Goal: Task Accomplishment & Management: Manage account settings

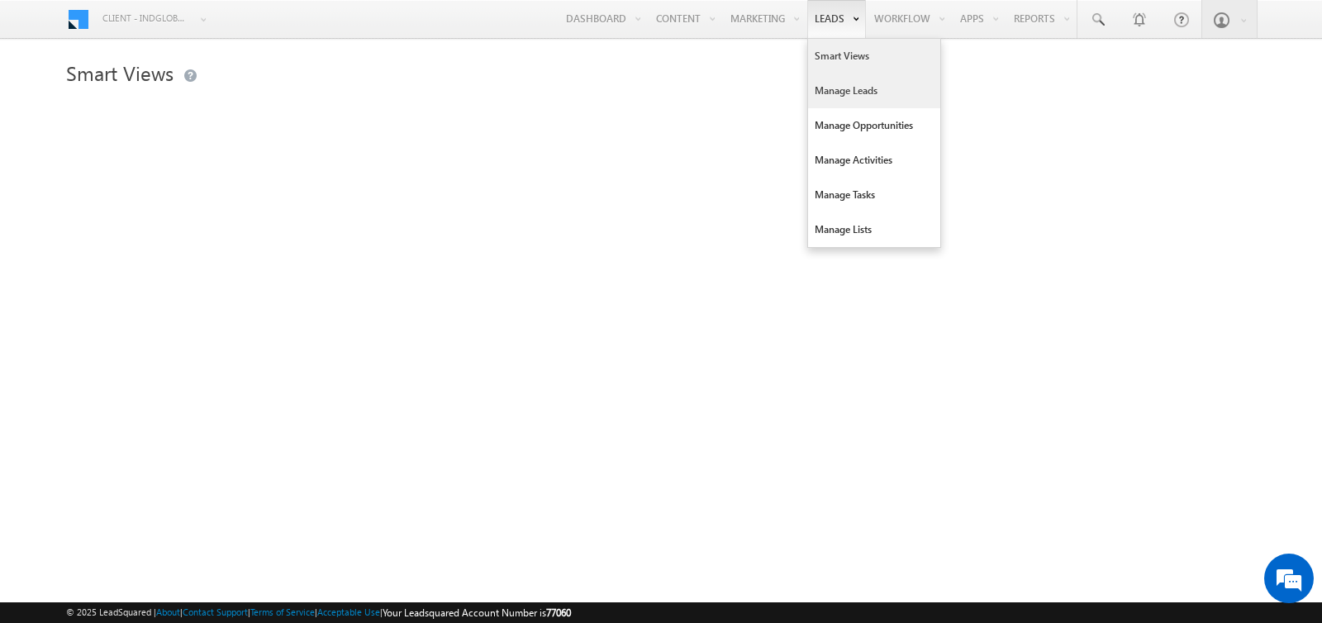
click at [826, 85] on link "Manage Leads" at bounding box center [874, 91] width 132 height 35
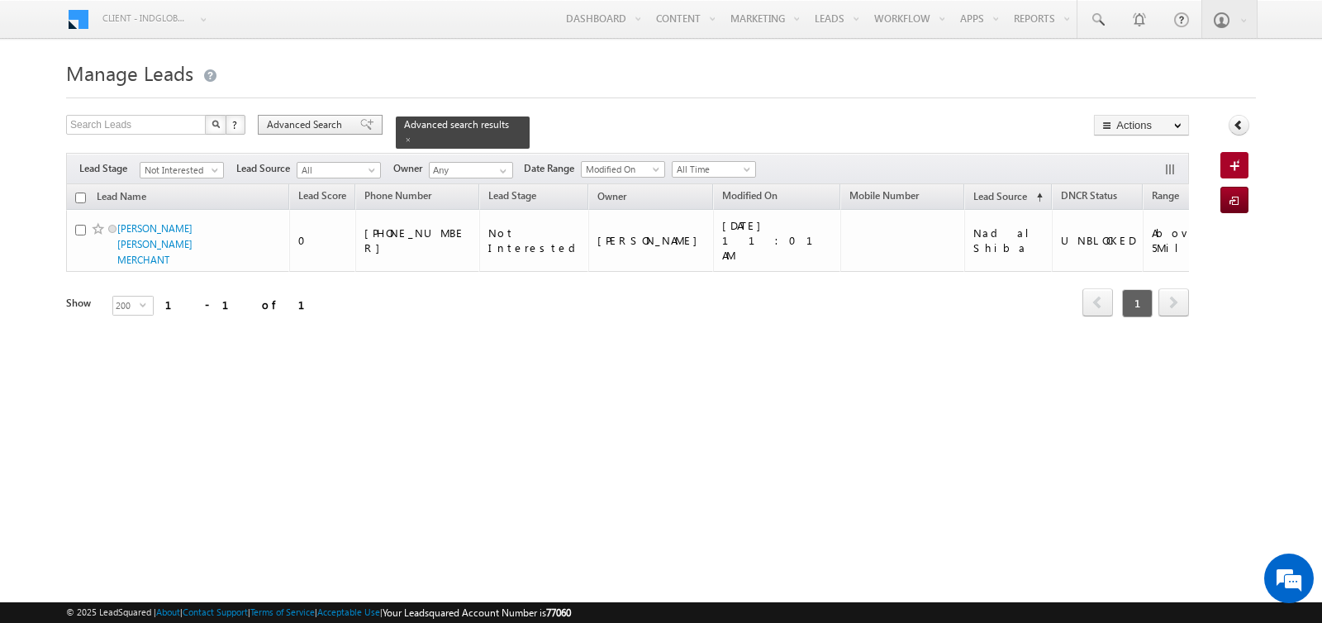
click at [332, 121] on span "Advanced Search" at bounding box center [307, 124] width 80 height 15
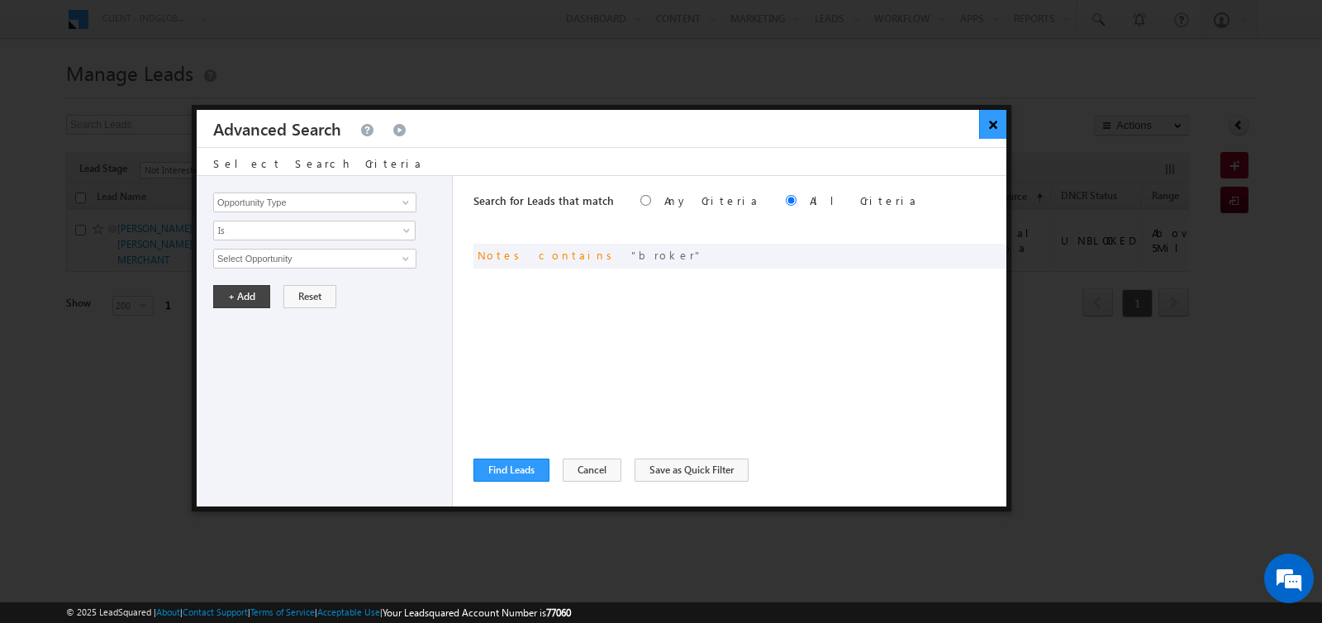
click at [989, 129] on button "×" at bounding box center [992, 124] width 27 height 29
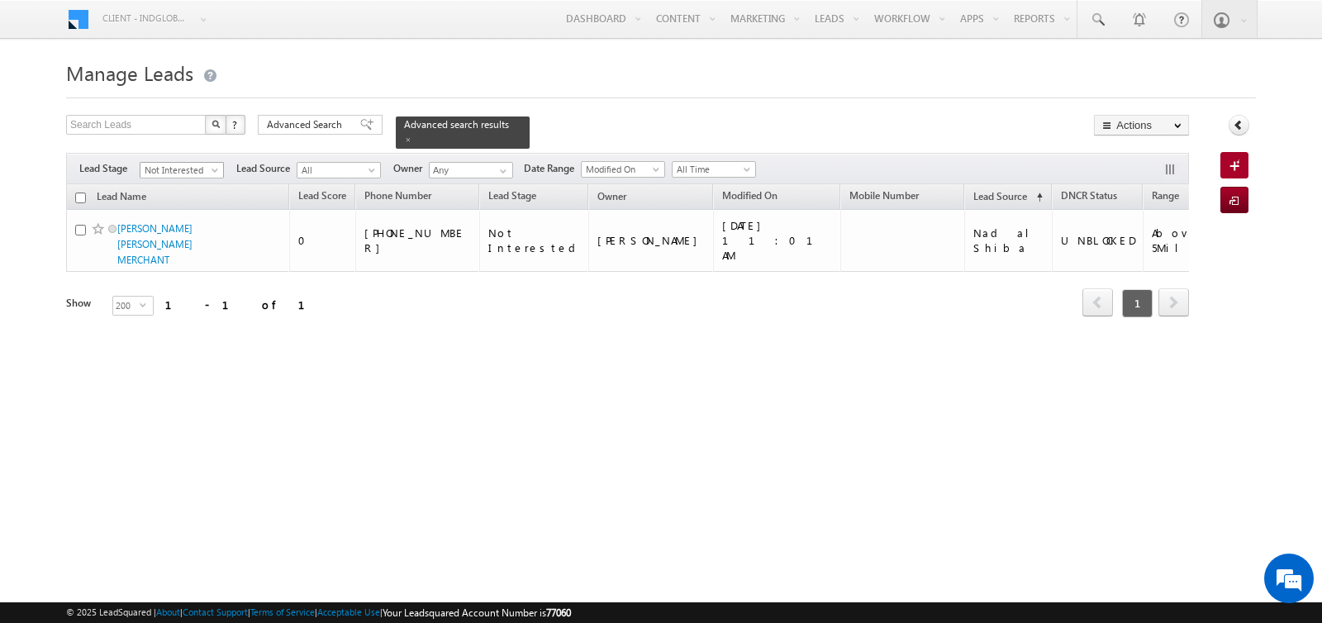
click at [180, 172] on span "Not Interested" at bounding box center [179, 170] width 78 height 15
click at [177, 184] on link "All" at bounding box center [181, 185] width 83 height 15
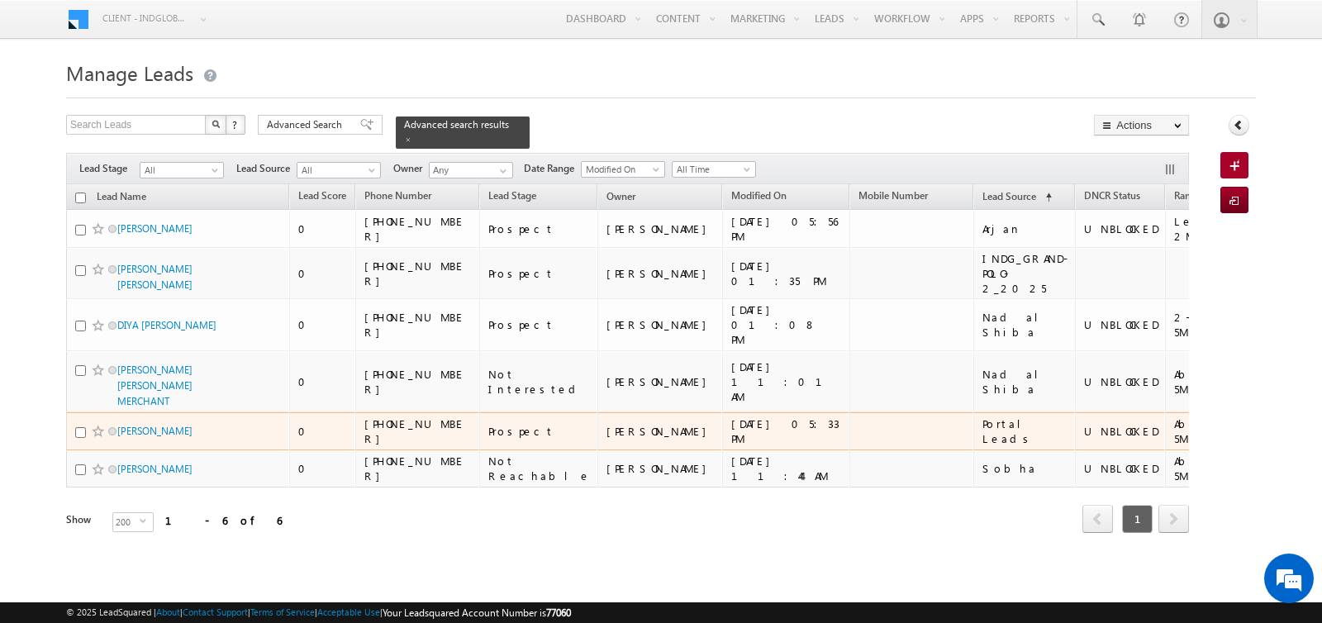
scroll to position [54, 0]
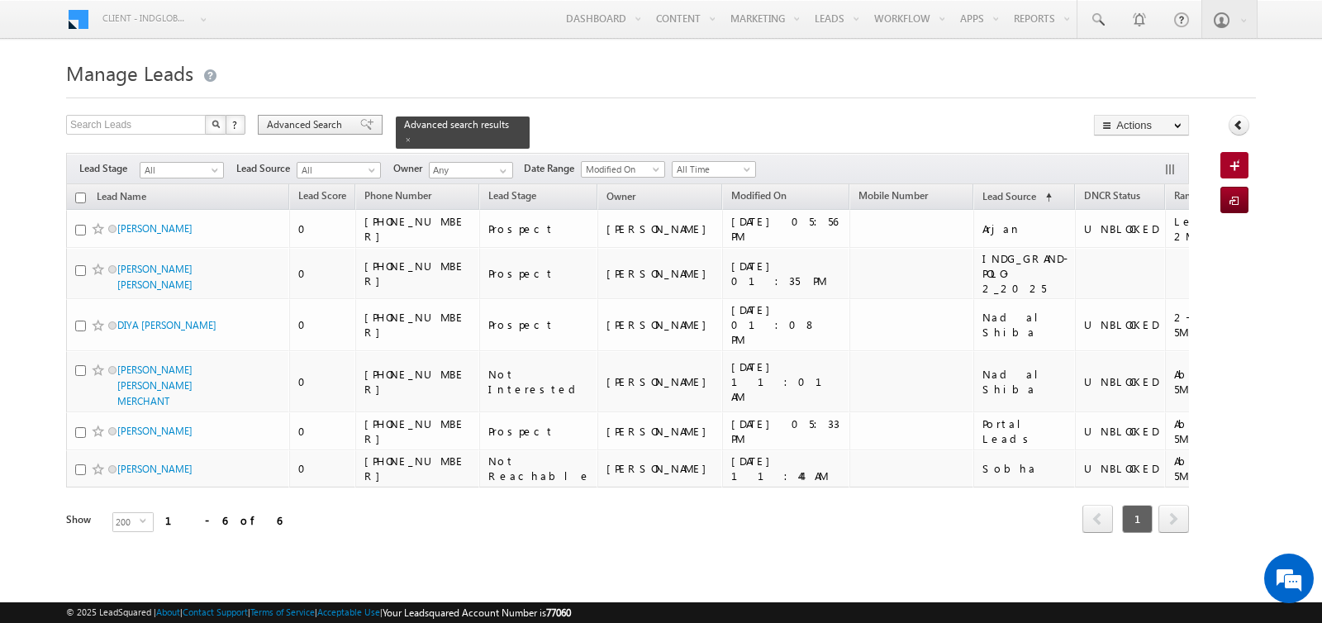
click at [323, 117] on span "Advanced Search" at bounding box center [307, 124] width 80 height 15
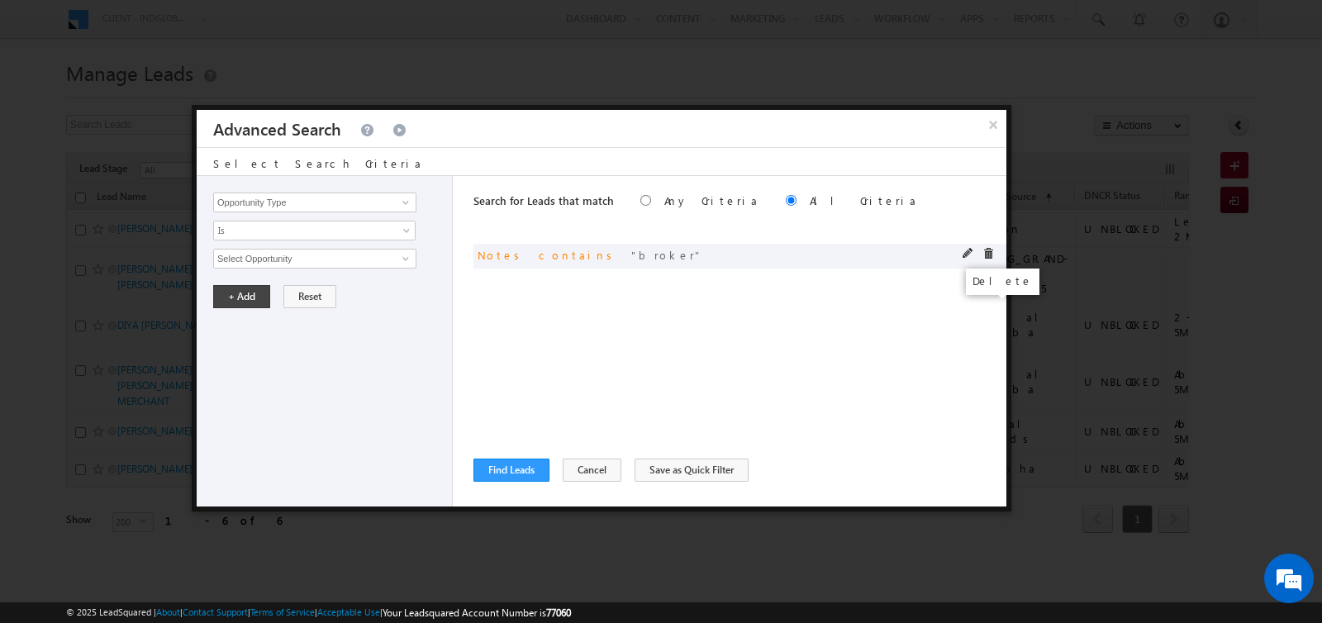
click at [986, 252] on span at bounding box center [988, 254] width 12 height 12
click at [313, 209] on input "Opportunity Type" at bounding box center [314, 202] width 203 height 20
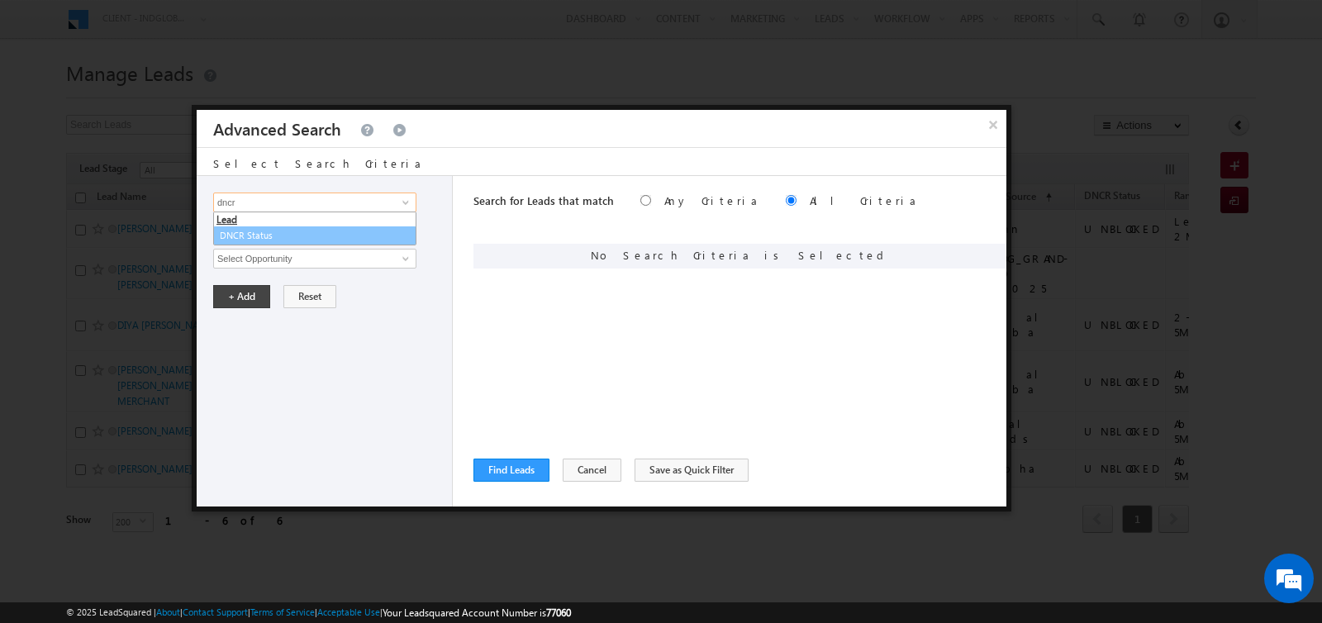
click at [277, 234] on link "DNCR Status" at bounding box center [314, 235] width 203 height 19
type input "DNCR Status"
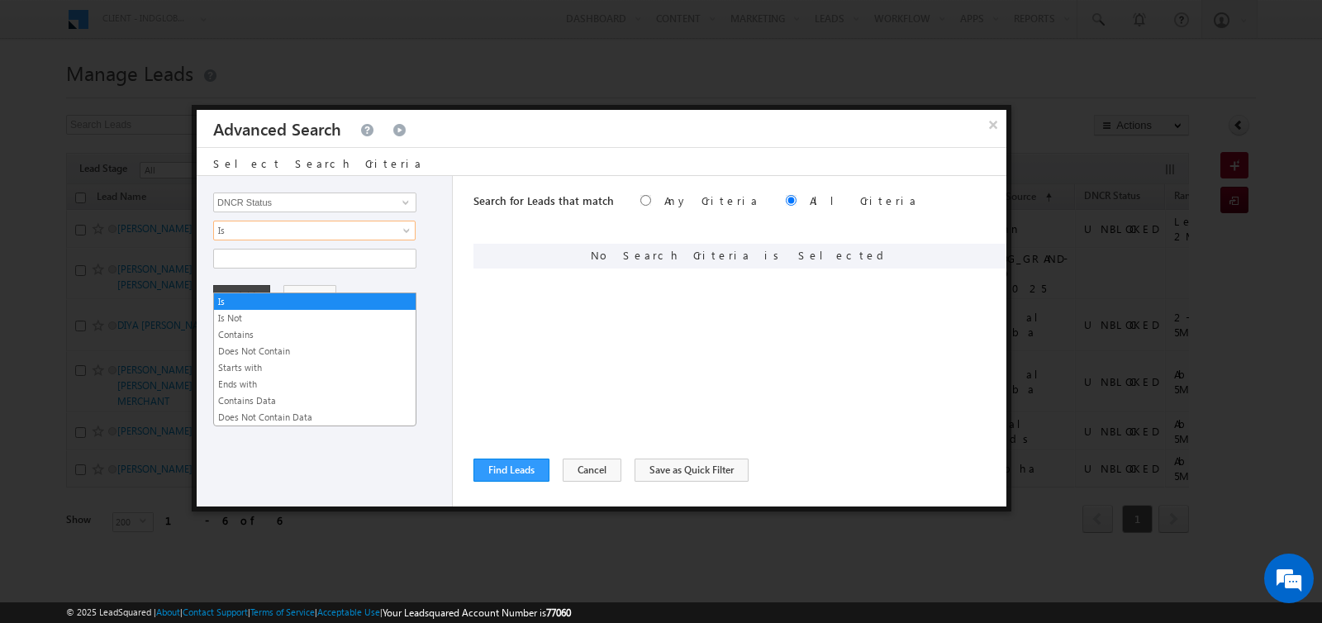
click at [277, 233] on span "Is" at bounding box center [303, 230] width 179 height 15
click at [273, 327] on link "Contains" at bounding box center [315, 334] width 202 height 15
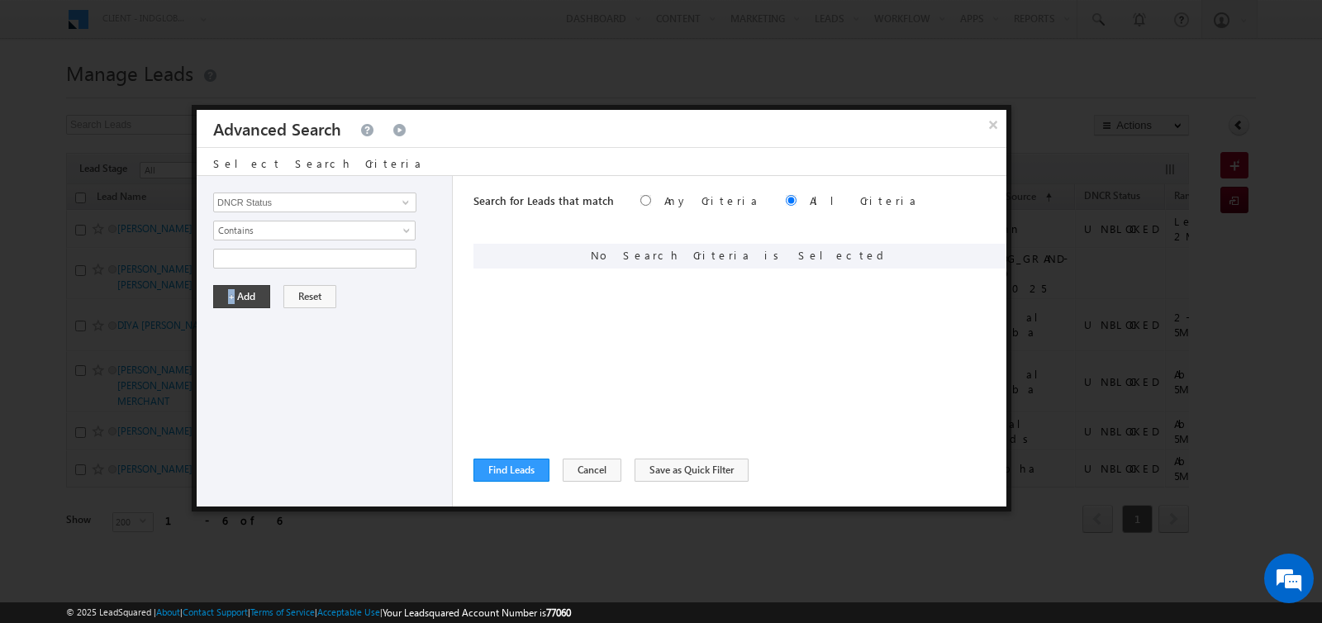
click at [273, 272] on div "Opportunity Type Lead Activity Task Sales Group Prospect Id Address 1 Address 2…" at bounding box center [325, 341] width 256 height 330
click at [273, 258] on input "text" at bounding box center [314, 259] width 203 height 20
type input "unbl"
click at [247, 288] on button "+ Add" at bounding box center [241, 296] width 57 height 23
click at [489, 464] on button "Find Leads" at bounding box center [511, 469] width 76 height 23
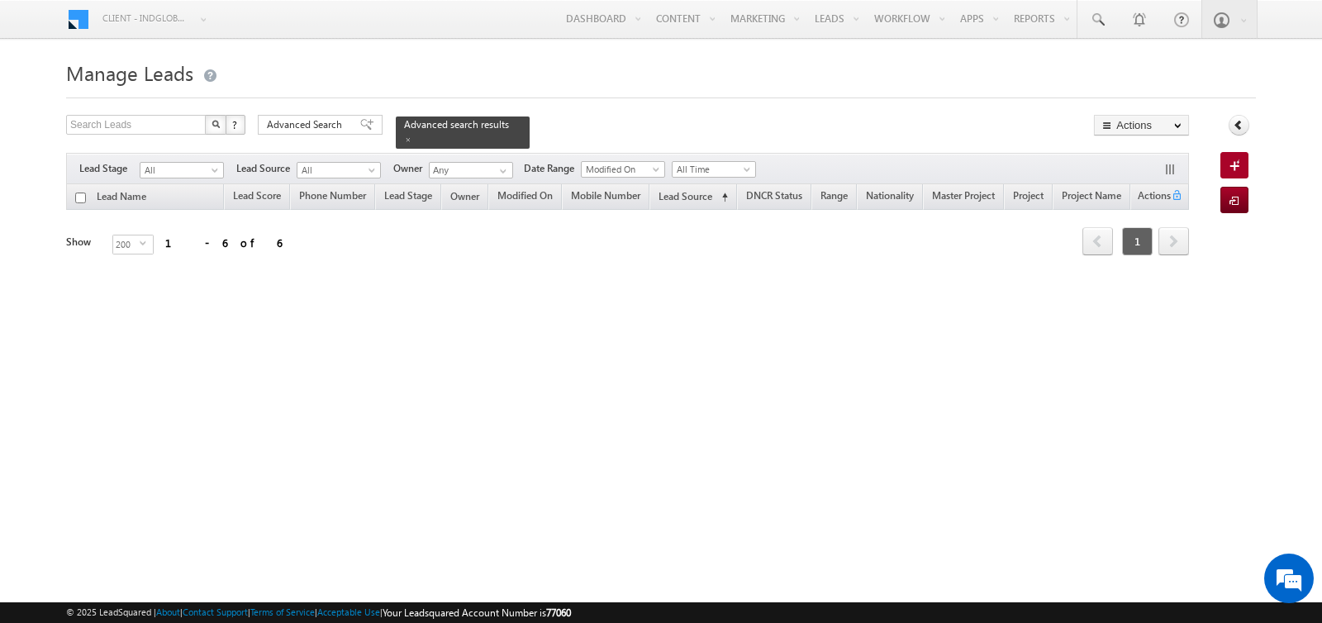
click at [695, 59] on h1 "Manage Leads" at bounding box center [661, 71] width 1190 height 32
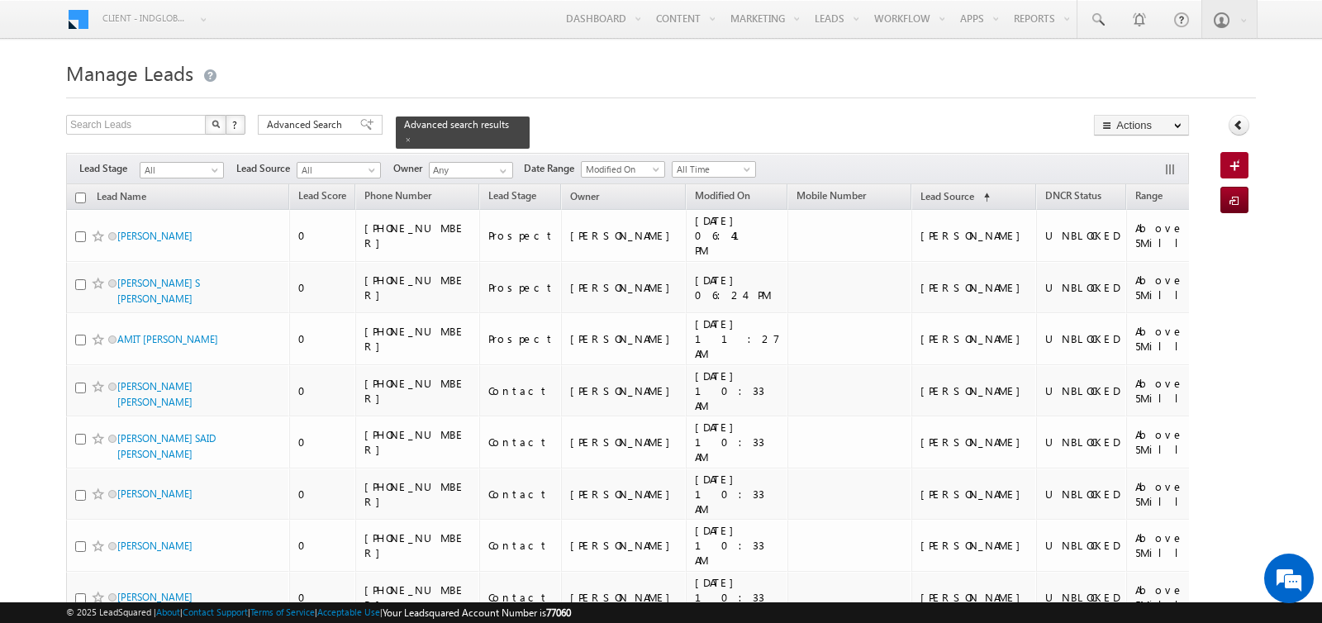
click at [731, 97] on div at bounding box center [661, 93] width 1190 height 11
click at [496, 168] on span at bounding box center [502, 170] width 13 height 13
click at [211, 168] on span at bounding box center [216, 173] width 13 height 13
click at [184, 203] on link "Contact" at bounding box center [181, 202] width 83 height 15
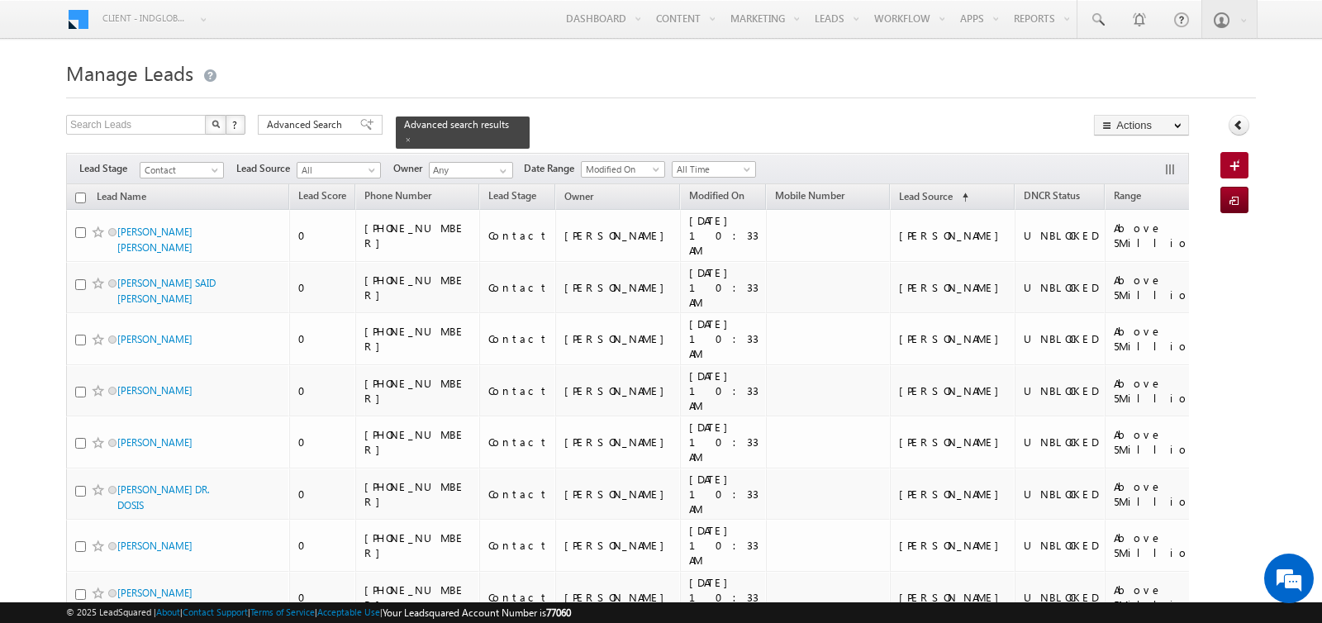
click at [78, 194] on input "checkbox" at bounding box center [80, 197] width 11 height 11
checkbox input "true"
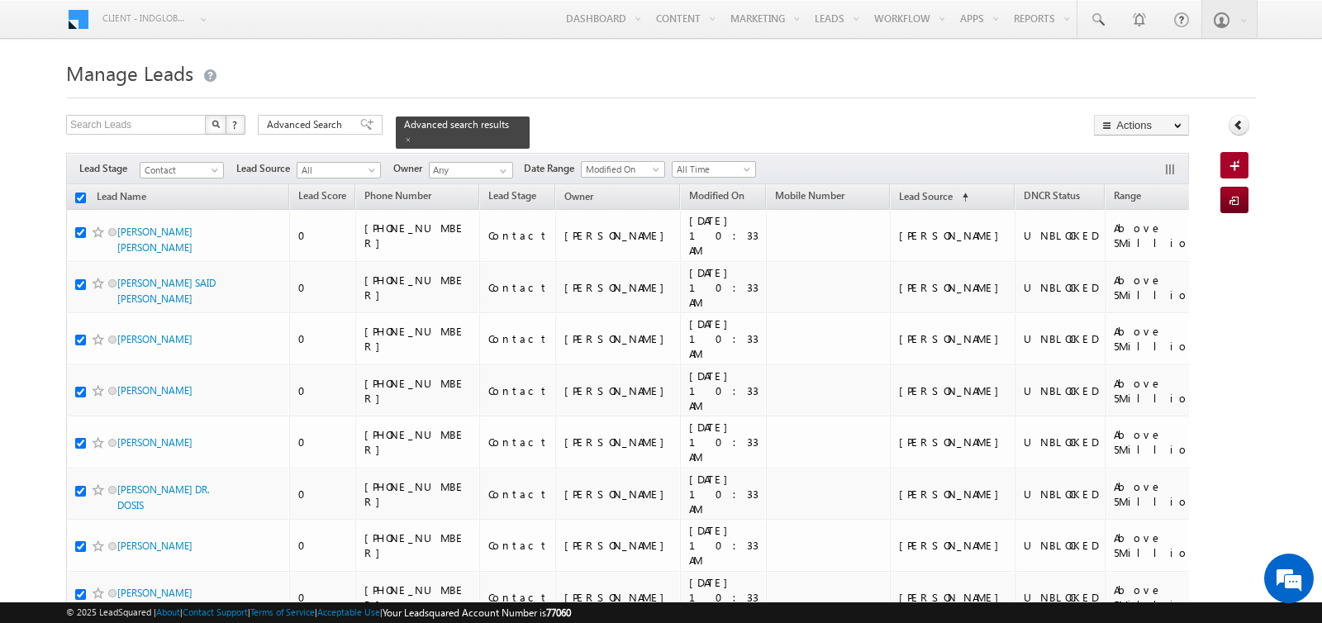
checkbox input "true"
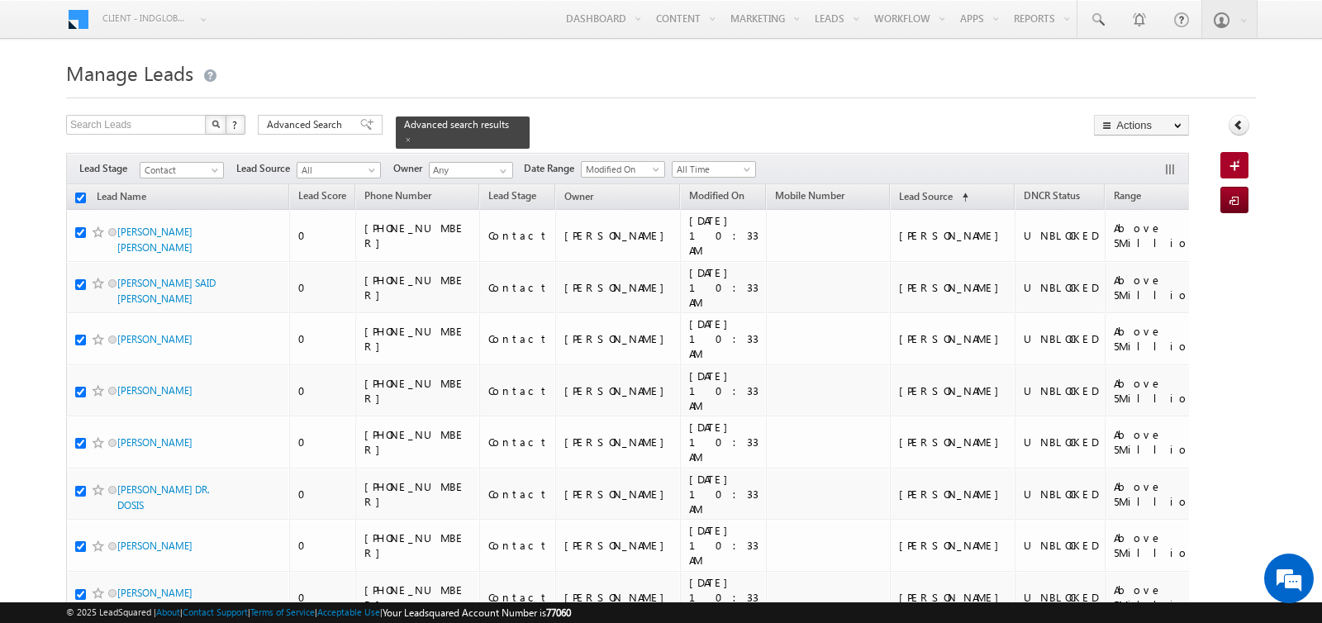
checkbox input "true"
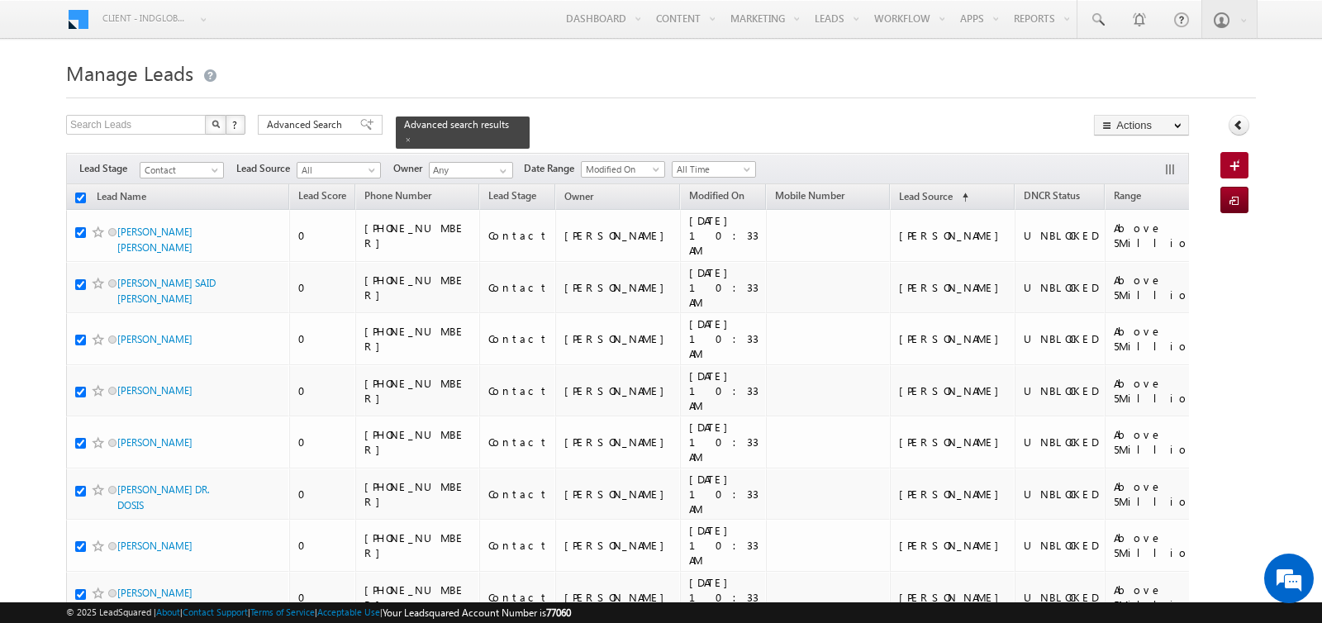
checkbox input "true"
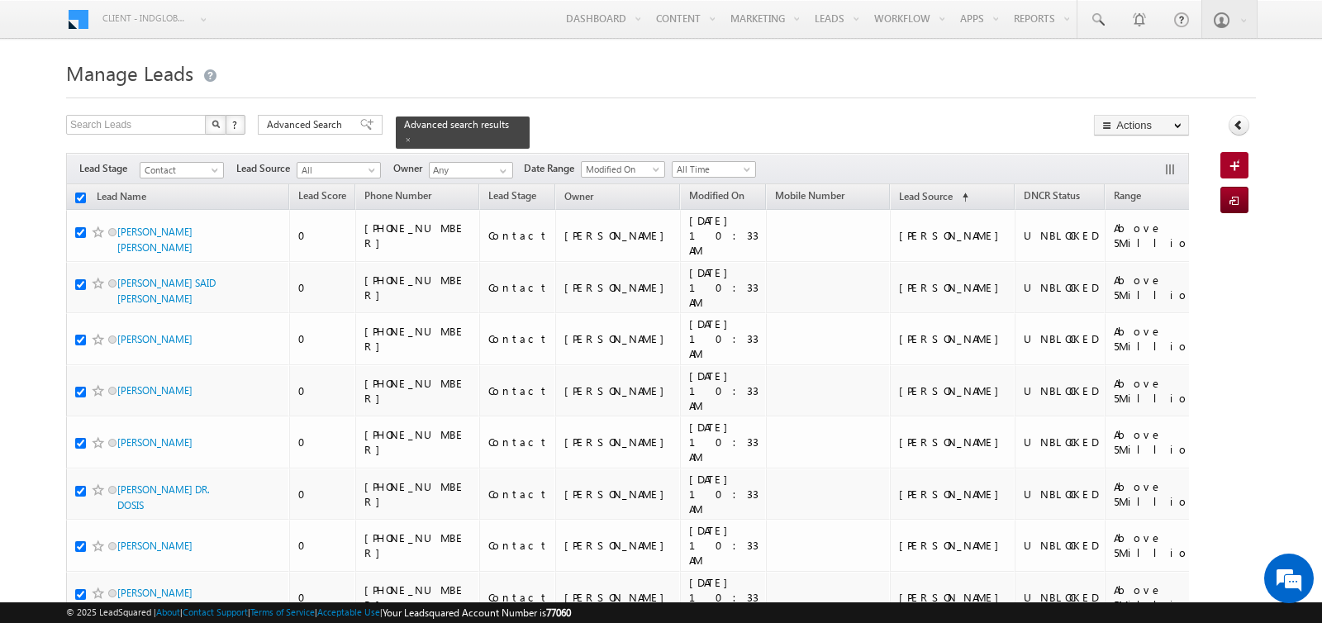
checkbox input "true"
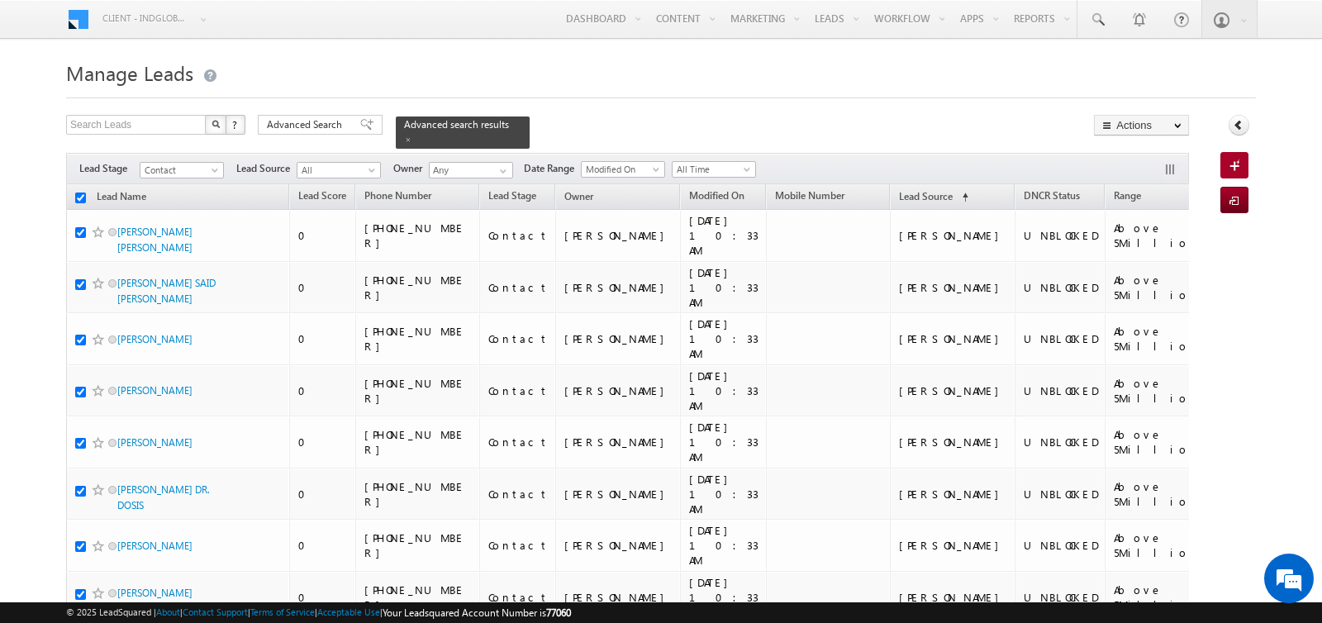
checkbox input "true"
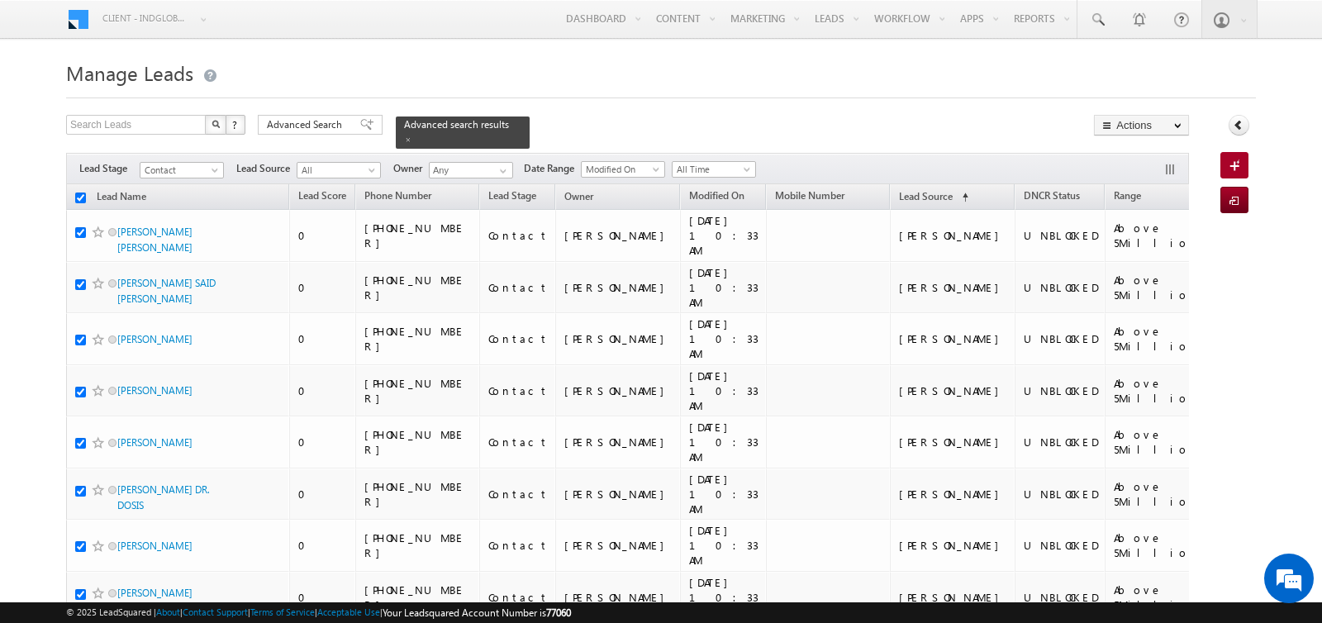
checkbox input "true"
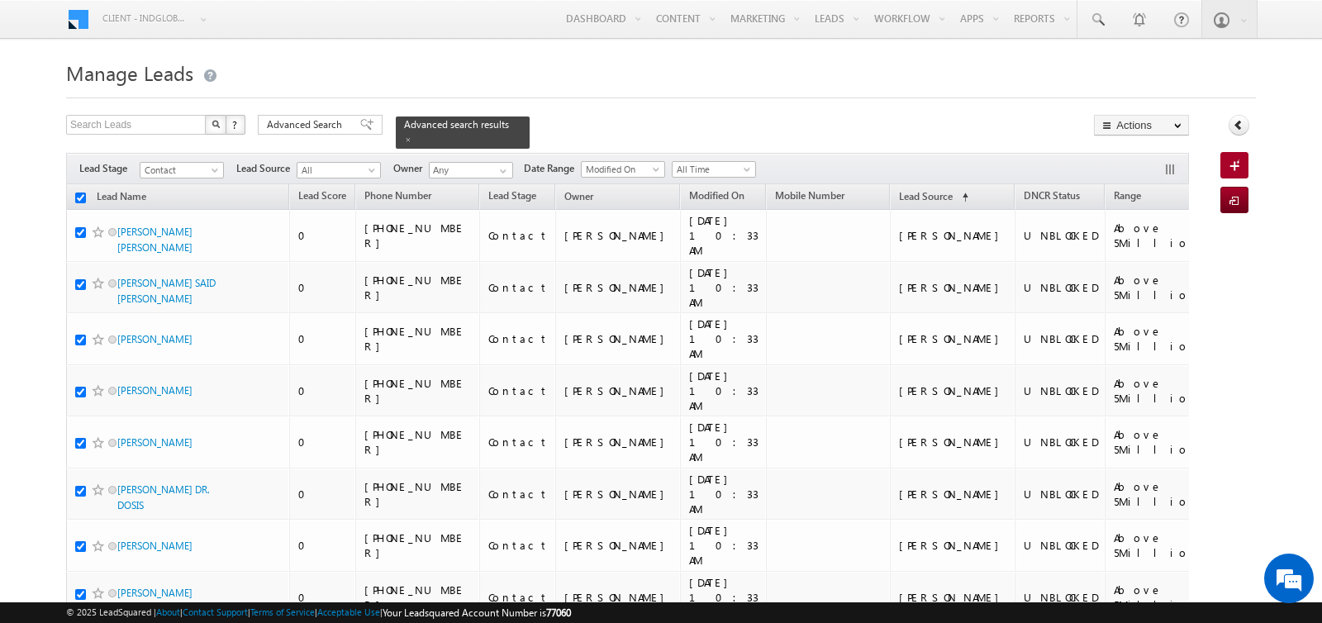
checkbox input "true"
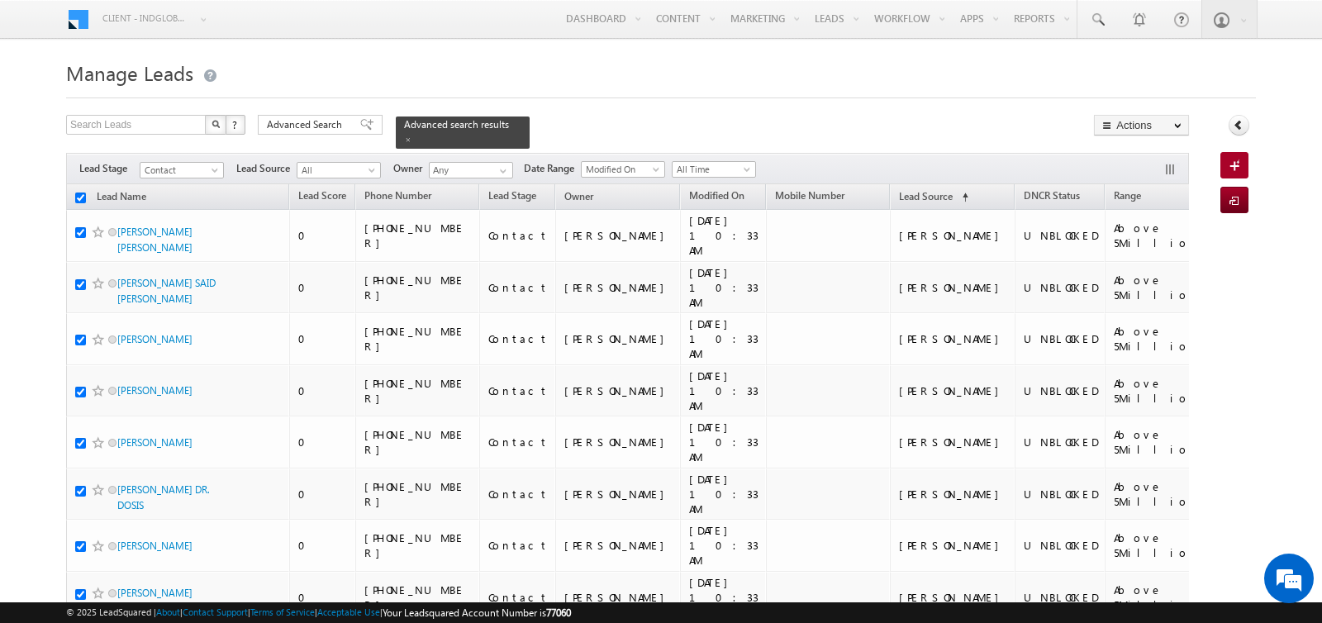
checkbox input "true"
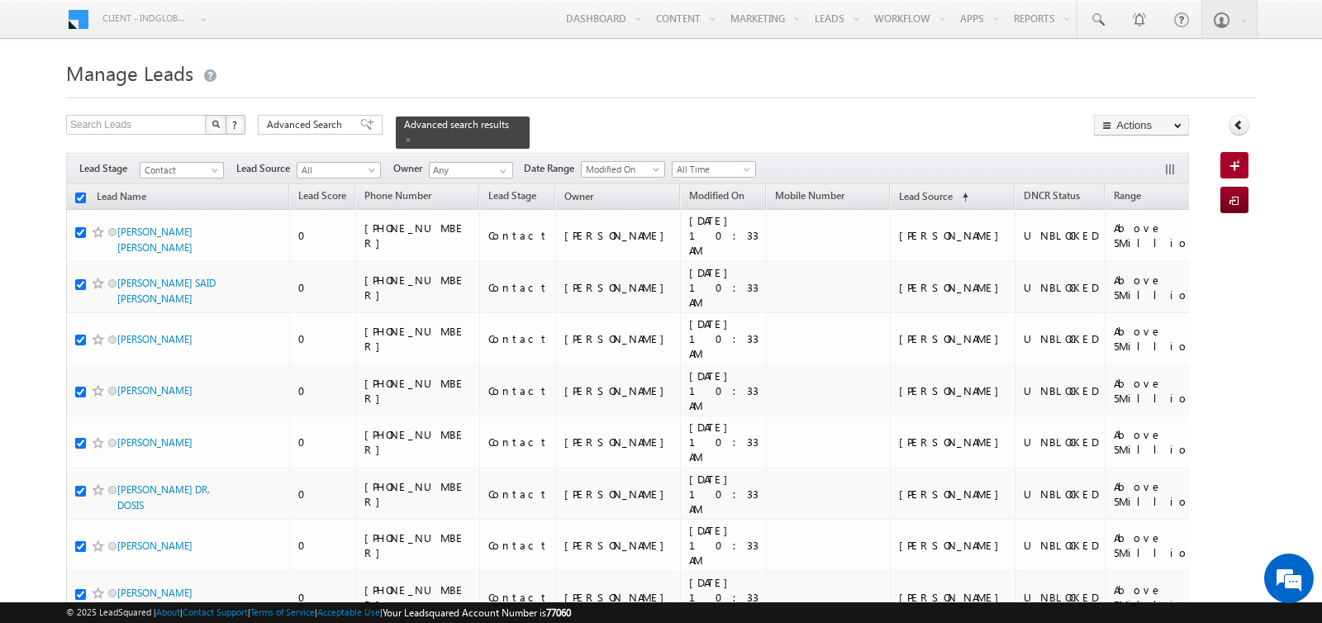
checkbox input "true"
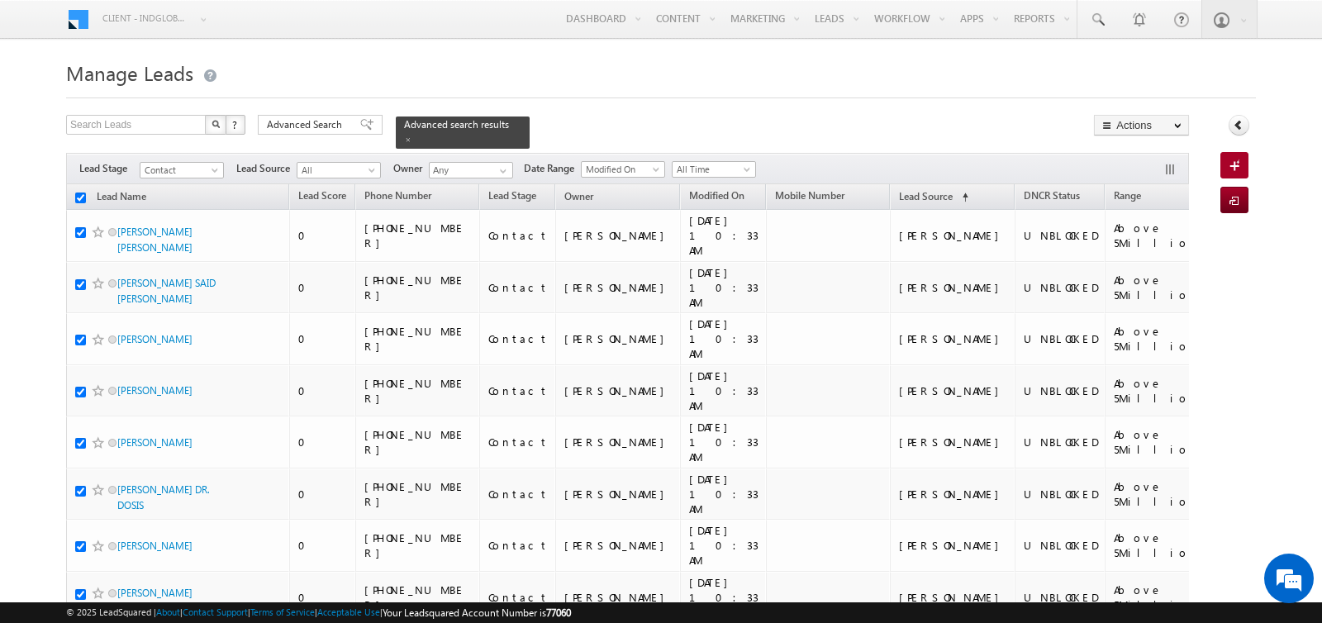
checkbox input "true"
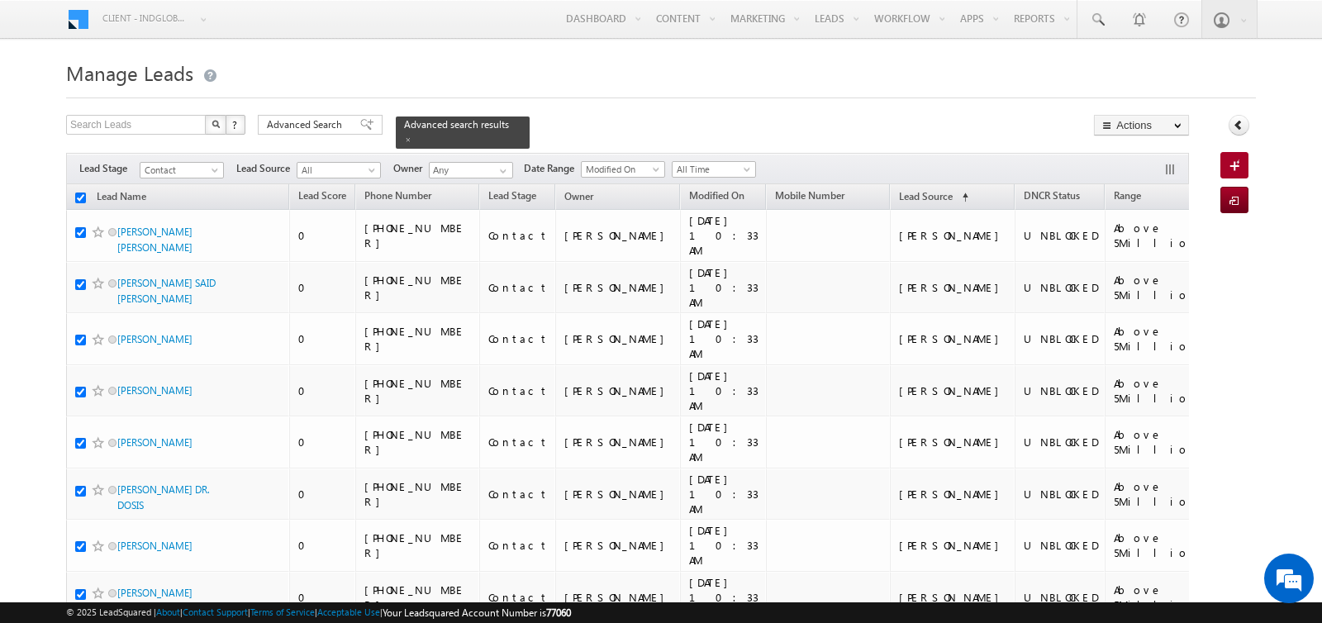
checkbox input "true"
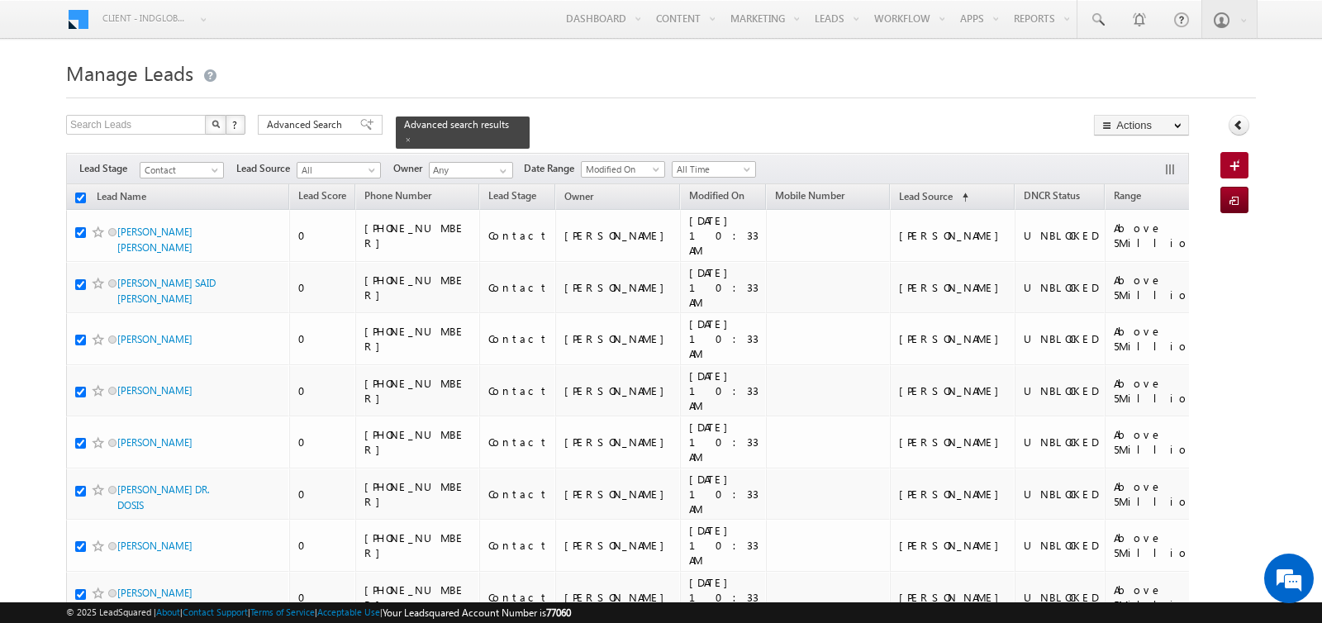
checkbox input "true"
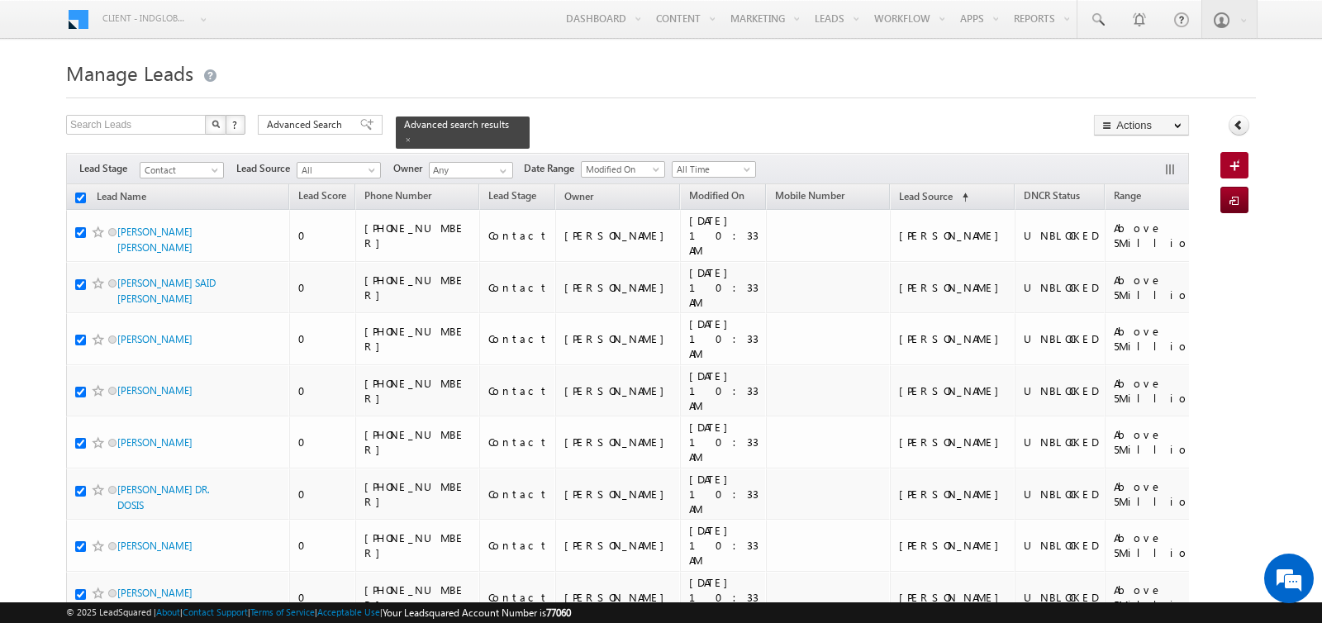
checkbox input "true"
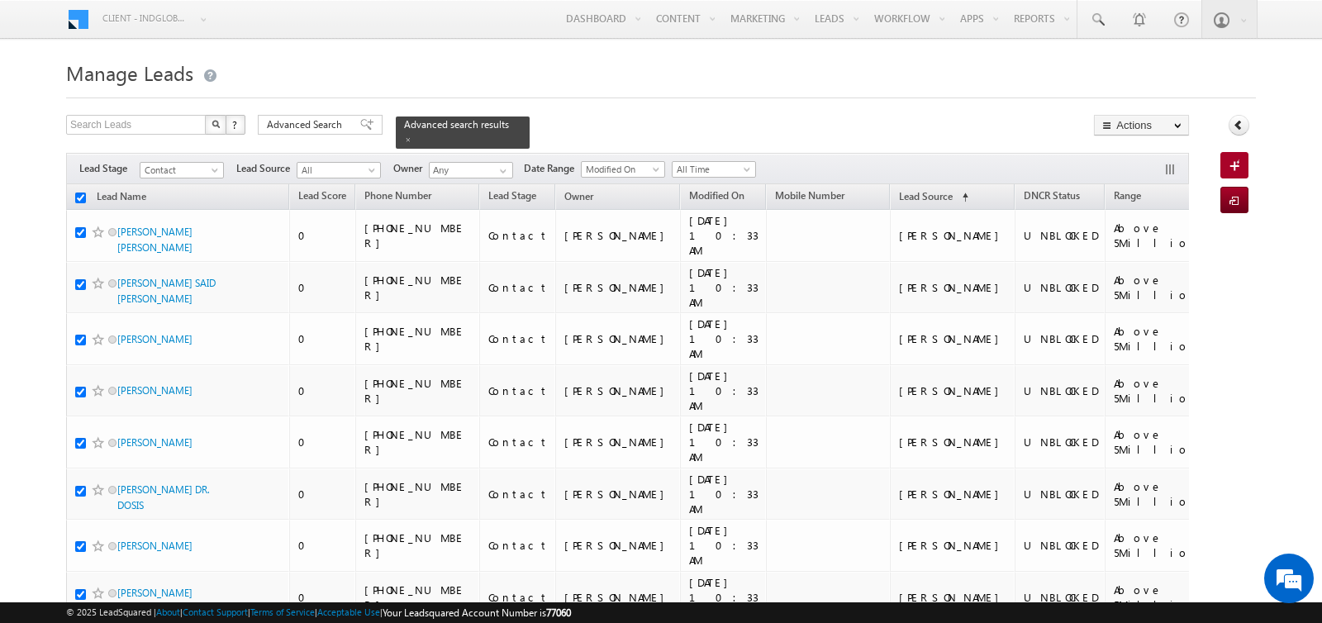
checkbox input "true"
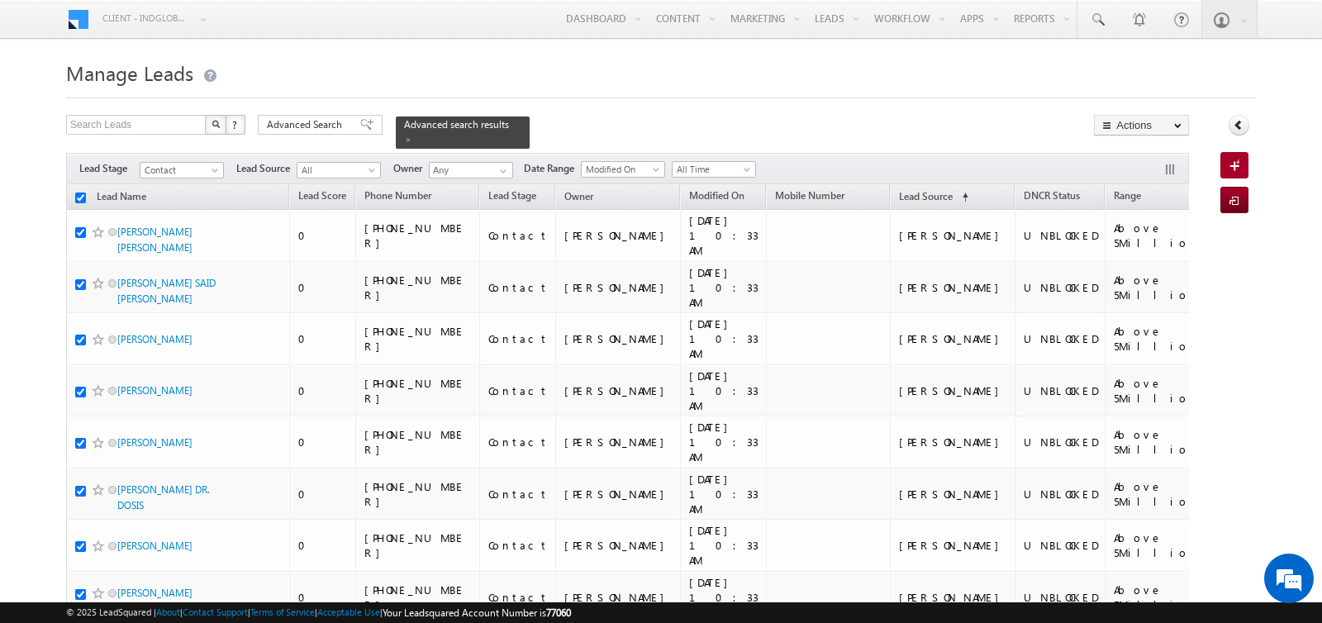
checkbox input "true"
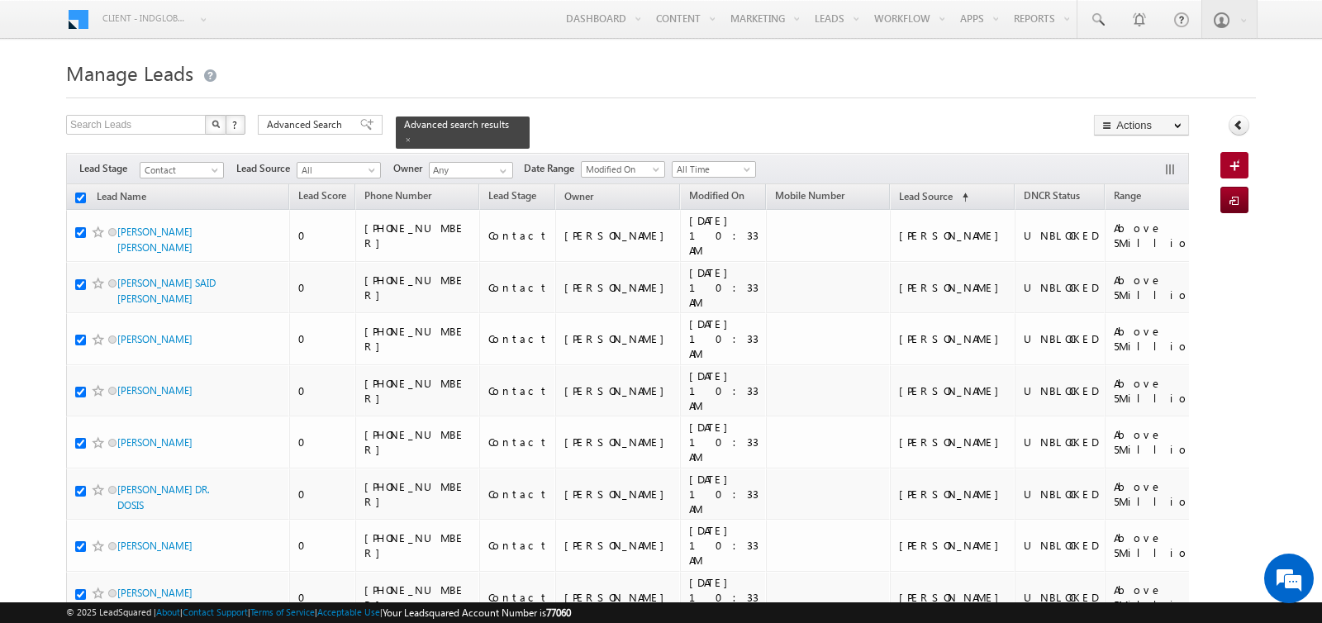
checkbox input "true"
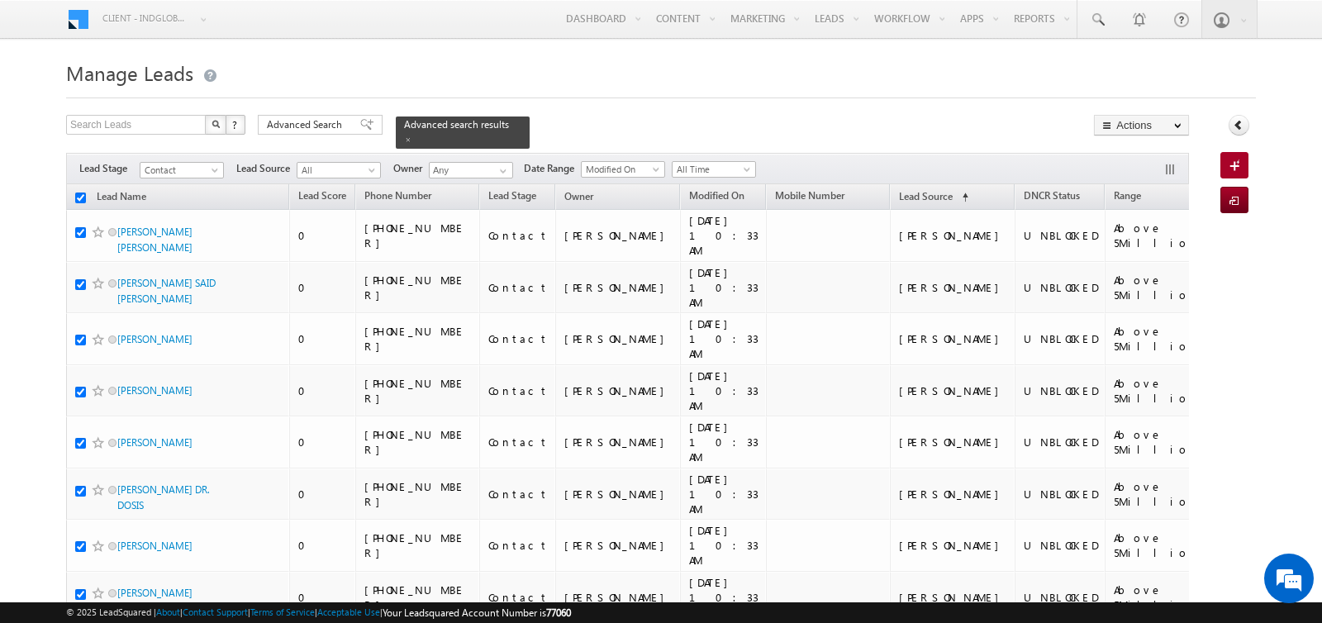
checkbox input "true"
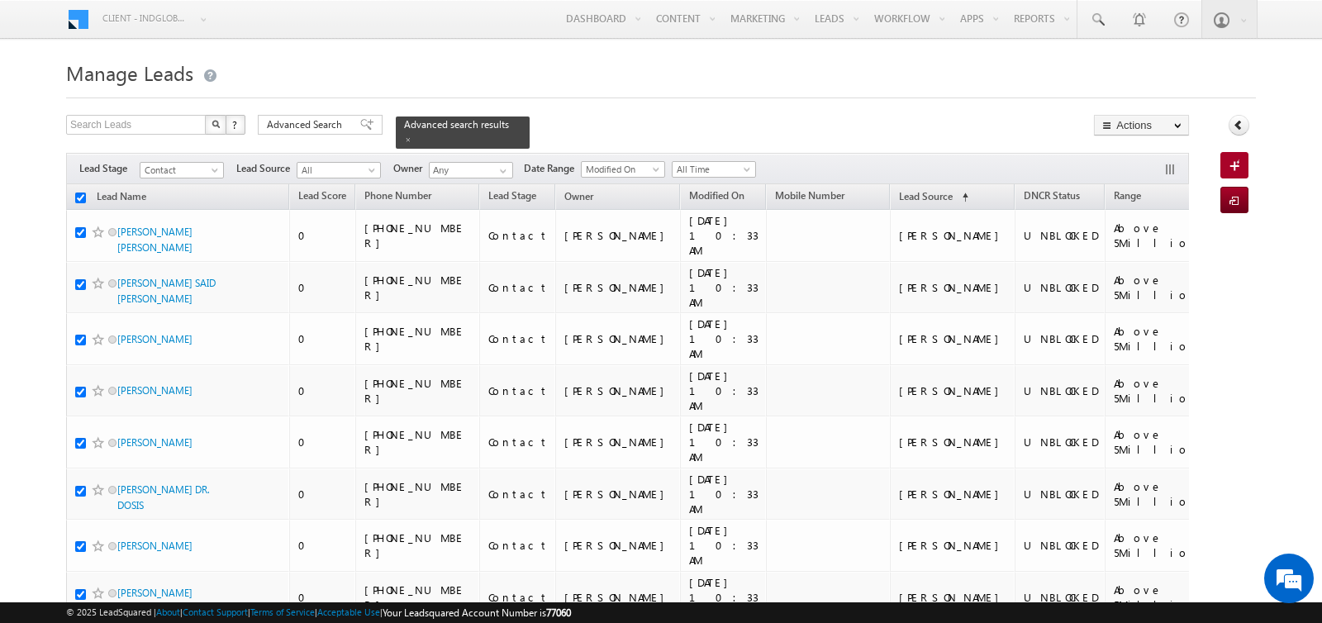
checkbox input "true"
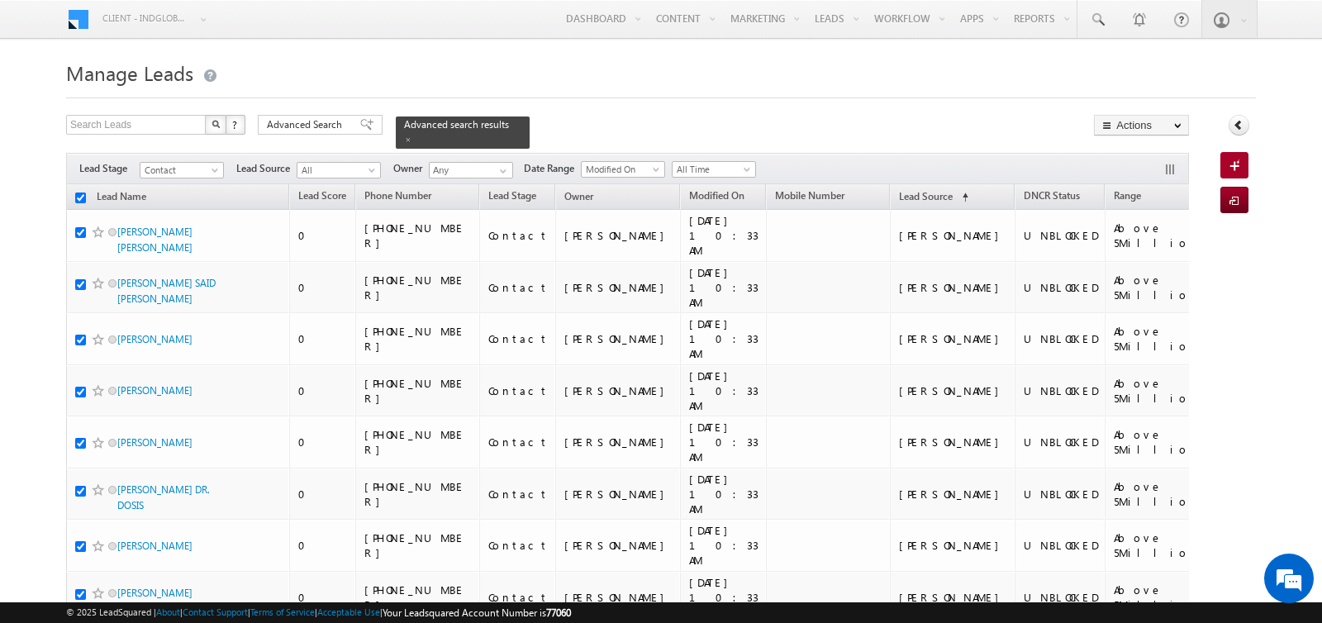
checkbox input "true"
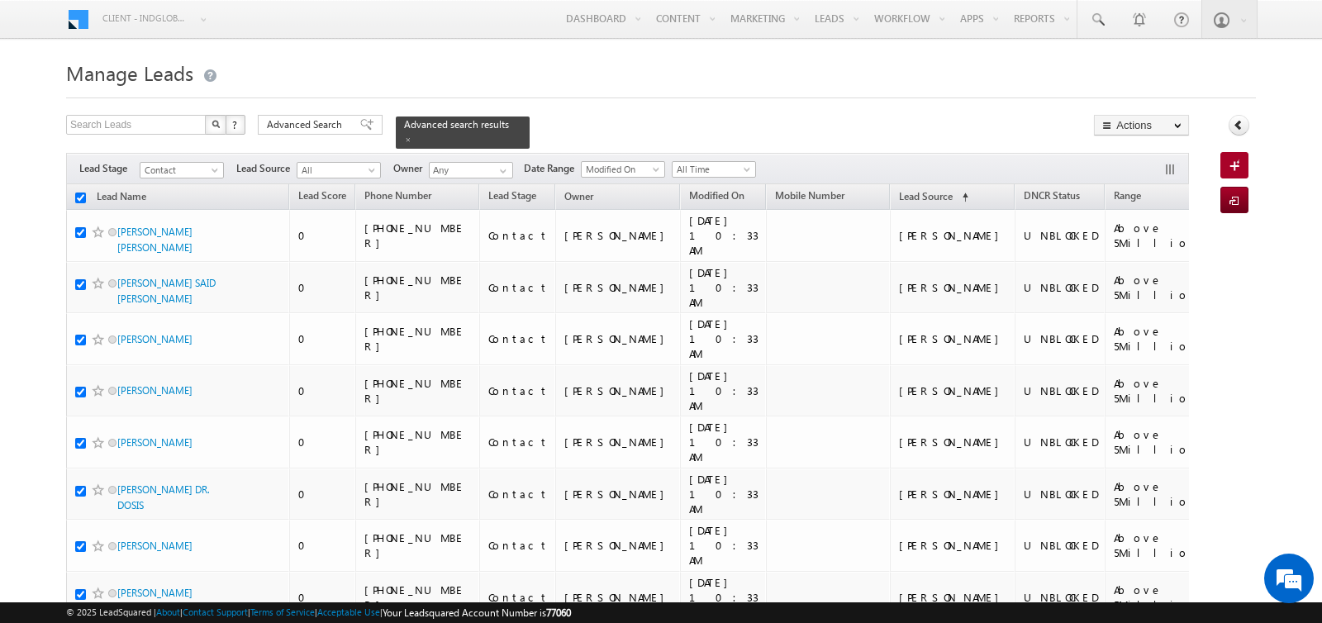
checkbox input "true"
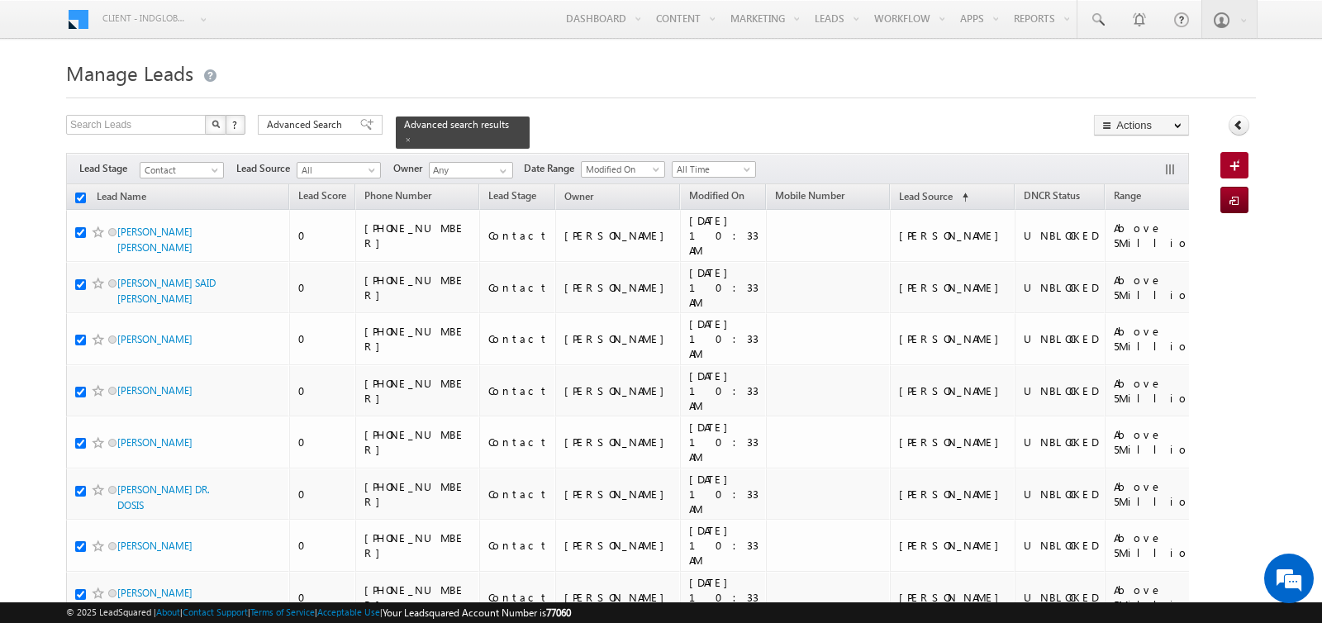
checkbox input "true"
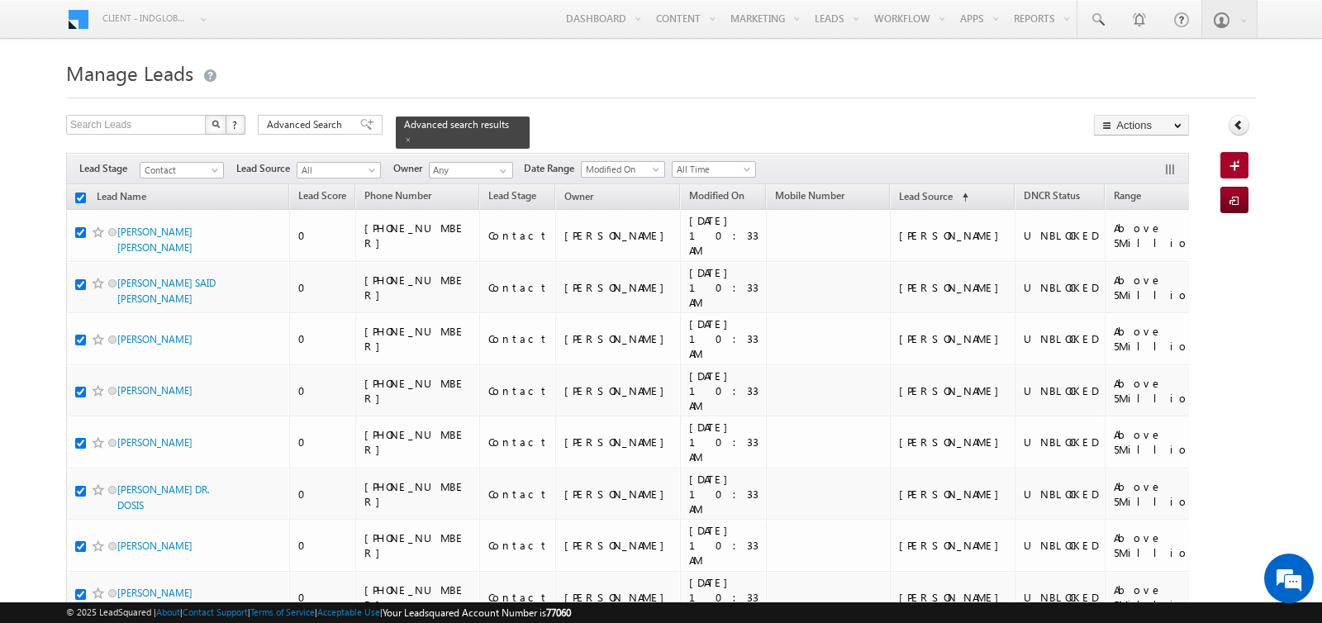
checkbox input "true"
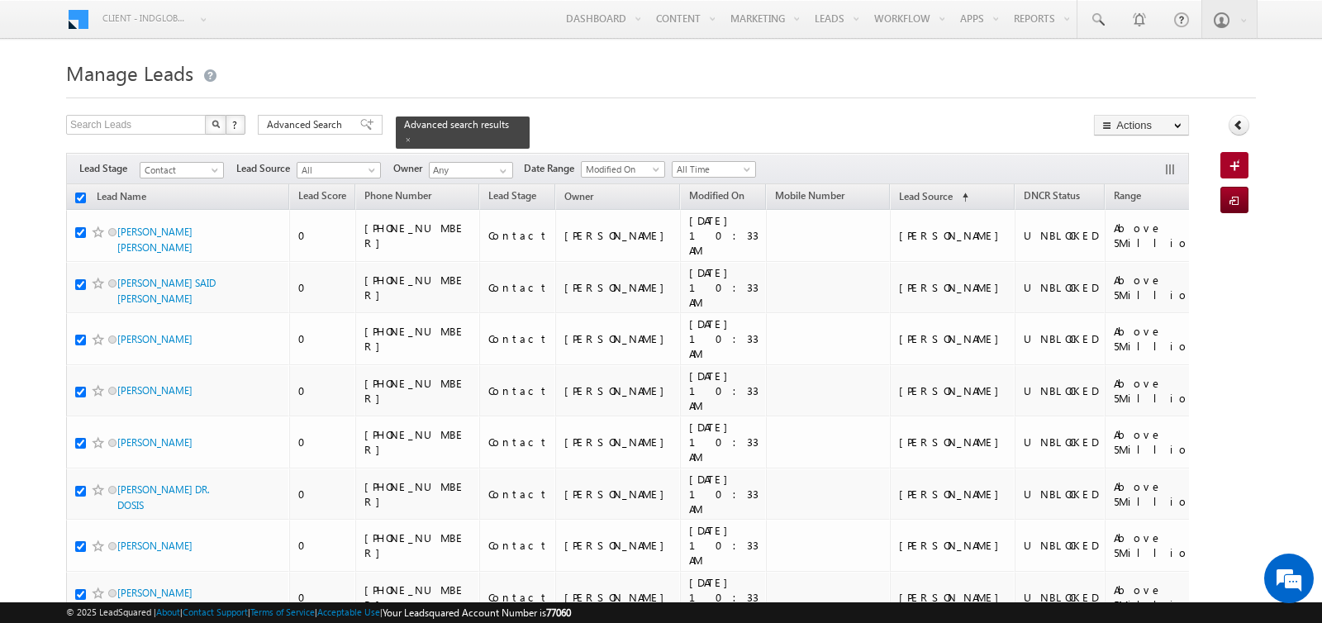
checkbox input "true"
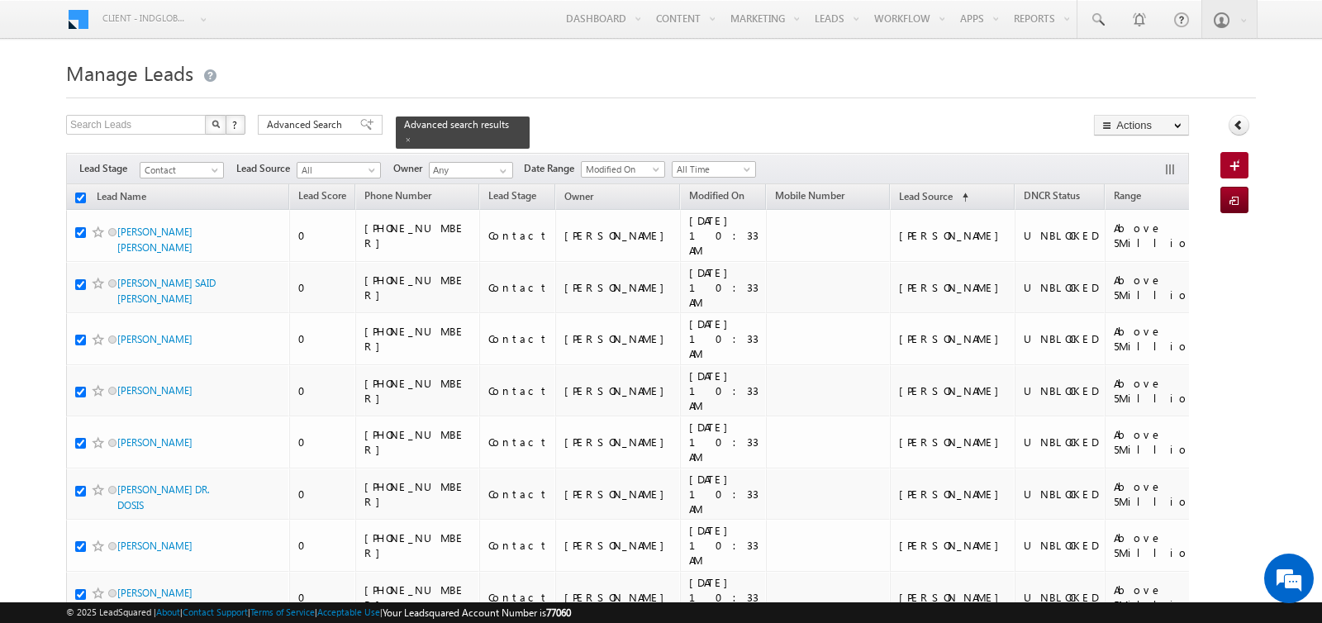
checkbox input "true"
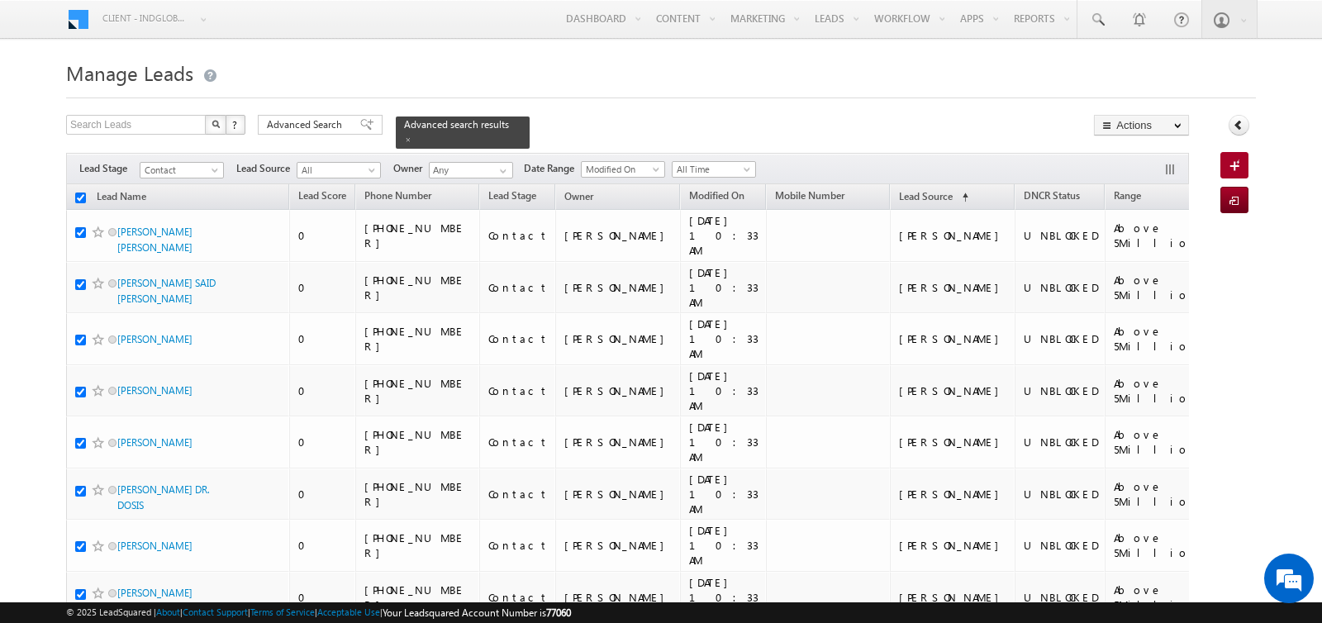
checkbox input "true"
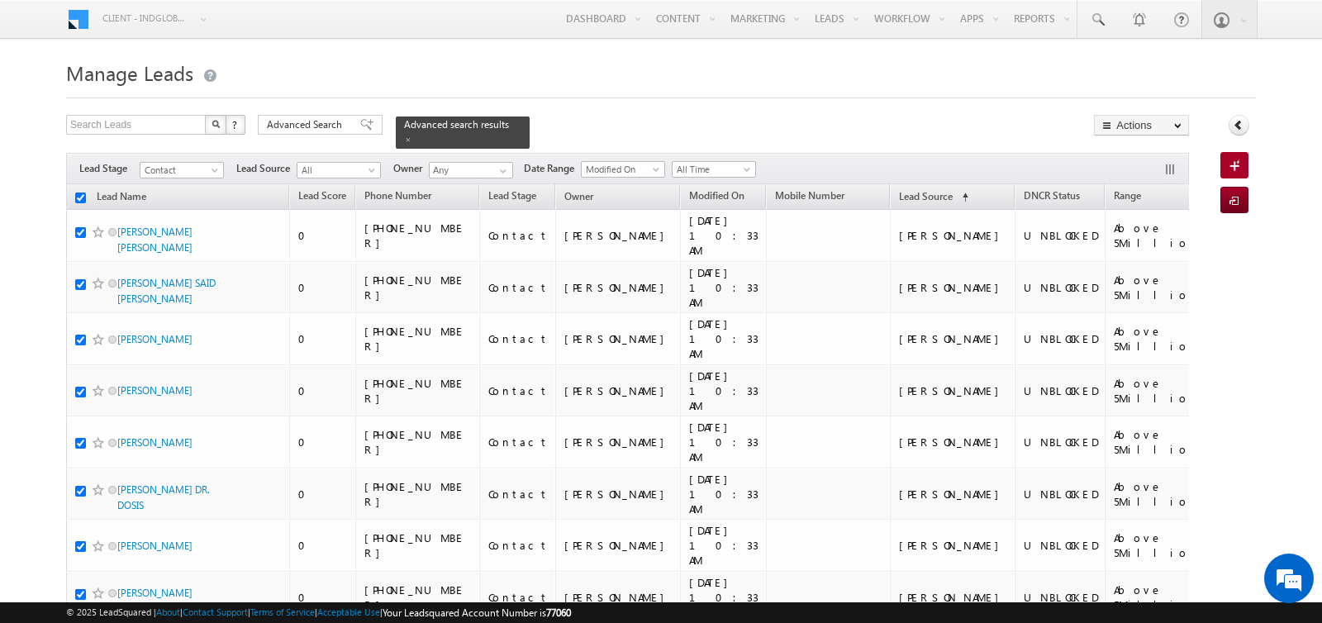
checkbox input "true"
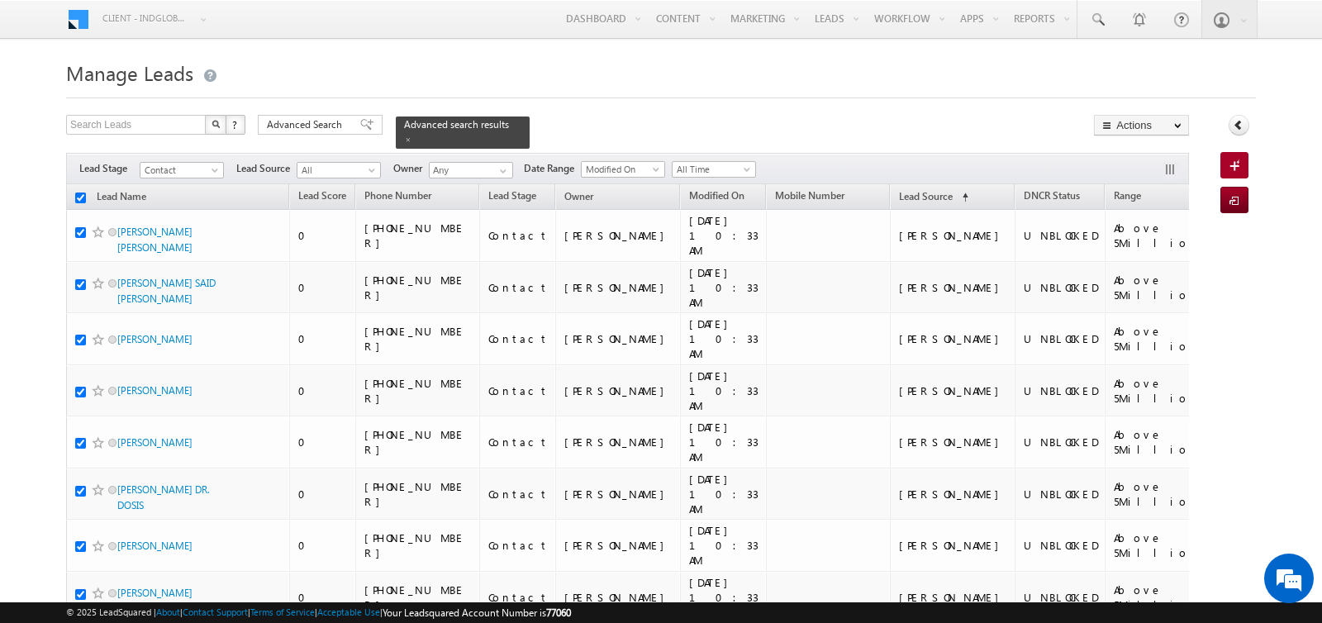
checkbox input "true"
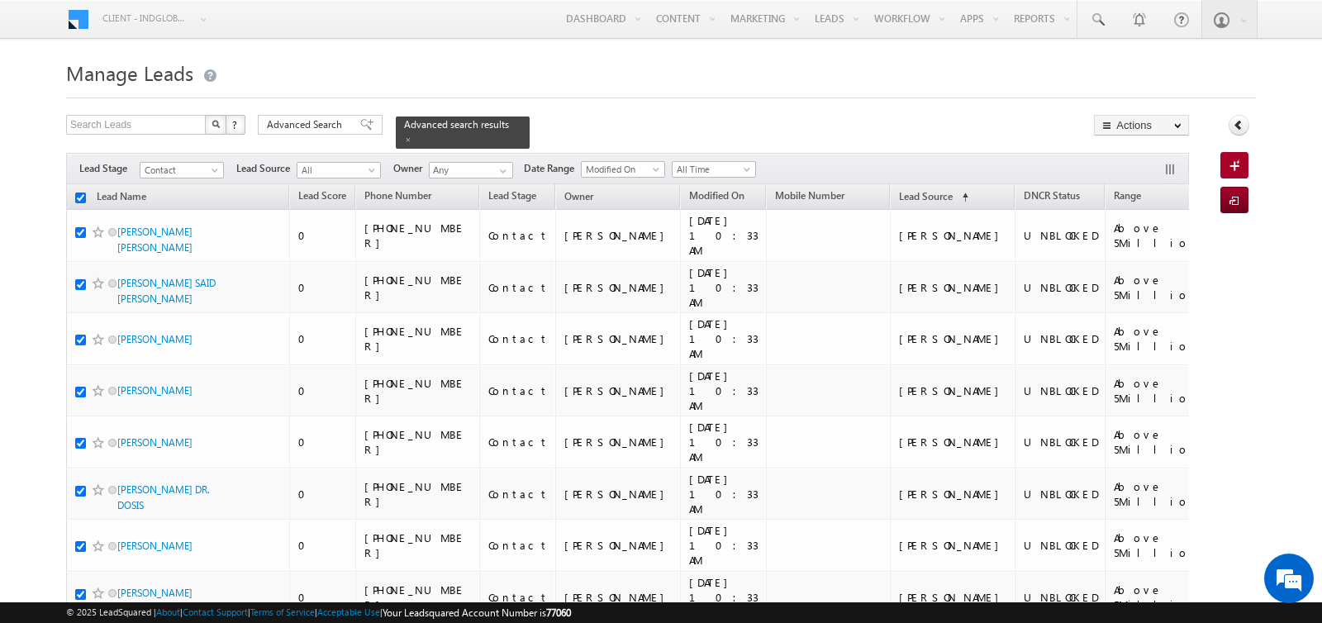
checkbox input "true"
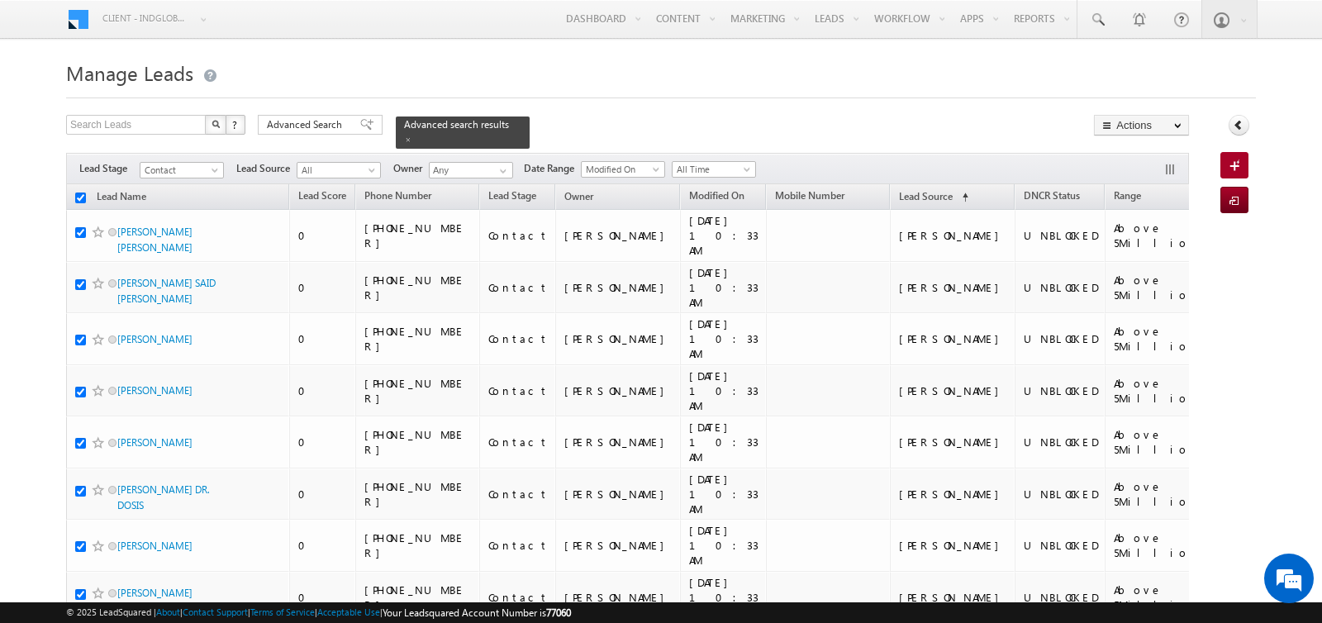
checkbox input "true"
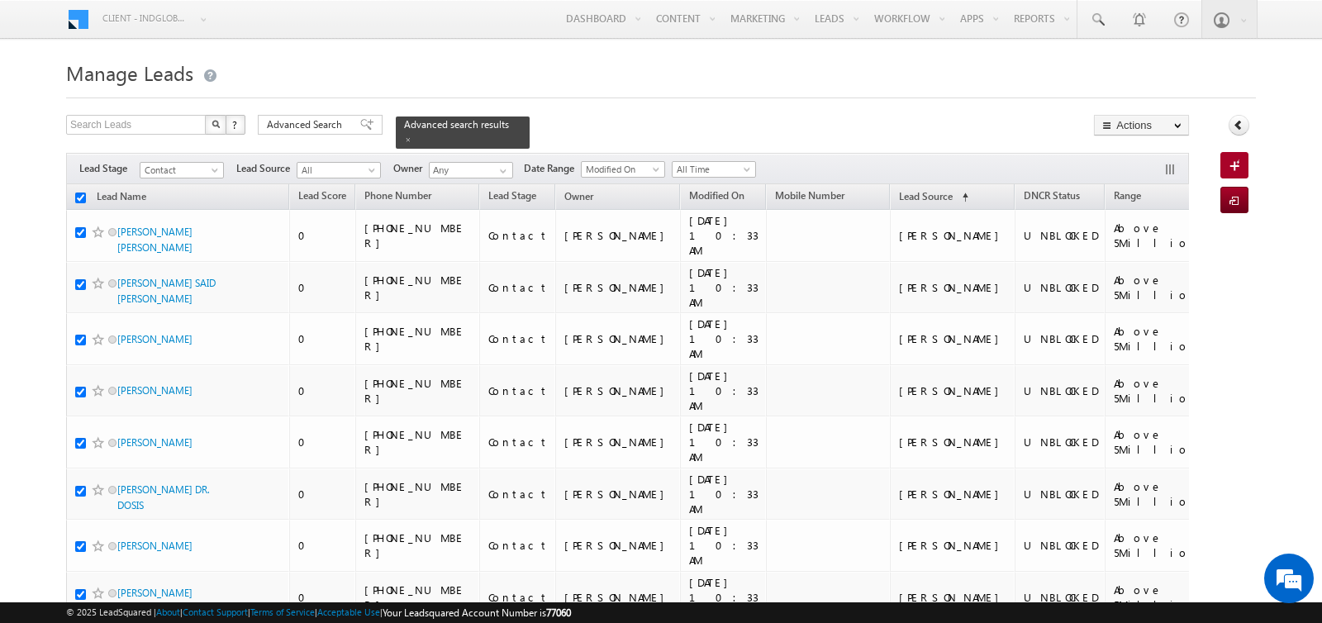
checkbox input "true"
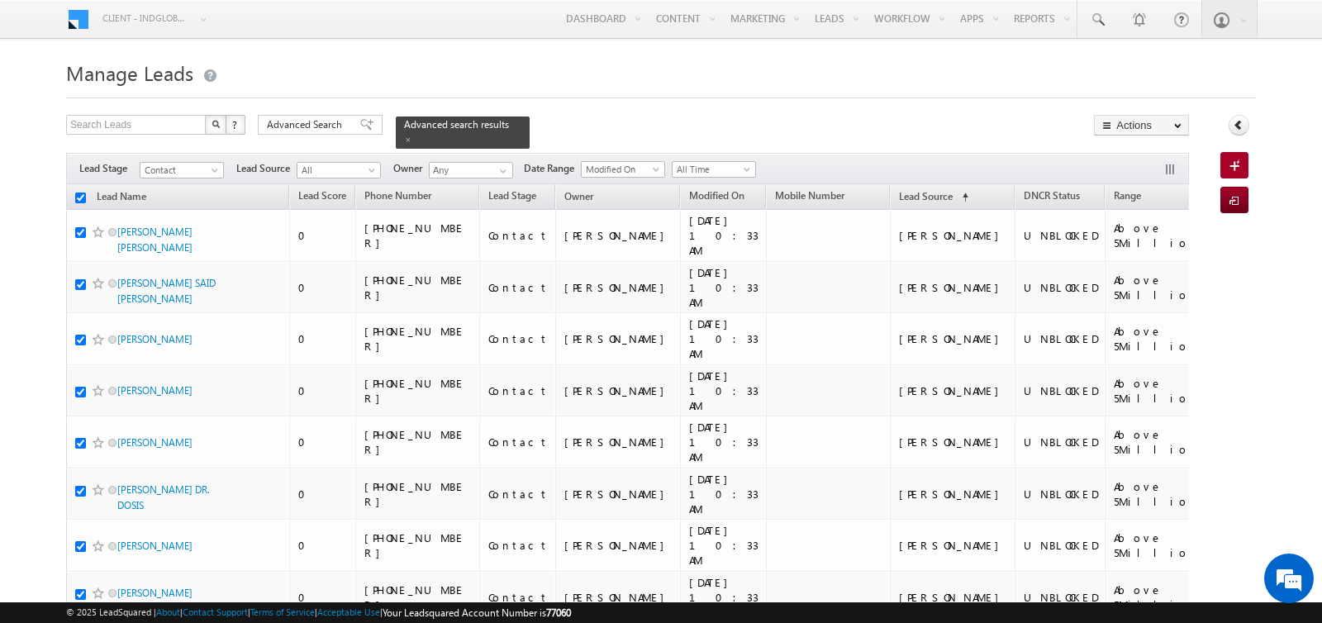
checkbox input "true"
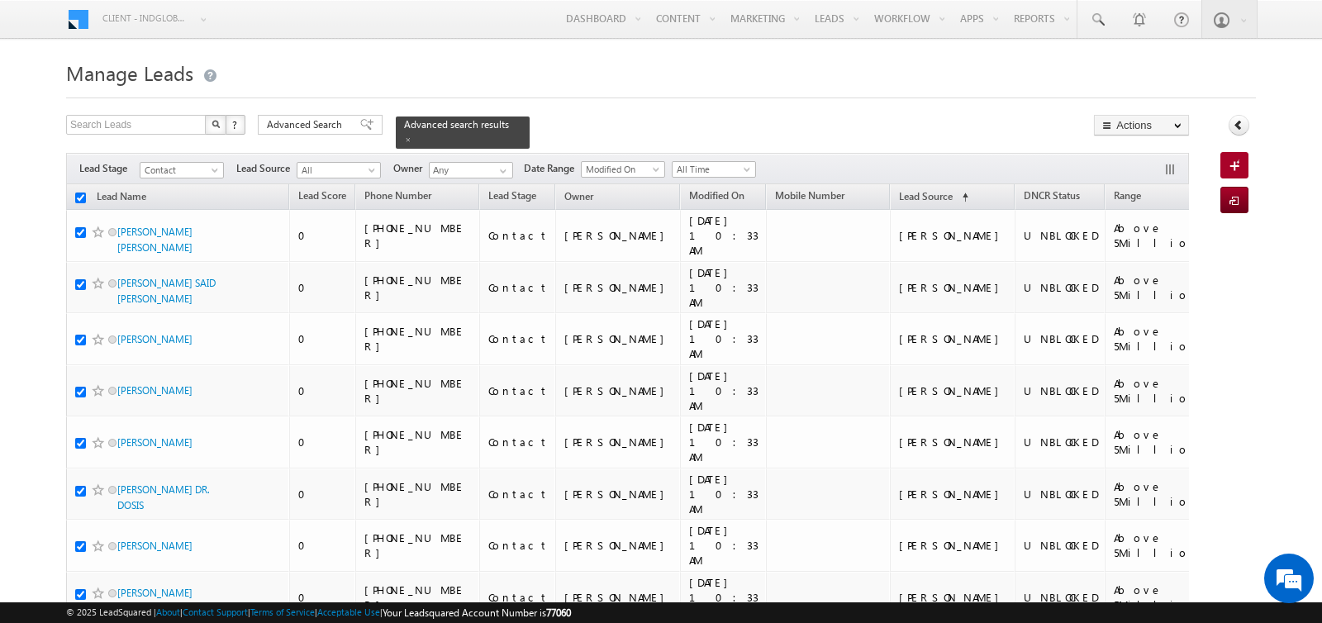
checkbox input "true"
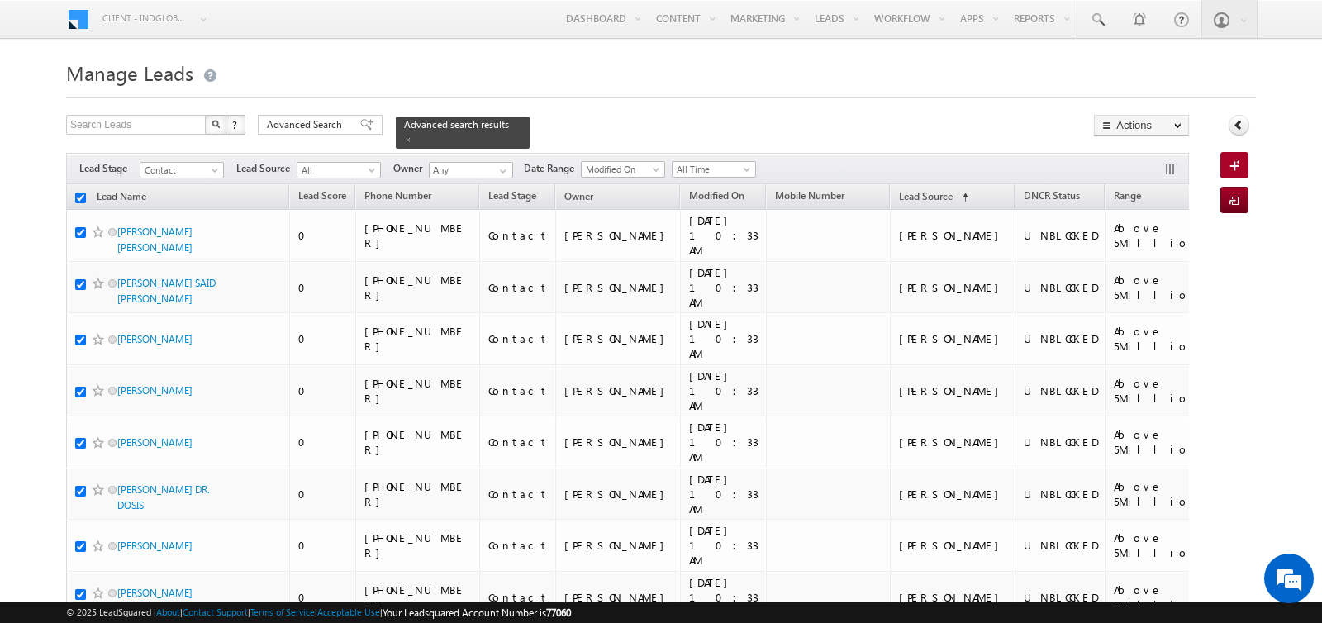
checkbox input "true"
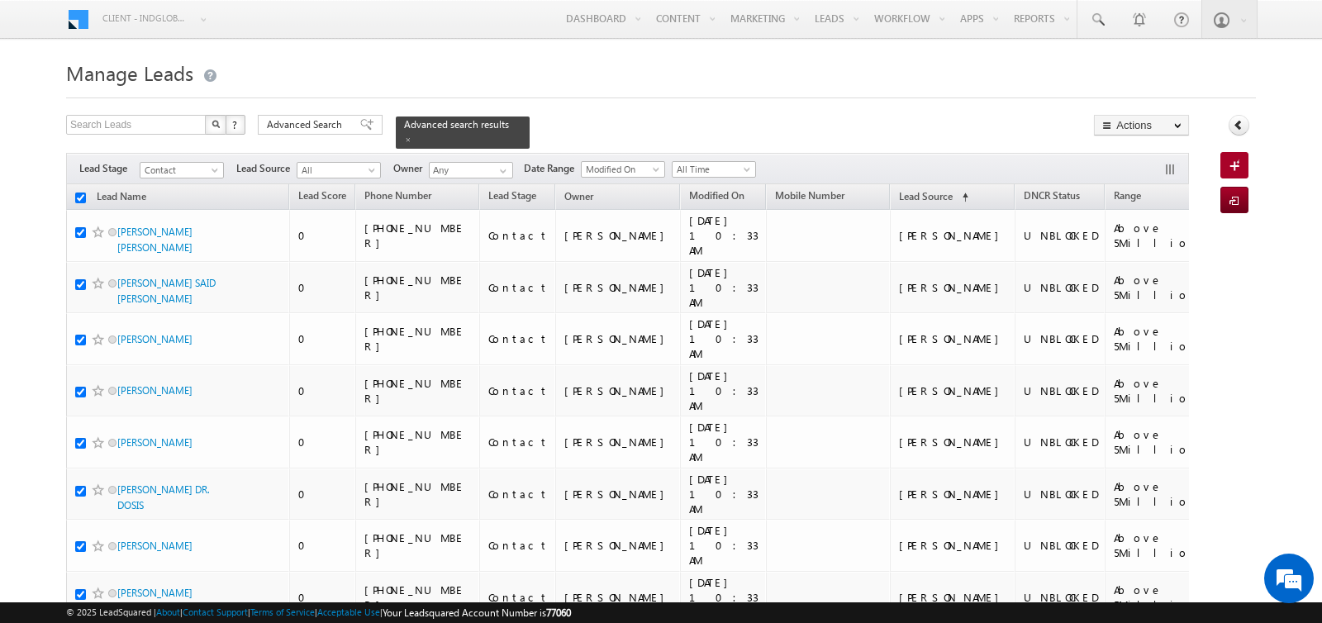
checkbox input "true"
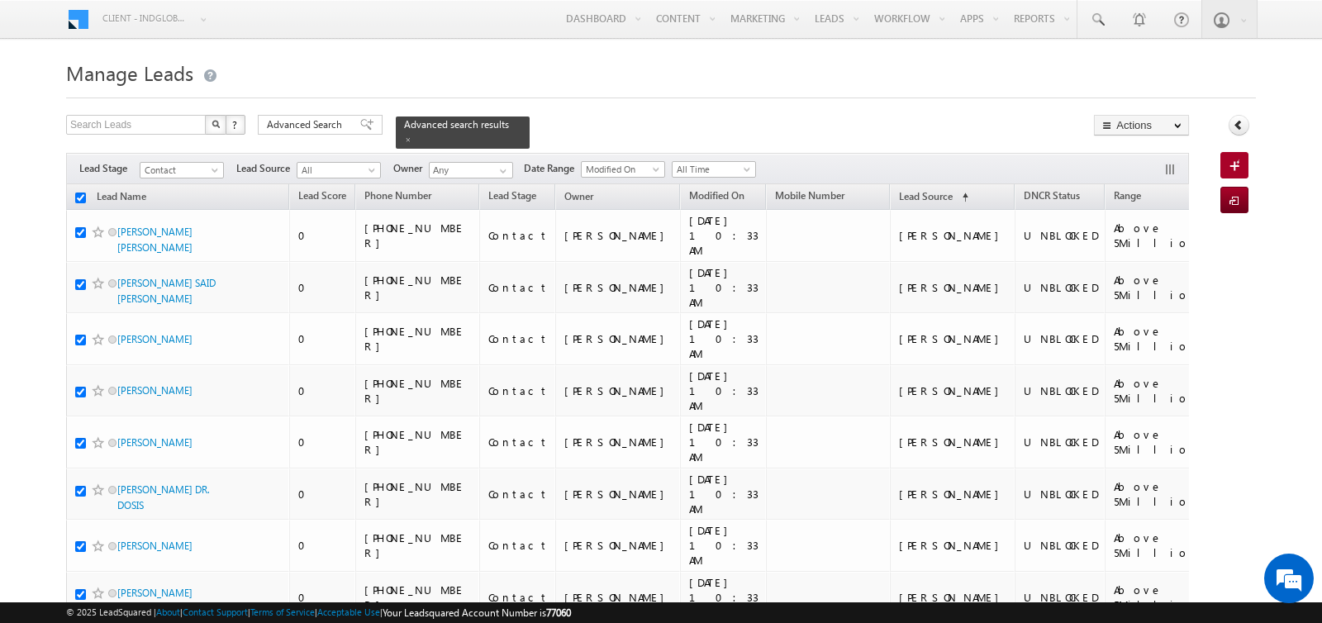
checkbox input "true"
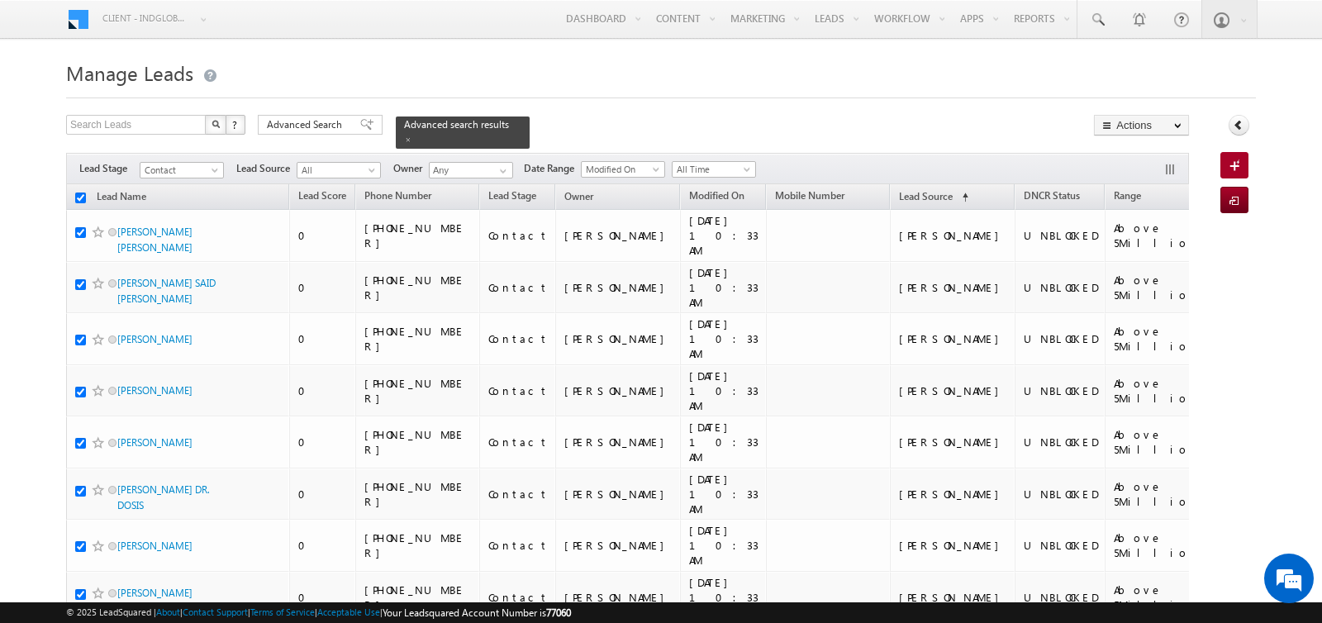
checkbox input "true"
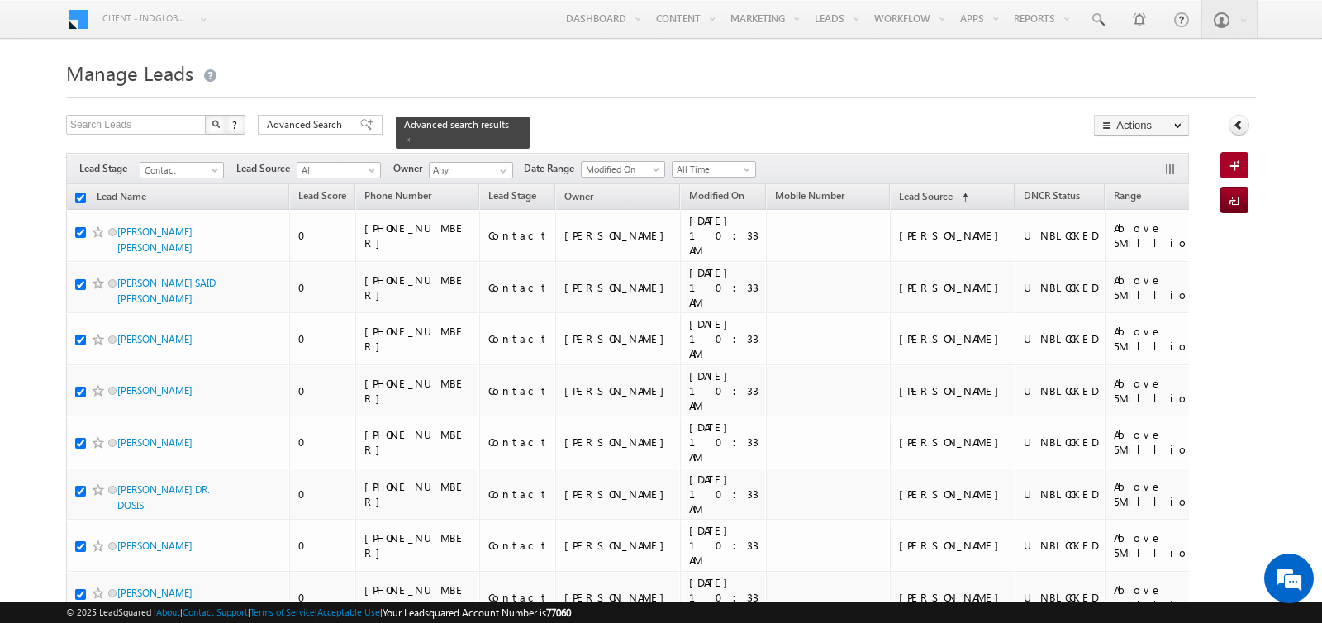
checkbox input "true"
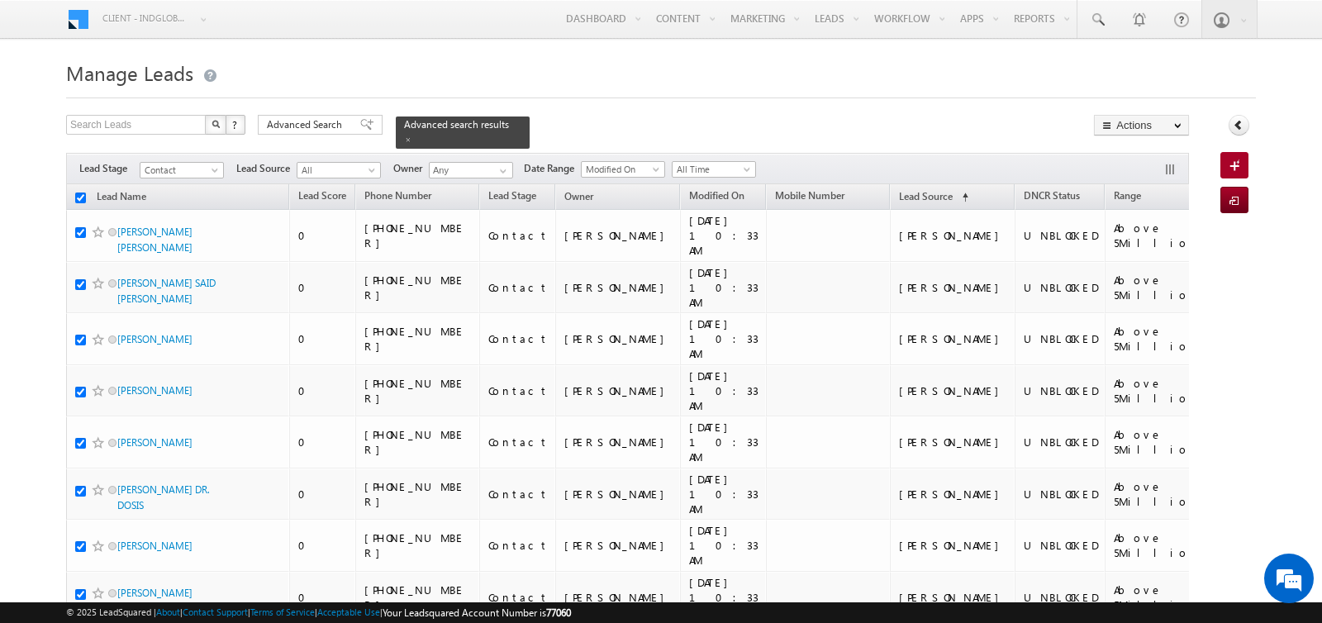
checkbox input "true"
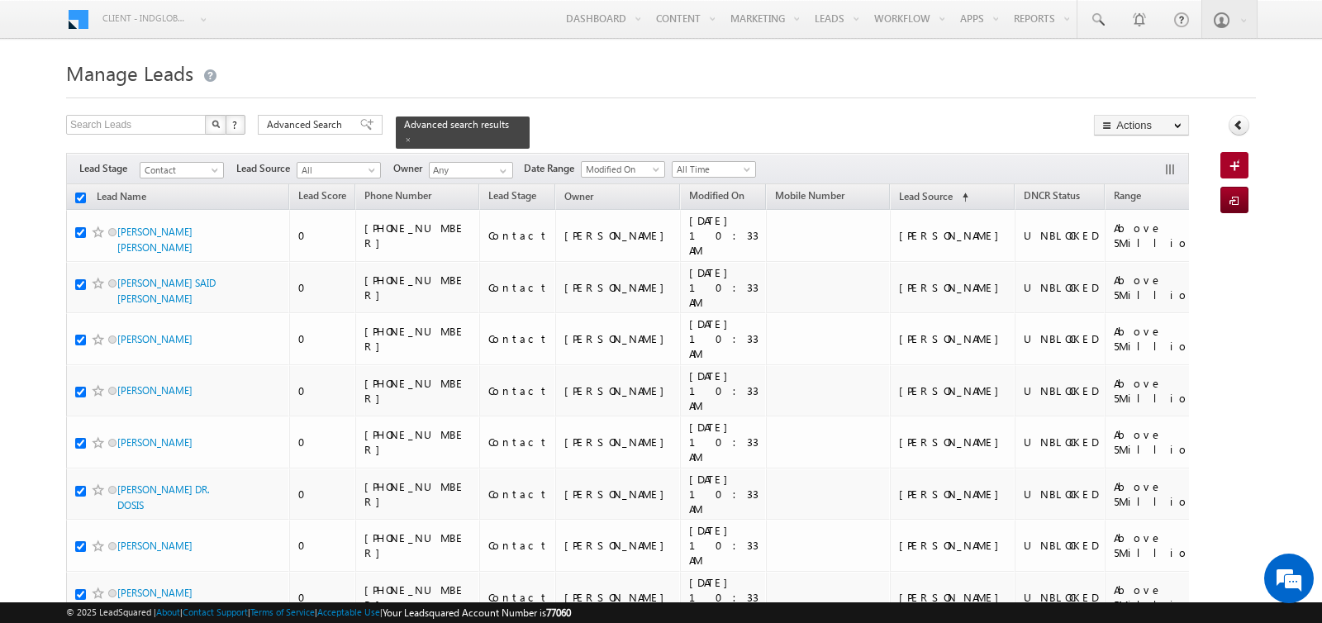
checkbox input "true"
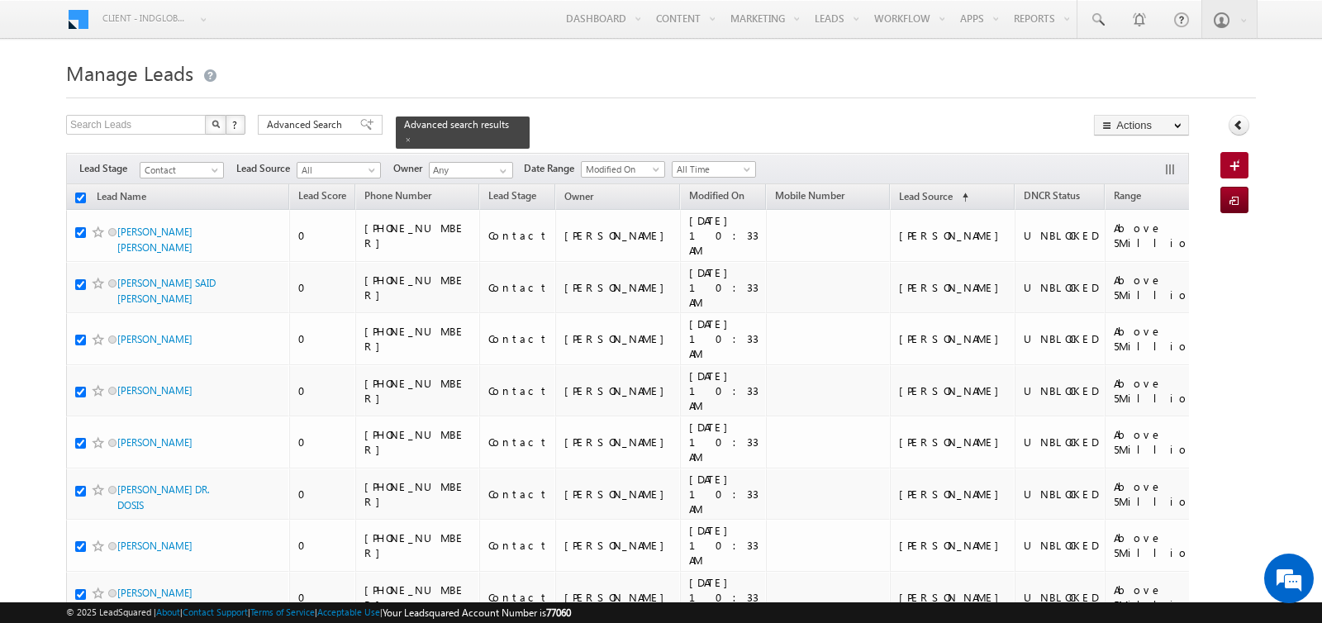
checkbox input "true"
click at [1143, 259] on link "Change Owner" at bounding box center [1141, 268] width 93 height 20
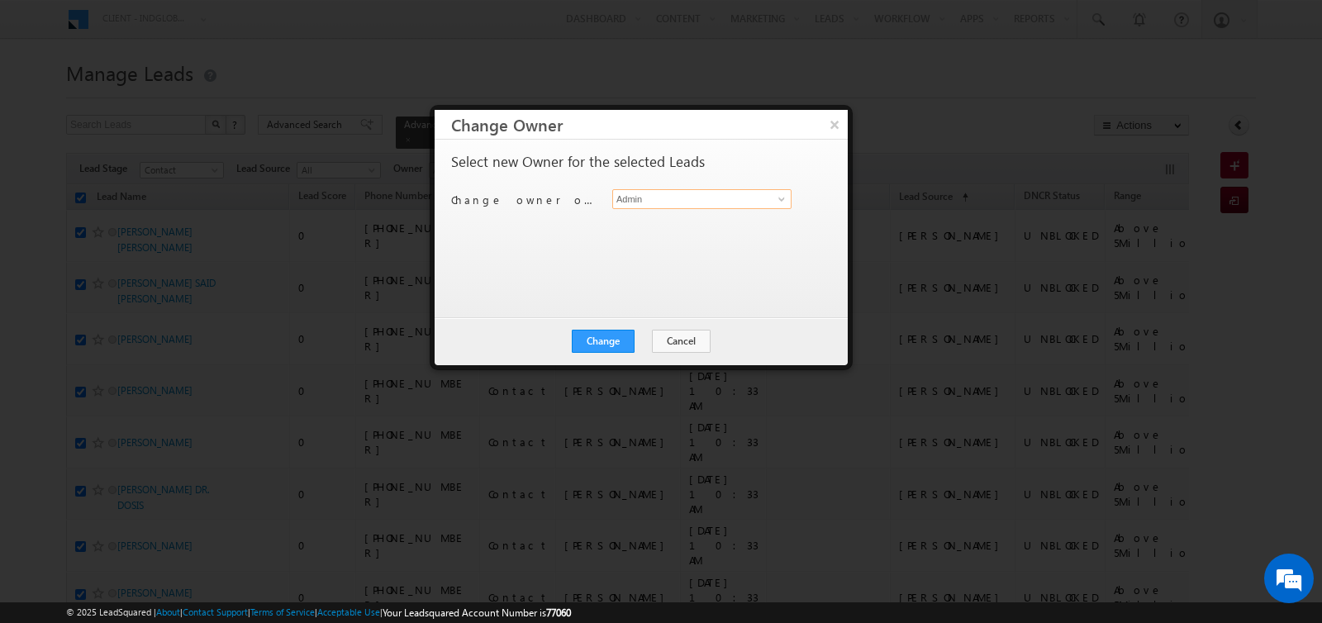
click at [666, 196] on input "Admin" at bounding box center [701, 199] width 179 height 20
click at [664, 226] on span "[EMAIL_ADDRESS][PERSON_NAME][DOMAIN_NAME]" at bounding box center [693, 231] width 149 height 12
click at [617, 339] on button "Change" at bounding box center [603, 341] width 63 height 23
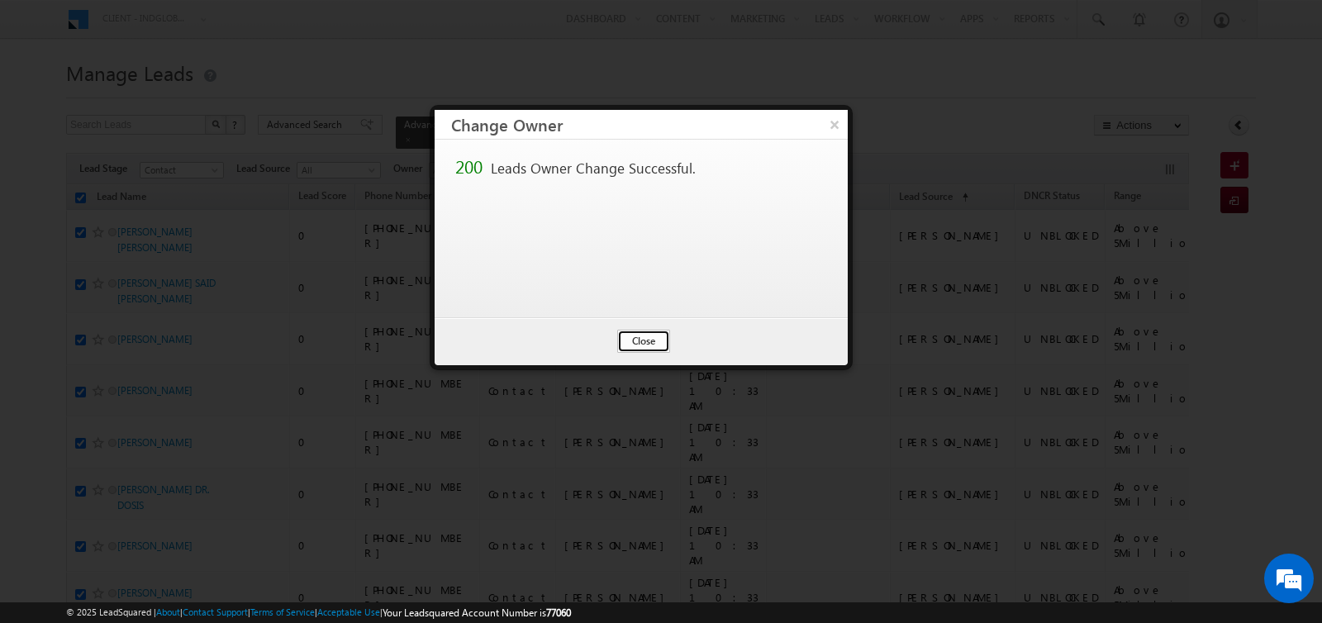
click at [636, 338] on button "Close" at bounding box center [643, 341] width 53 height 23
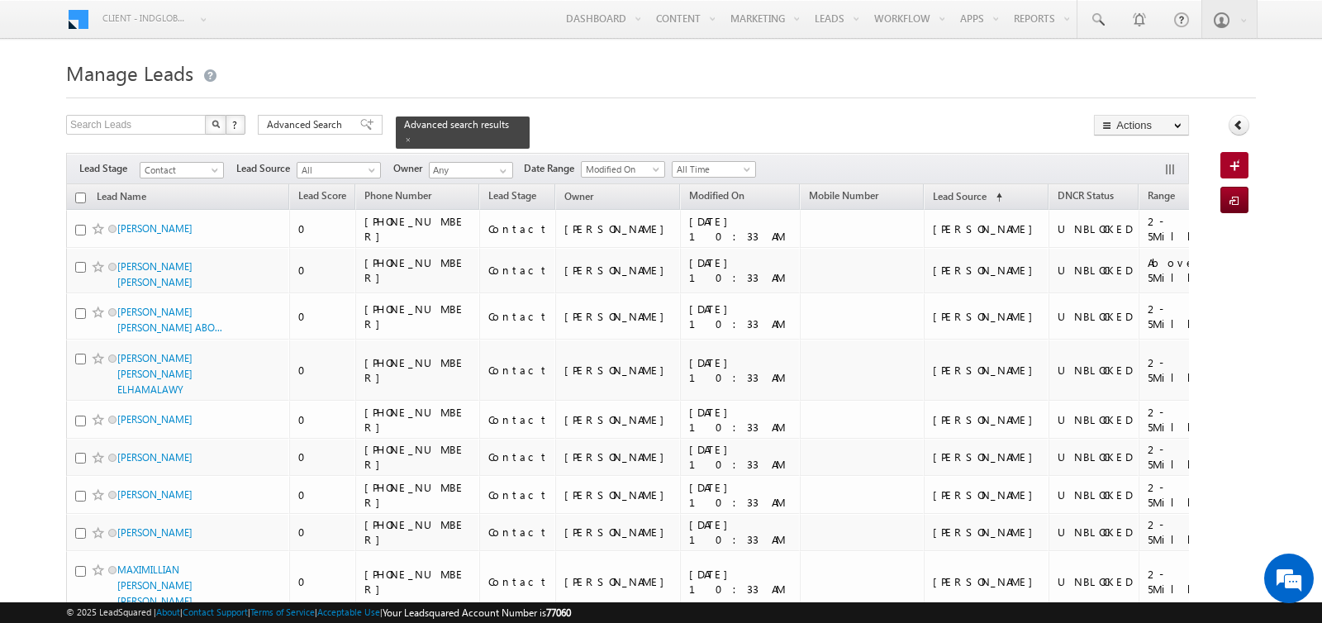
click at [81, 195] on input "checkbox" at bounding box center [80, 197] width 11 height 11
checkbox input "true"
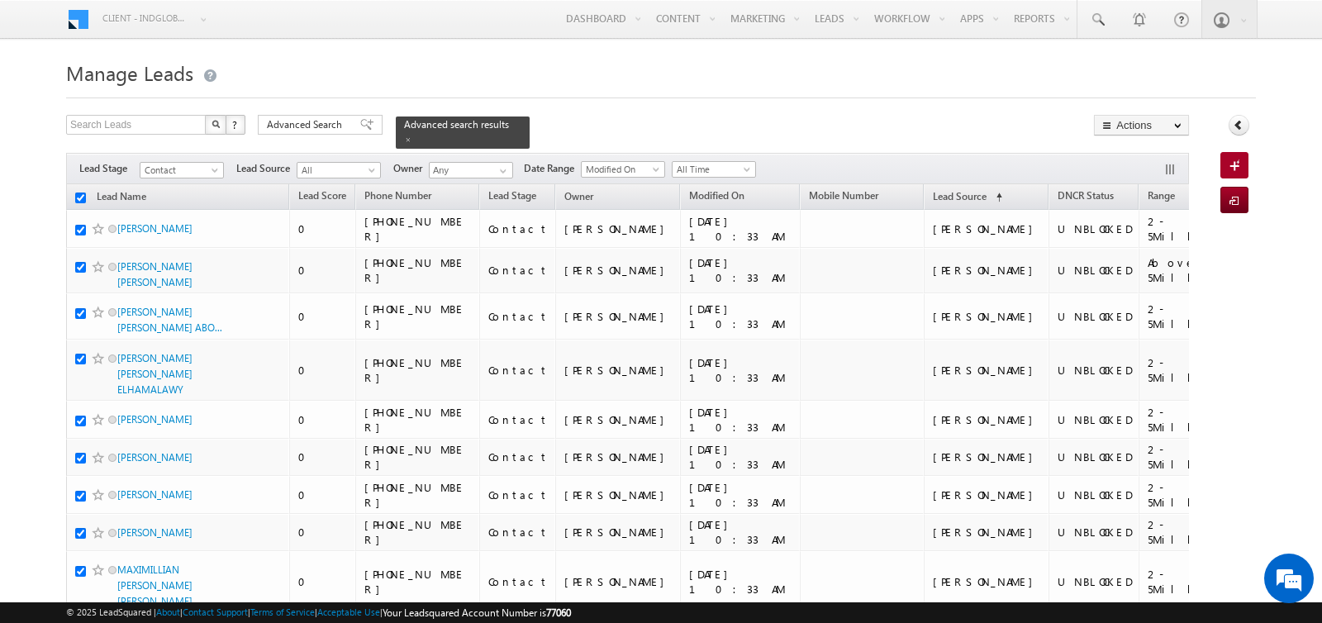
checkbox input "true"
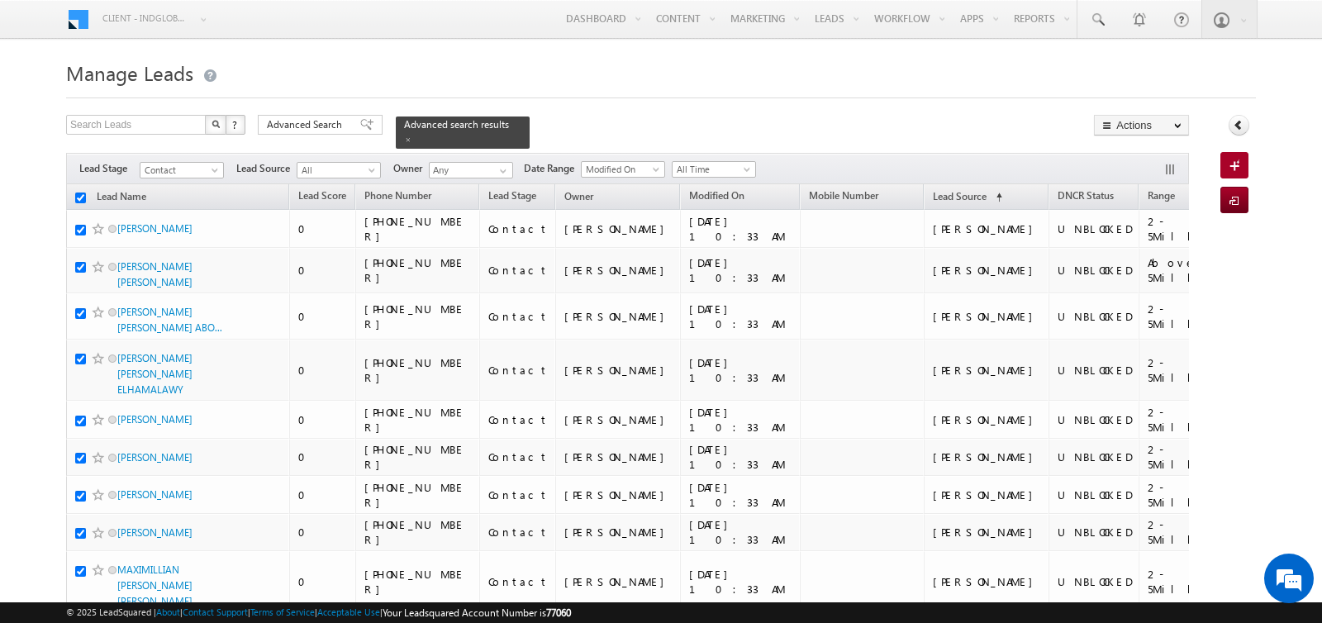
checkbox input "true"
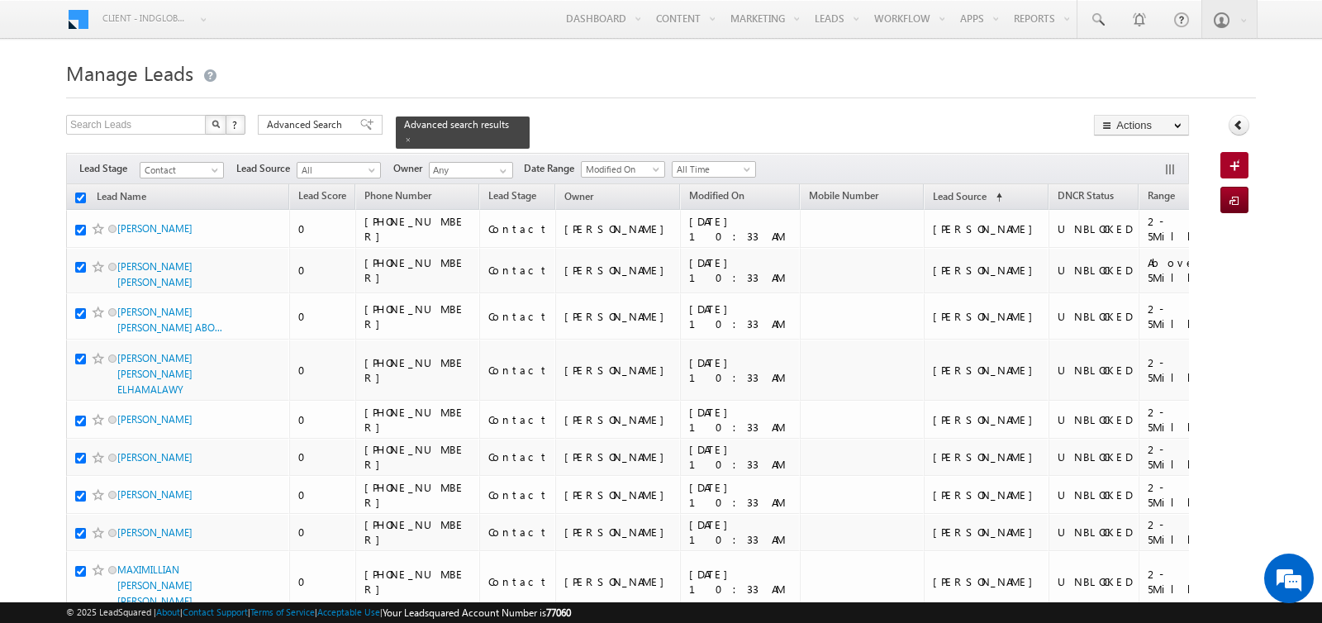
checkbox input "true"
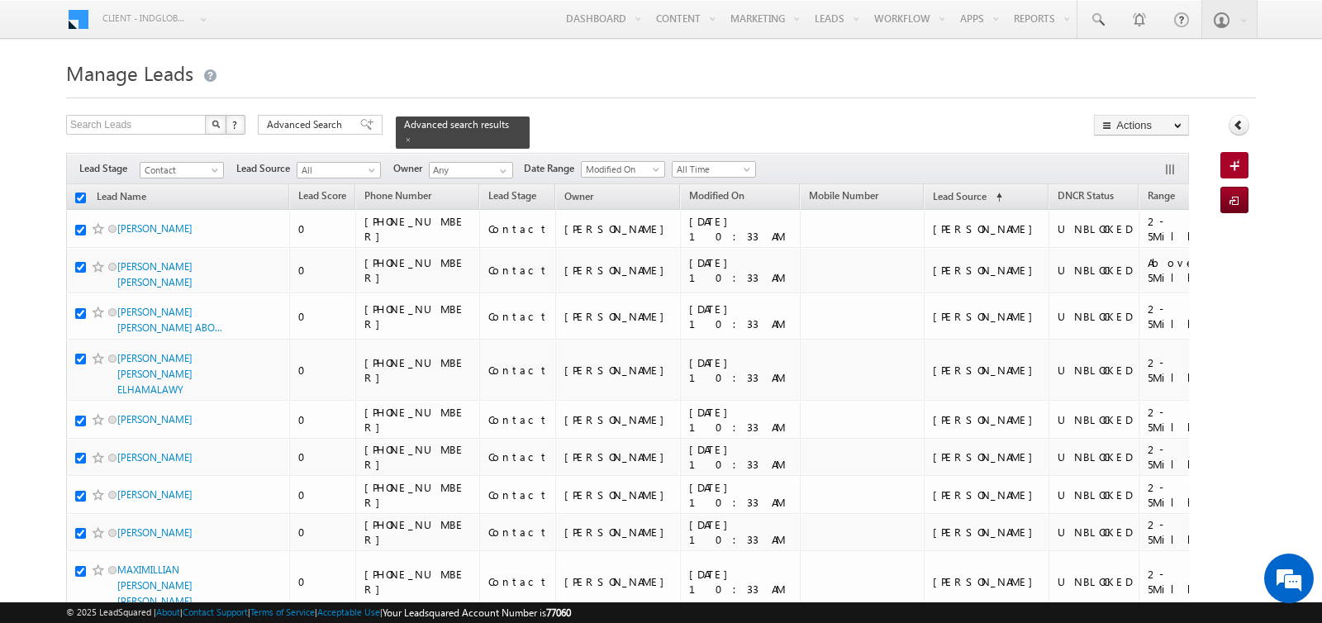
checkbox input "true"
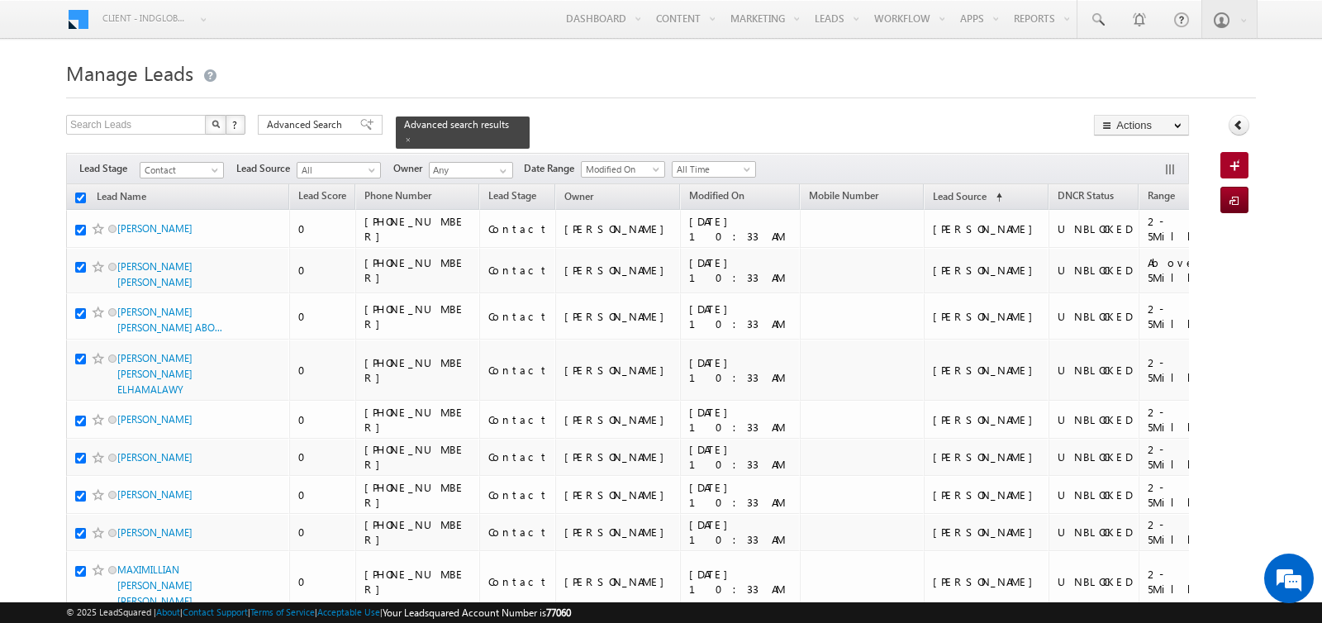
checkbox input "true"
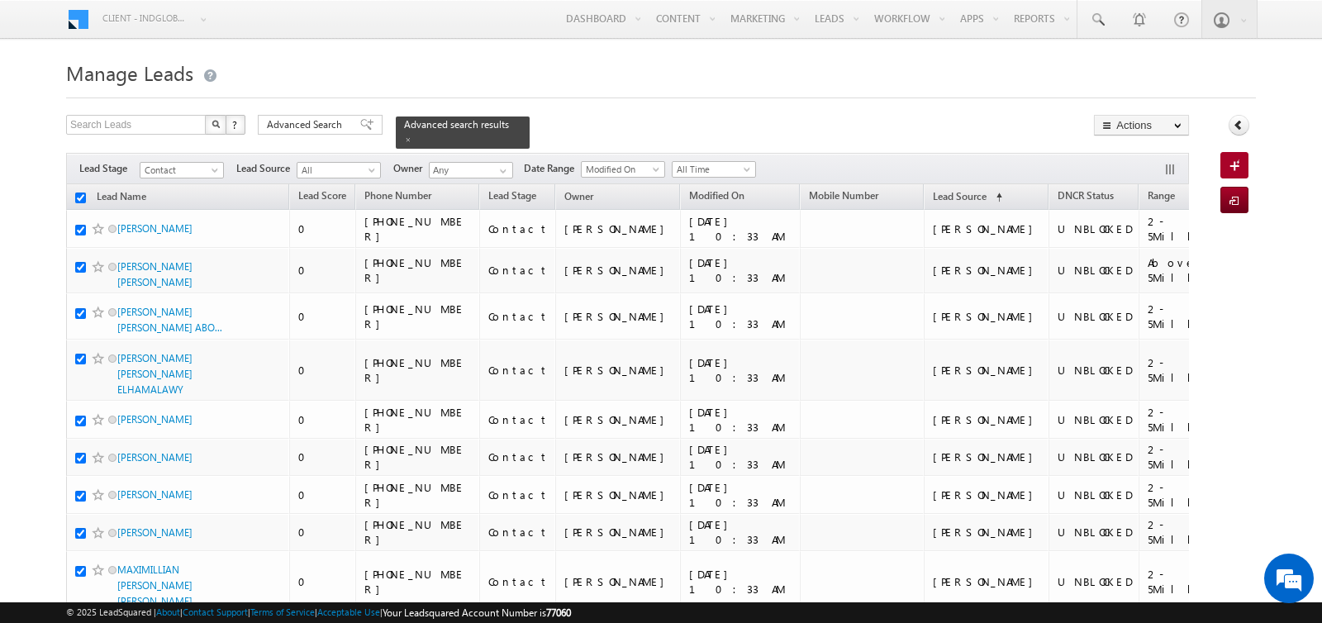
checkbox input "true"
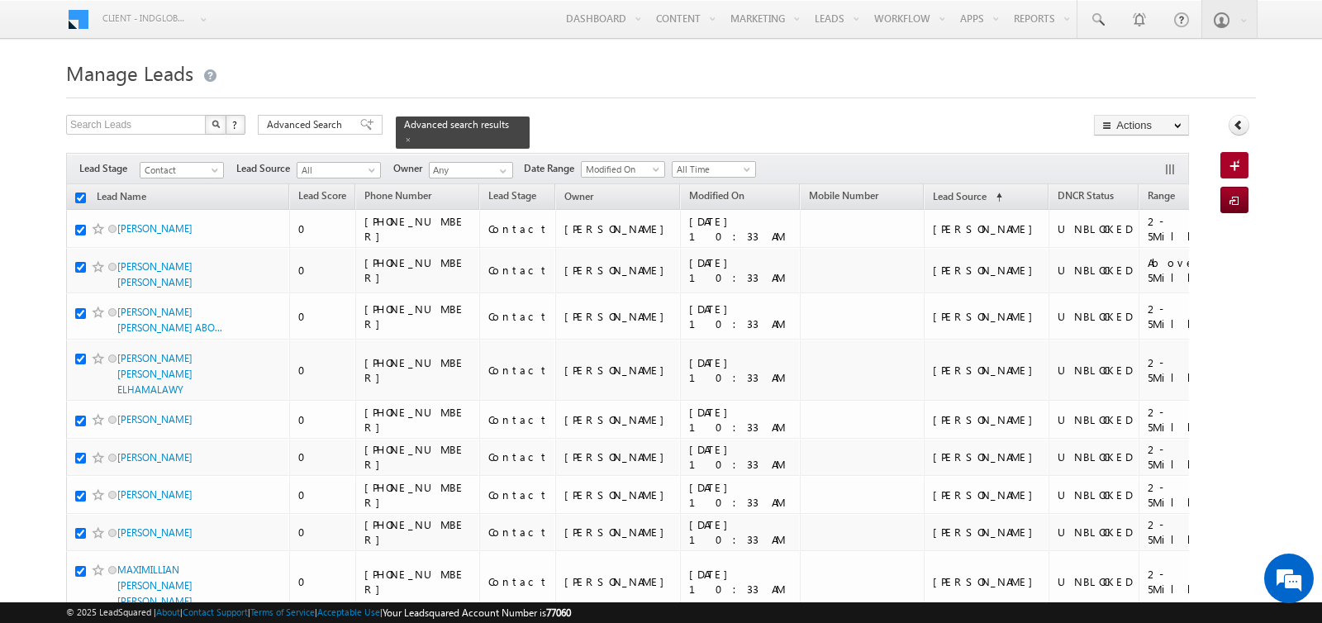
checkbox input "true"
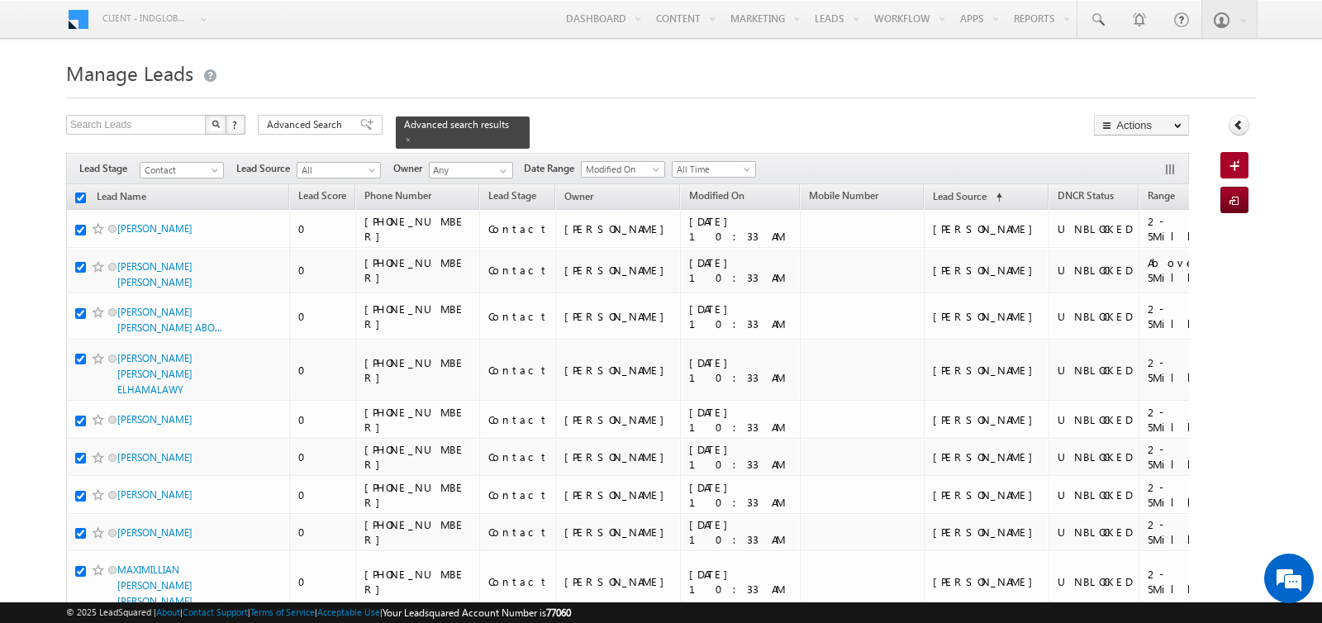
checkbox input "true"
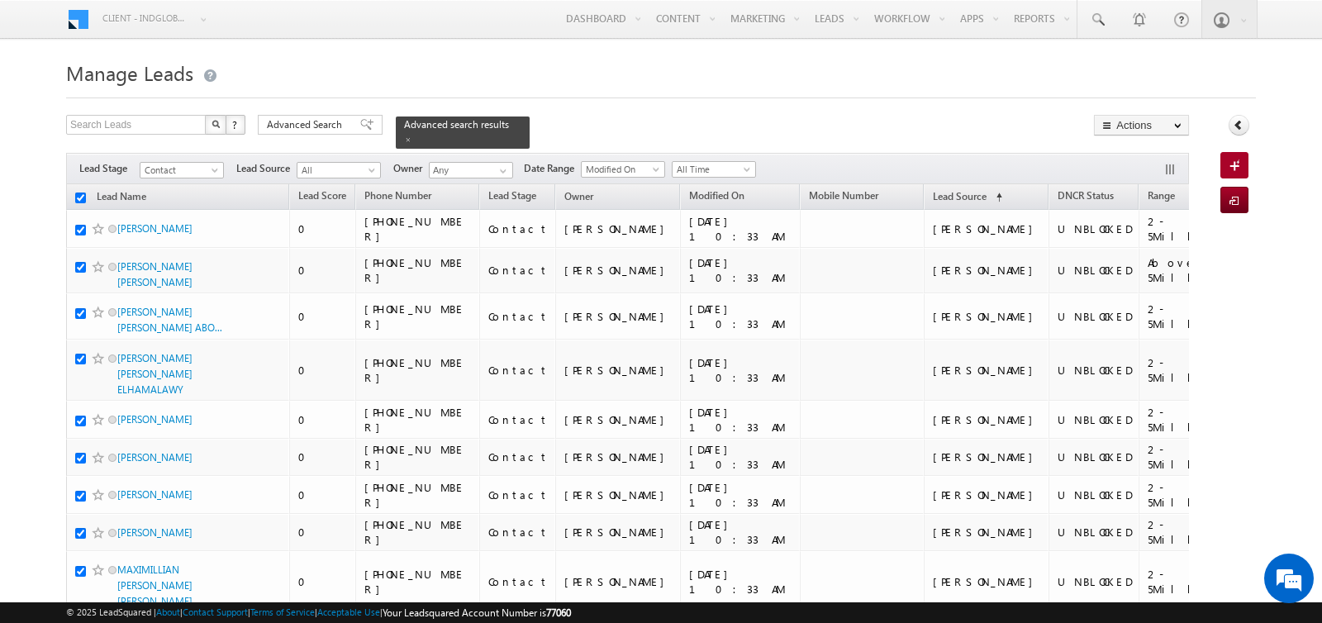
checkbox input "true"
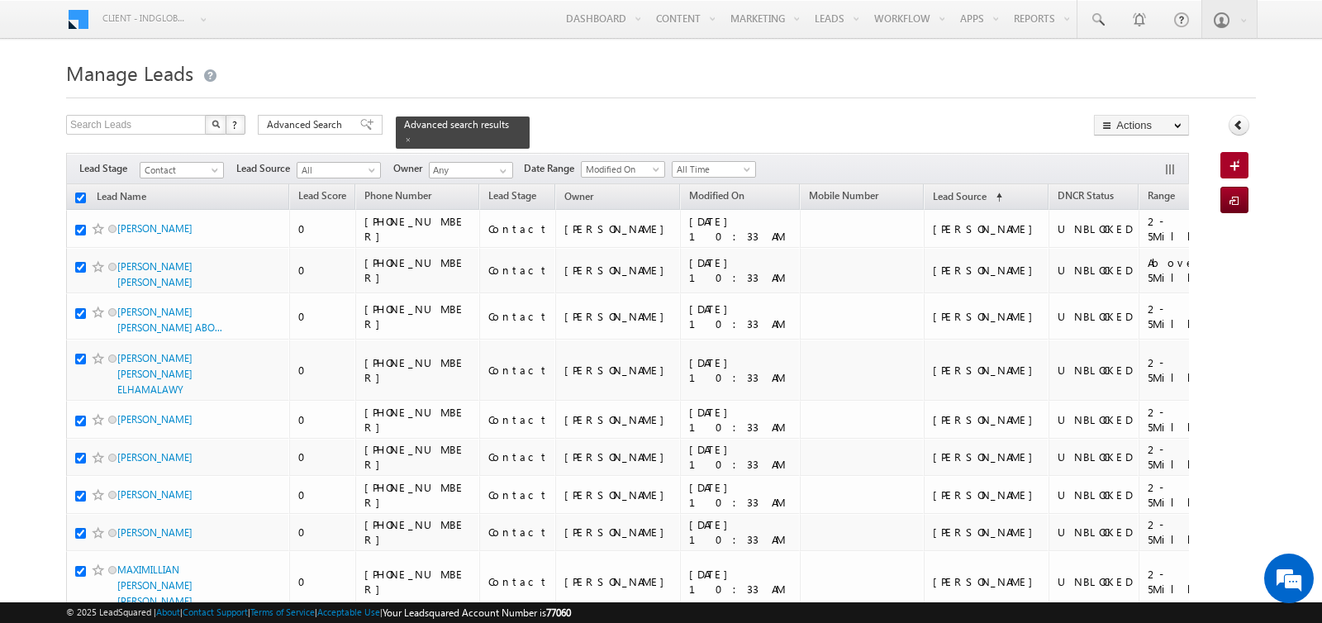
checkbox input "true"
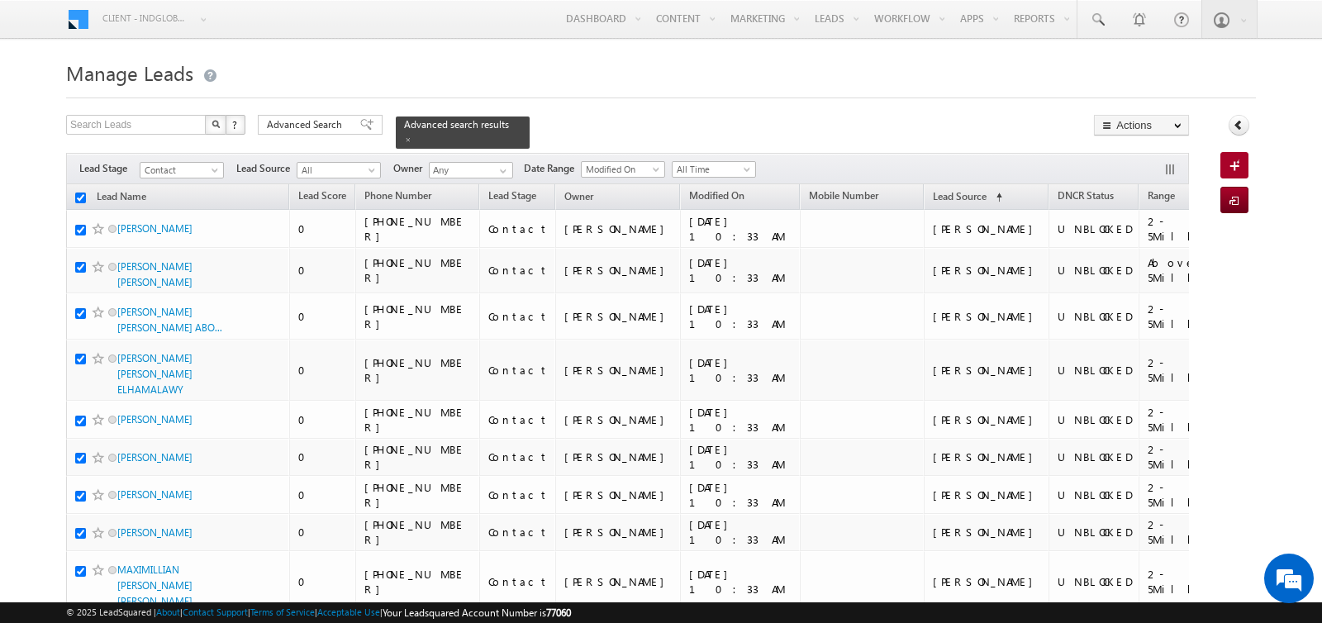
checkbox input "true"
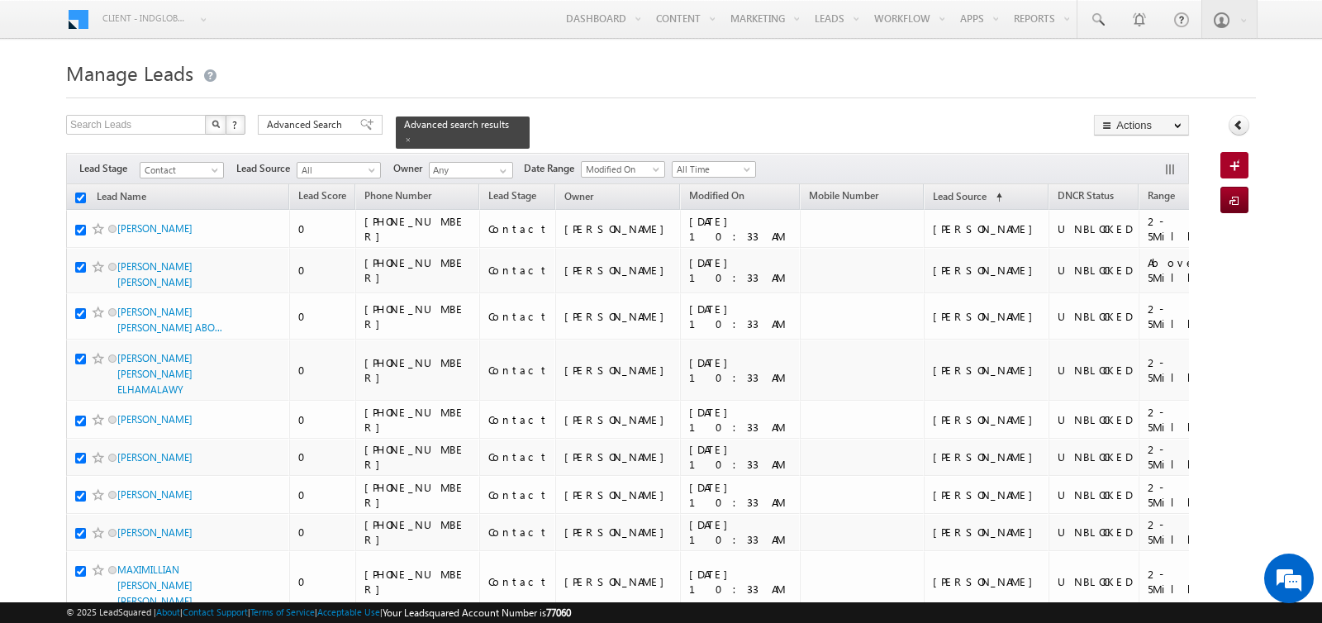
checkbox input "true"
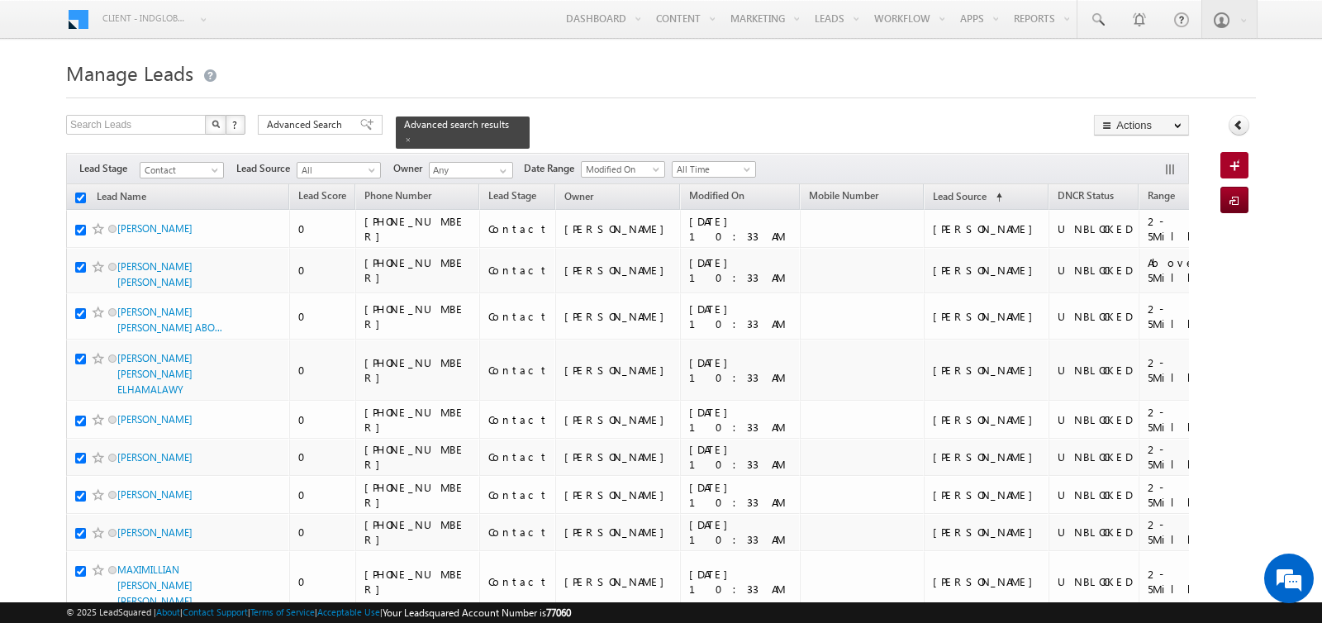
checkbox input "true"
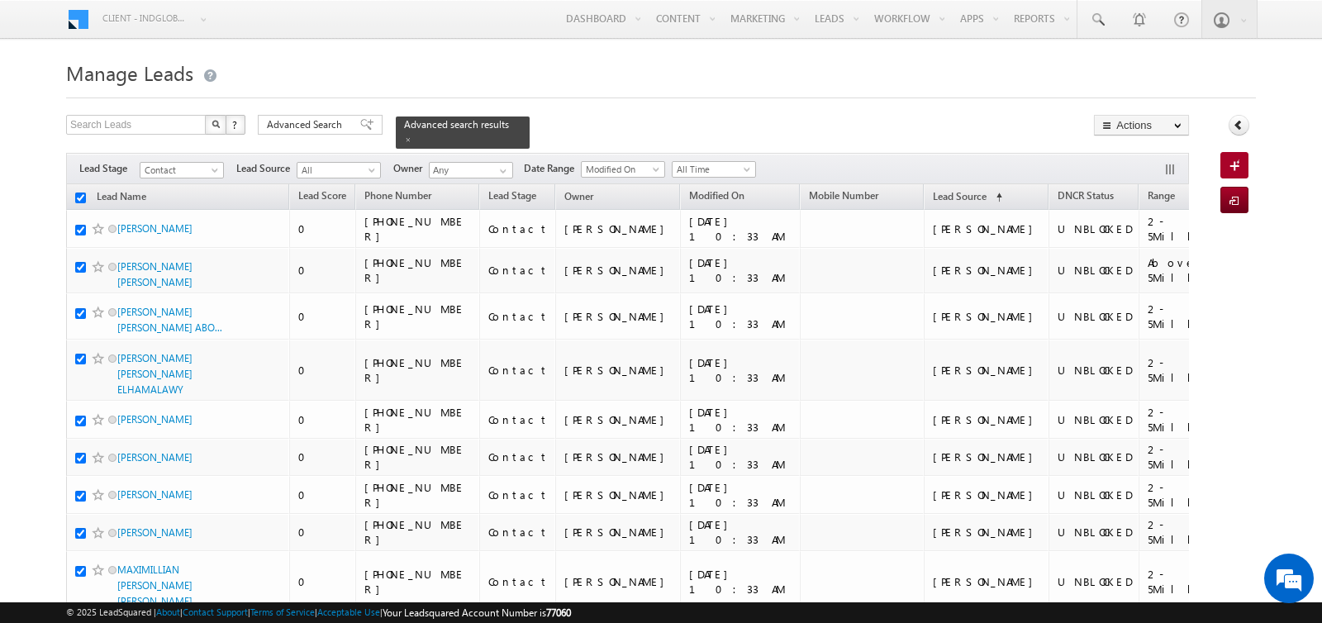
checkbox input "true"
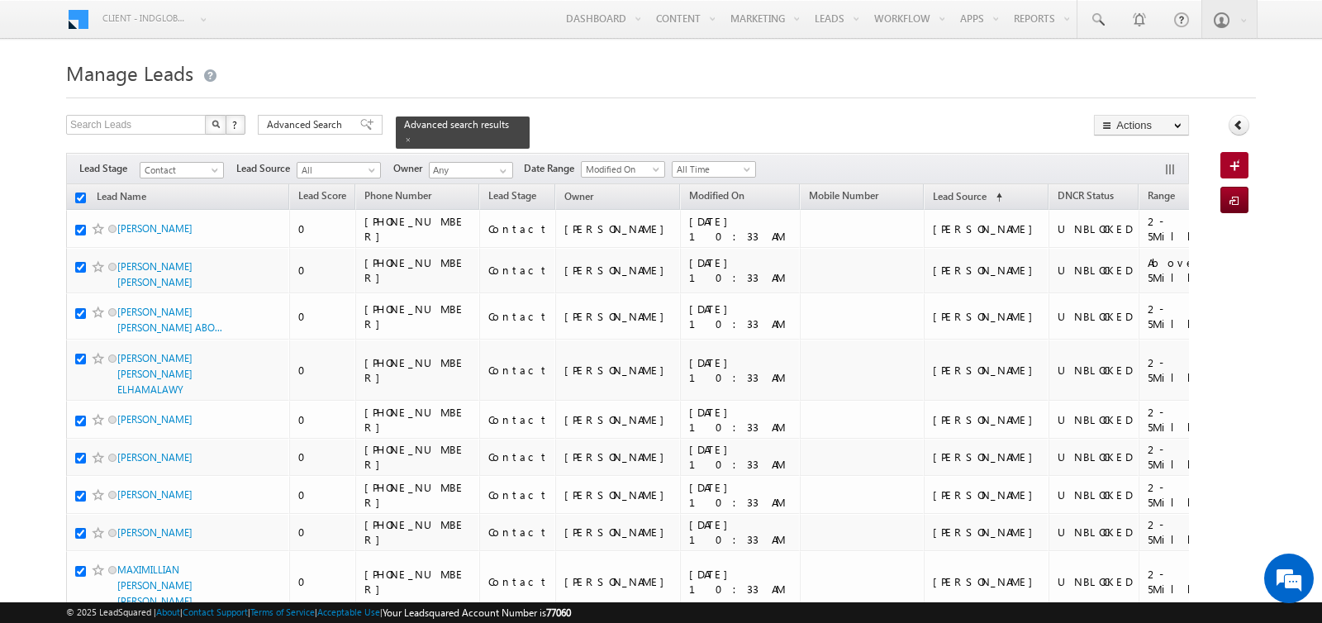
checkbox input "true"
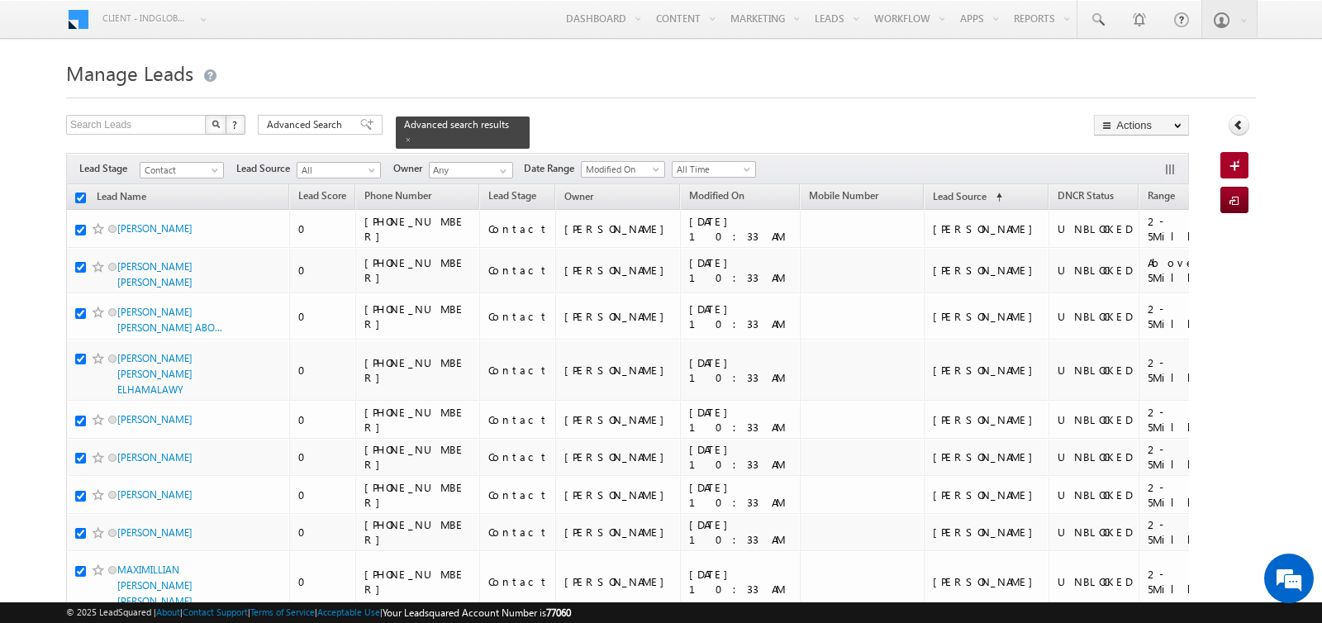
checkbox input "true"
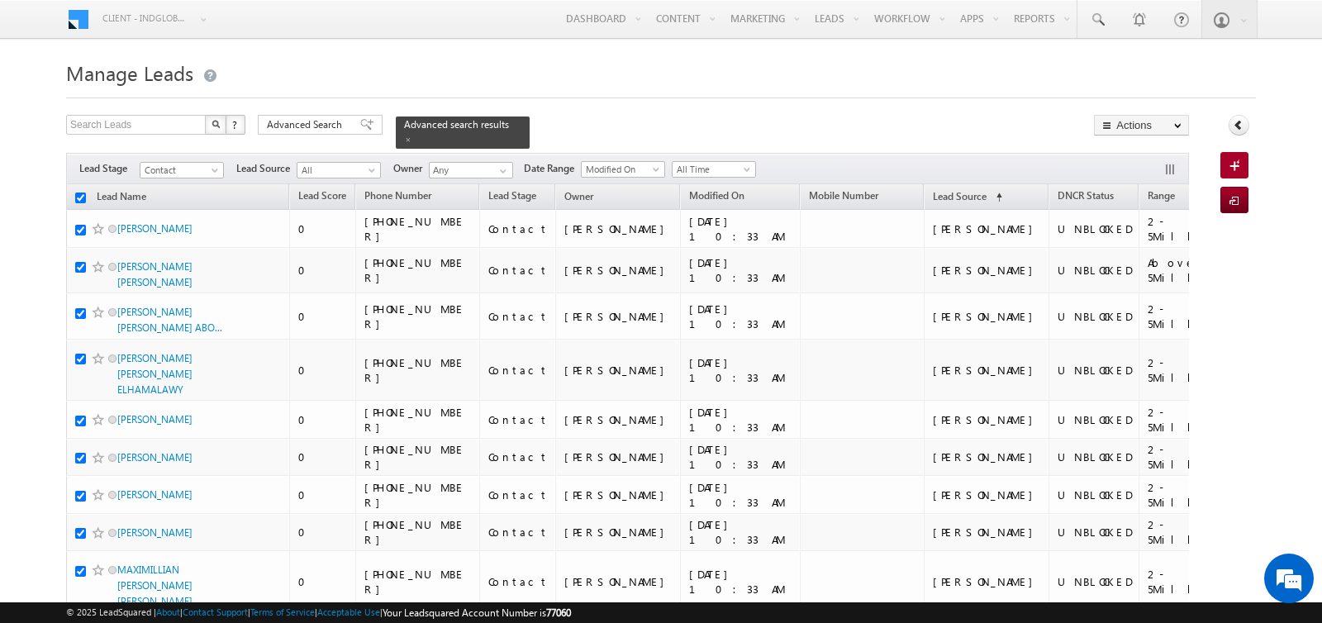
checkbox input "true"
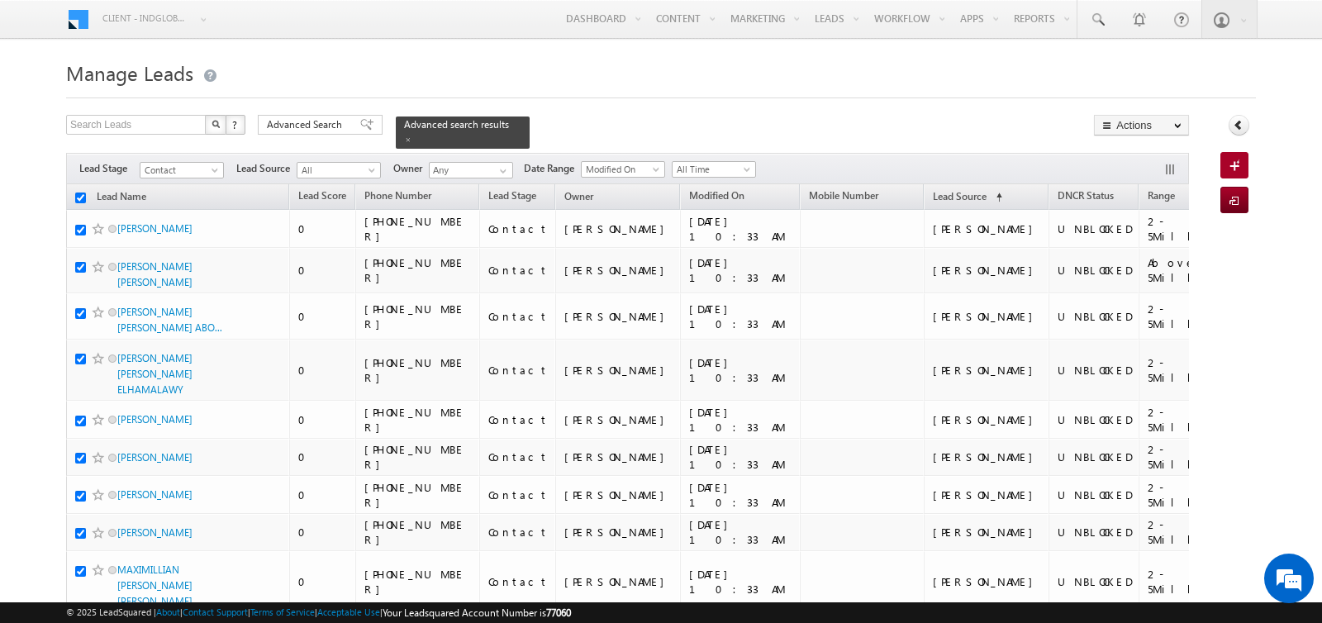
checkbox input "true"
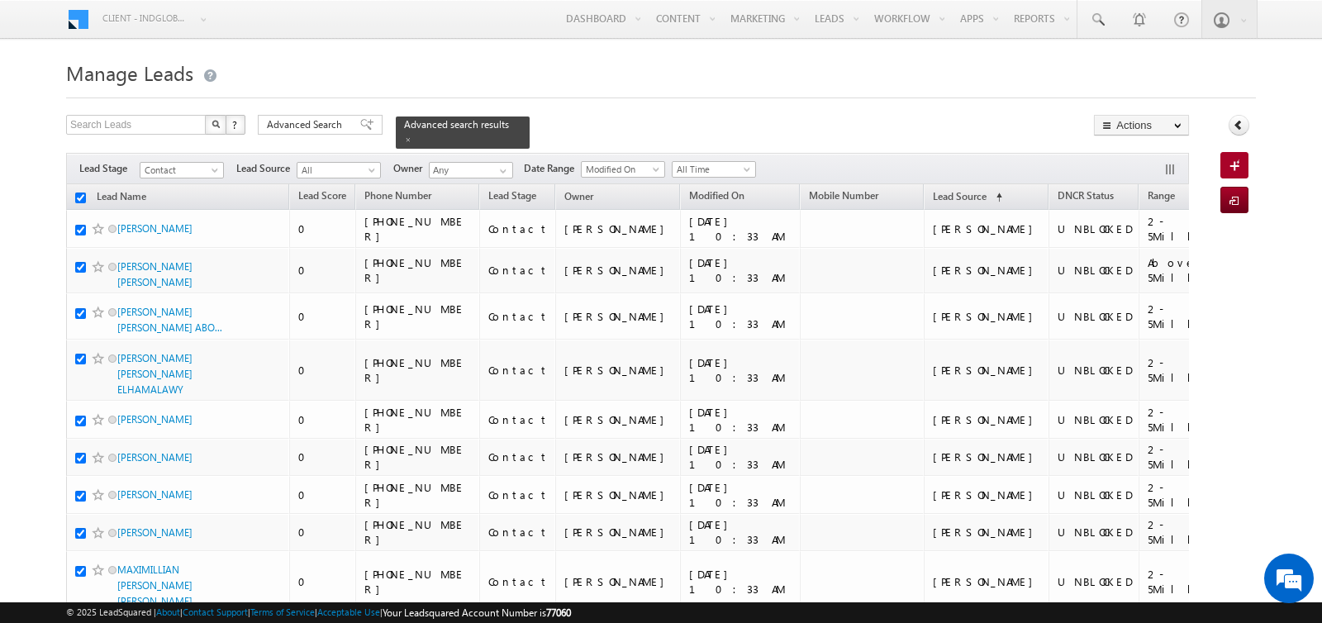
checkbox input "true"
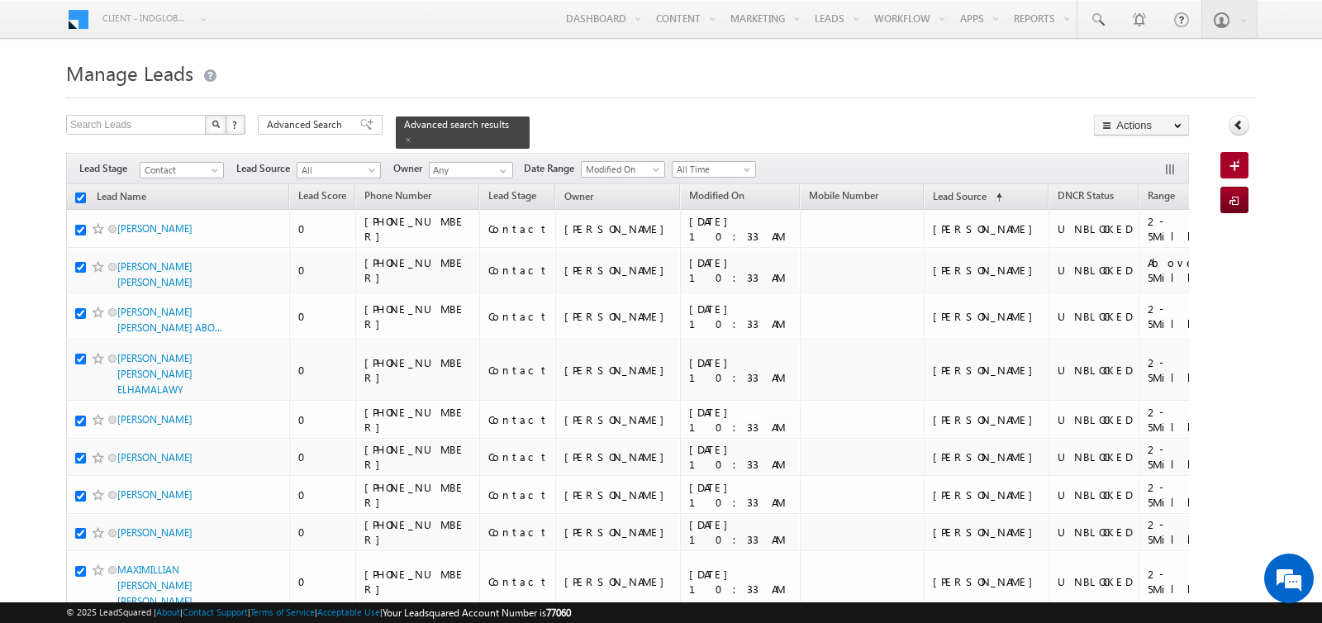
checkbox input "true"
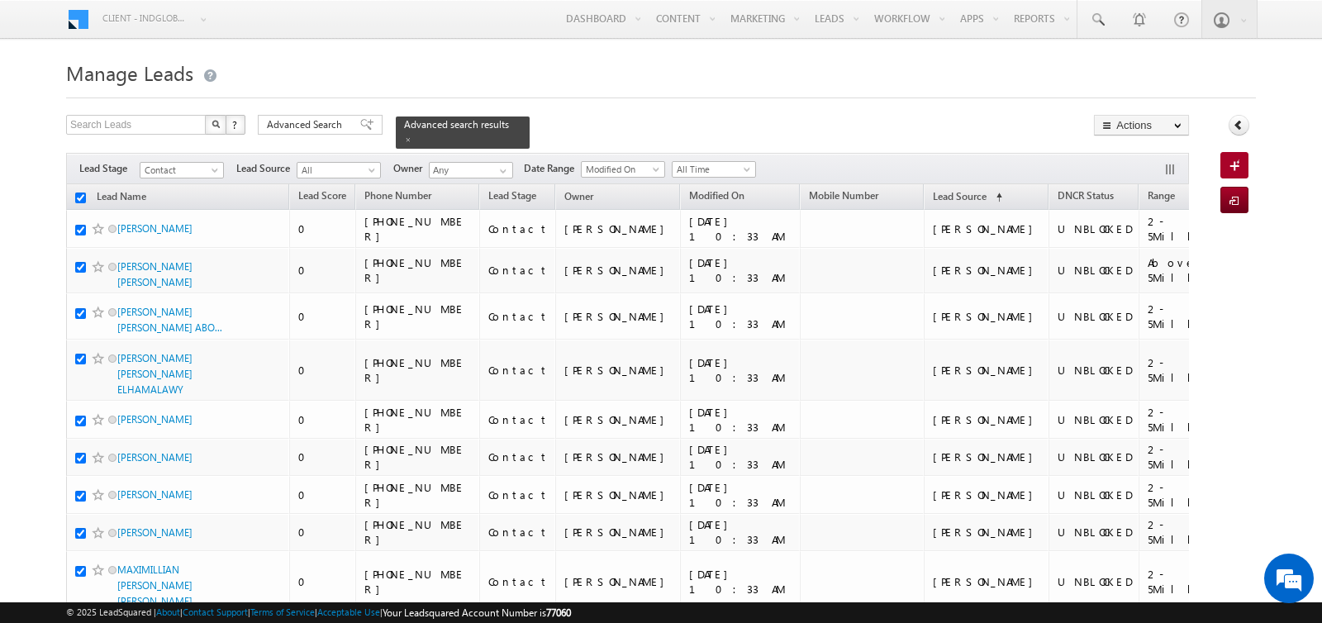
checkbox input "true"
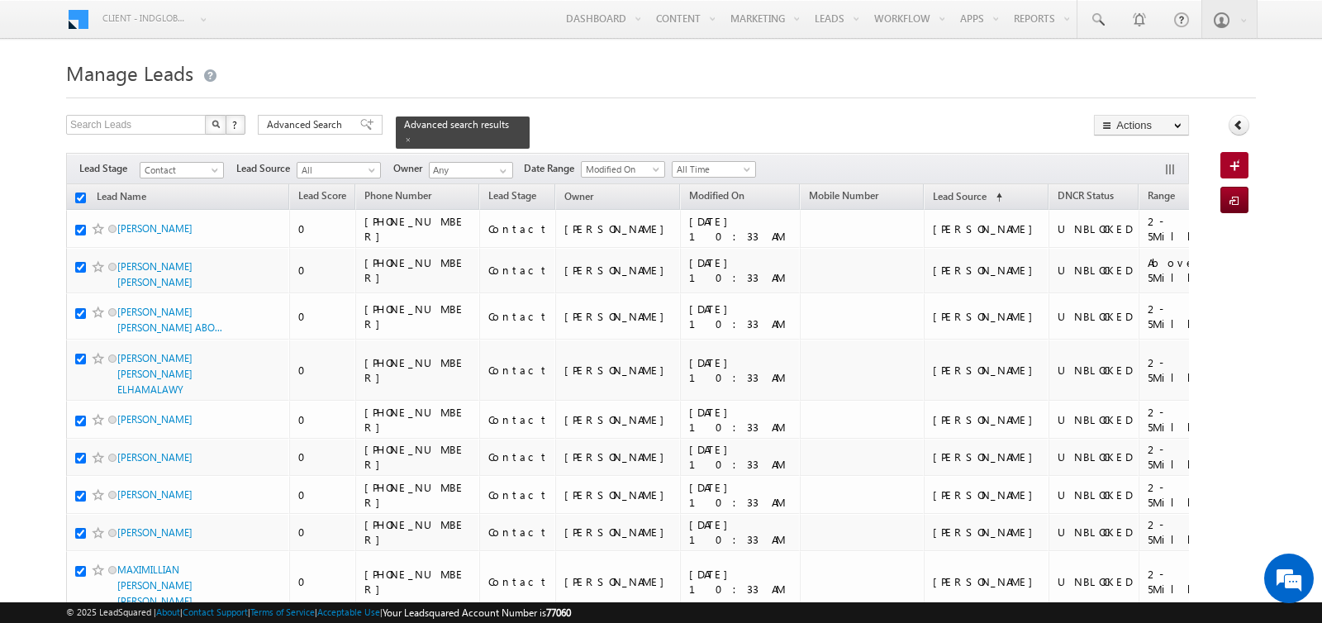
checkbox input "true"
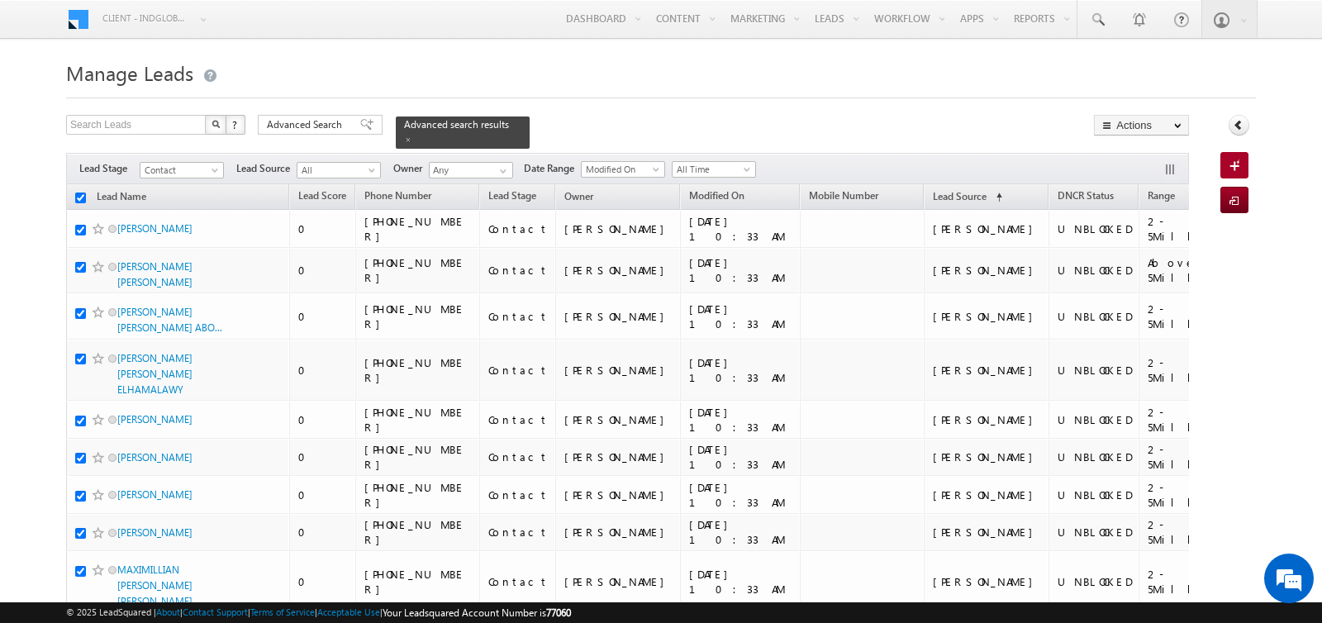
checkbox input "true"
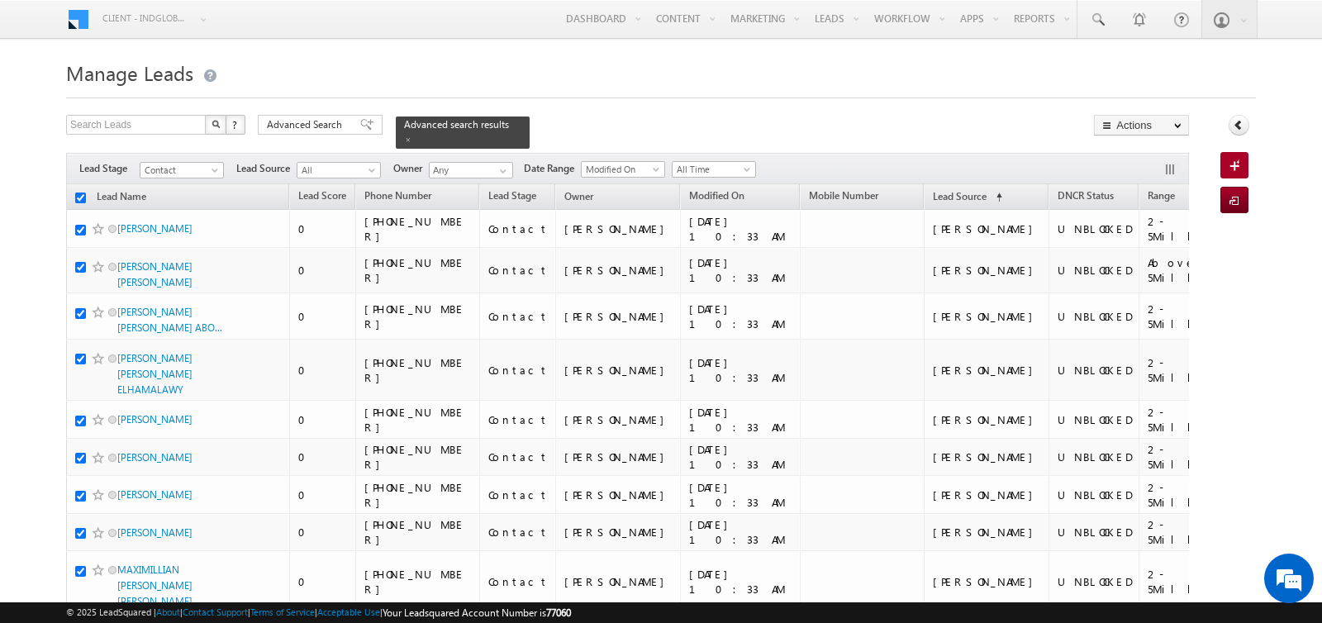
checkbox input "true"
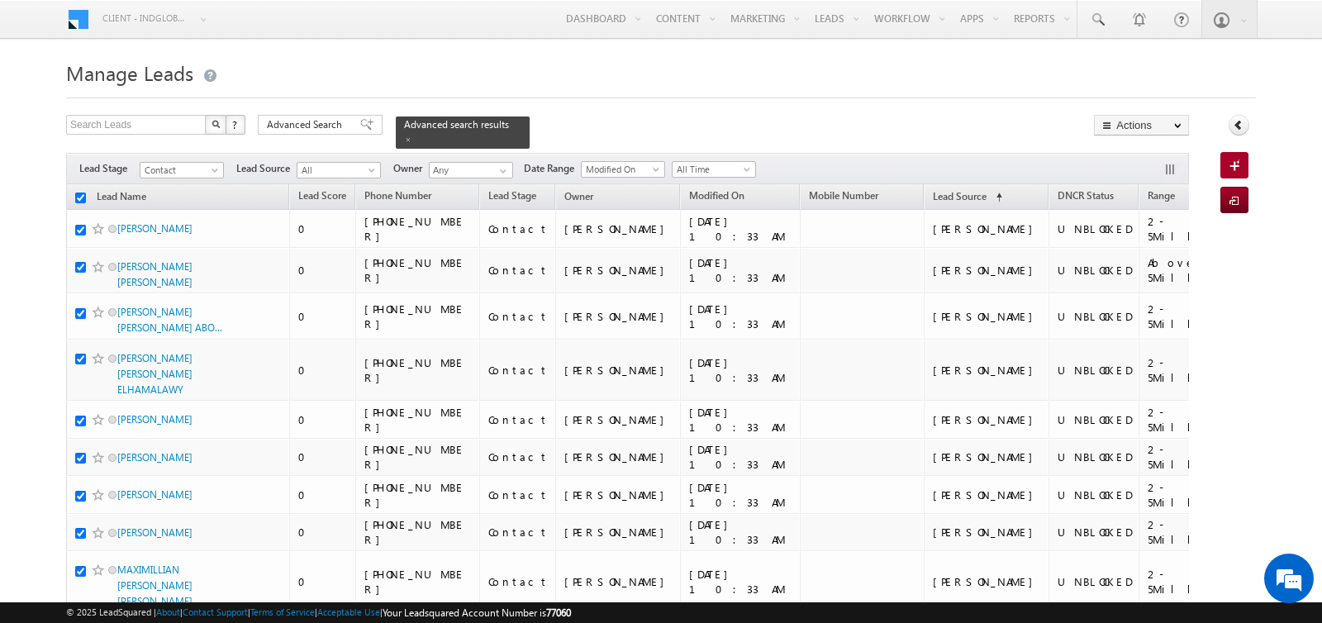
checkbox input "true"
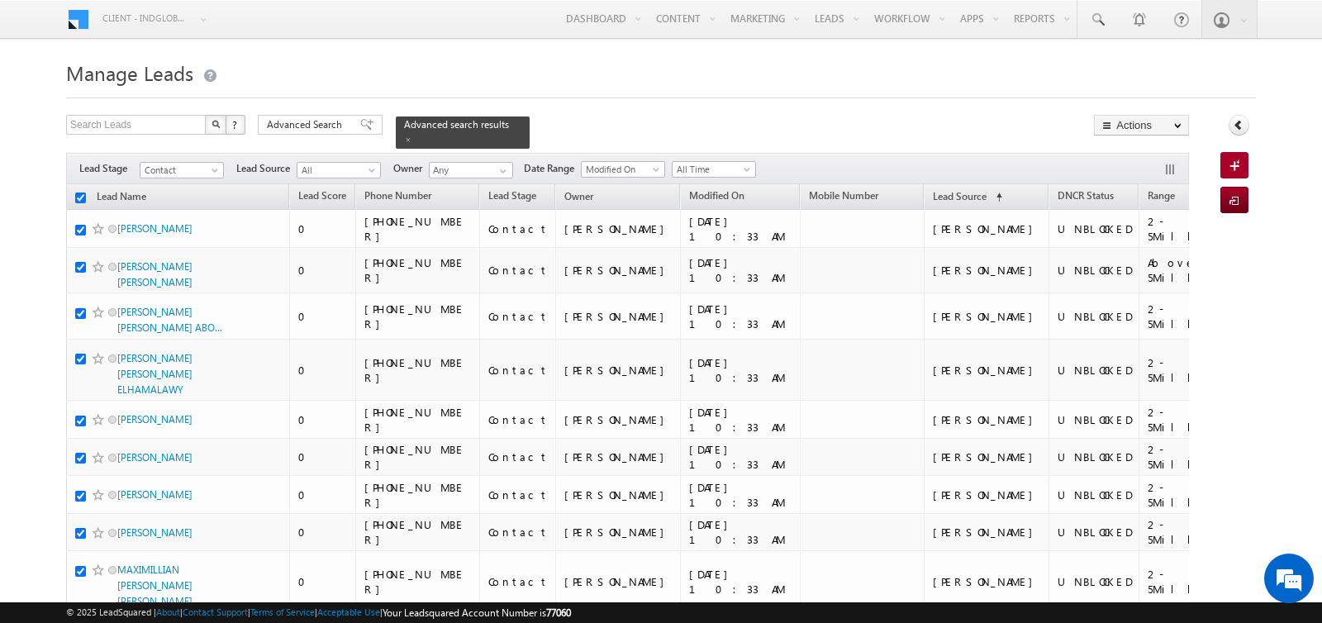
checkbox input "true"
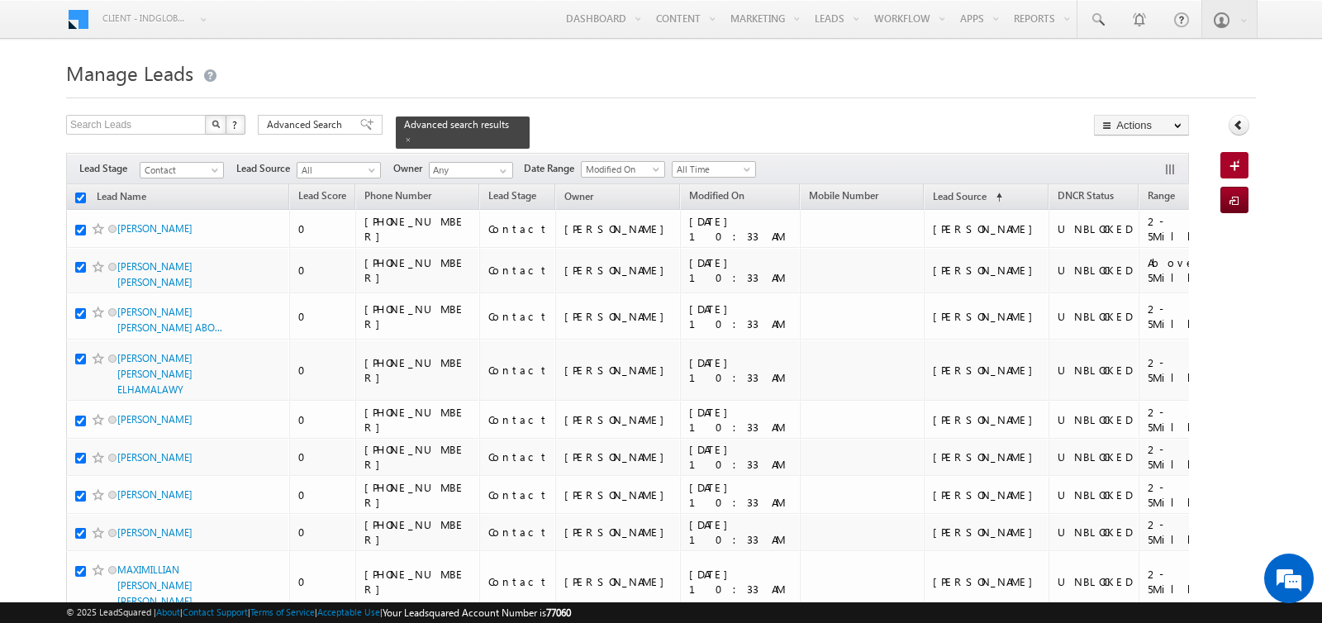
checkbox input "true"
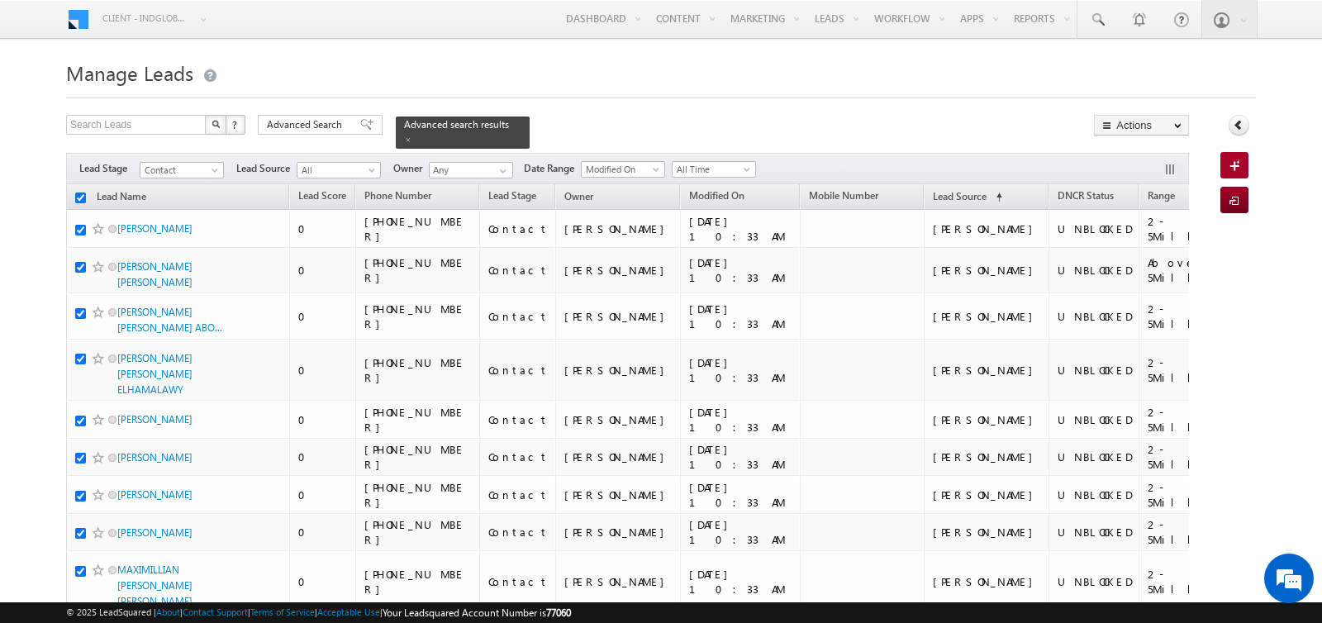
checkbox input "true"
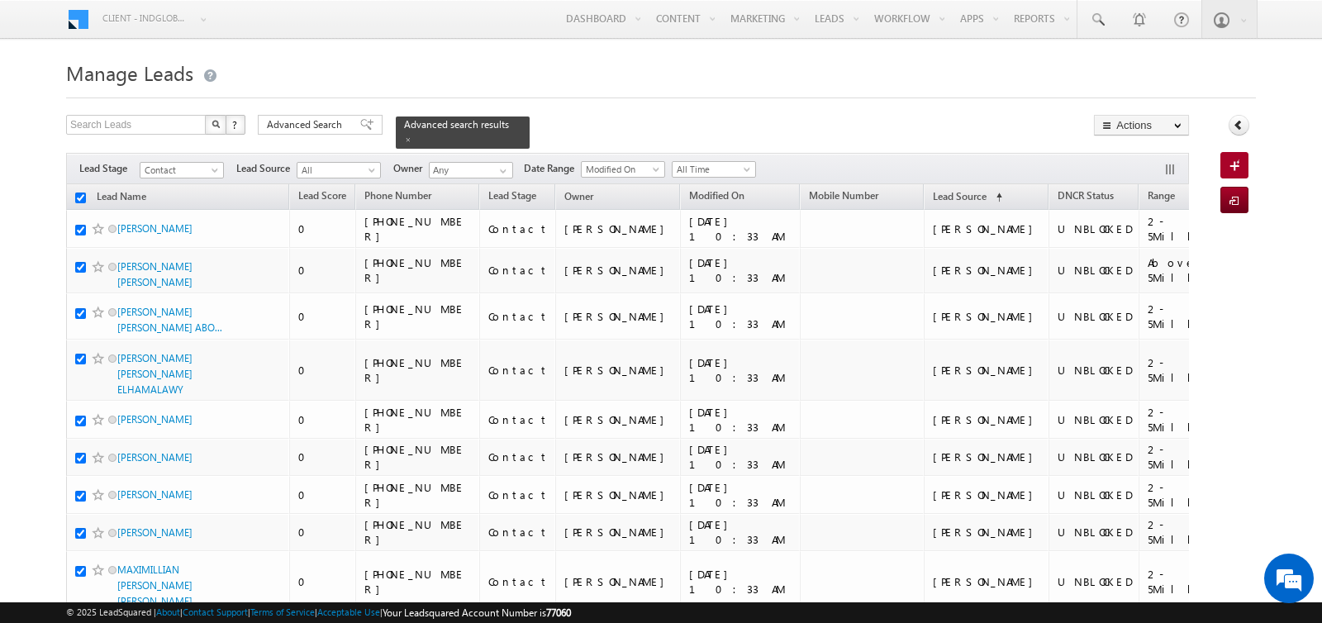
checkbox input "true"
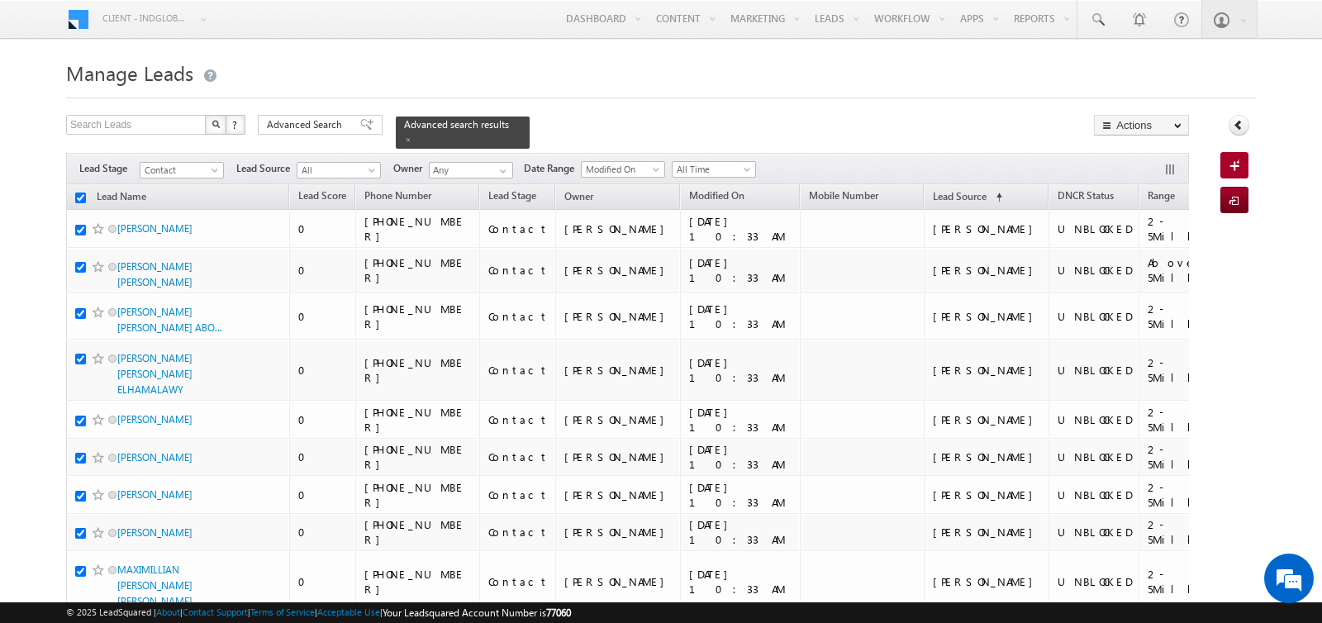
checkbox input "true"
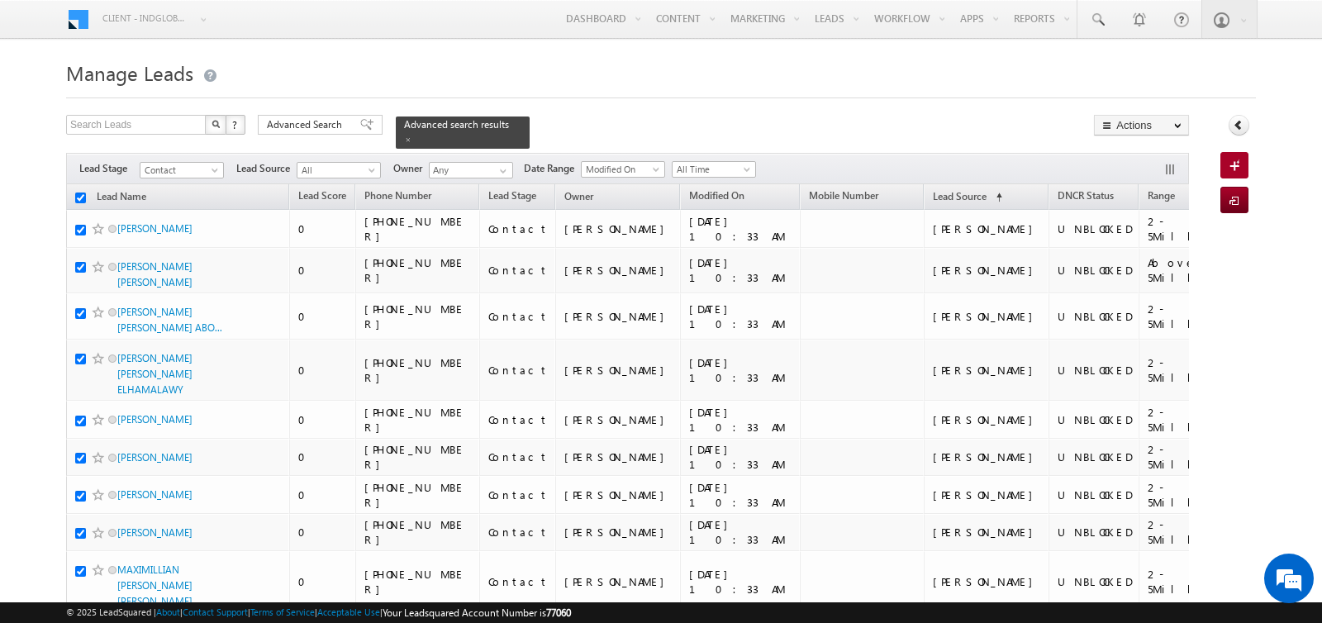
checkbox input "true"
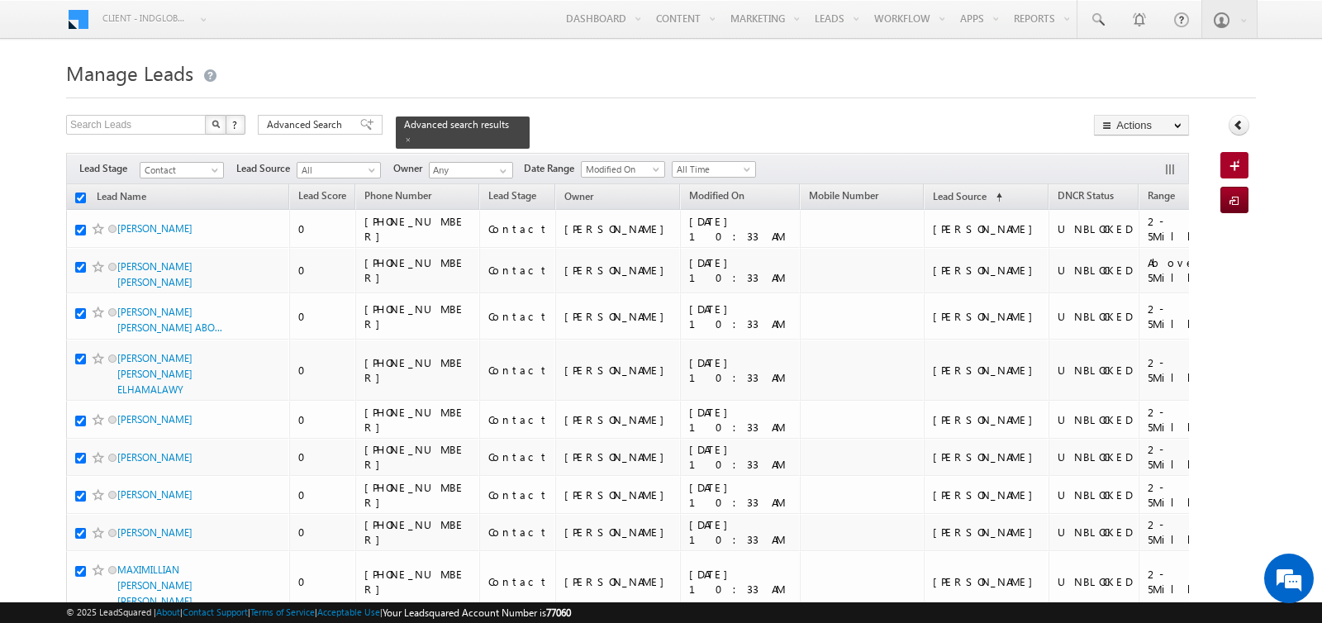
checkbox input "true"
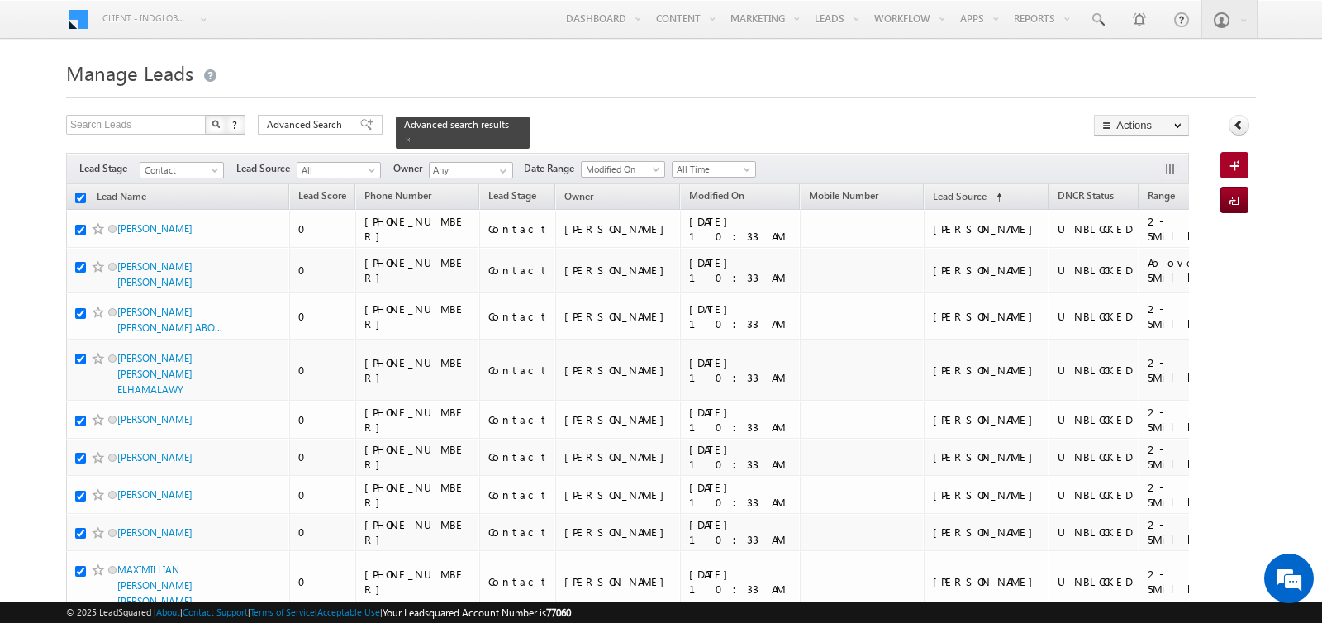
checkbox input "true"
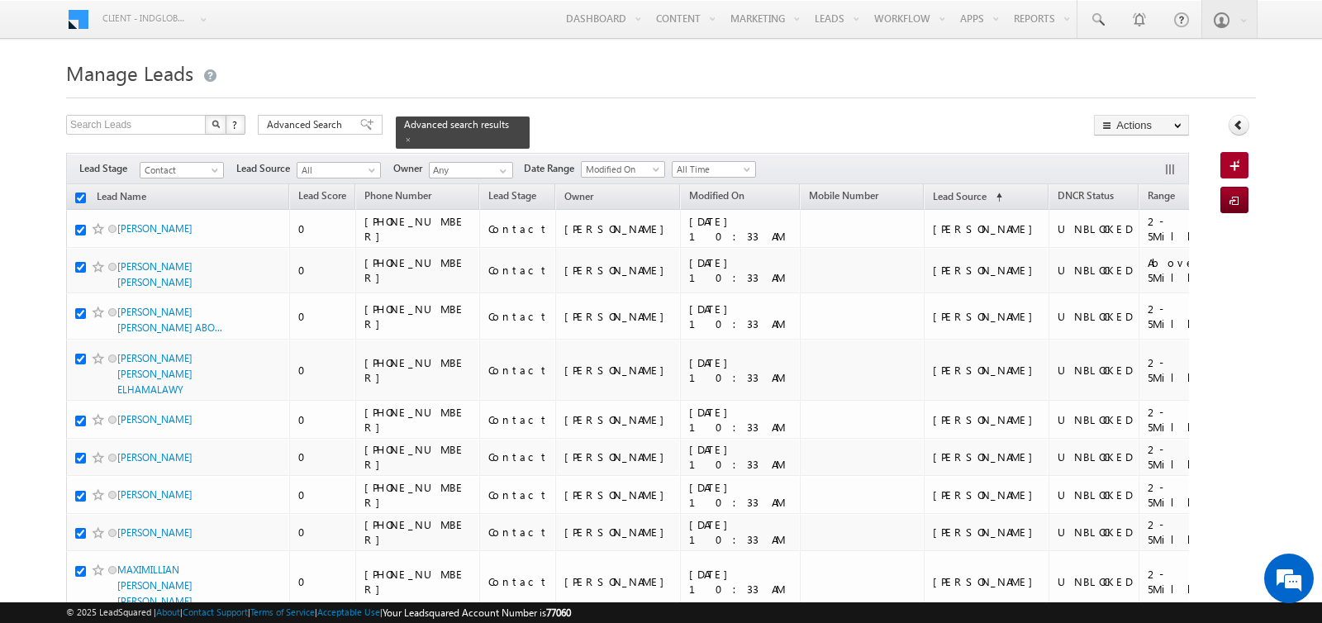
checkbox input "true"
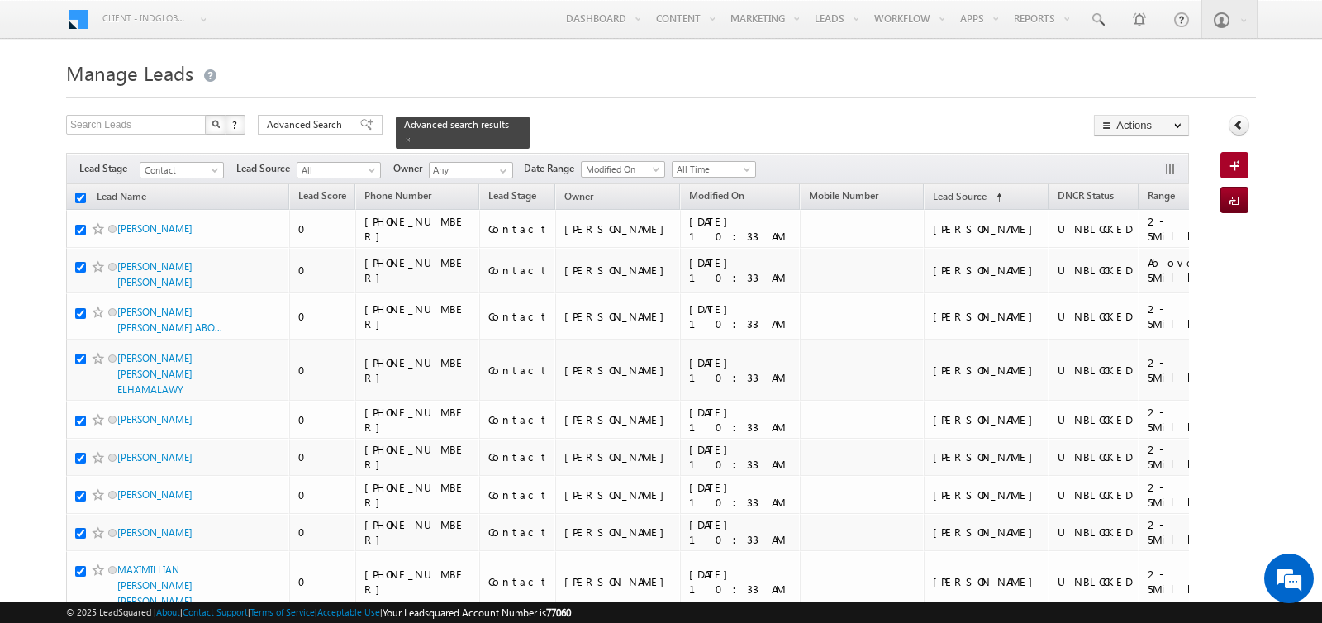
checkbox input "true"
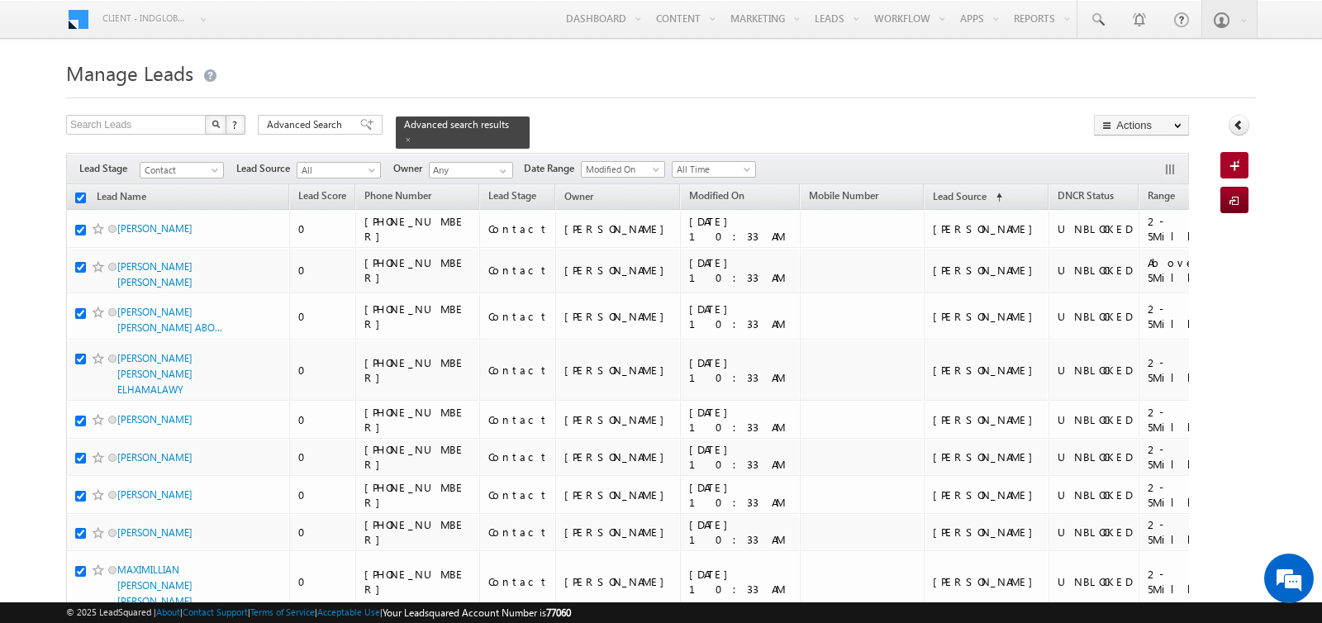
checkbox input "true"
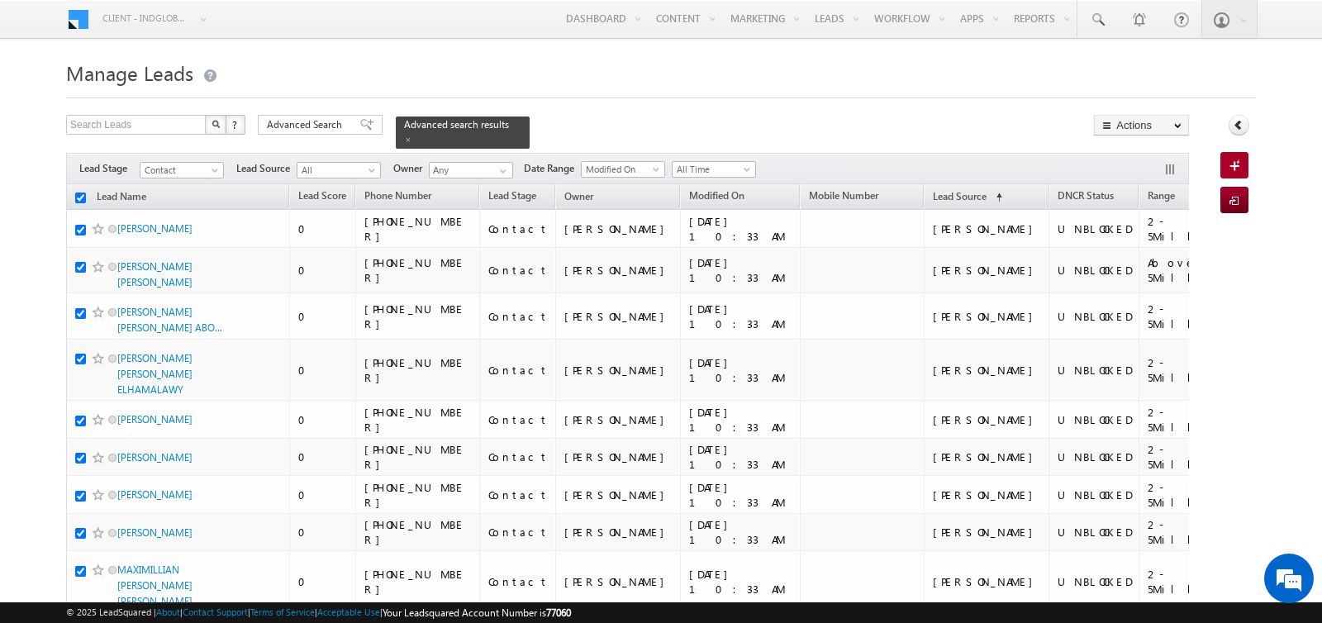
checkbox input "true"
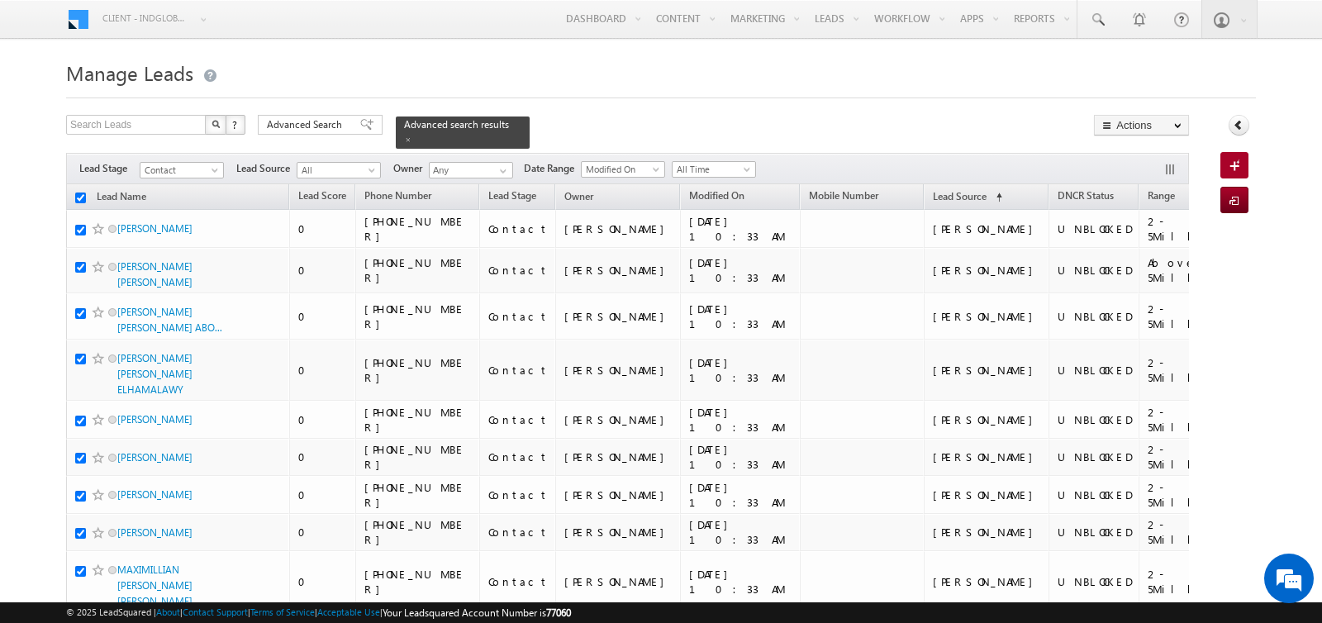
checkbox input "true"
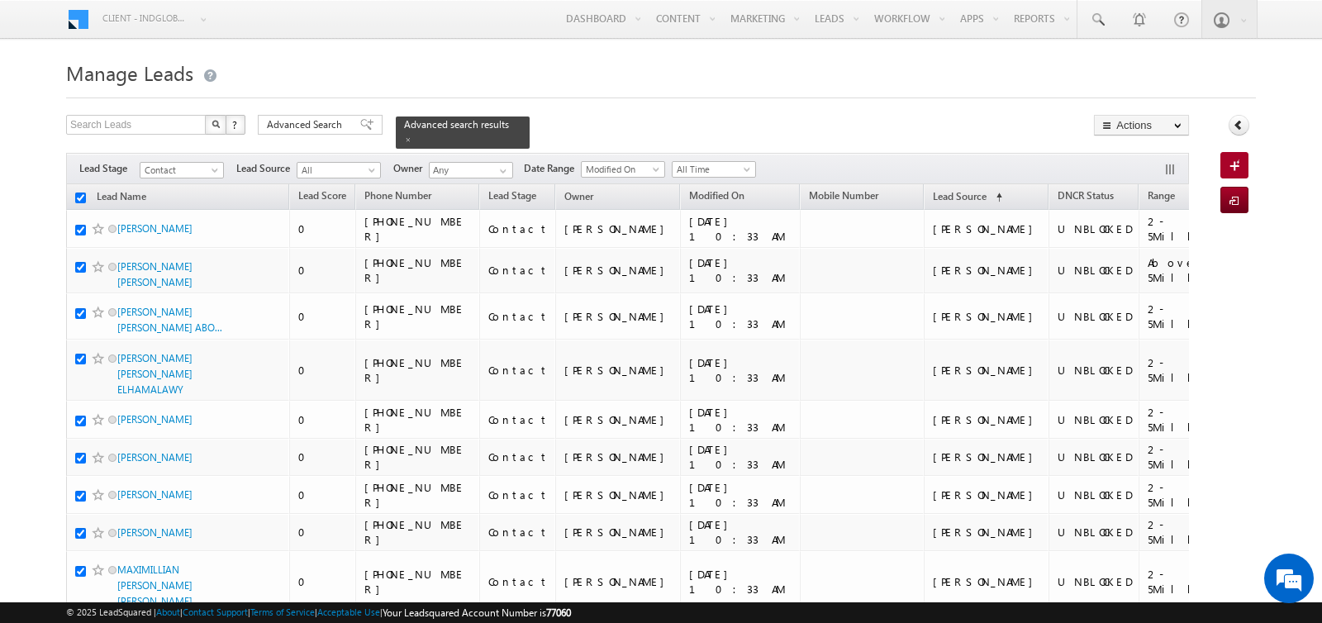
checkbox input "true"
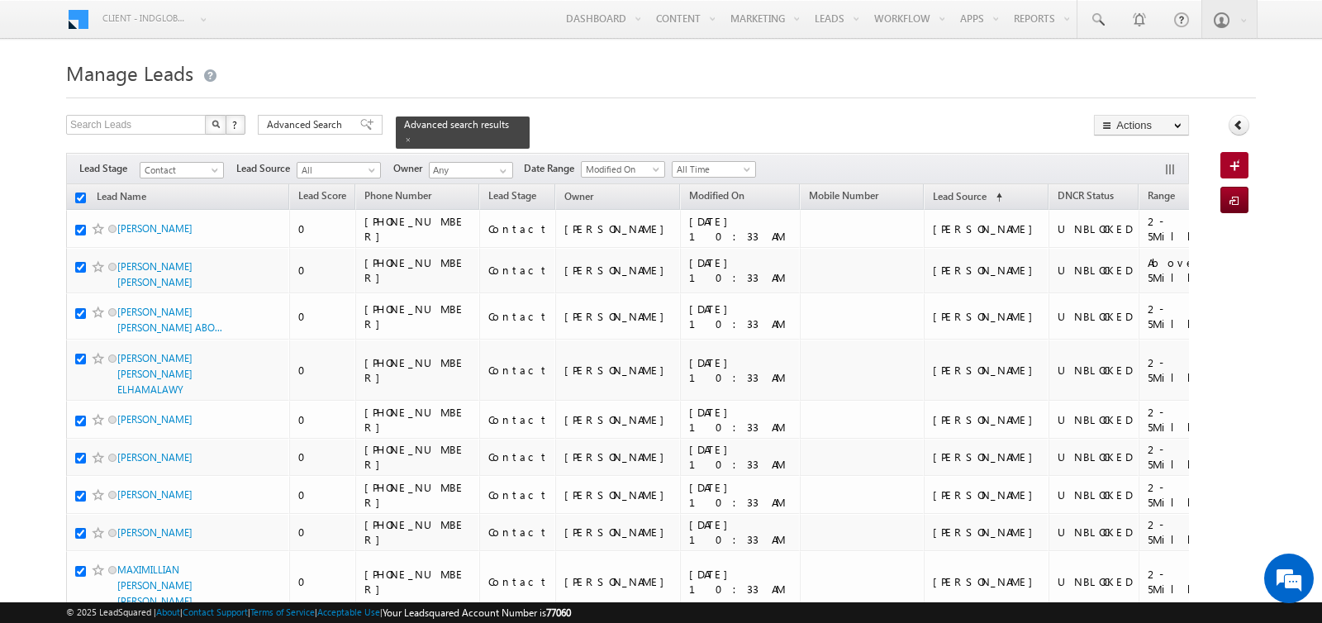
checkbox input "true"
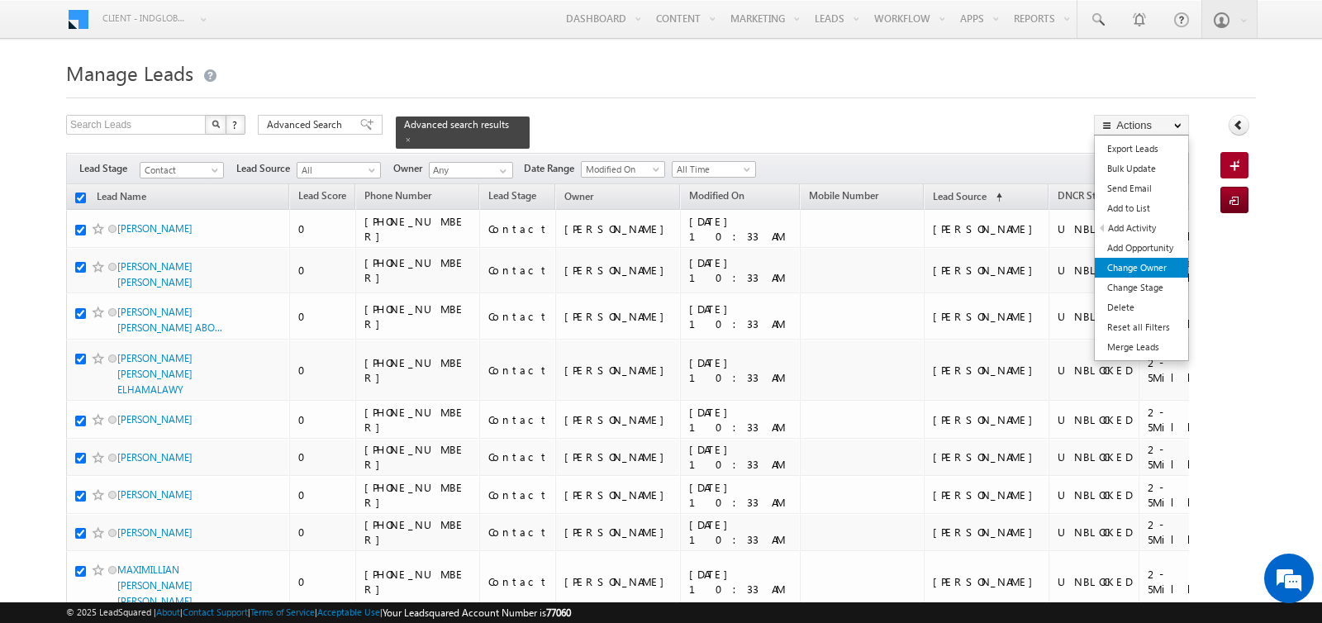
click at [1142, 263] on link "Change Owner" at bounding box center [1141, 268] width 93 height 20
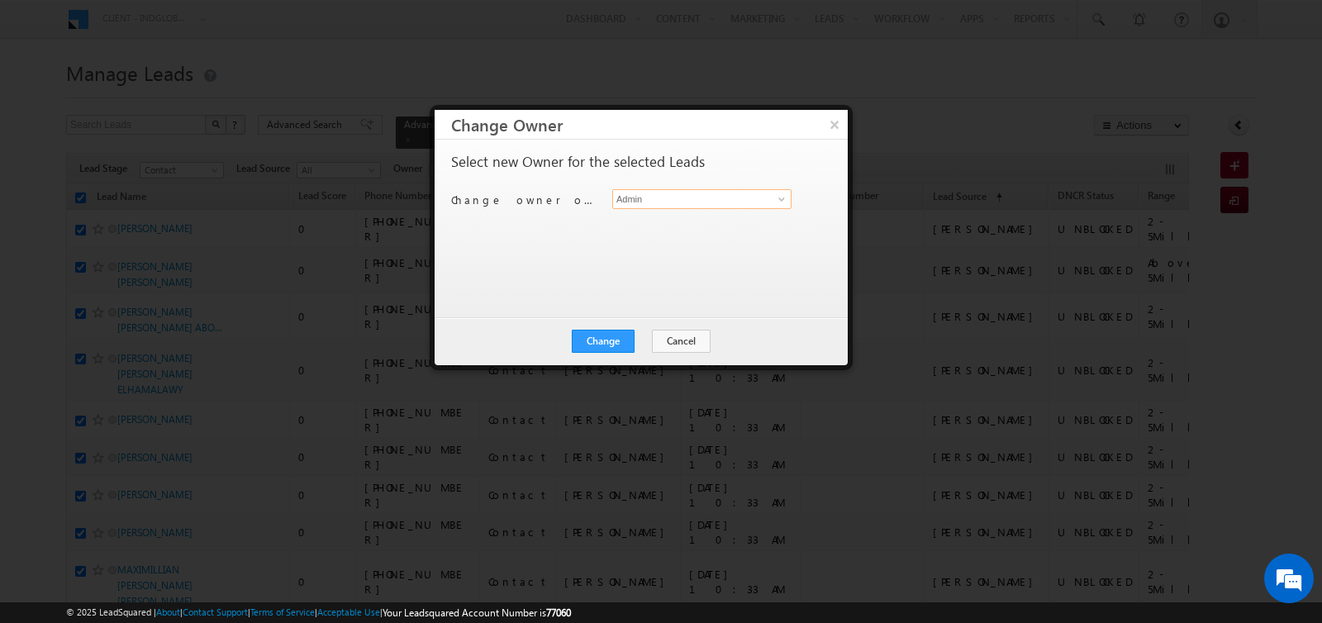
click at [658, 195] on input "Admin" at bounding box center [701, 199] width 179 height 20
click at [652, 225] on span "[EMAIL_ADDRESS][PERSON_NAME][DOMAIN_NAME]" at bounding box center [693, 231] width 149 height 12
click at [610, 337] on button "Change" at bounding box center [603, 341] width 63 height 23
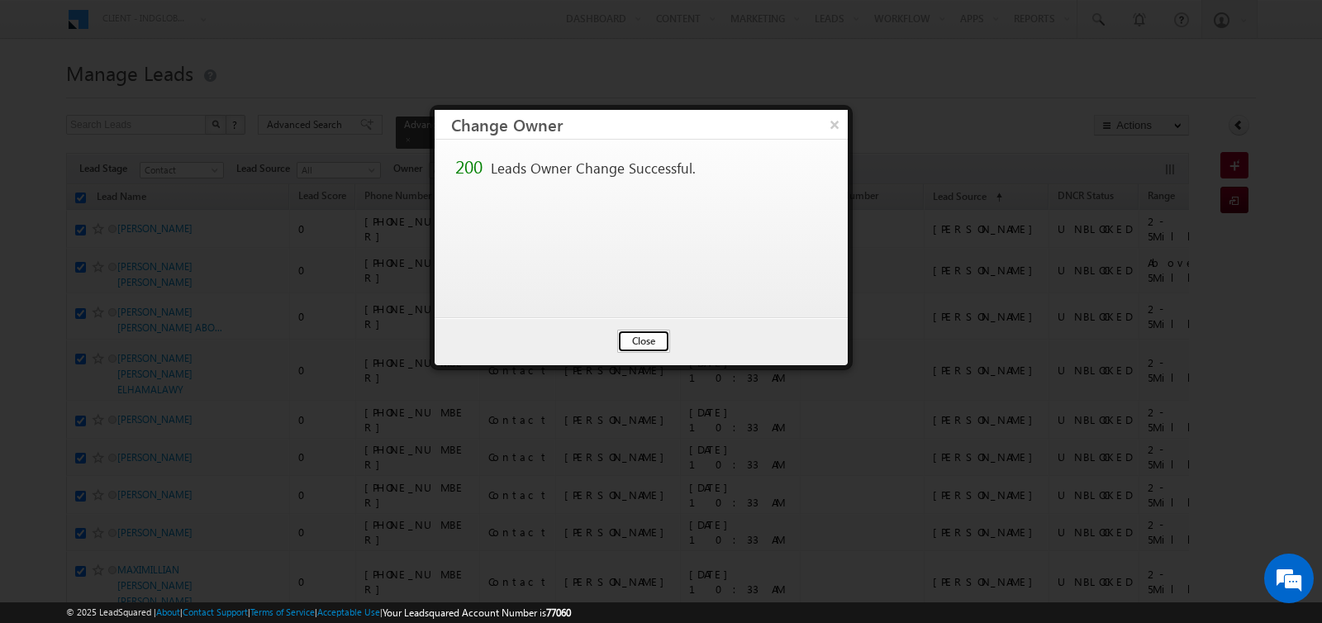
click at [644, 332] on button "Close" at bounding box center [643, 341] width 53 height 23
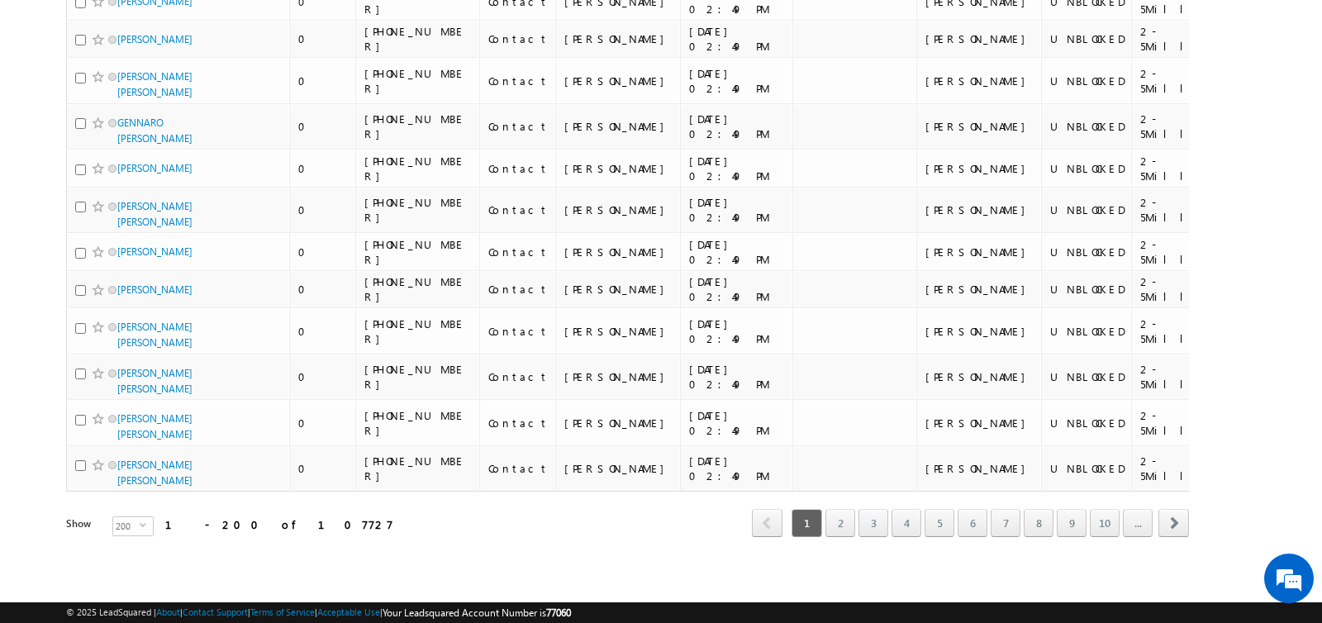
scroll to position [8954, 0]
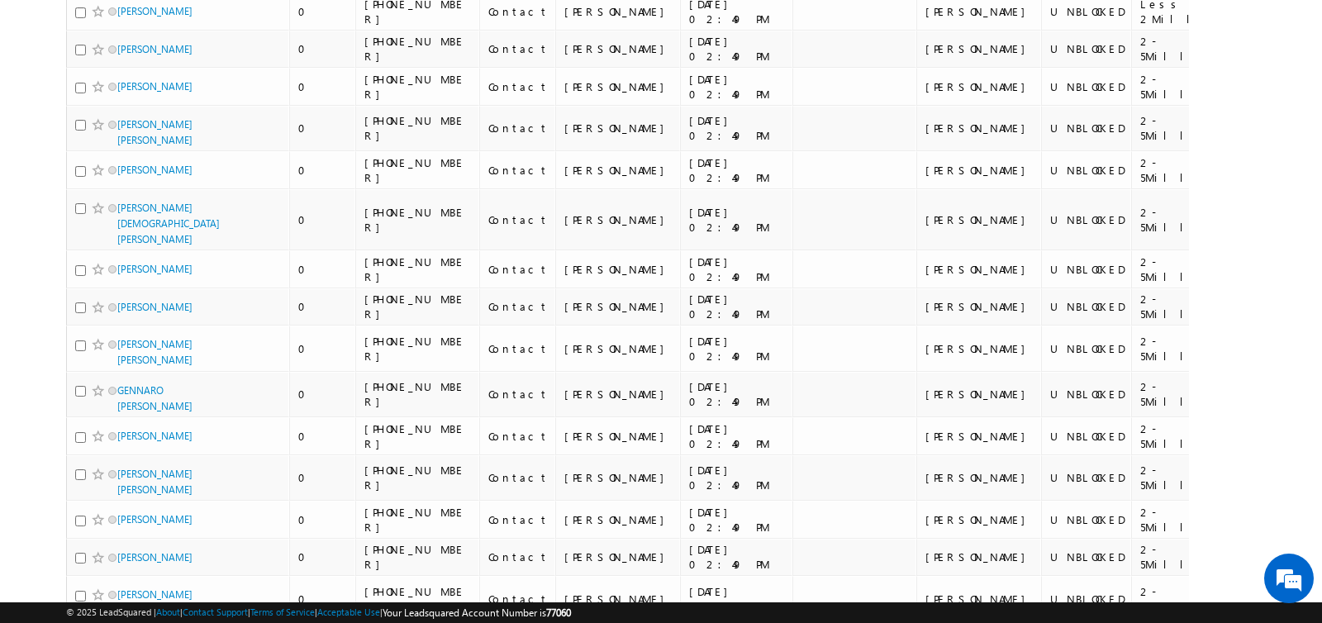
scroll to position [8954, 0]
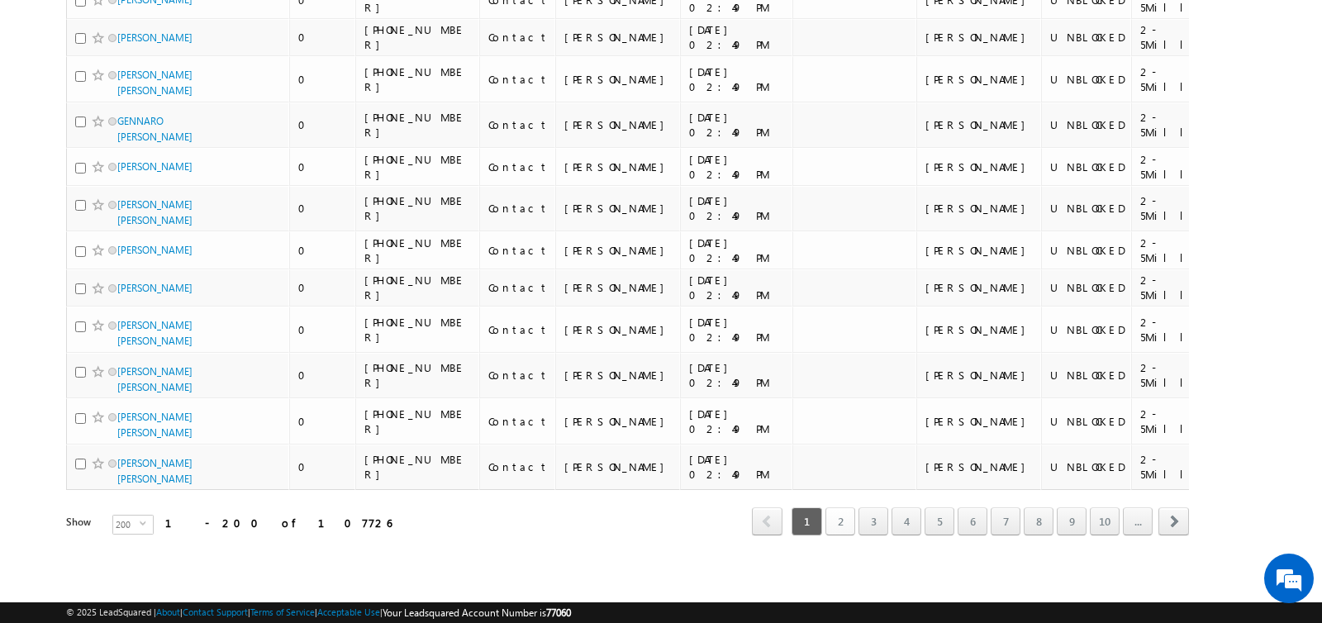
click at [848, 520] on link "2" at bounding box center [840, 521] width 30 height 28
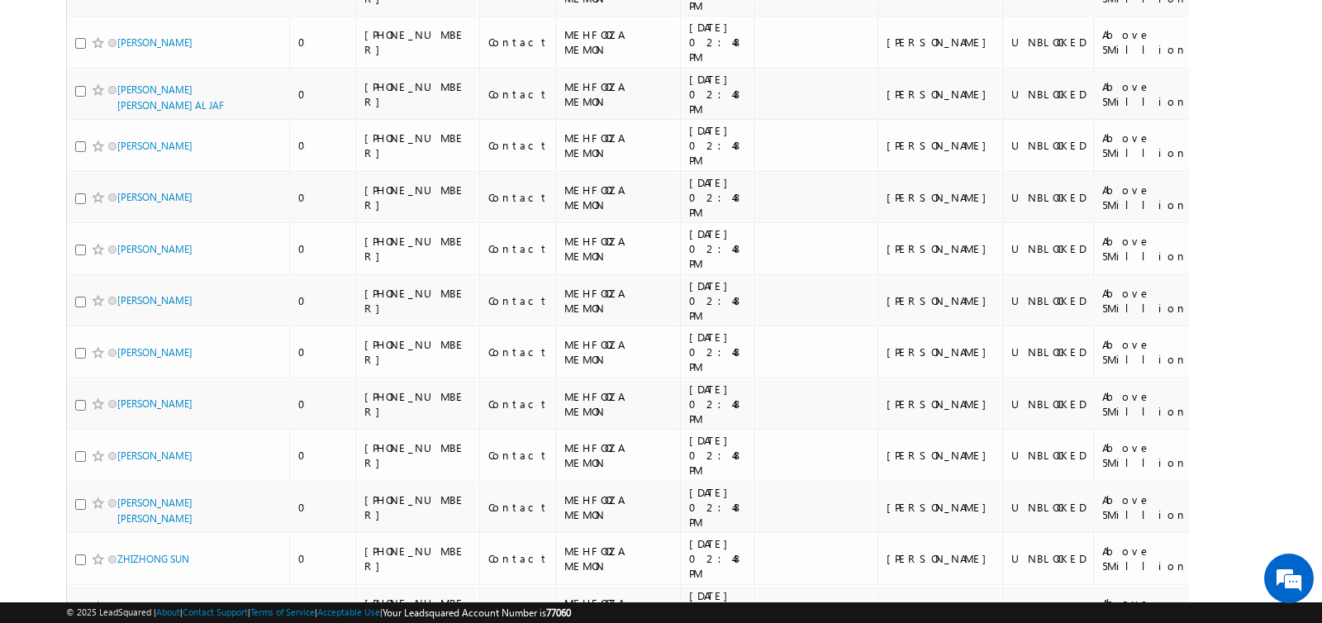
scroll to position [0, 0]
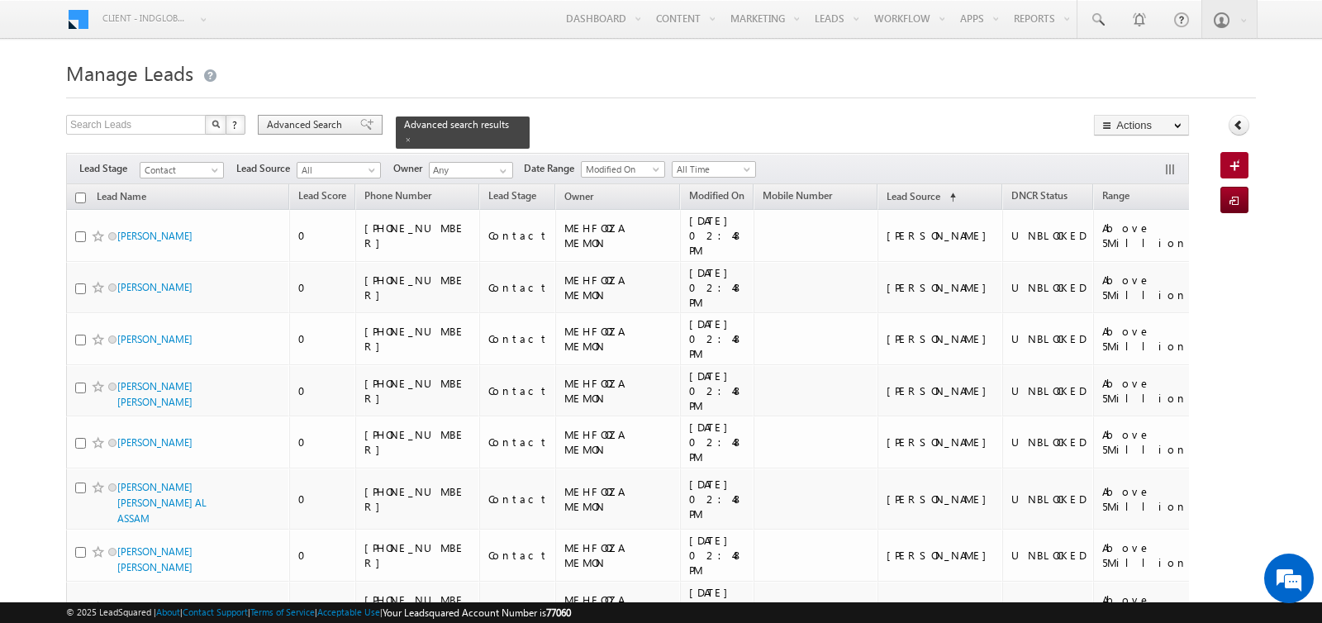
click at [293, 122] on span "Advanced Search" at bounding box center [307, 124] width 80 height 15
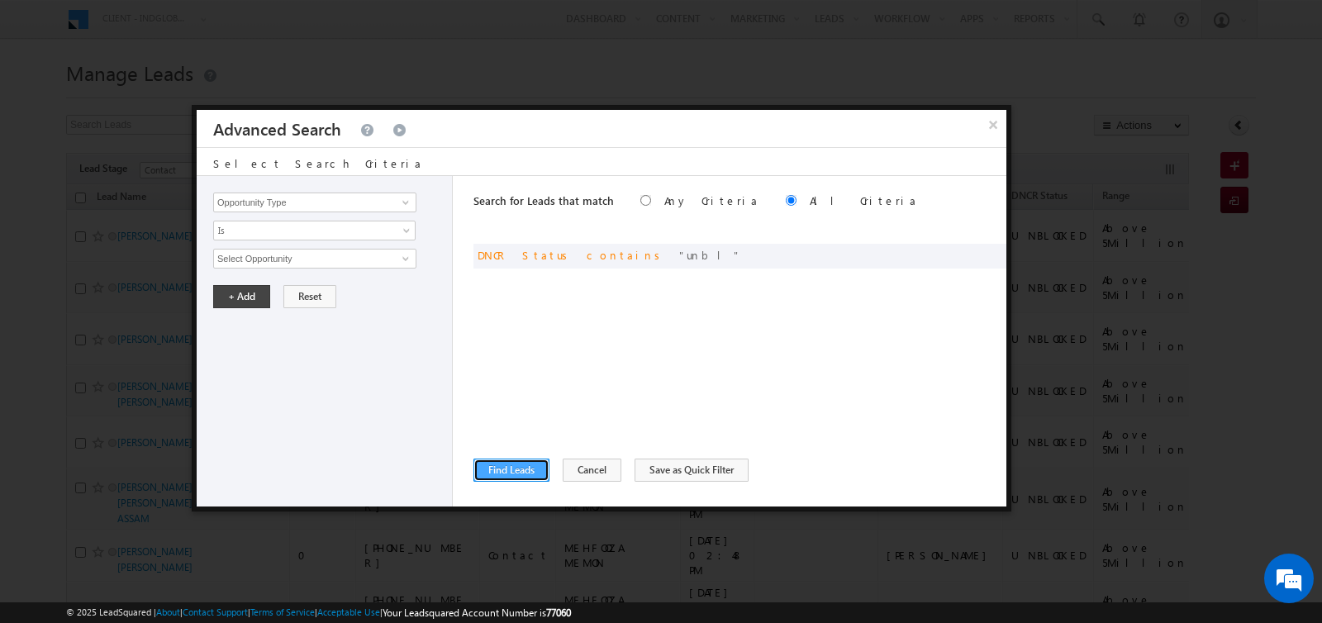
click at [525, 463] on button "Find Leads" at bounding box center [511, 469] width 76 height 23
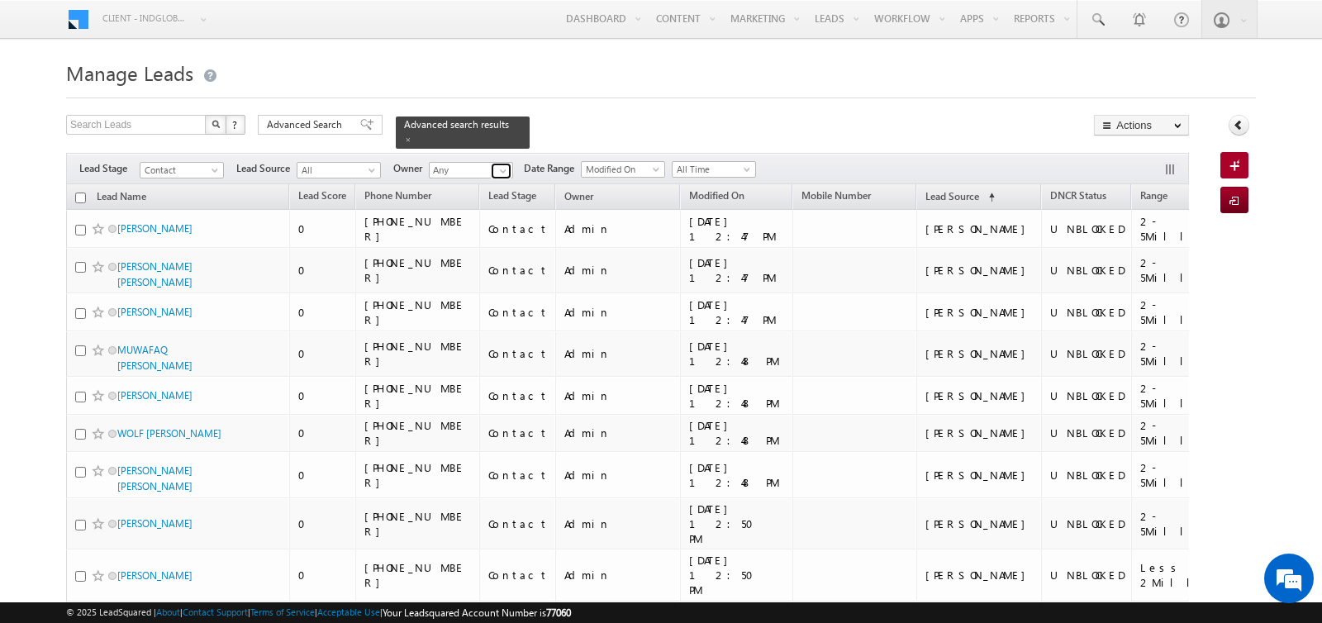
click at [496, 169] on span at bounding box center [502, 170] width 13 height 13
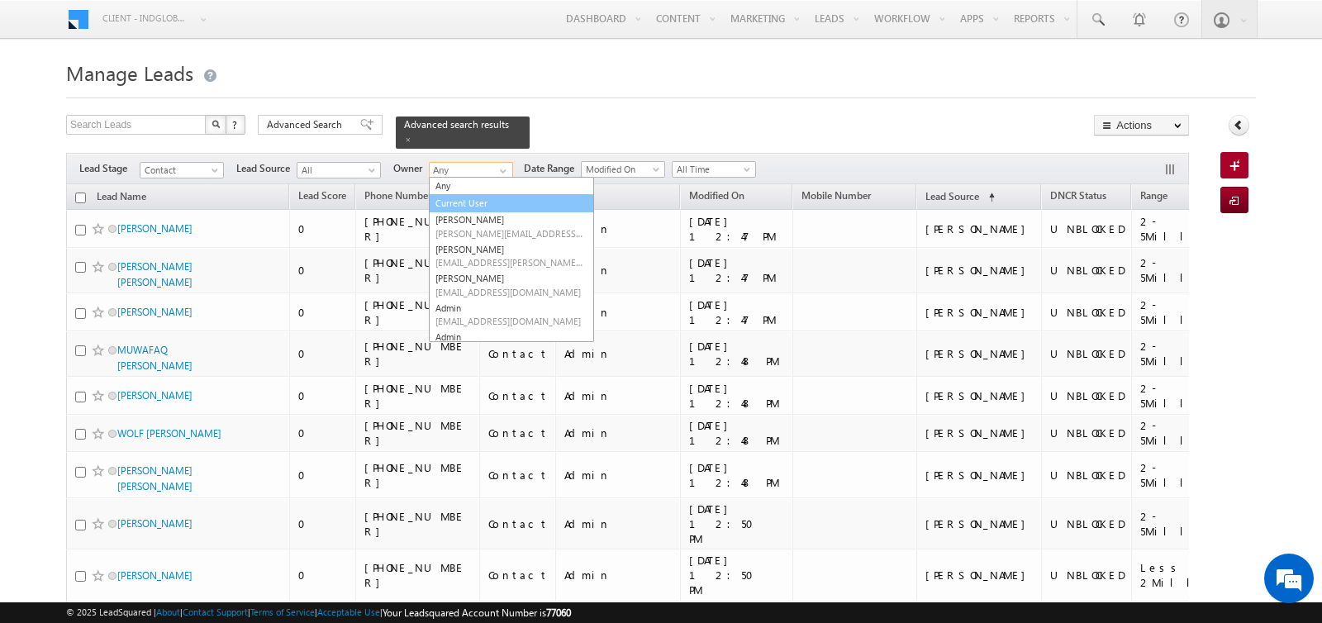
click at [475, 197] on link "Current User" at bounding box center [511, 203] width 165 height 19
type input "Current User"
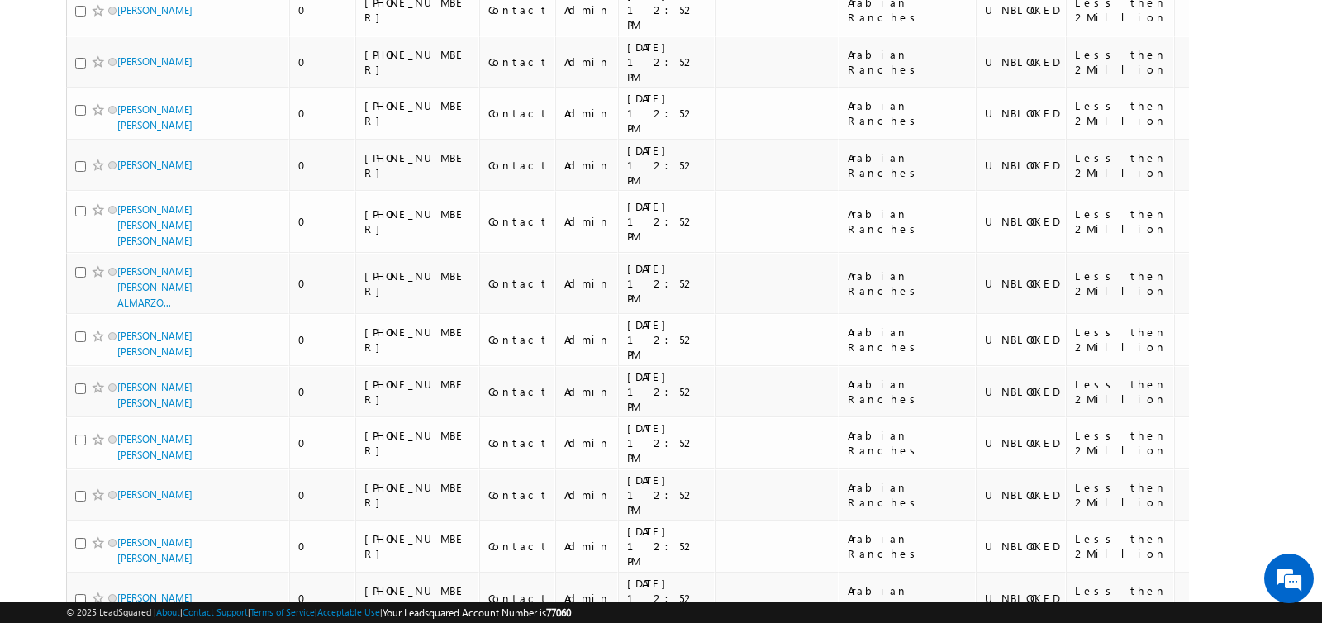
scroll to position [10721, 0]
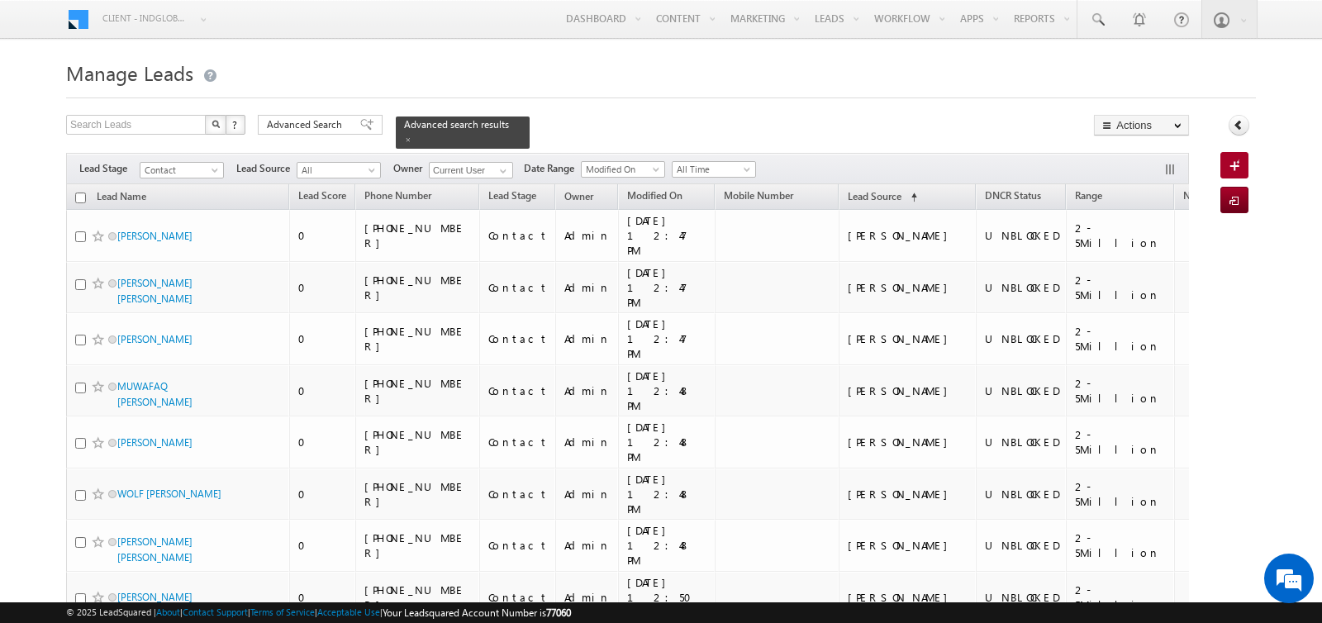
click at [80, 198] on input "checkbox" at bounding box center [80, 197] width 11 height 11
checkbox input "true"
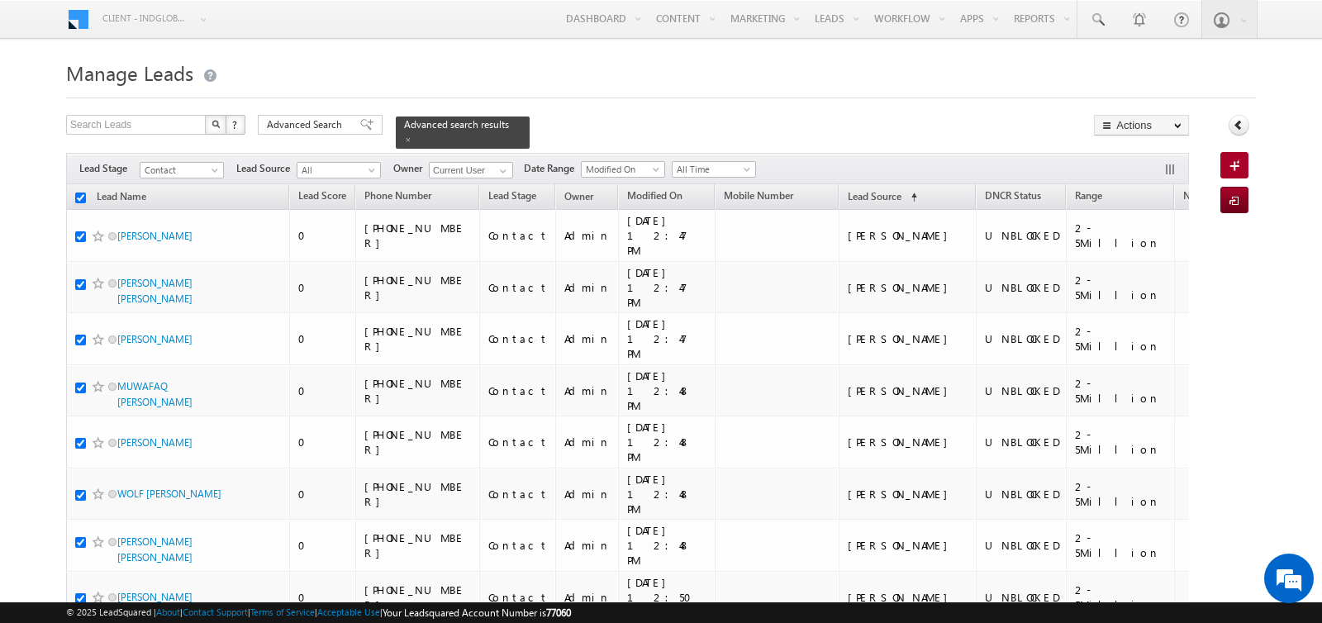
checkbox input "true"
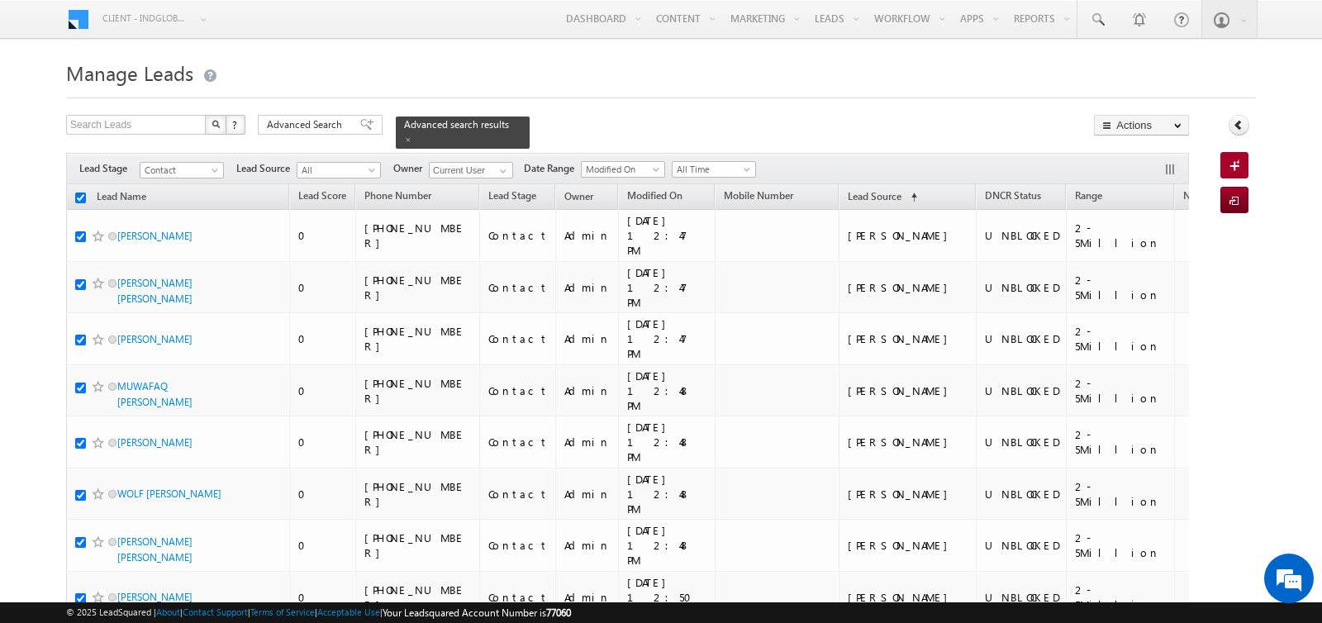
checkbox input "true"
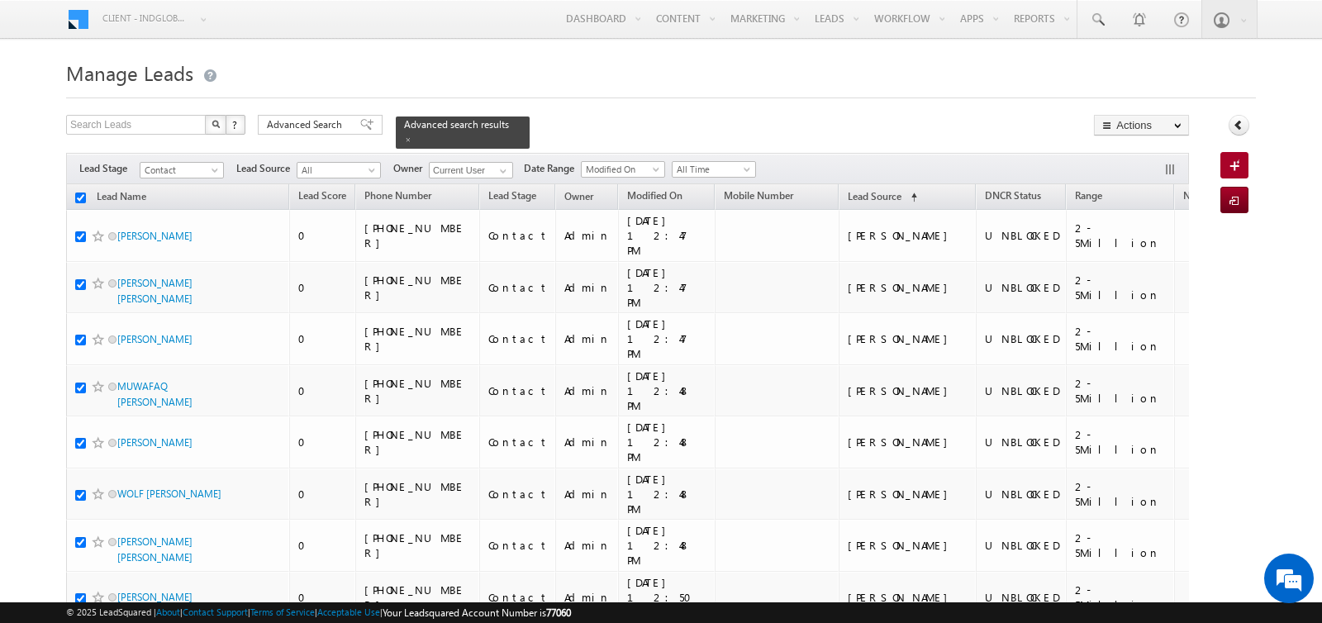
checkbox input "true"
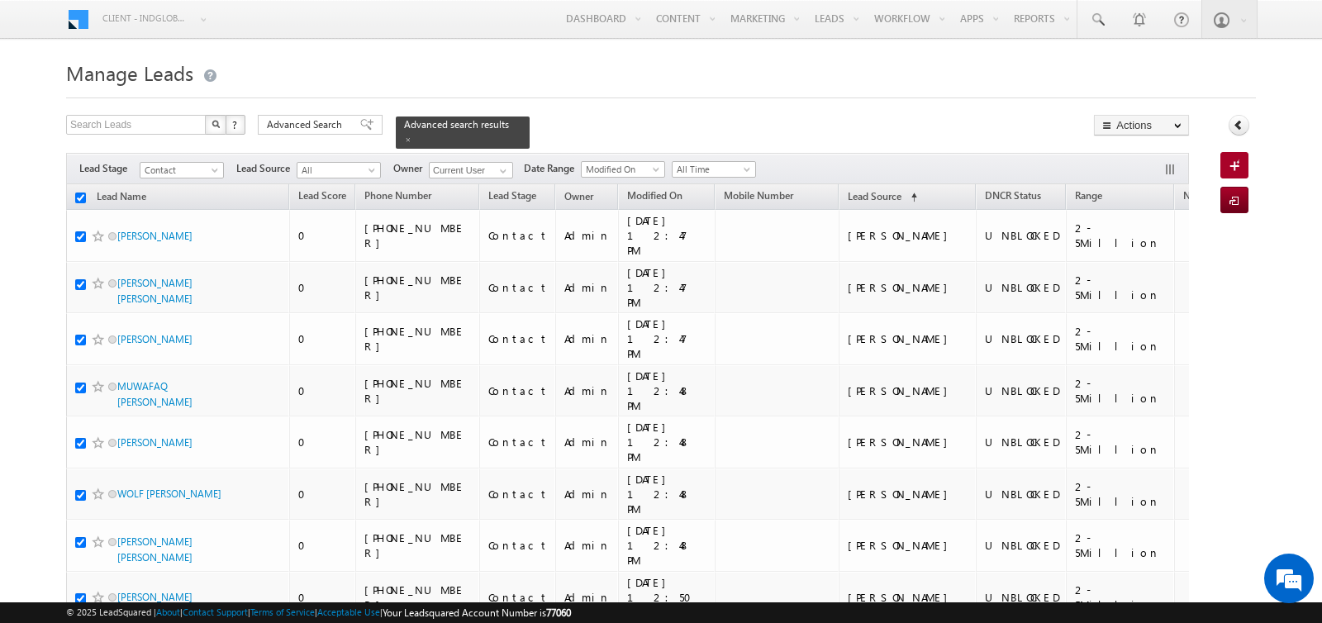
checkbox input "true"
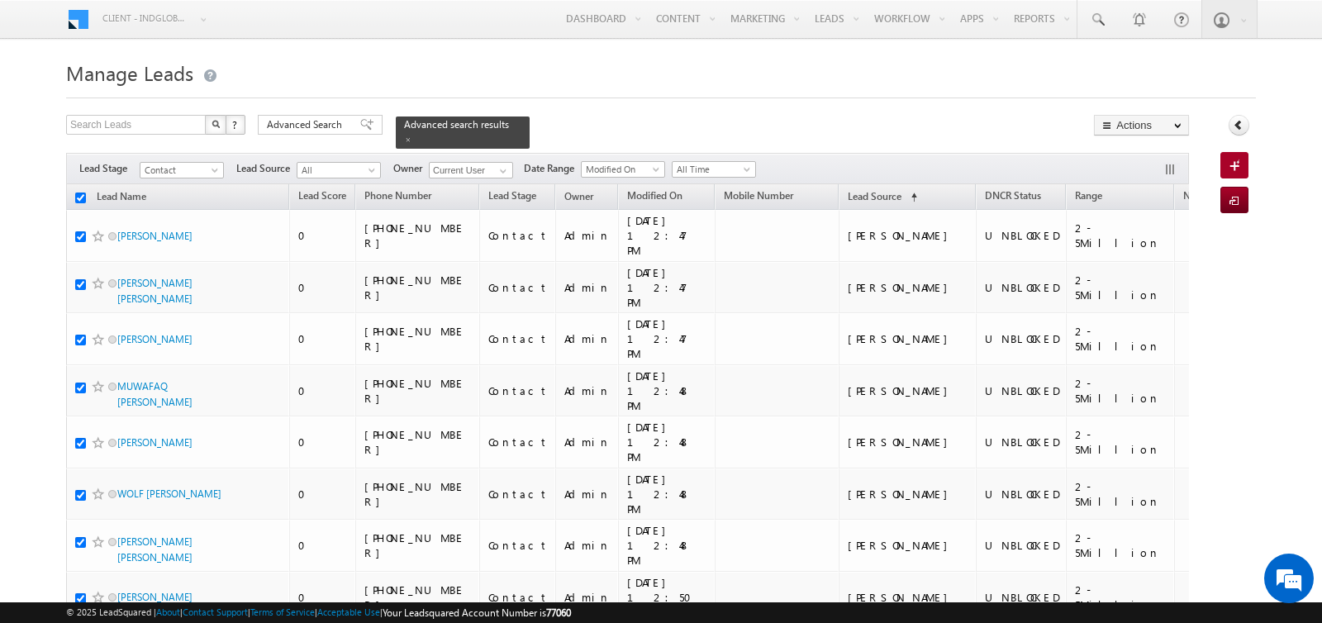
checkbox input "true"
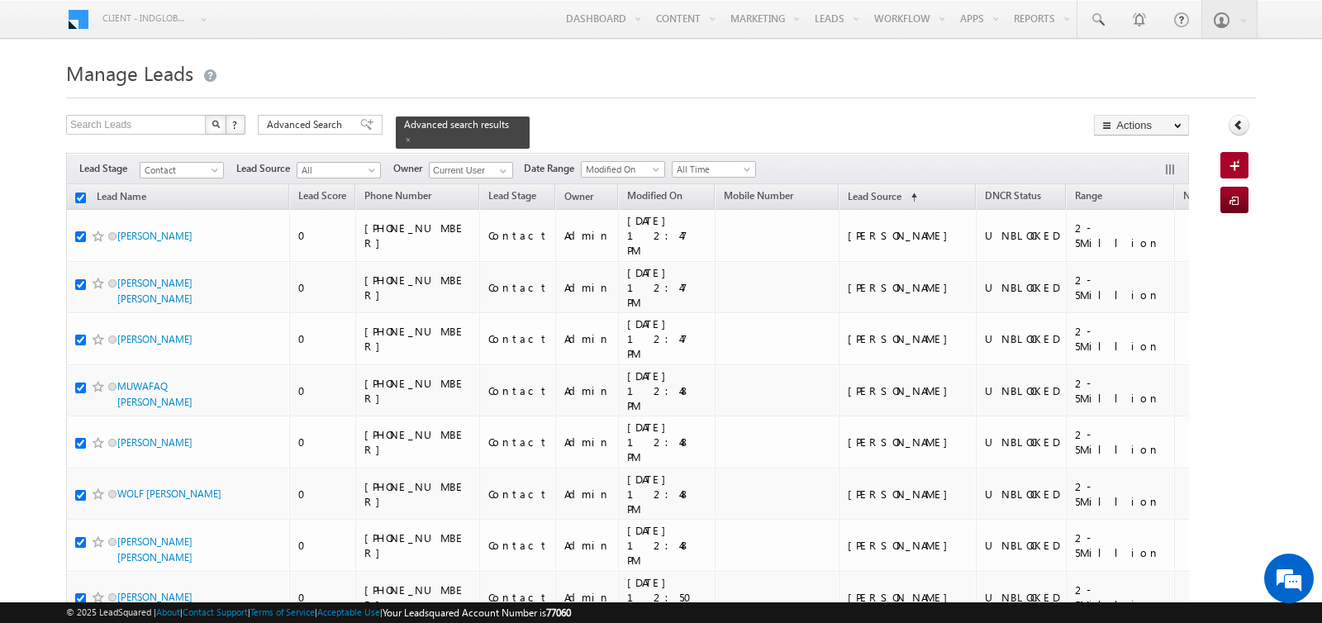
checkbox input "true"
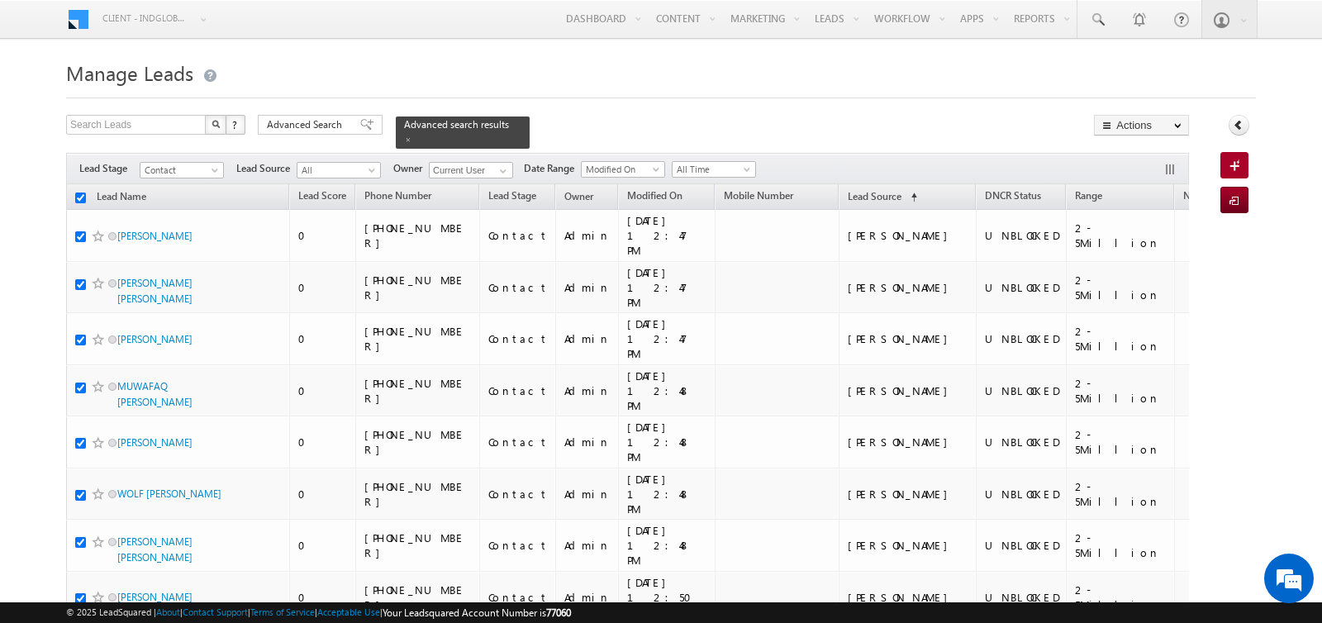
checkbox input "true"
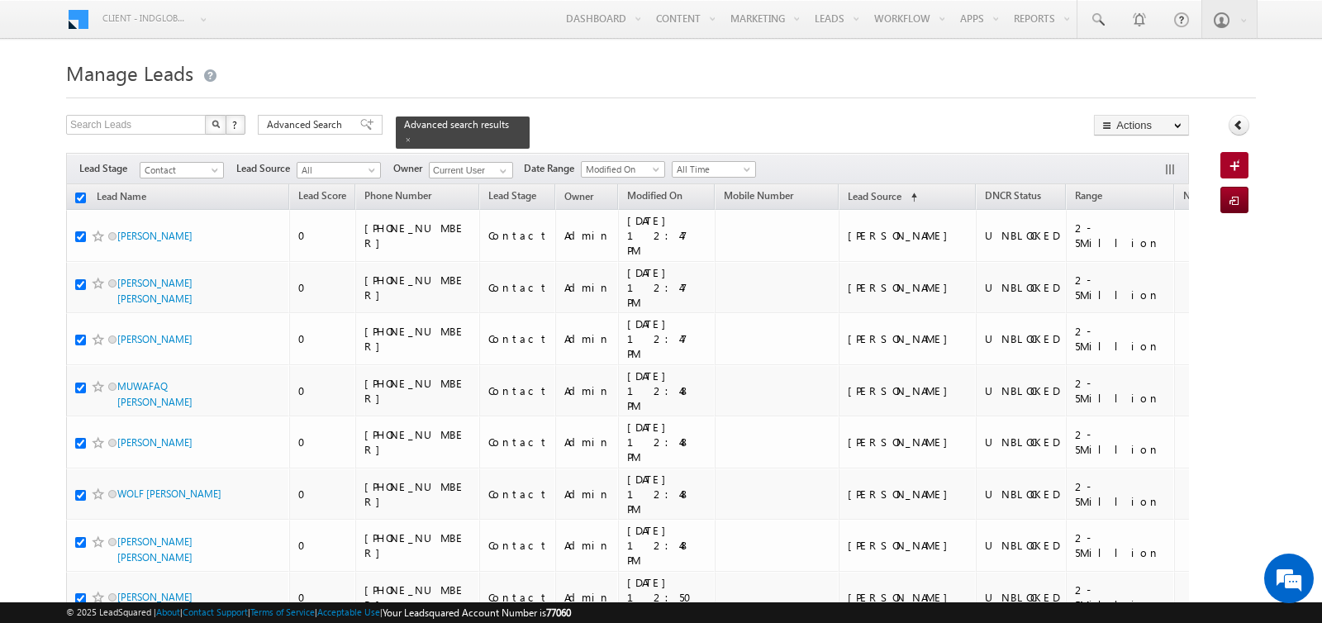
checkbox input "true"
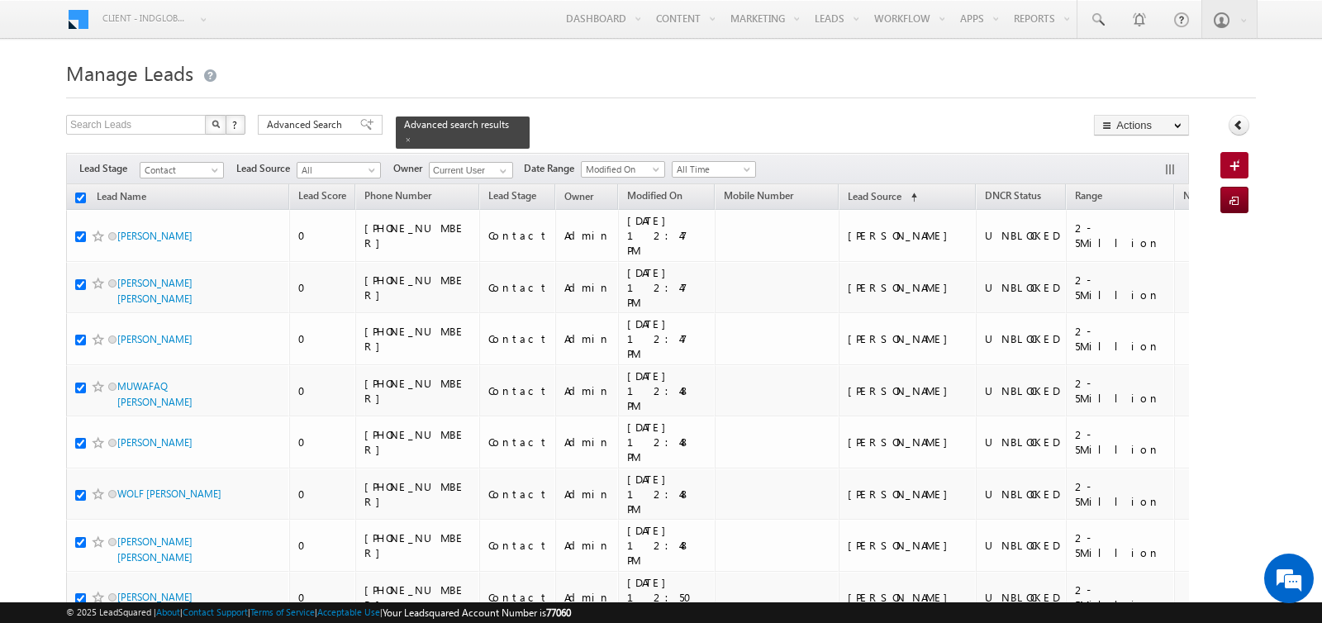
checkbox input "true"
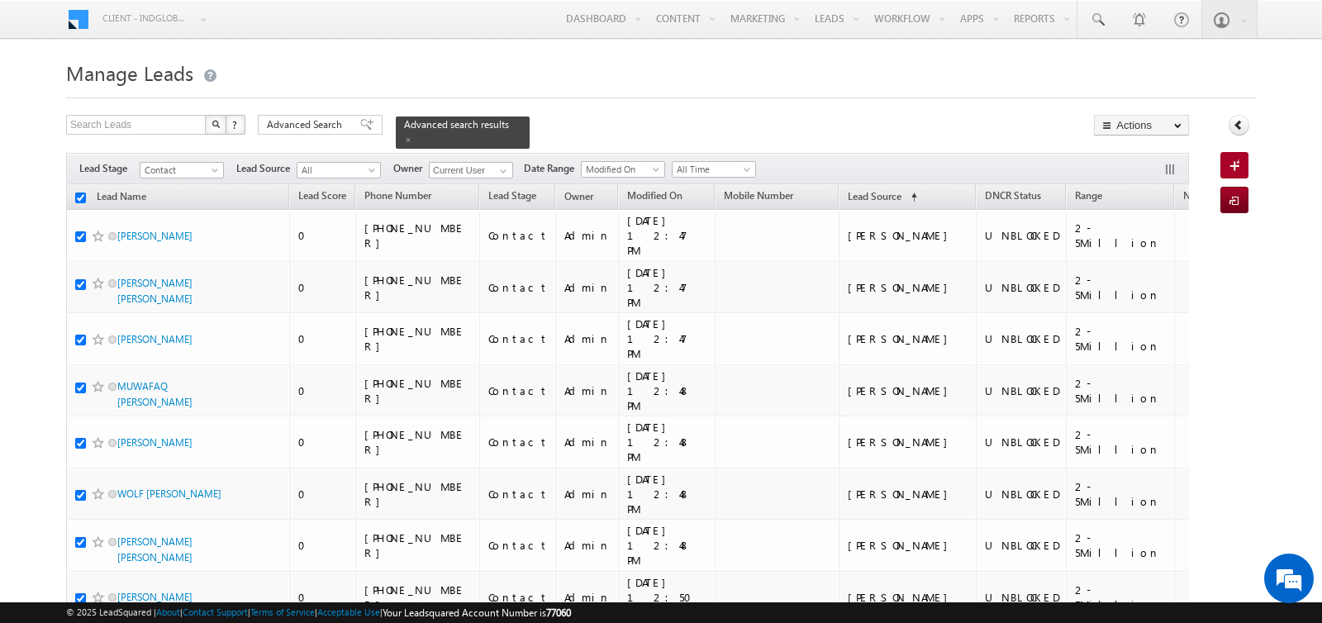
checkbox input "true"
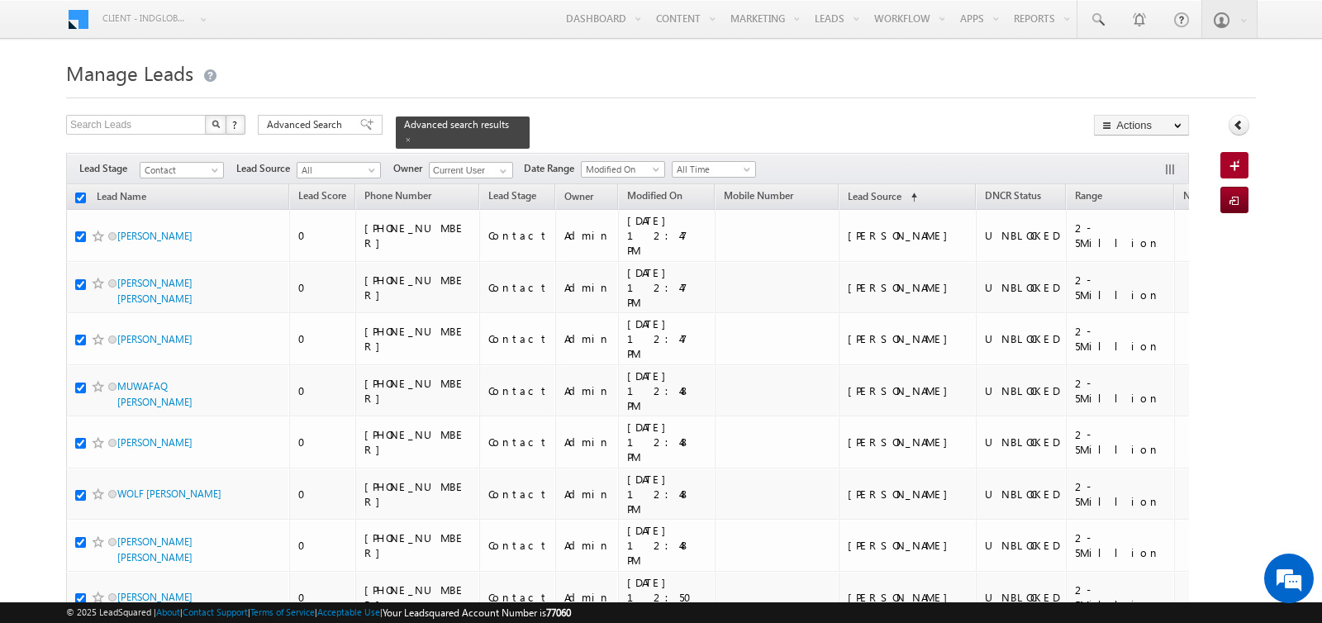
checkbox input "true"
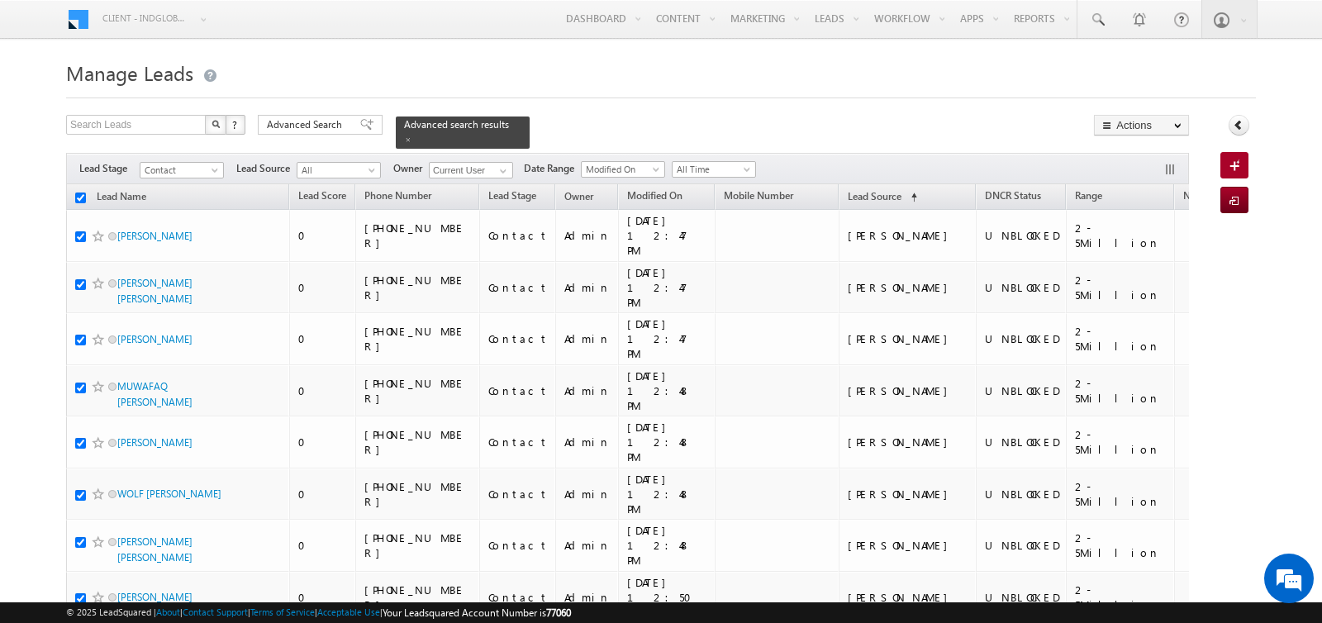
checkbox input "true"
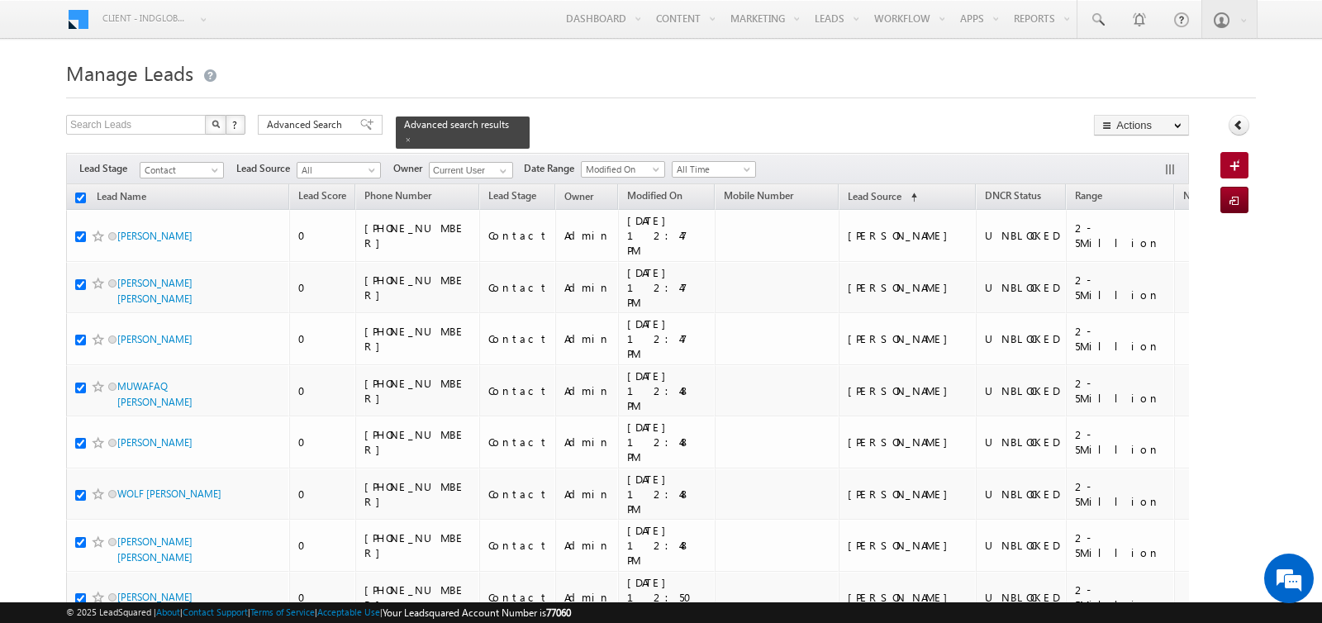
checkbox input "true"
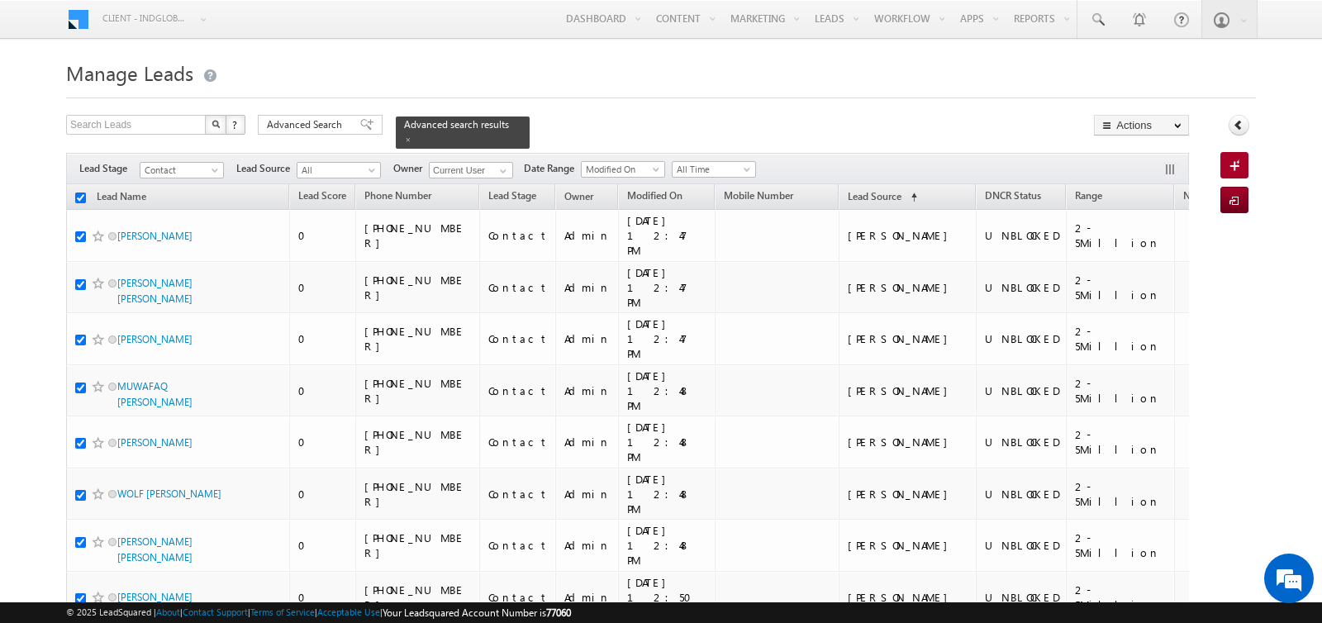
checkbox input "true"
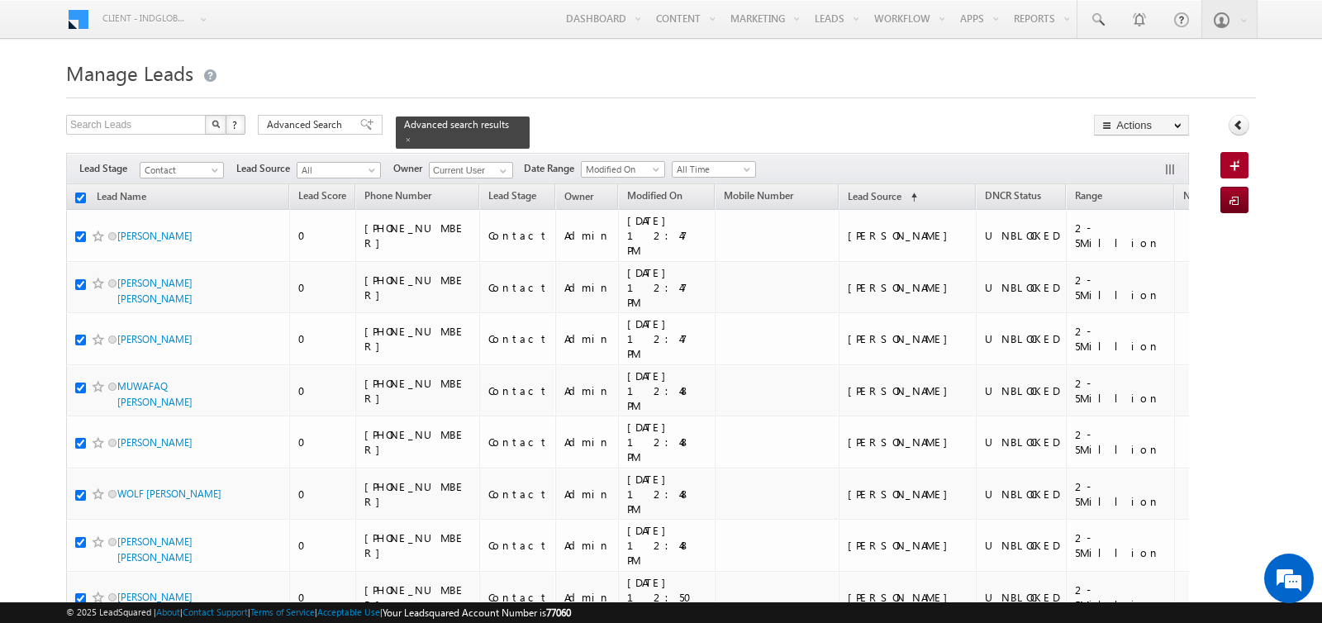
checkbox input "true"
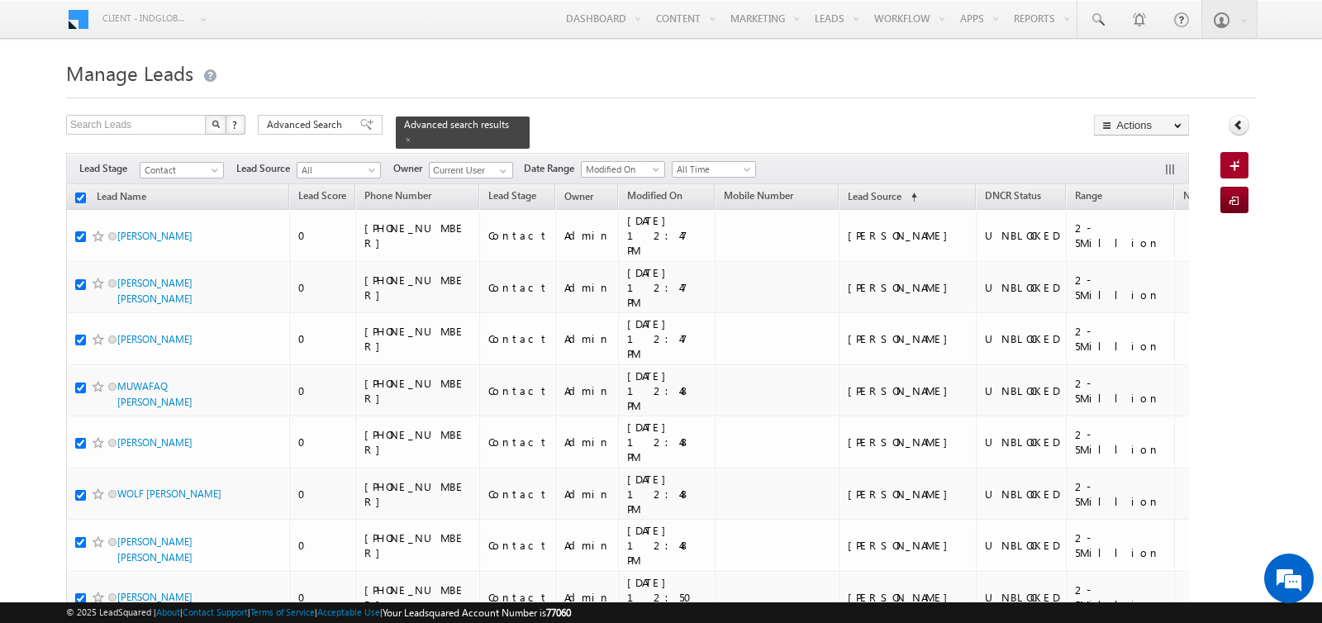
checkbox input "true"
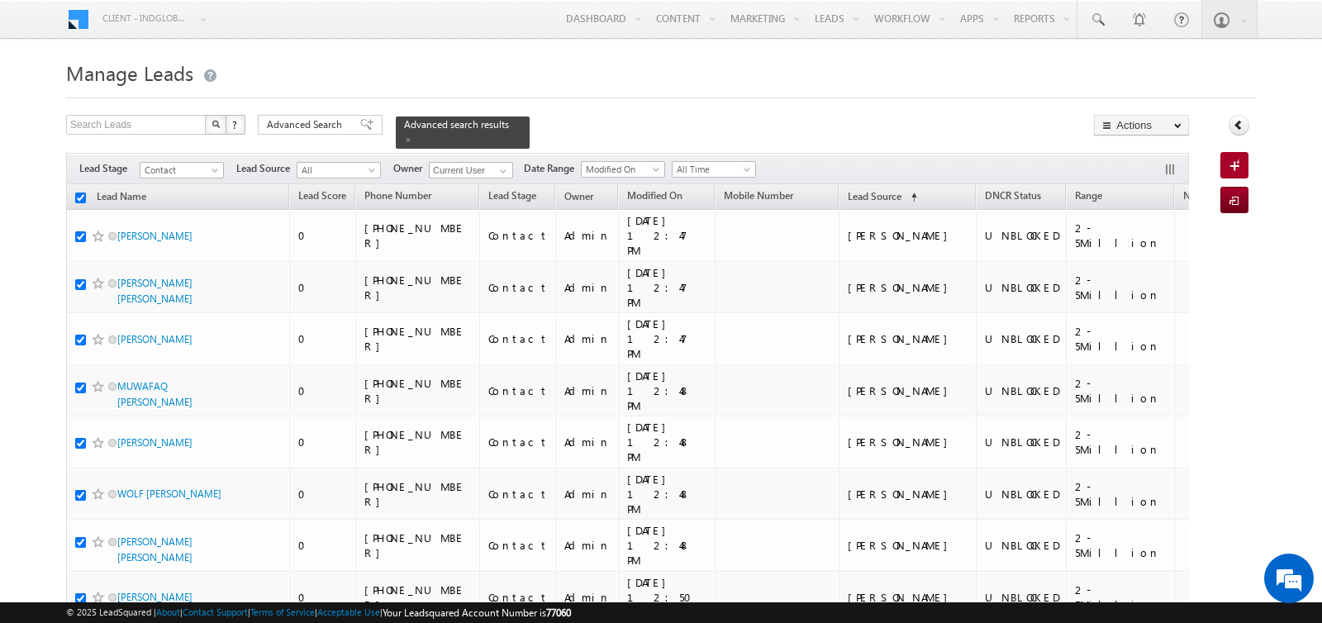
checkbox input "true"
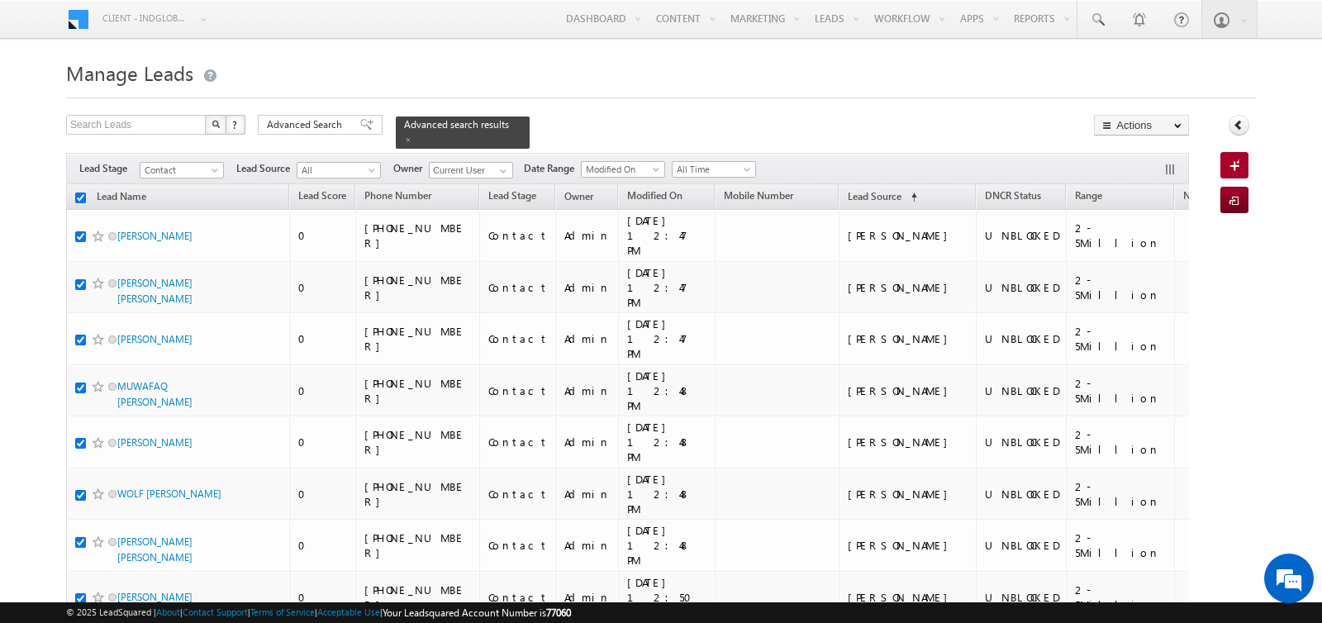
checkbox input "true"
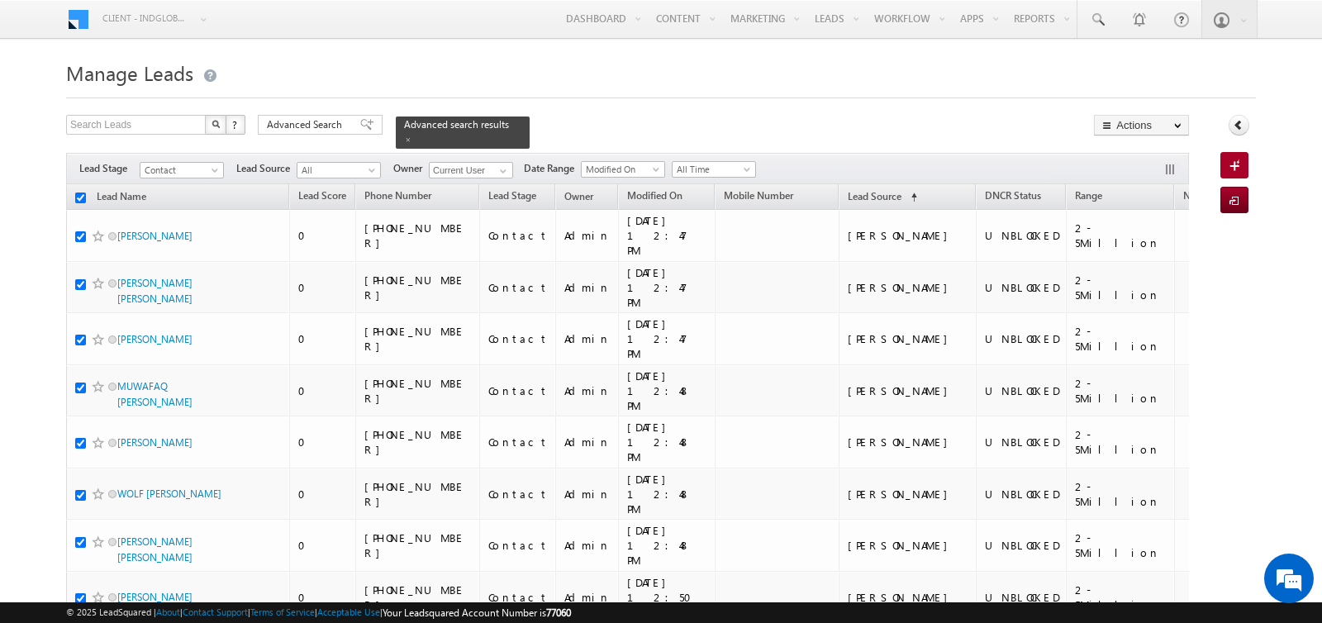
checkbox input "true"
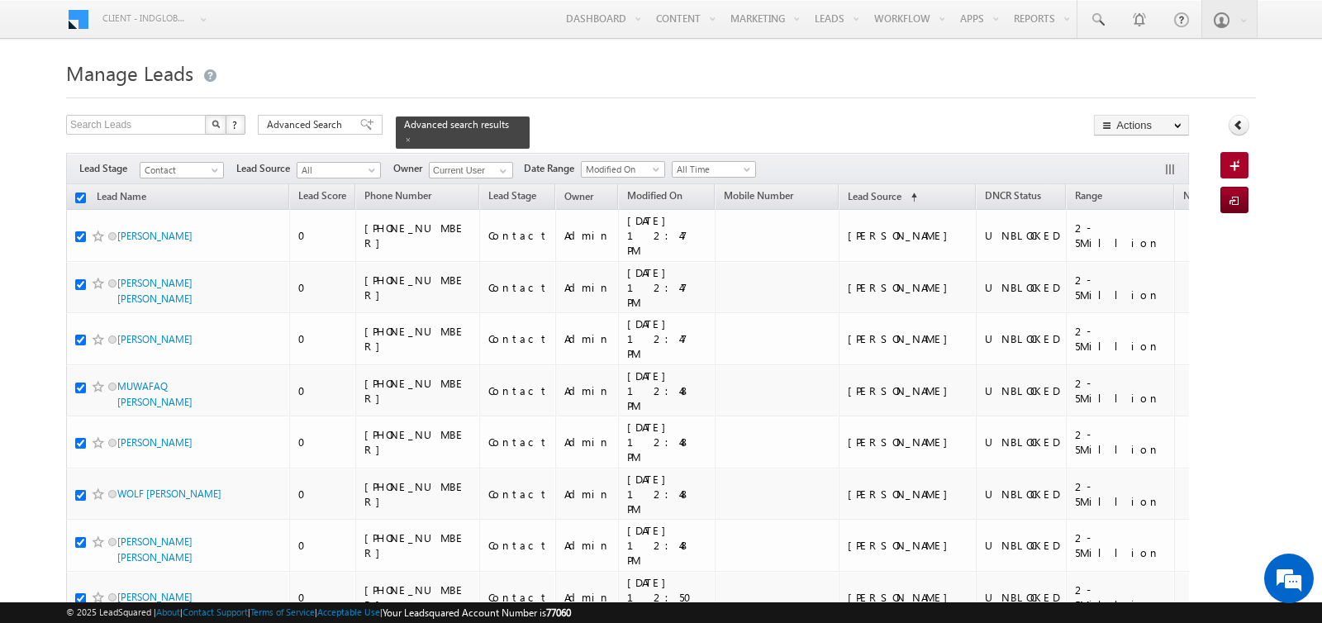
checkbox input "true"
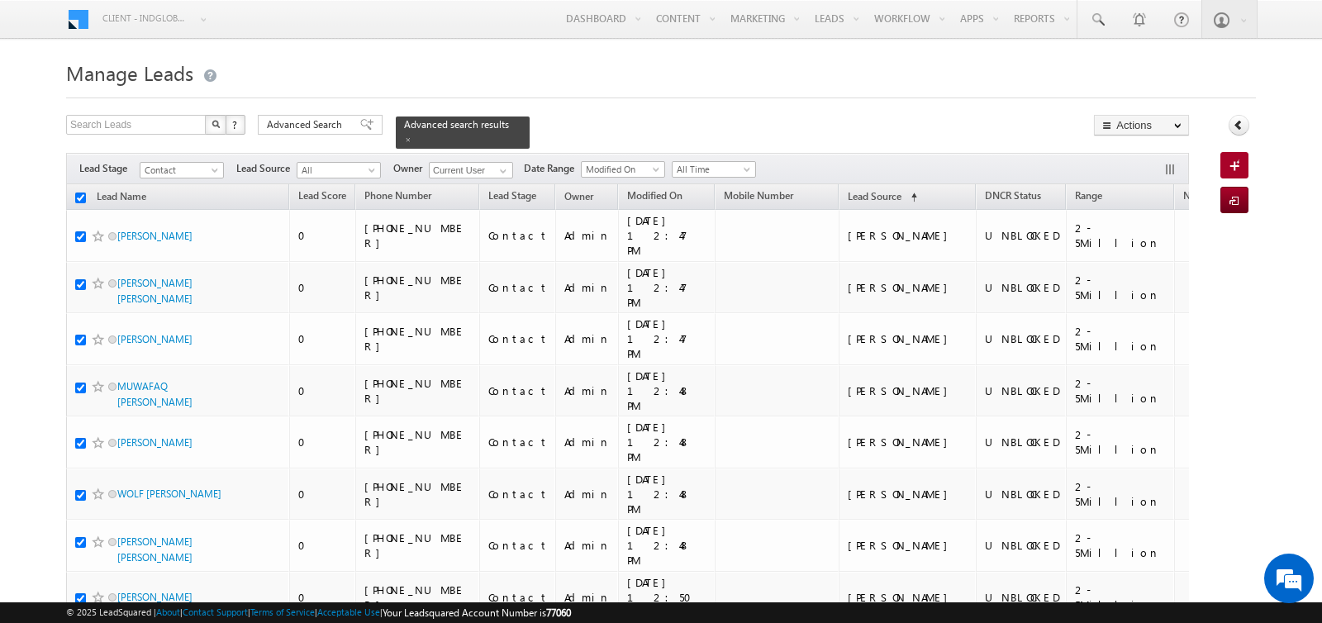
checkbox input "true"
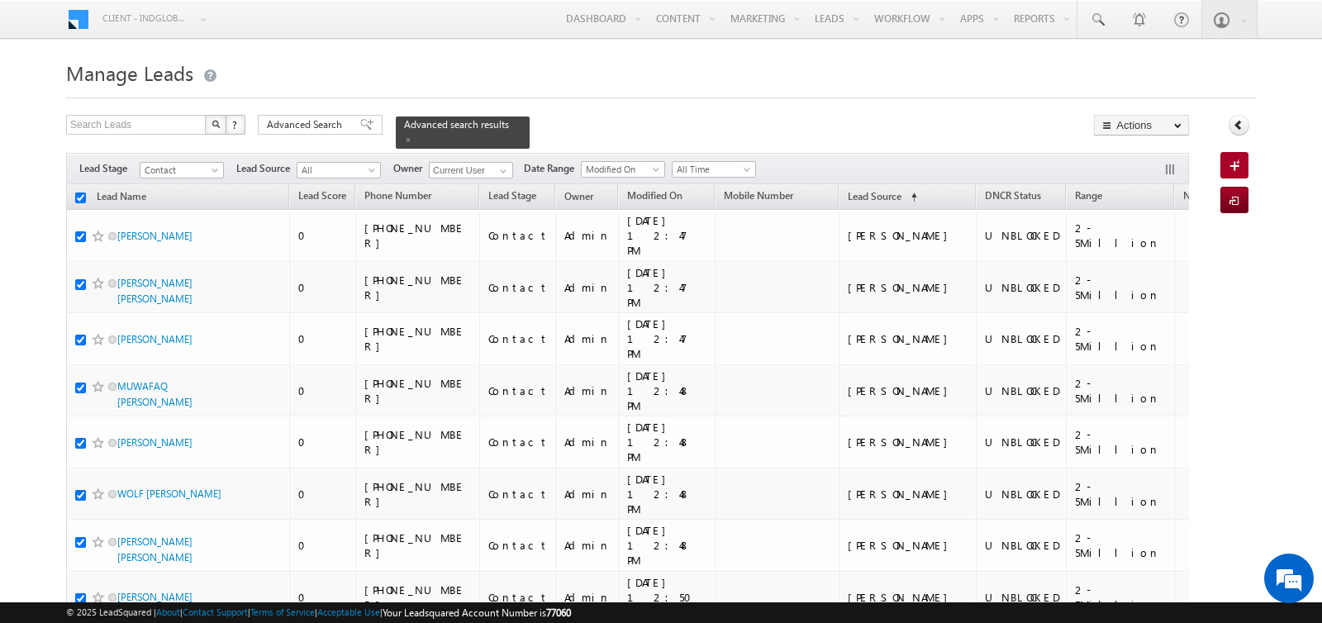
checkbox input "true"
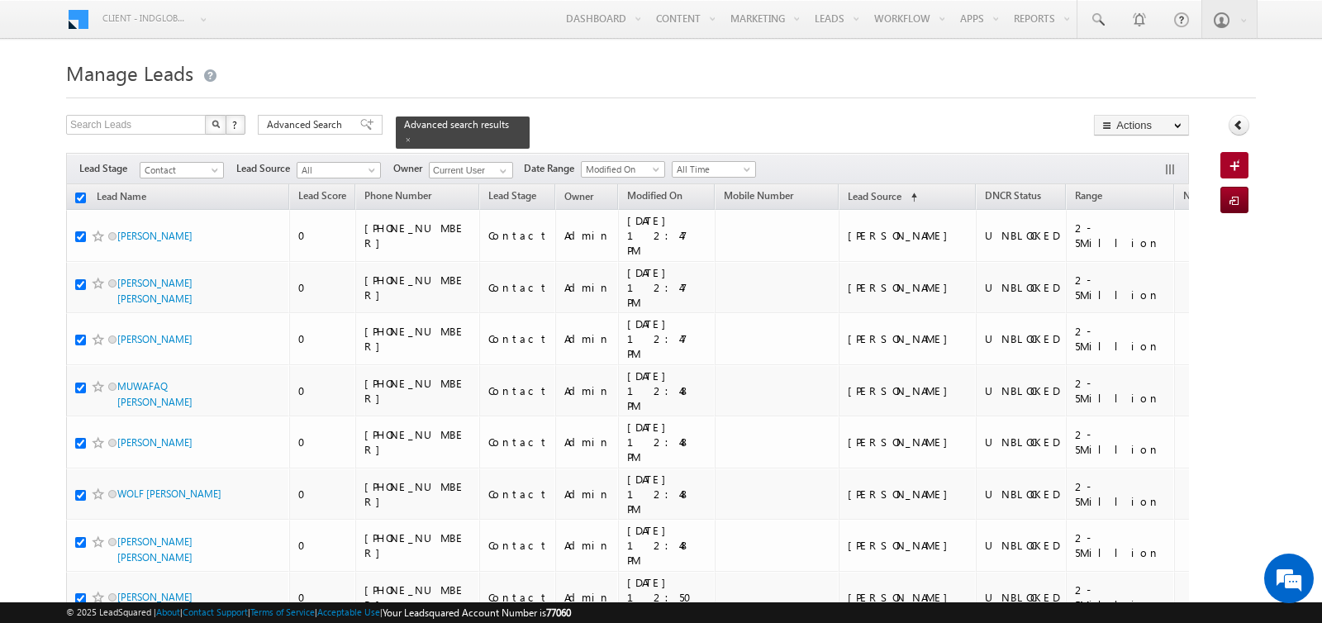
checkbox input "true"
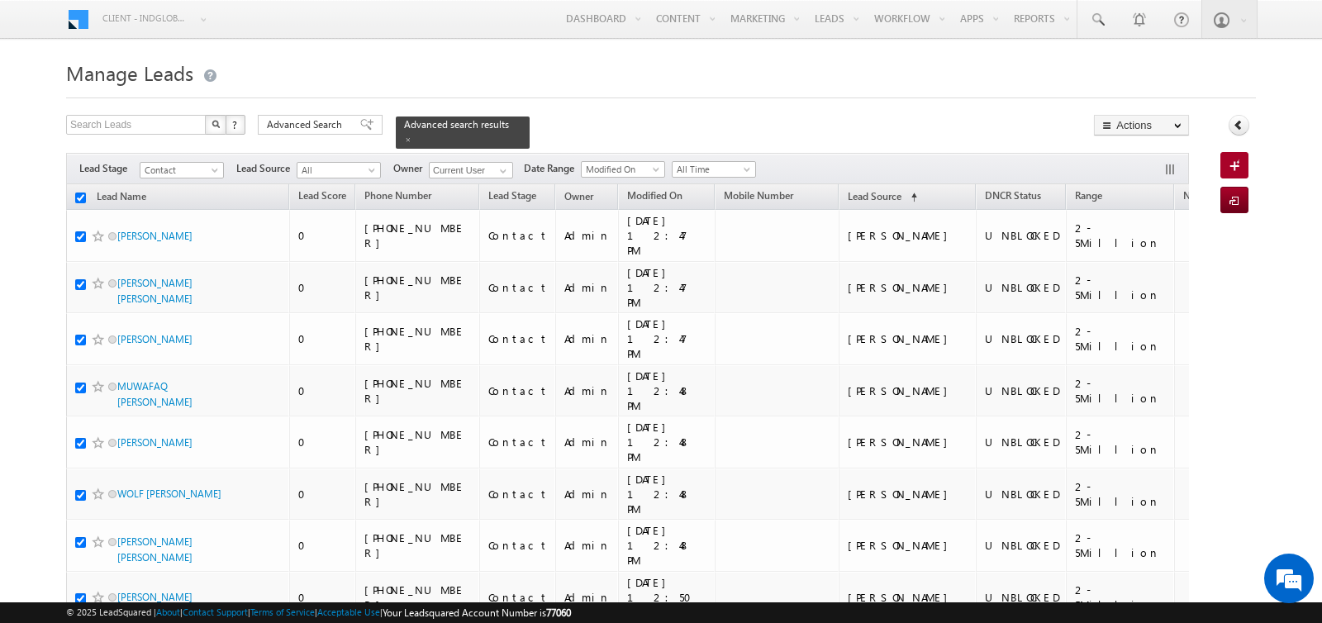
checkbox input "true"
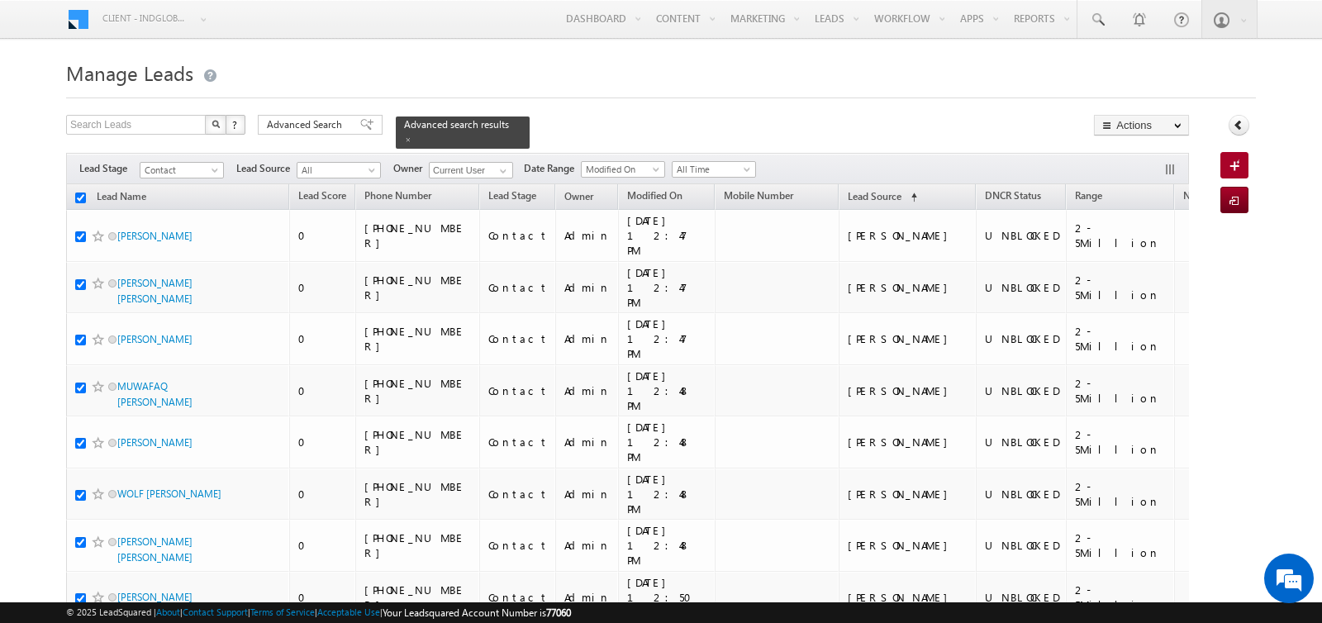
checkbox input "true"
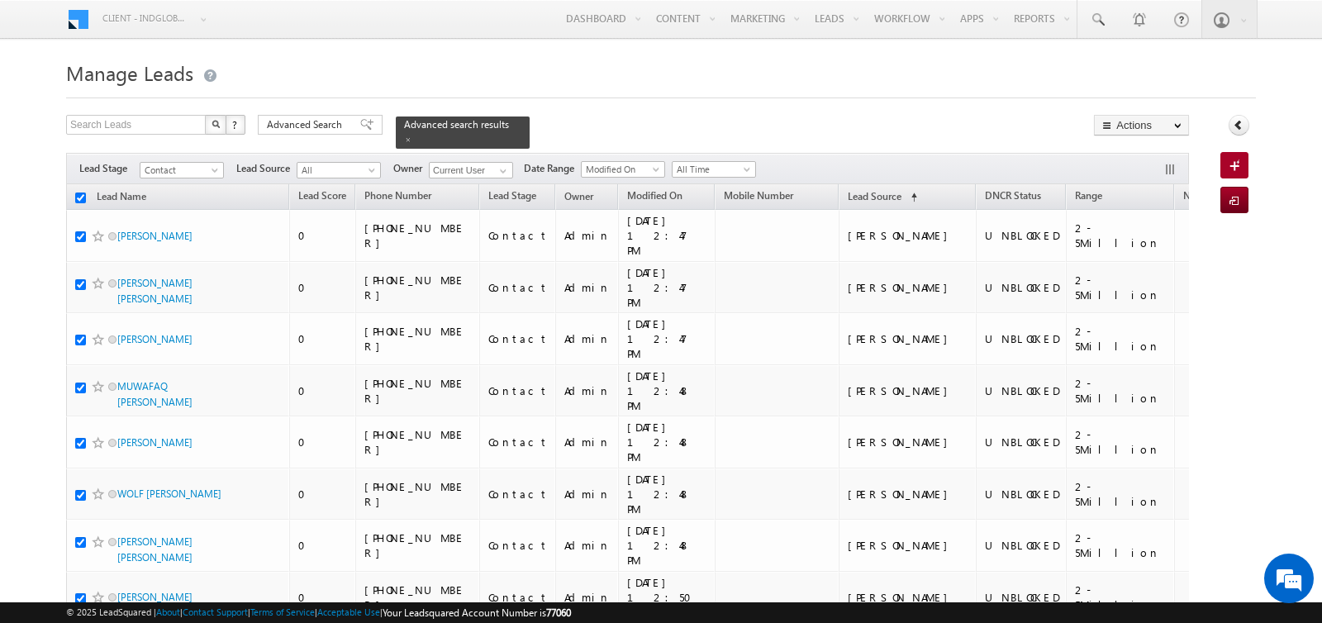
checkbox input "true"
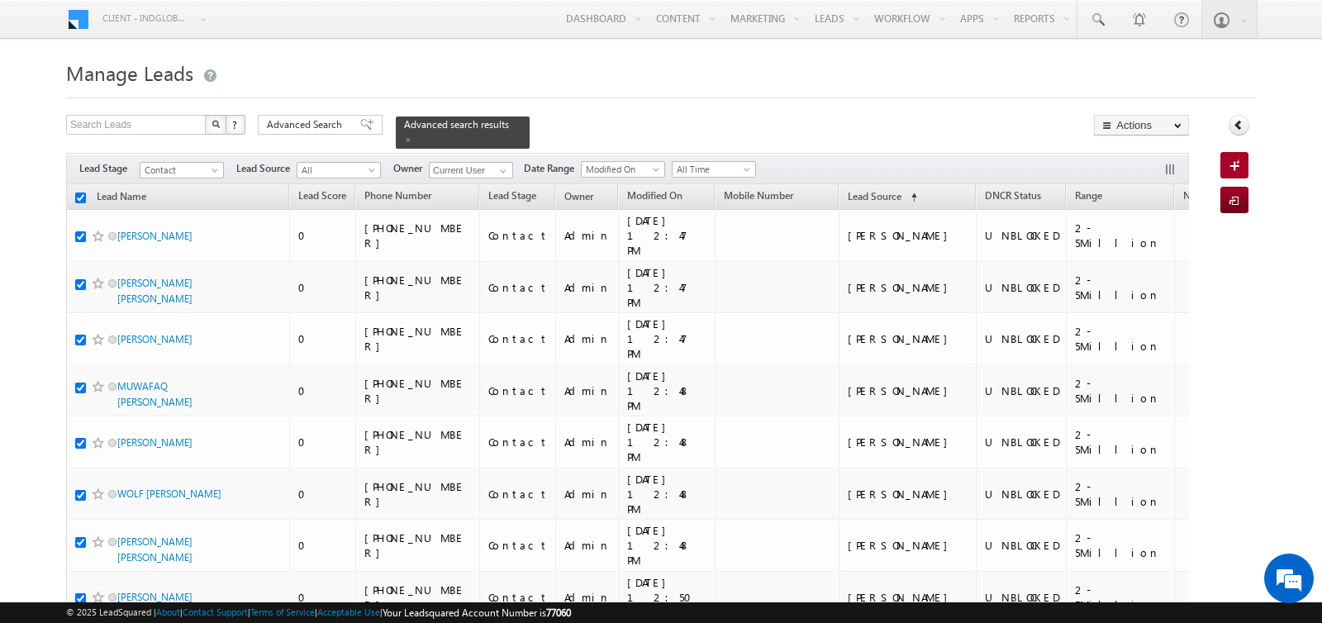
checkbox input "true"
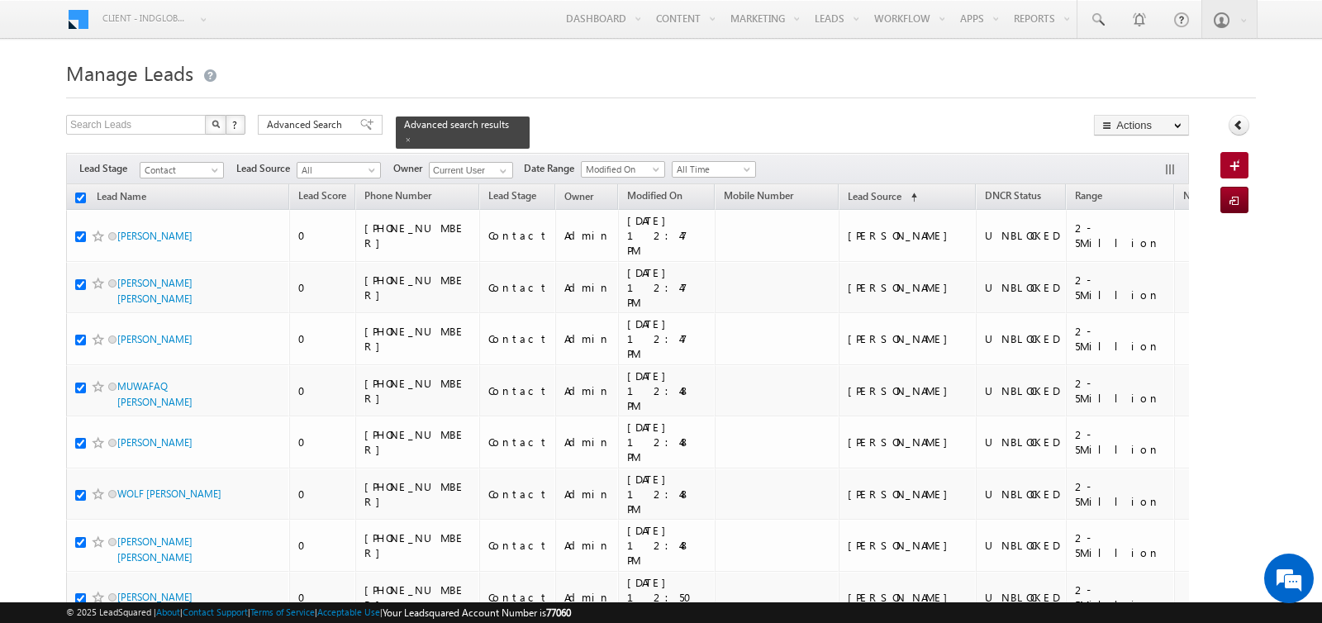
checkbox input "true"
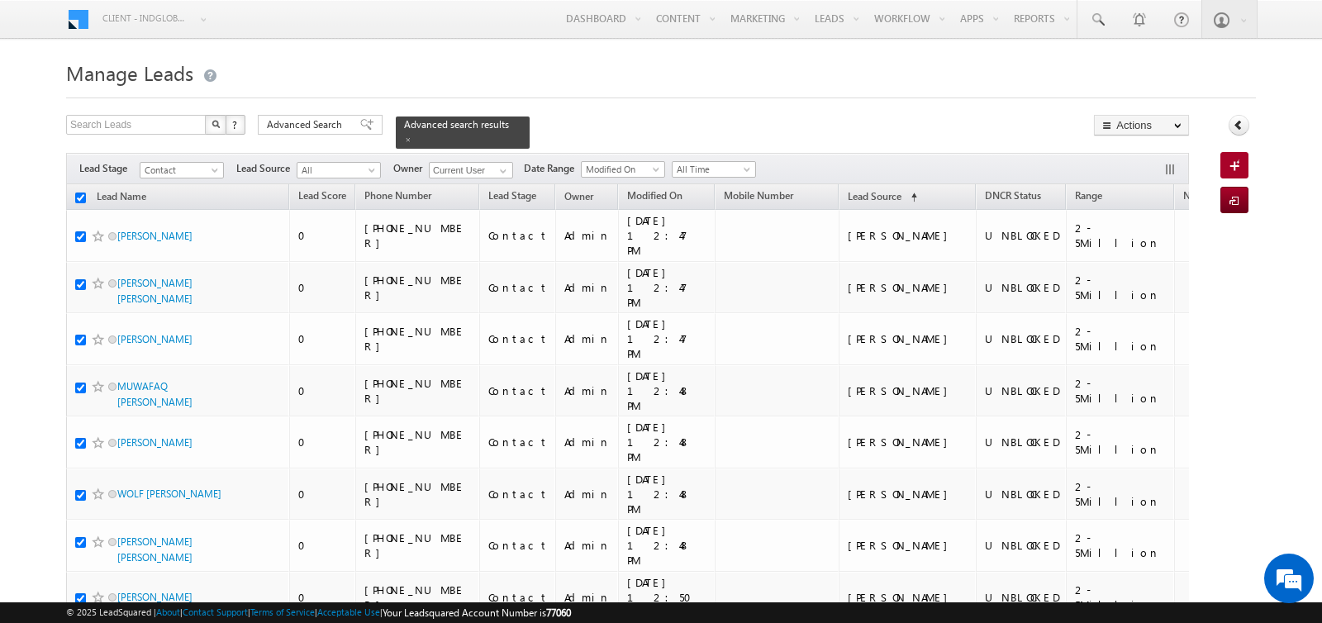
checkbox input "true"
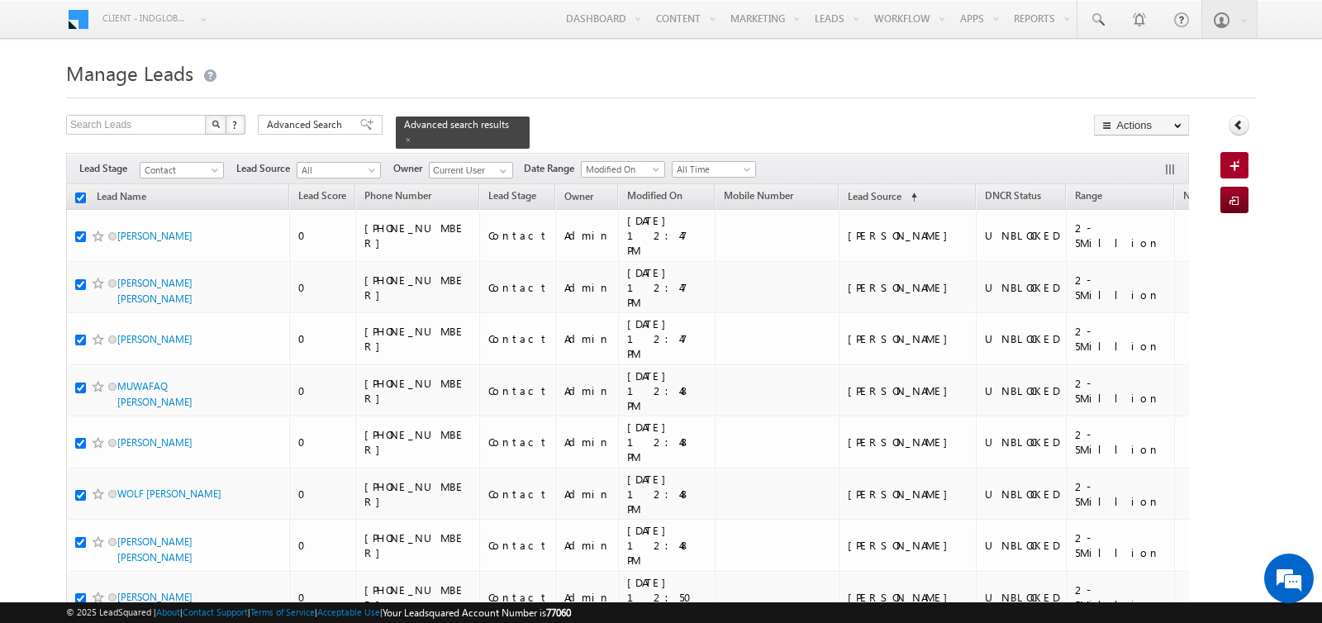
checkbox input "true"
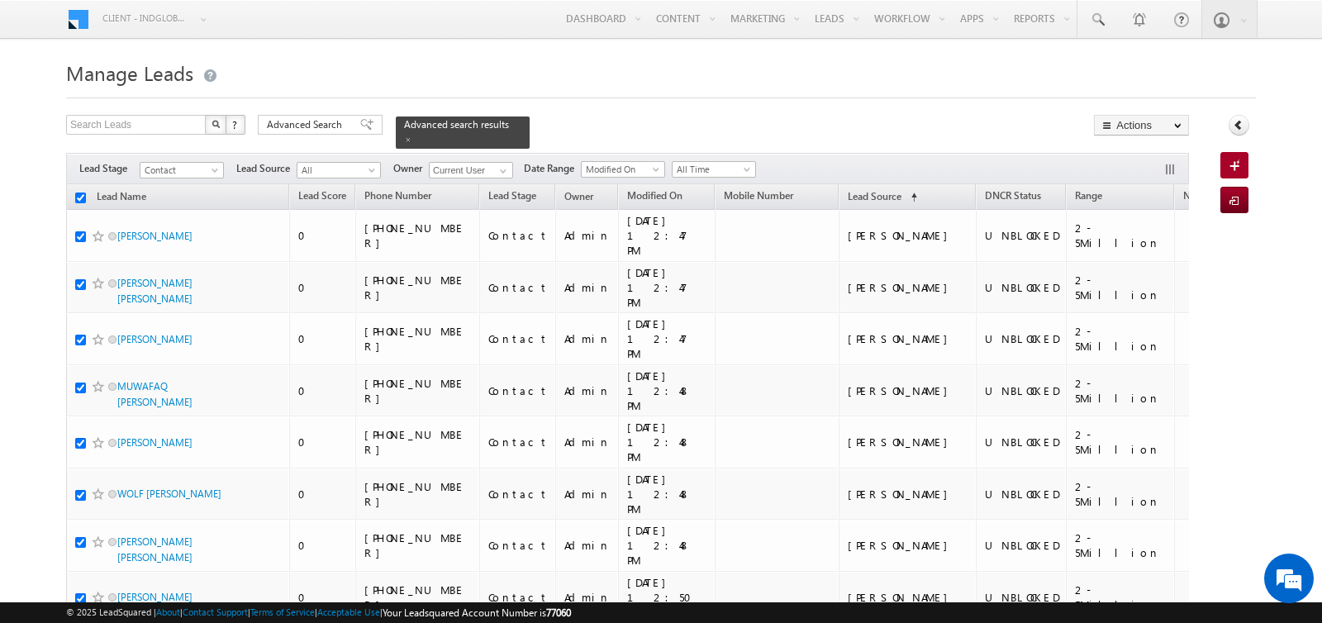
checkbox input "true"
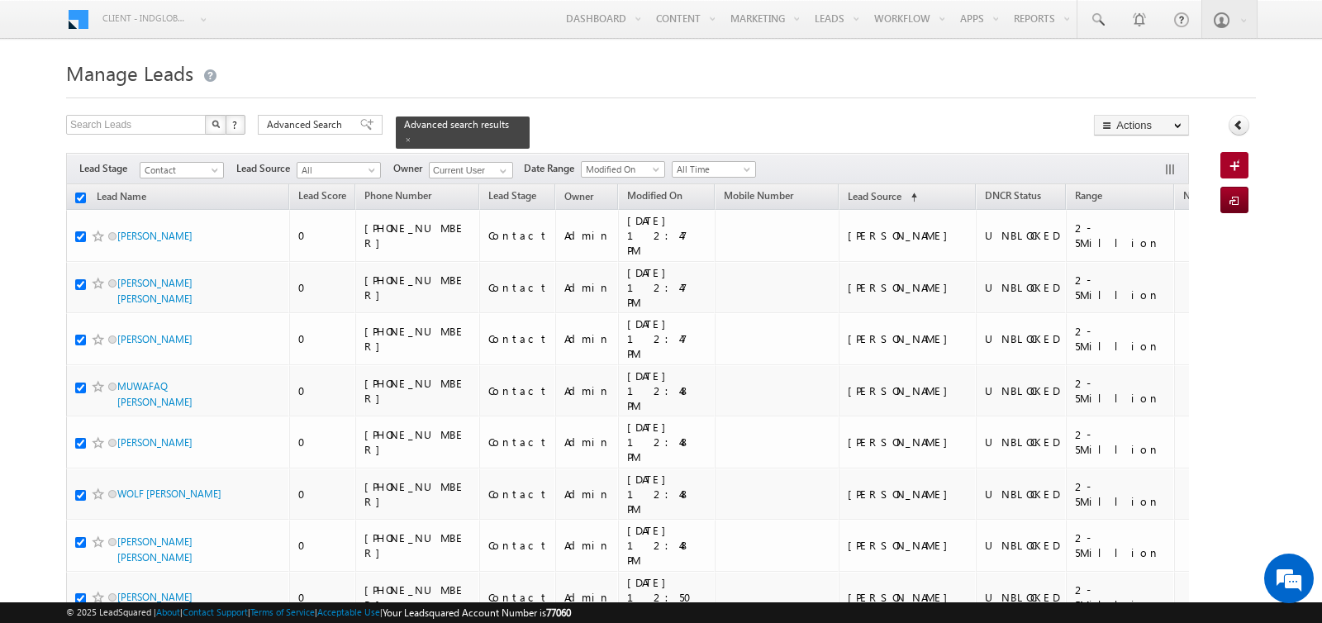
checkbox input "true"
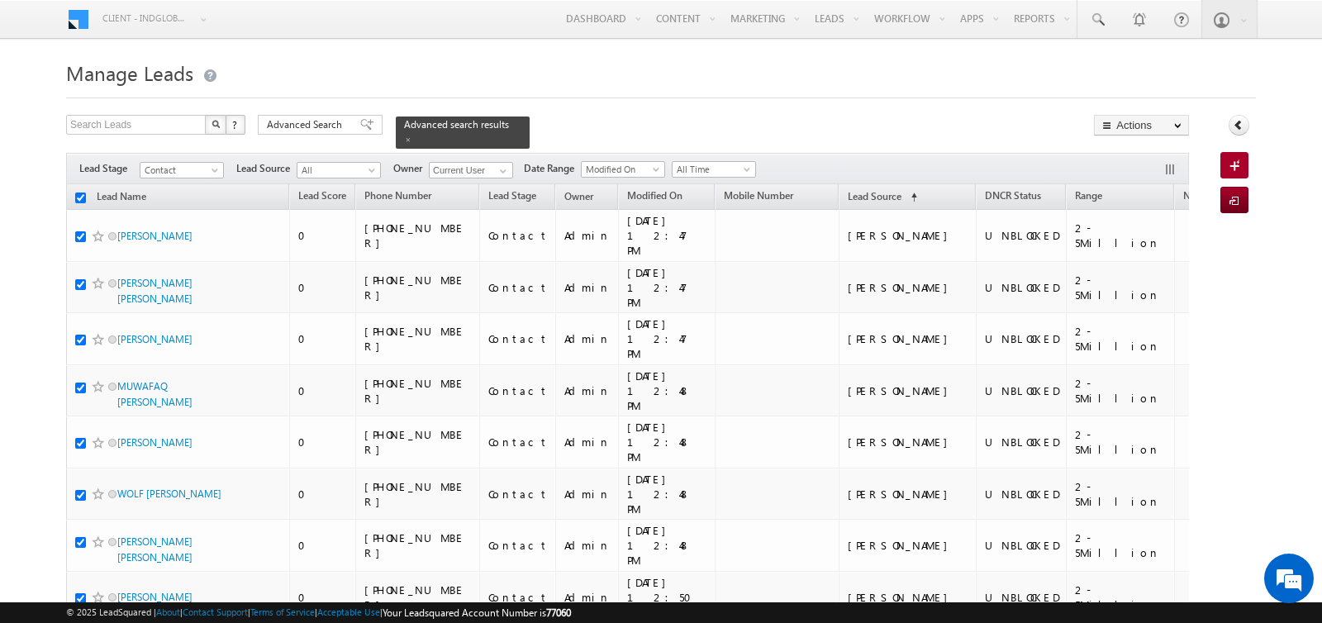
checkbox input "true"
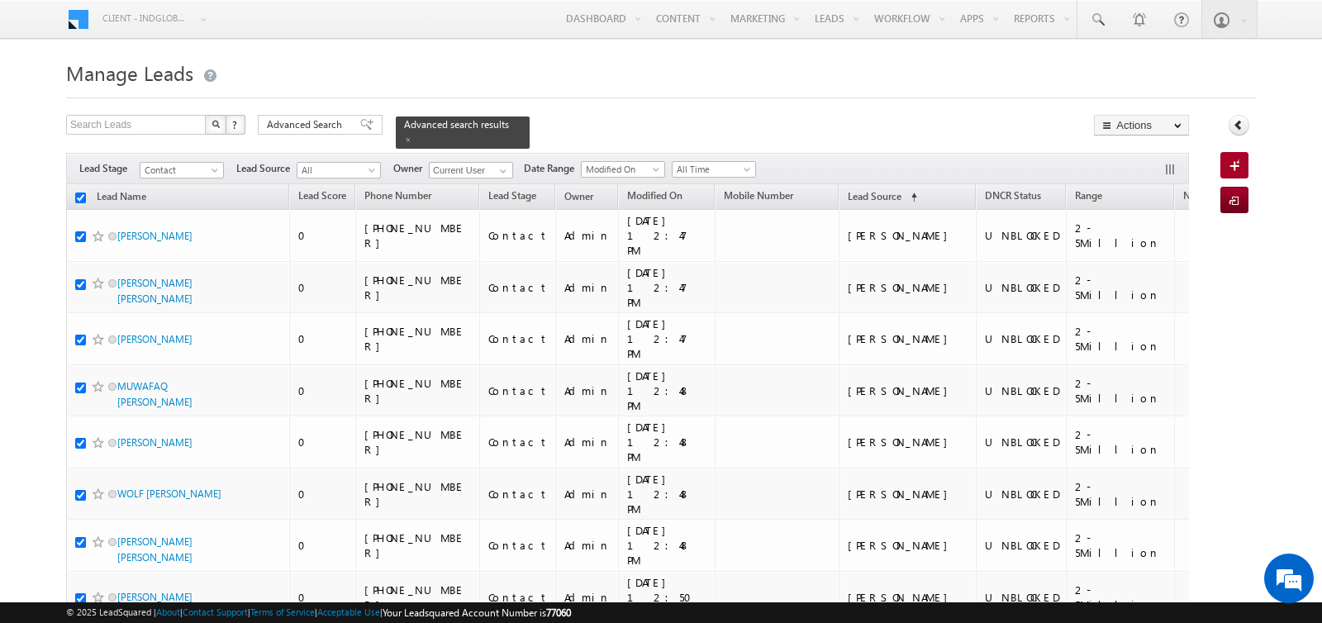
checkbox input "true"
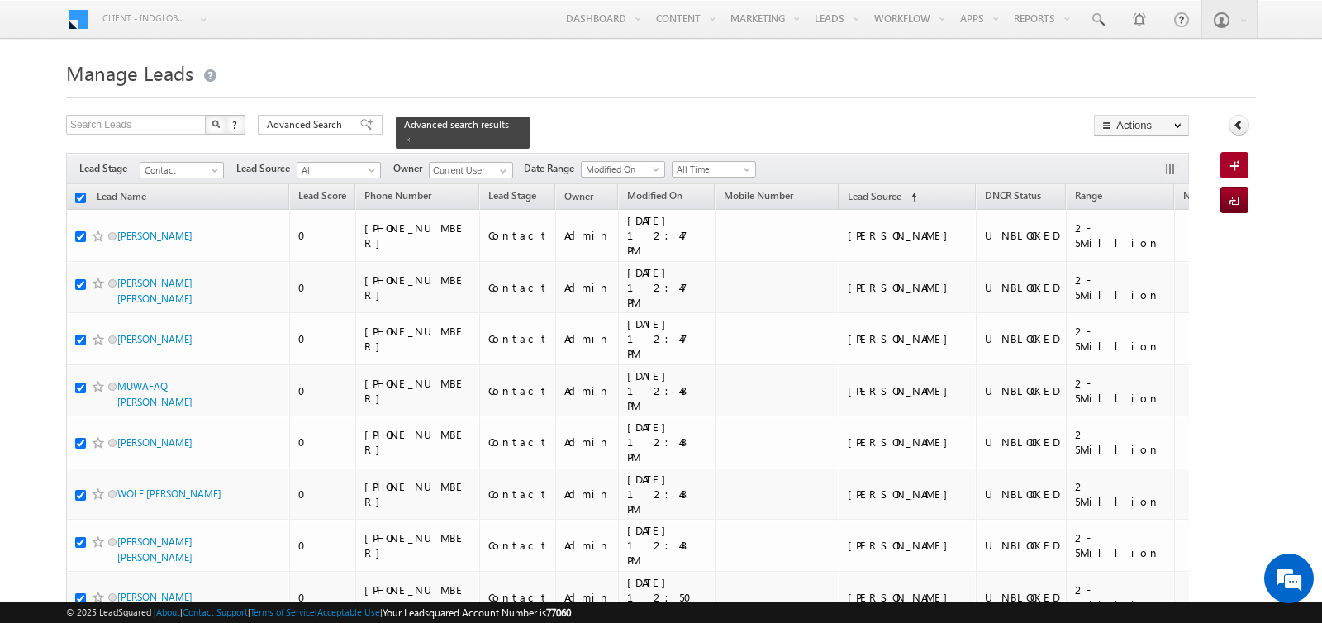
checkbox input "true"
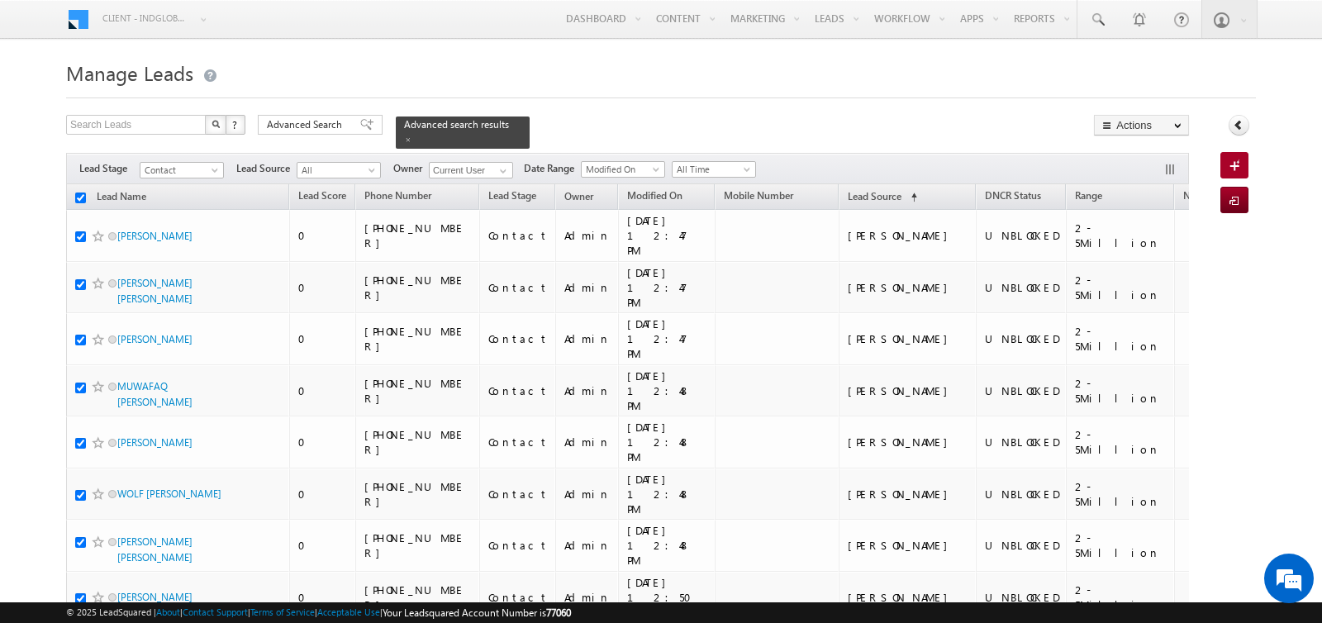
checkbox input "true"
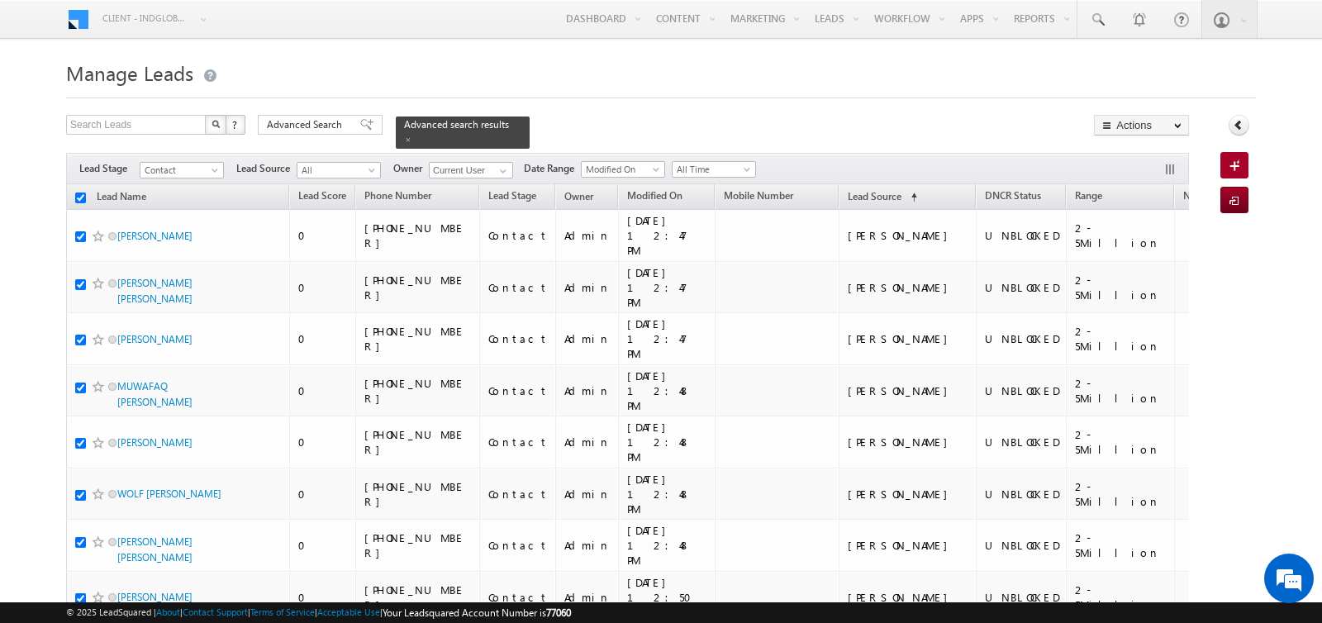
checkbox input "true"
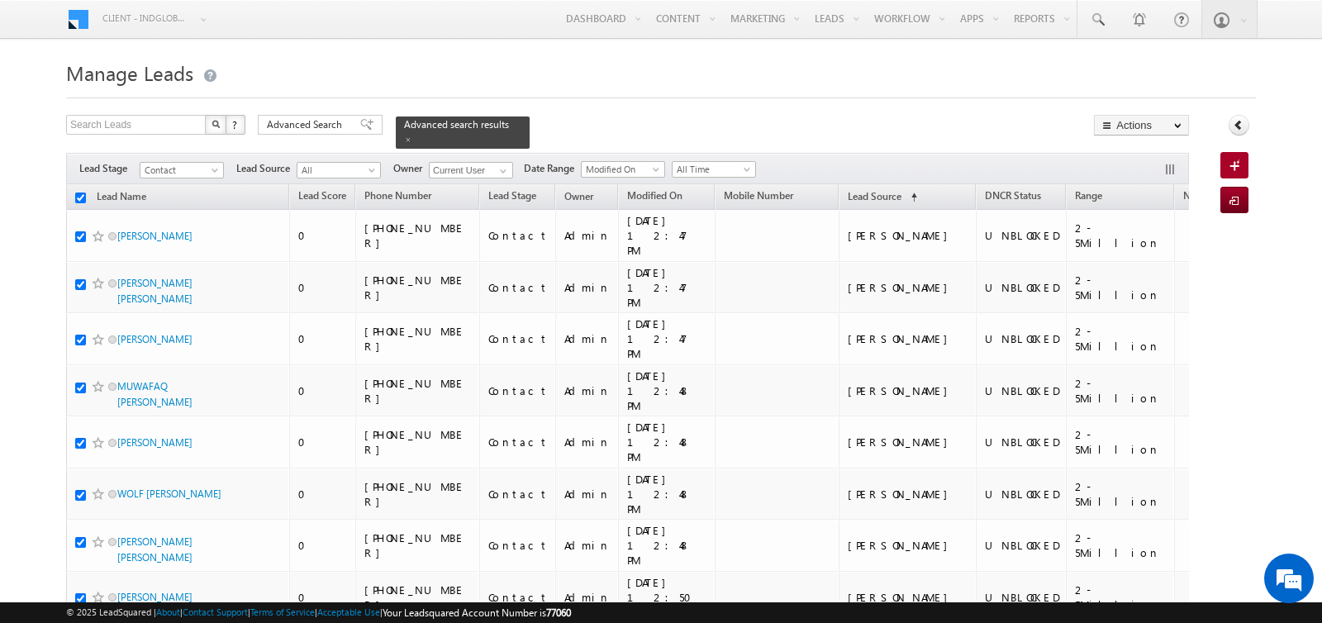
checkbox input "true"
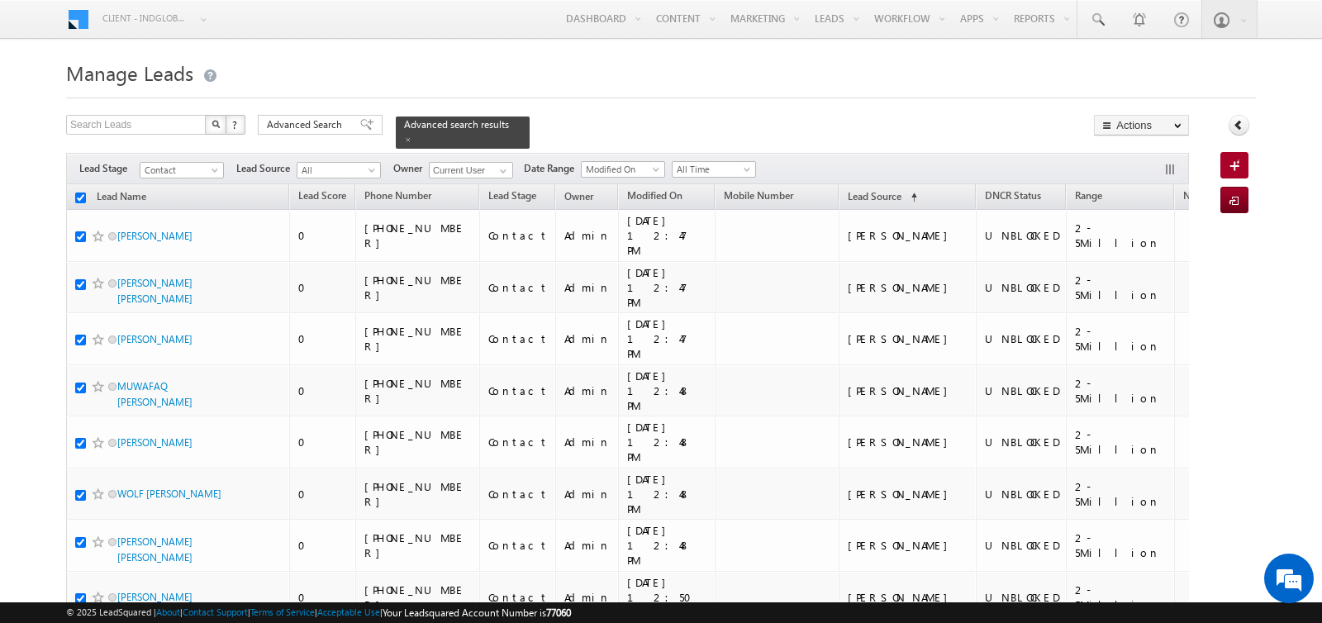
checkbox input "true"
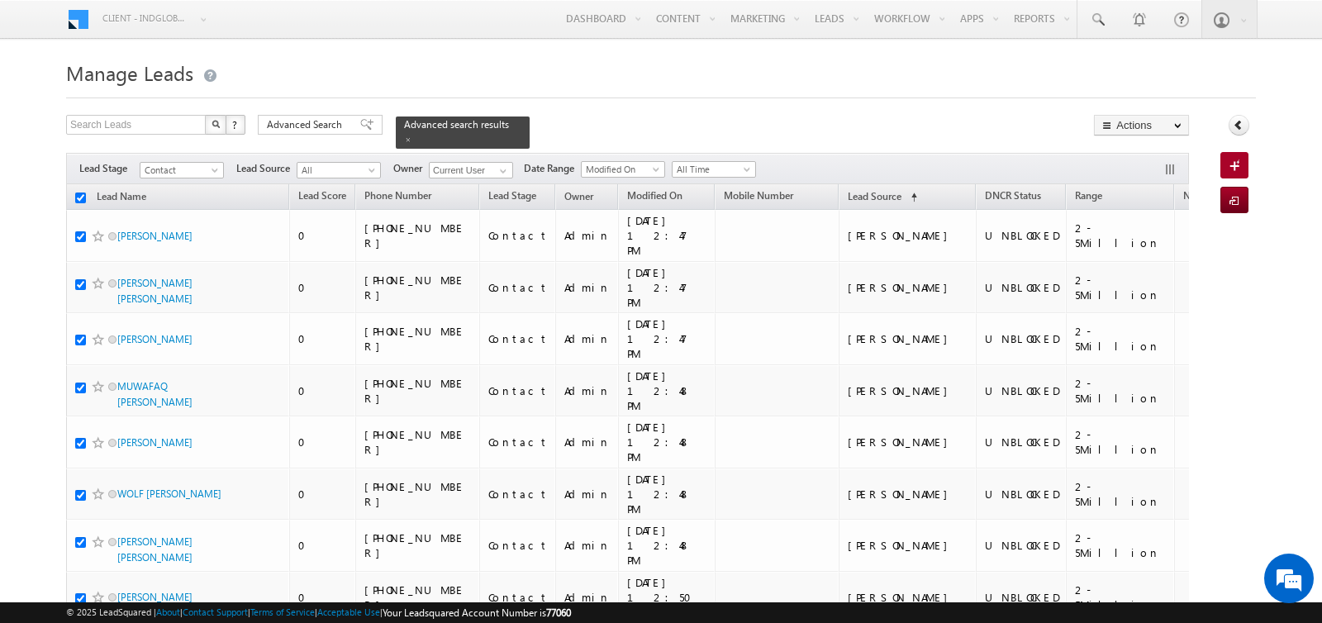
checkbox input "true"
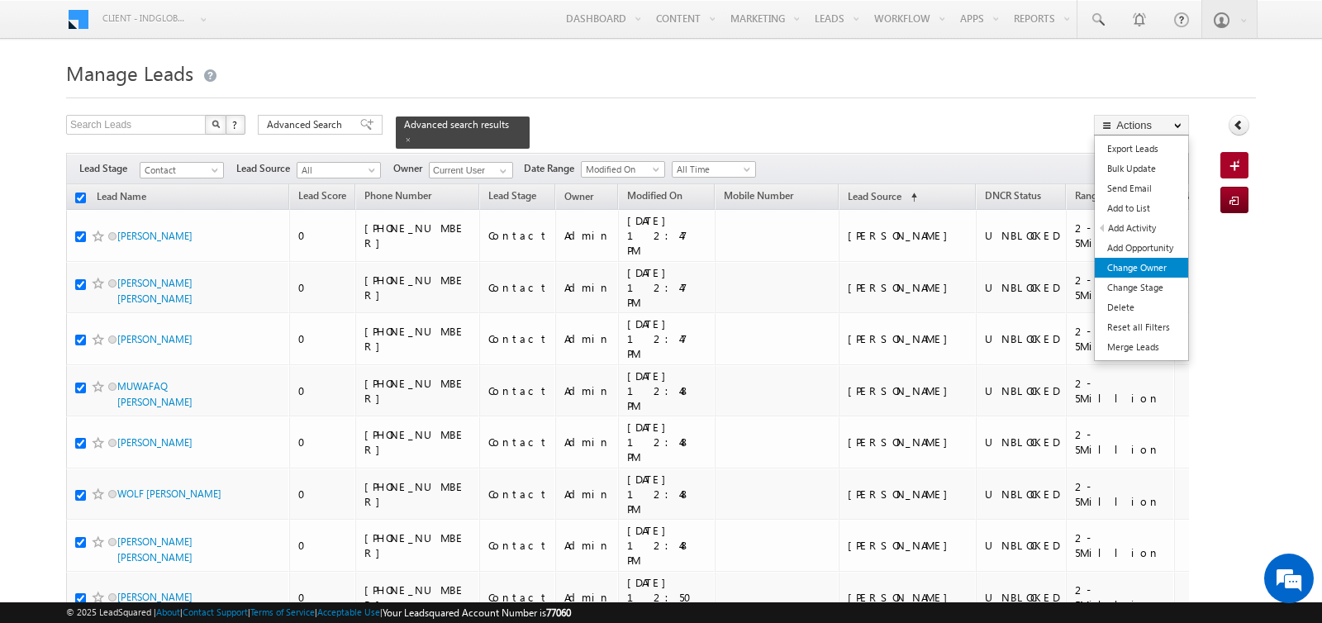
click at [1132, 265] on link "Change Owner" at bounding box center [1141, 268] width 93 height 20
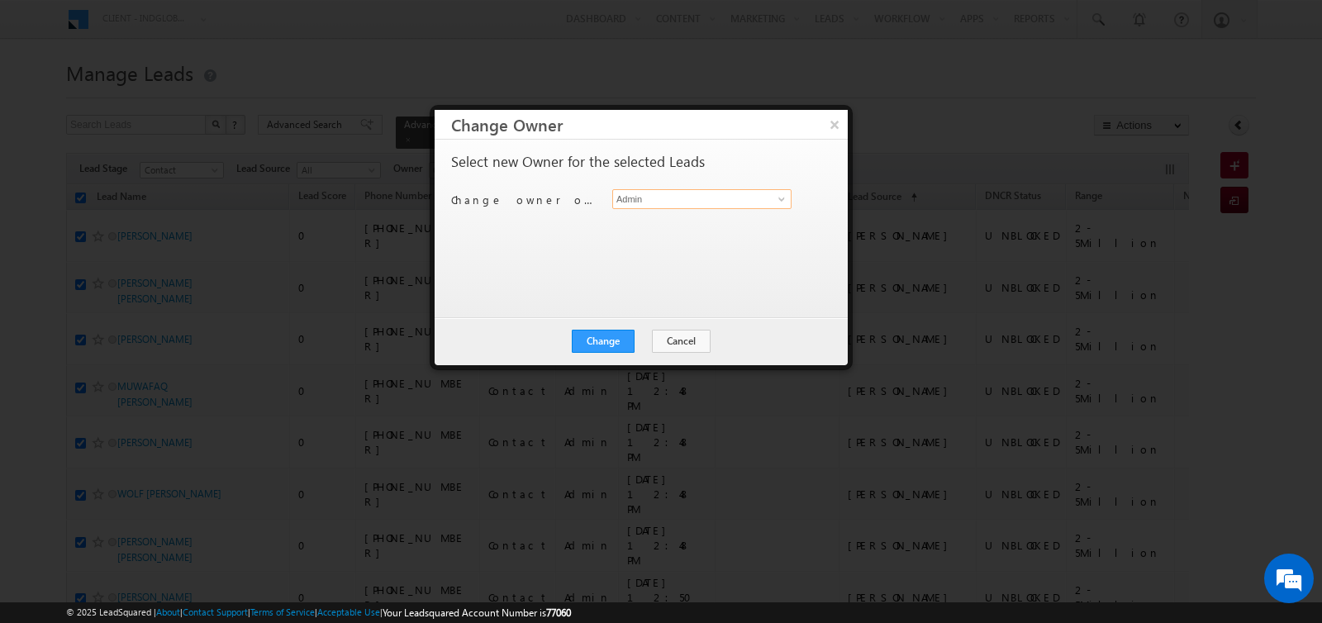
click at [673, 190] on input "Admin" at bounding box center [701, 199] width 179 height 20
click at [673, 219] on link "Subham Modak subham.modak@indglobal.ae" at bounding box center [701, 223] width 179 height 31
click at [613, 339] on button "Change" at bounding box center [603, 341] width 63 height 23
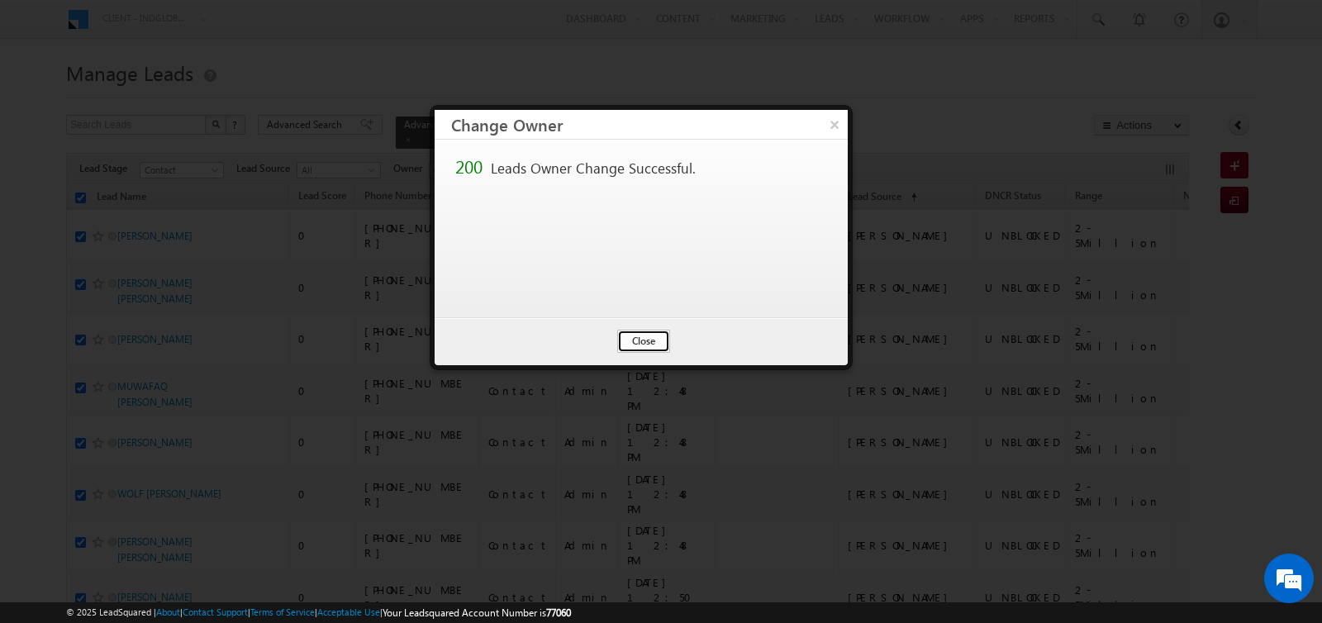
click at [646, 341] on button "Close" at bounding box center [643, 341] width 53 height 23
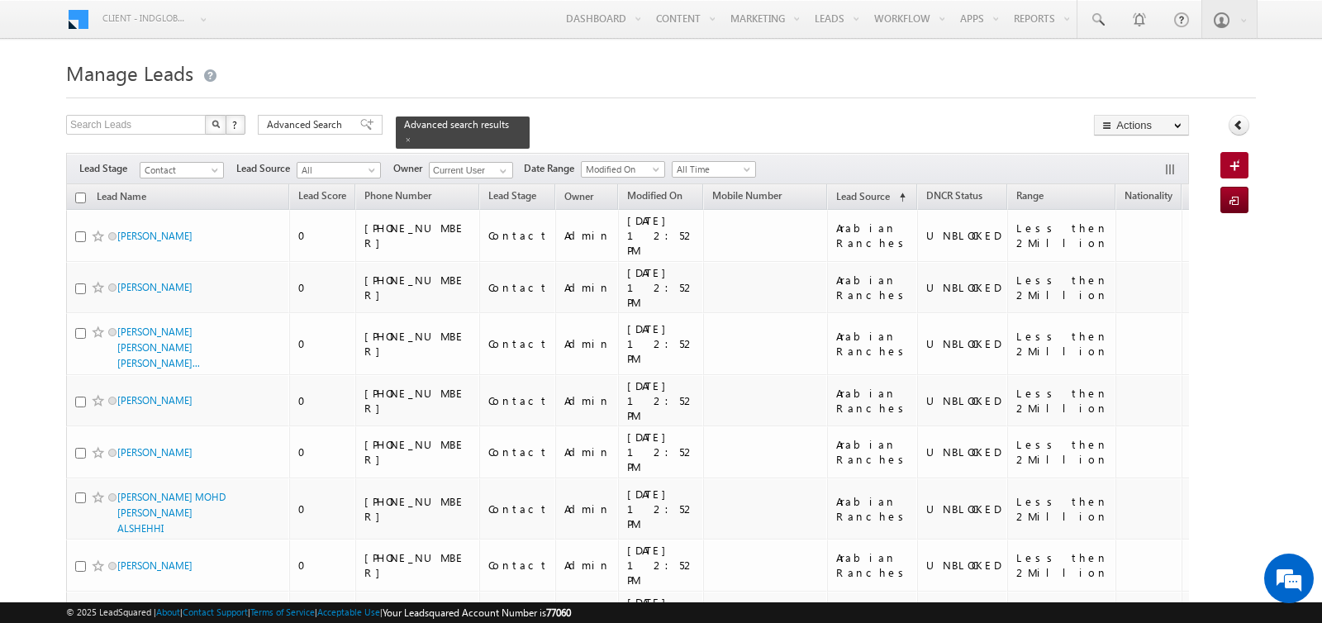
click at [79, 195] on input "checkbox" at bounding box center [80, 197] width 11 height 11
checkbox input "true"
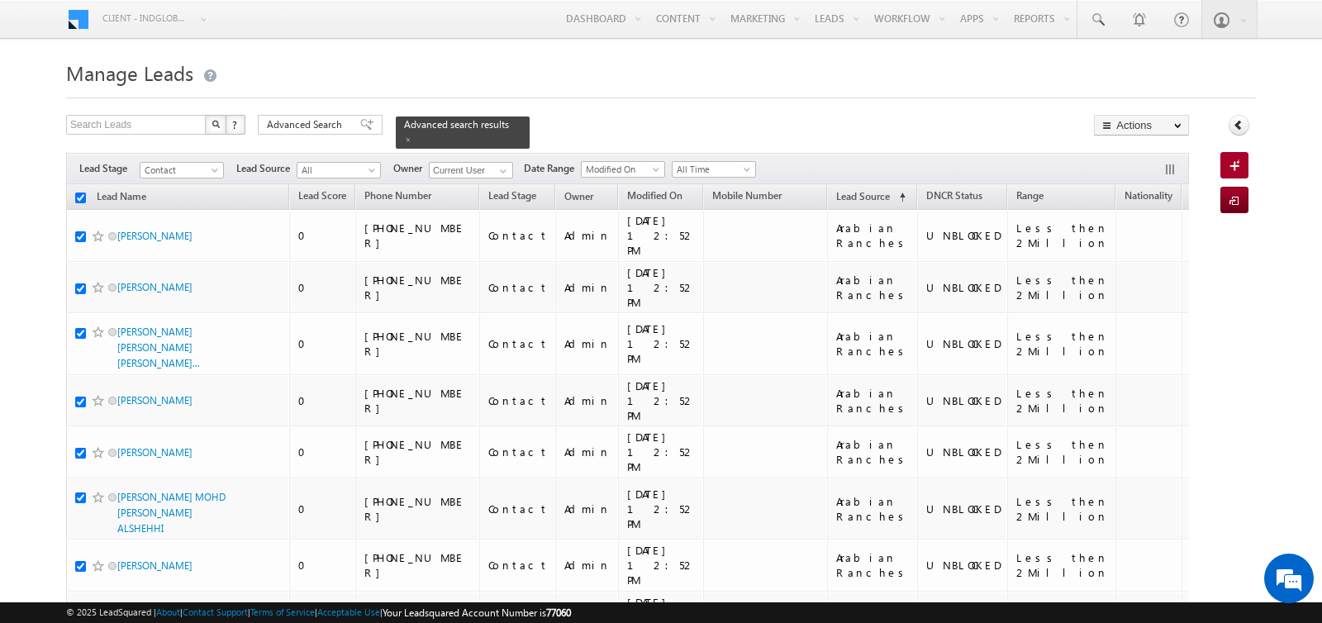
checkbox input "true"
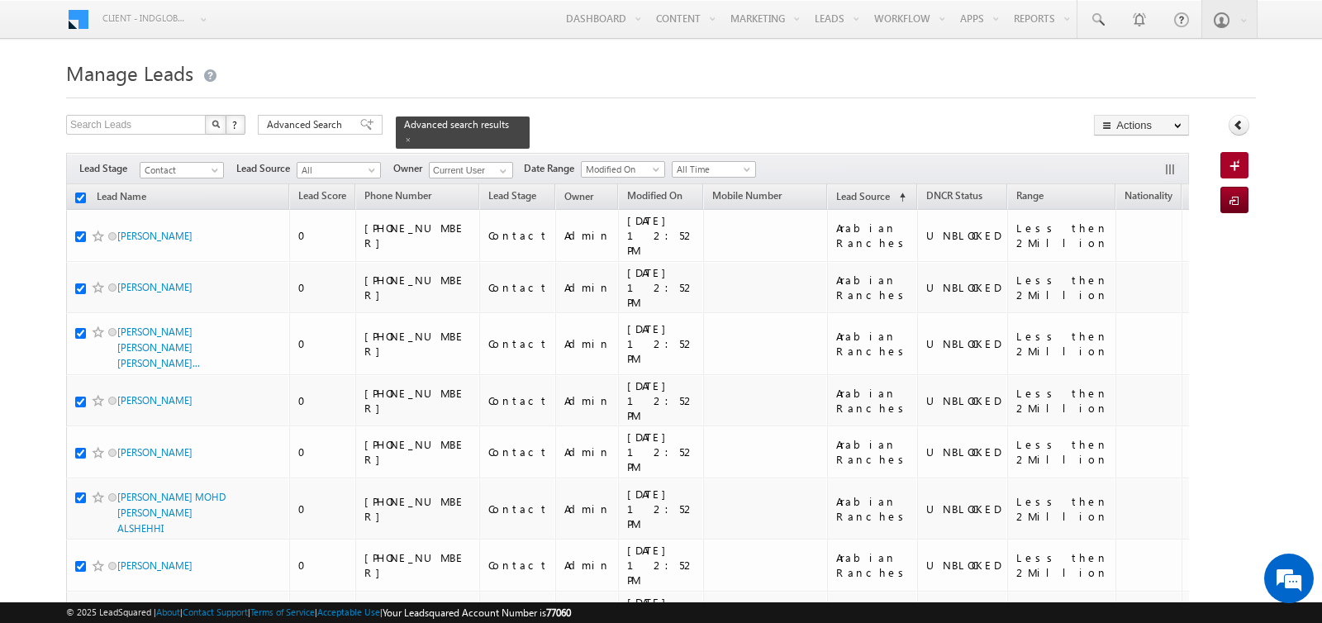
checkbox input "true"
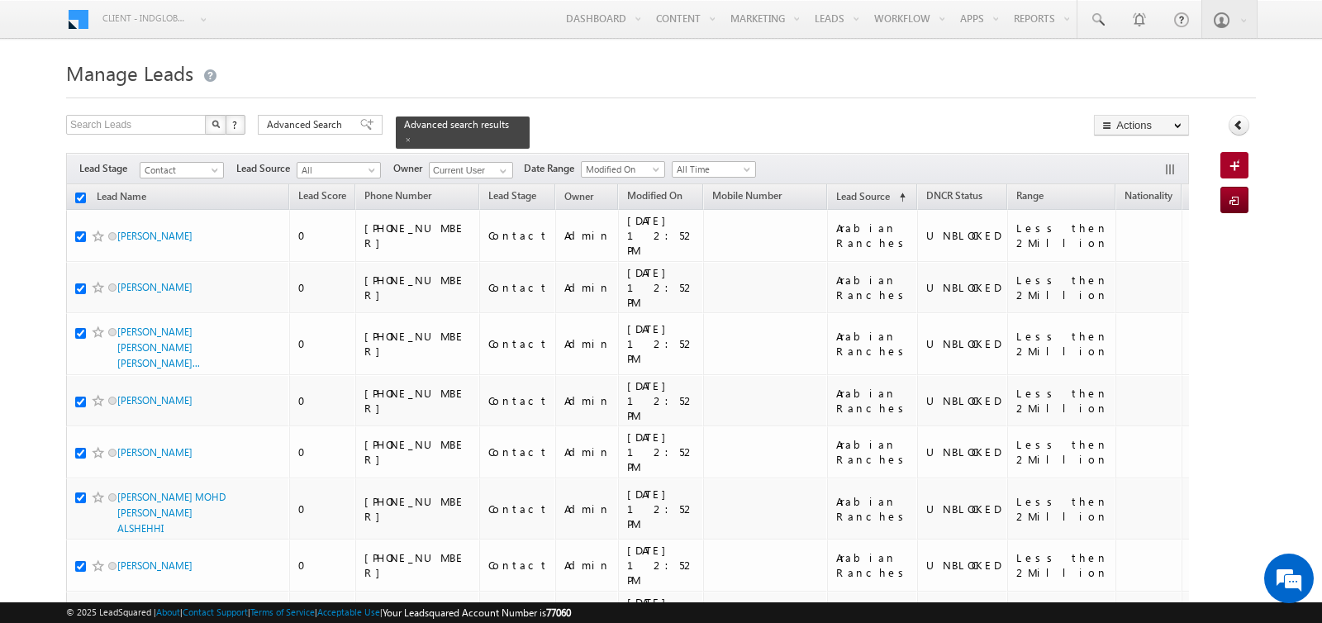
checkbox input "true"
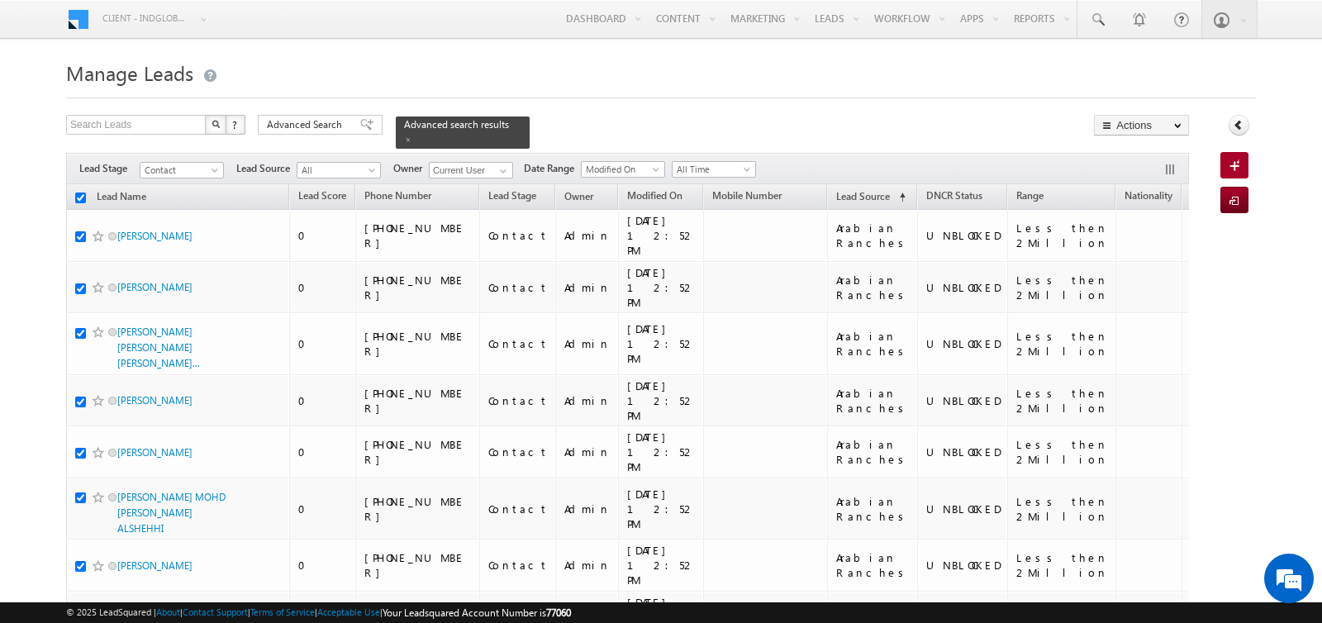
checkbox input "true"
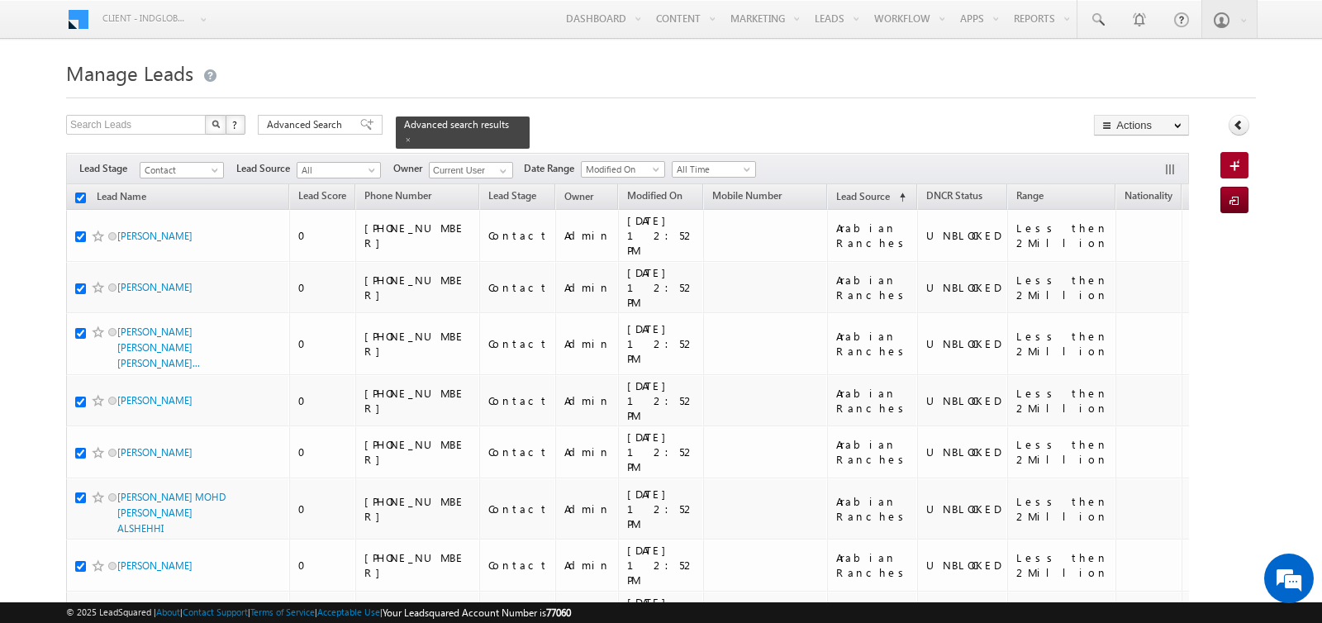
checkbox input "true"
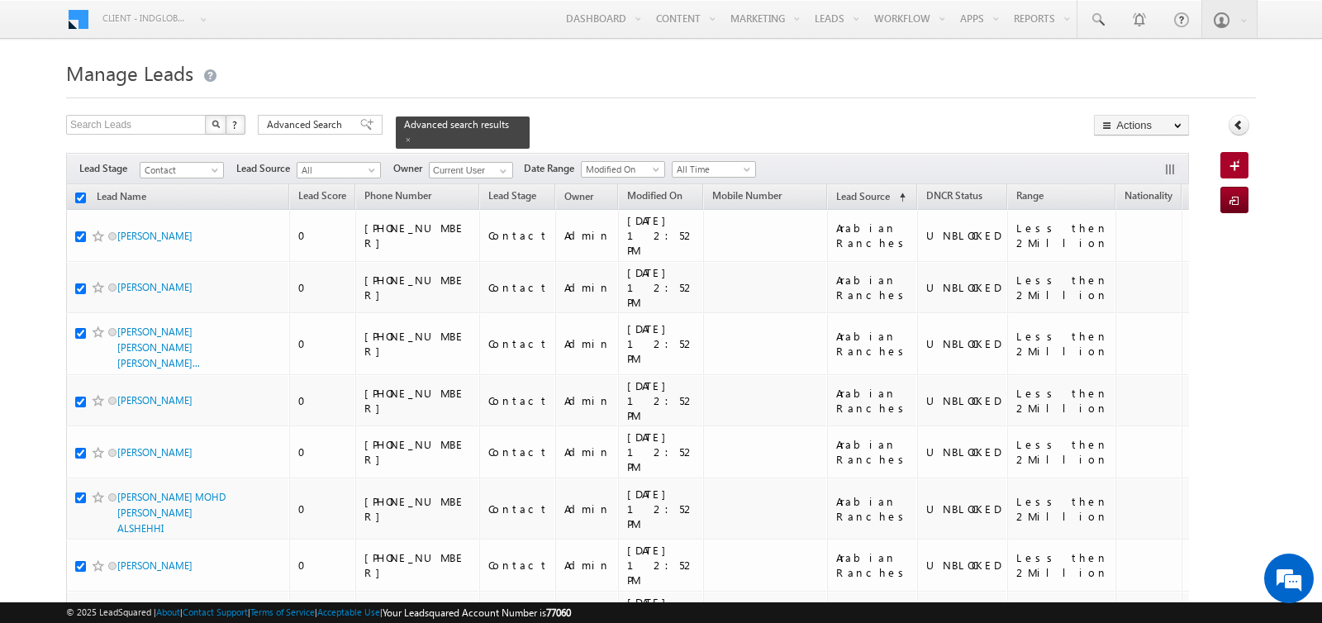
checkbox input "true"
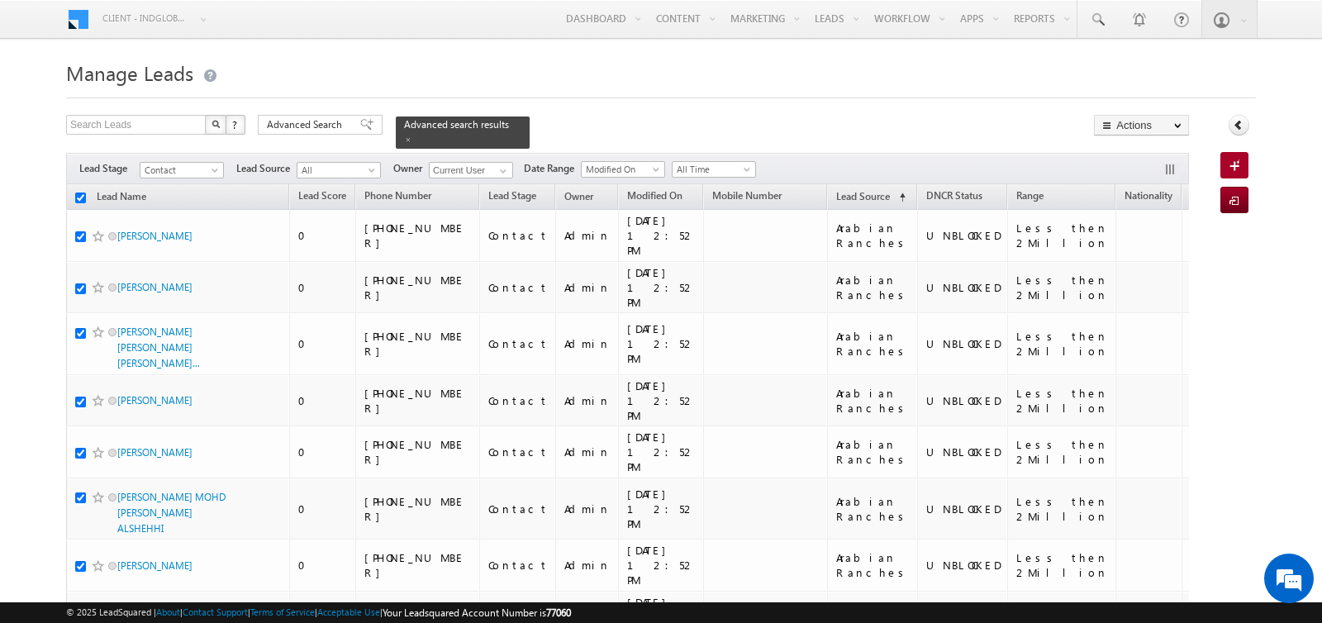
checkbox input "true"
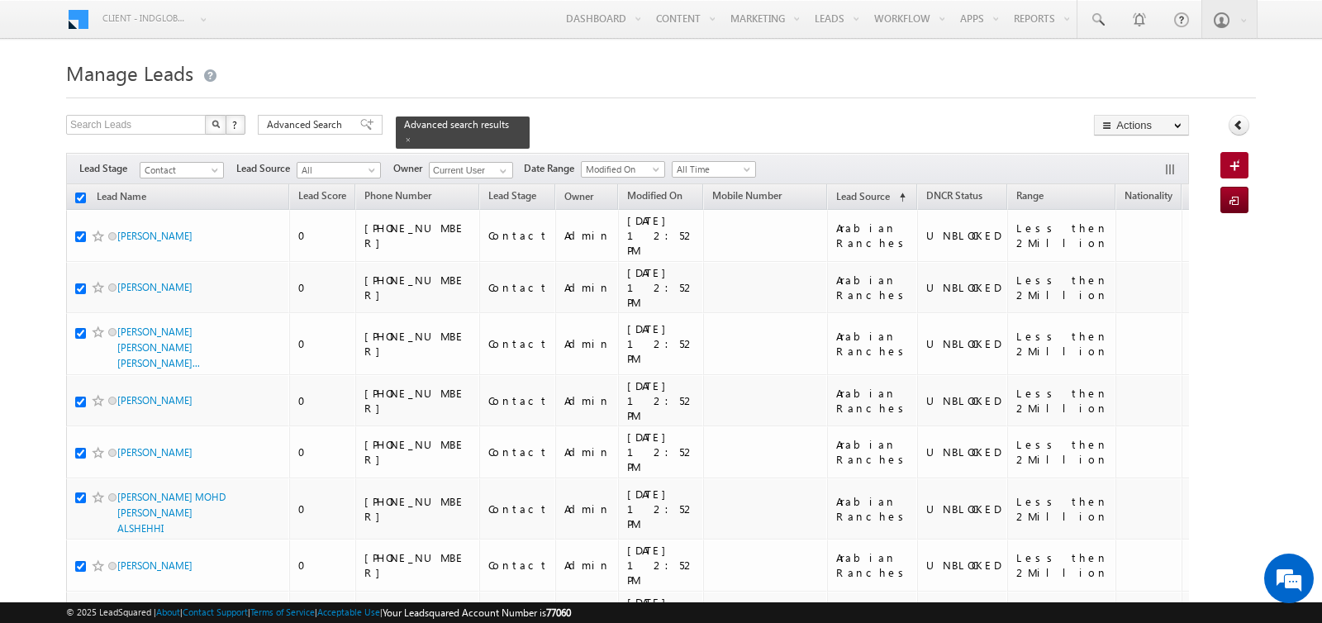
checkbox input "true"
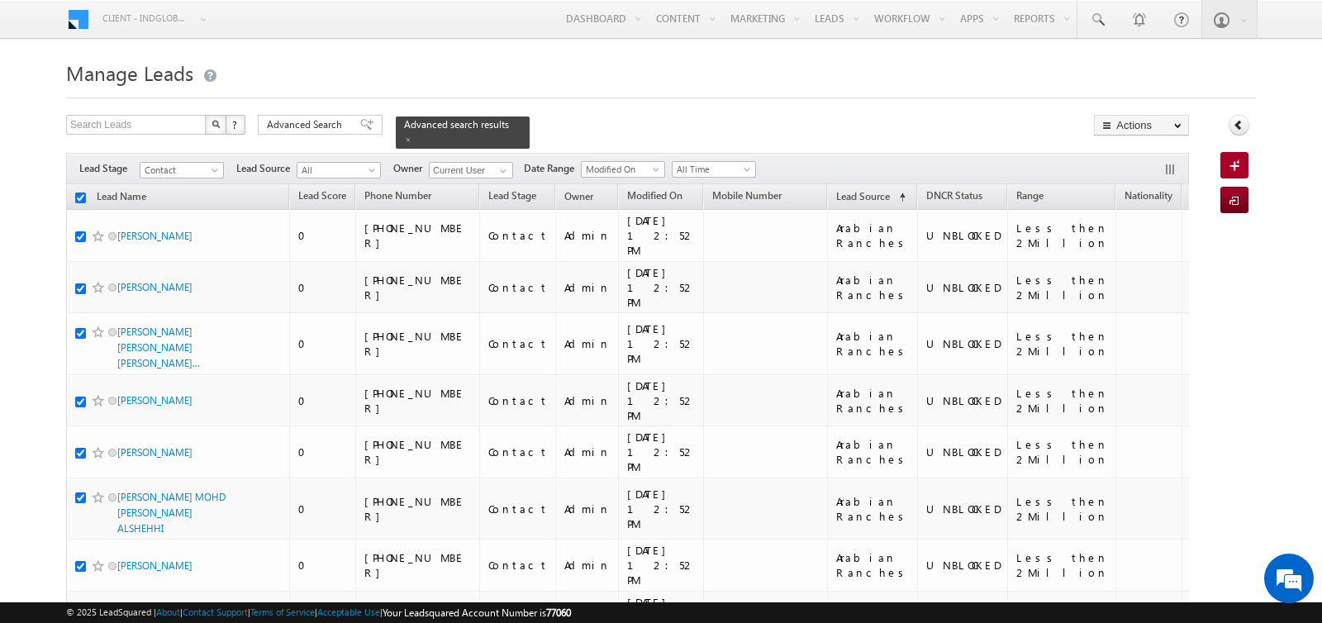
checkbox input "true"
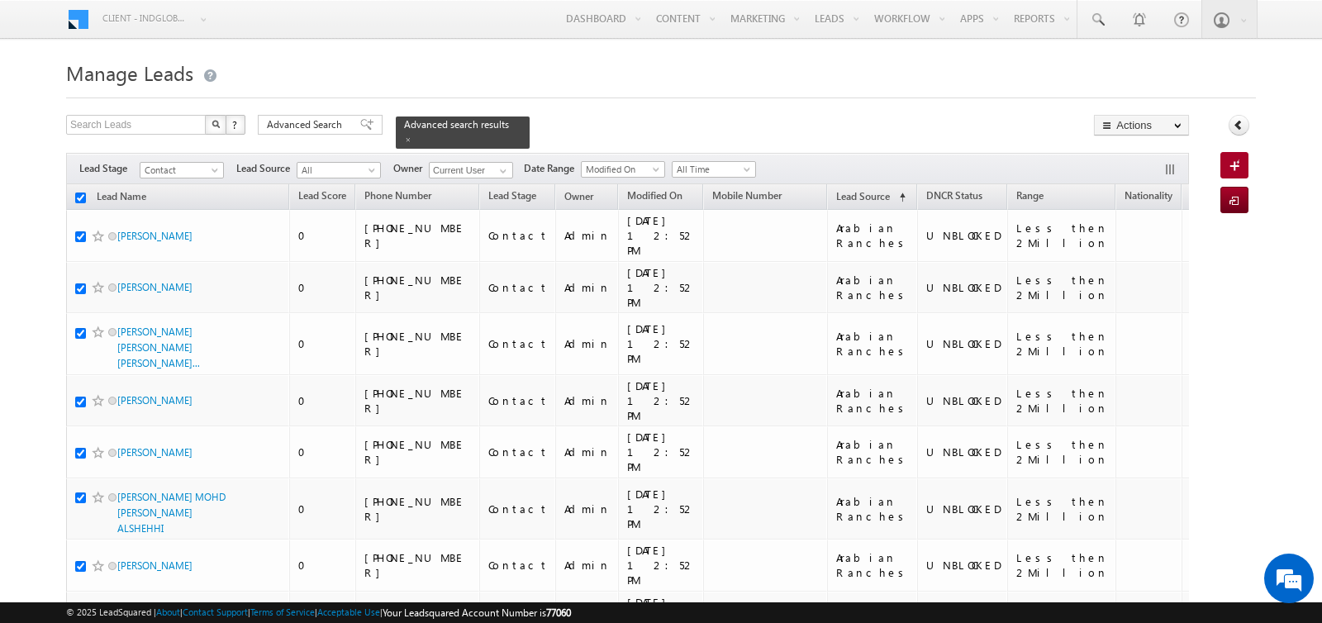
checkbox input "true"
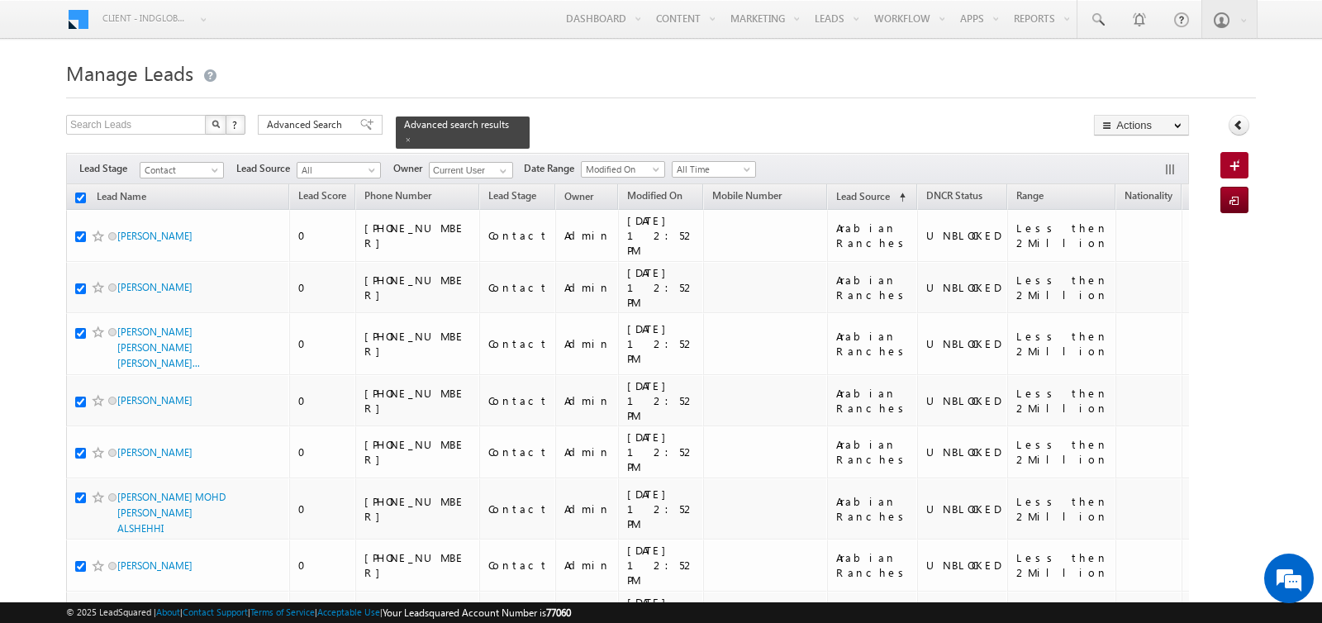
checkbox input "true"
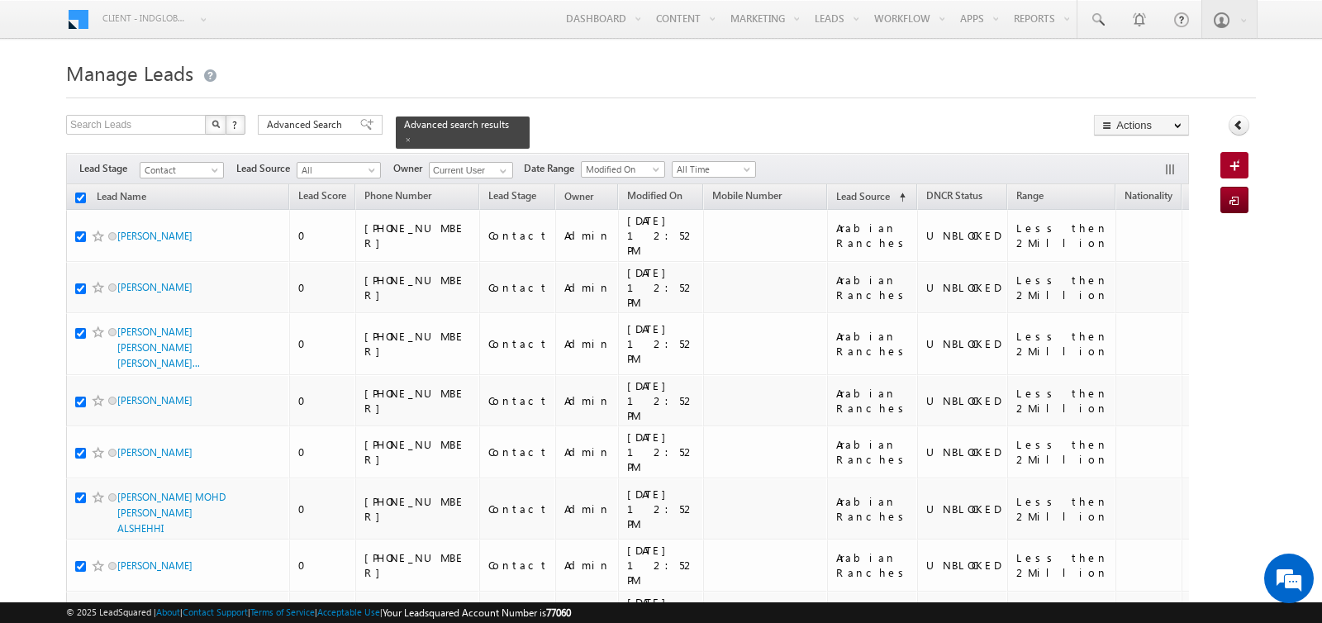
checkbox input "true"
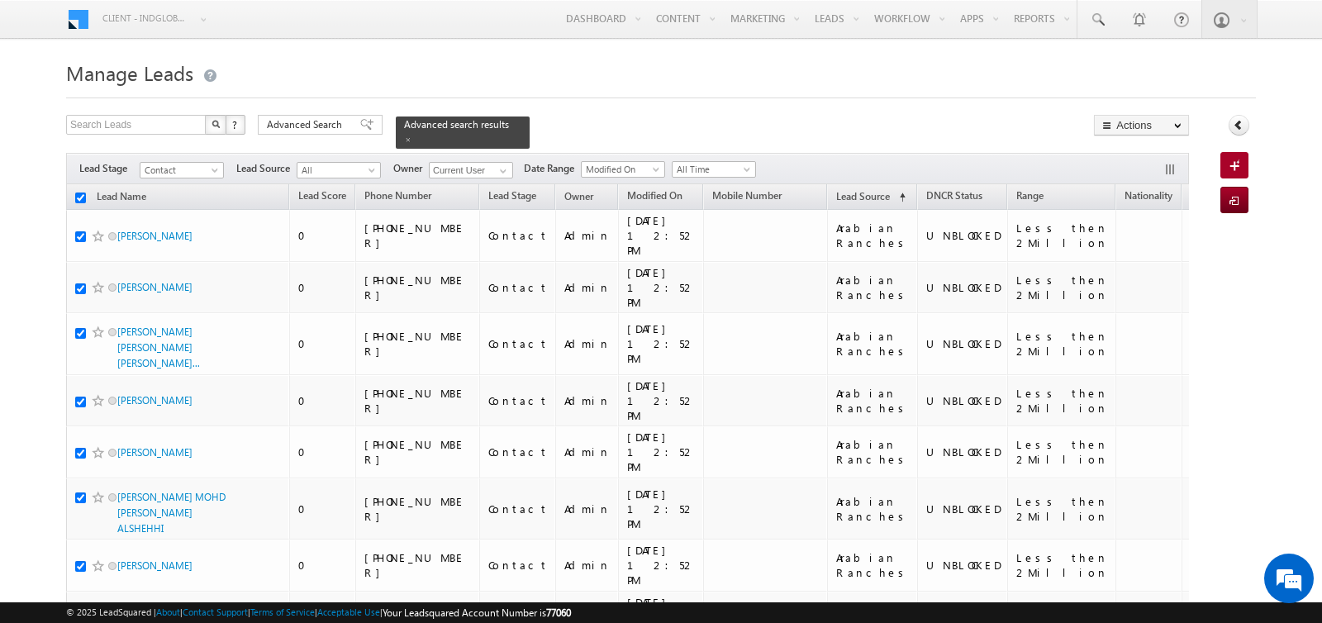
checkbox input "true"
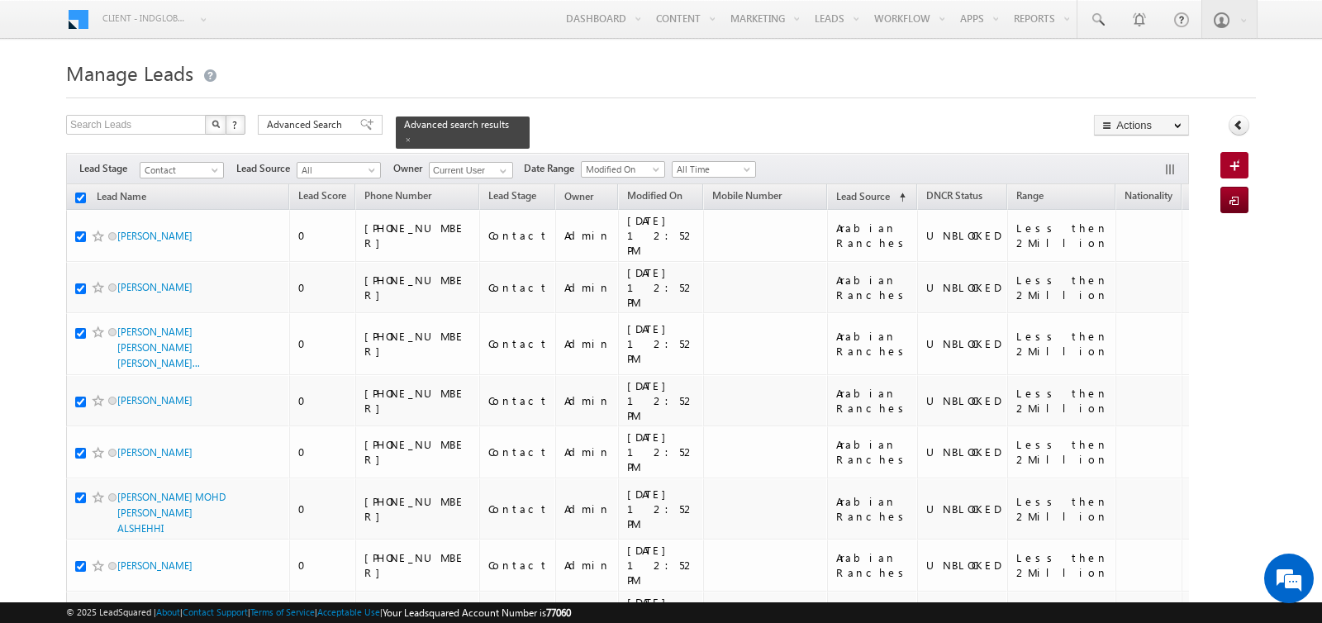
checkbox input "true"
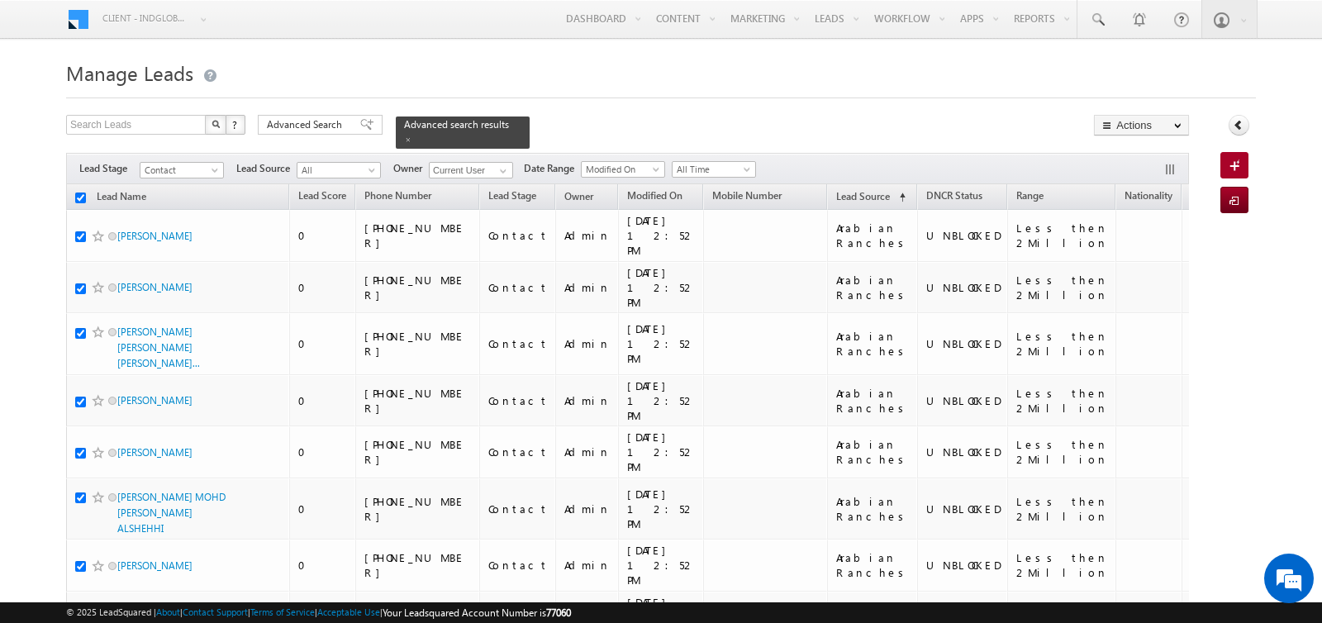
checkbox input "true"
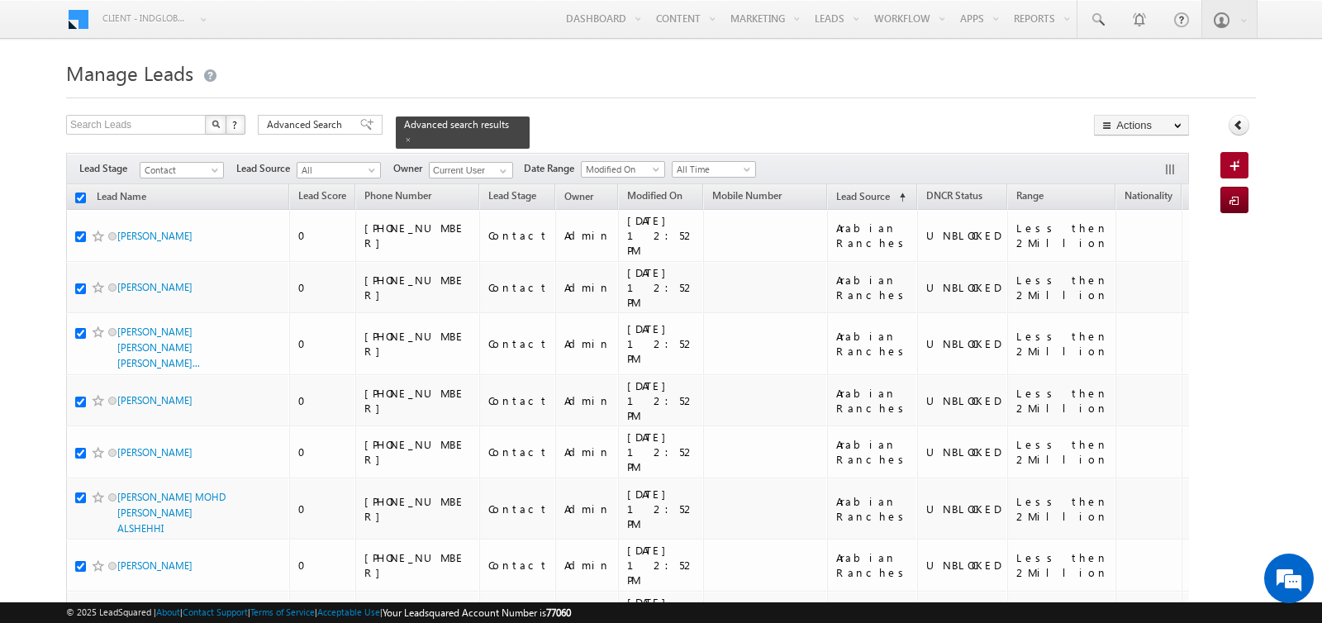
checkbox input "true"
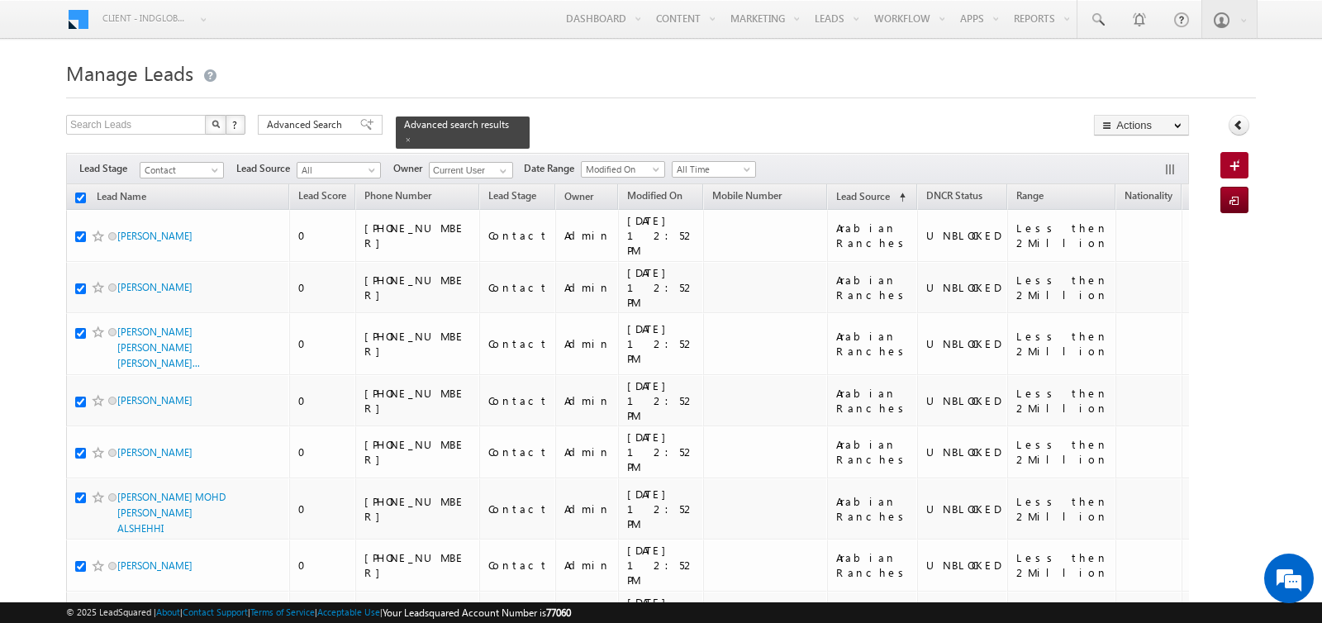
checkbox input "true"
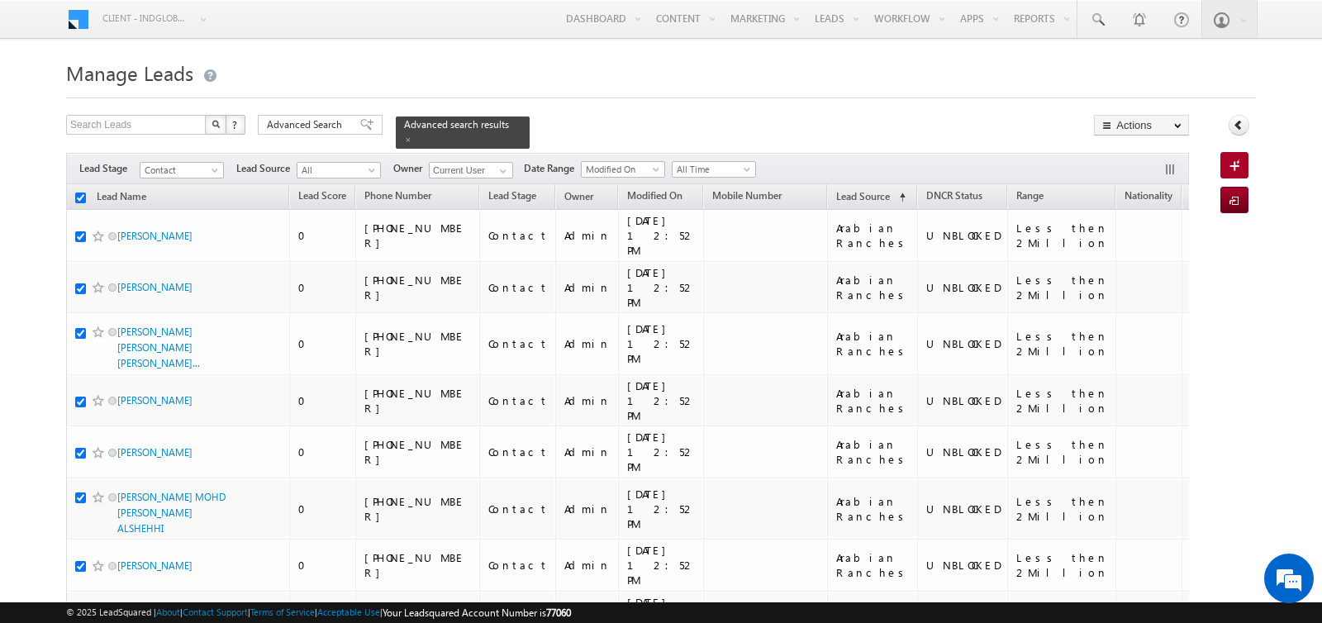
checkbox input "true"
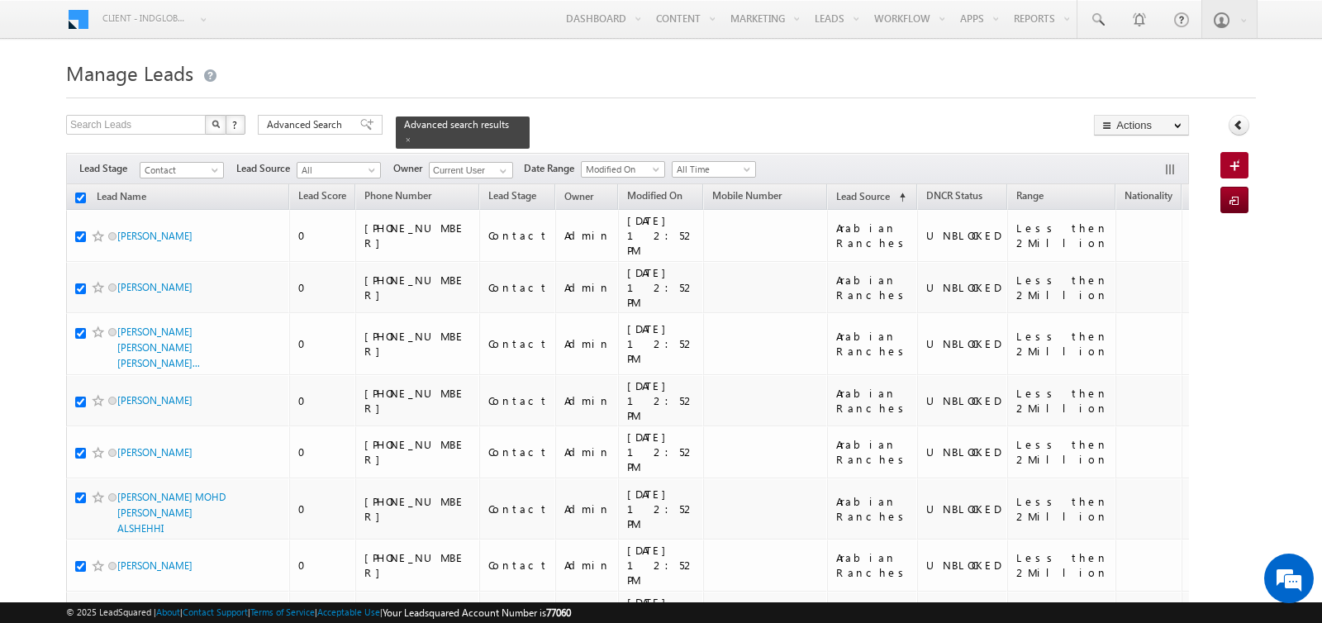
checkbox input "true"
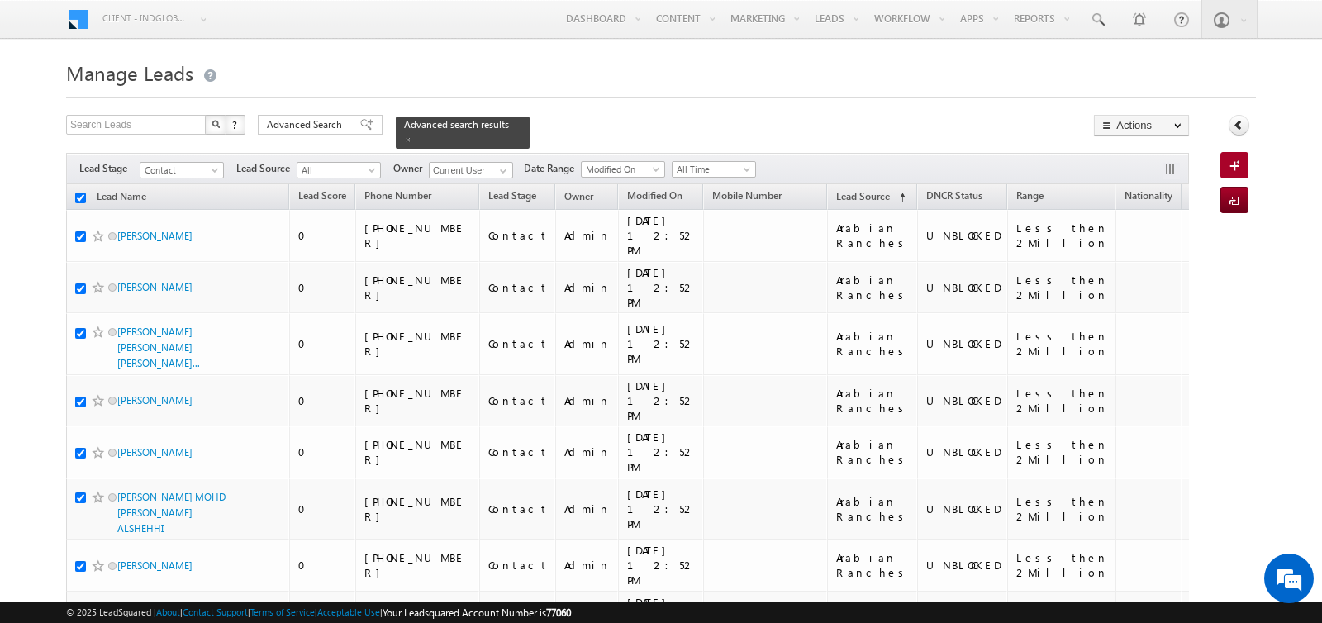
checkbox input "true"
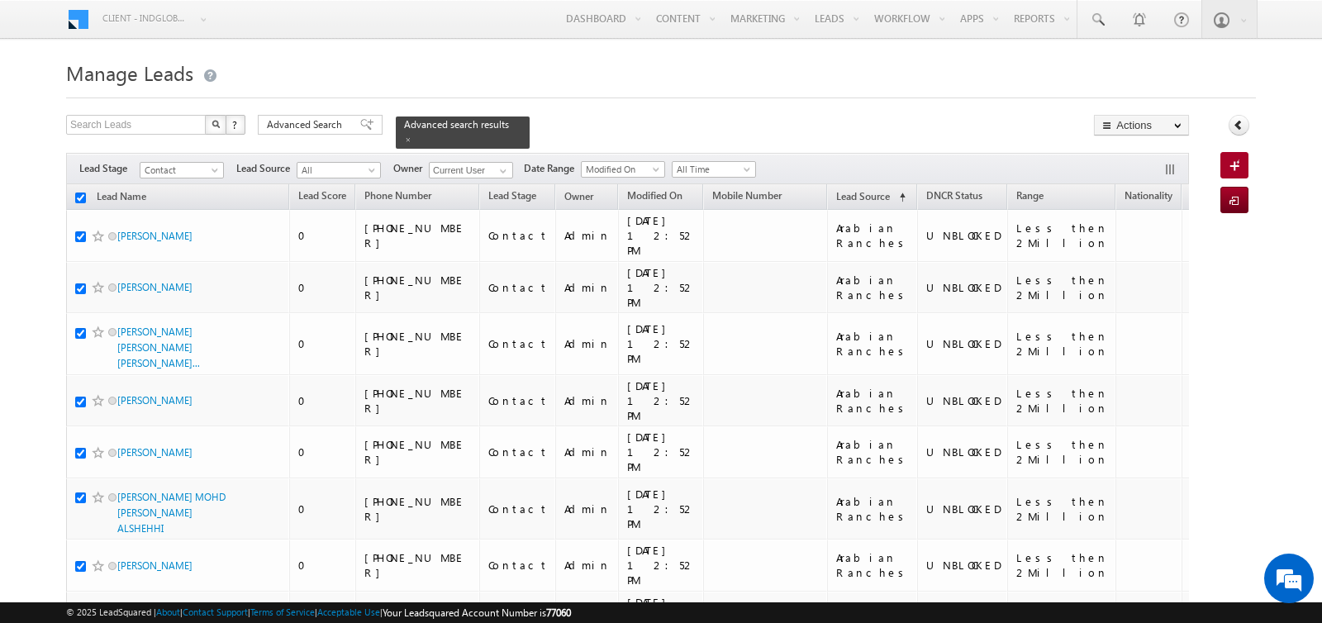
checkbox input "true"
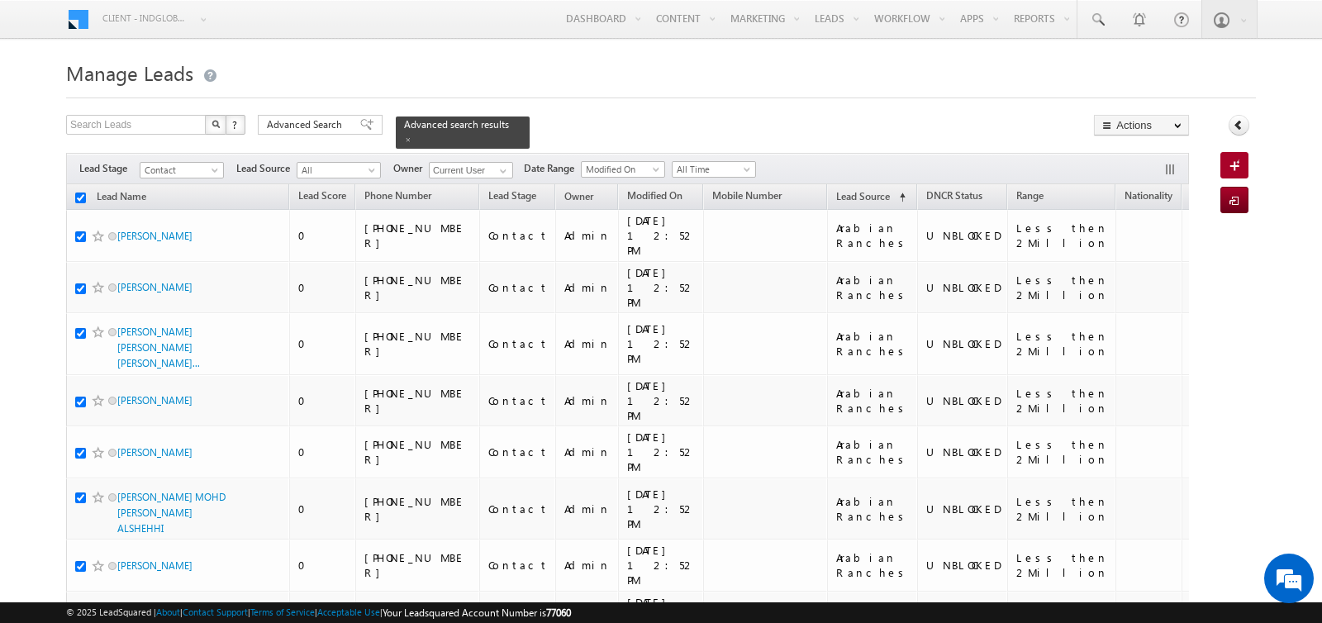
checkbox input "true"
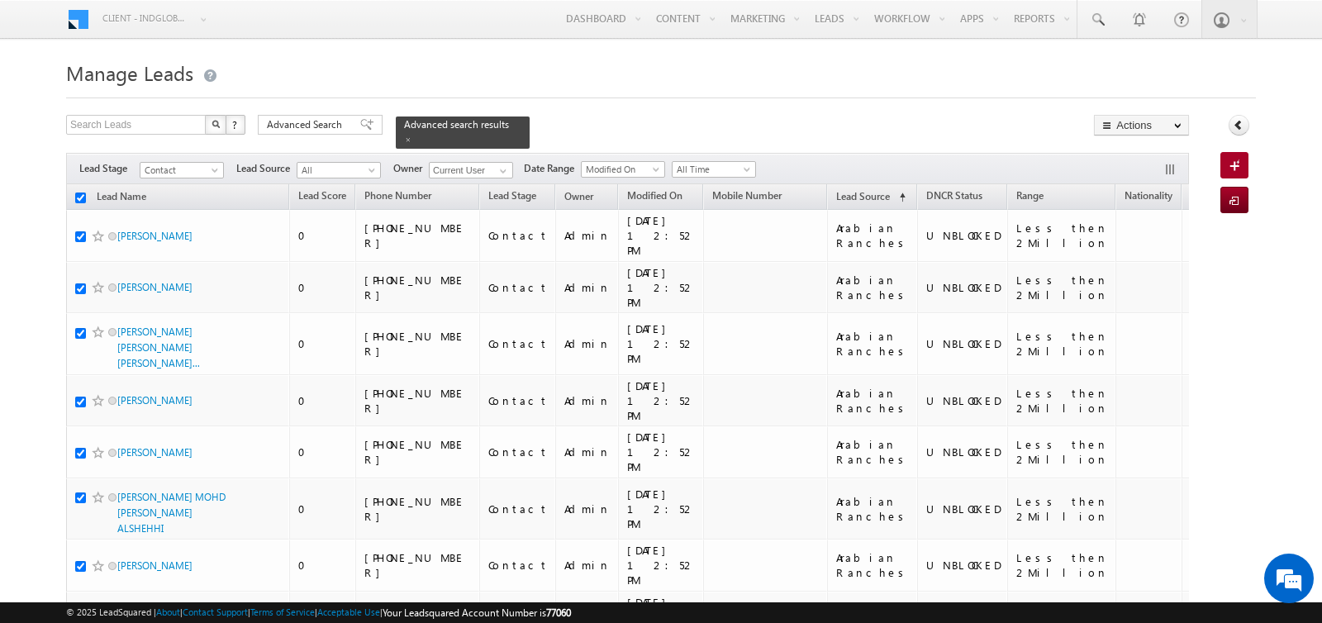
checkbox input "true"
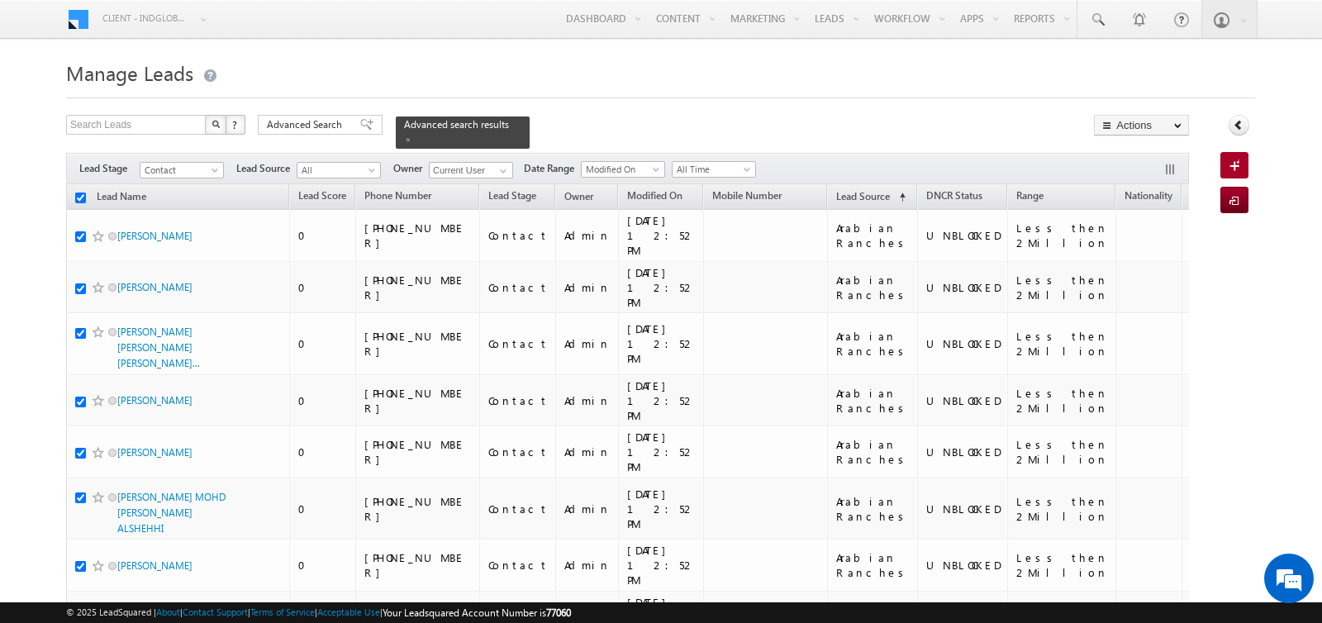
checkbox input "true"
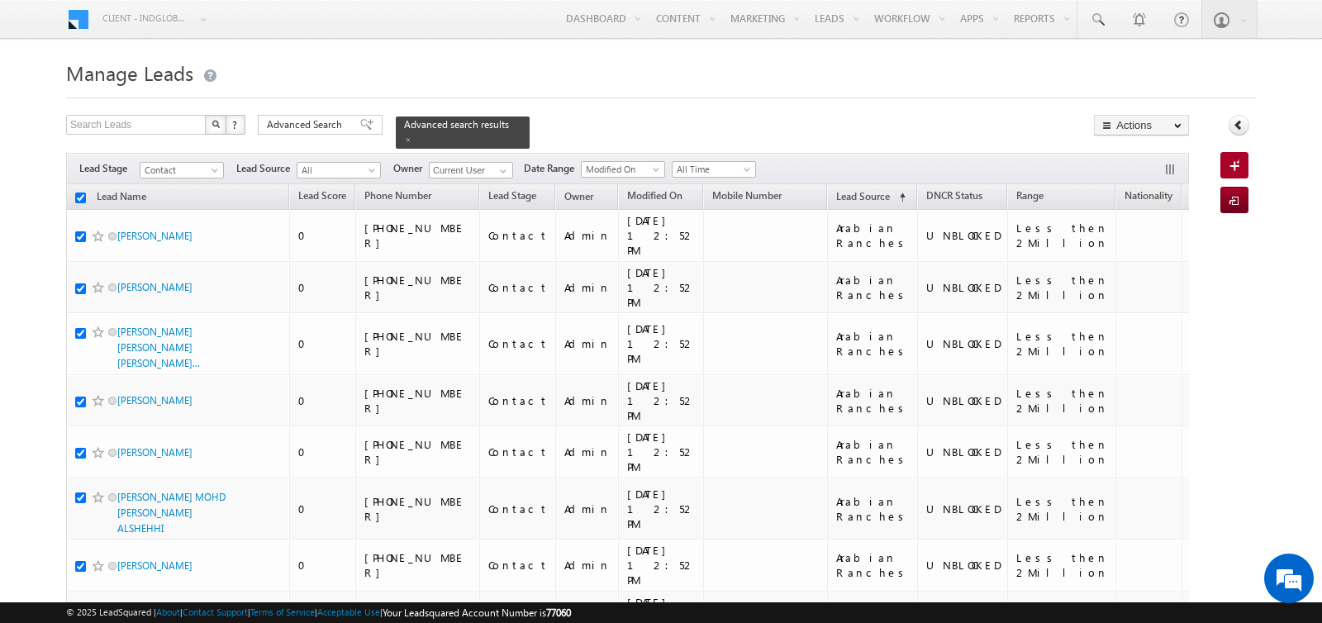
checkbox input "true"
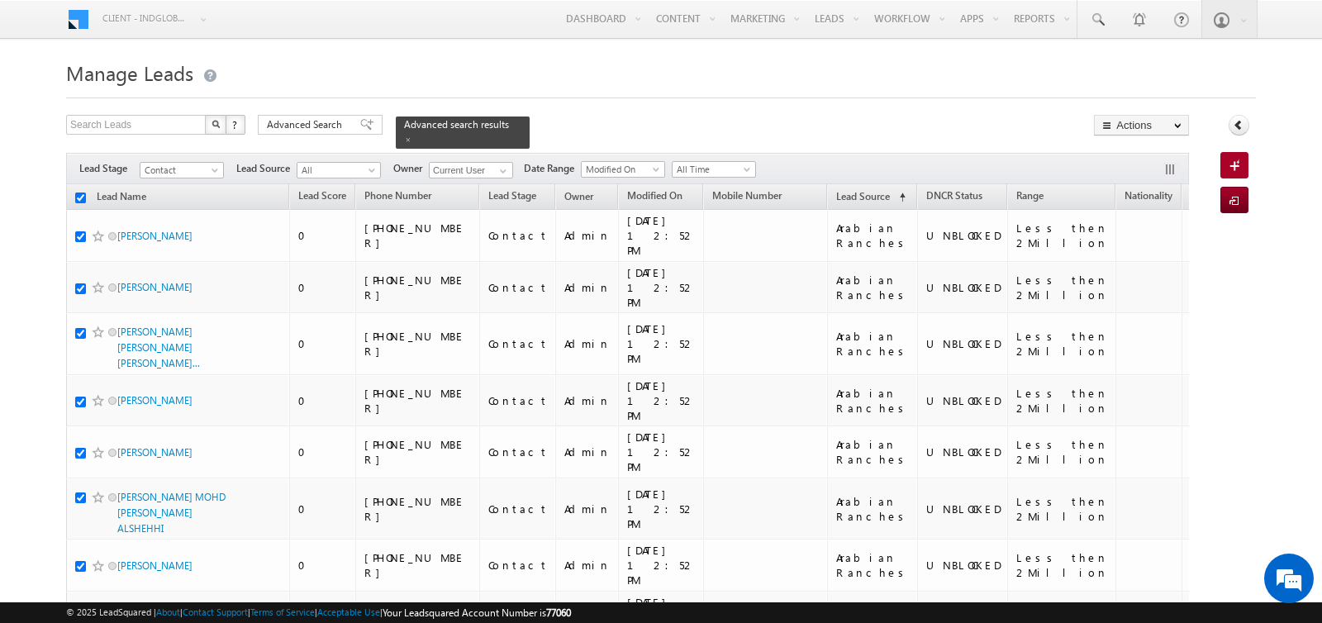
checkbox input "true"
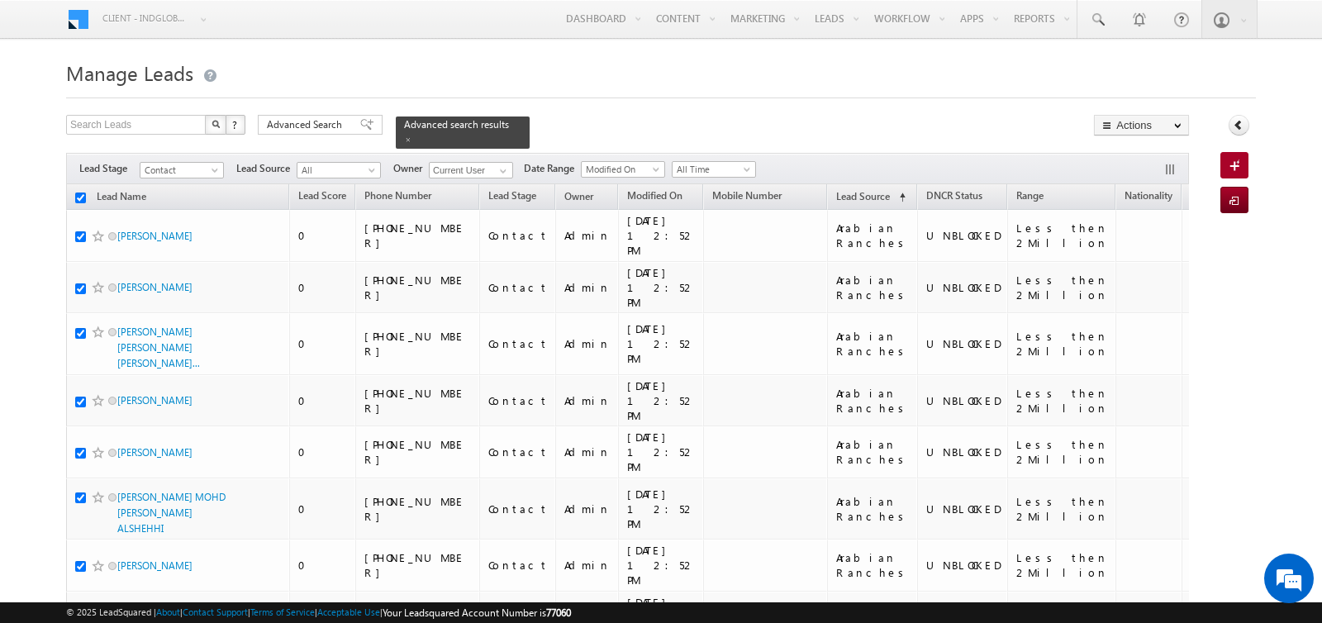
checkbox input "true"
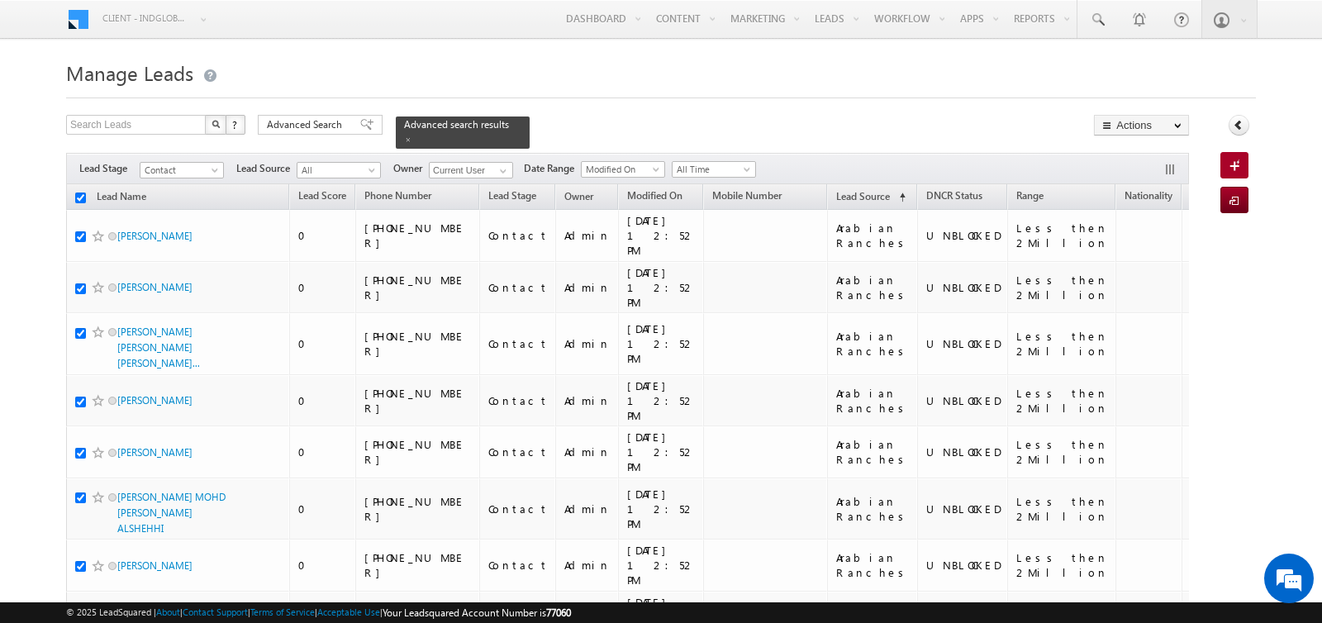
checkbox input "true"
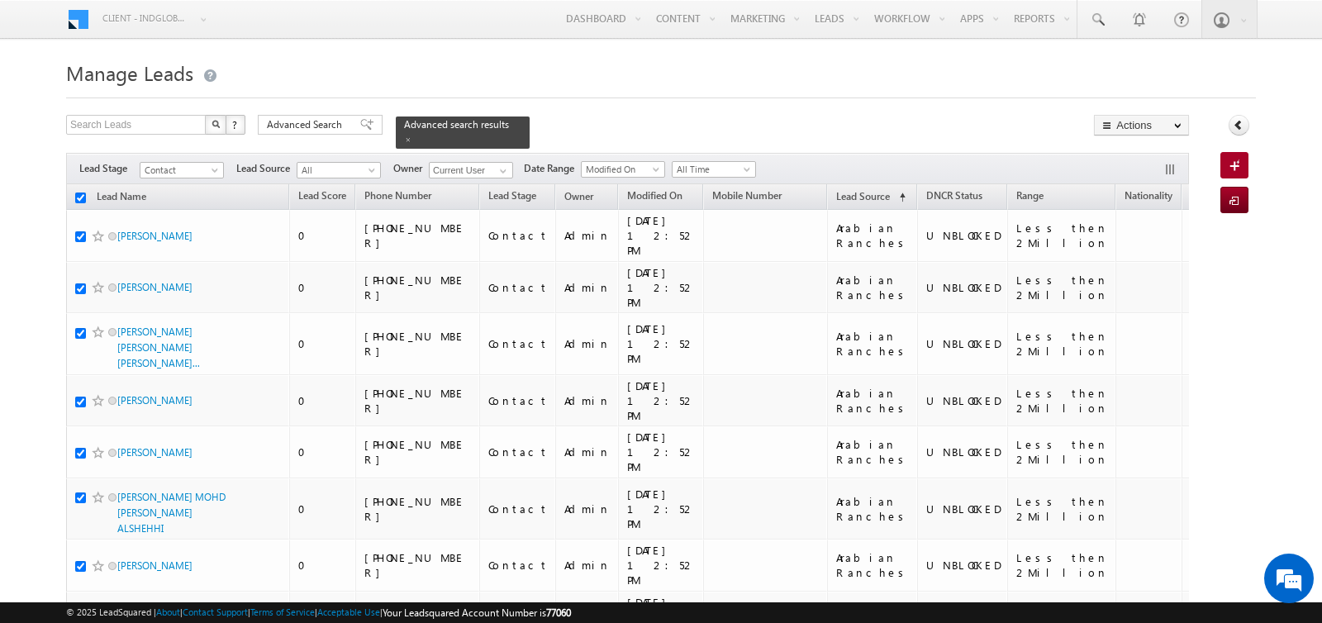
checkbox input "true"
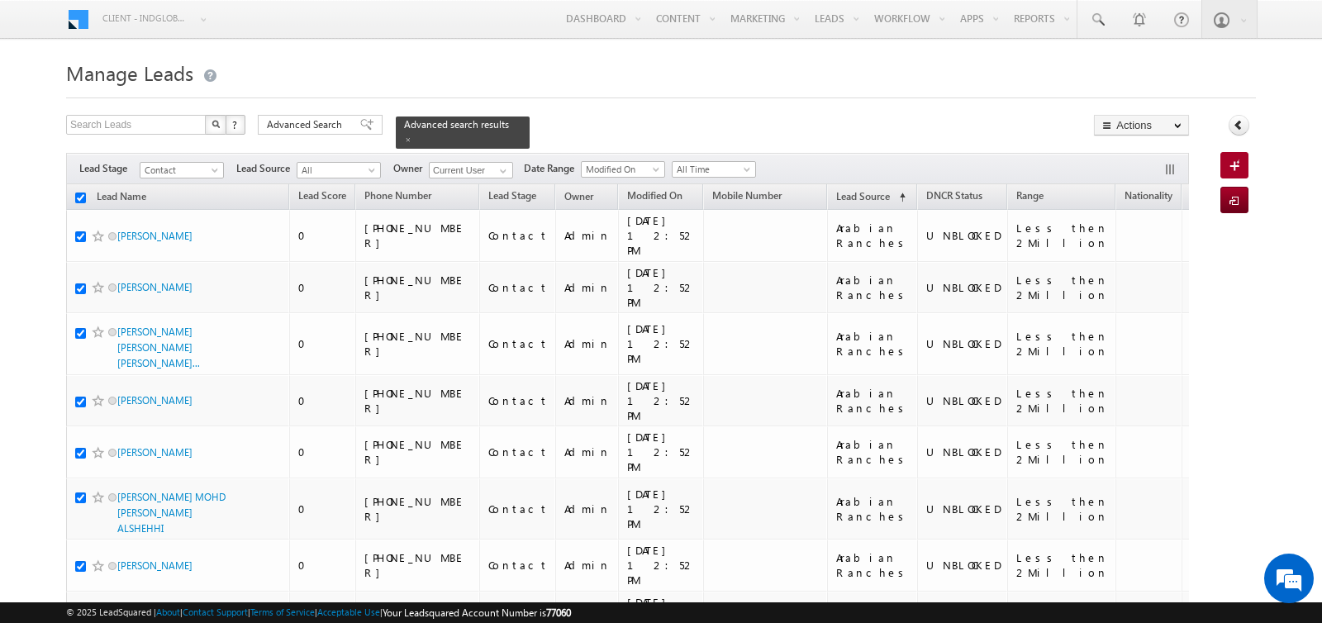
checkbox input "true"
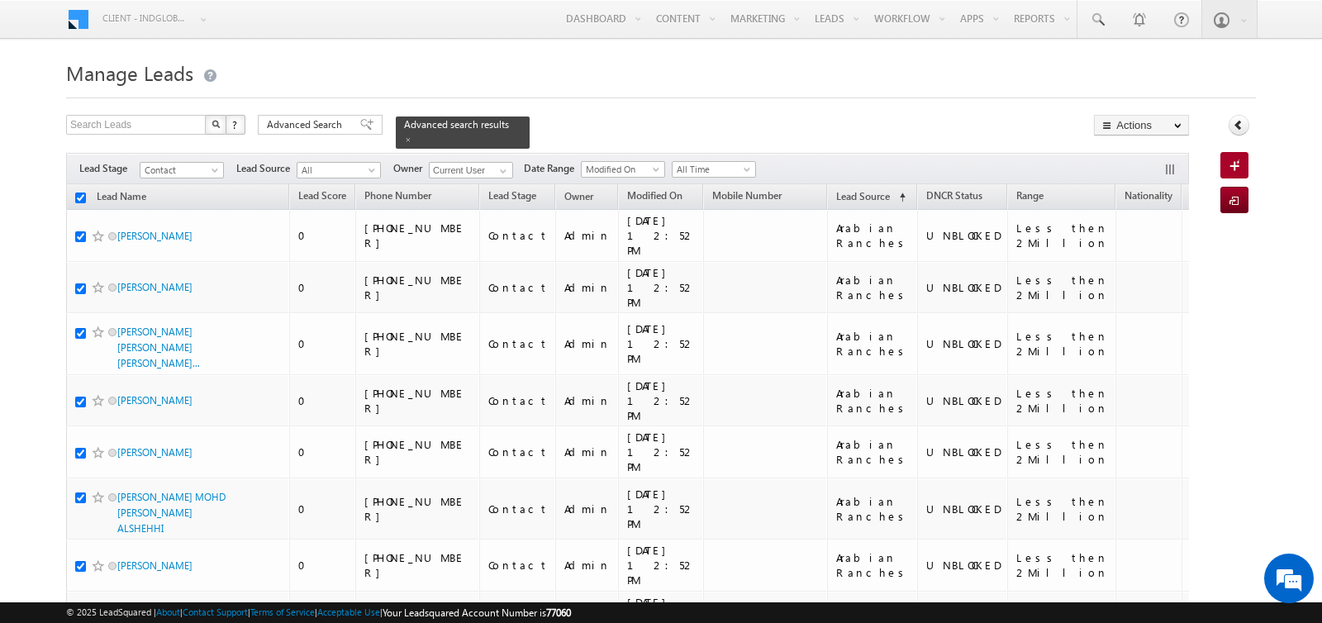
checkbox input "true"
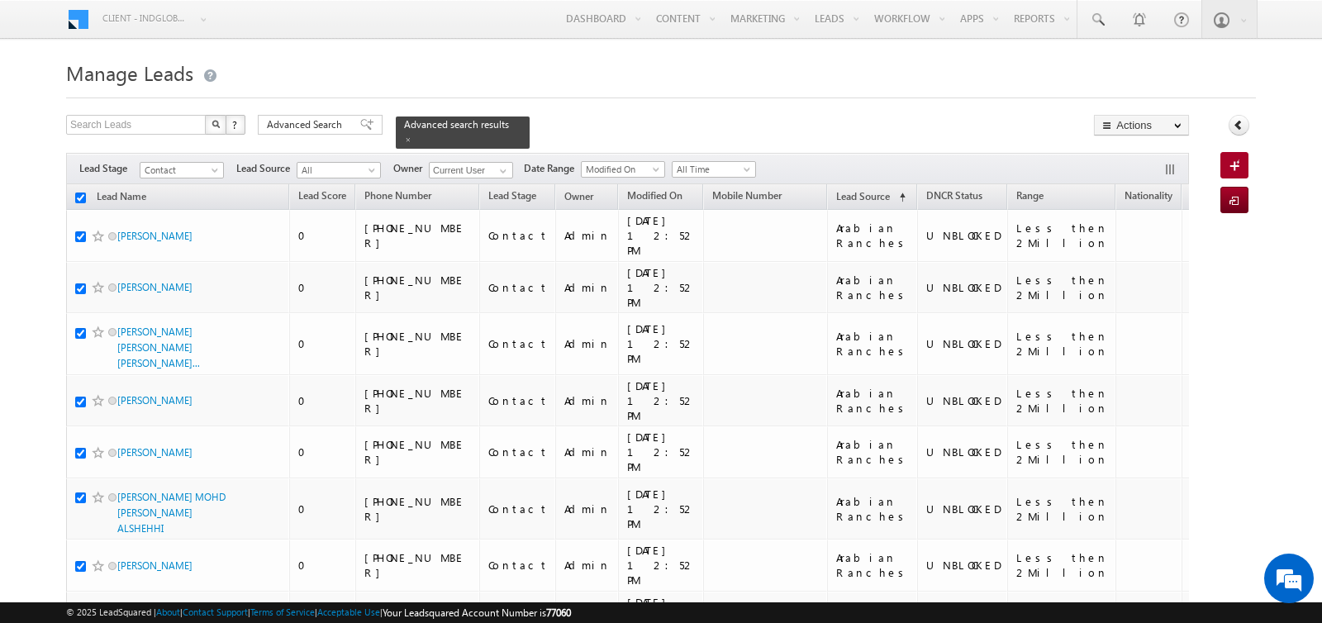
checkbox input "true"
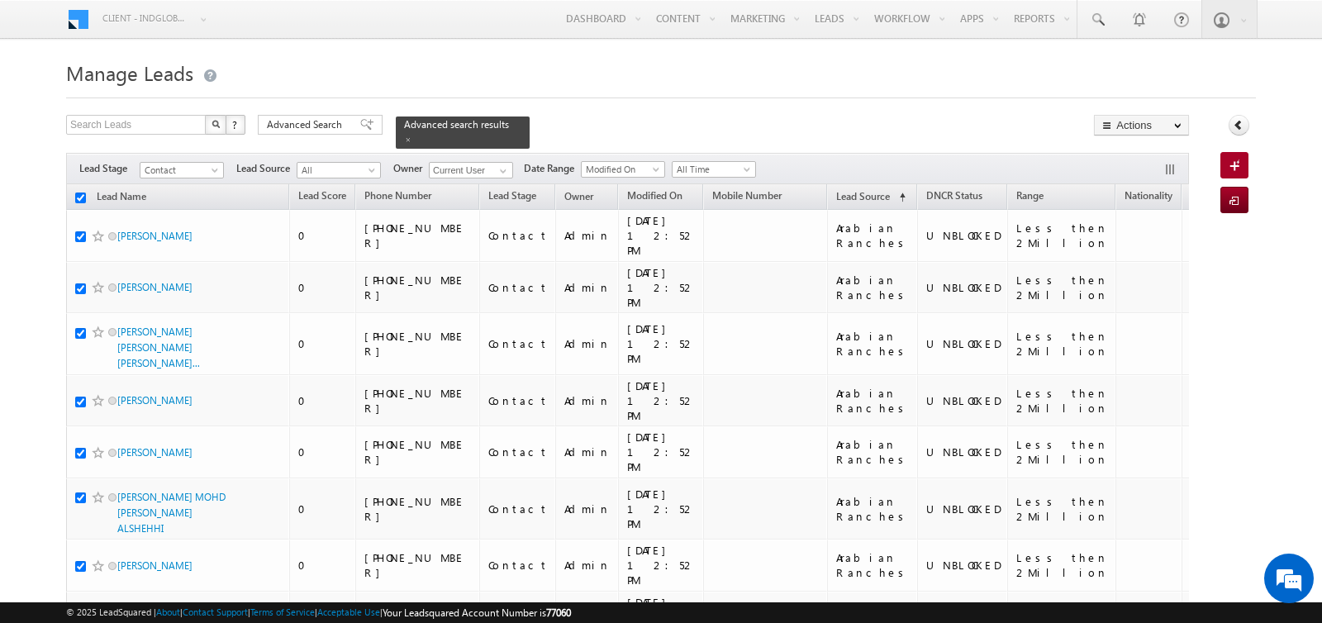
checkbox input "true"
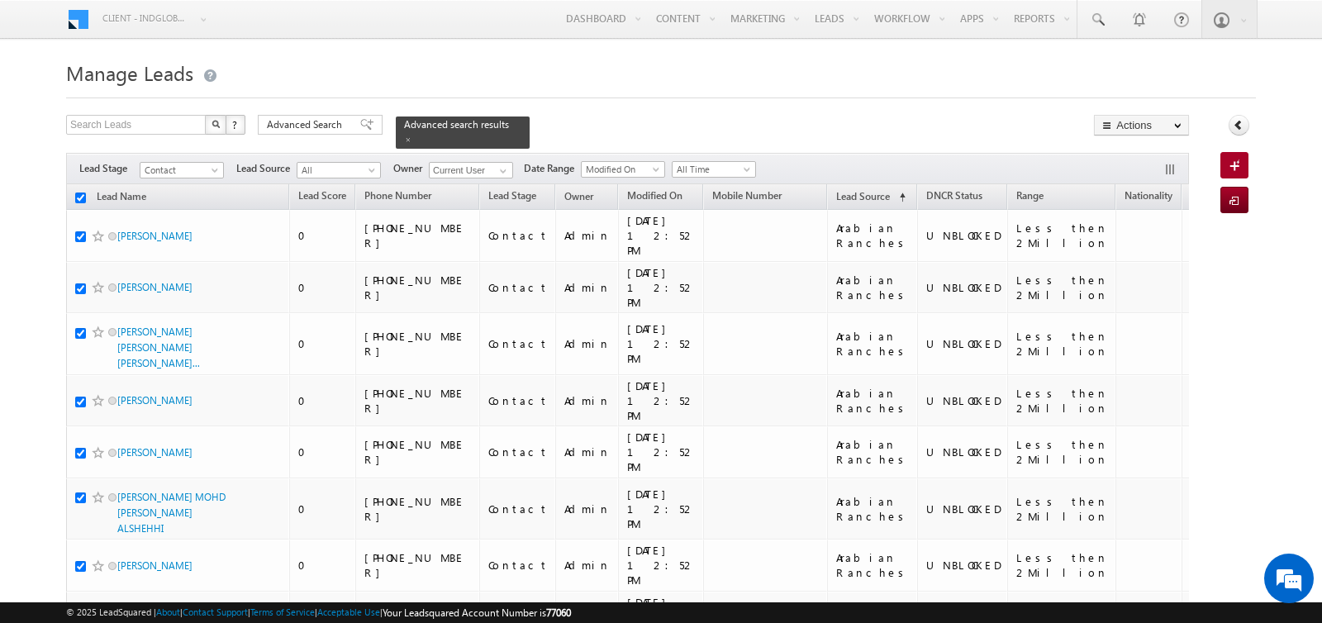
checkbox input "true"
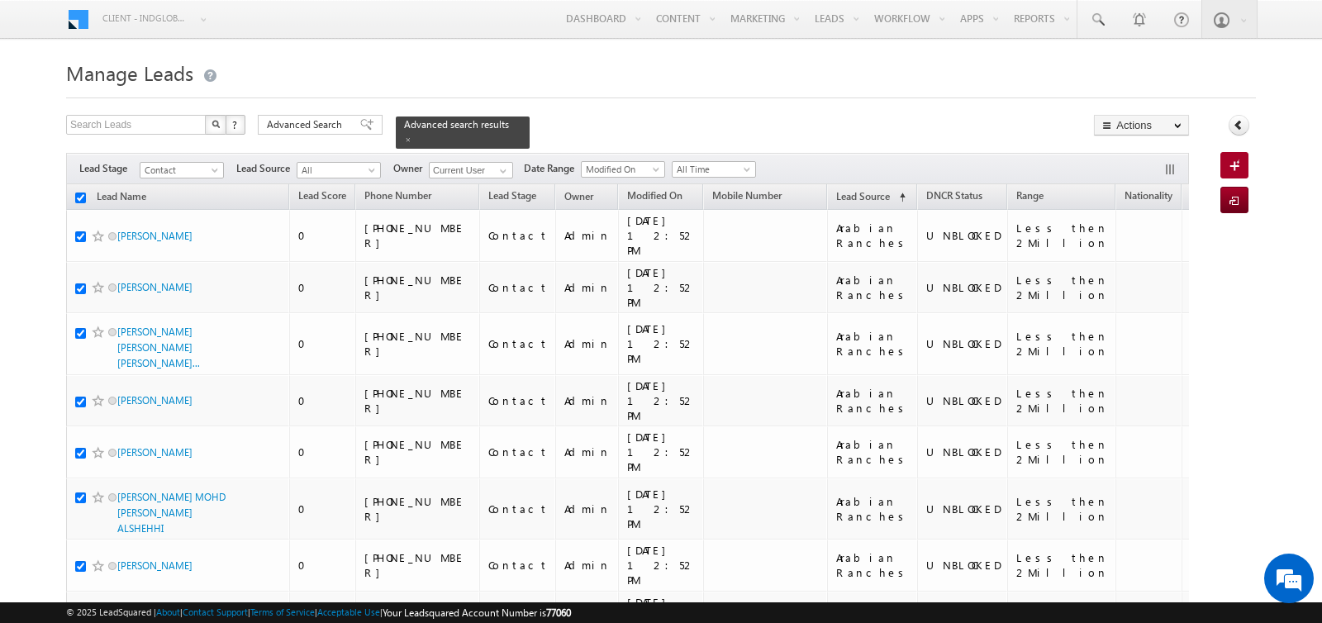
checkbox input "true"
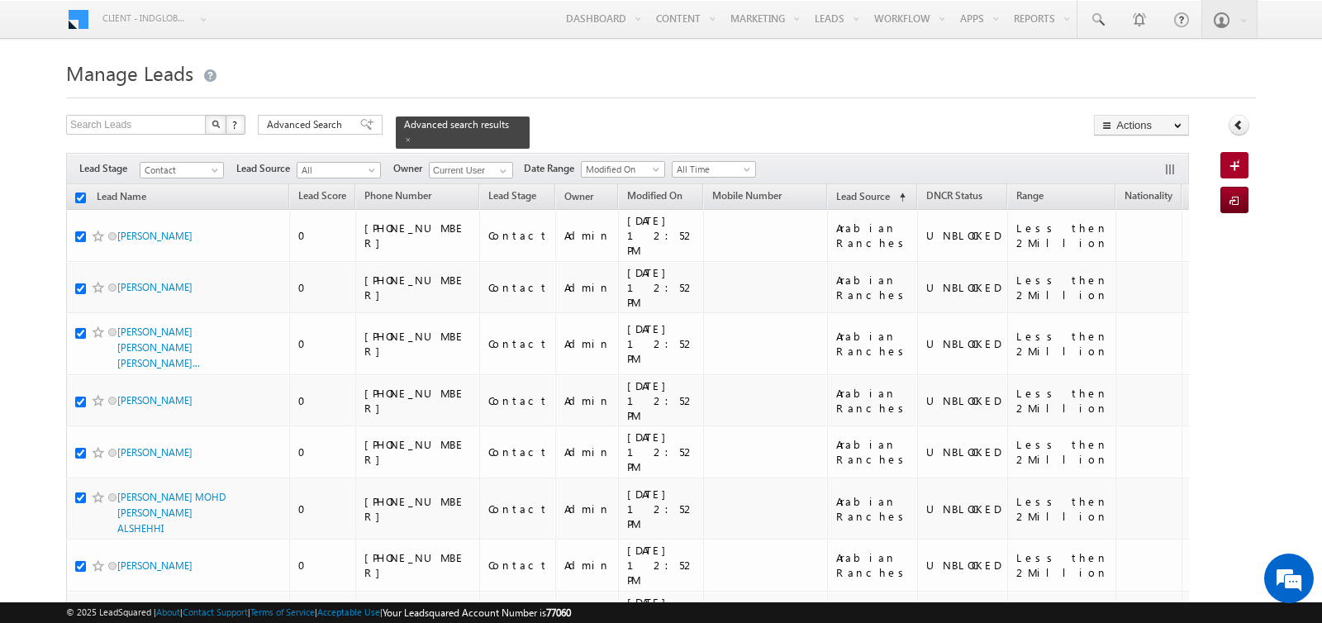
checkbox input "true"
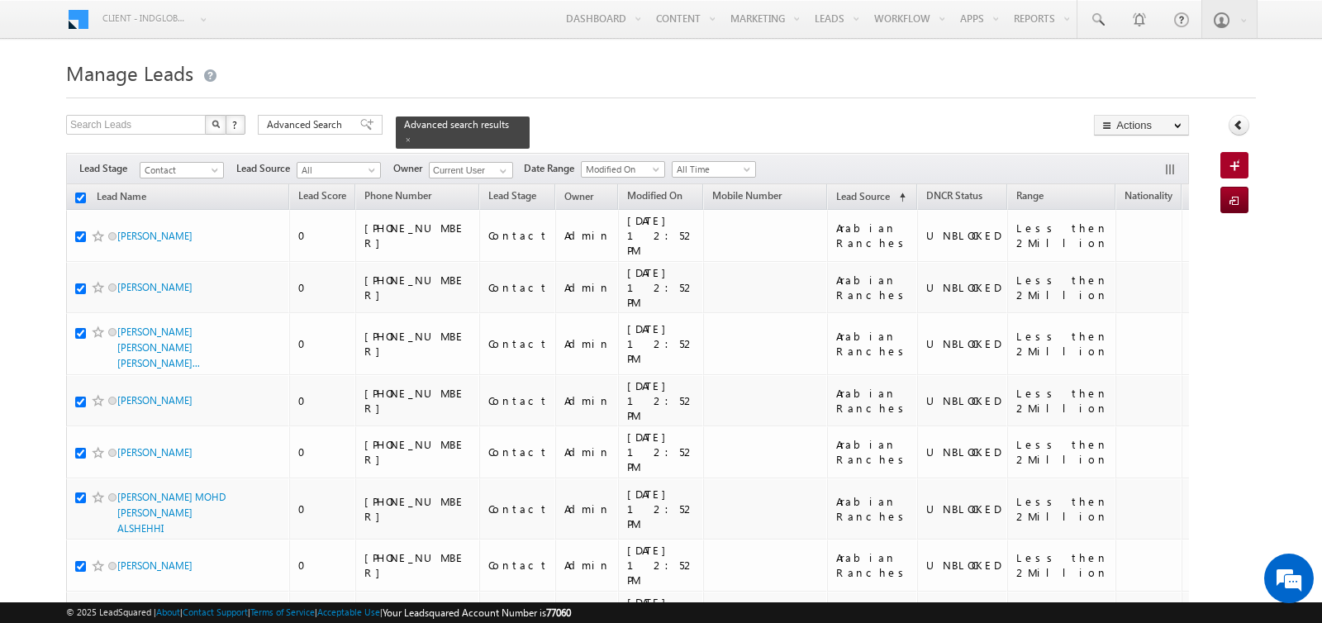
checkbox input "true"
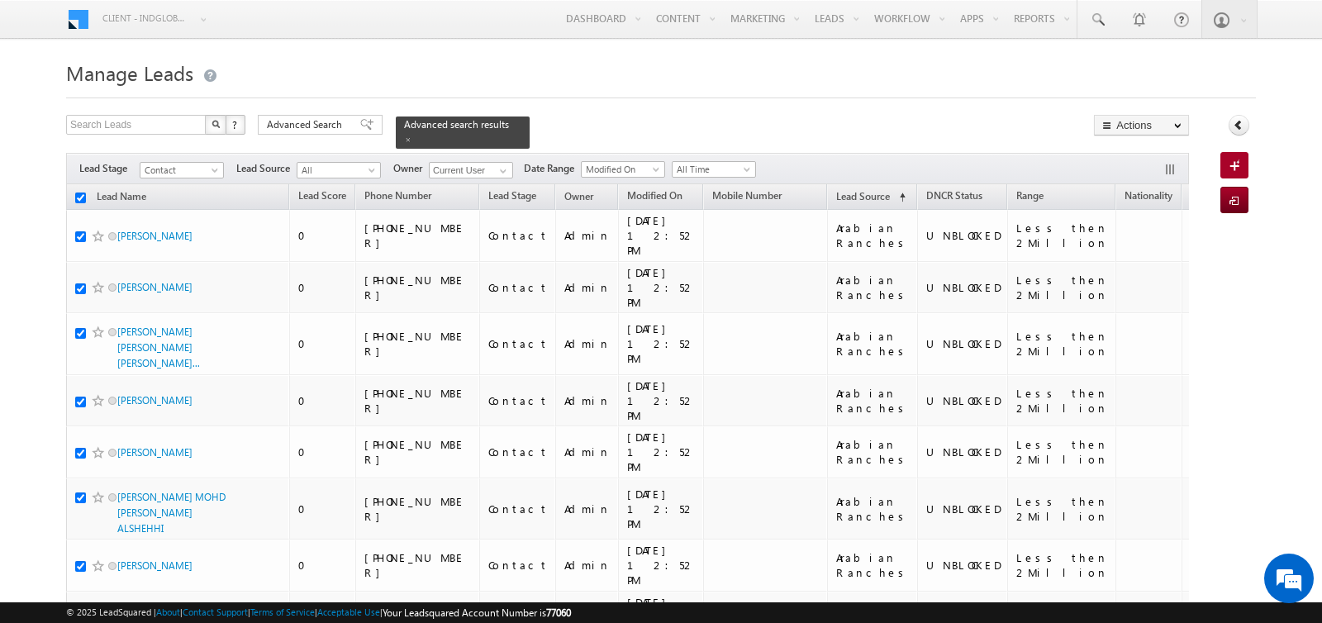
checkbox input "true"
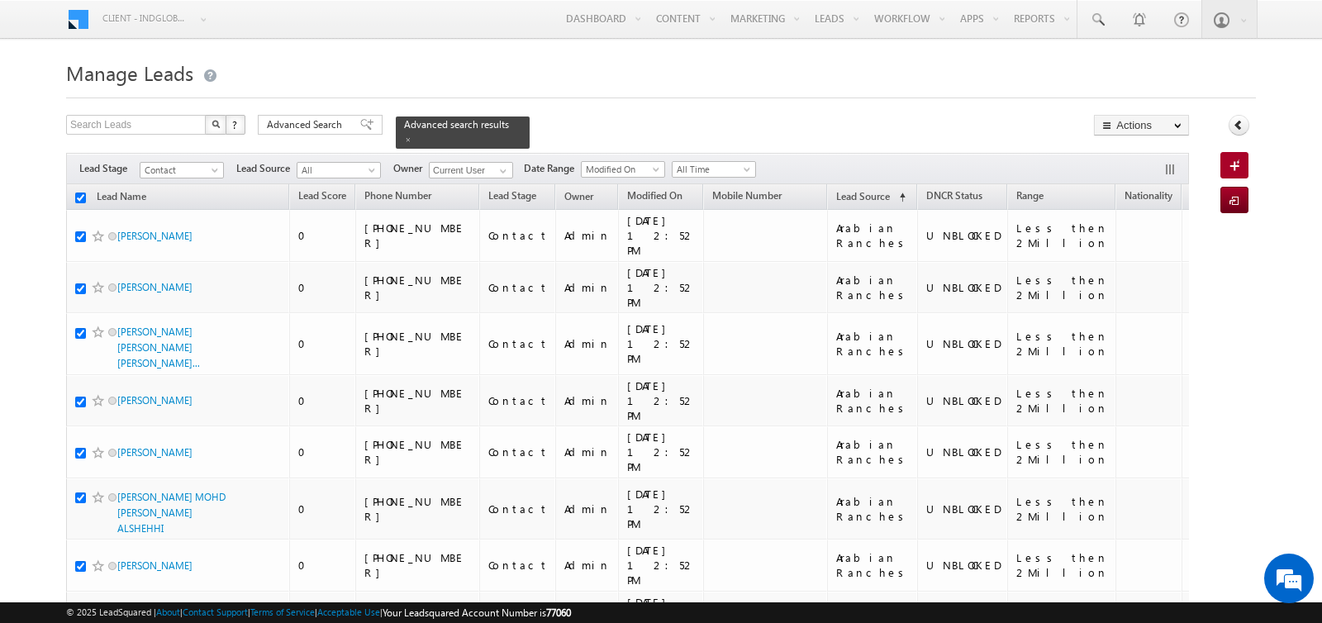
checkbox input "true"
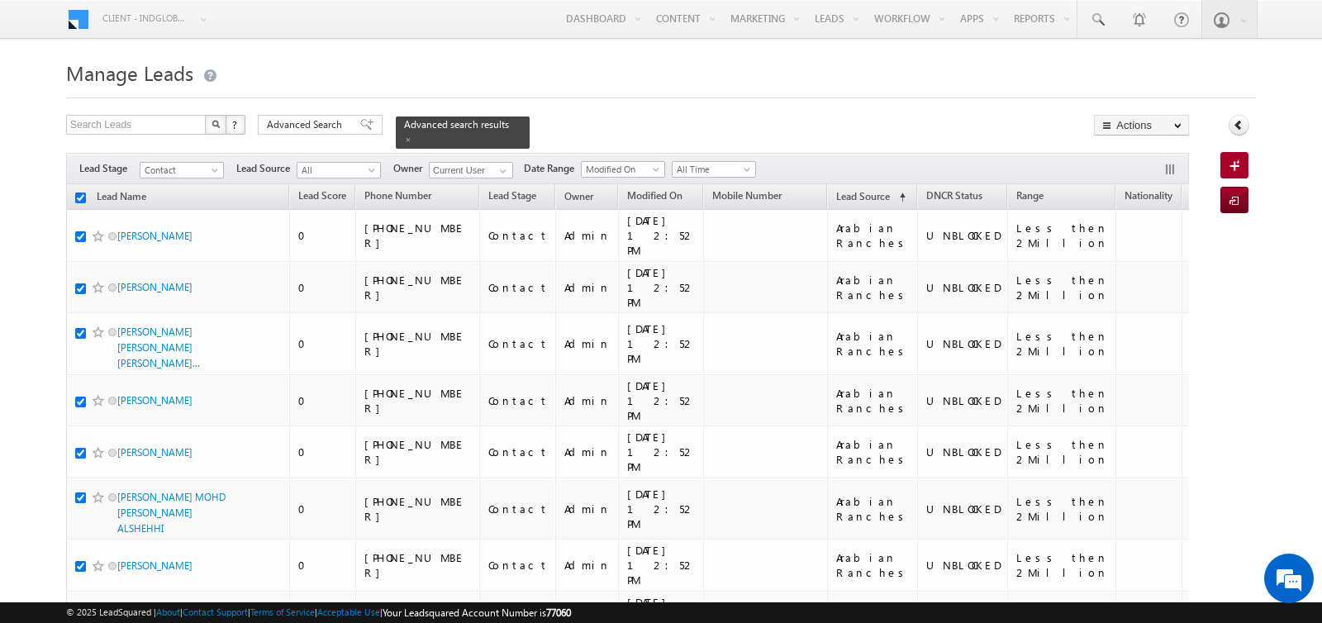
checkbox input "true"
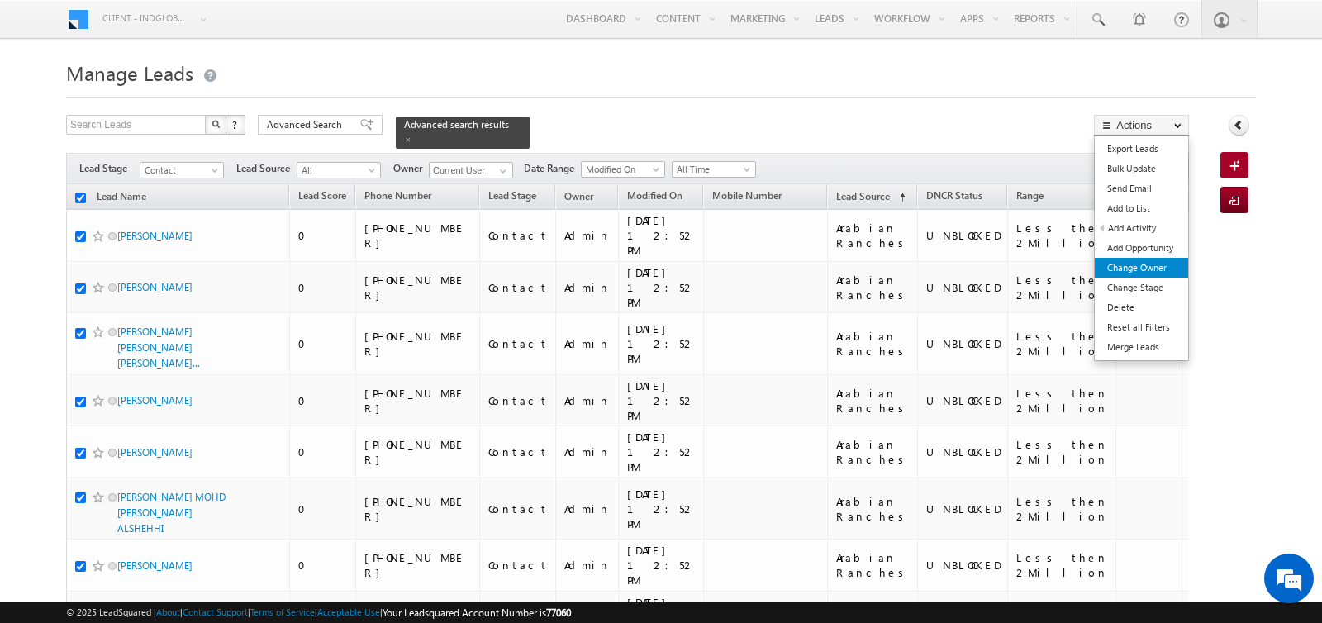
click at [1133, 265] on link "Change Owner" at bounding box center [1141, 268] width 93 height 20
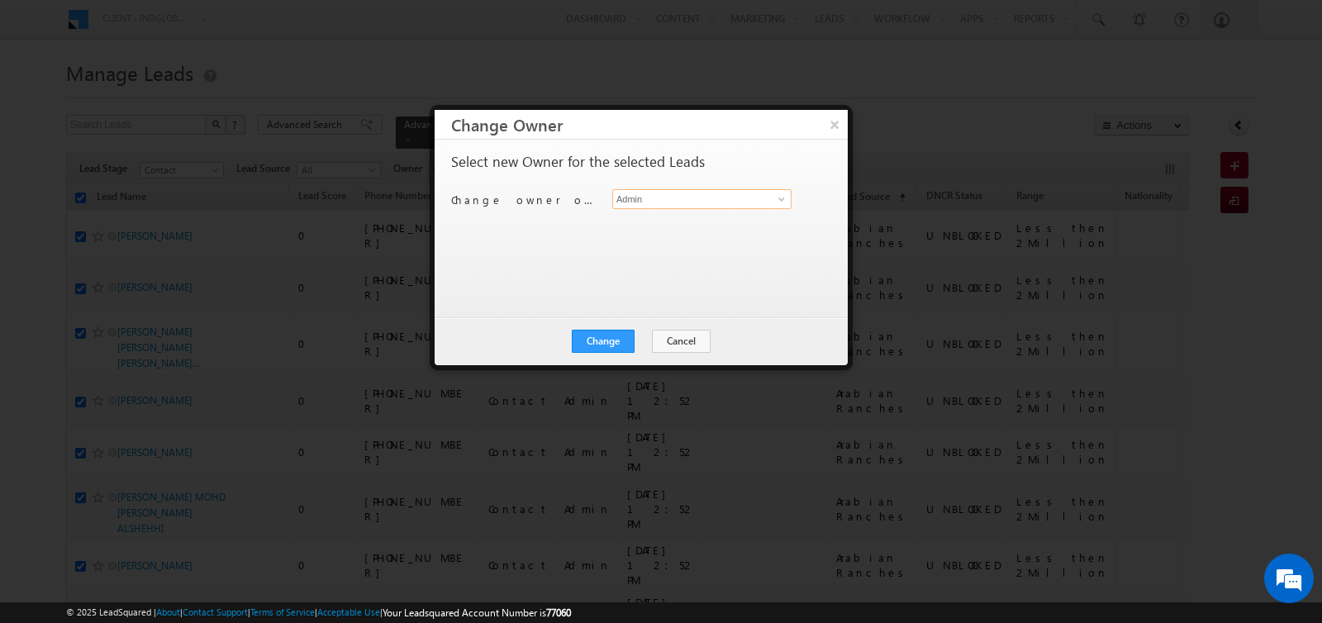
click at [672, 202] on input "Admin" at bounding box center [701, 199] width 179 height 20
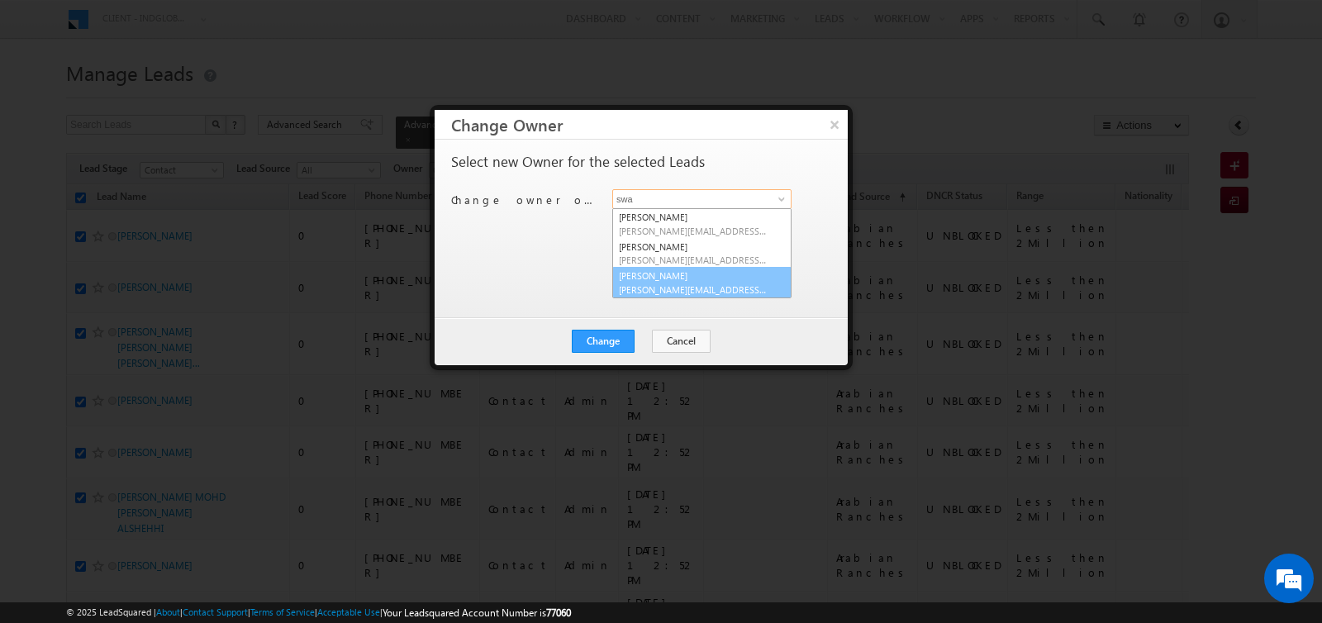
click at [688, 276] on link "Swarup Chandradas swarup.chandradas@indglobal.ae" at bounding box center [701, 282] width 179 height 31
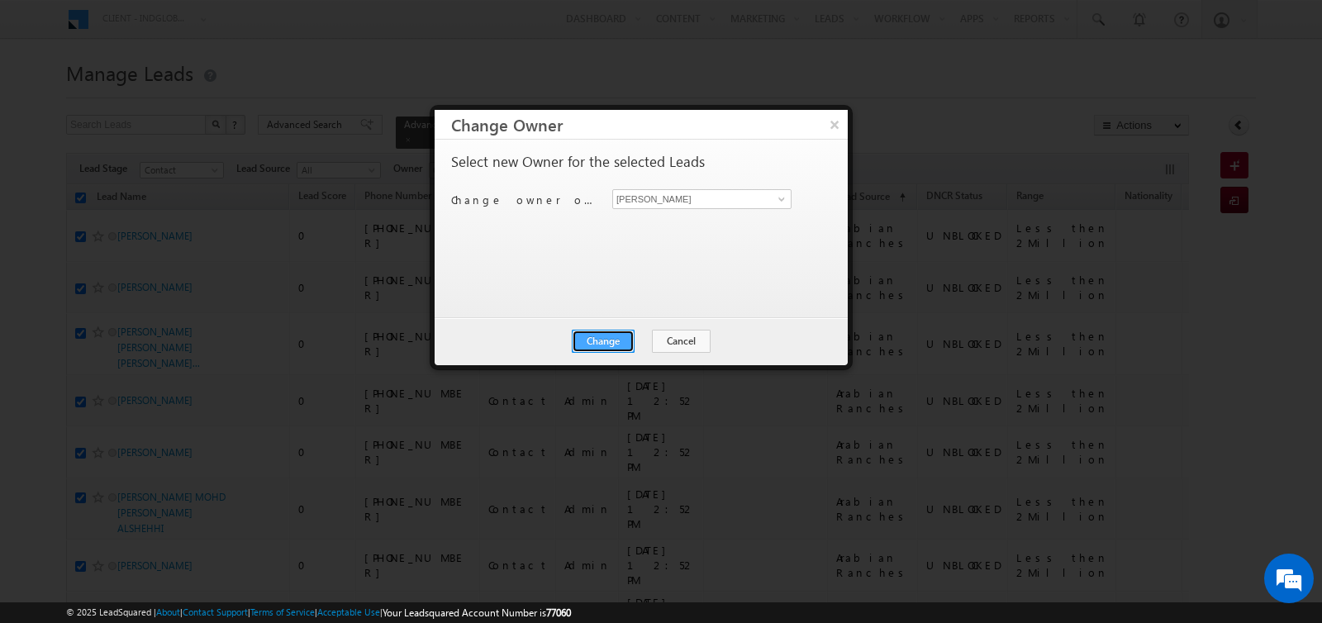
click at [608, 336] on button "Change" at bounding box center [603, 341] width 63 height 23
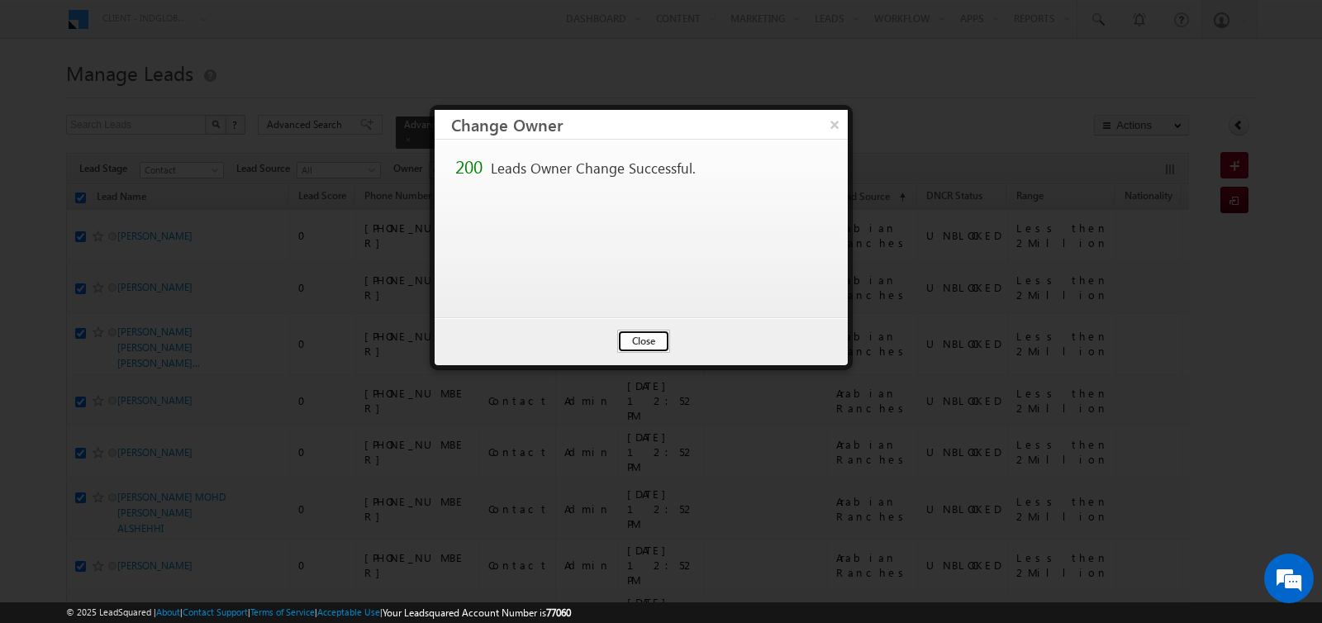
click at [649, 342] on button "Close" at bounding box center [643, 341] width 53 height 23
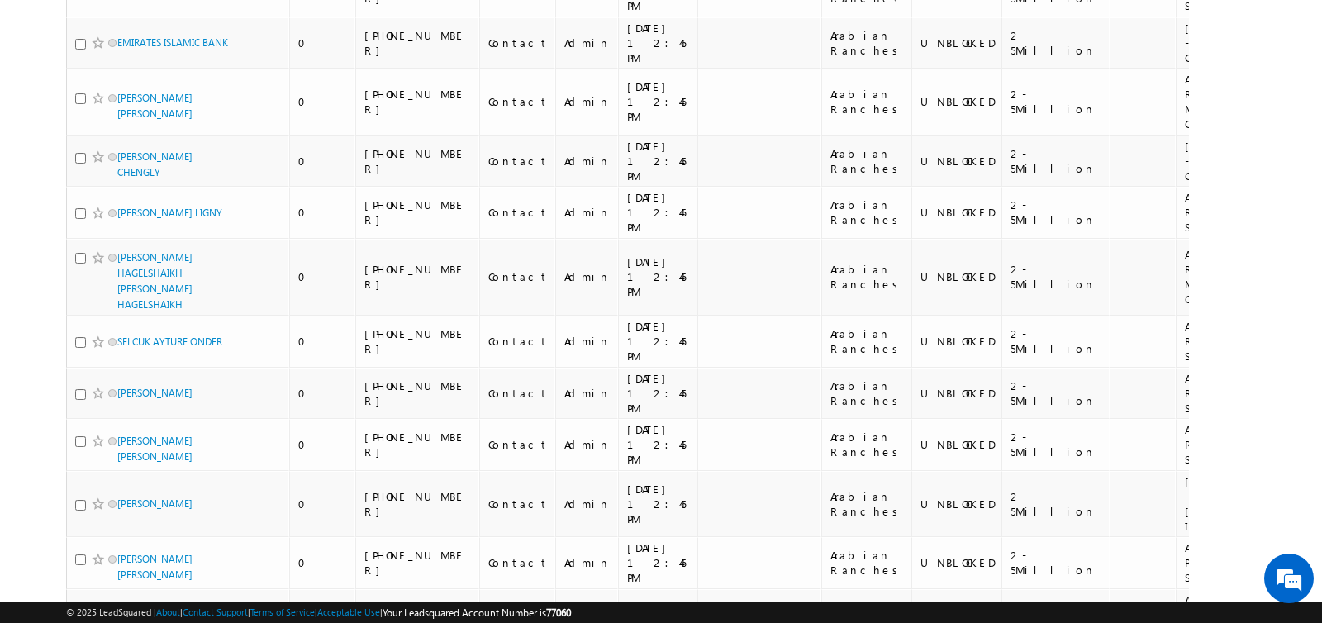
scroll to position [9906, 0]
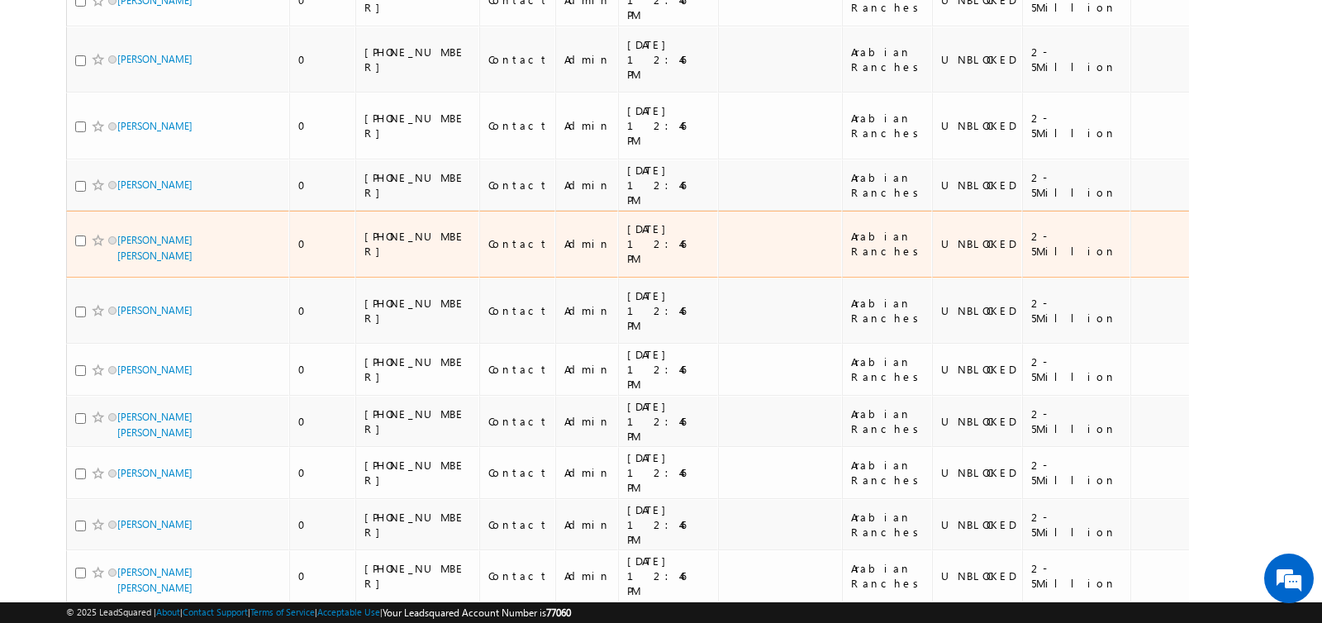
scroll to position [0, 0]
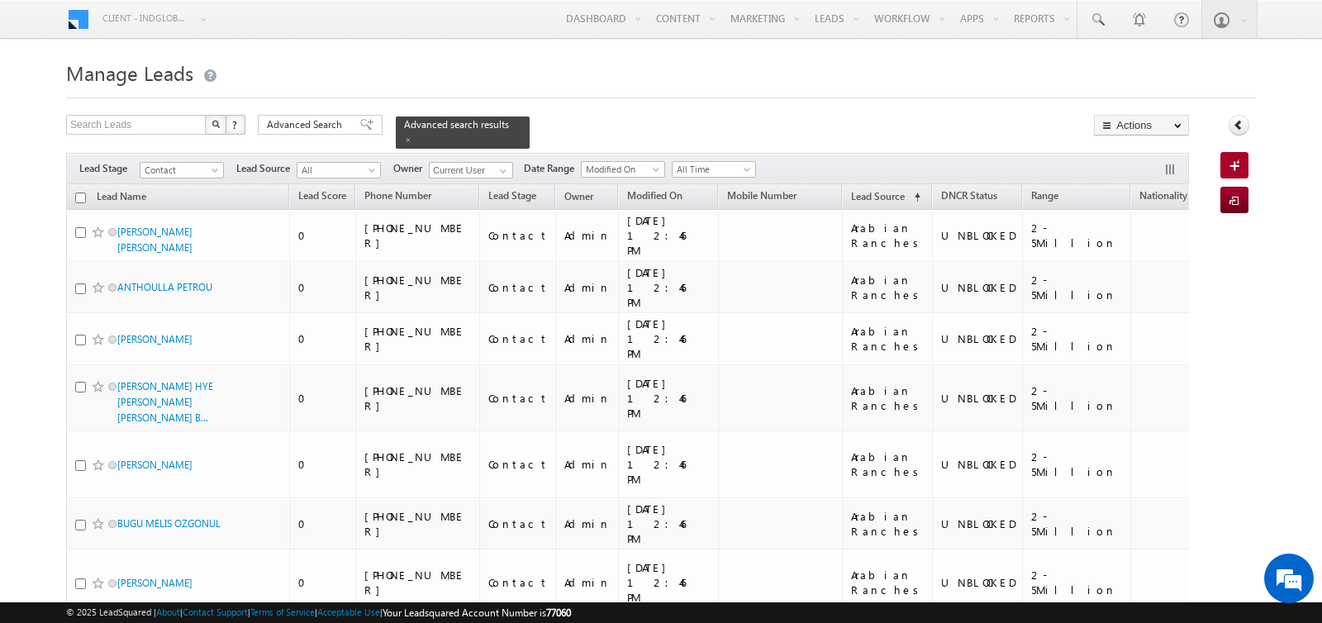
click at [83, 194] on input "checkbox" at bounding box center [80, 197] width 11 height 11
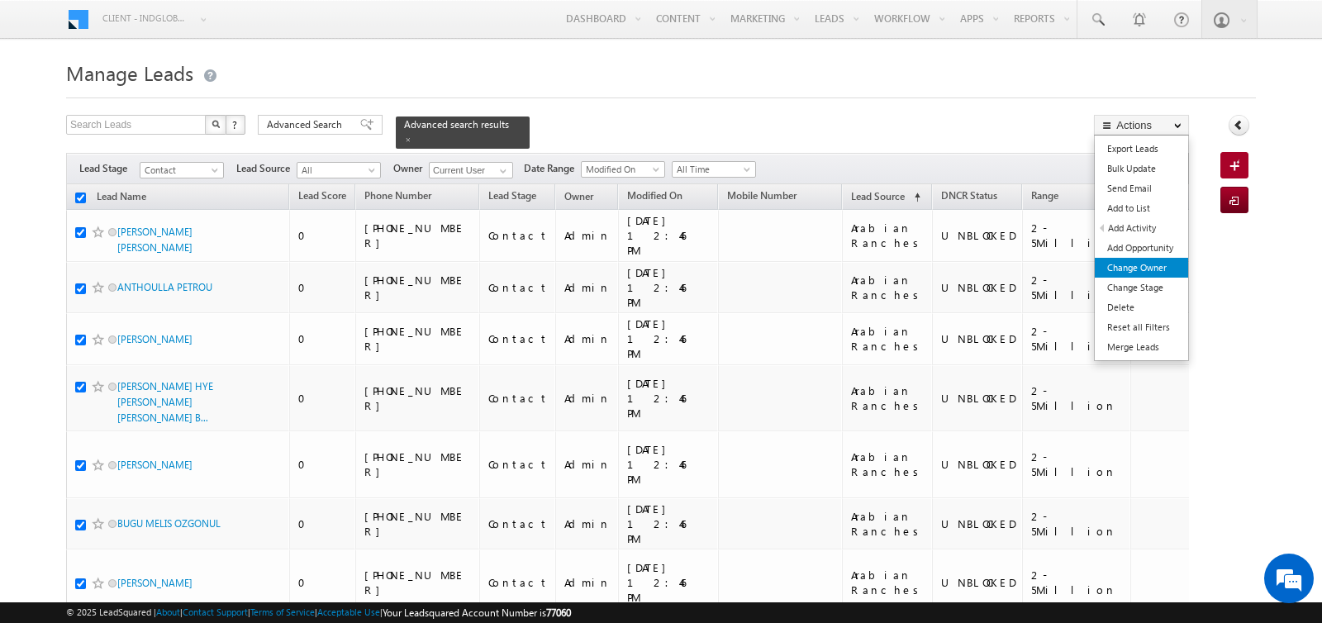
click at [1130, 264] on link "Change Owner" at bounding box center [1141, 268] width 93 height 20
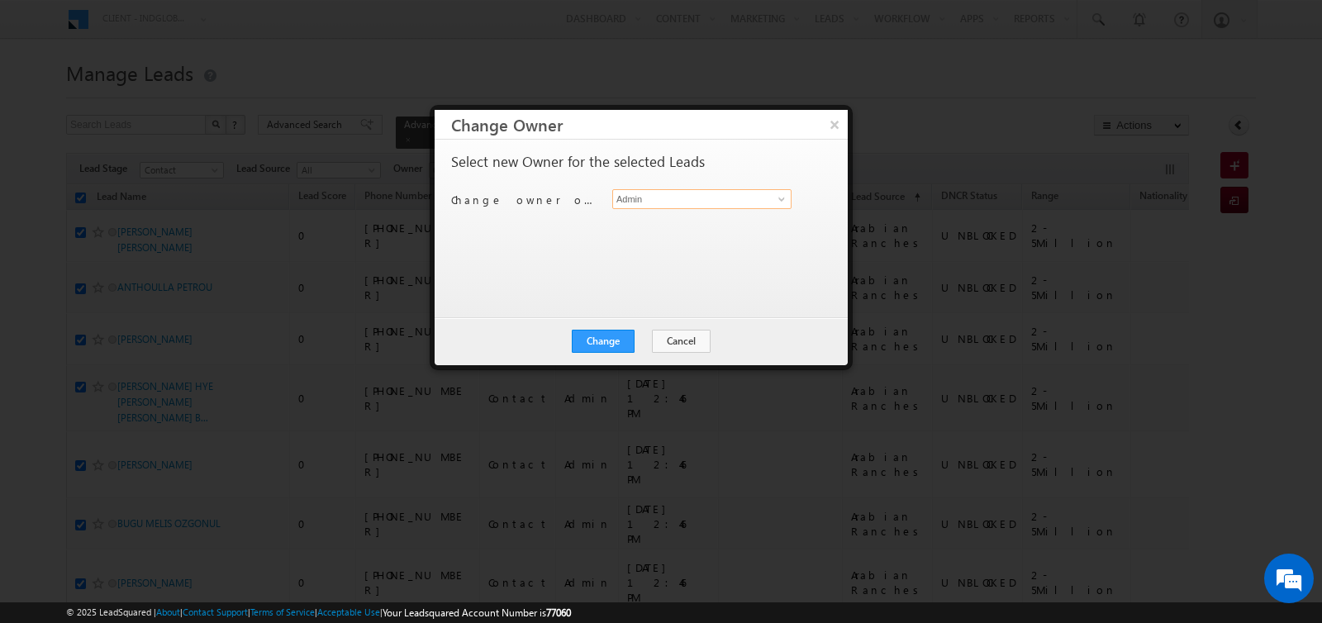
click at [653, 203] on input "Admin" at bounding box center [701, 199] width 179 height 20
click at [650, 225] on span "[PERSON_NAME][EMAIL_ADDRESS][PERSON_NAME][DOMAIN_NAME]" at bounding box center [693, 231] width 149 height 12
click at [613, 343] on button "Change" at bounding box center [603, 341] width 63 height 23
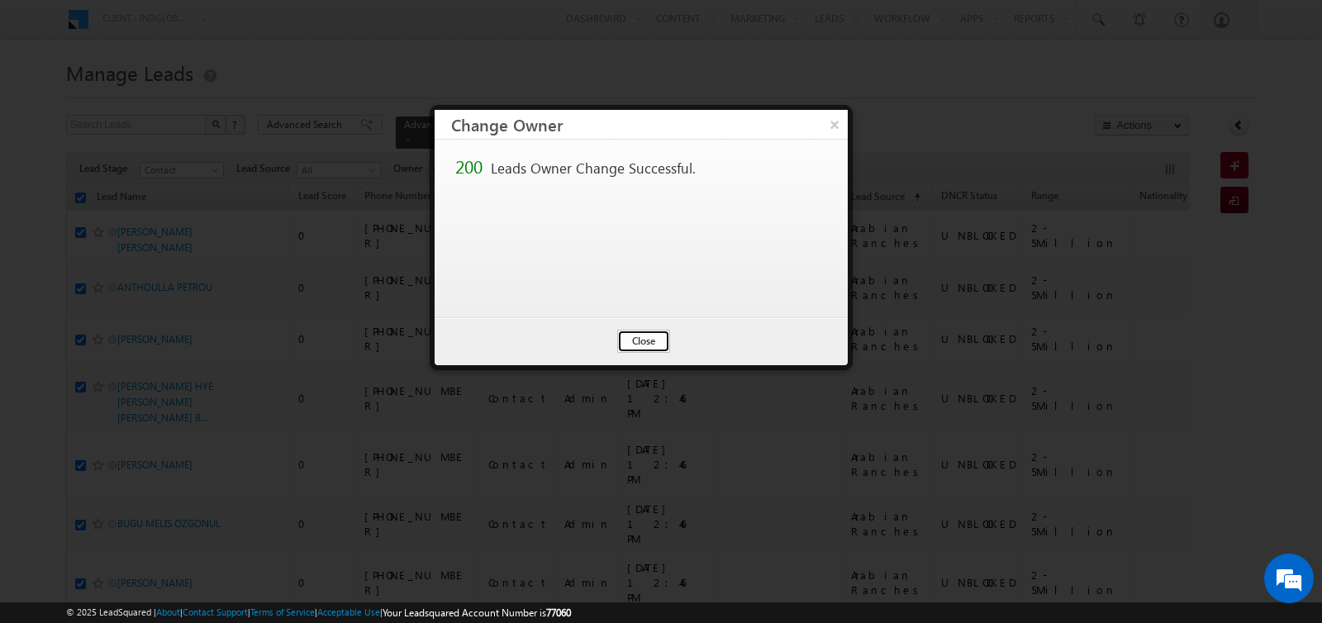
click at [645, 338] on button "Close" at bounding box center [643, 341] width 53 height 23
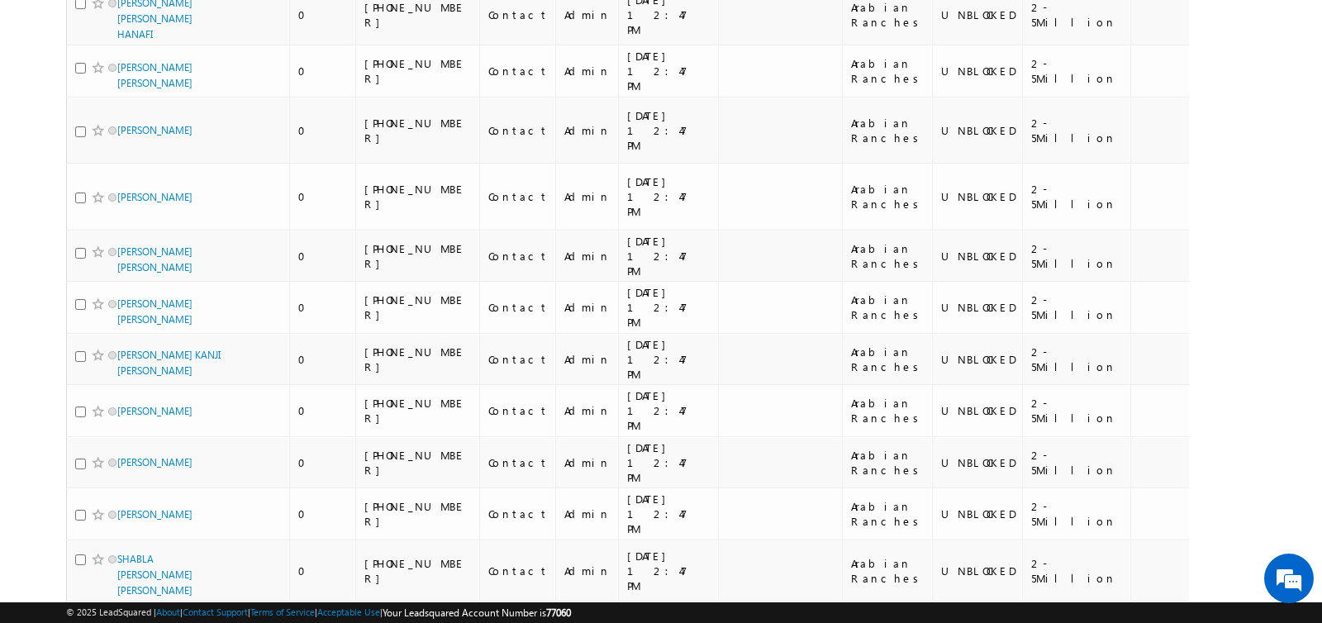
scroll to position [10326, 0]
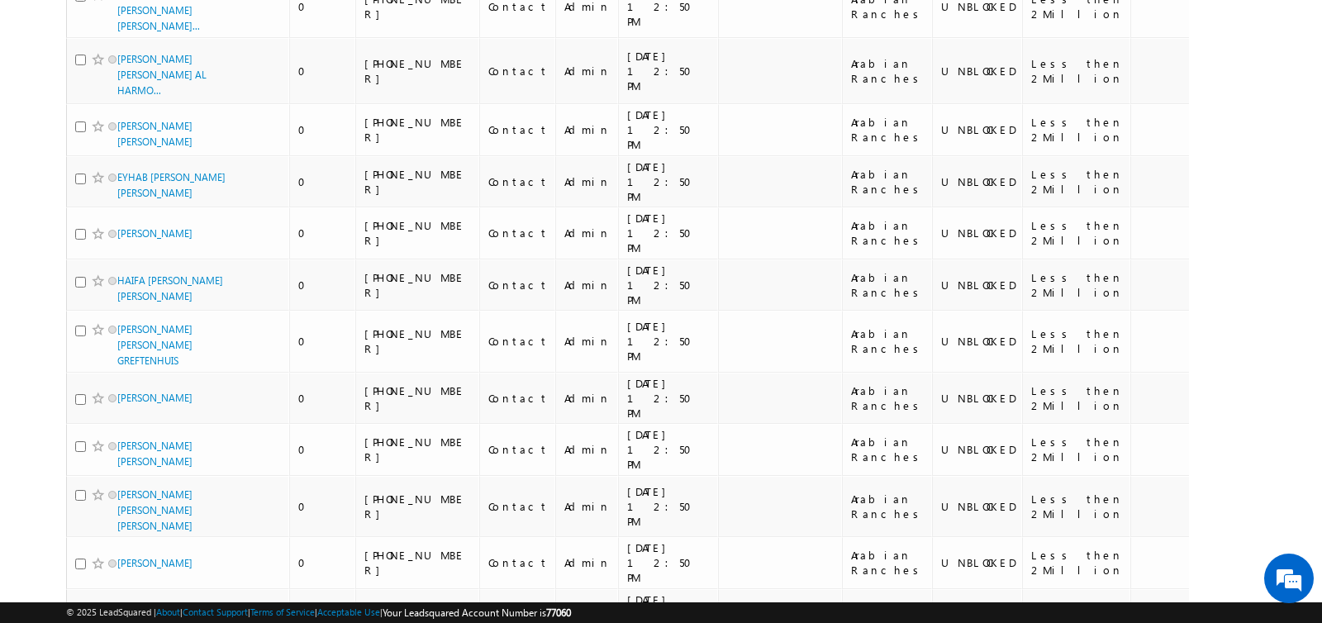
scroll to position [0, 0]
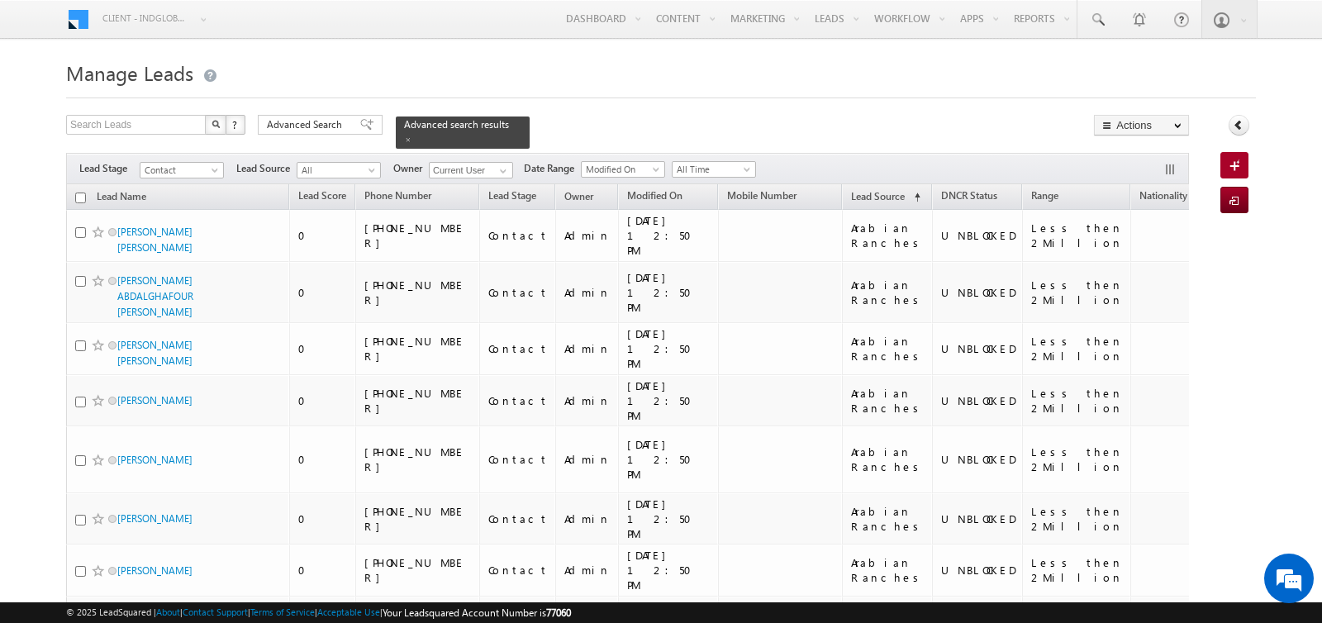
click at [78, 198] on input "checkbox" at bounding box center [80, 197] width 11 height 11
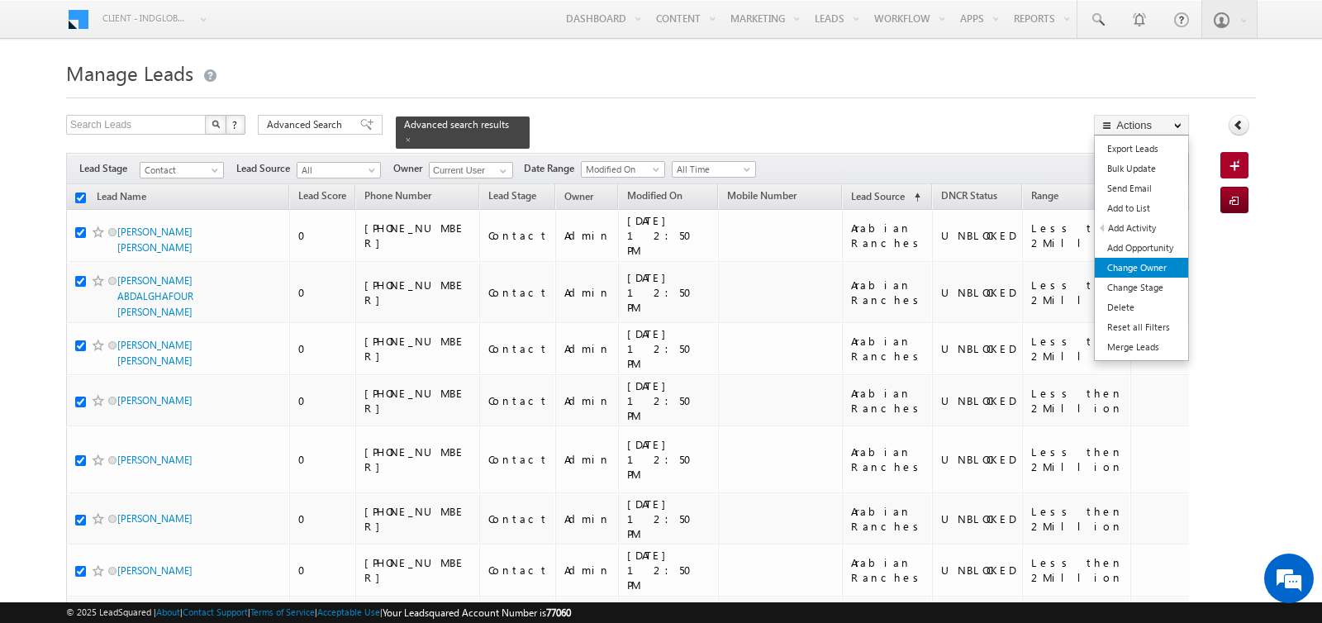
click at [1135, 265] on link "Change Owner" at bounding box center [1141, 268] width 93 height 20
click at [1136, 265] on link "Change Owner" at bounding box center [1141, 268] width 93 height 20
click at [1122, 265] on link "Change Owner" at bounding box center [1141, 268] width 93 height 20
click at [1128, 267] on link "Change Owner" at bounding box center [1141, 268] width 93 height 20
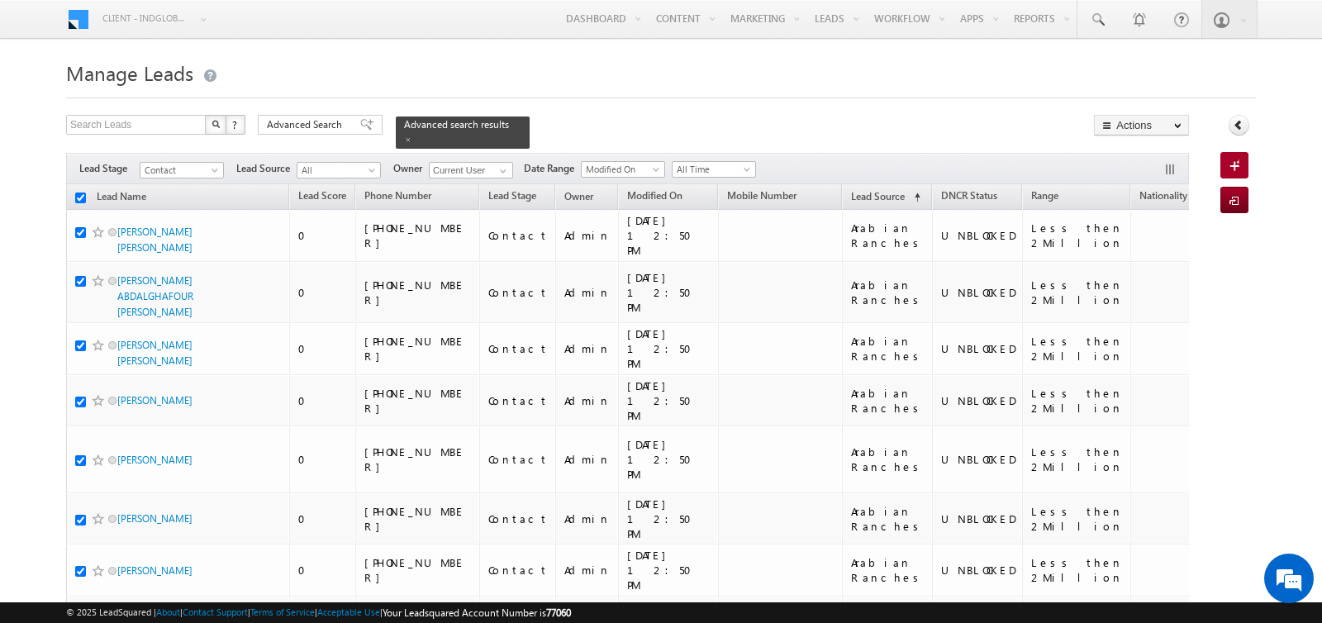
click at [707, 81] on h1 "Manage Leads" at bounding box center [661, 71] width 1190 height 32
click at [749, 80] on h1 "Manage Leads" at bounding box center [661, 71] width 1190 height 32
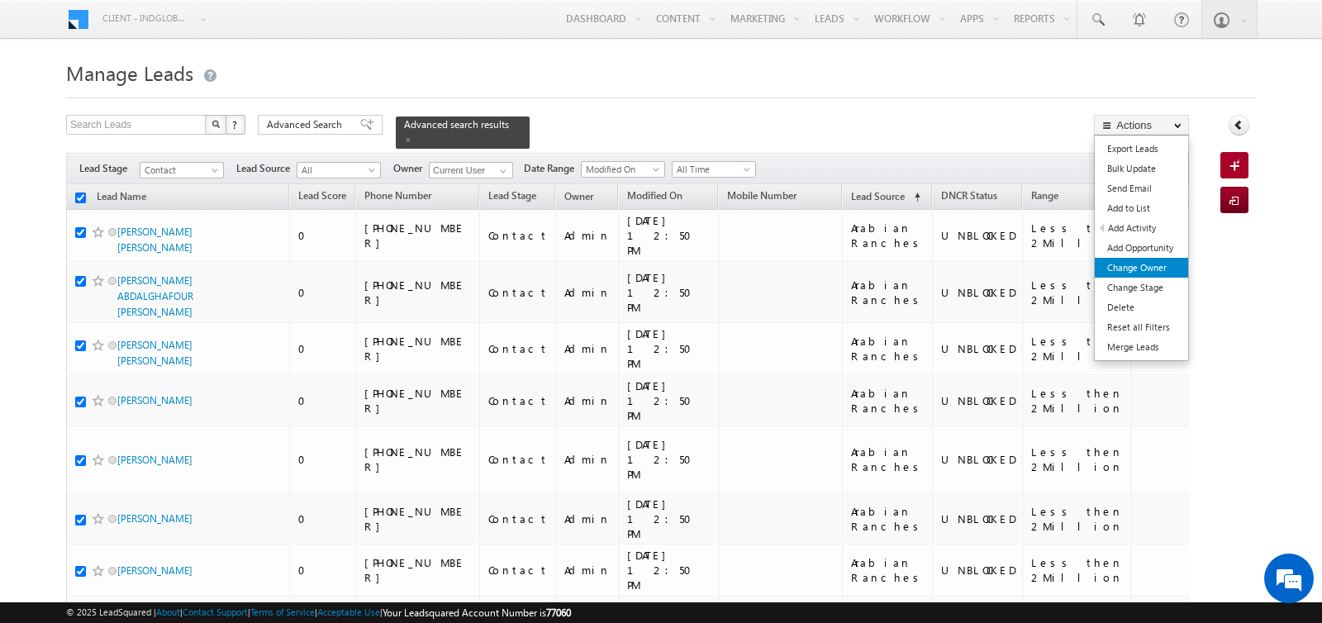
click at [1133, 264] on link "Change Owner" at bounding box center [1141, 268] width 93 height 20
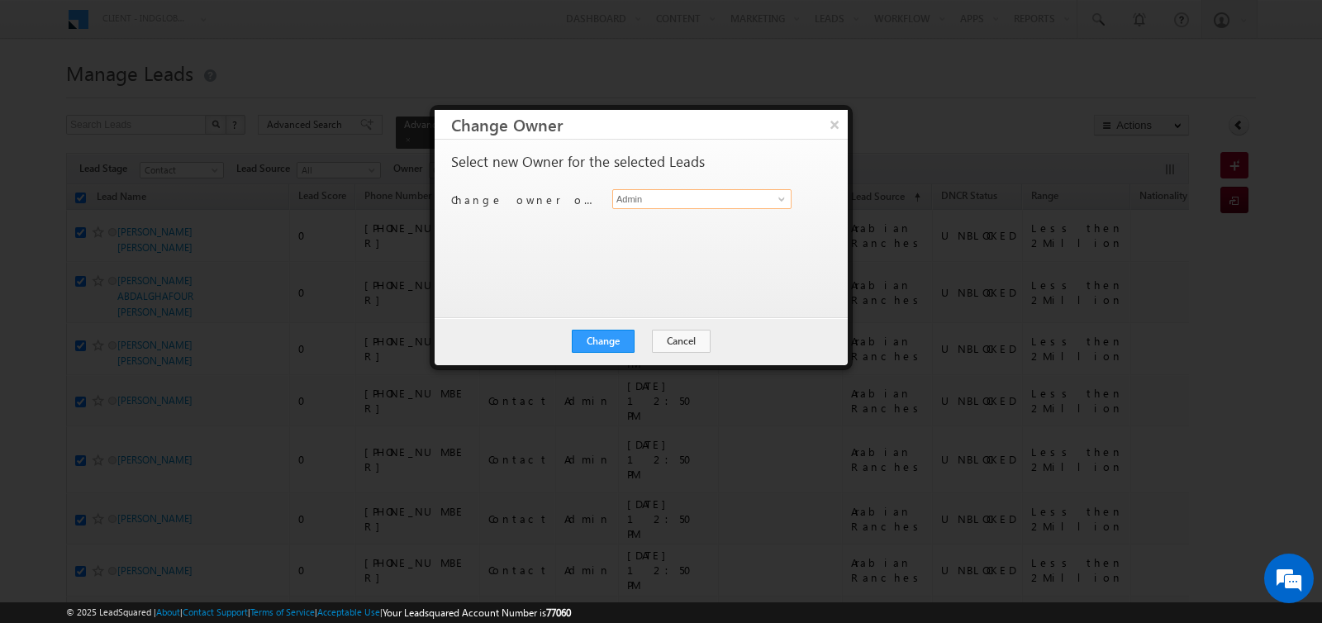
click at [647, 202] on input "Admin" at bounding box center [701, 199] width 179 height 20
click at [840, 116] on button "×" at bounding box center [833, 124] width 27 height 29
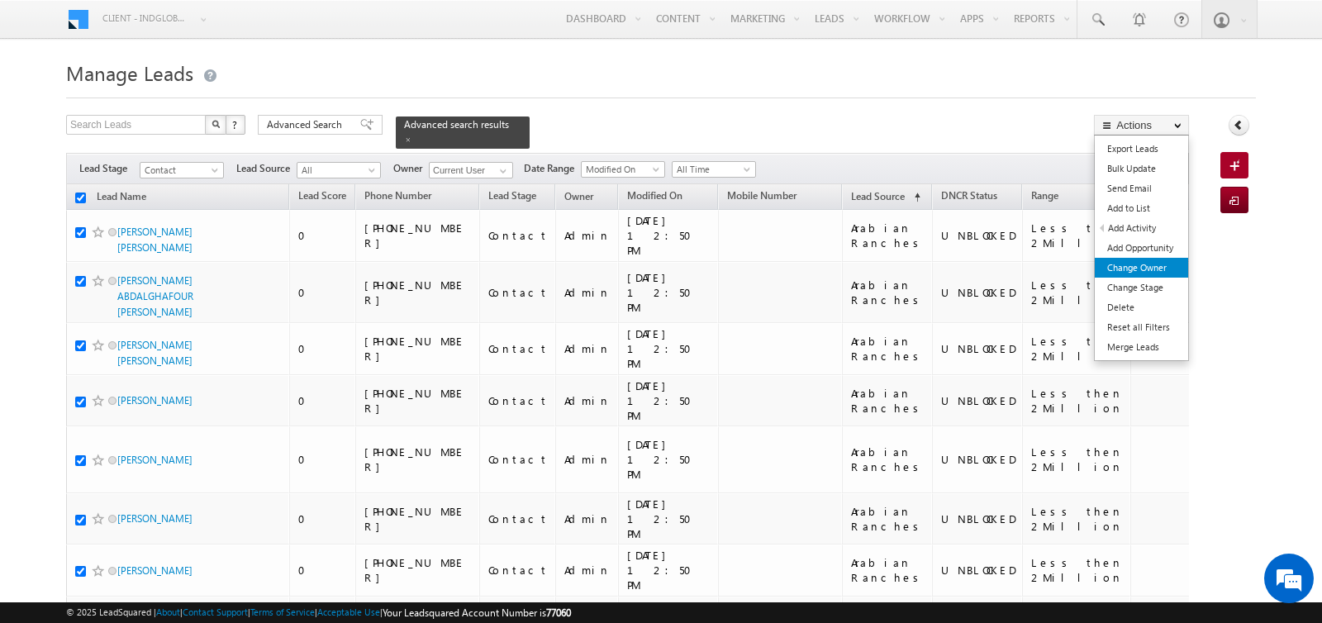
click at [1124, 266] on link "Change Owner" at bounding box center [1141, 268] width 93 height 20
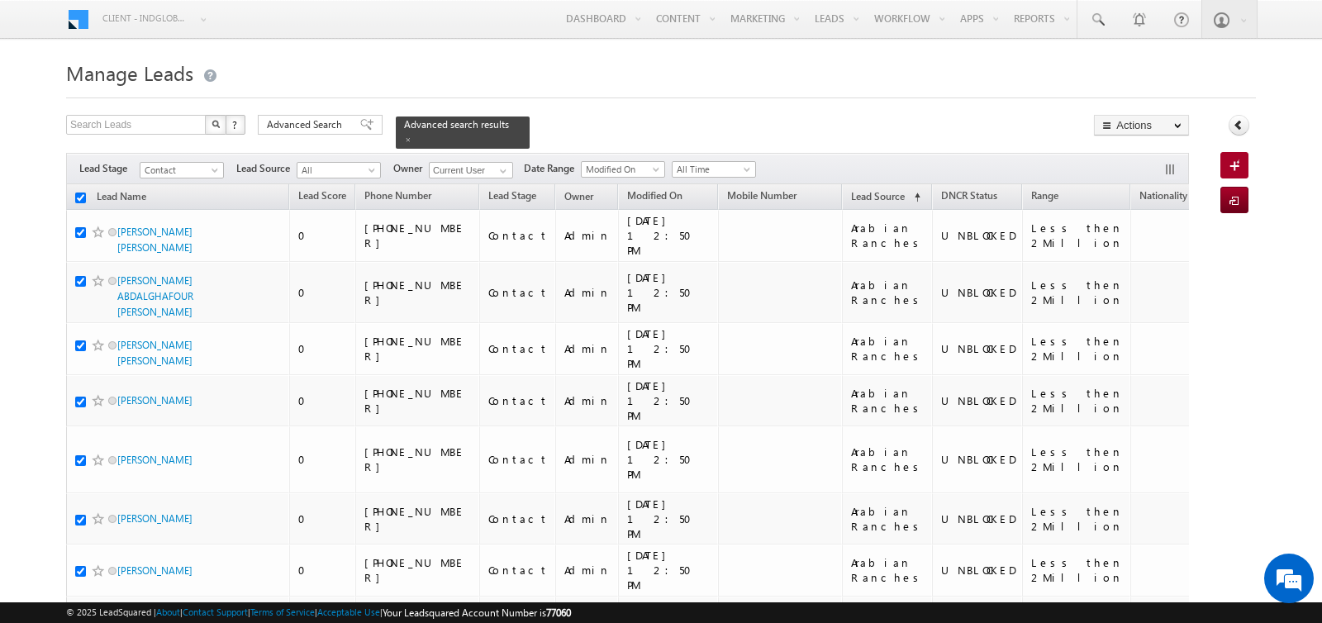
click at [784, 85] on h1 "Manage Leads" at bounding box center [661, 71] width 1190 height 32
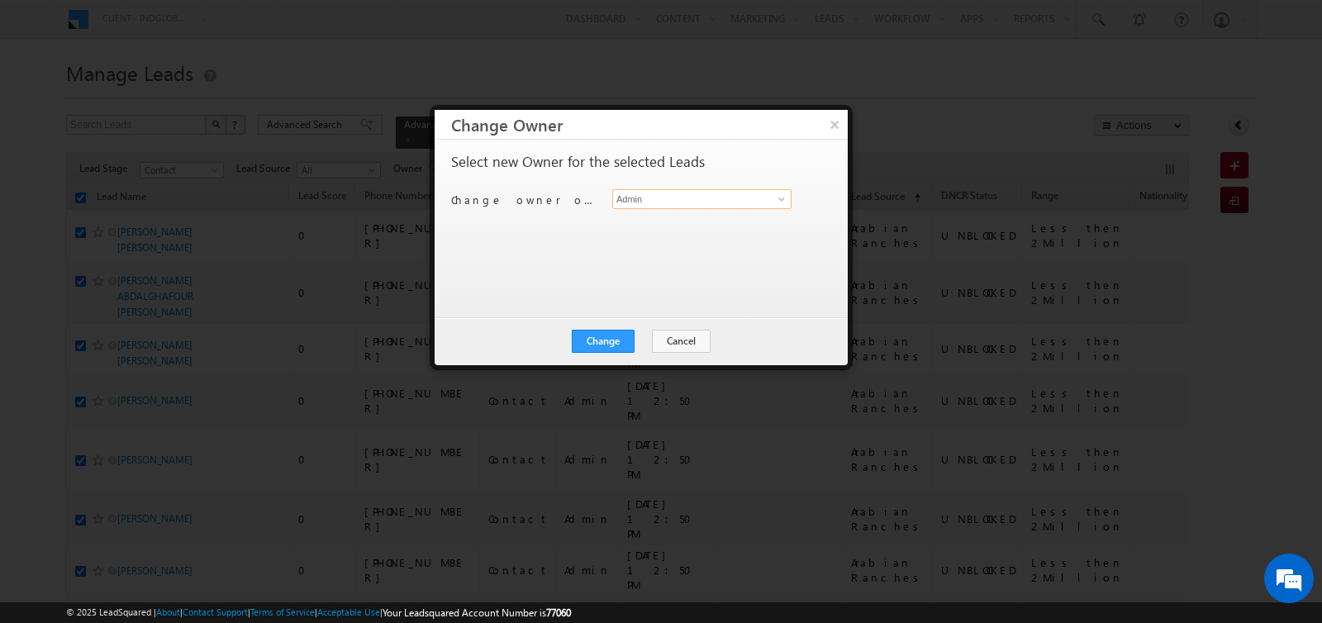
click at [703, 199] on input "Admin" at bounding box center [701, 199] width 179 height 20
click at [680, 225] on span "[PERSON_NAME][EMAIL_ADDRESS][PERSON_NAME][DOMAIN_NAME]" at bounding box center [693, 231] width 149 height 12
click at [609, 342] on button "Change" at bounding box center [603, 341] width 63 height 23
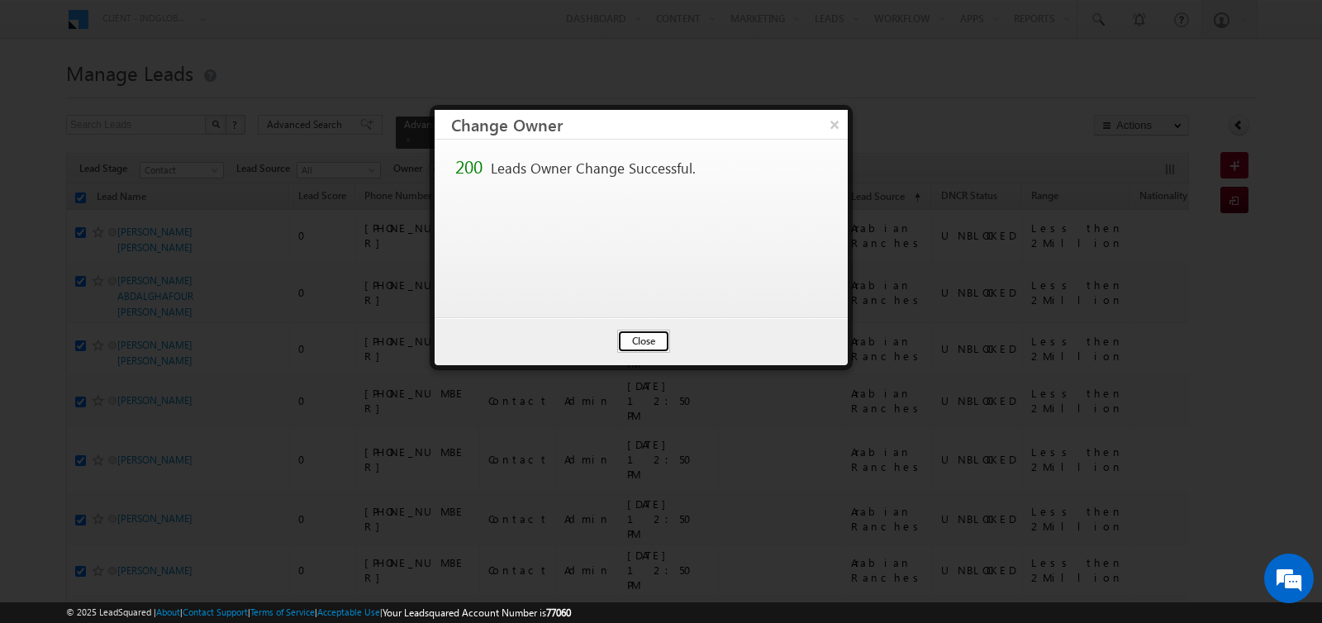
click at [639, 338] on button "Close" at bounding box center [643, 341] width 53 height 23
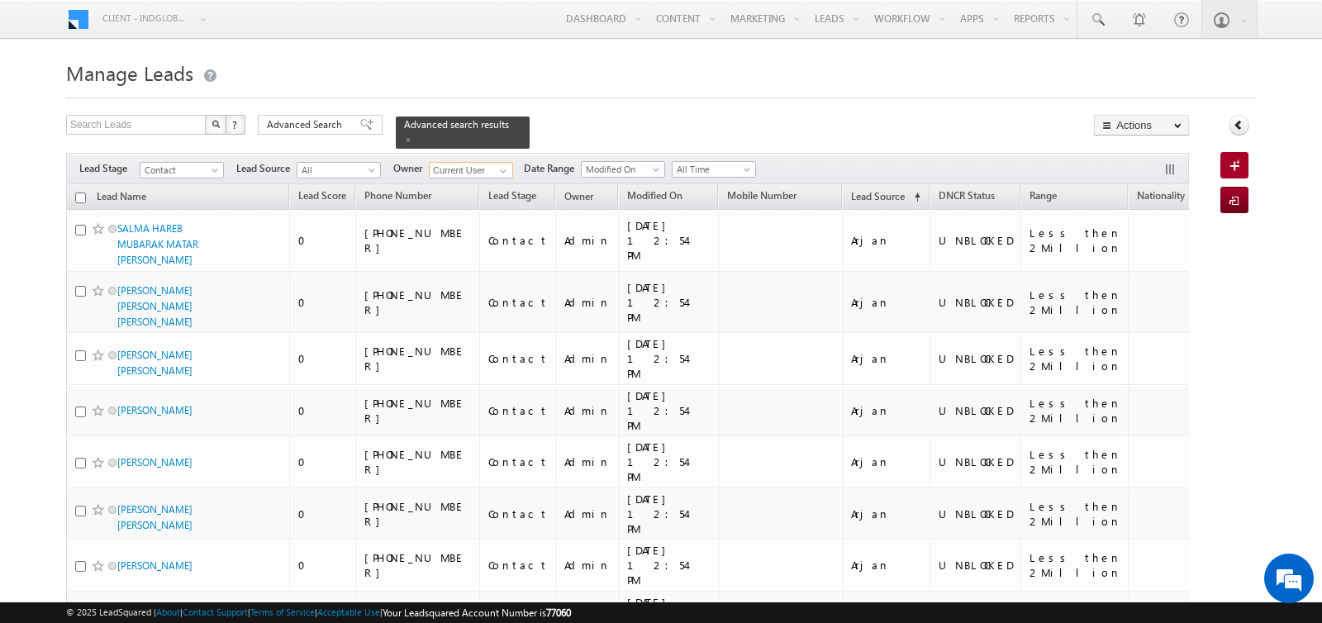
click at [475, 170] on input "Current User" at bounding box center [471, 170] width 84 height 17
click at [454, 185] on link "Pratyush kuanr pratyush.kuanr@indglobal.ae" at bounding box center [512, 193] width 164 height 30
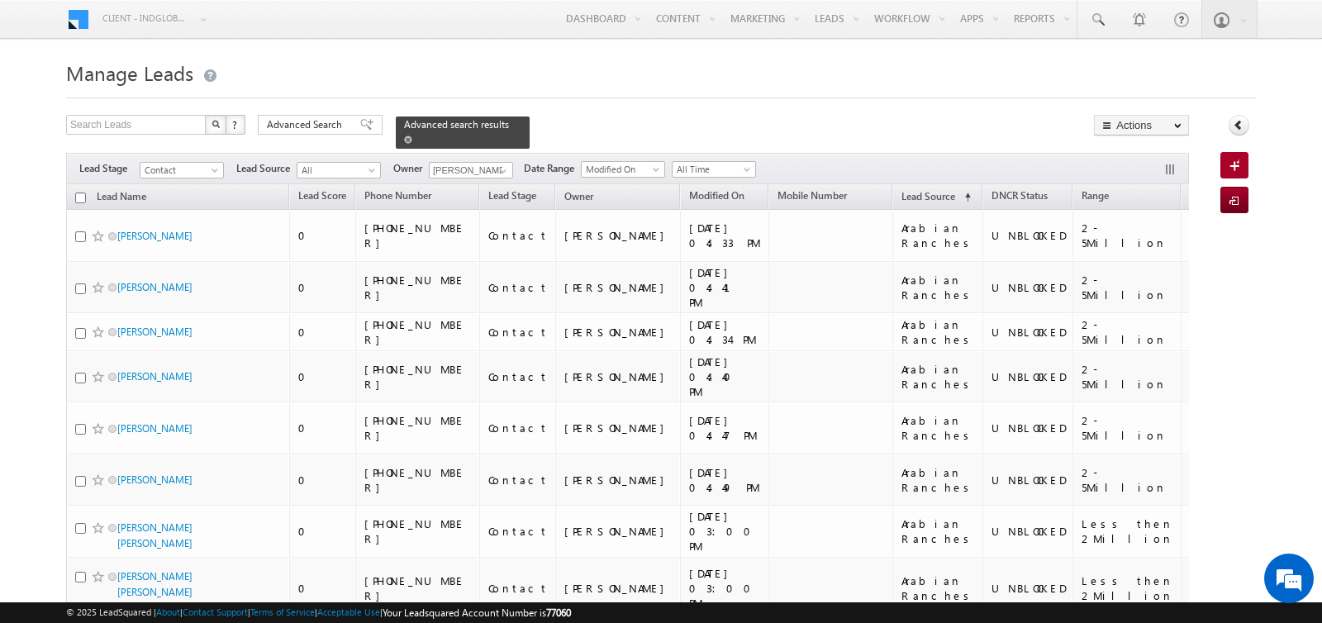
click at [404, 139] on span at bounding box center [408, 139] width 8 height 8
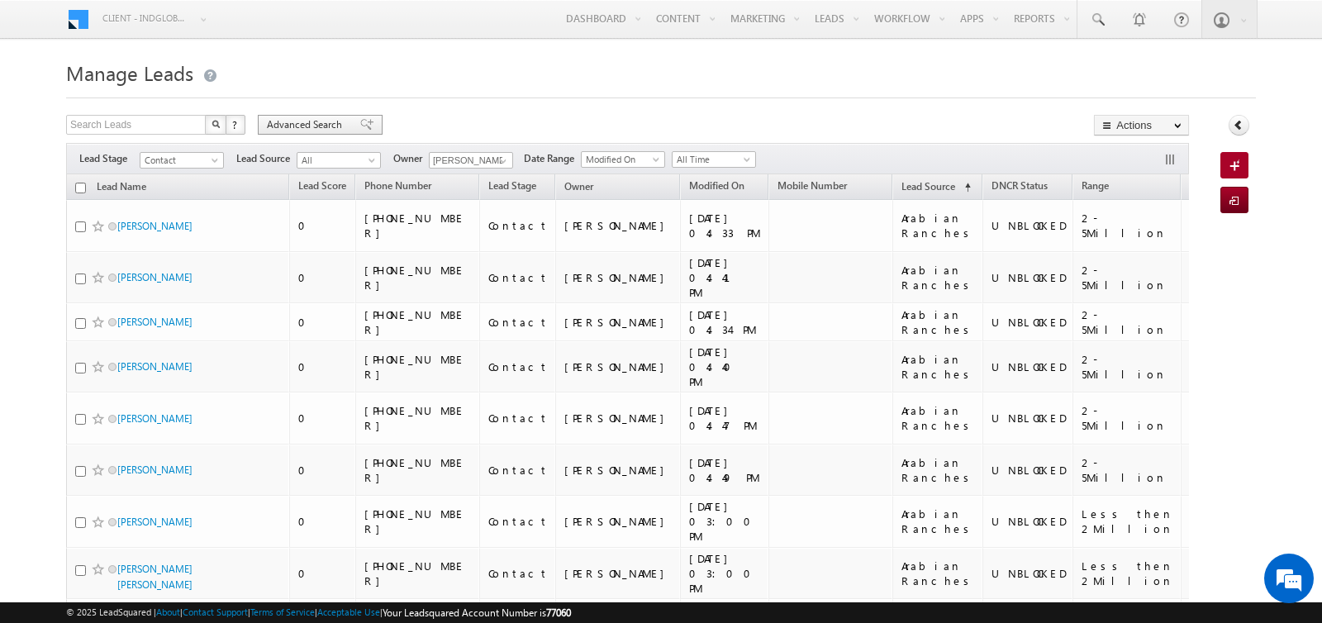
click at [309, 116] on div "Advanced Search" at bounding box center [320, 125] width 125 height 20
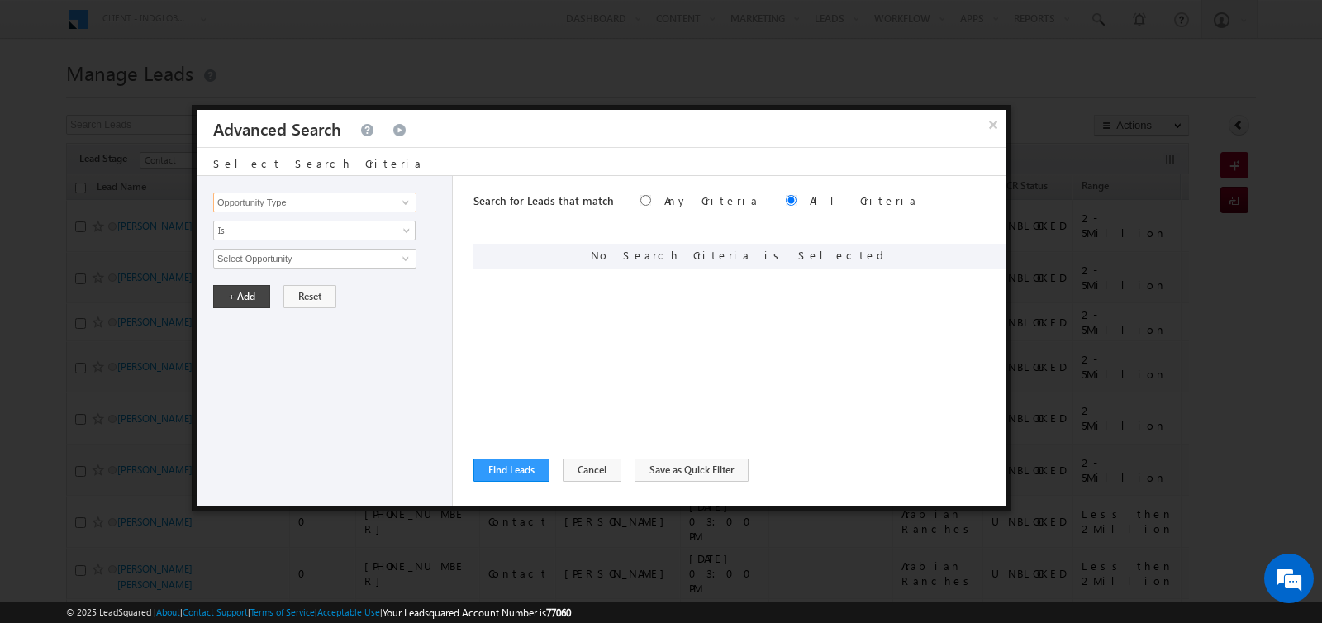
click at [331, 209] on input "Opportunity Type" at bounding box center [314, 202] width 203 height 20
click at [281, 254] on link "Modified On" at bounding box center [314, 253] width 203 height 19
click at [281, 231] on span "Is" at bounding box center [303, 230] width 179 height 15
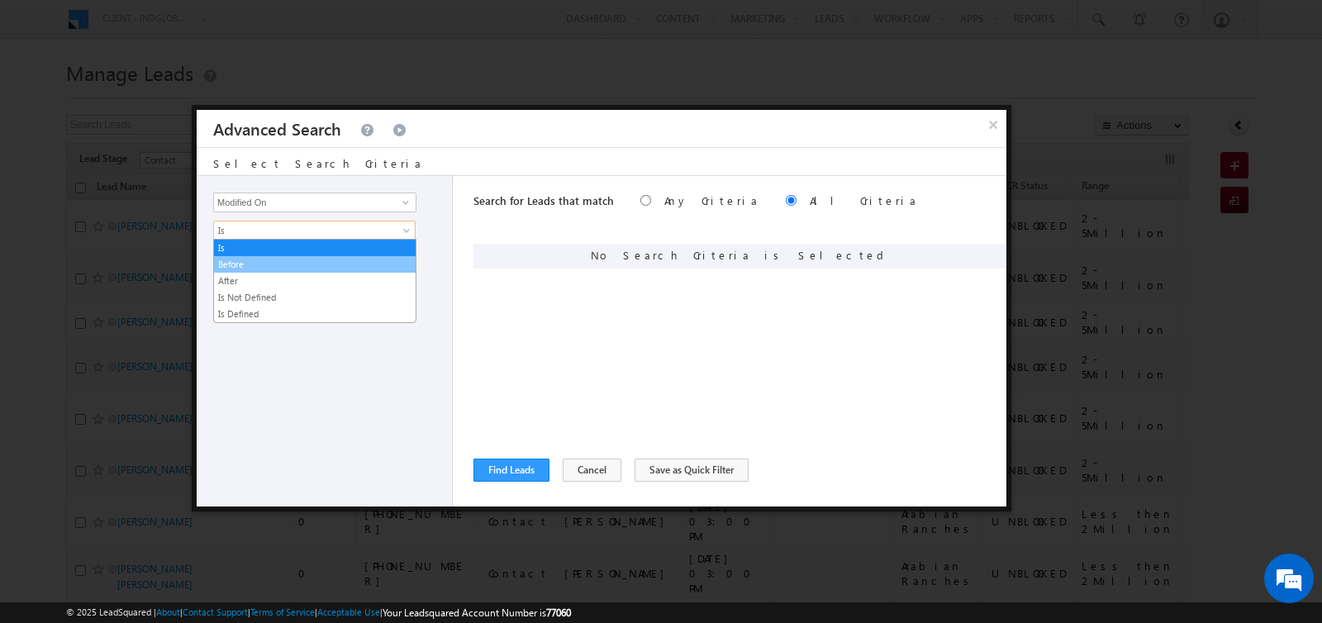
click at [282, 261] on link "Before" at bounding box center [315, 264] width 202 height 15
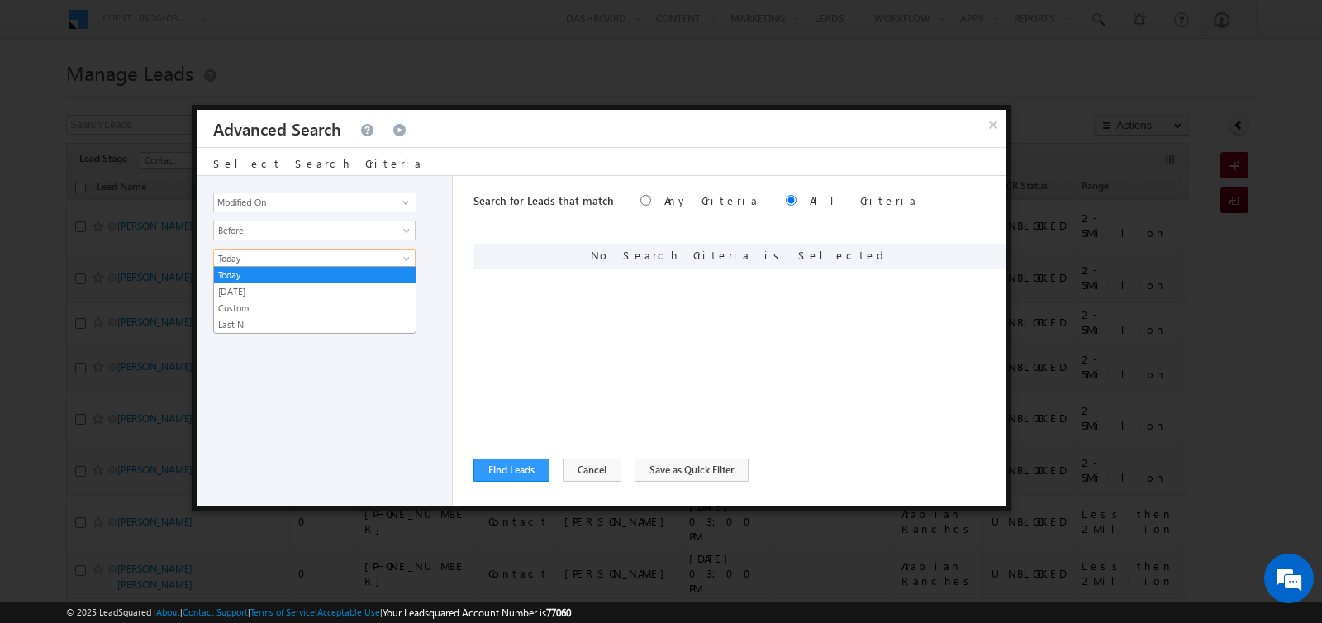
click at [283, 254] on span "Today" at bounding box center [303, 258] width 179 height 15
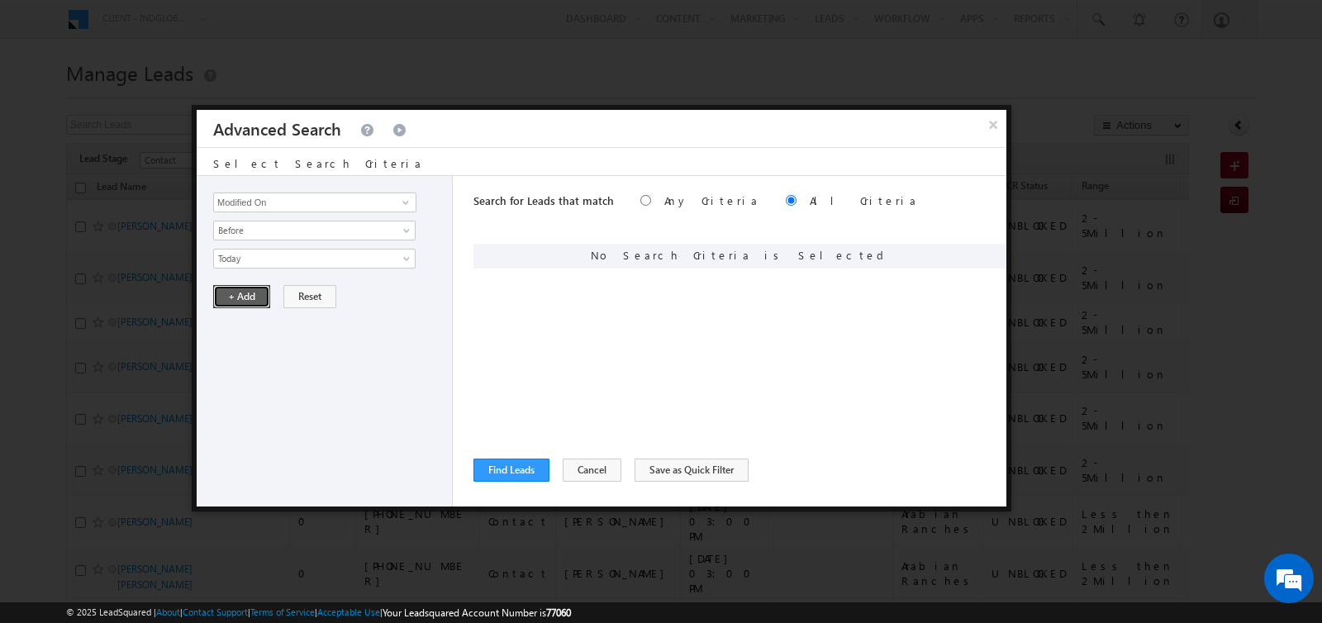
click at [251, 287] on button "+ Add" at bounding box center [241, 296] width 57 height 23
click at [516, 473] on button "Find Leads" at bounding box center [511, 469] width 76 height 23
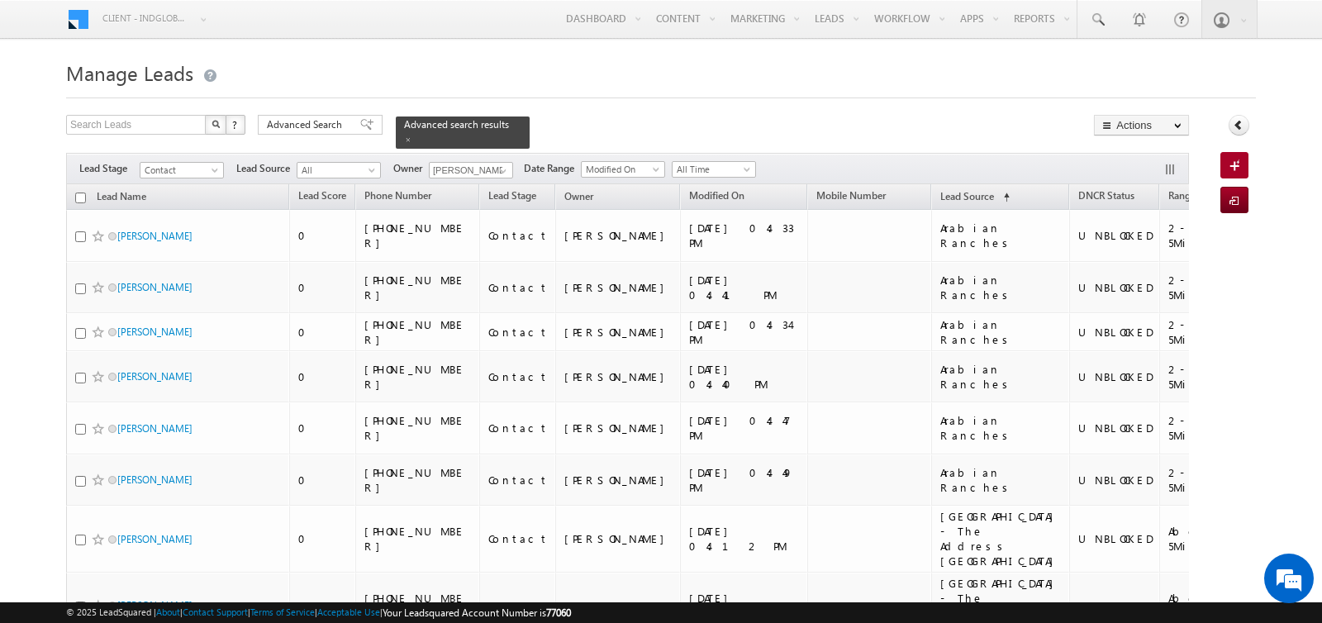
click at [78, 197] on input "checkbox" at bounding box center [80, 197] width 11 height 11
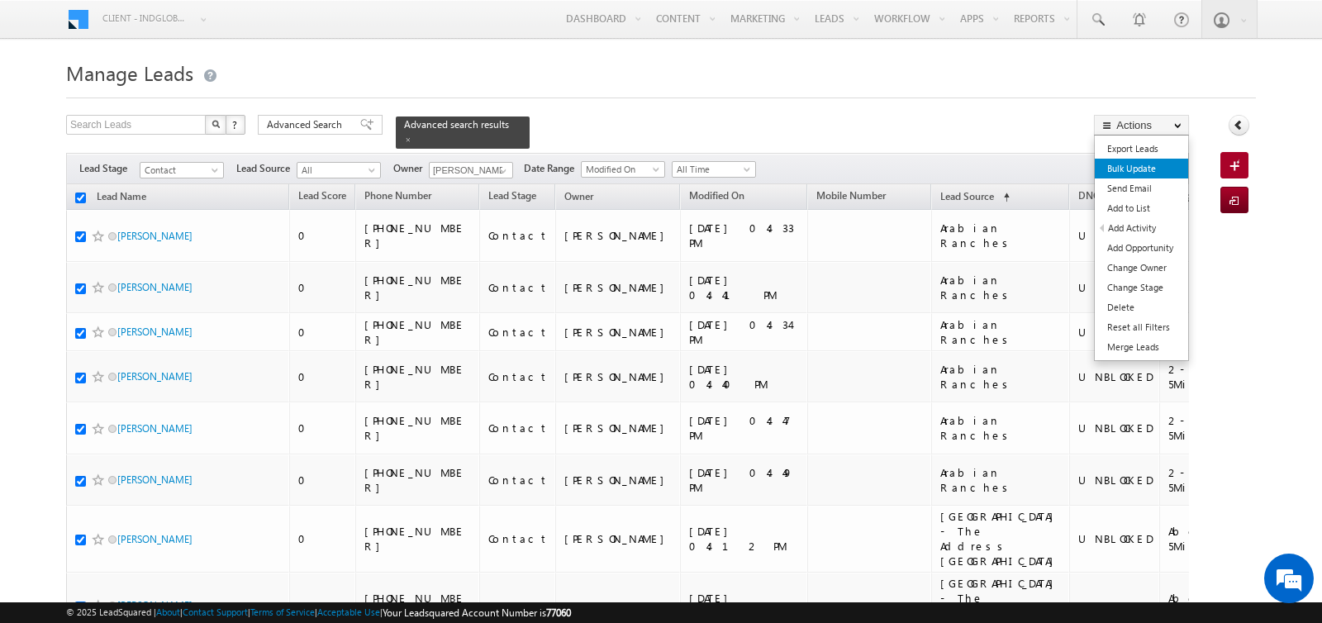
click at [1146, 171] on link "Bulk Update" at bounding box center [1141, 169] width 93 height 20
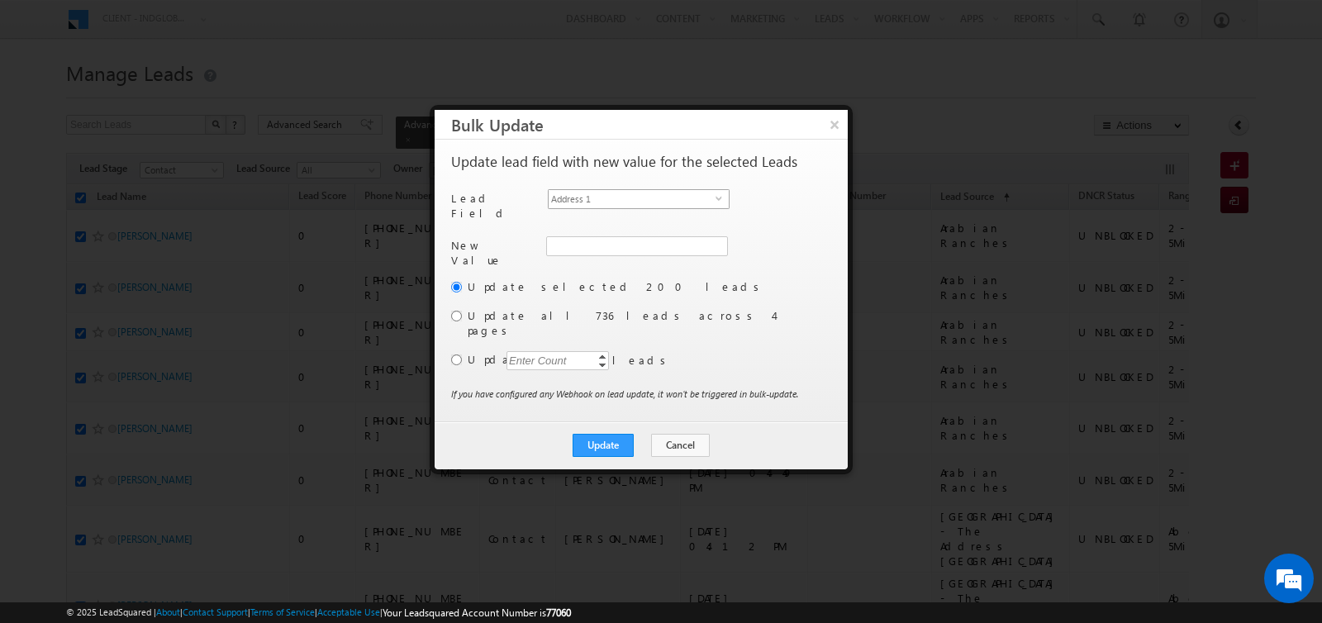
click at [607, 192] on span "Address 1" at bounding box center [632, 199] width 167 height 18
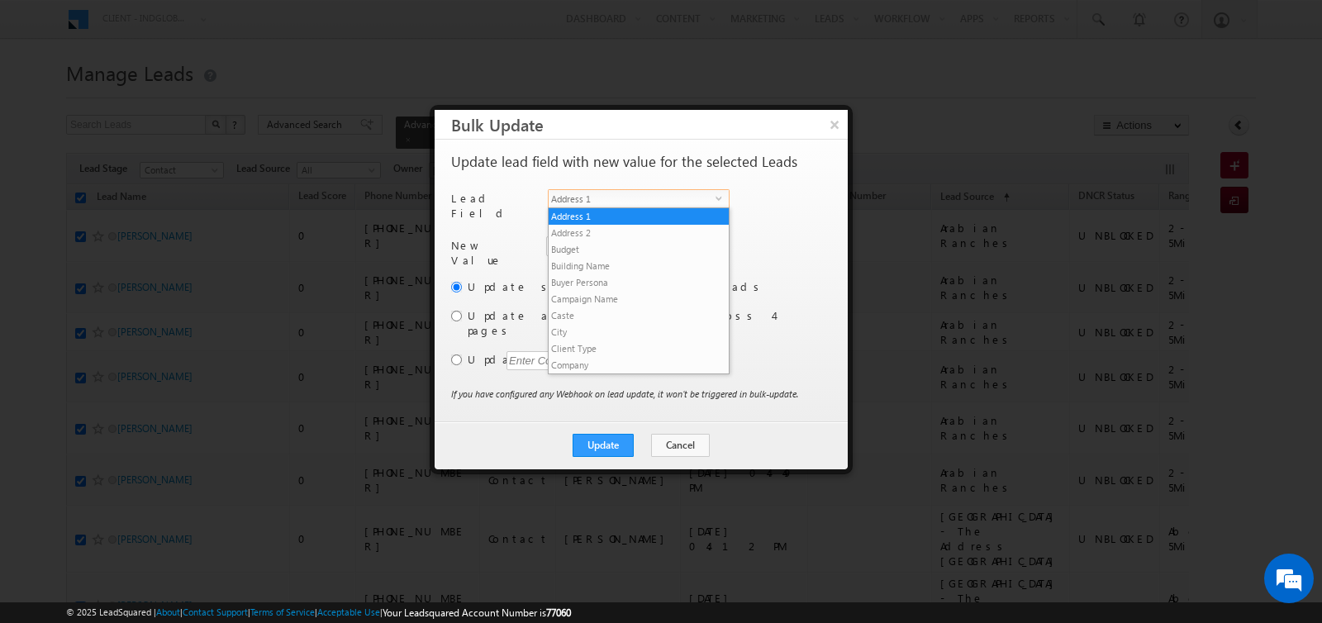
scroll to position [629, 0]
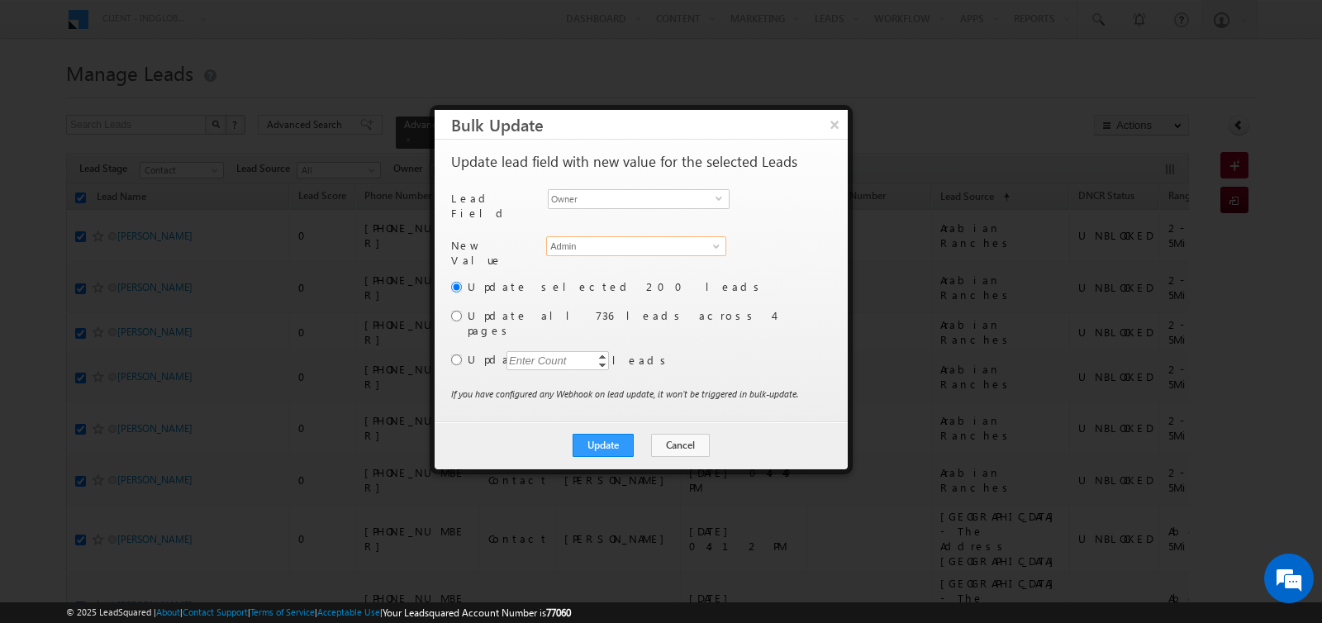
click at [573, 237] on input "Admin" at bounding box center [636, 246] width 180 height 20
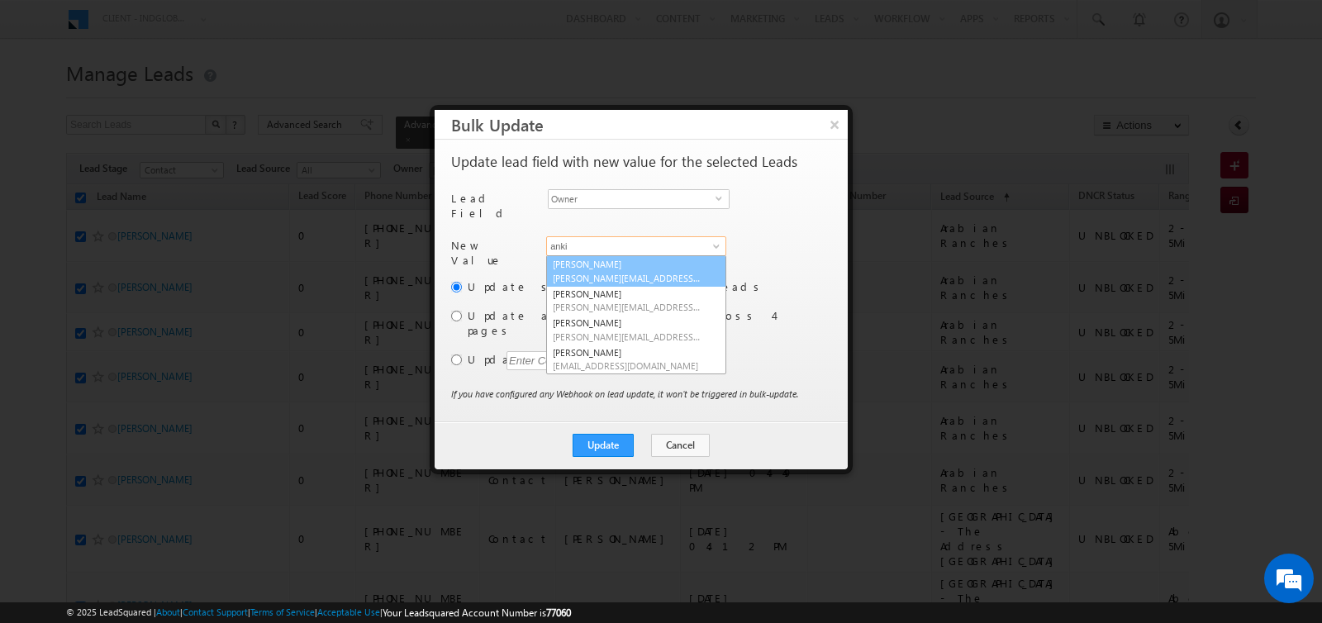
click at [580, 272] on span "[PERSON_NAME][EMAIL_ADDRESS][PERSON_NAME][DOMAIN_NAME]" at bounding box center [627, 278] width 149 height 12
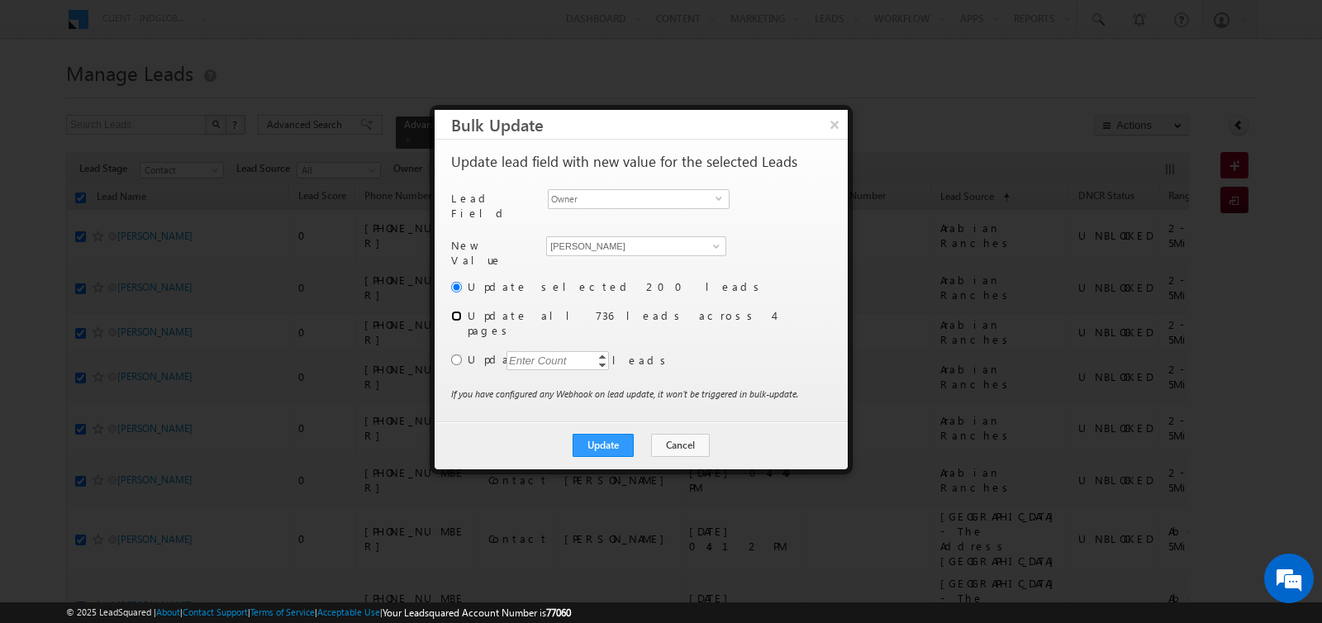
click at [451, 311] on input "radio" at bounding box center [456, 316] width 11 height 11
click at [601, 434] on button "Update" at bounding box center [602, 445] width 61 height 23
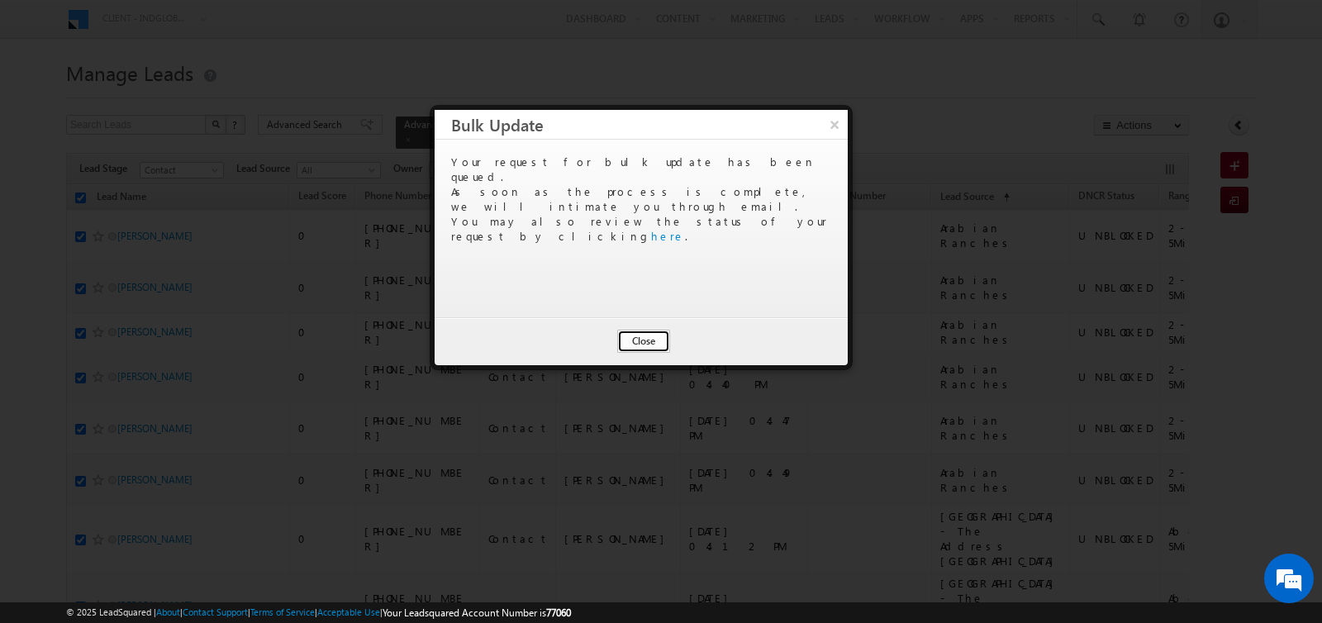
click at [649, 335] on button "Close" at bounding box center [643, 341] width 53 height 23
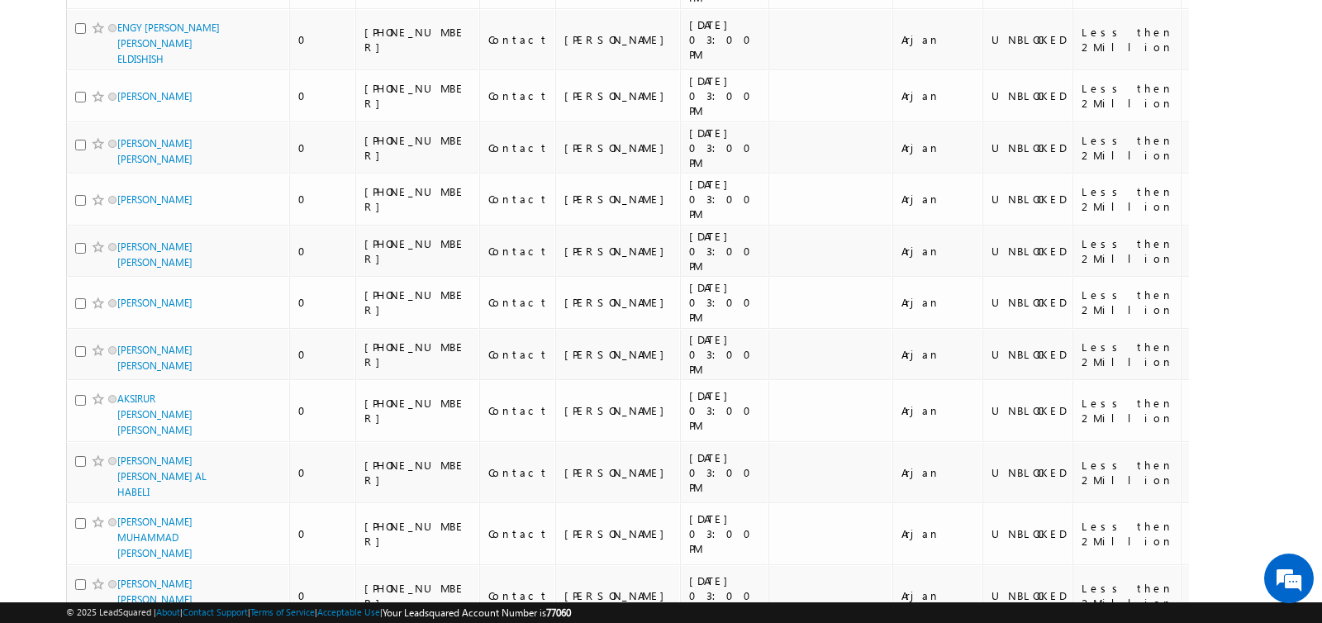
scroll to position [10066, 0]
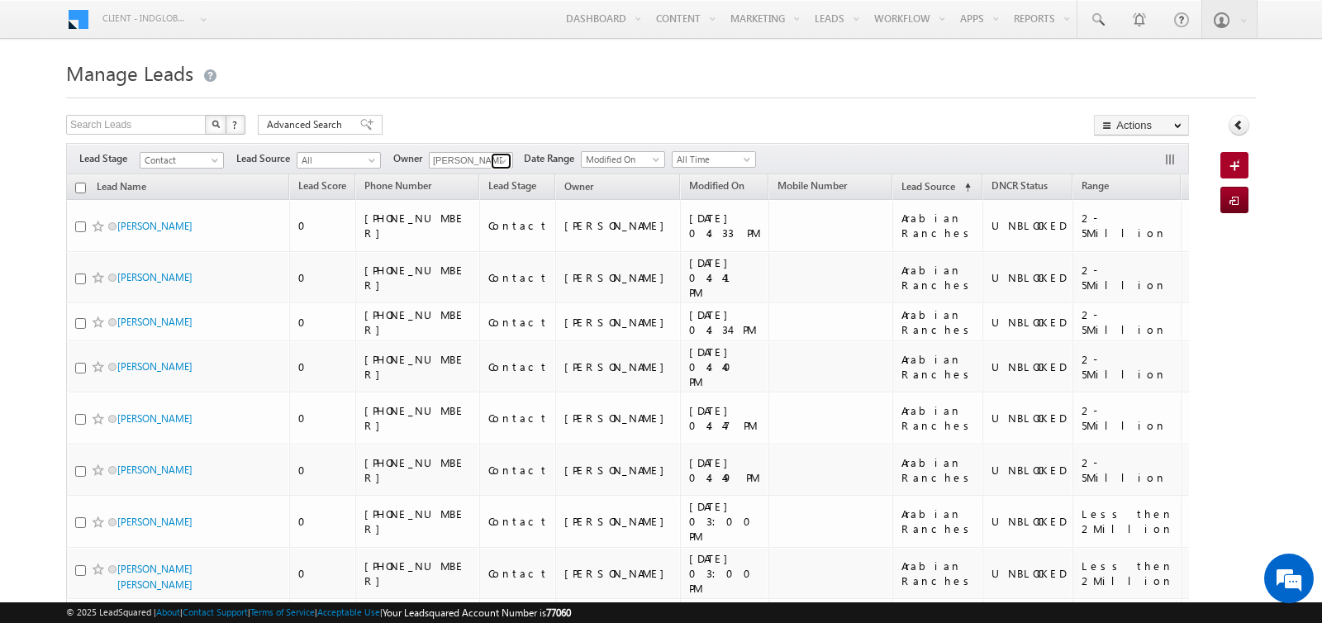
click at [500, 162] on span at bounding box center [502, 160] width 13 height 13
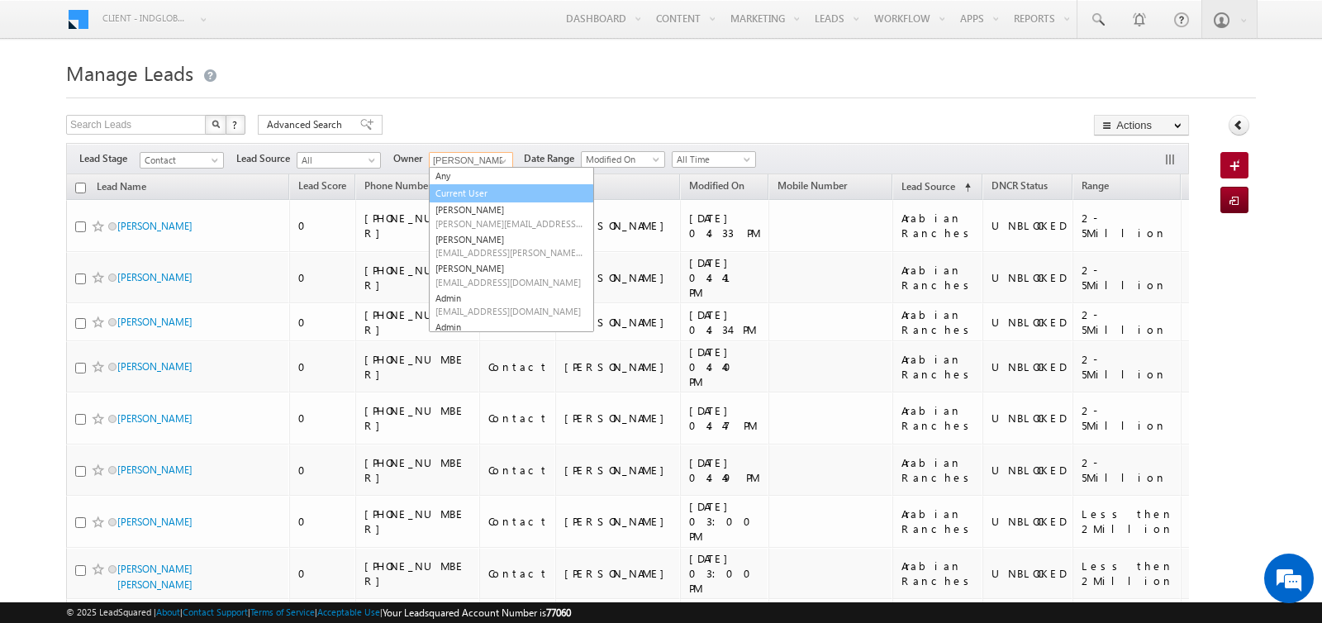
click at [468, 193] on link "Current User" at bounding box center [511, 193] width 165 height 19
type input "Current User"
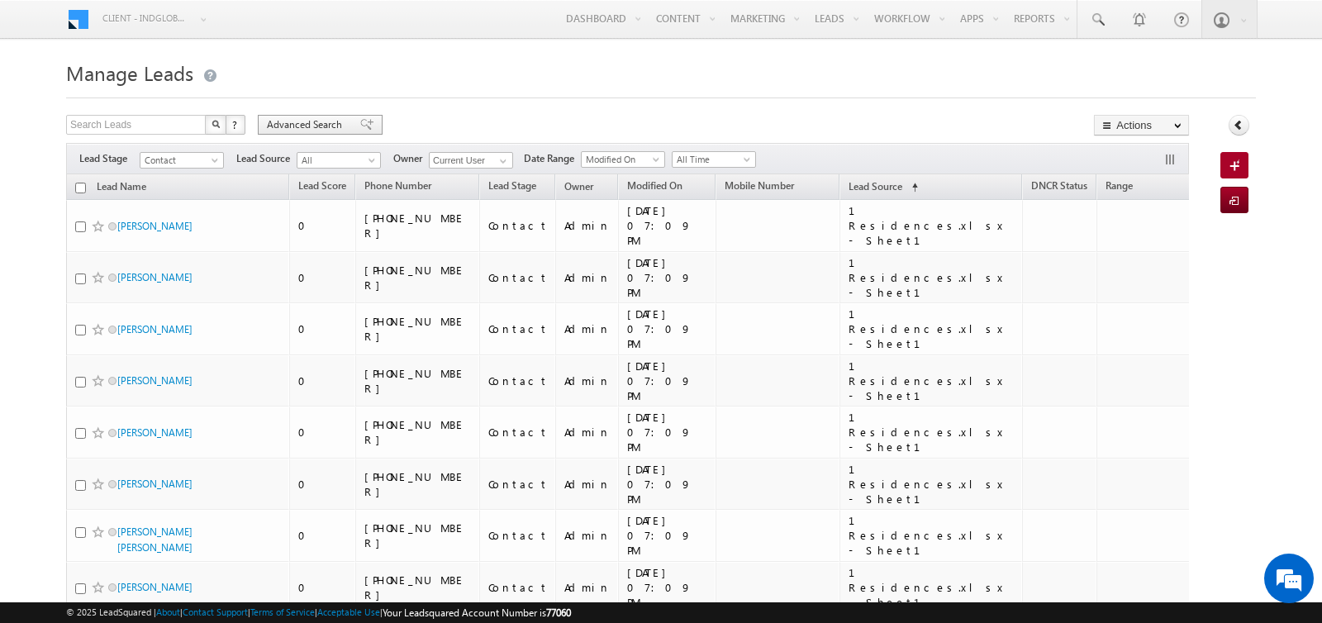
click at [295, 125] on span "Advanced Search" at bounding box center [307, 124] width 80 height 15
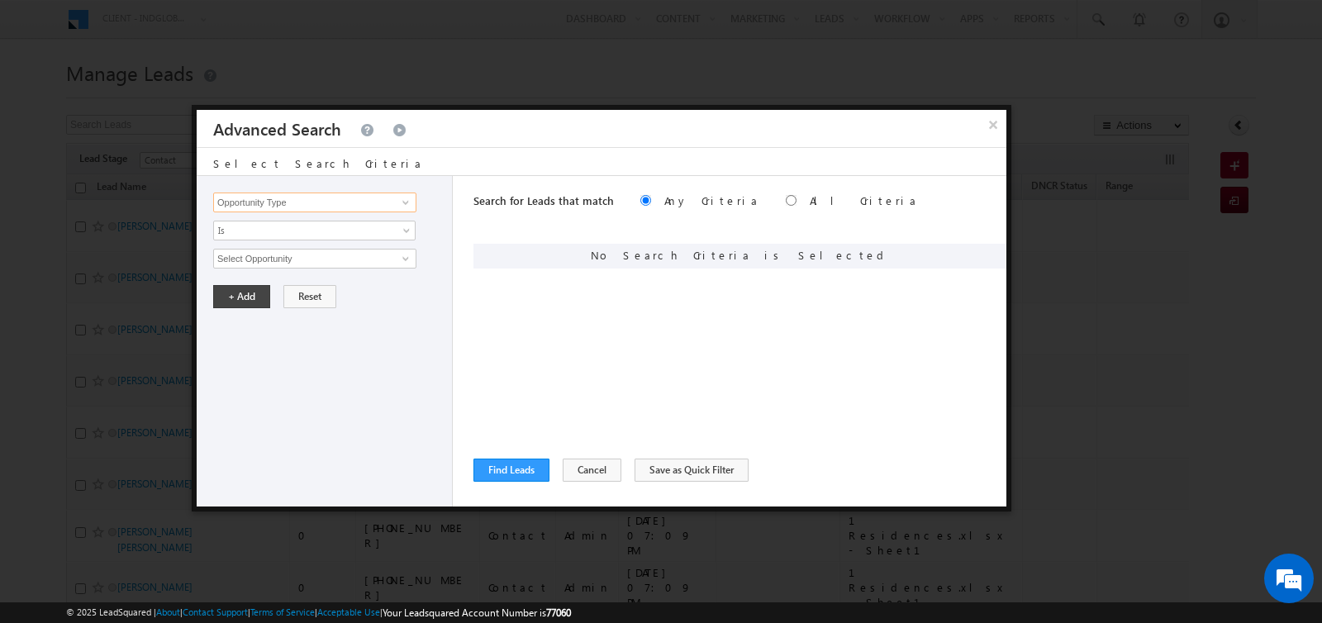
click at [343, 203] on input "Opportunity Type" at bounding box center [314, 202] width 203 height 20
click at [277, 230] on link "DNCR Status" at bounding box center [314, 235] width 203 height 19
type input "DNCR Status"
click at [259, 240] on div "Opportunity Type Lead Activity Task Sales Group Prospect Id Address 1 Address 2…" at bounding box center [325, 341] width 256 height 330
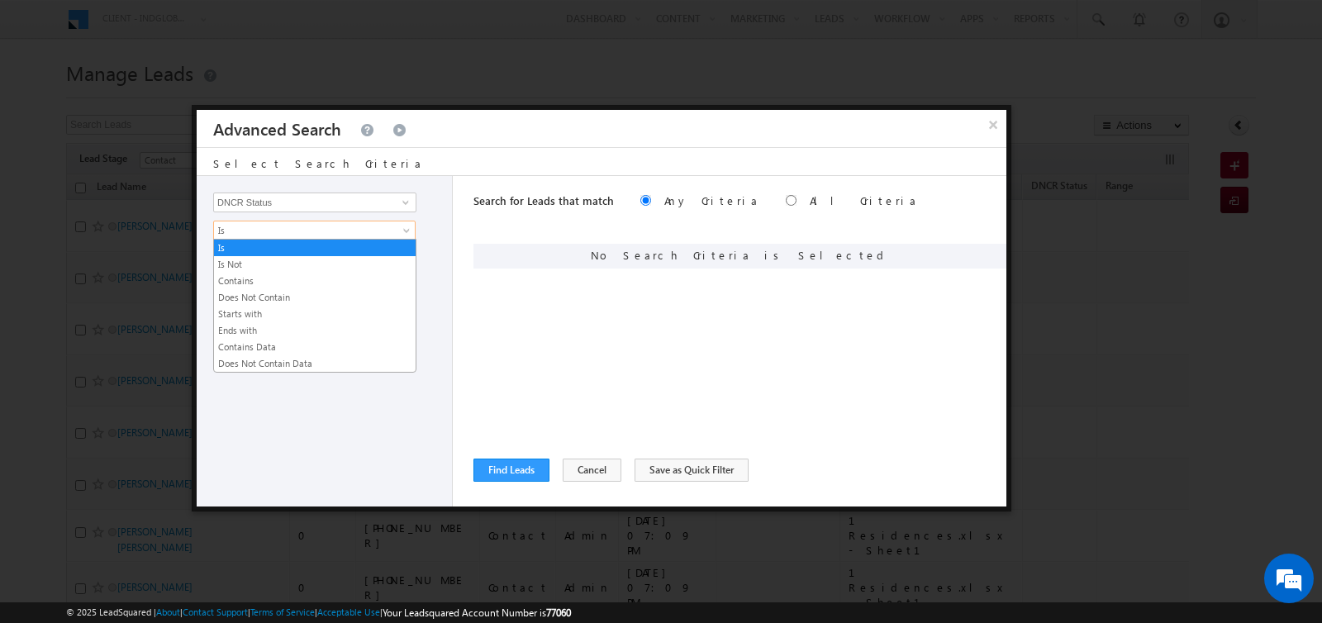
click at [258, 230] on span "Is" at bounding box center [303, 230] width 179 height 15
click at [248, 290] on link "Does Not Contain" at bounding box center [315, 297] width 202 height 15
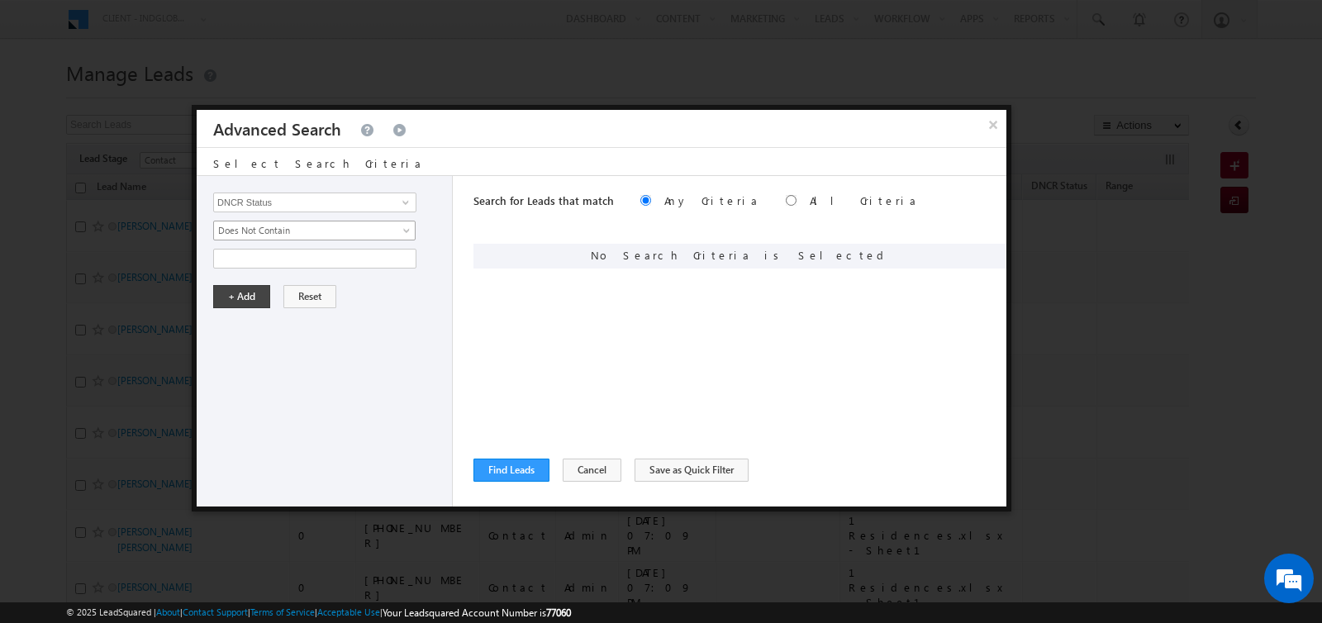
click at [273, 230] on span "Does Not Contain" at bounding box center [303, 230] width 179 height 15
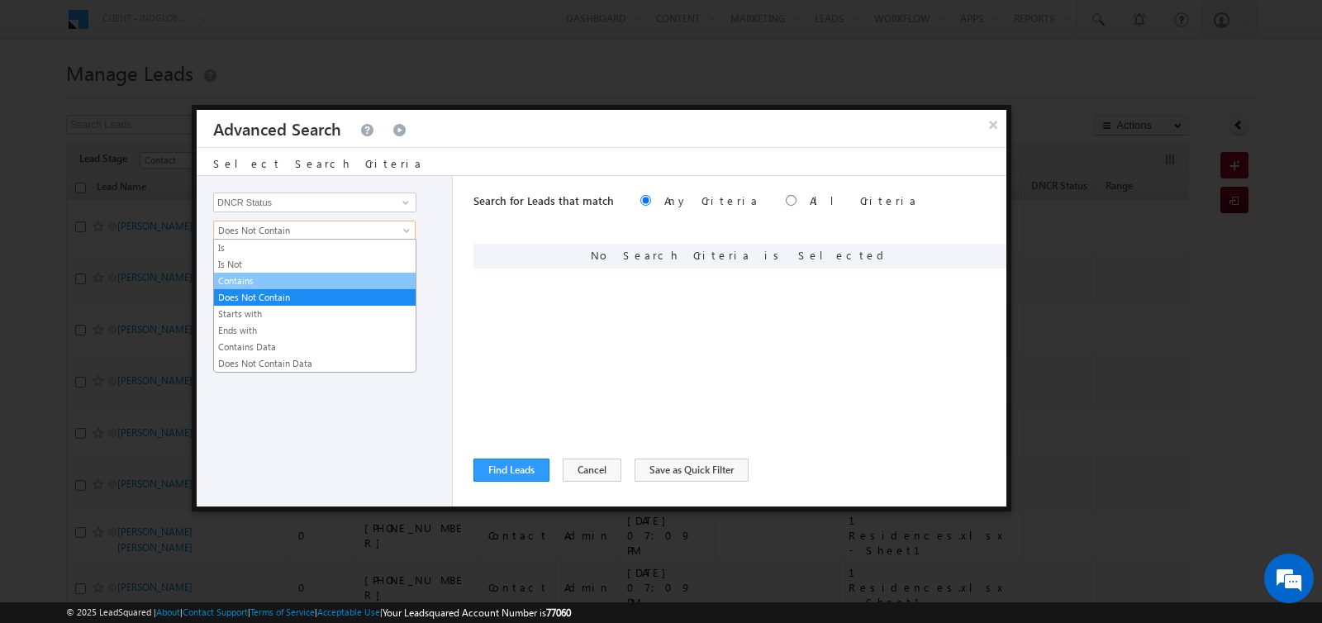
click at [262, 276] on link "Contains" at bounding box center [315, 280] width 202 height 15
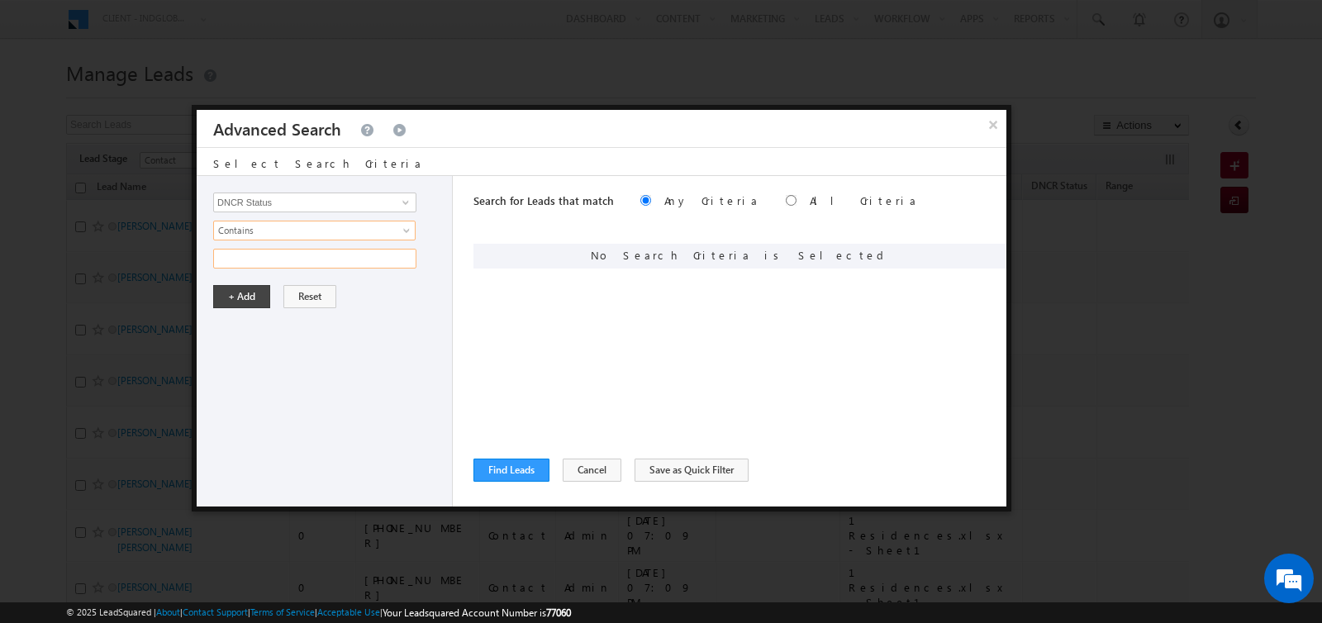
click at [263, 257] on input "text" at bounding box center [314, 259] width 203 height 20
type input "Unbl"
click at [239, 290] on button "+ Add" at bounding box center [241, 296] width 57 height 23
click at [498, 462] on button "Find Leads" at bounding box center [511, 469] width 76 height 23
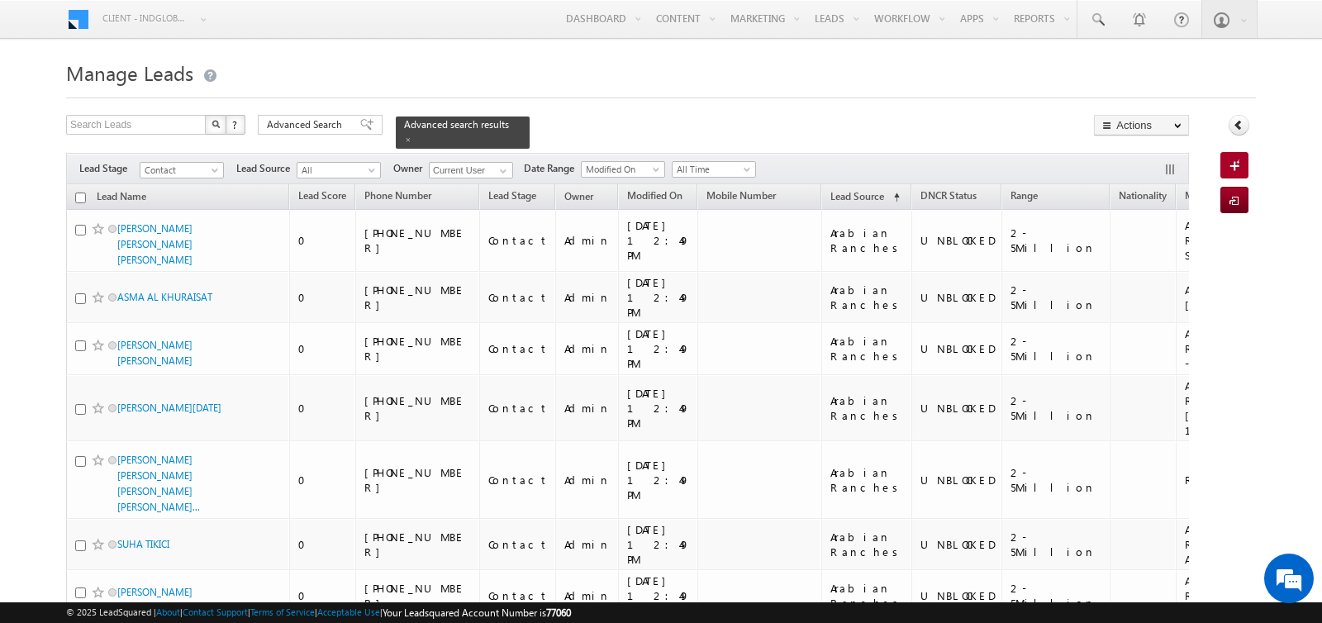
click at [85, 197] on th "Lead Name" at bounding box center [177, 197] width 223 height 26
click at [81, 197] on input "checkbox" at bounding box center [80, 197] width 11 height 11
checkbox input "true"
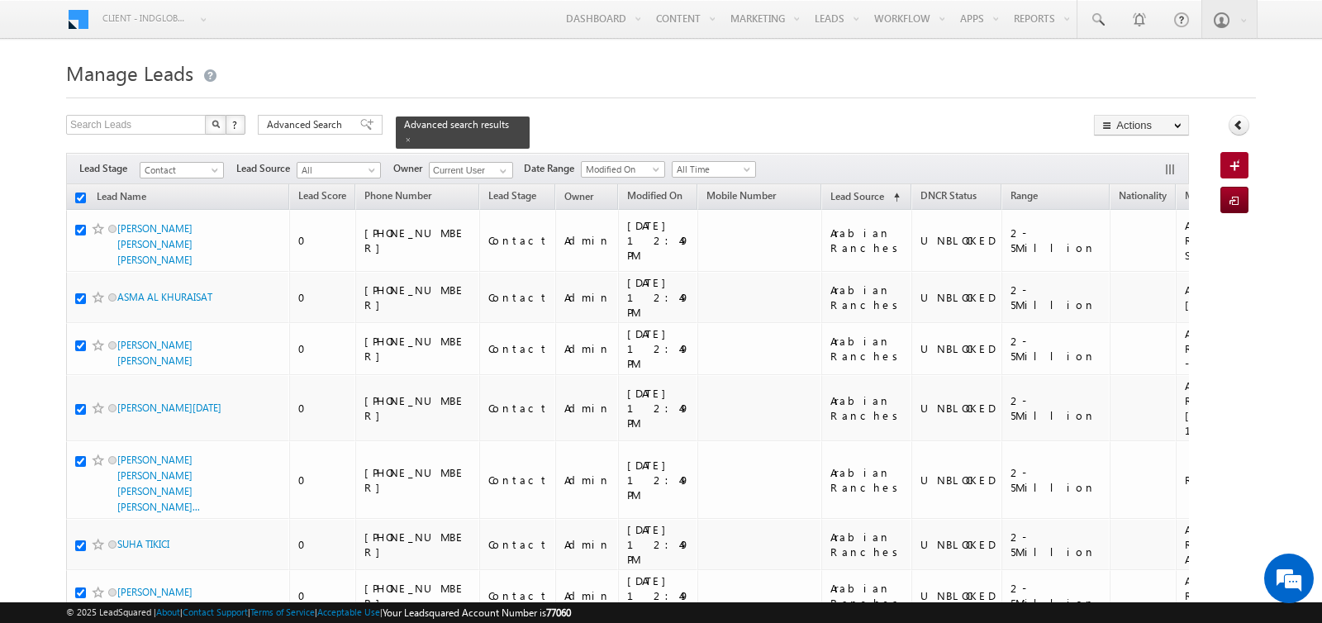
checkbox input "true"
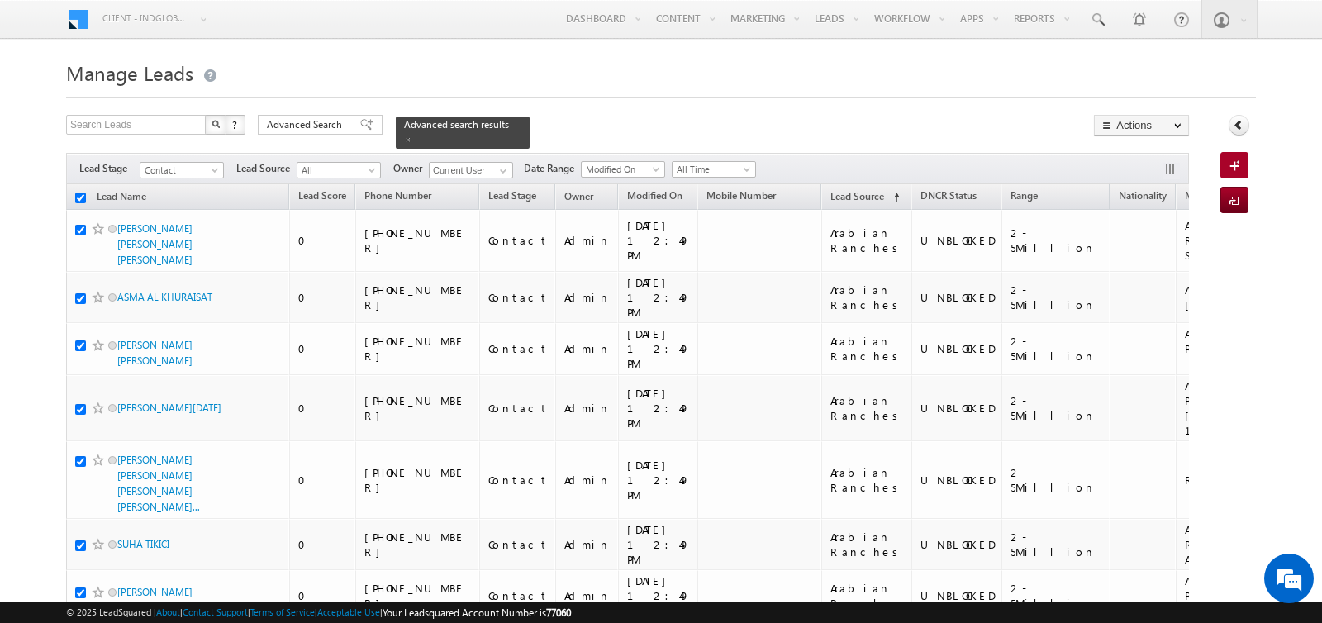
checkbox input "true"
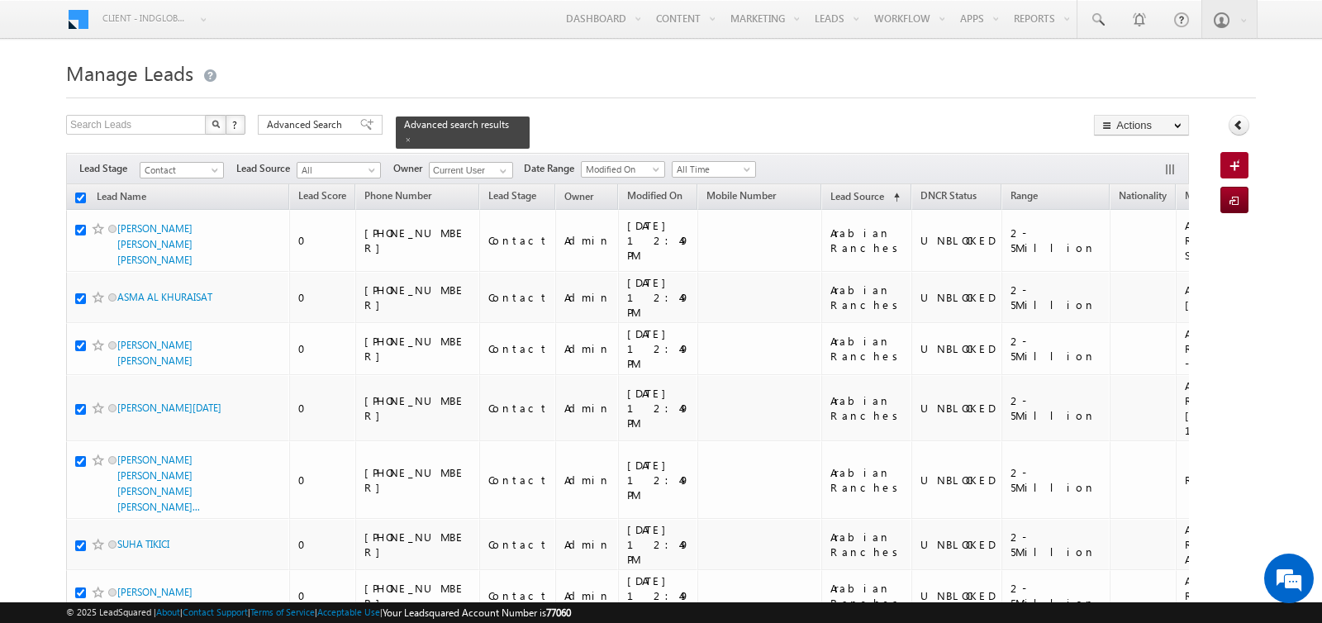
checkbox input "true"
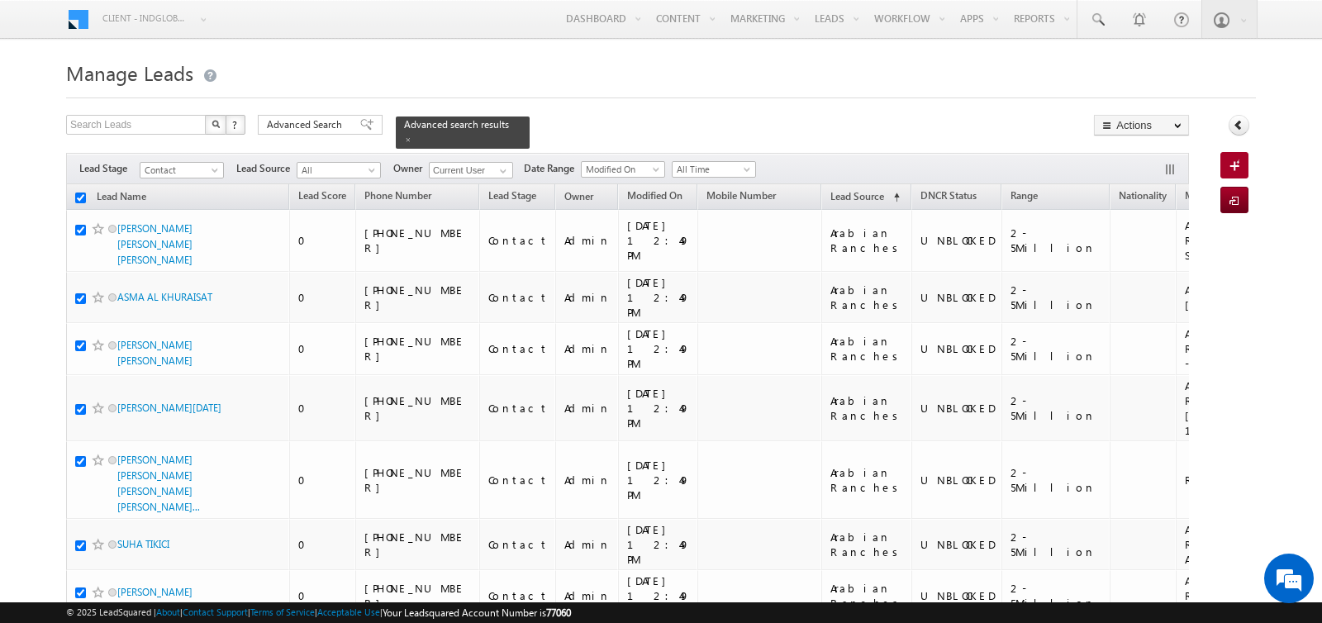
checkbox input "true"
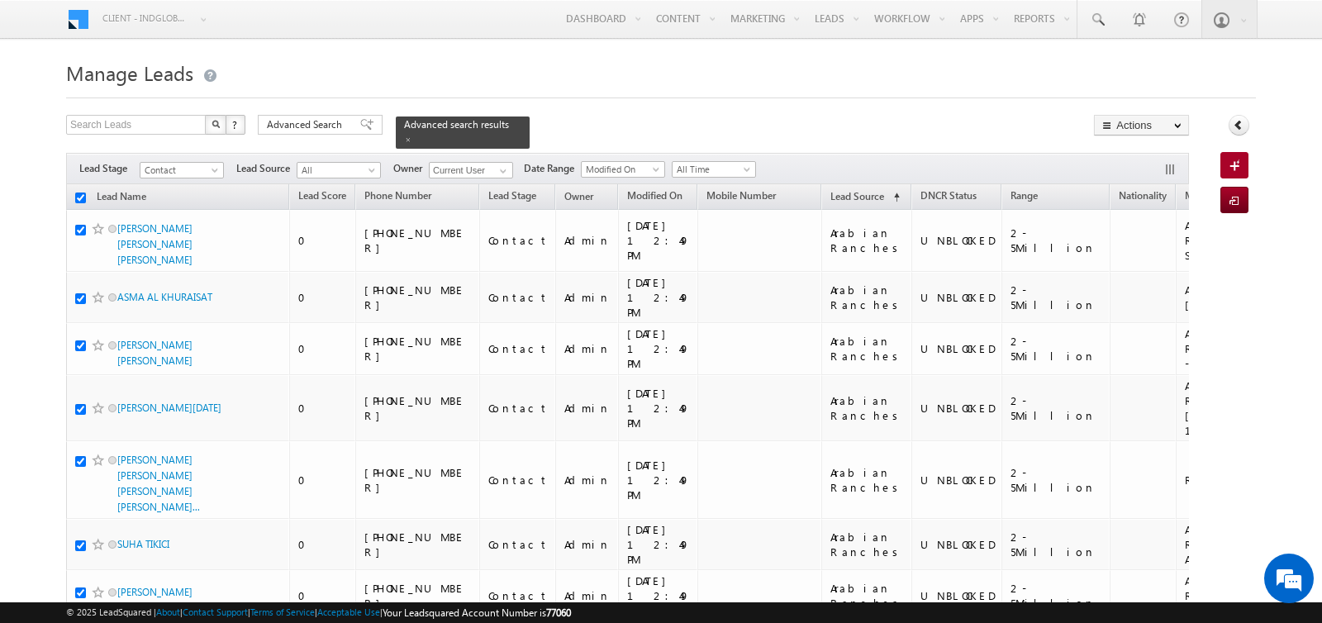
checkbox input "true"
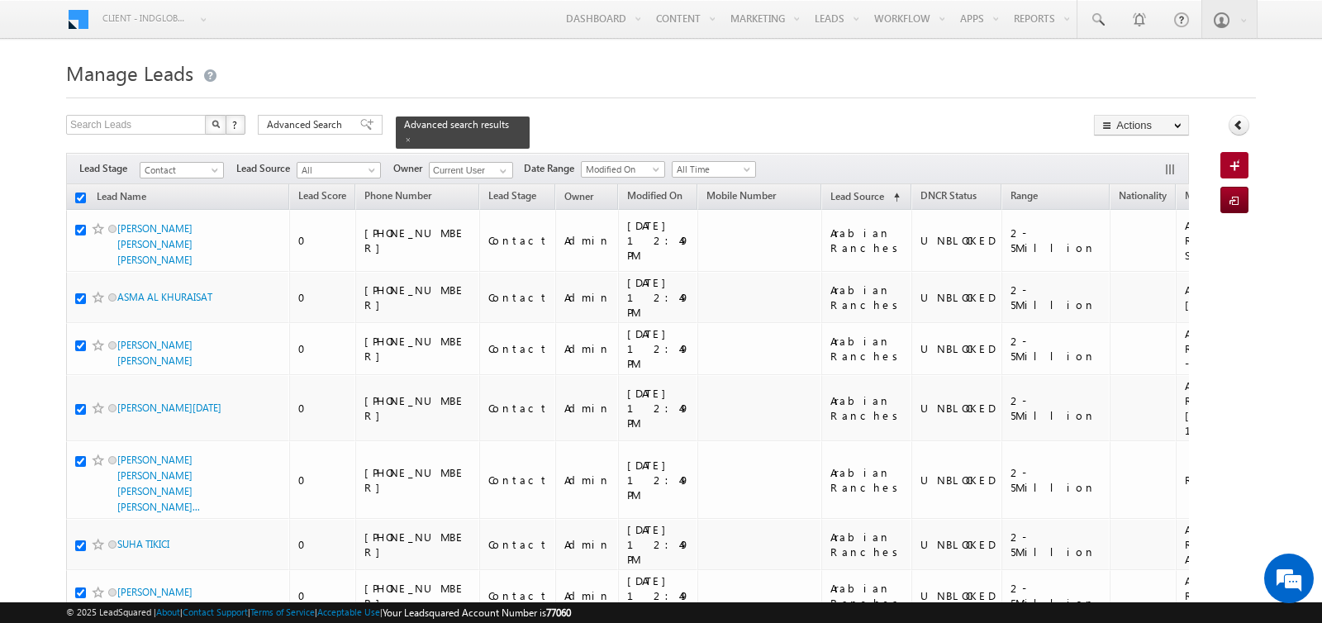
checkbox input "true"
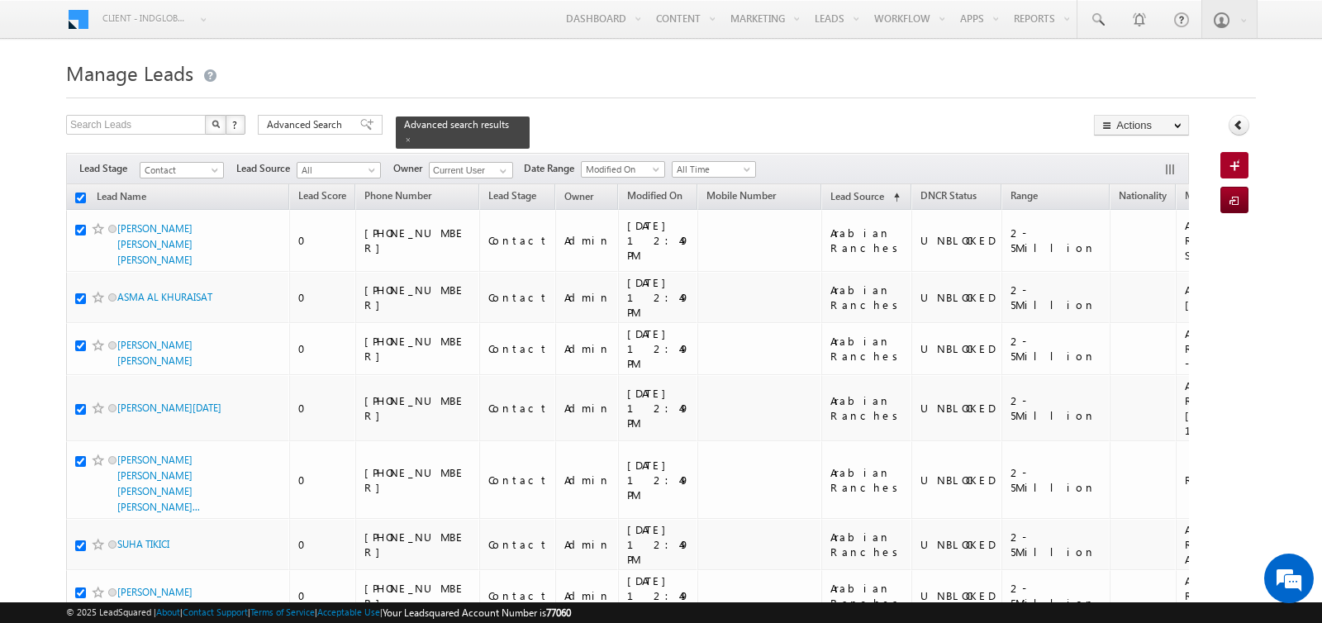
checkbox input "true"
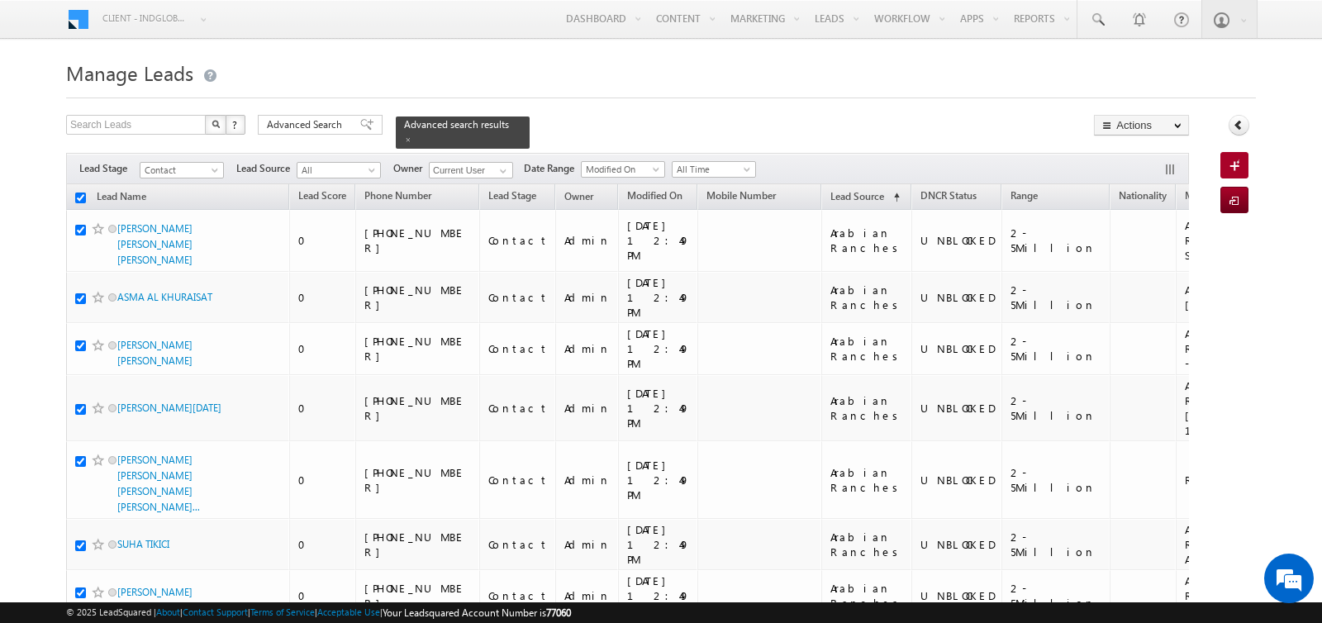
checkbox input "true"
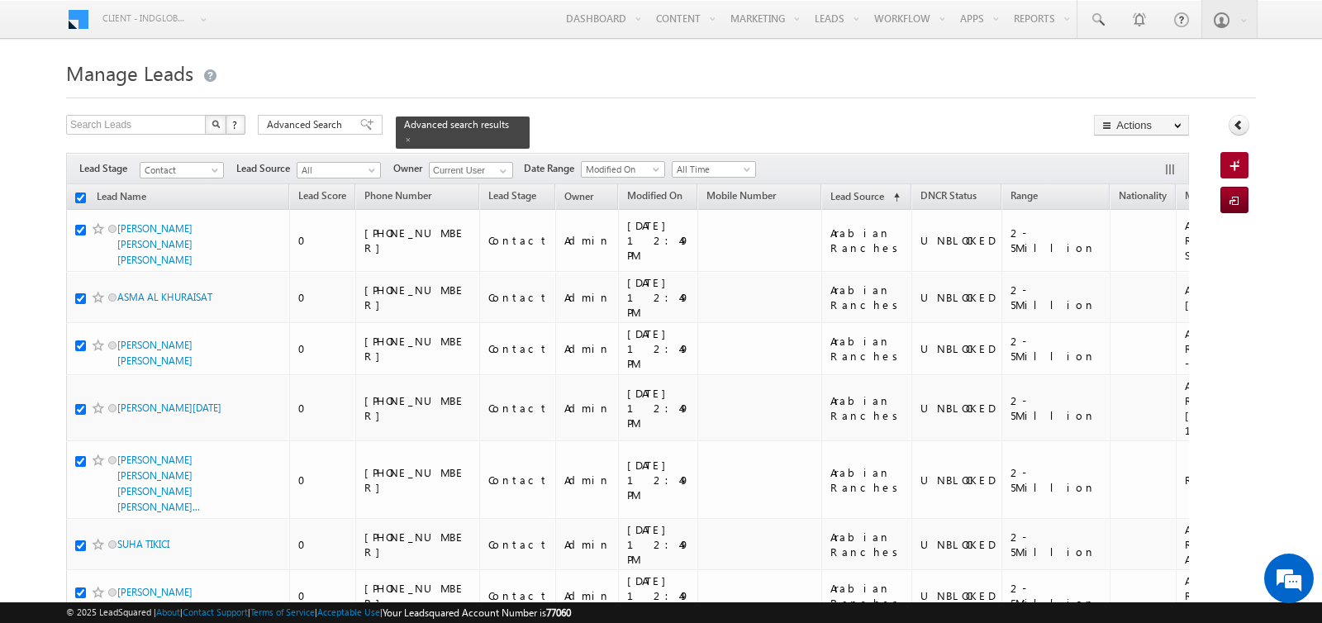
checkbox input "true"
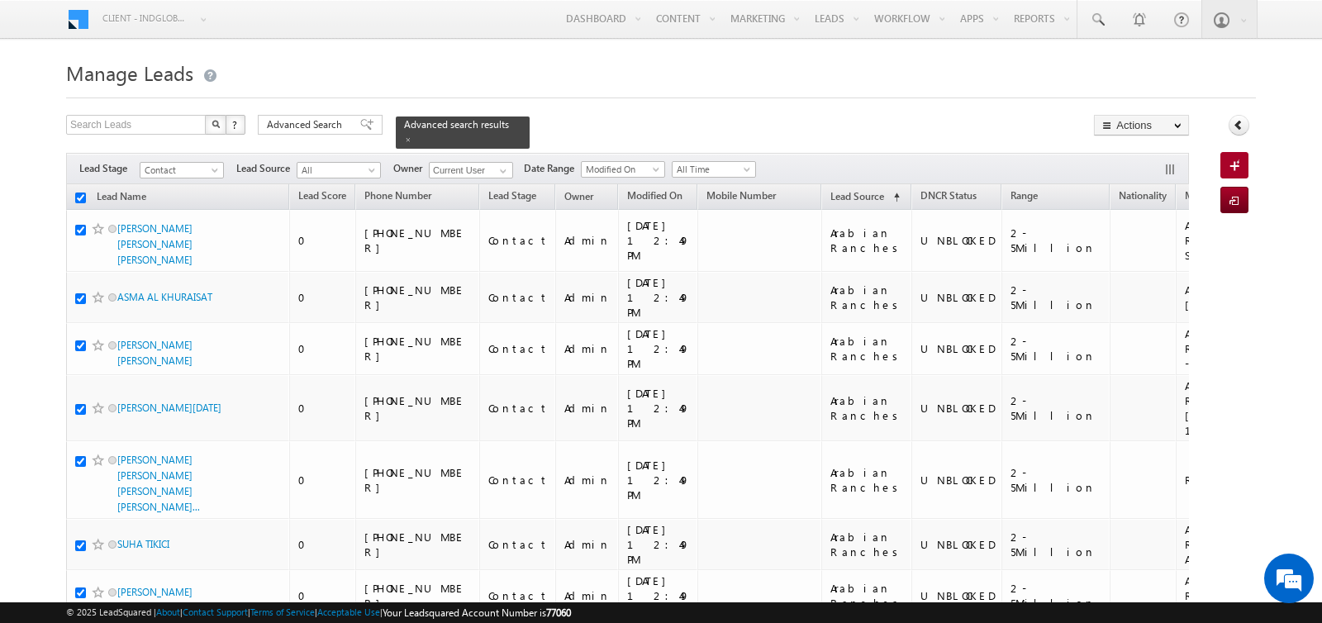
checkbox input "true"
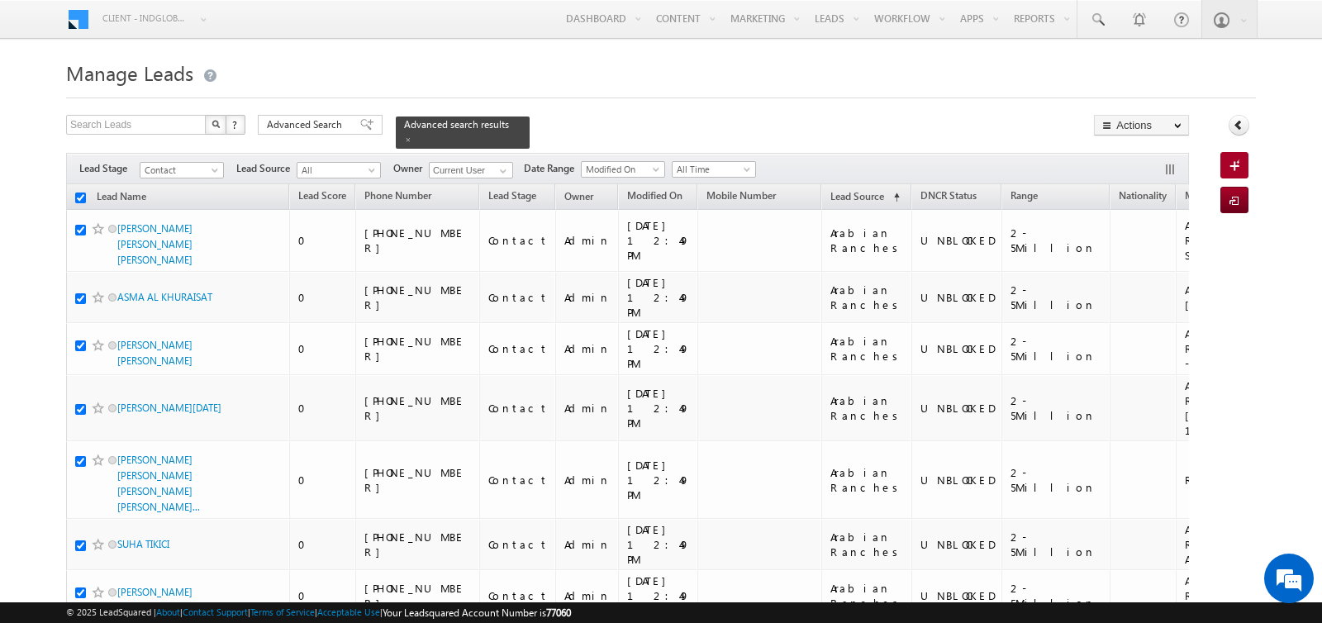
checkbox input "true"
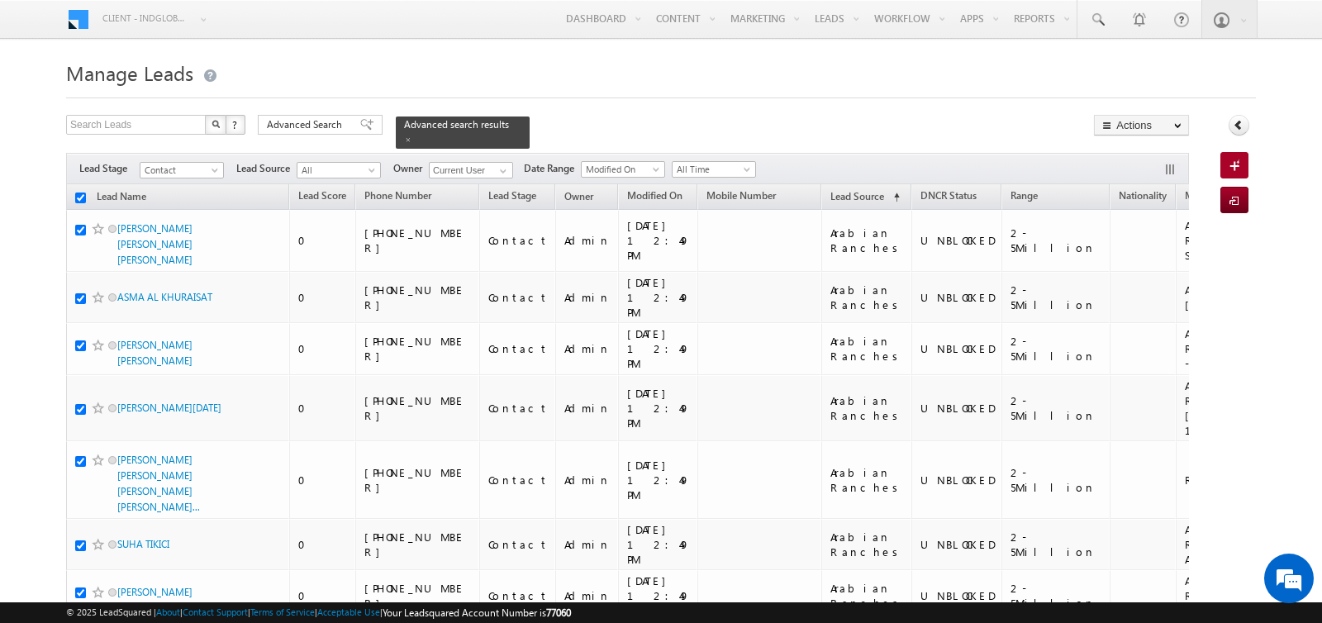
checkbox input "true"
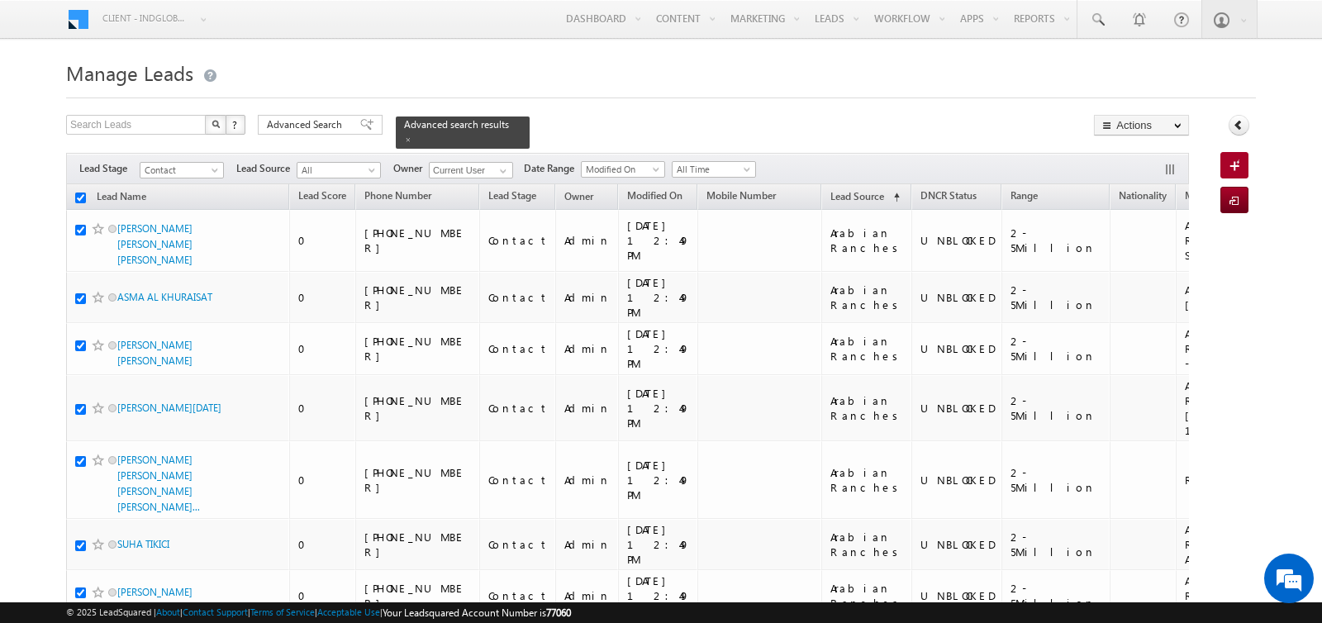
checkbox input "true"
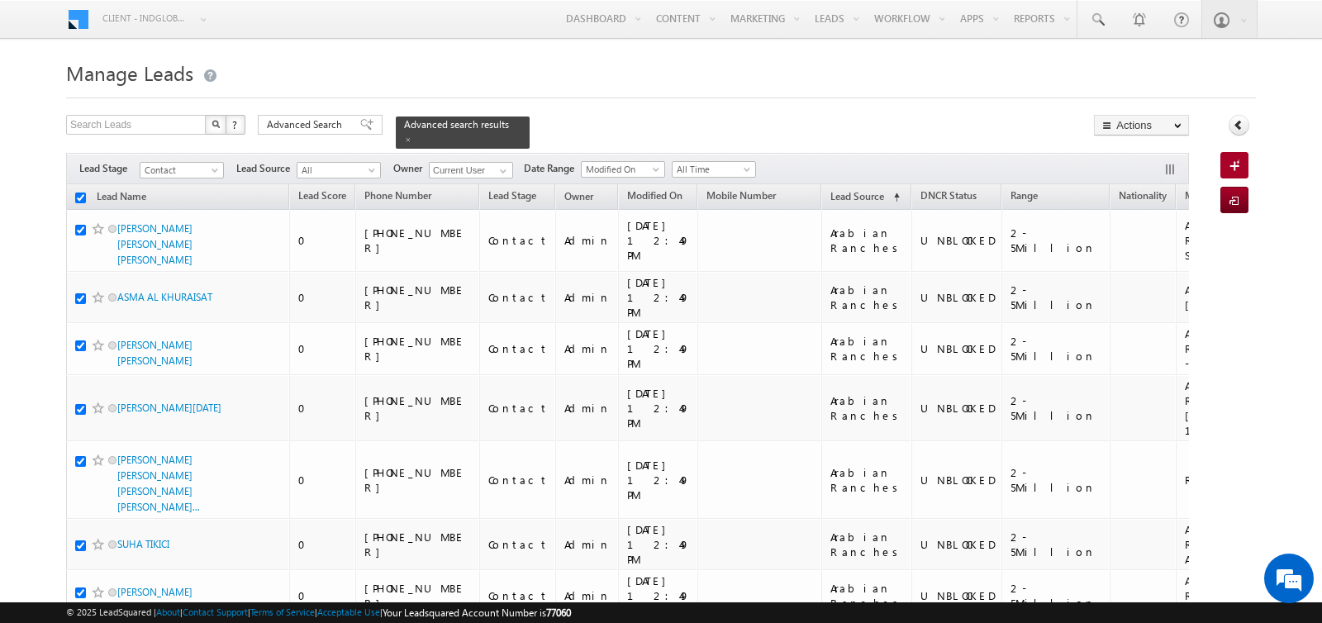
checkbox input "true"
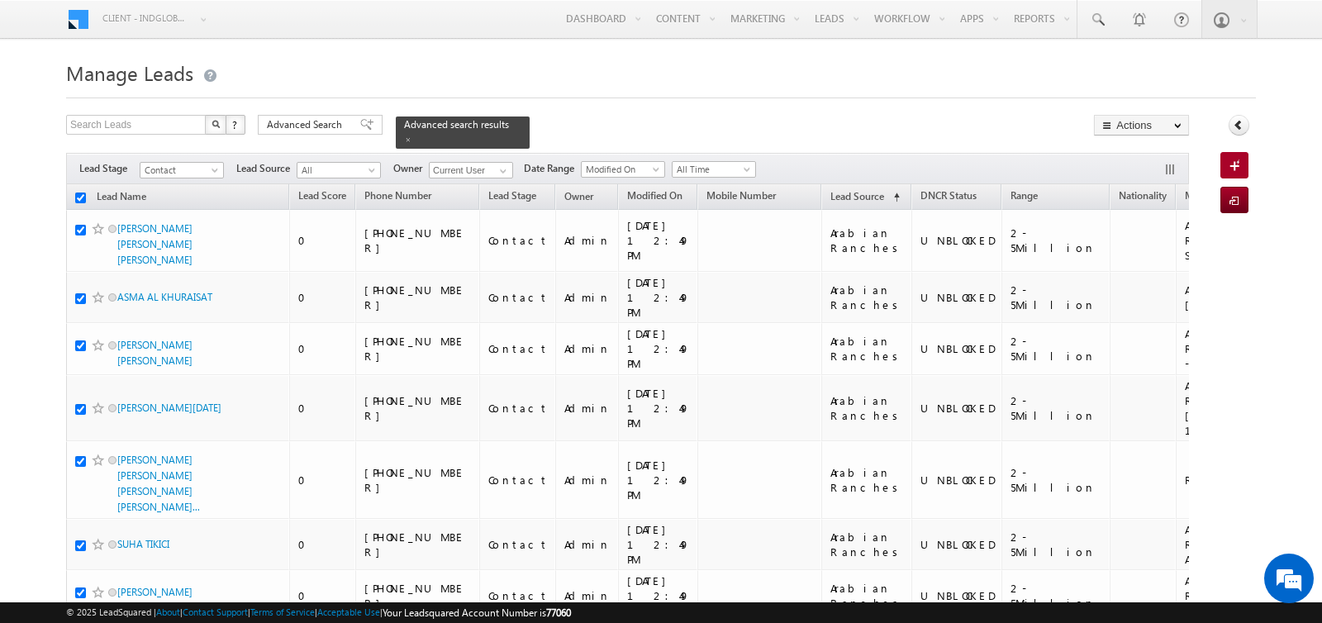
checkbox input "true"
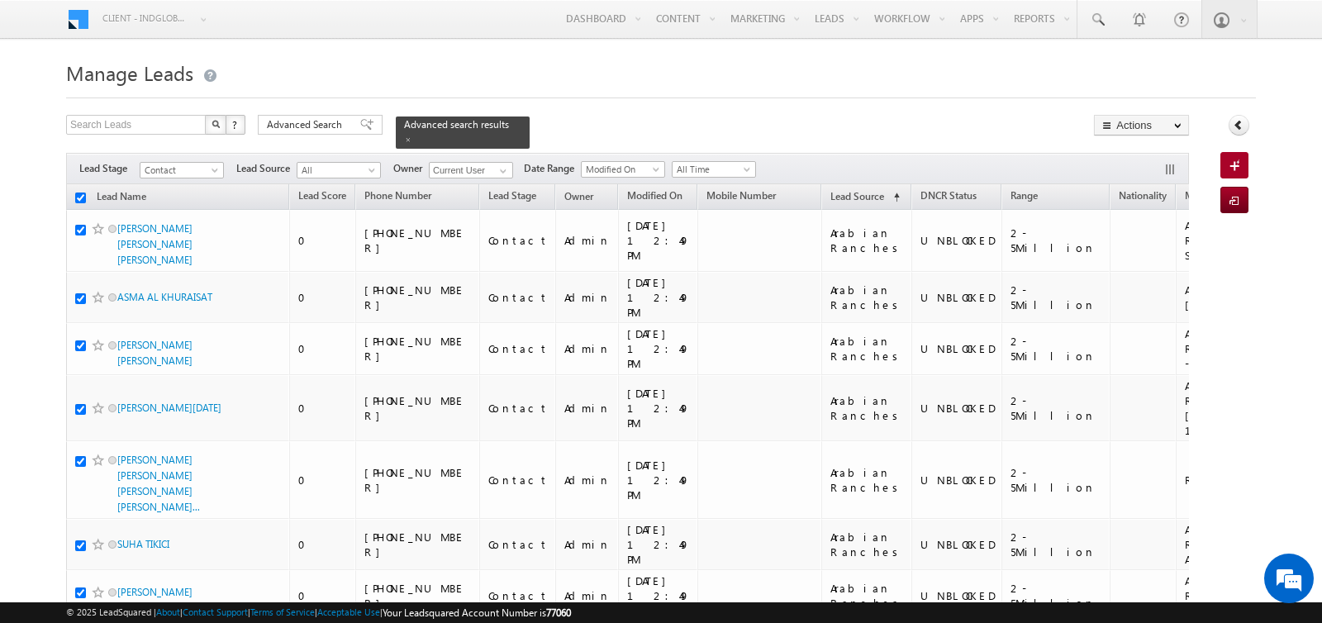
checkbox input "true"
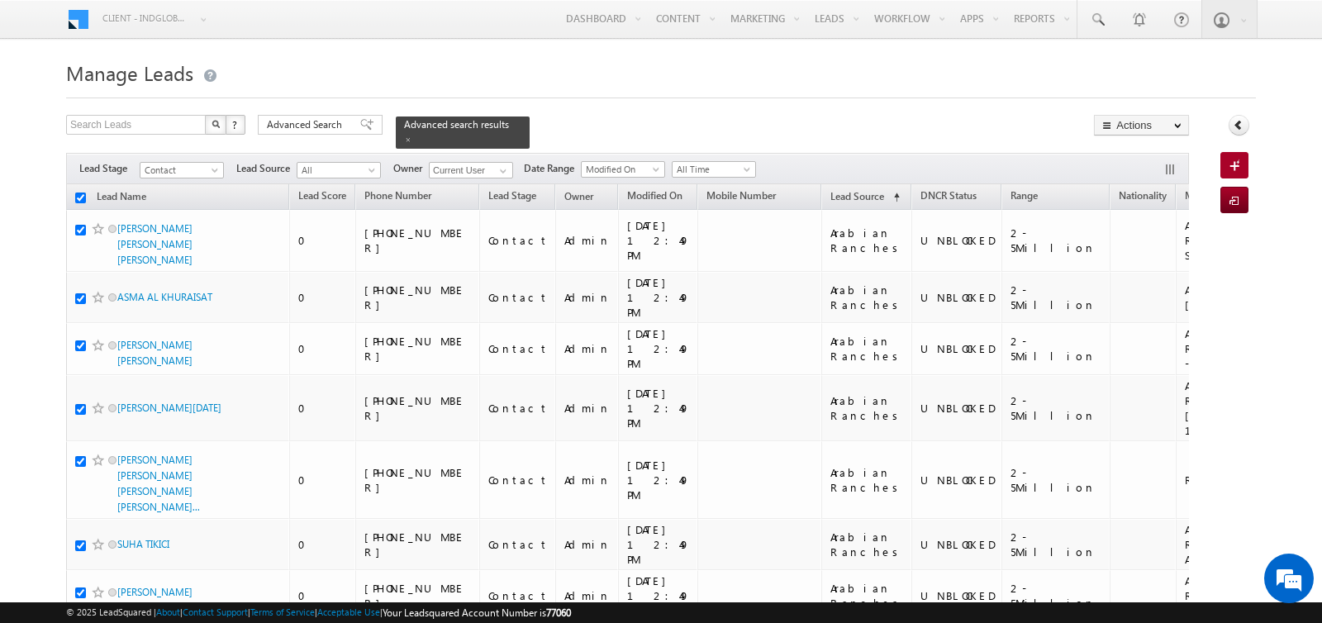
checkbox input "true"
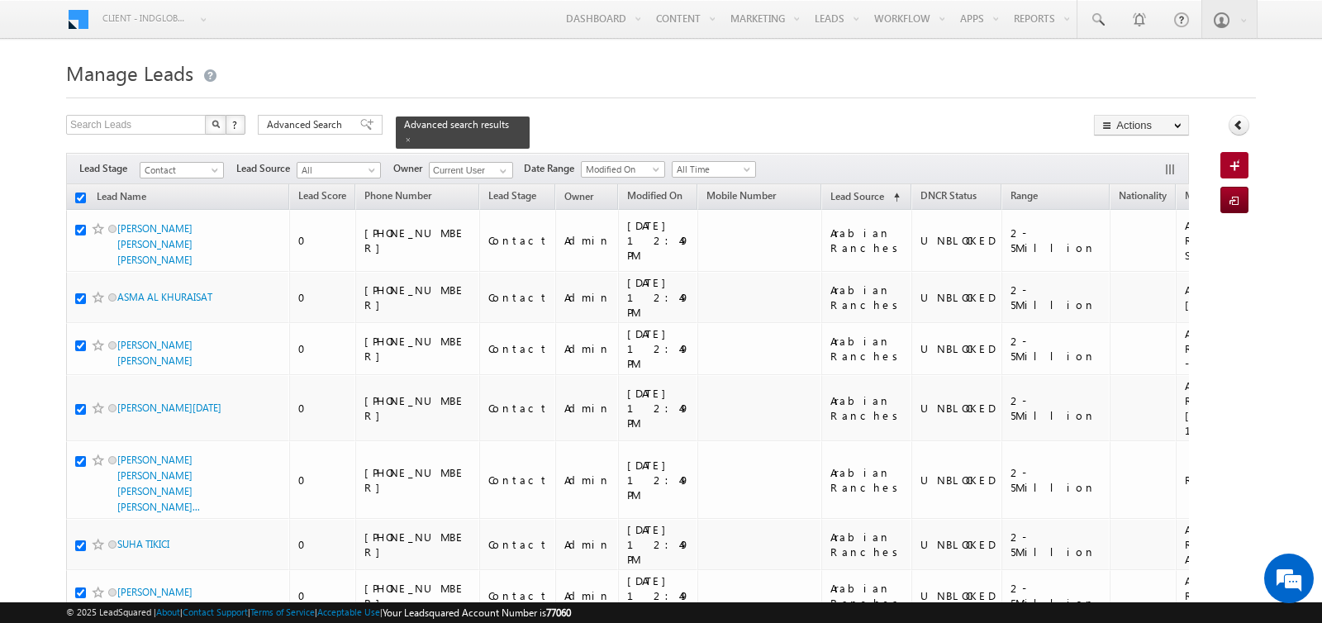
checkbox input "true"
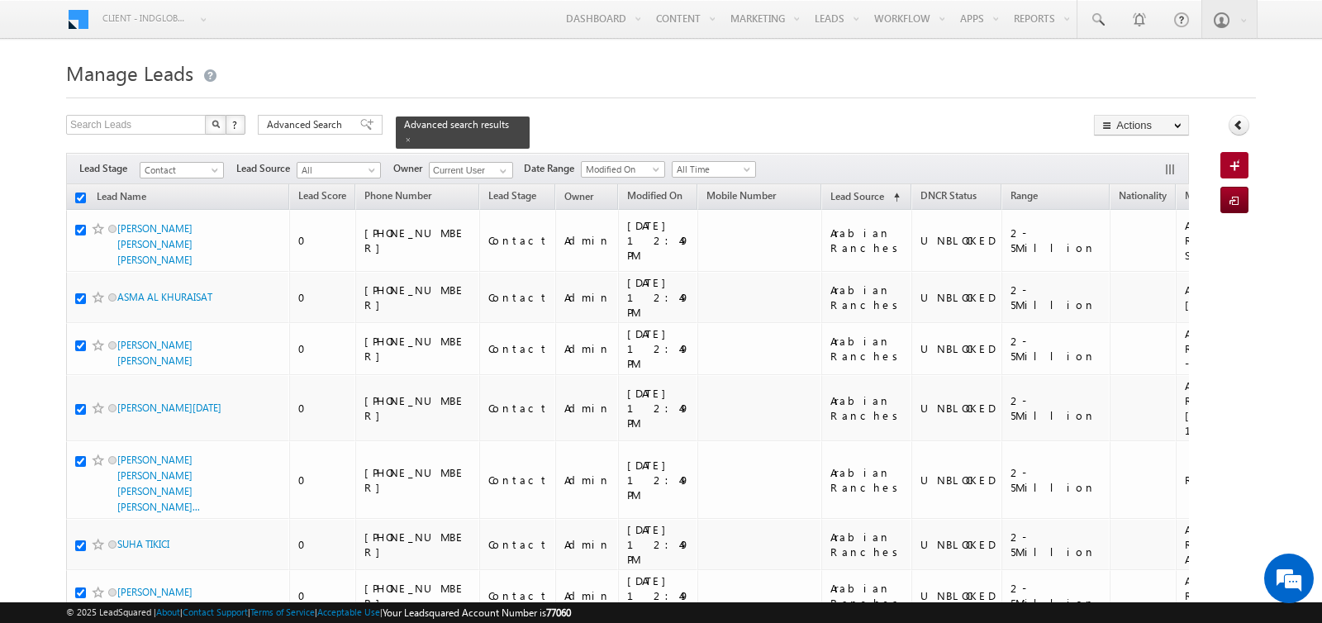
checkbox input "true"
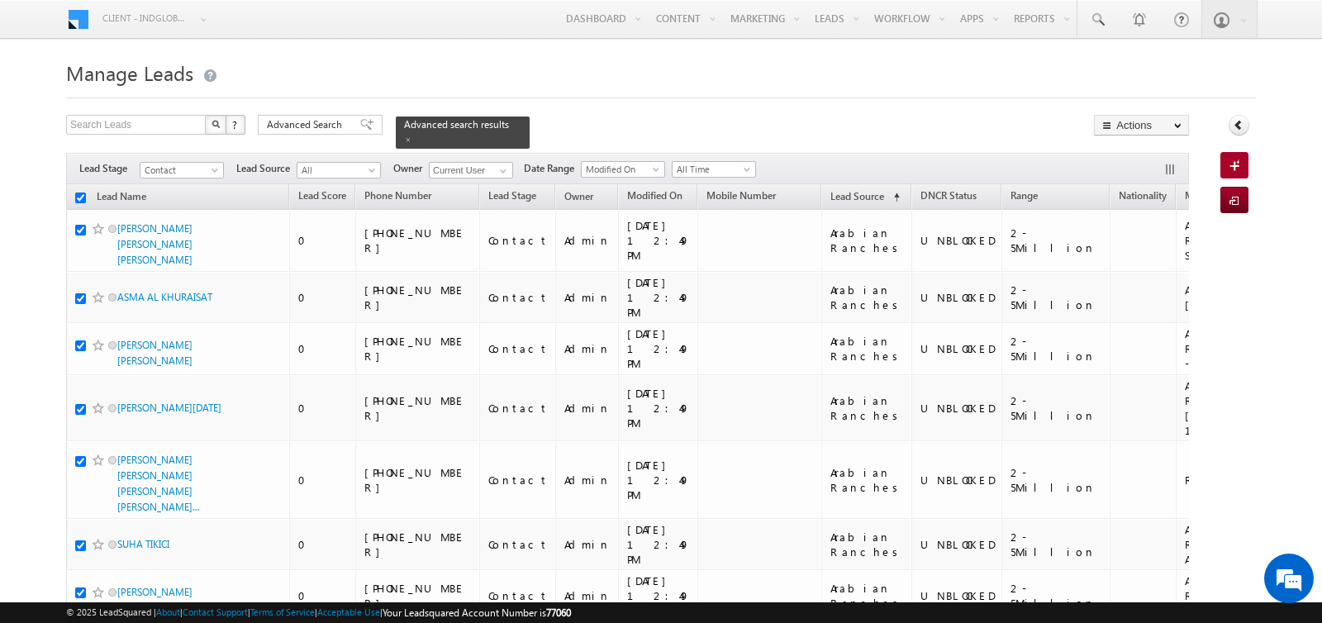
checkbox input "true"
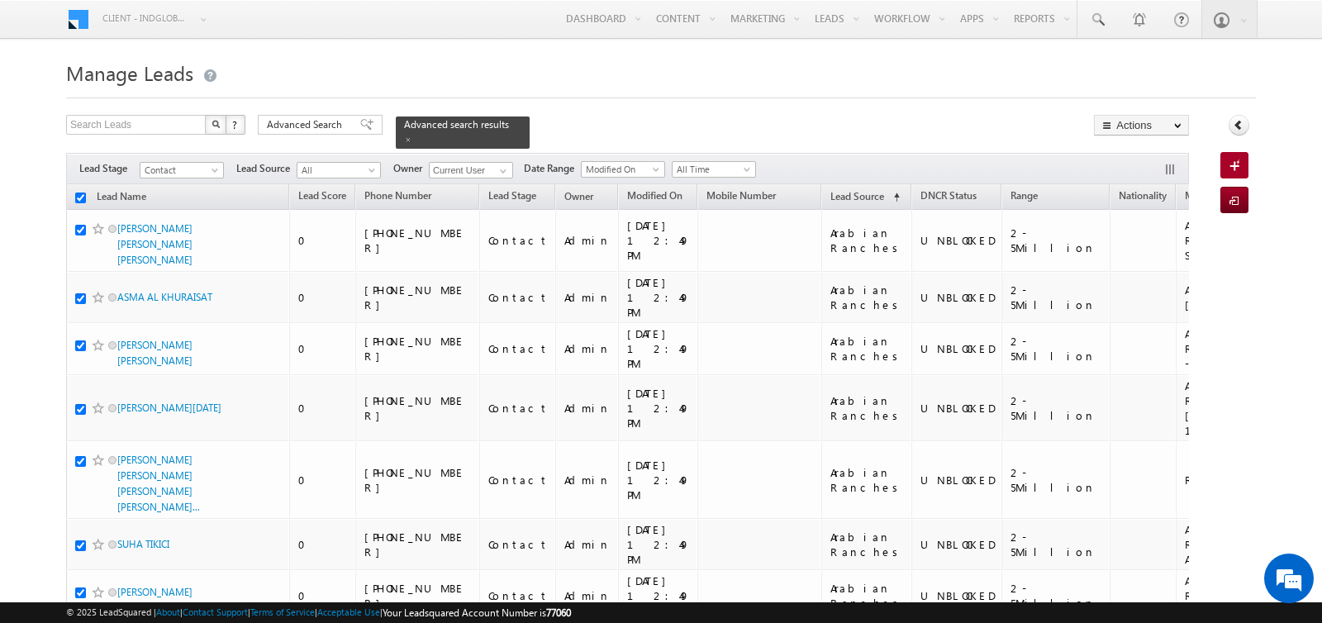
checkbox input "true"
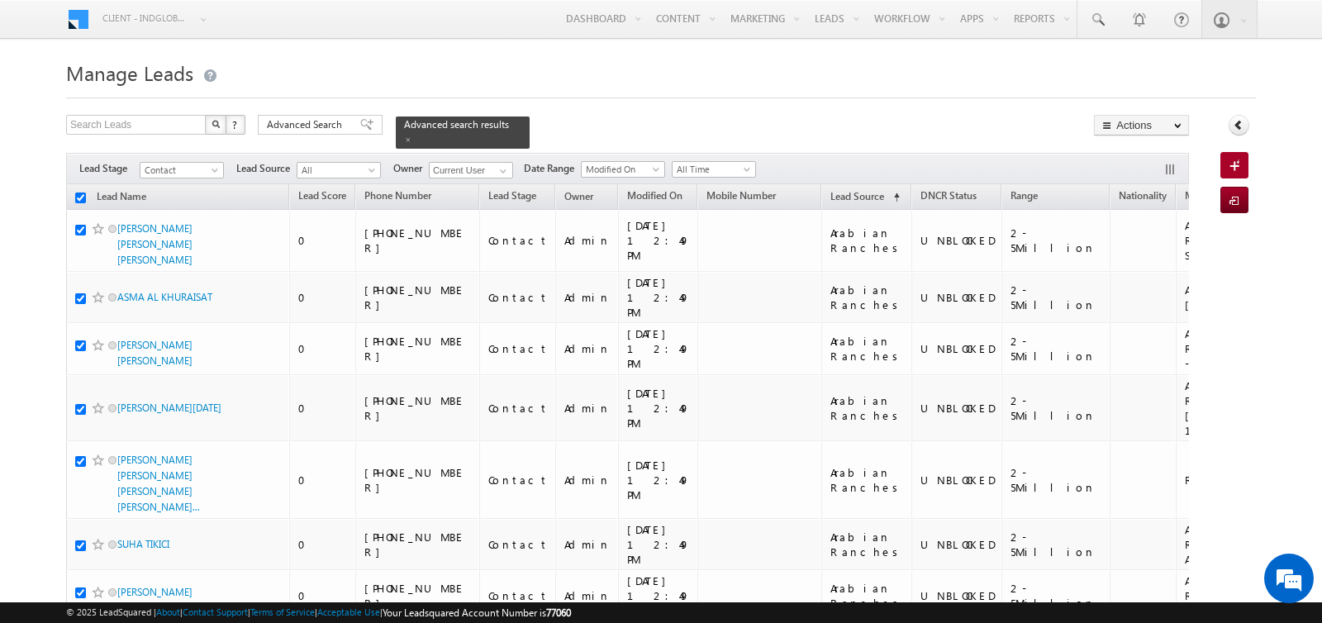
checkbox input "true"
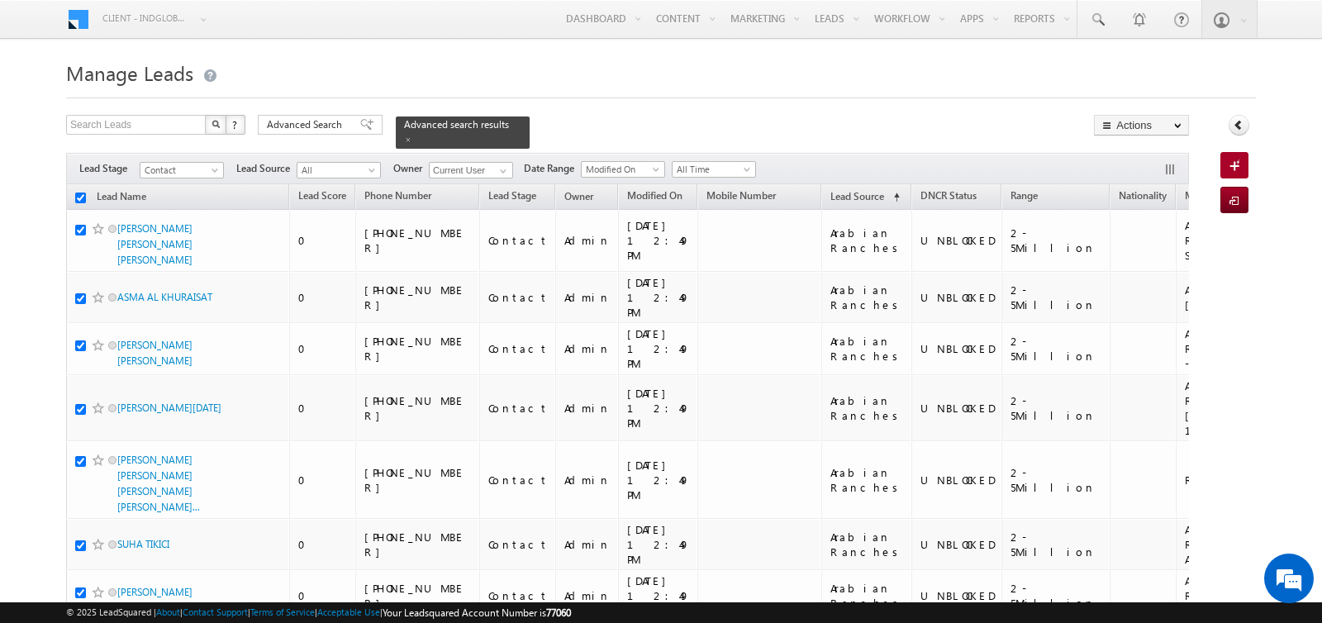
checkbox input "true"
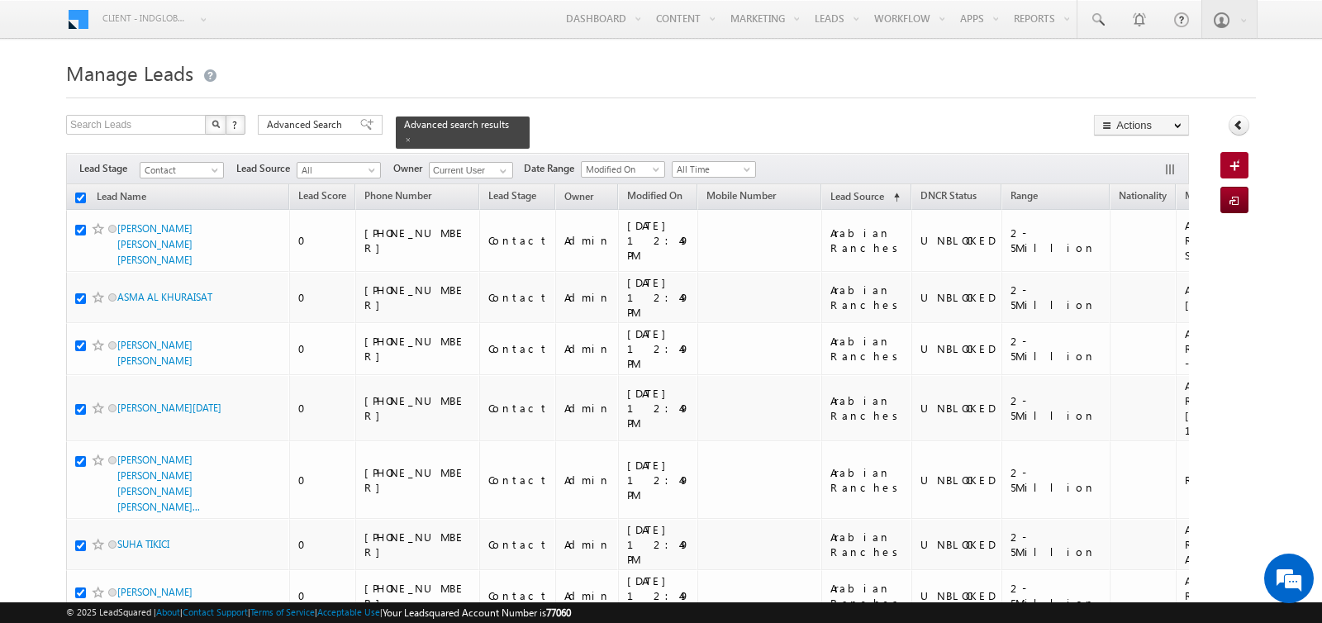
checkbox input "true"
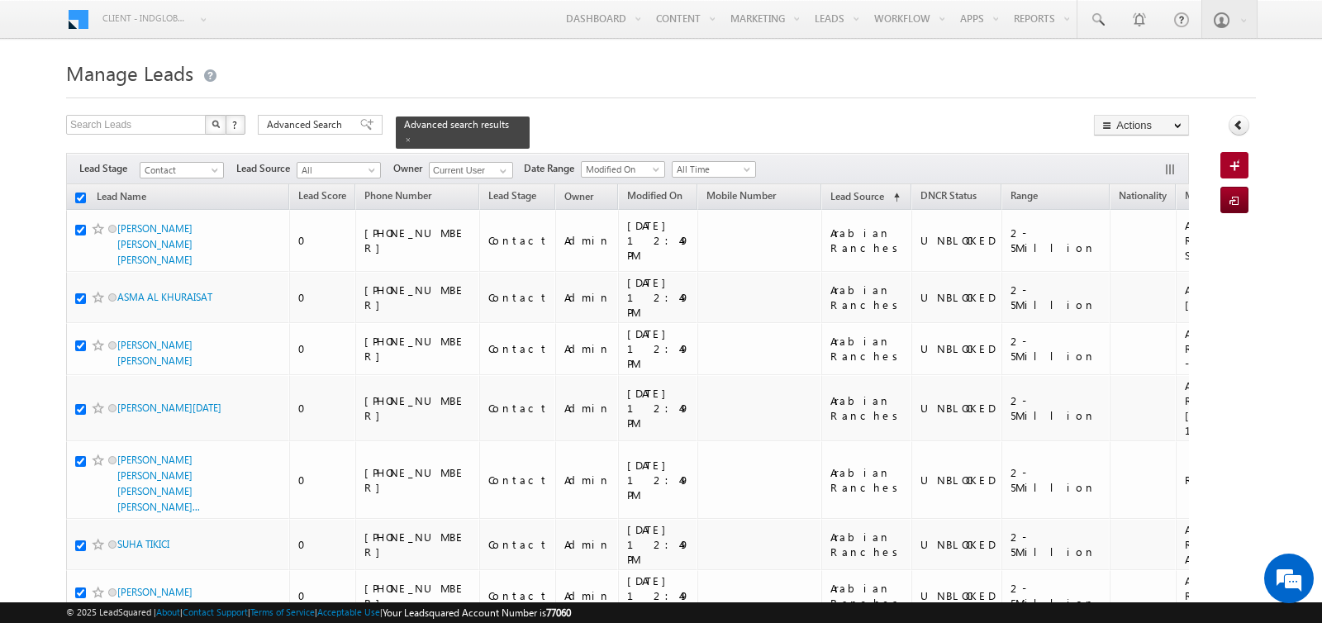
checkbox input "true"
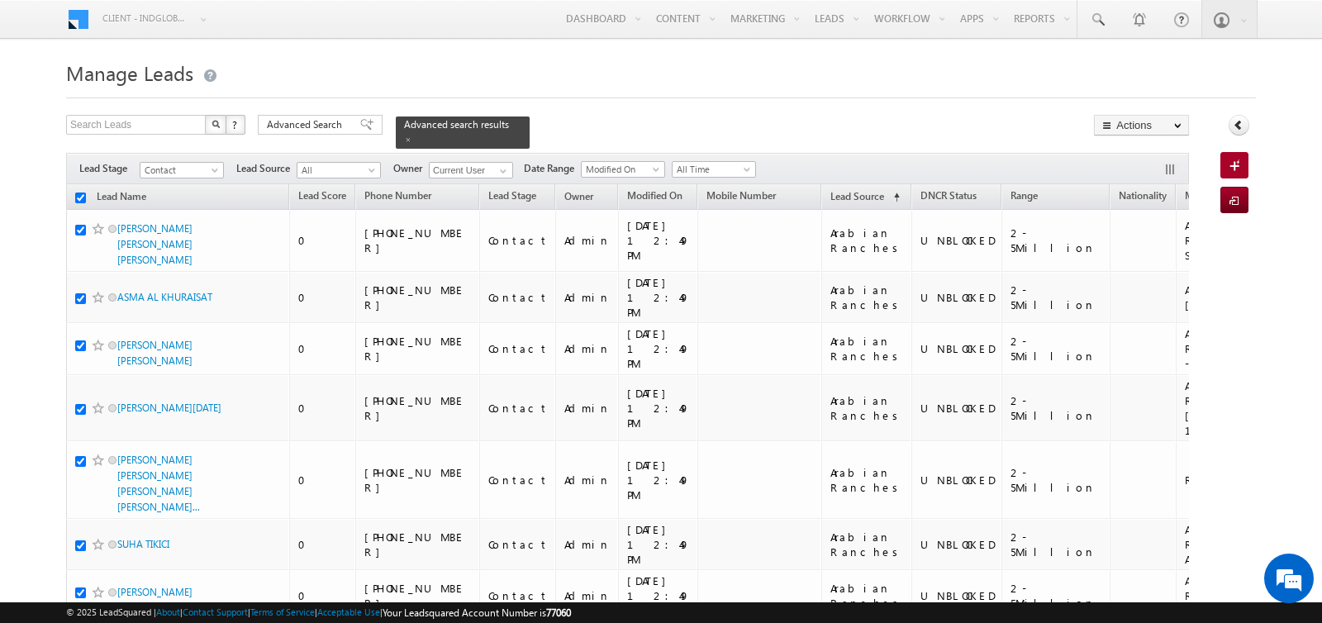
checkbox input "true"
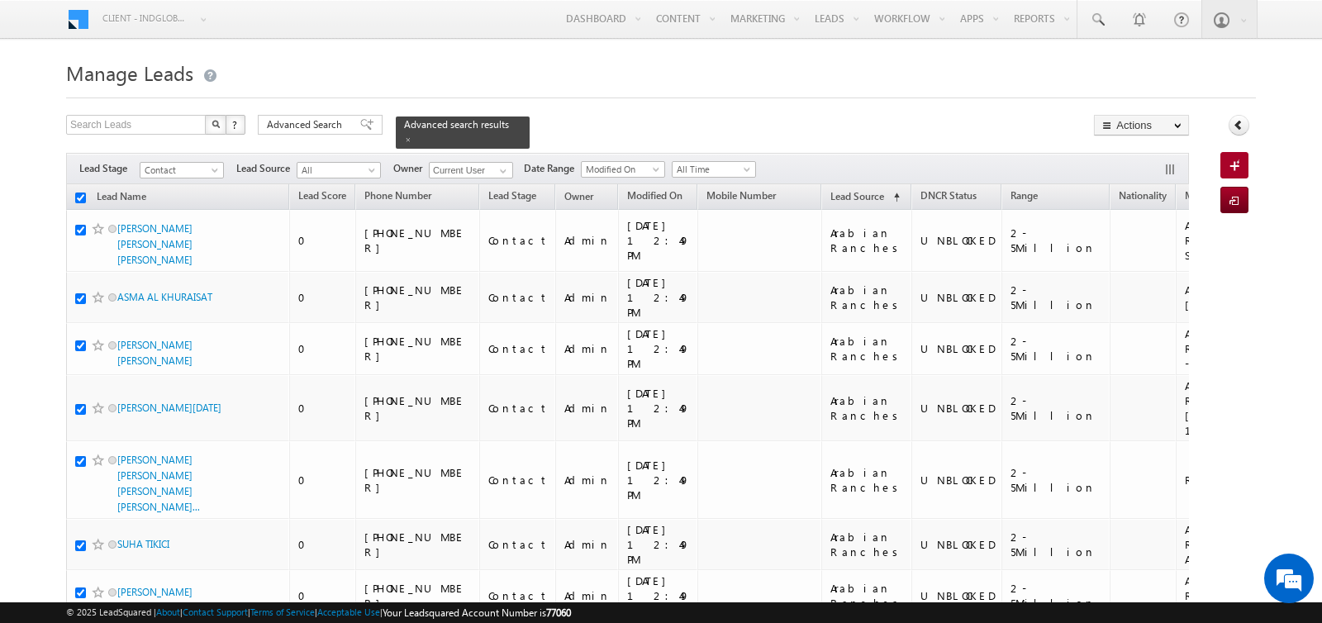
checkbox input "true"
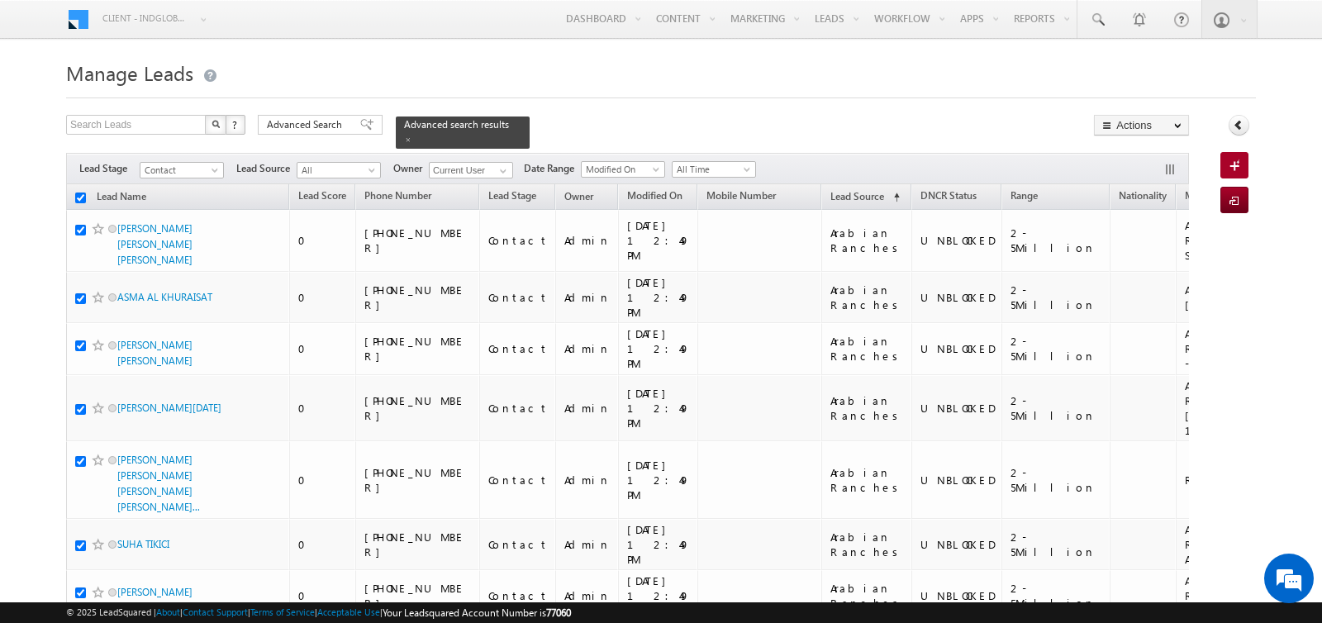
checkbox input "true"
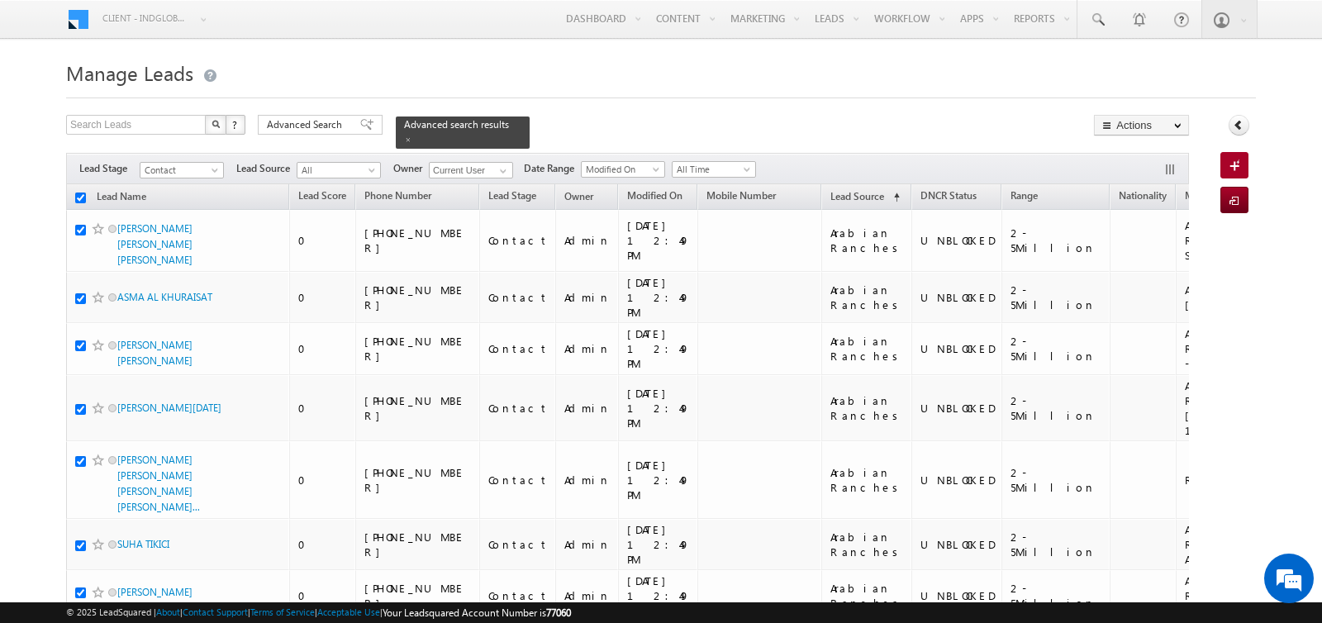
checkbox input "true"
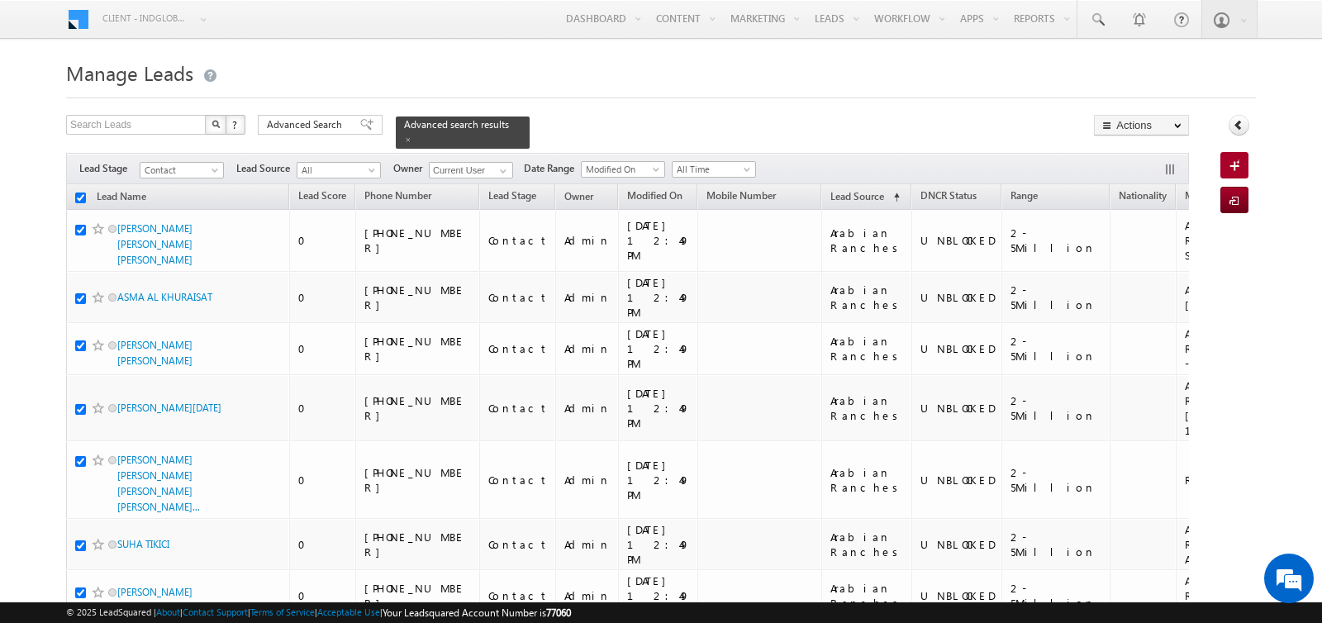
checkbox input "true"
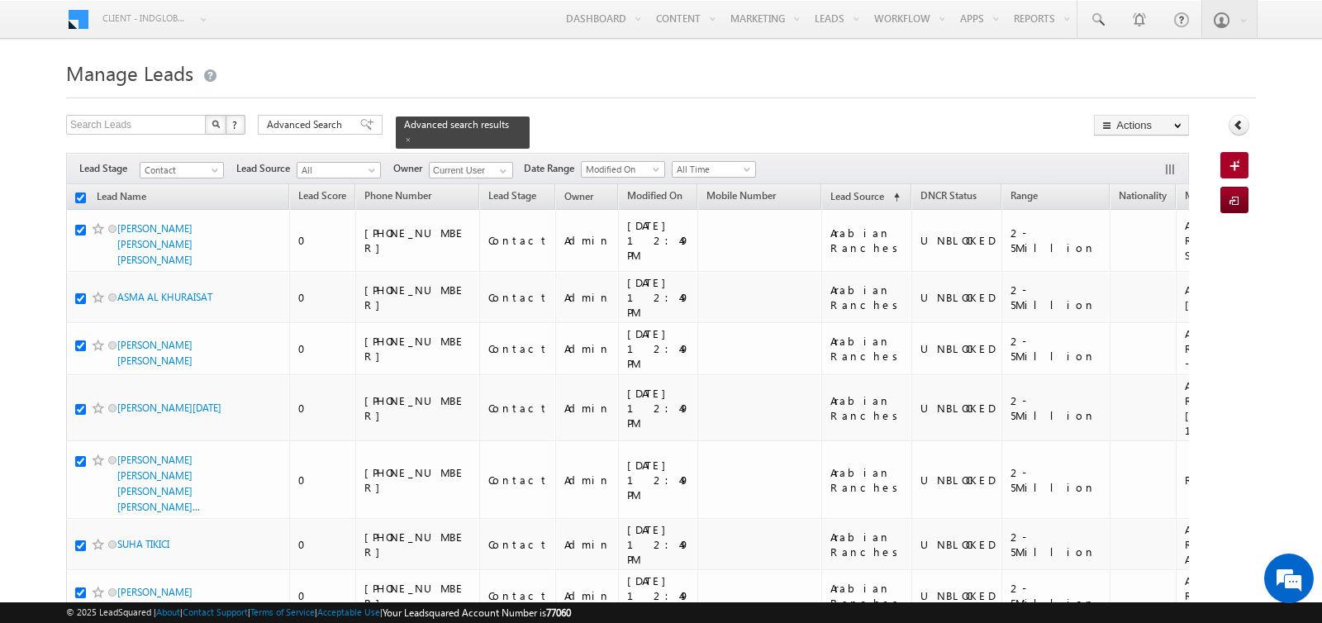
checkbox input "true"
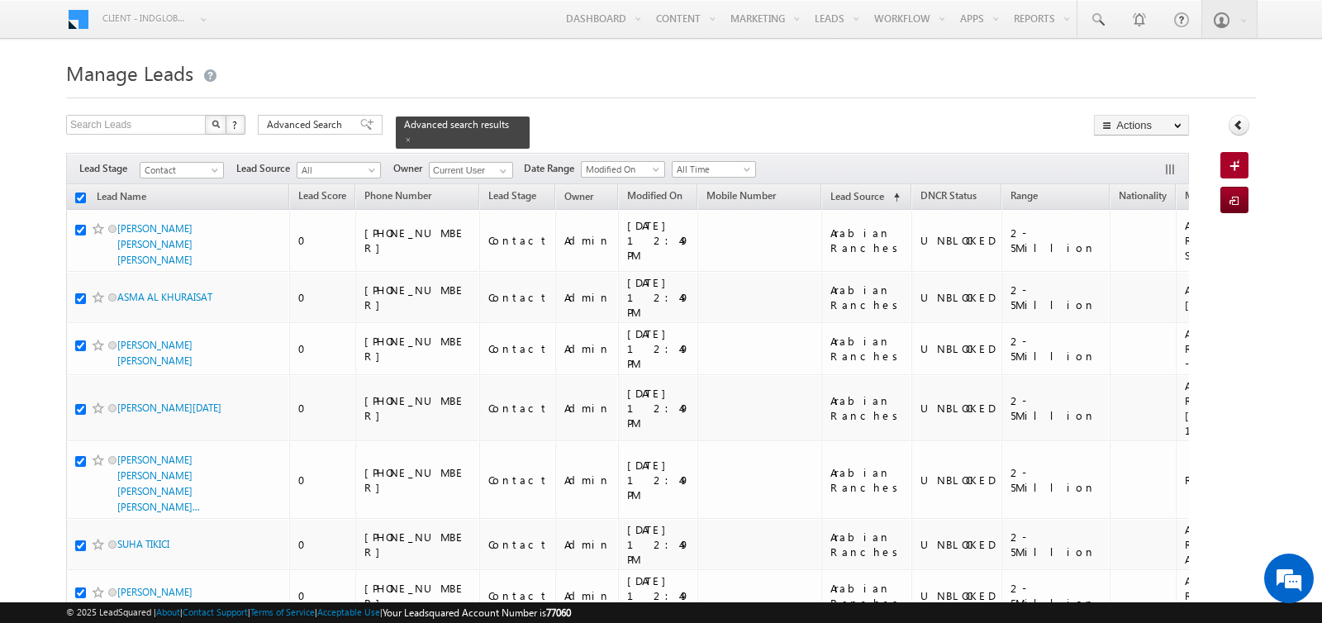
checkbox input "true"
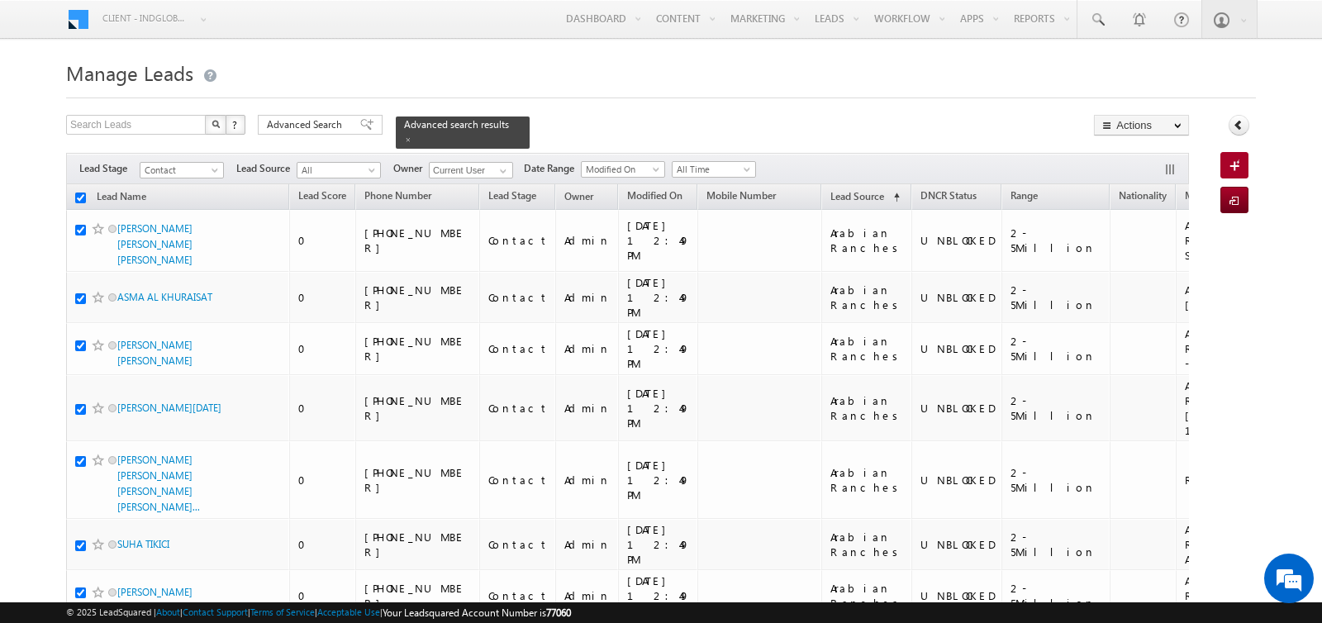
checkbox input "true"
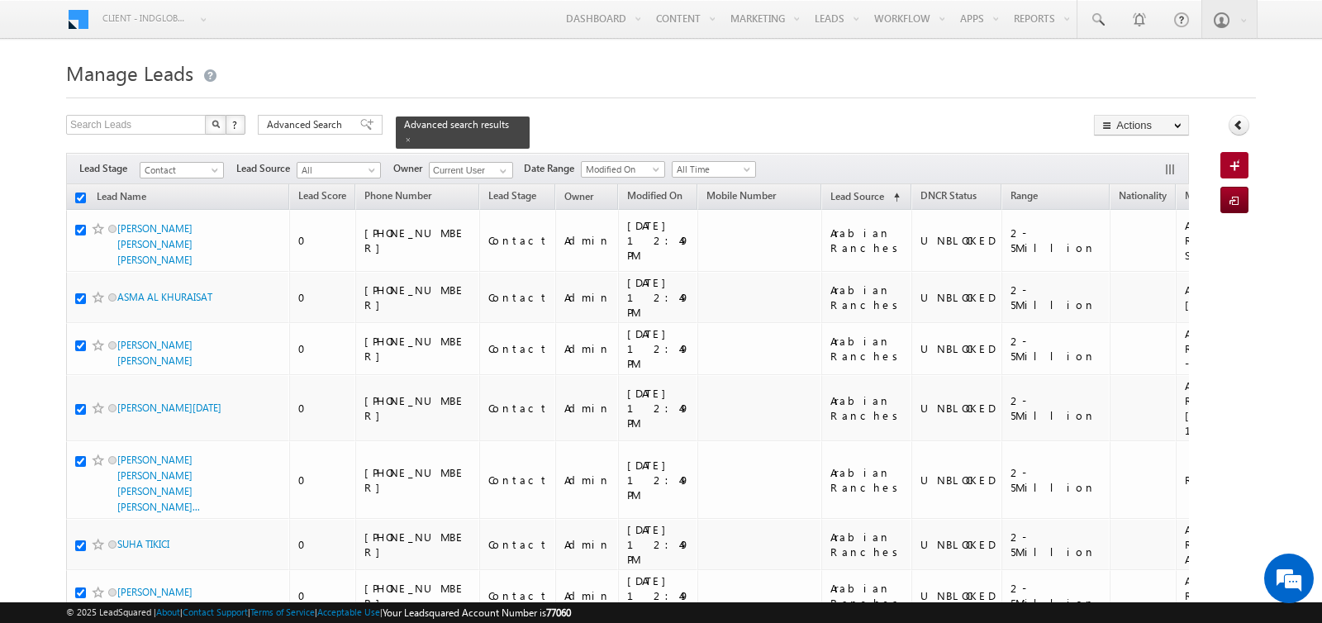
checkbox input "true"
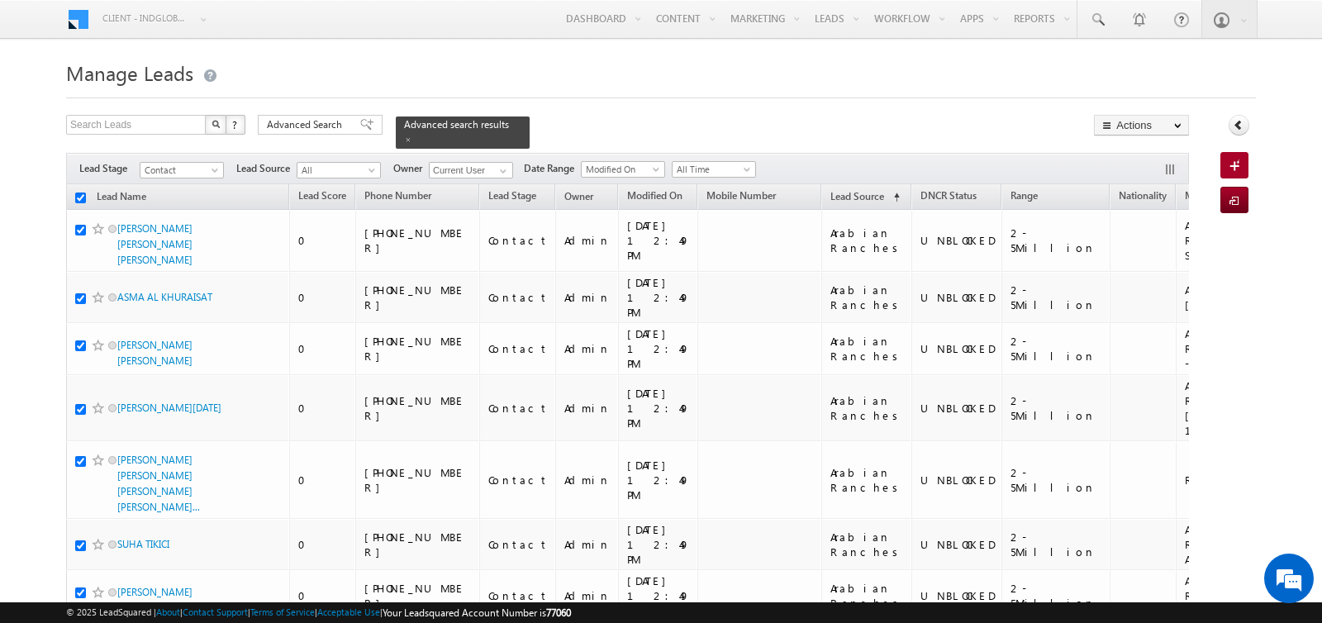
checkbox input "true"
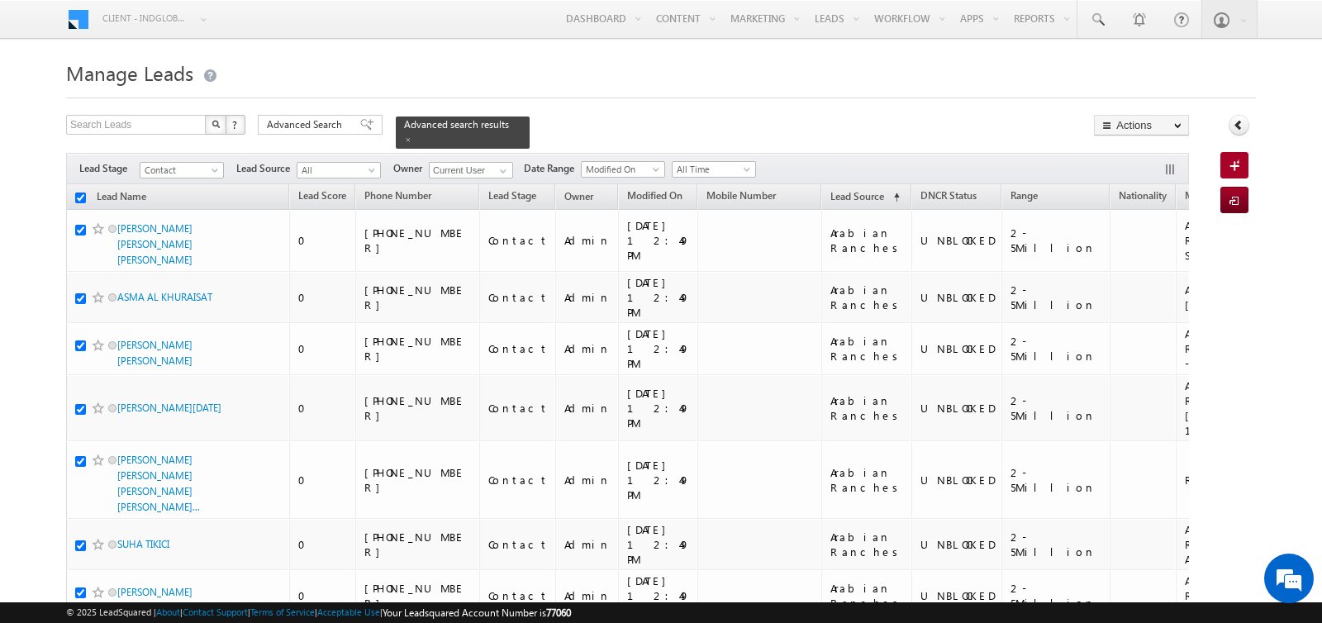
checkbox input "true"
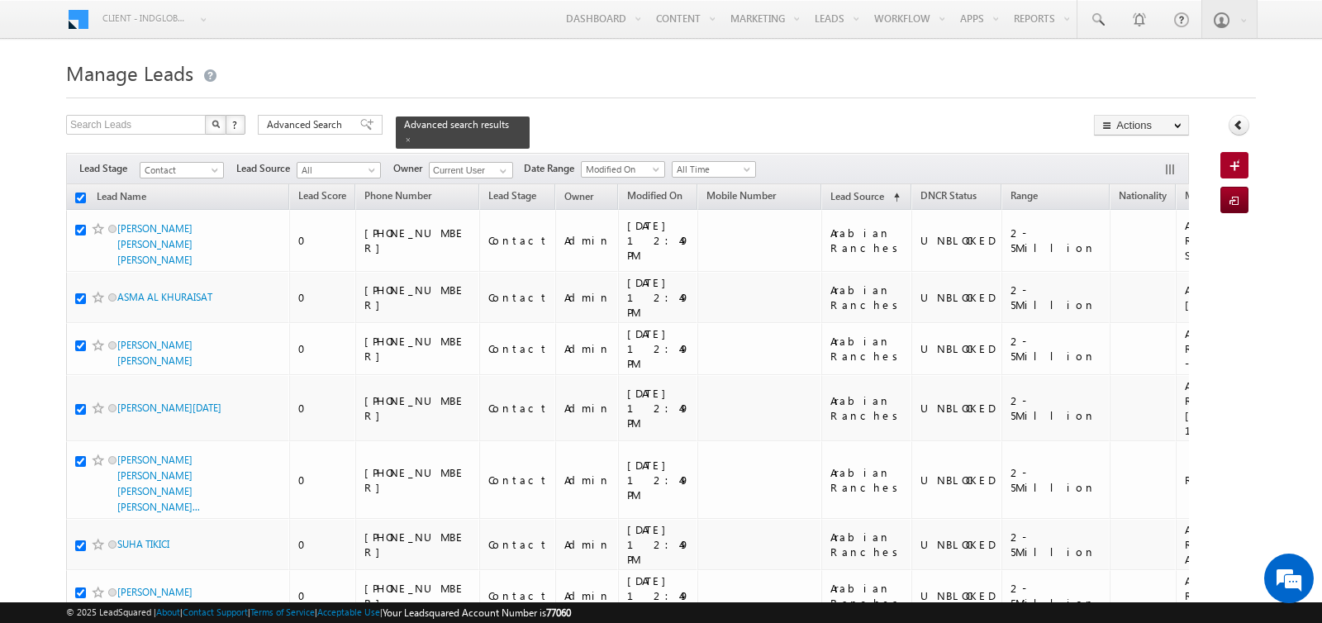
checkbox input "true"
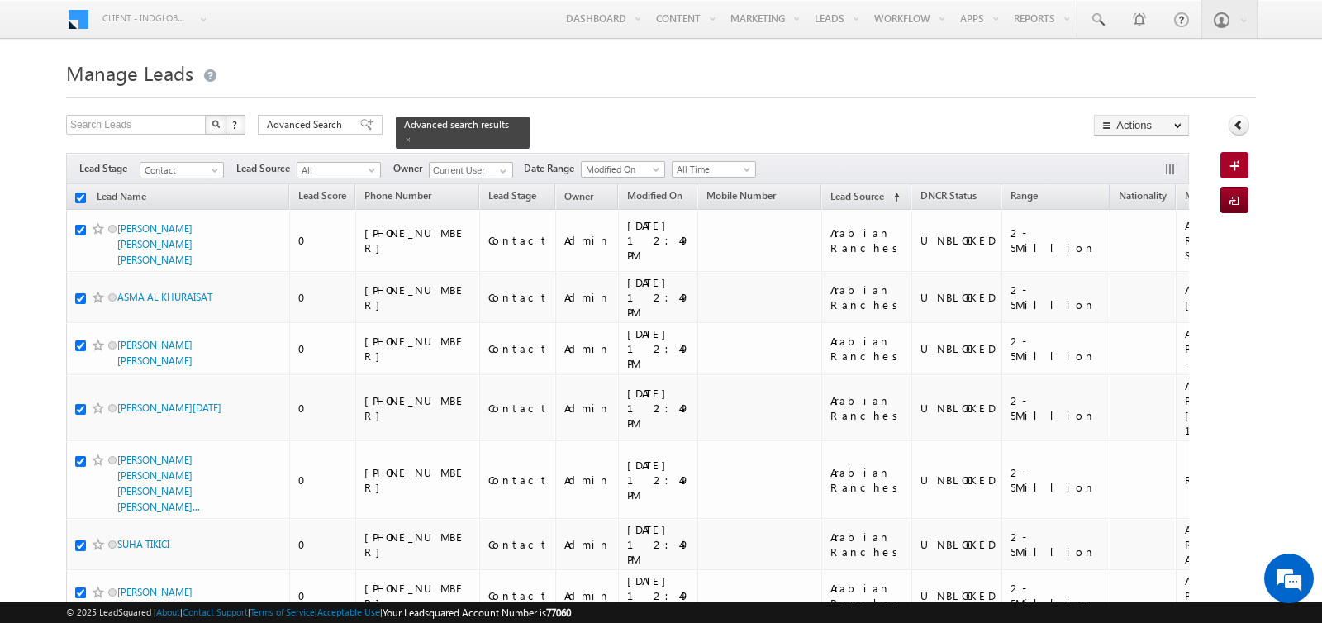
checkbox input "true"
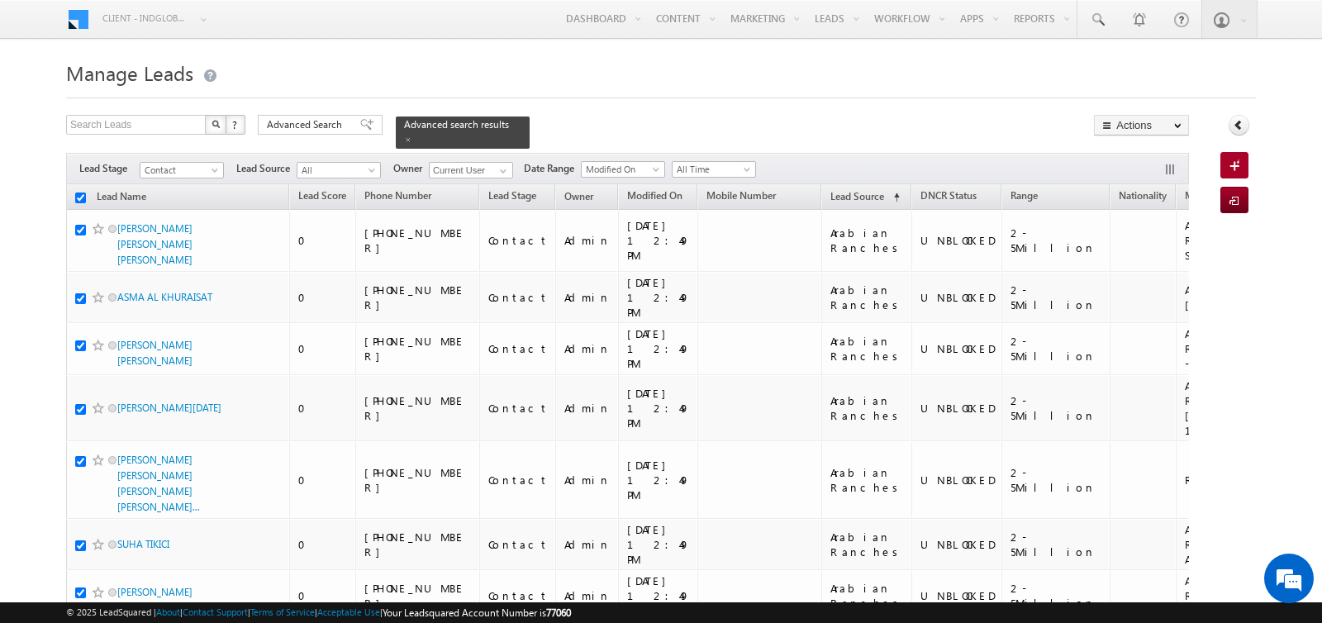
checkbox input "true"
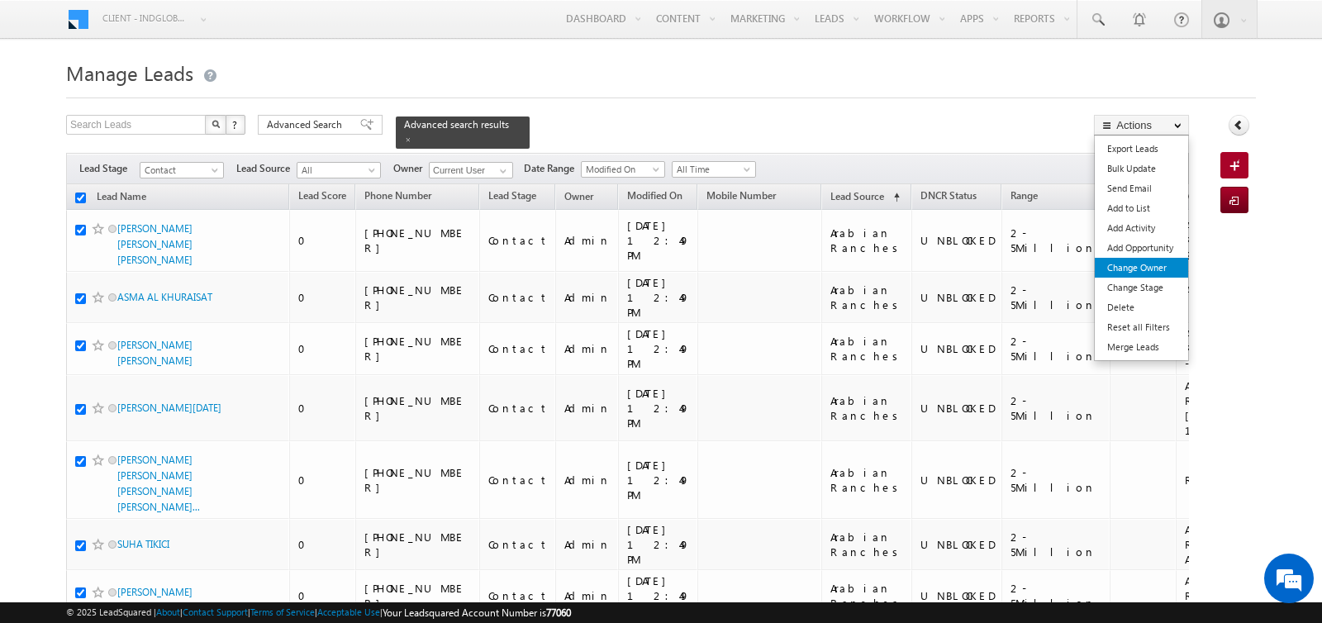
click at [1117, 266] on link "Change Owner" at bounding box center [1141, 268] width 93 height 20
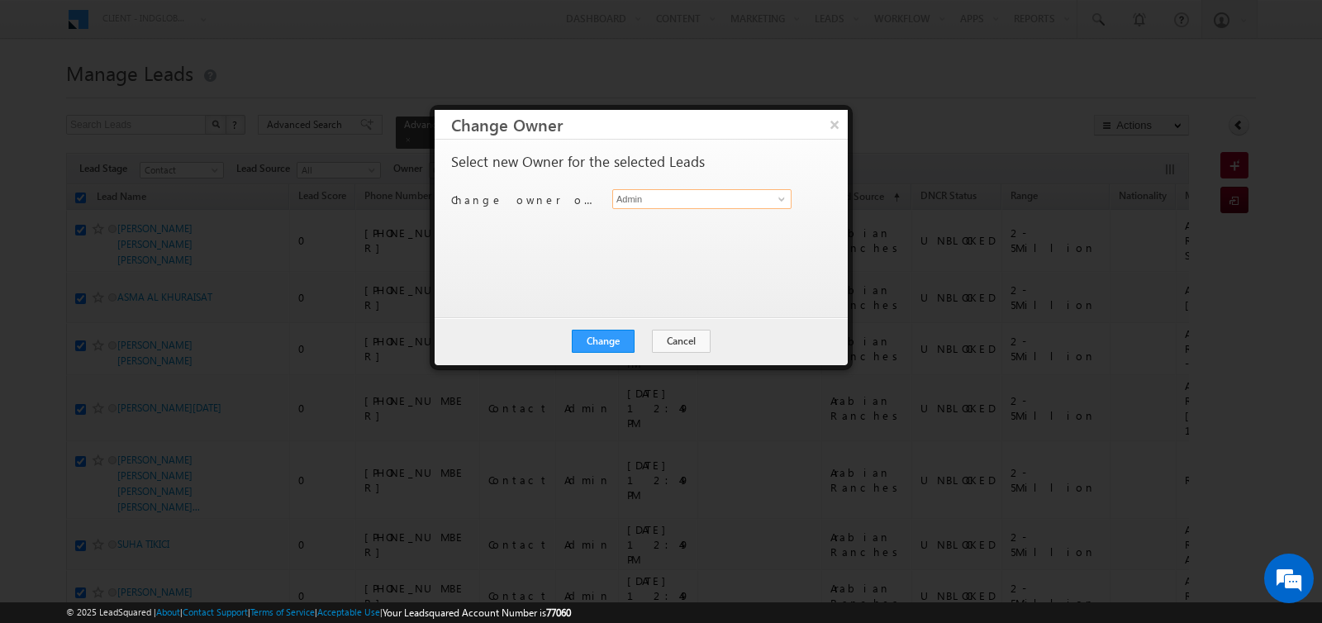
click at [651, 202] on input "Admin" at bounding box center [701, 199] width 179 height 20
click at [648, 217] on link "Anand Pandey anand.pandey@indglobal.ae" at bounding box center [701, 223] width 179 height 31
click at [611, 336] on button "Change" at bounding box center [603, 341] width 63 height 23
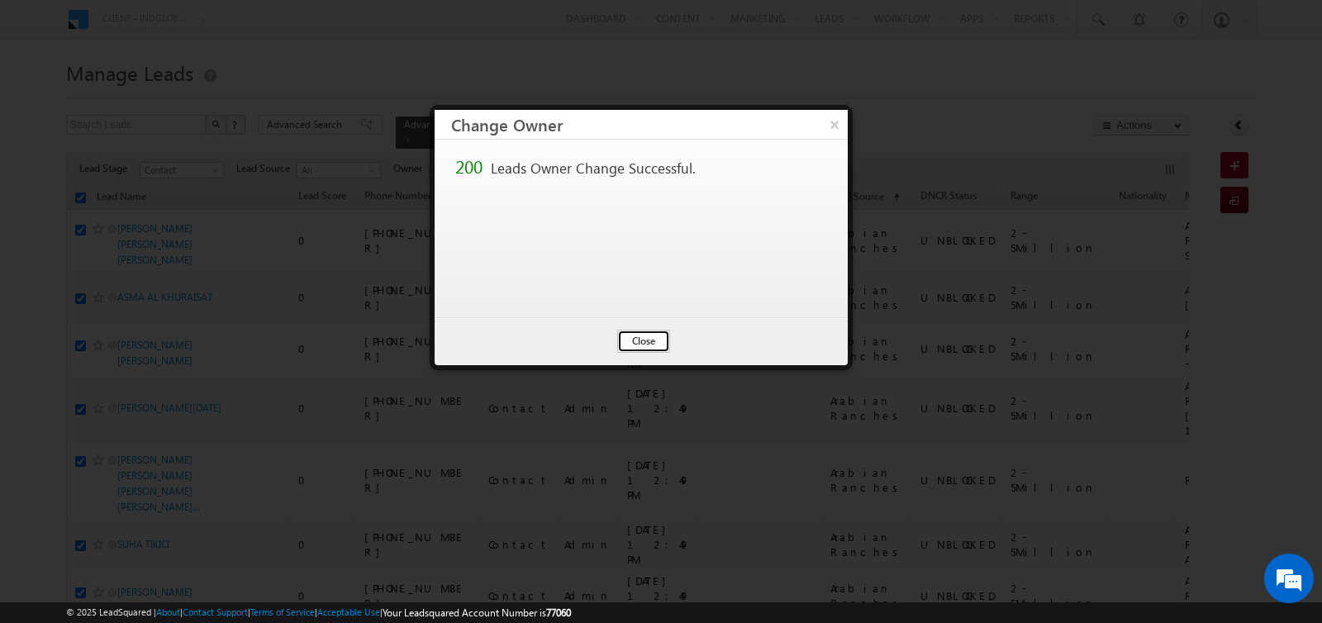
click at [634, 337] on button "Close" at bounding box center [643, 341] width 53 height 23
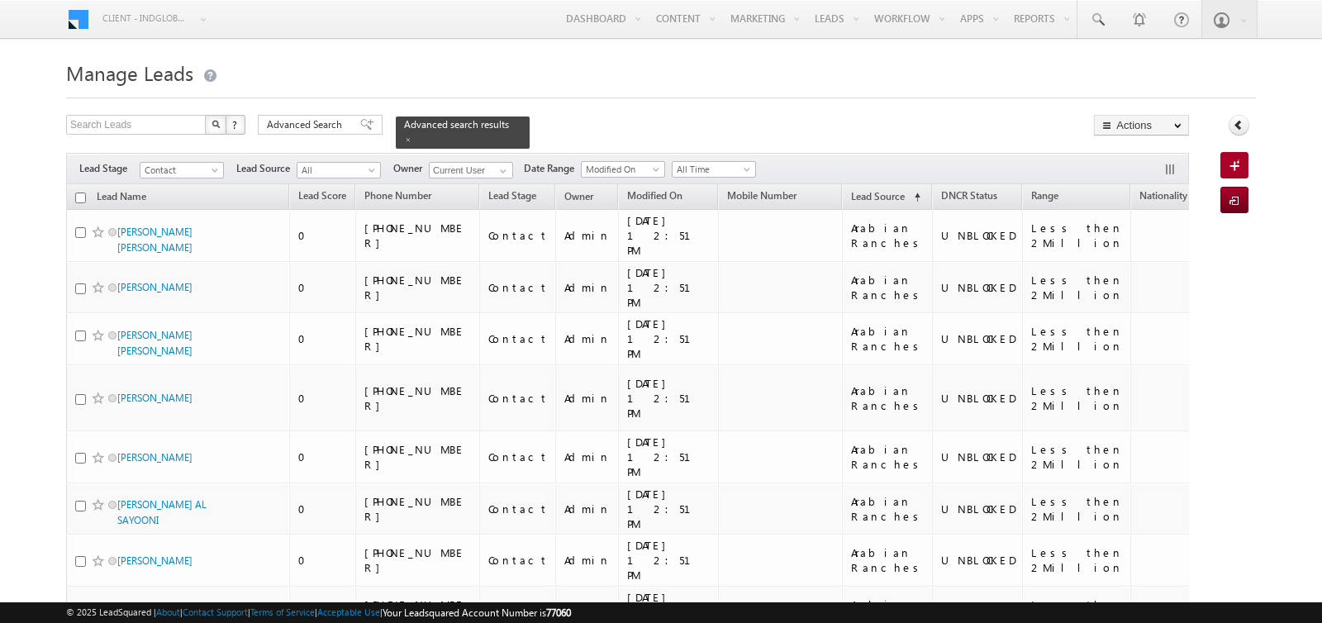
click at [78, 196] on input "checkbox" at bounding box center [80, 197] width 11 height 11
checkbox input "true"
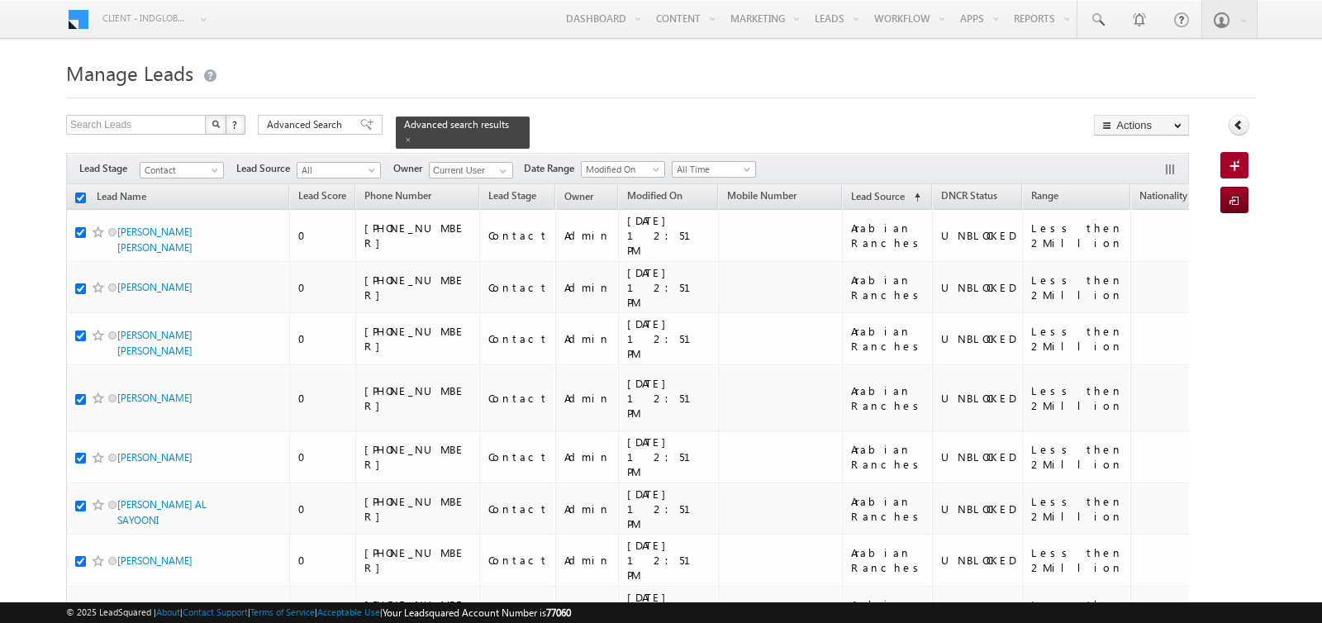
checkbox input "true"
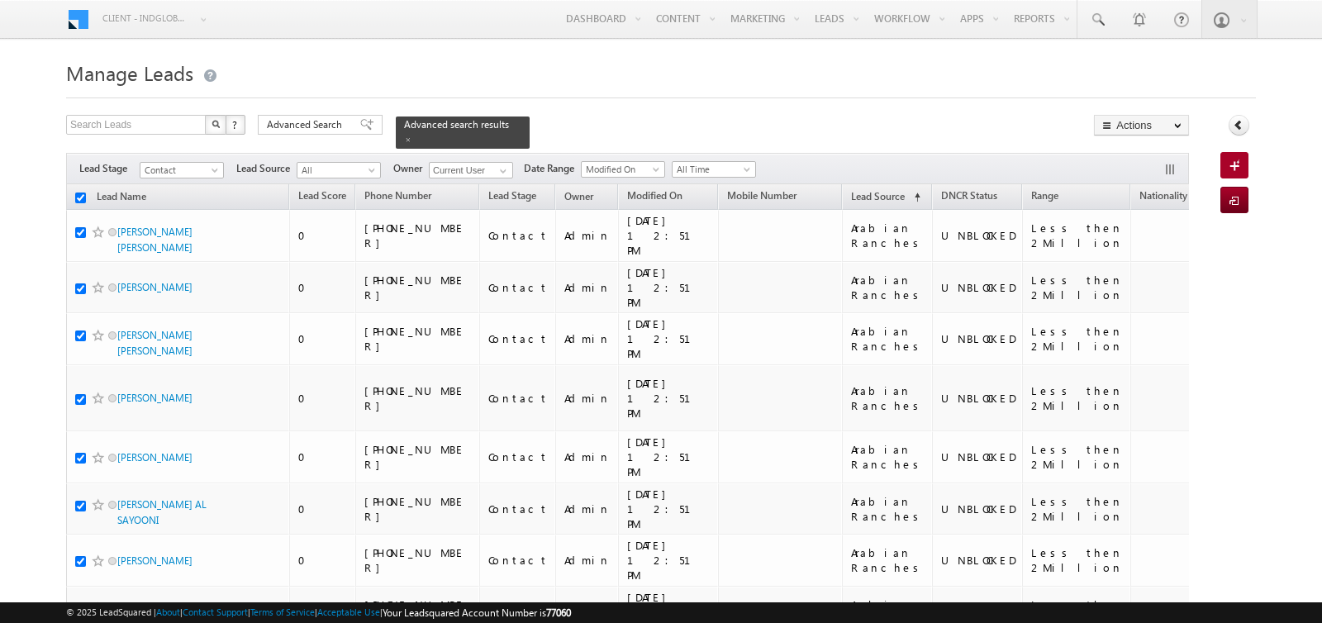
checkbox input "true"
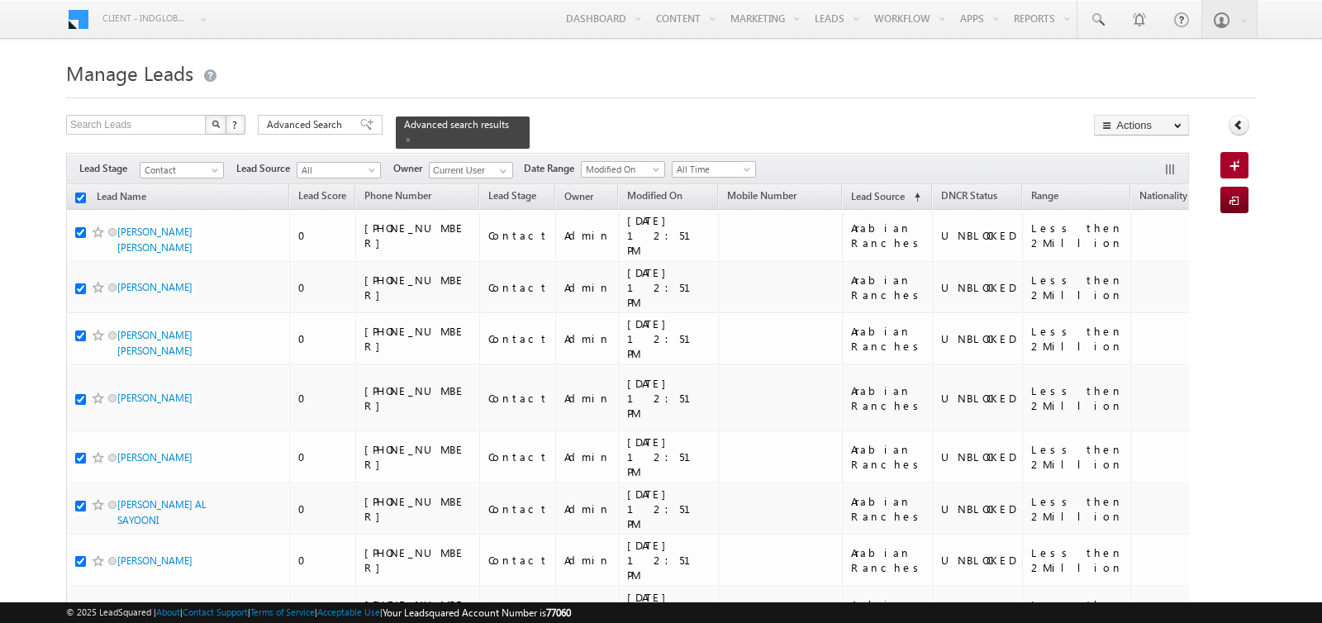
checkbox input "true"
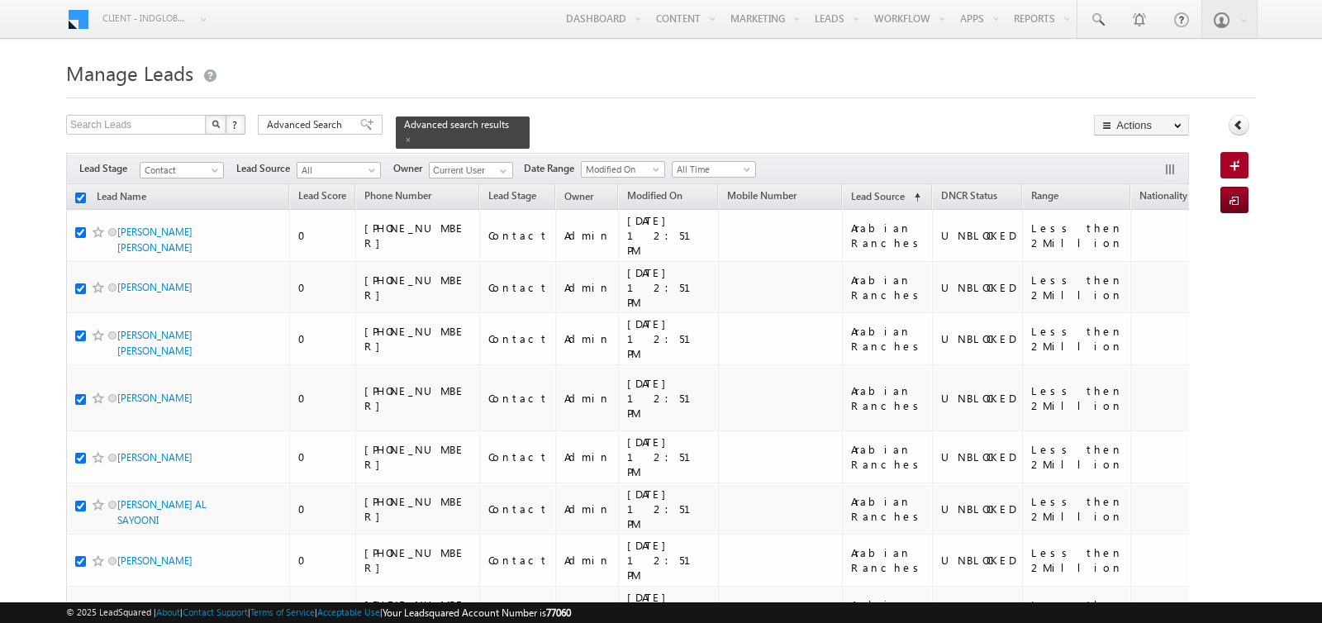
checkbox input "true"
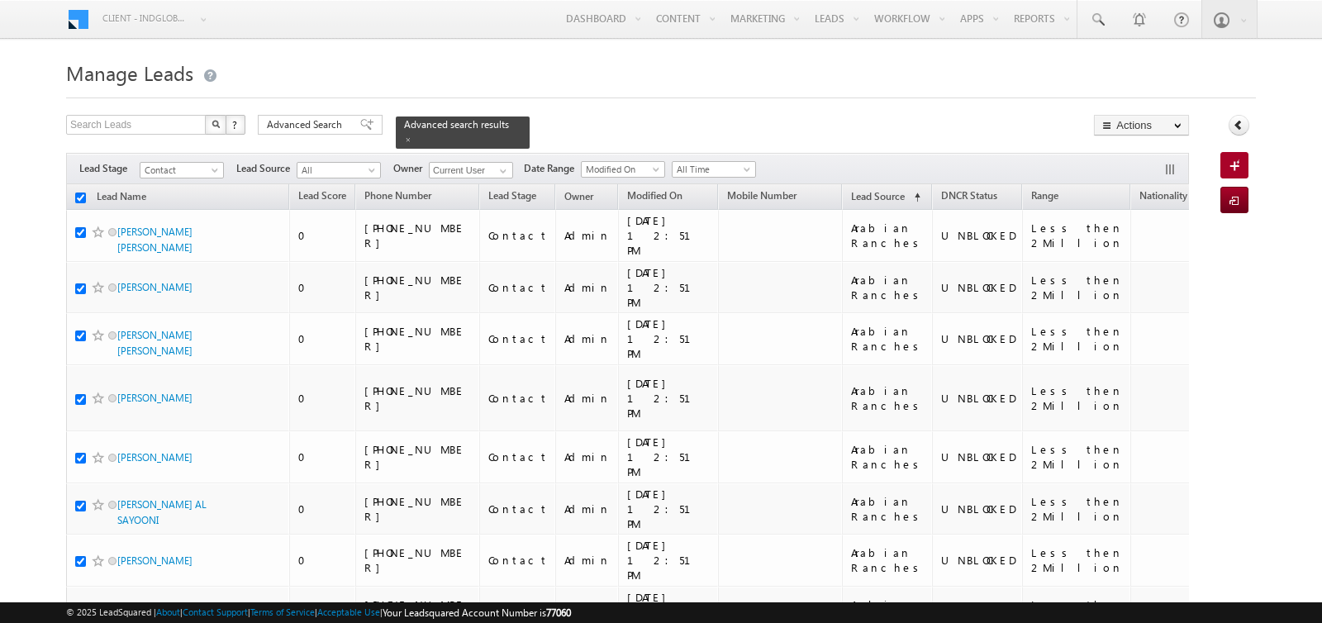
checkbox input "true"
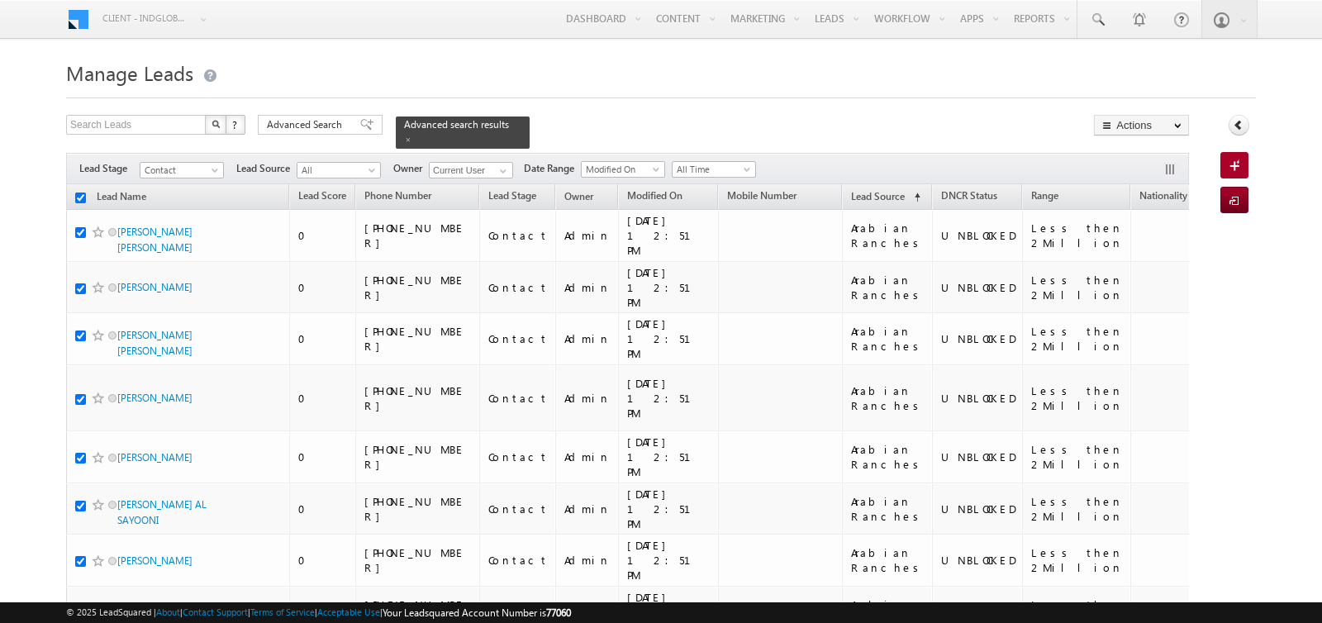
checkbox input "true"
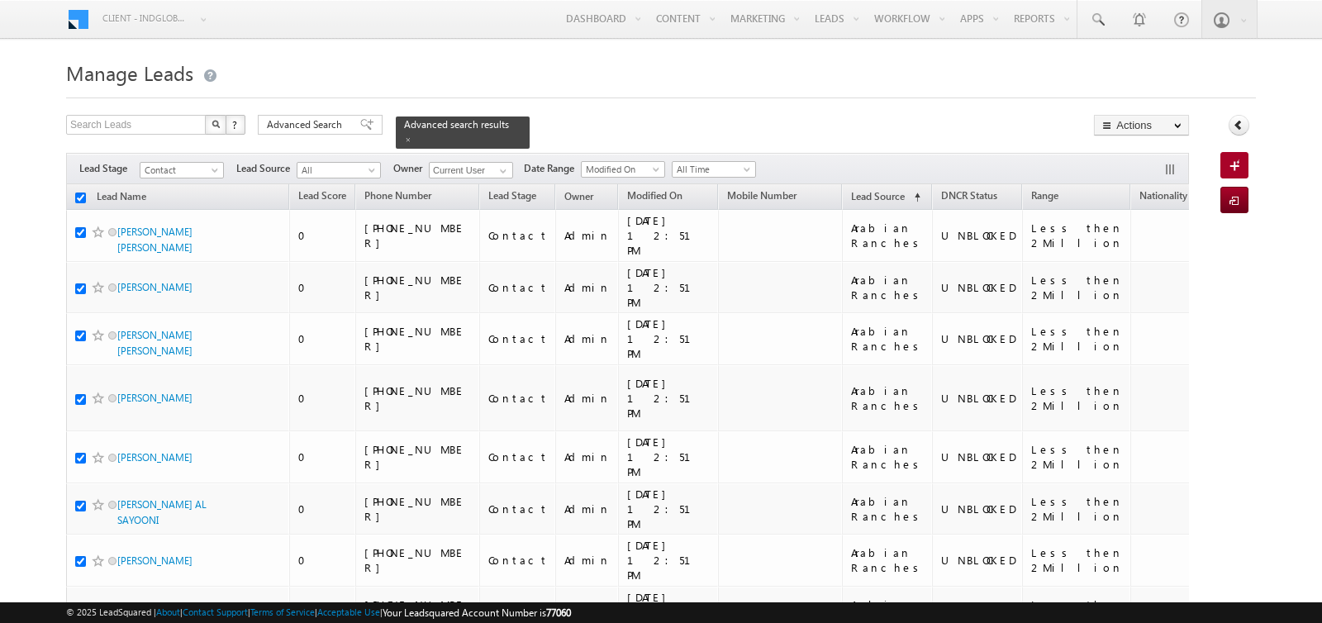
checkbox input "true"
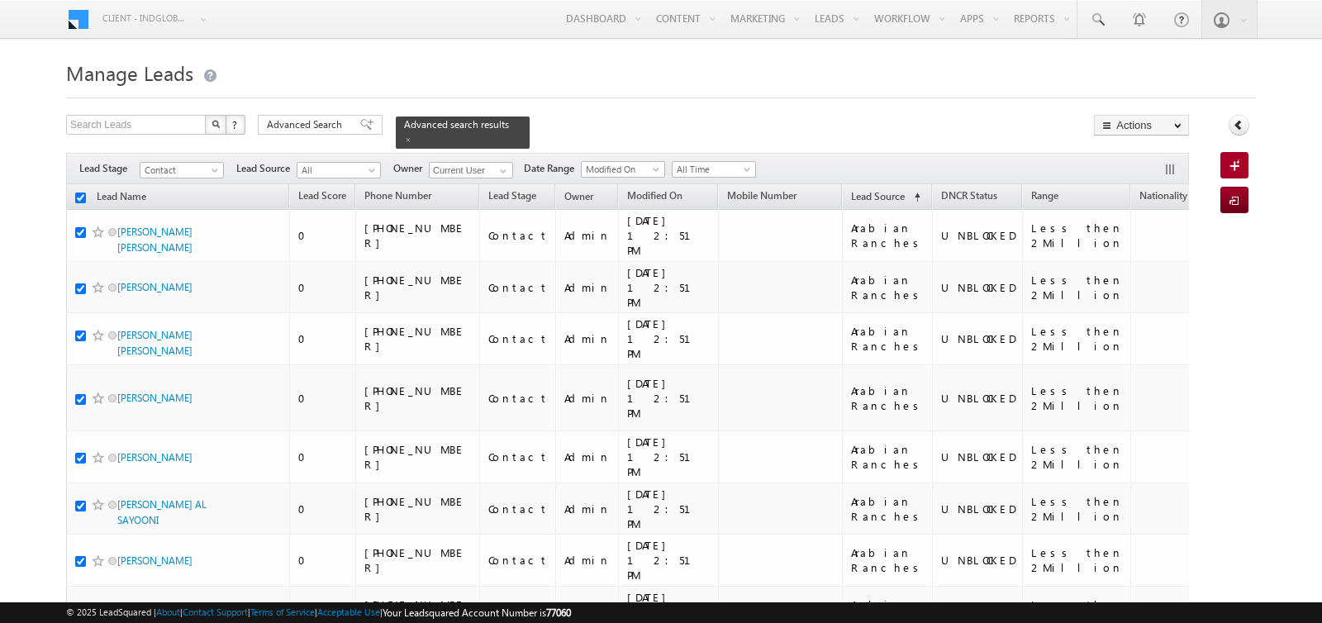
checkbox input "true"
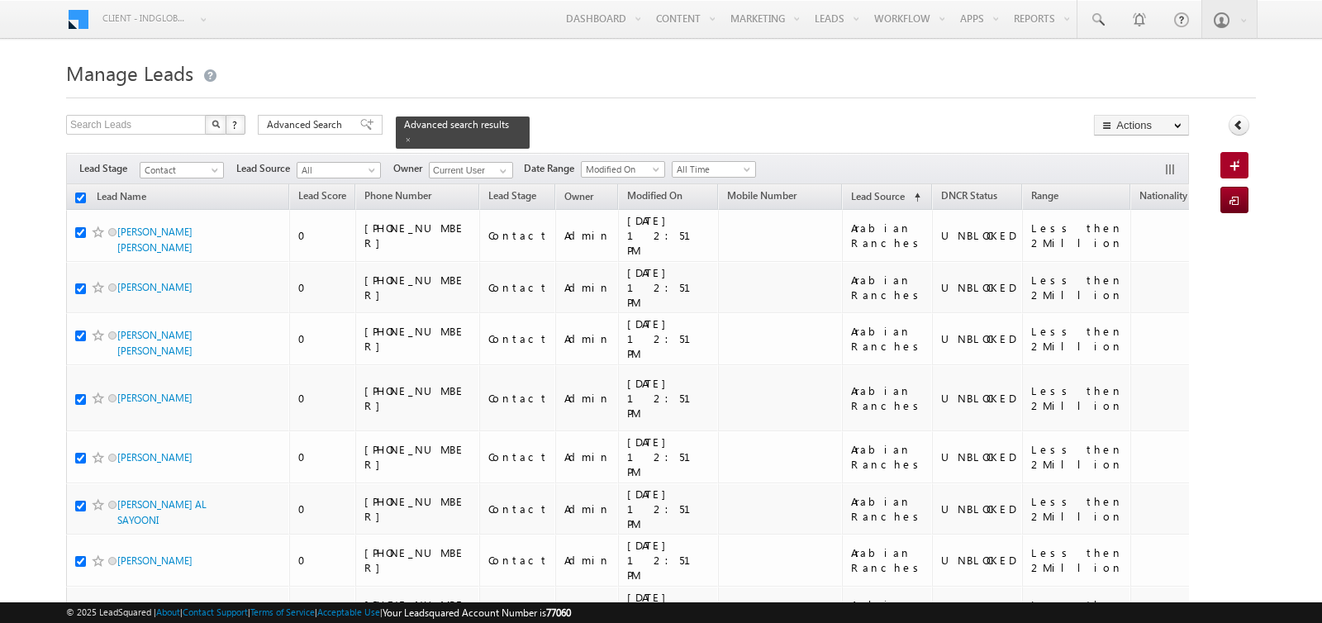
checkbox input "true"
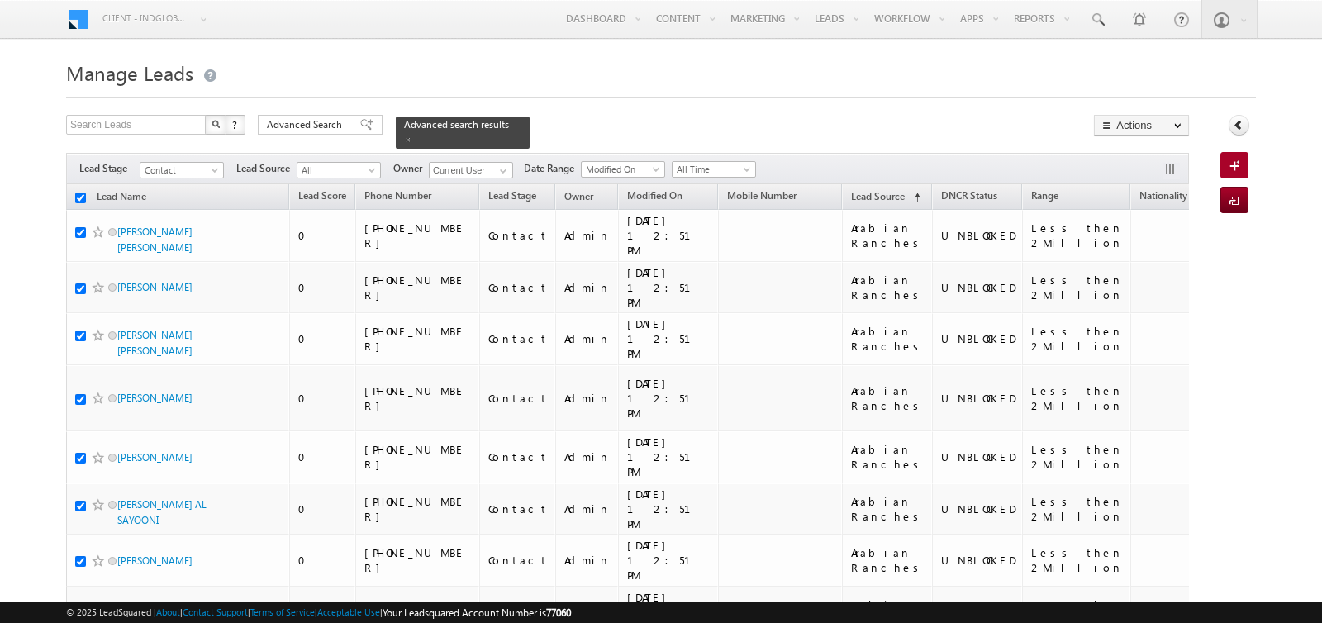
checkbox input "true"
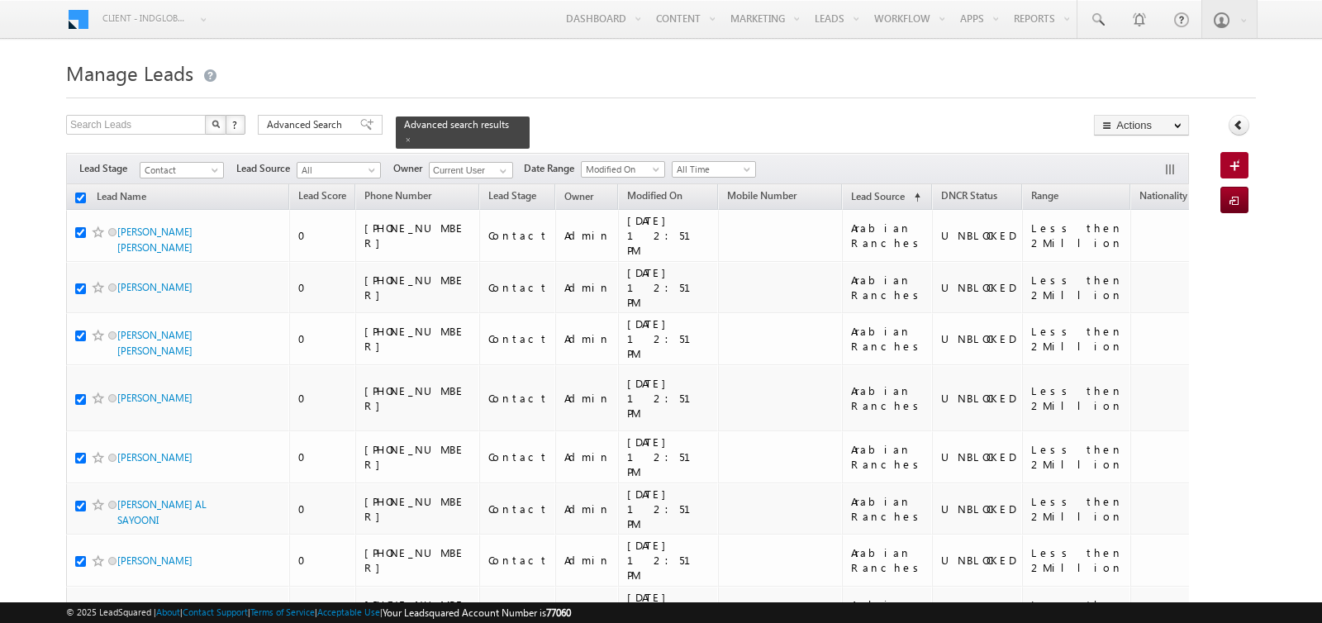
checkbox input "true"
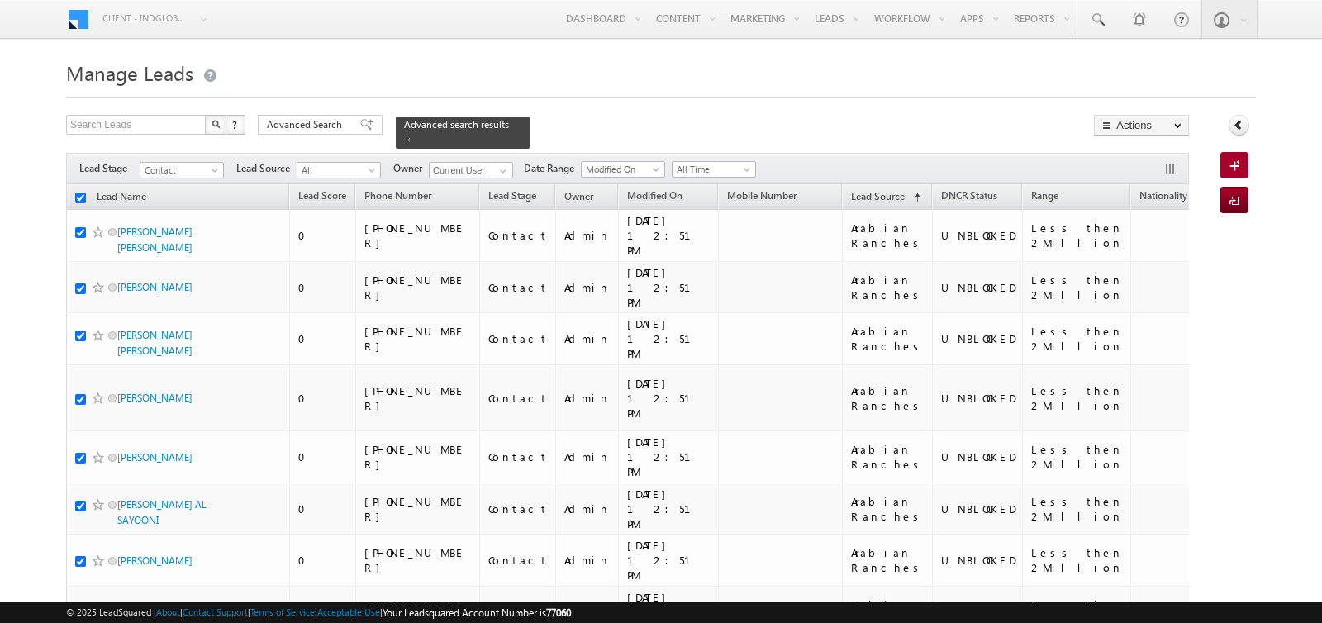
checkbox input "true"
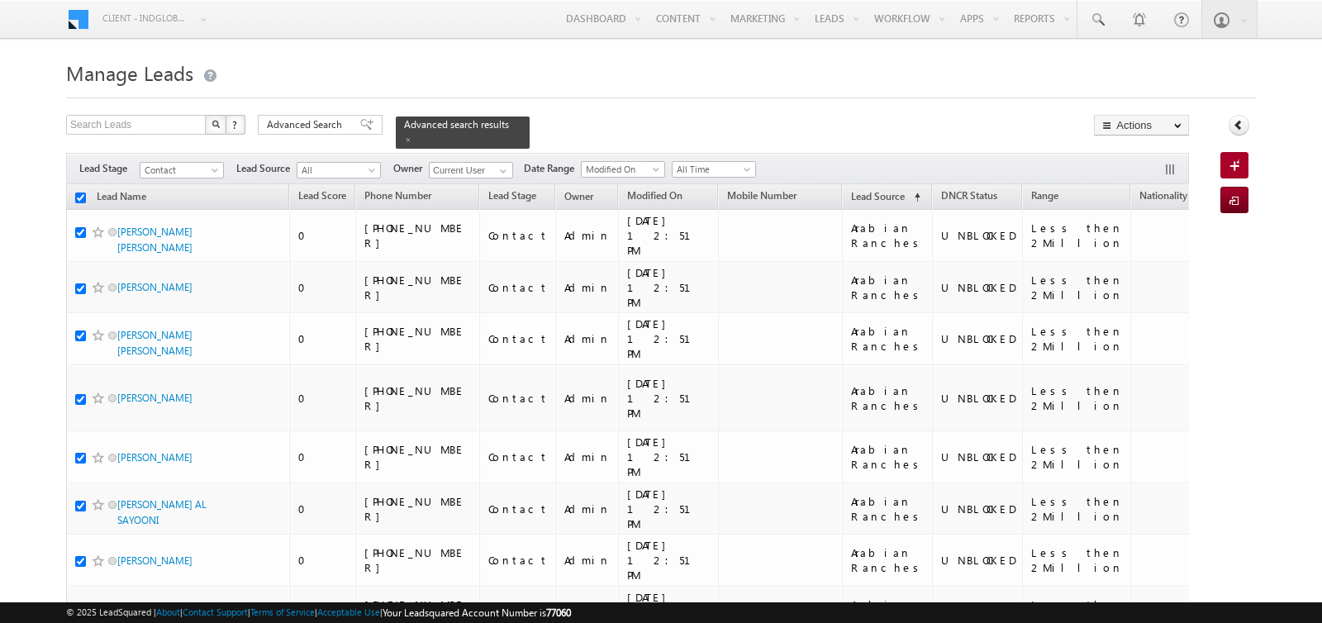
checkbox input "true"
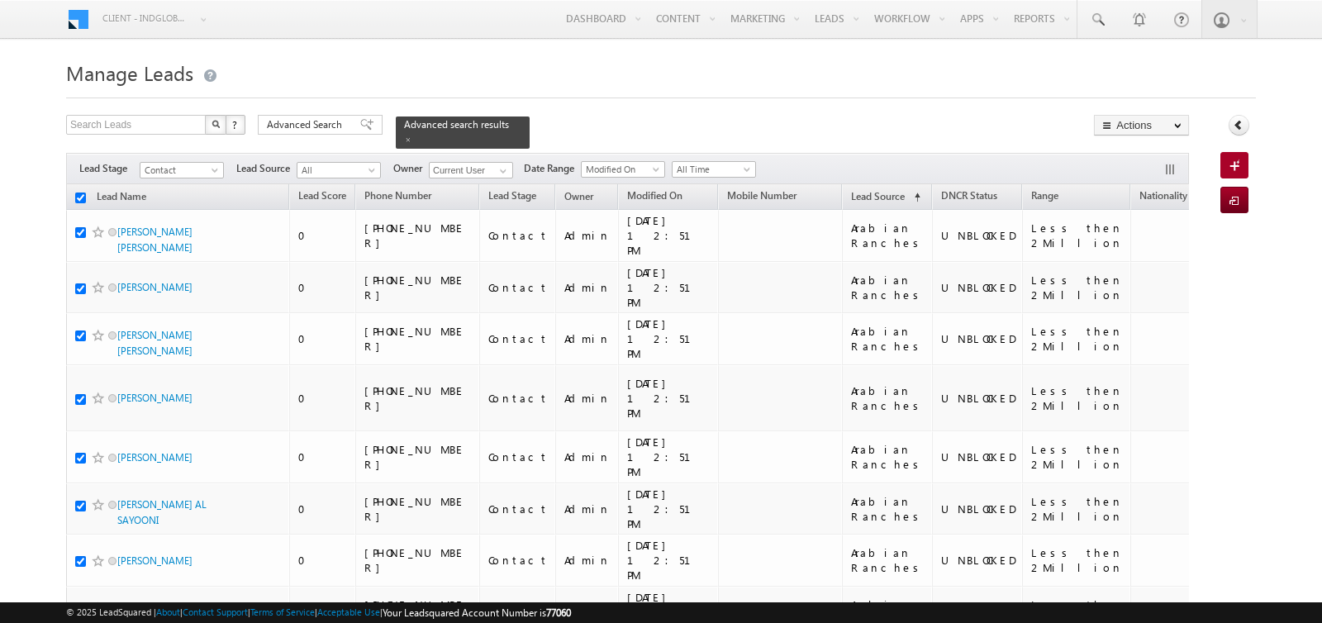
checkbox input "true"
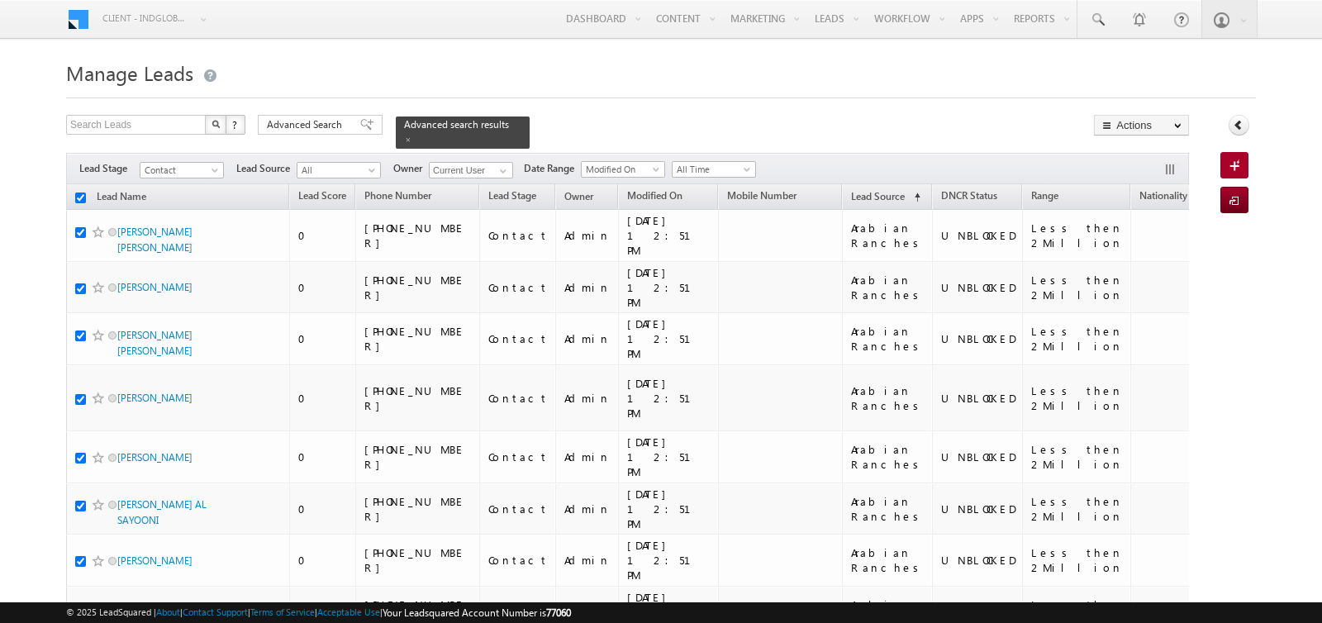
checkbox input "true"
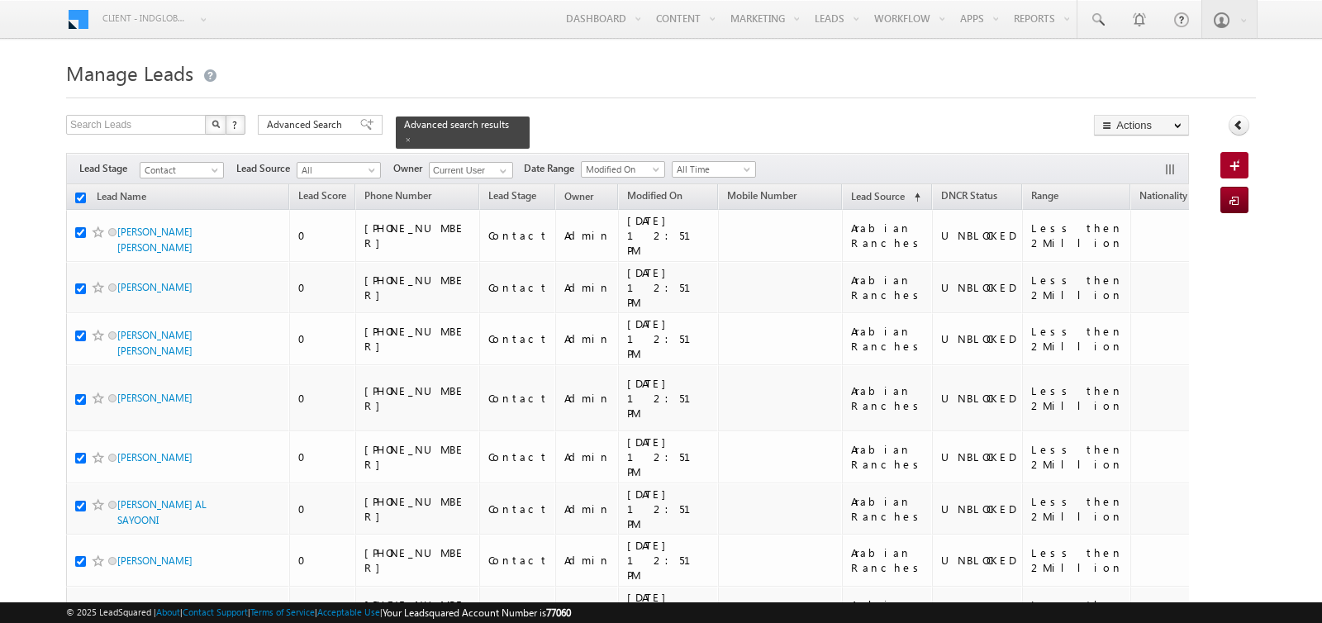
checkbox input "true"
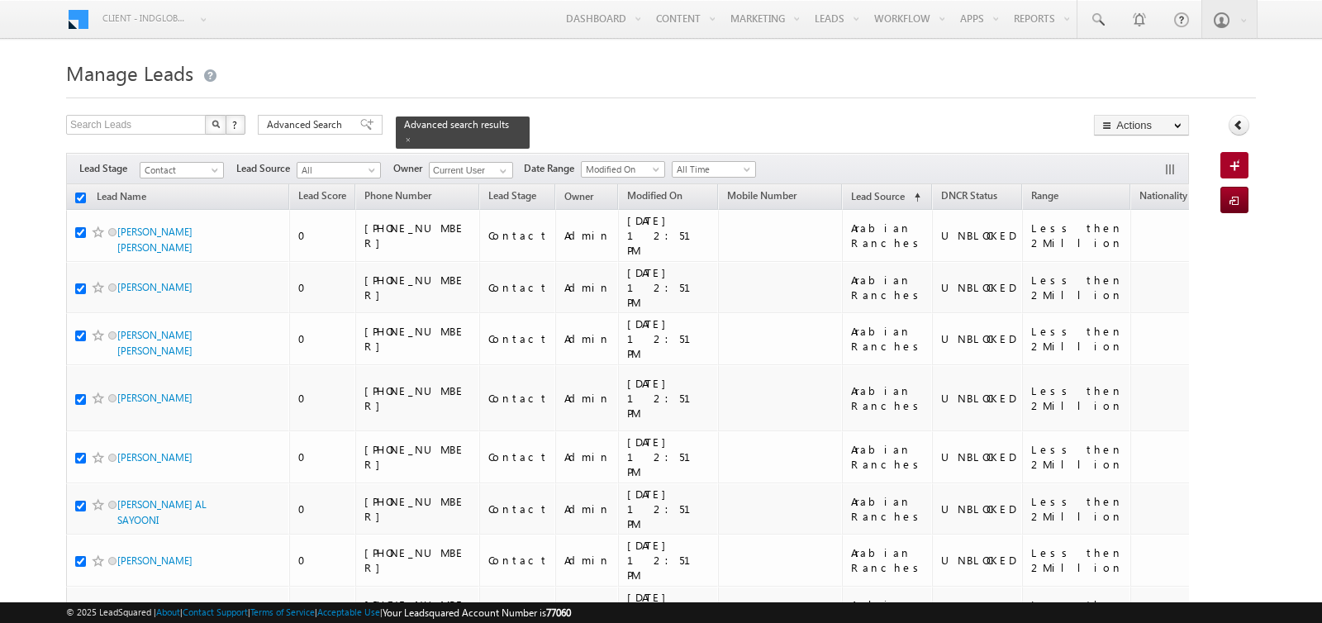
checkbox input "true"
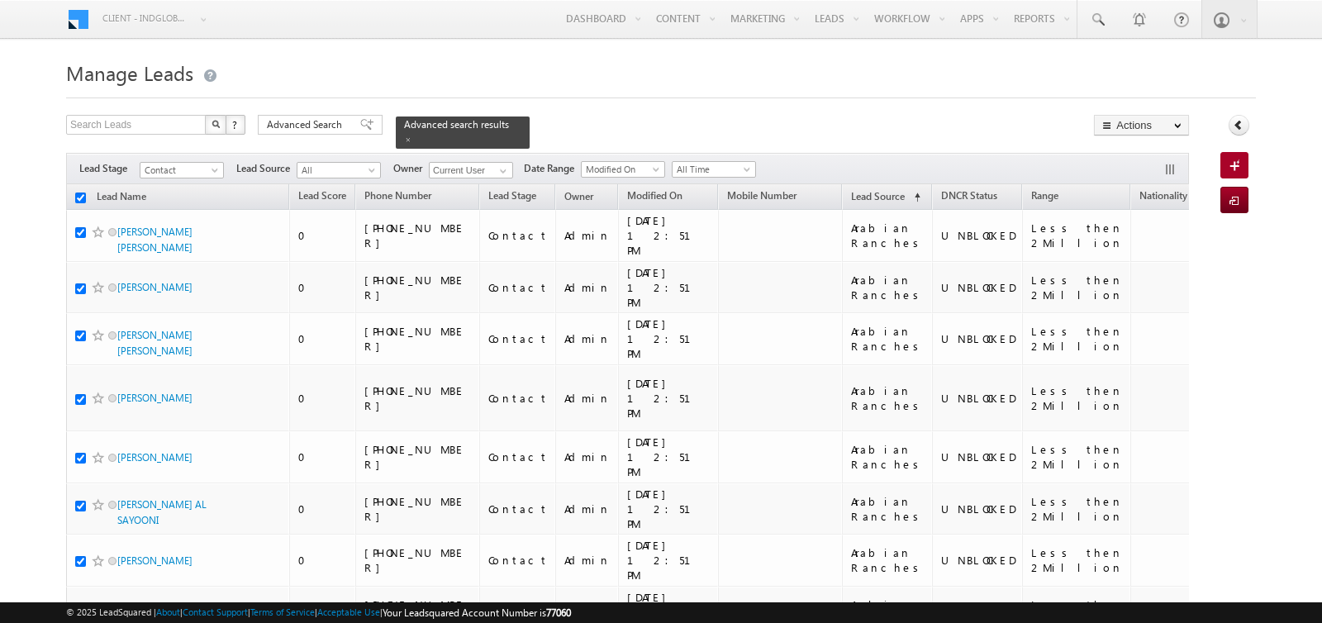
checkbox input "true"
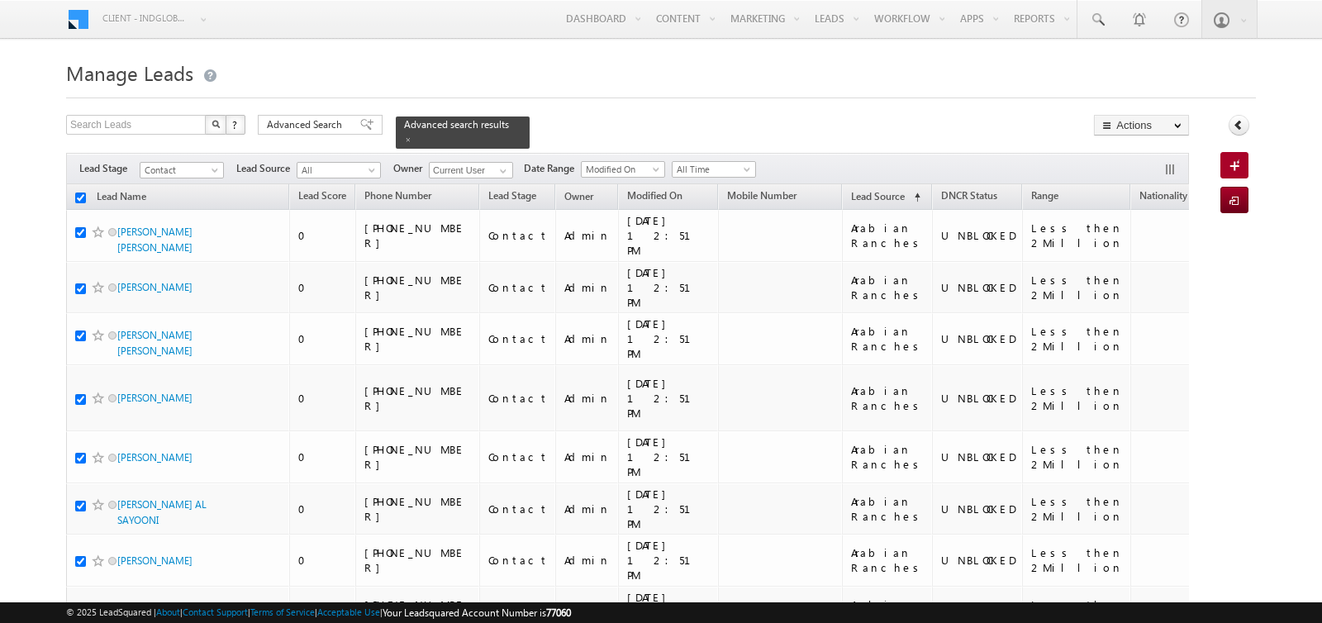
checkbox input "true"
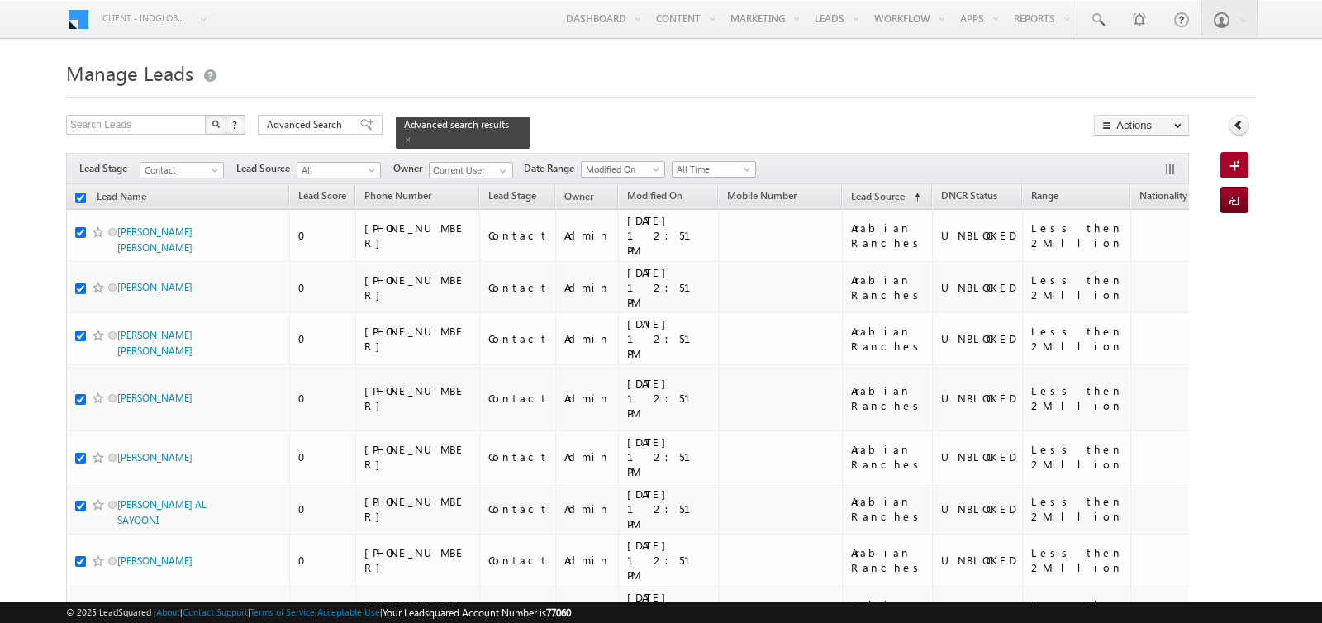
checkbox input "true"
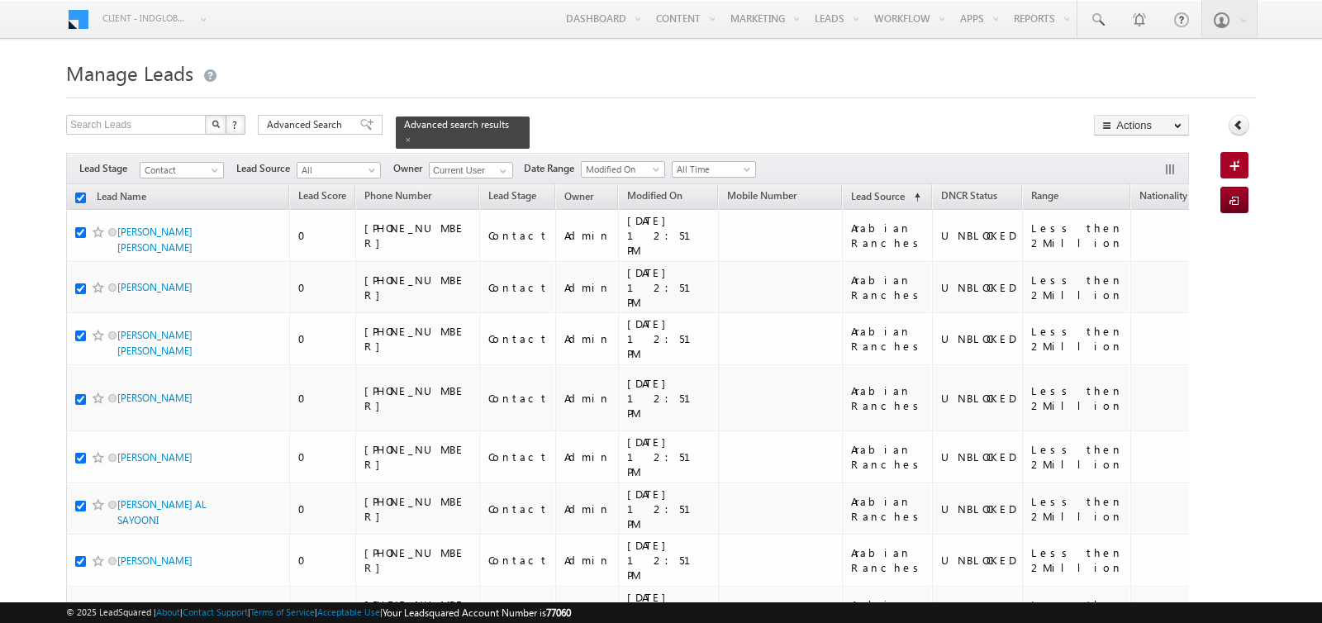
checkbox input "true"
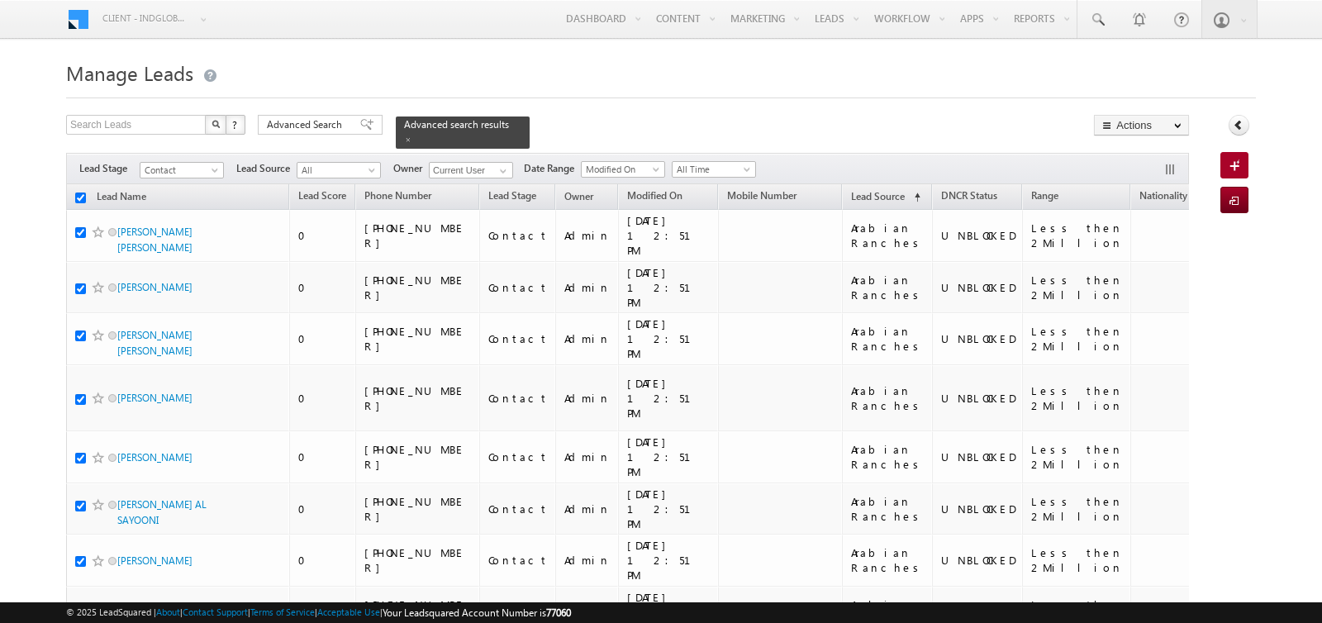
checkbox input "true"
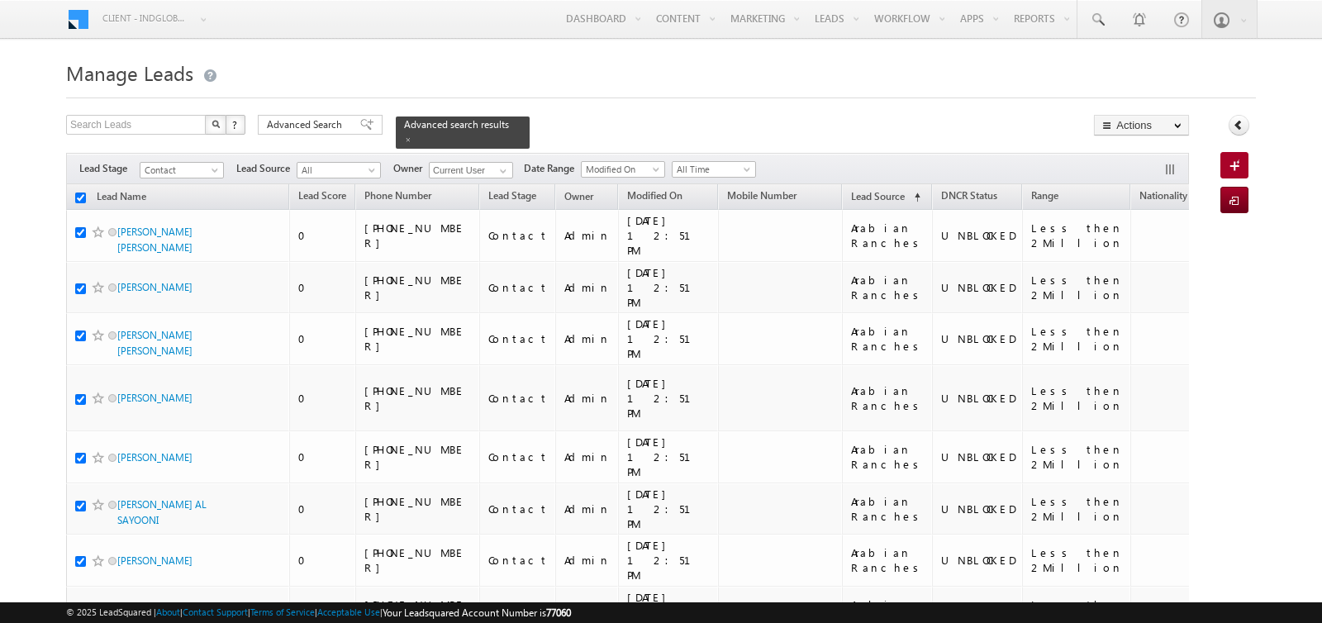
checkbox input "true"
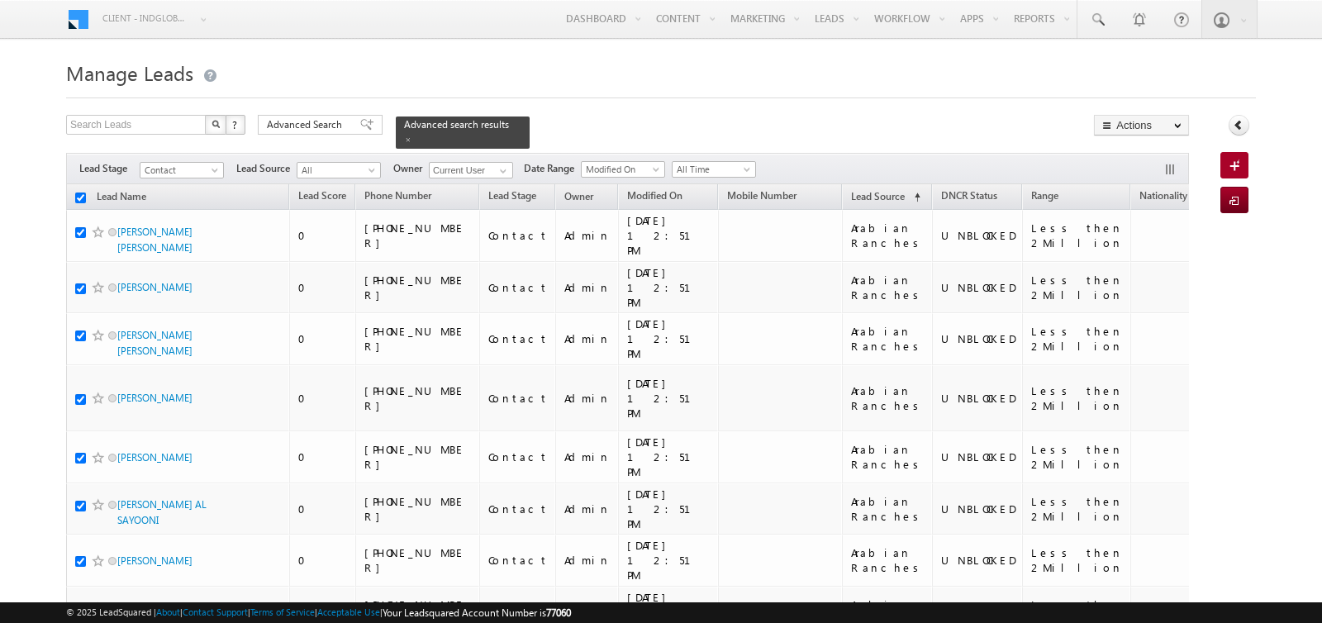
checkbox input "true"
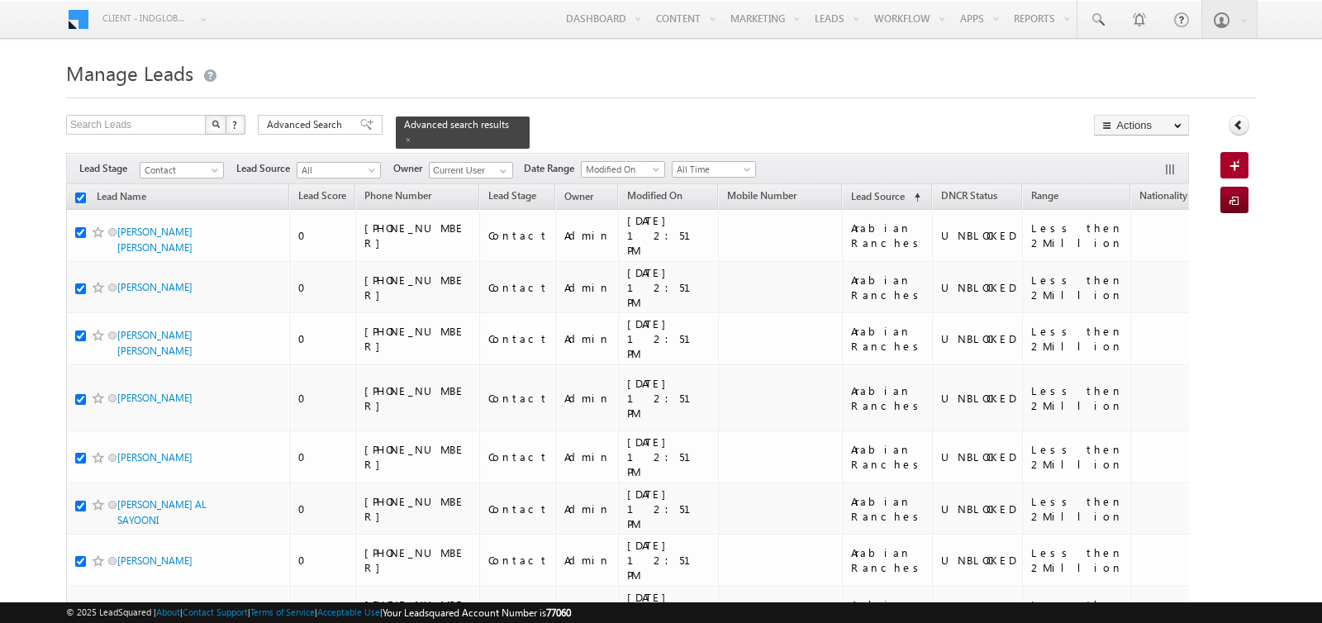
checkbox input "true"
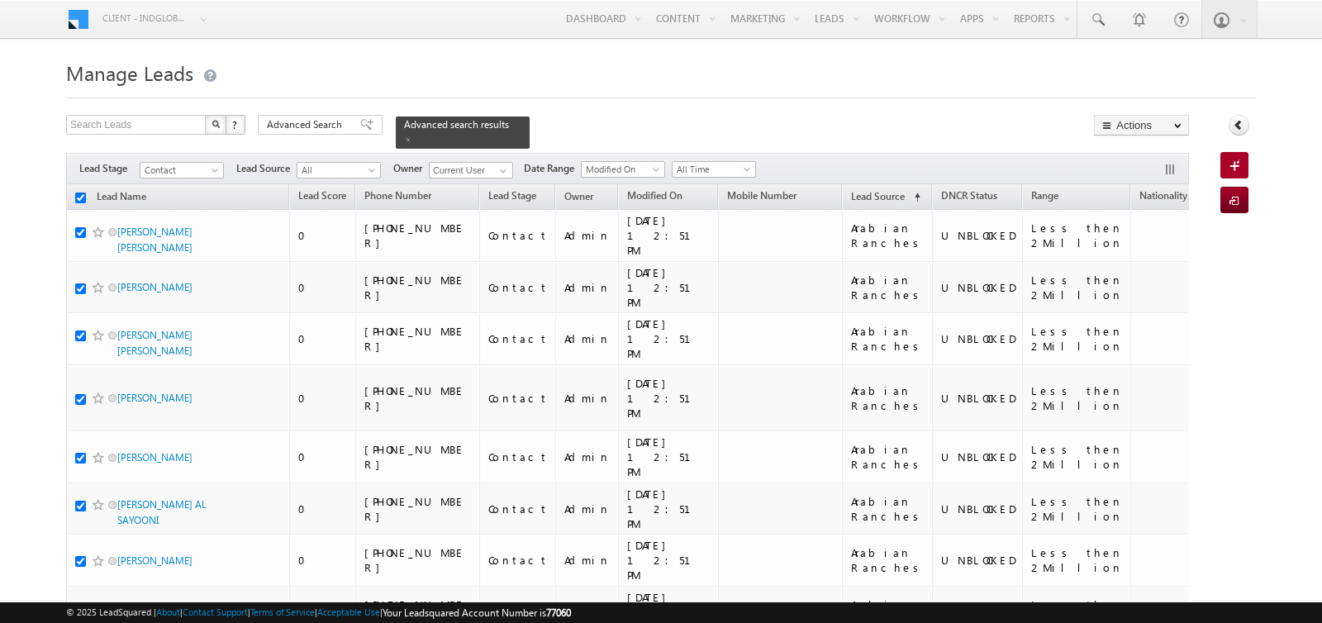
checkbox input "true"
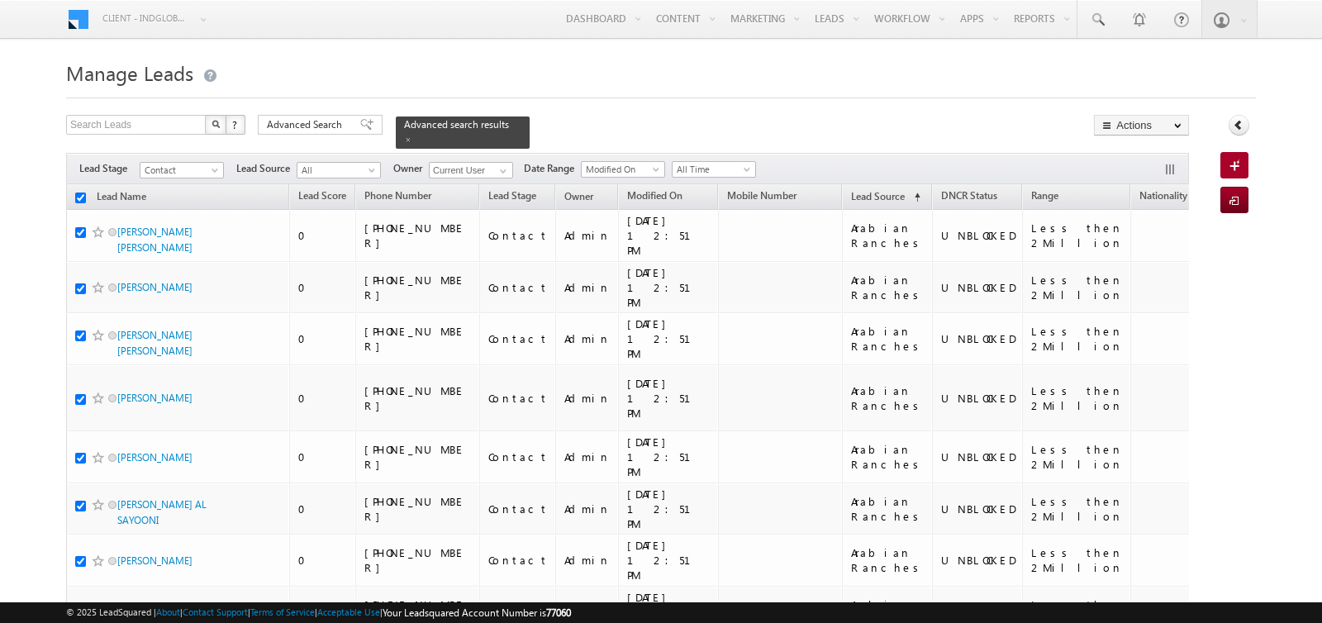
checkbox input "true"
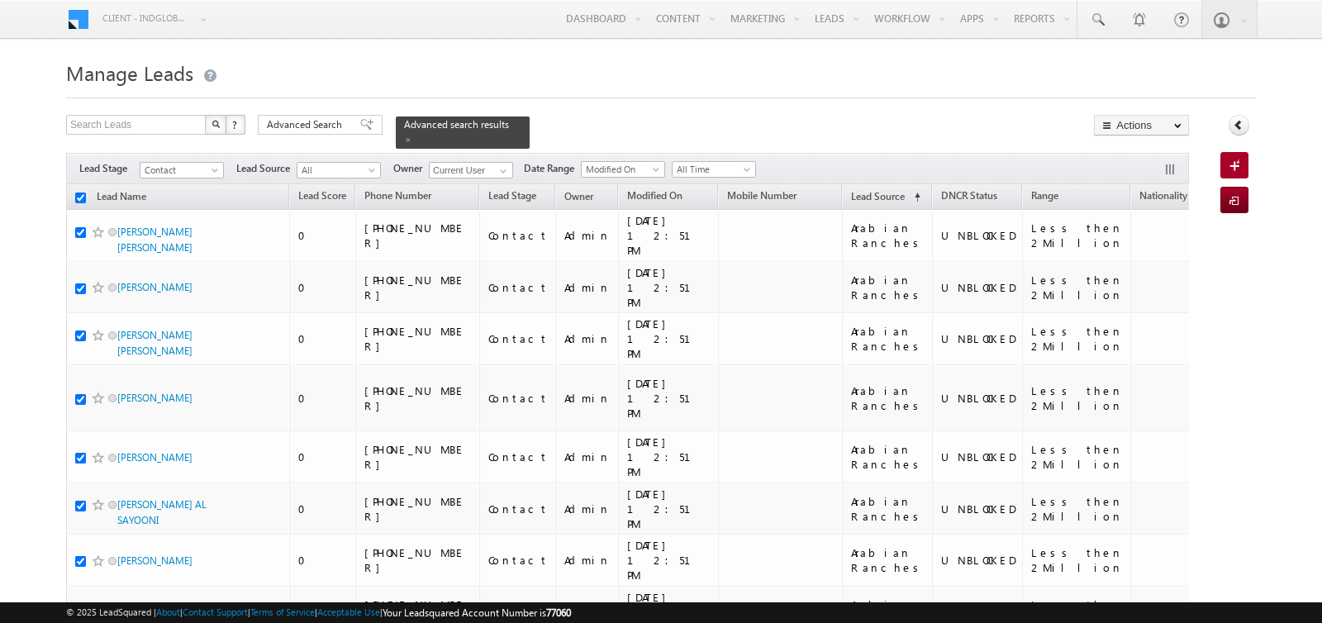
checkbox input "true"
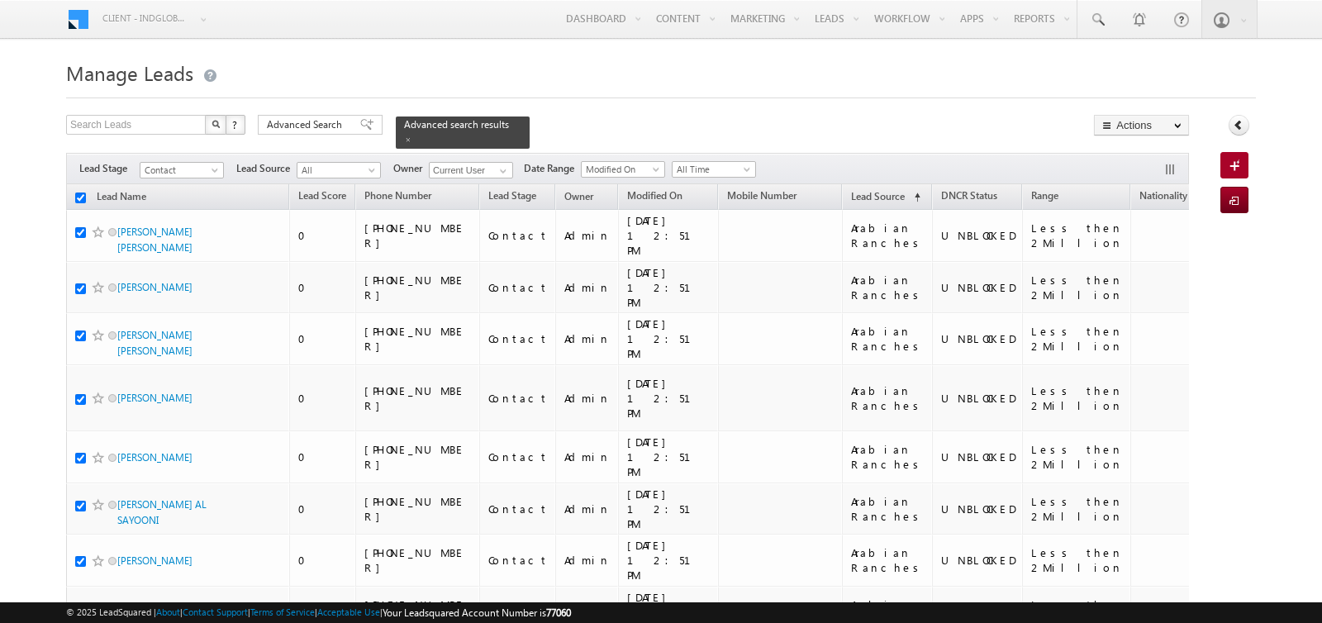
checkbox input "true"
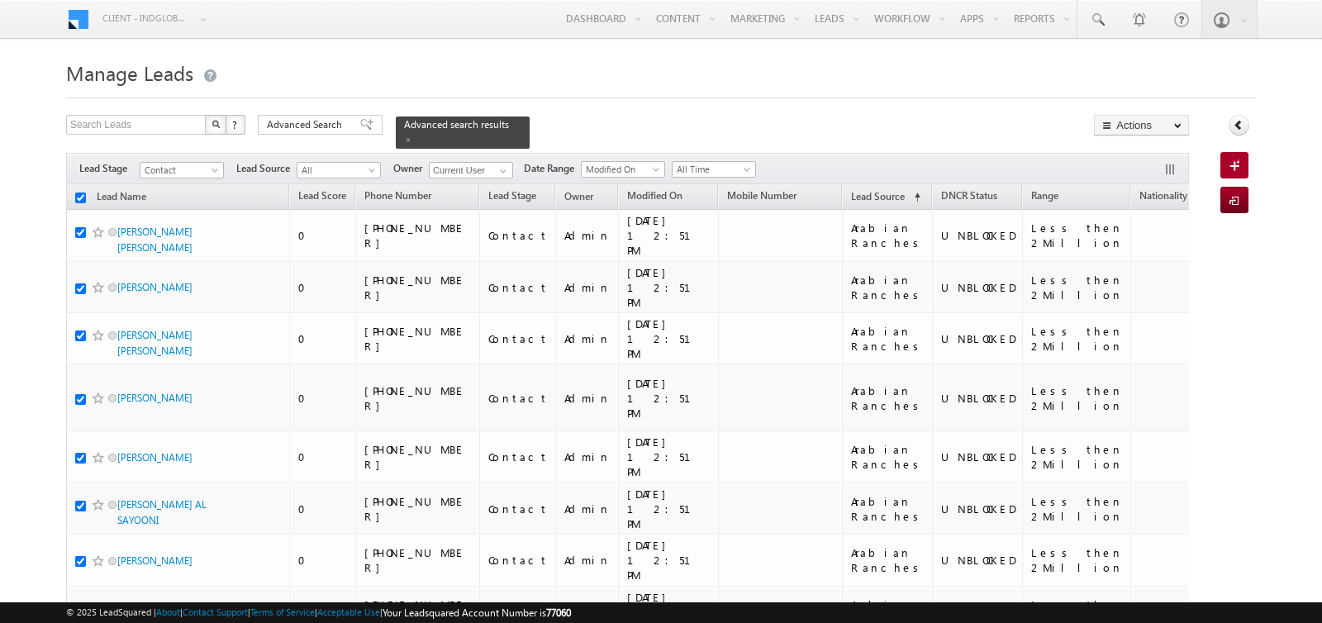
checkbox input "true"
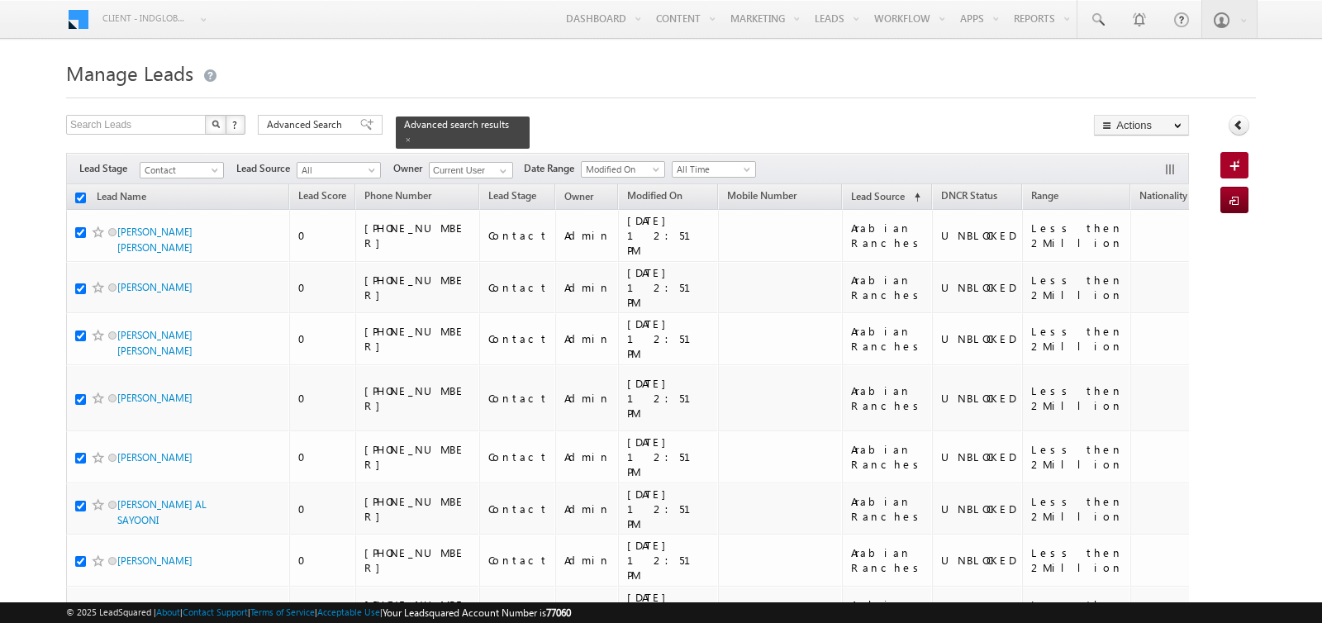
checkbox input "true"
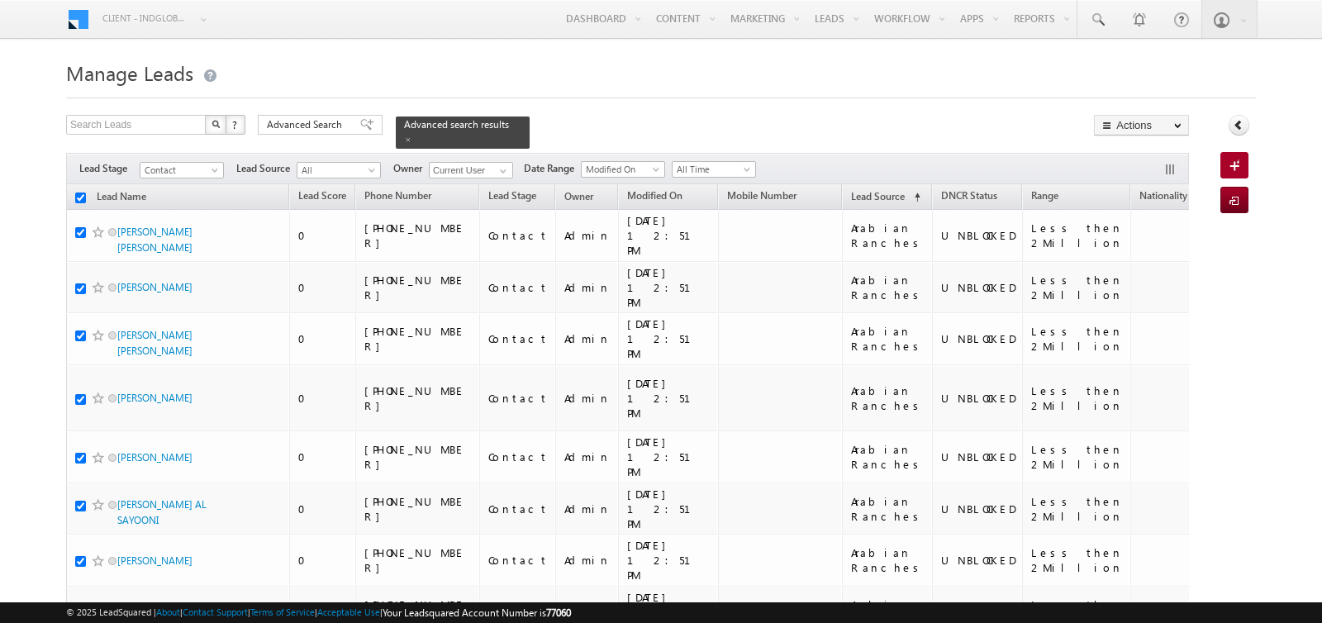
checkbox input "true"
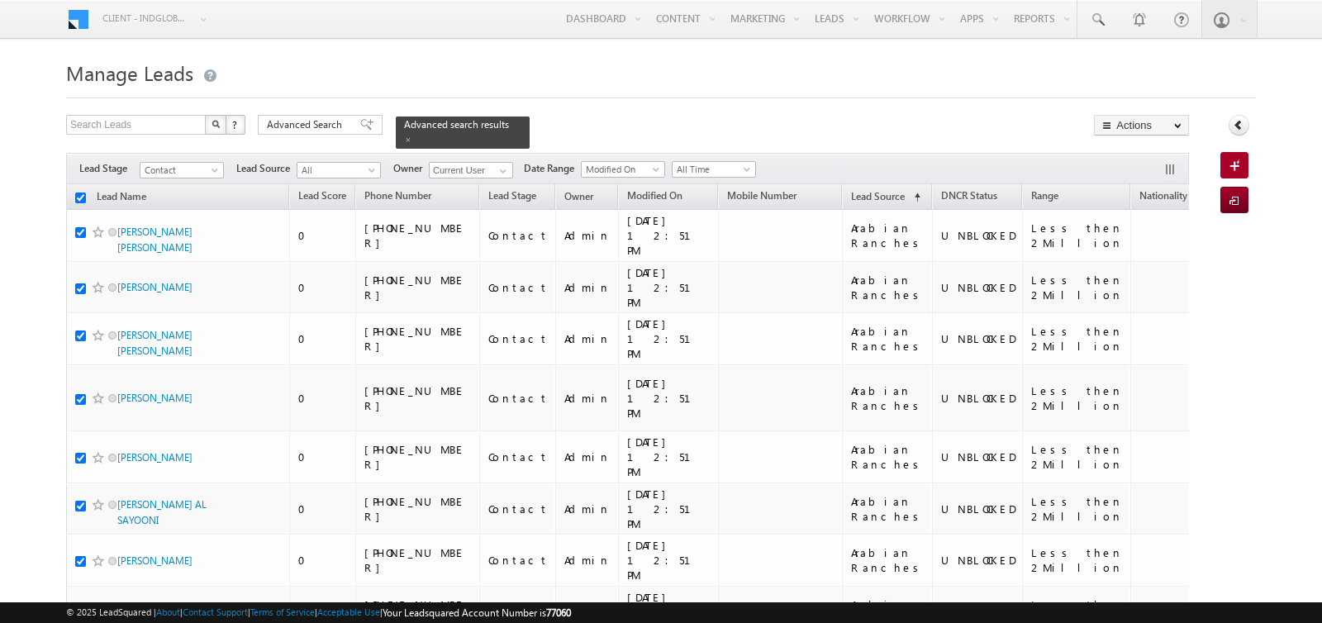
checkbox input "true"
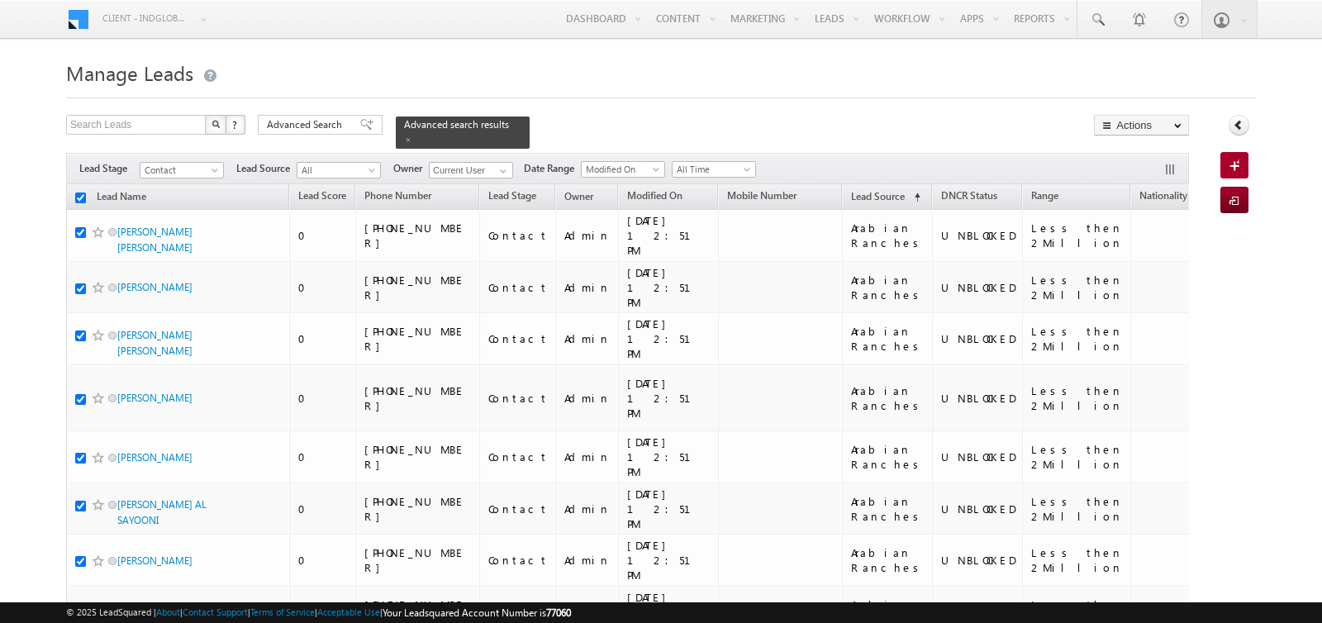
checkbox input "true"
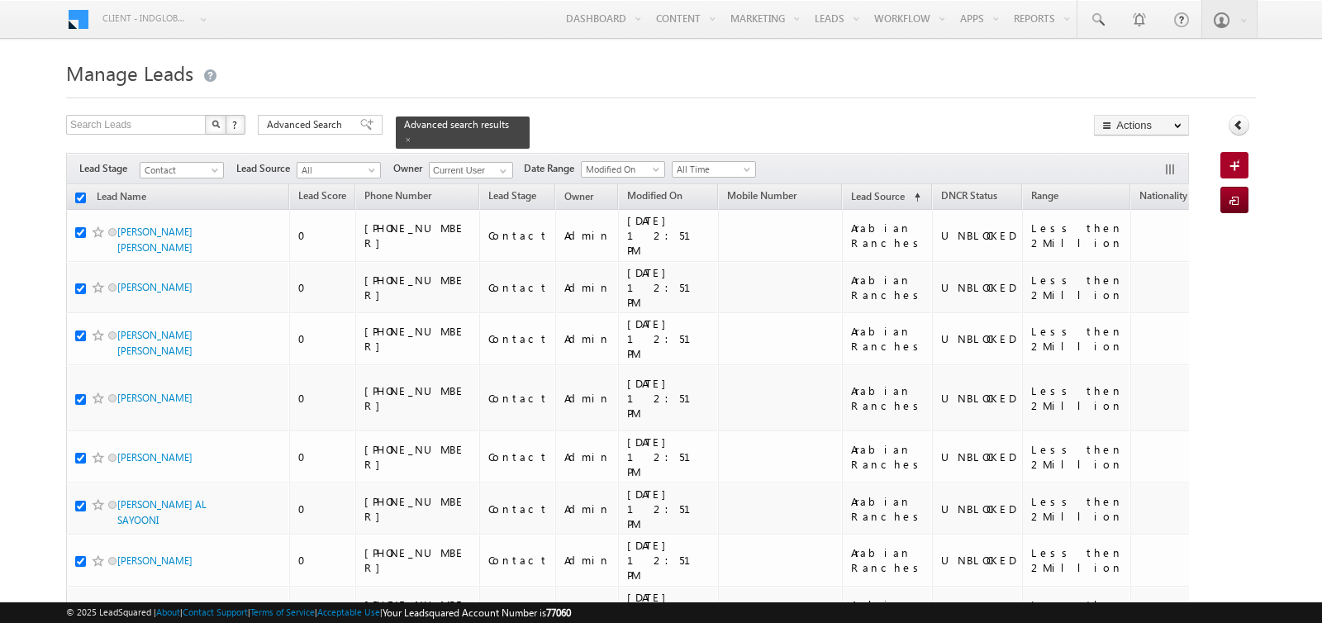
checkbox input "true"
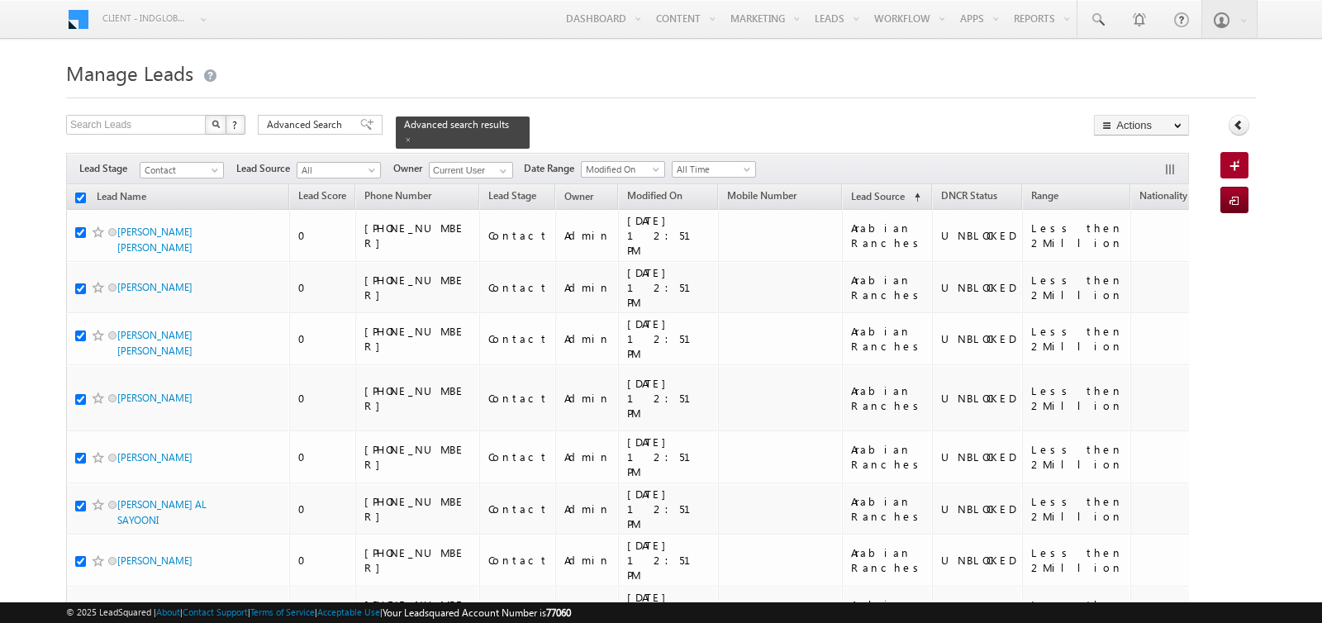
checkbox input "true"
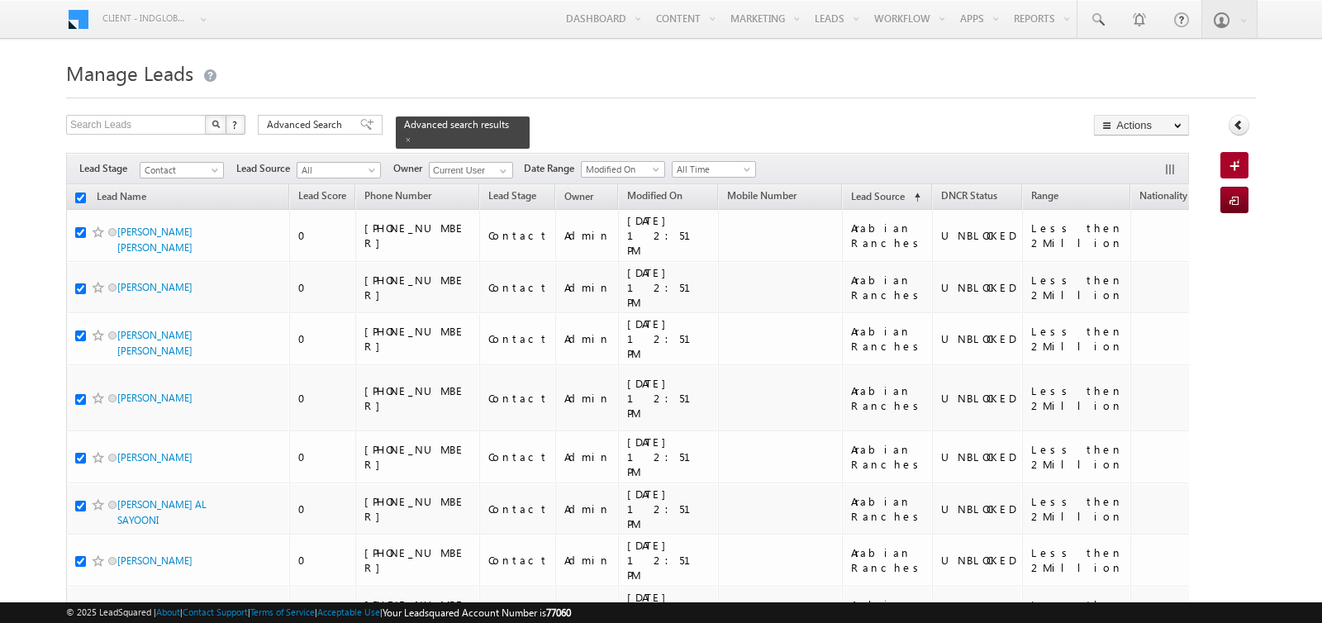
checkbox input "true"
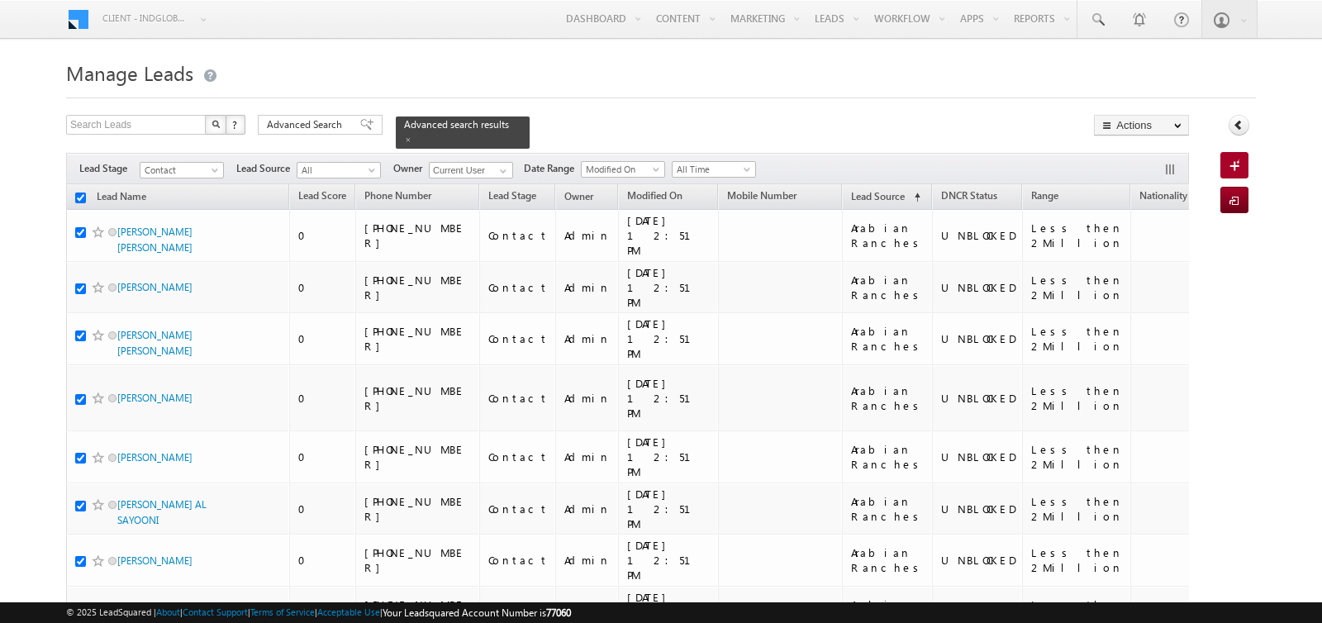
checkbox input "true"
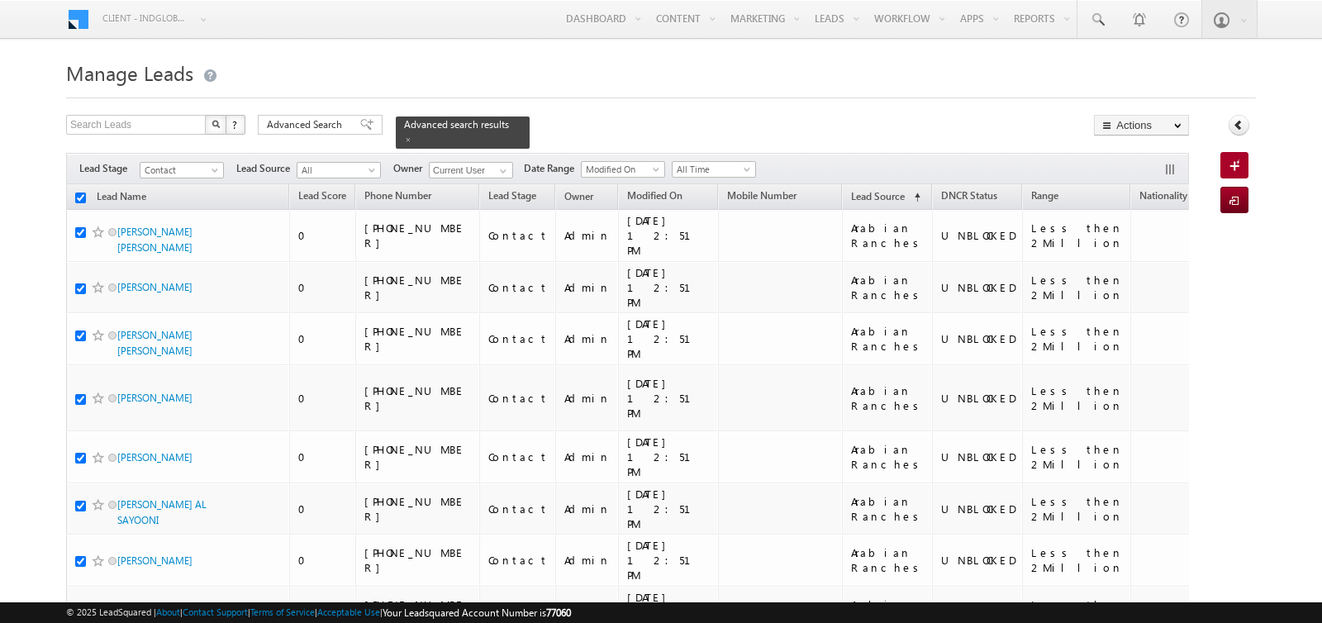
checkbox input "true"
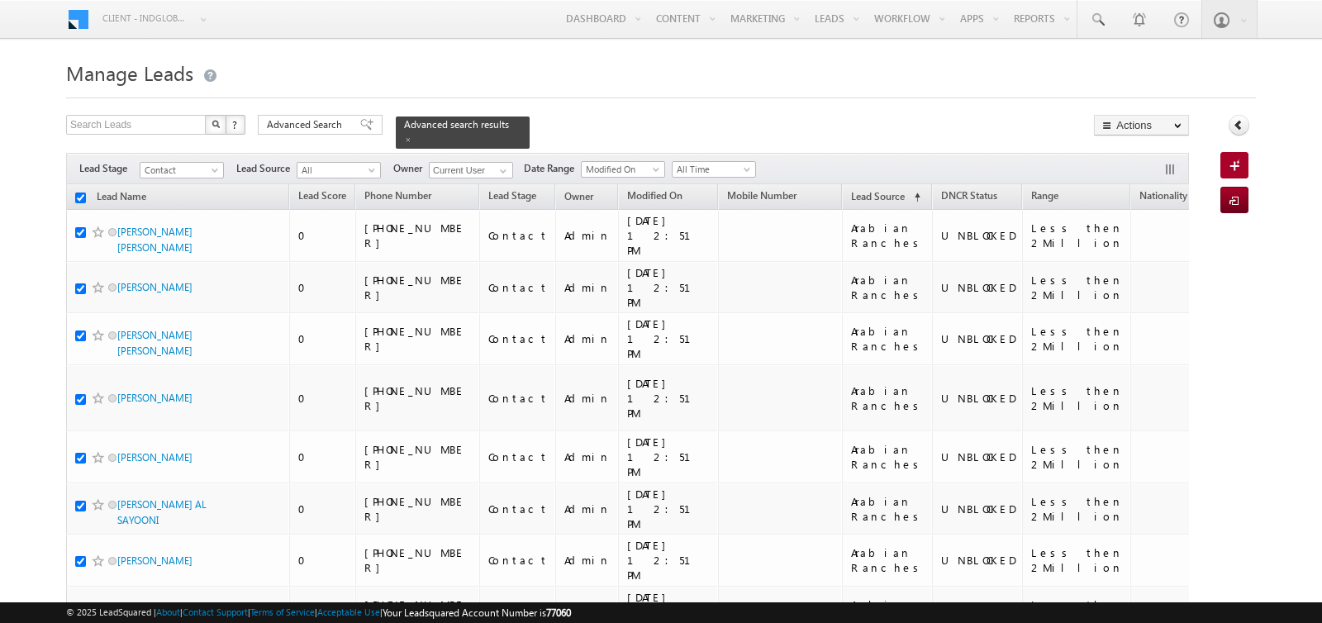
checkbox input "true"
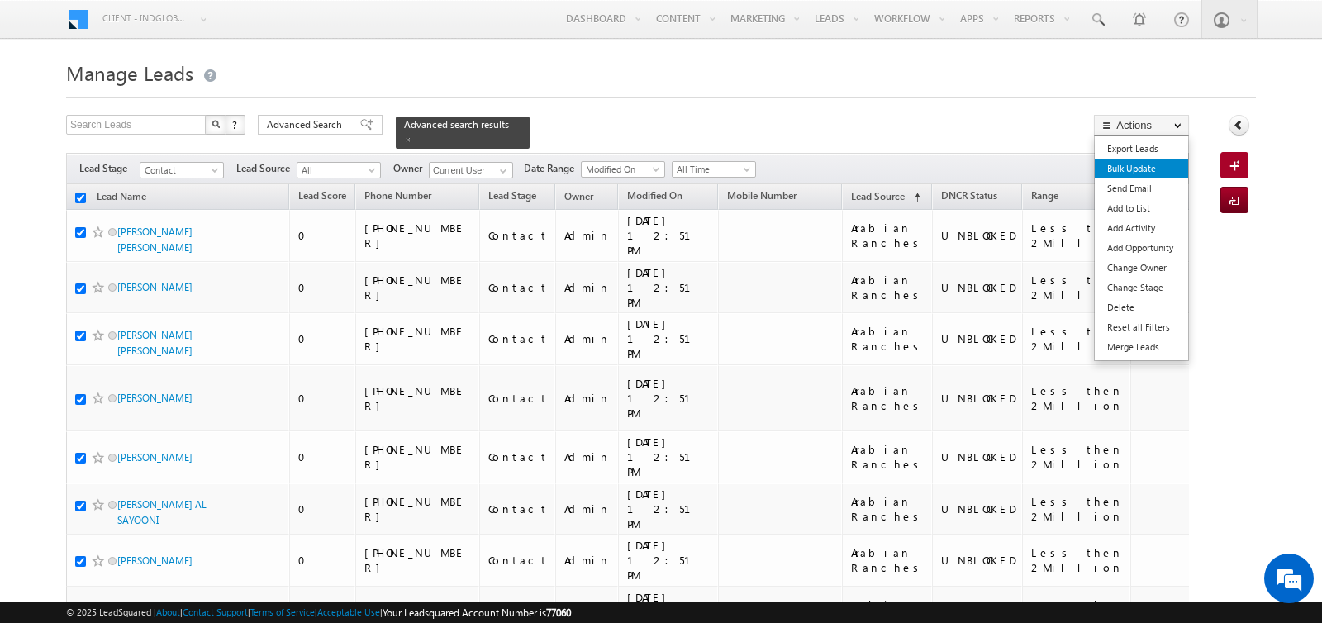
click at [1143, 169] on link "Bulk Update" at bounding box center [1141, 169] width 93 height 20
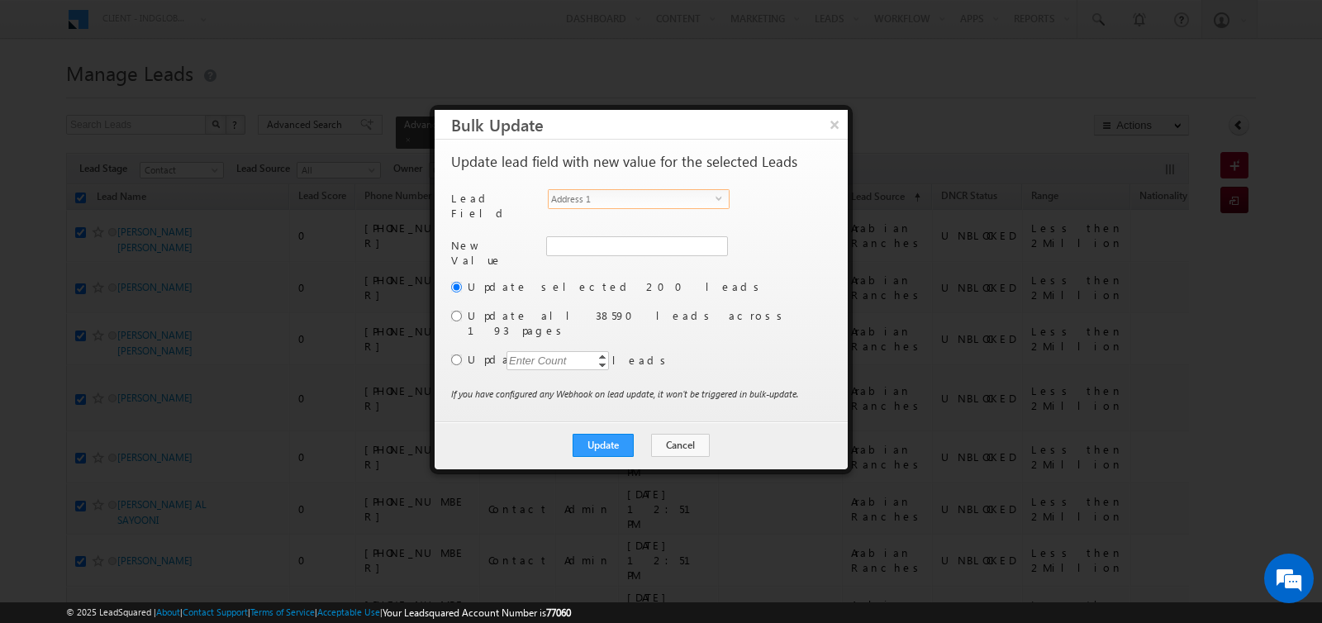
click at [625, 200] on span "Address 1" at bounding box center [632, 199] width 167 height 18
click at [610, 196] on span "Website" at bounding box center [632, 199] width 167 height 18
click at [454, 354] on input "radio" at bounding box center [456, 359] width 11 height 11
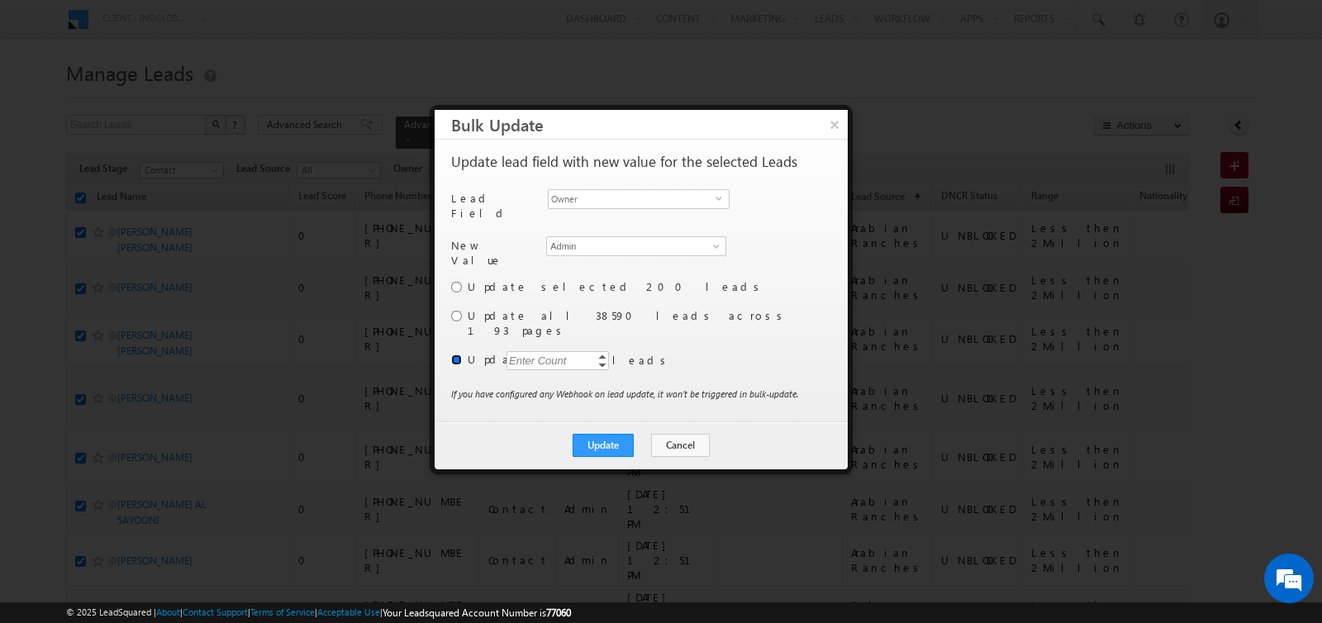
scroll to position [0, 0]
click at [530, 351] on div "Enter Count" at bounding box center [537, 360] width 63 height 19
click at [600, 434] on button "Update" at bounding box center [602, 445] width 61 height 23
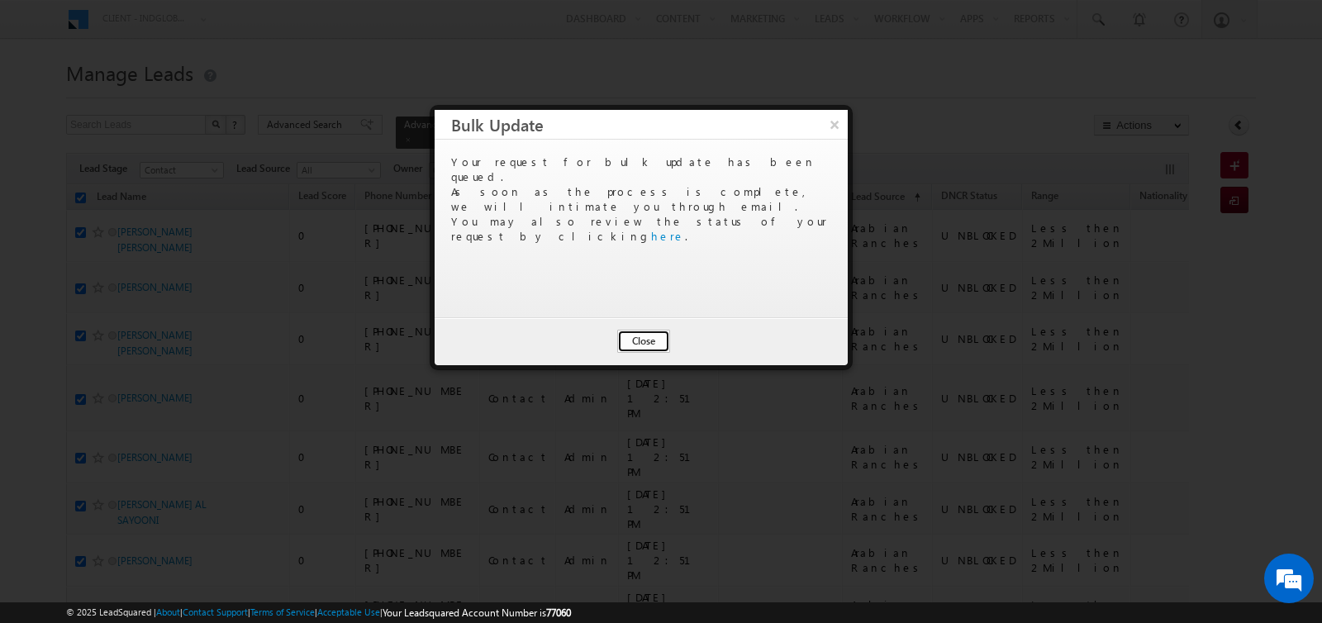
click at [653, 332] on button "Close" at bounding box center [643, 341] width 53 height 23
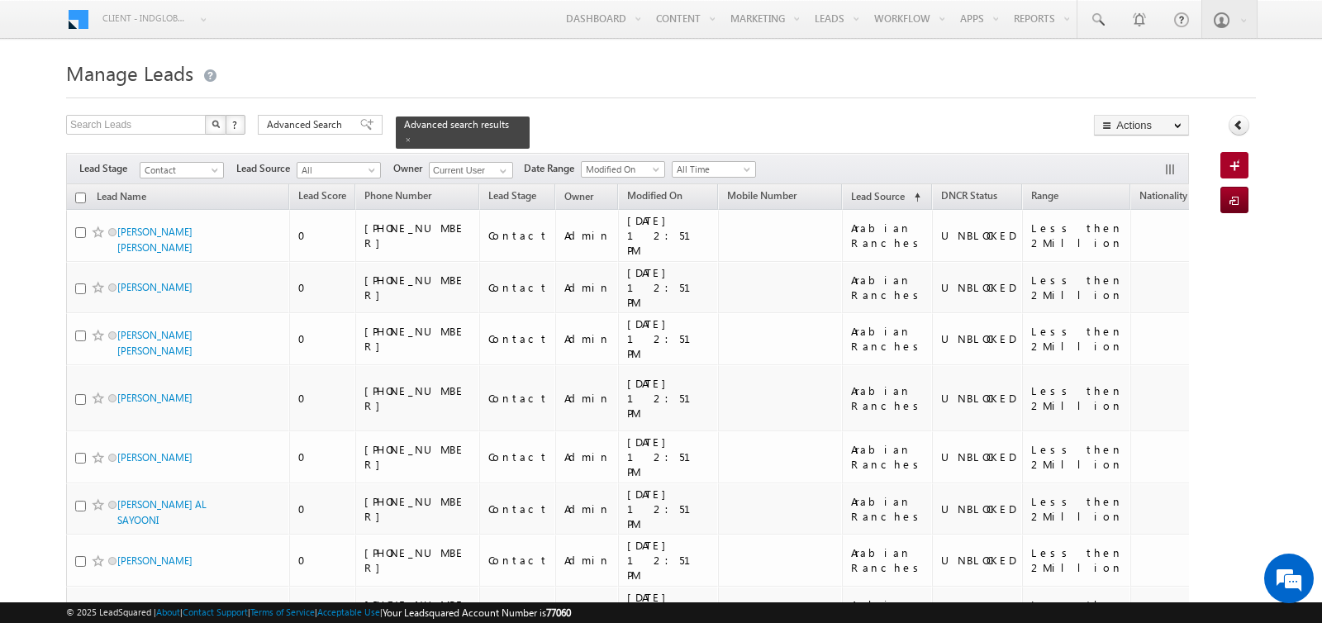
click at [78, 199] on input "checkbox" at bounding box center [80, 197] width 11 height 11
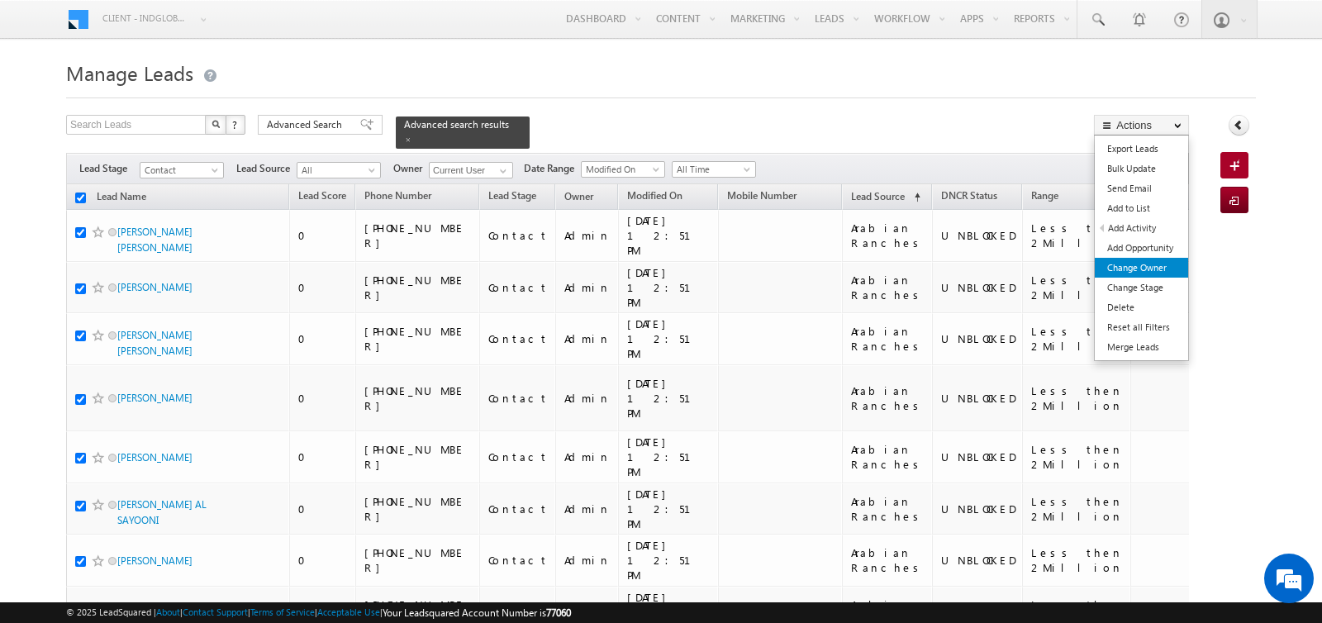
click at [1120, 268] on link "Change Owner" at bounding box center [1141, 268] width 93 height 20
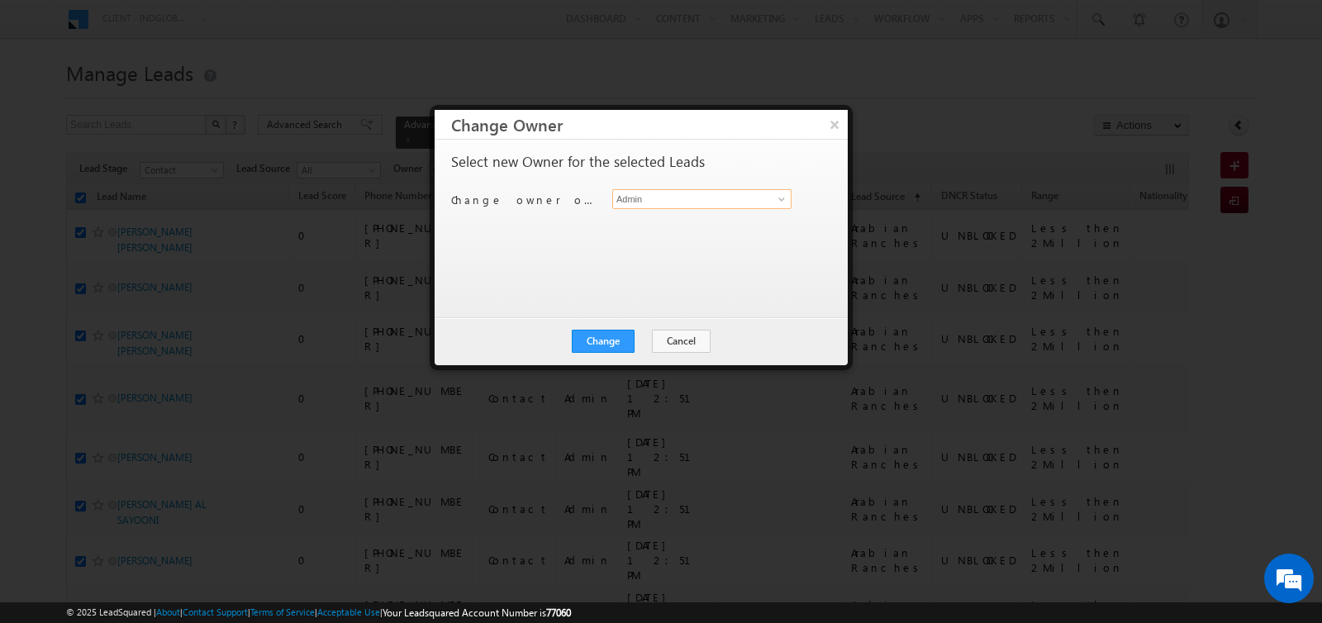
click at [660, 197] on input "Admin" at bounding box center [701, 199] width 179 height 20
click at [837, 126] on button "×" at bounding box center [833, 124] width 27 height 29
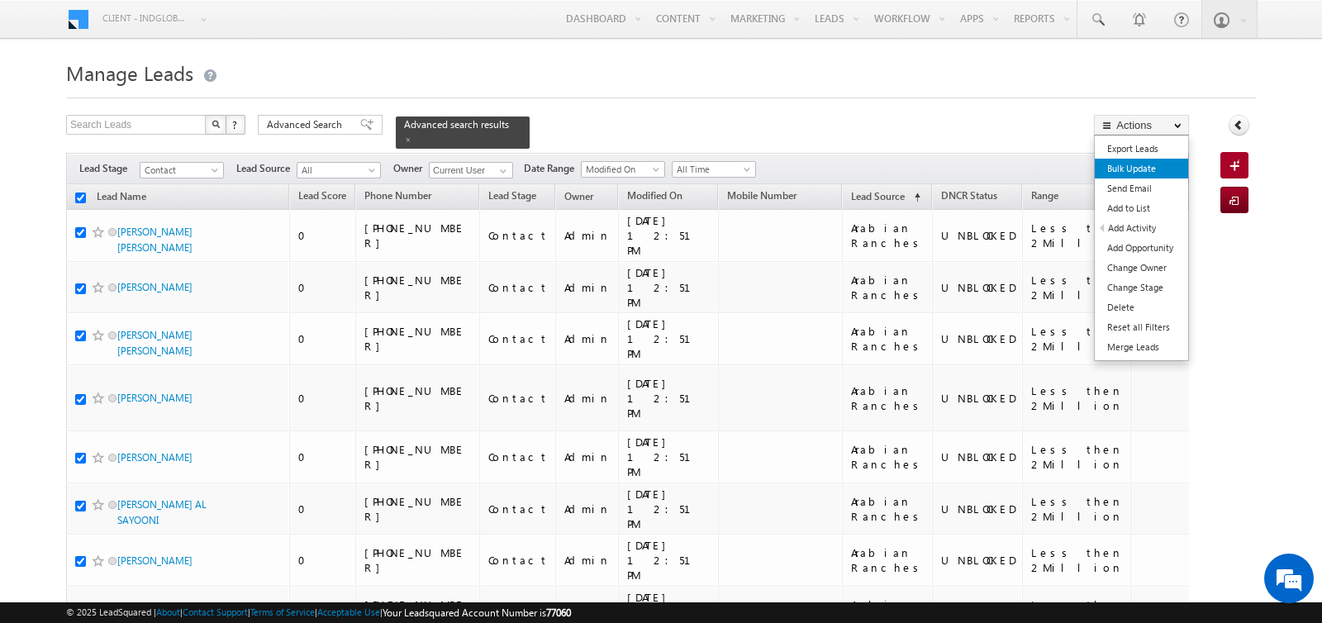
click at [1133, 168] on link "Bulk Update" at bounding box center [1141, 169] width 93 height 20
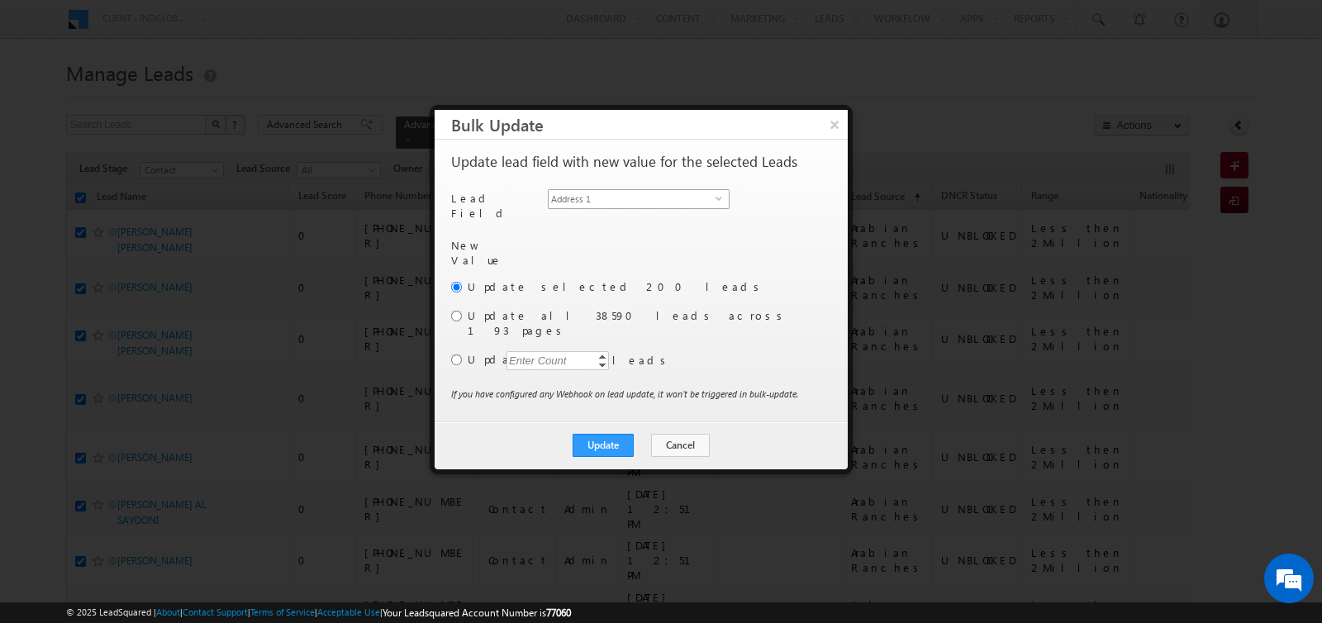
click at [603, 196] on span "Address 1" at bounding box center [632, 199] width 167 height 18
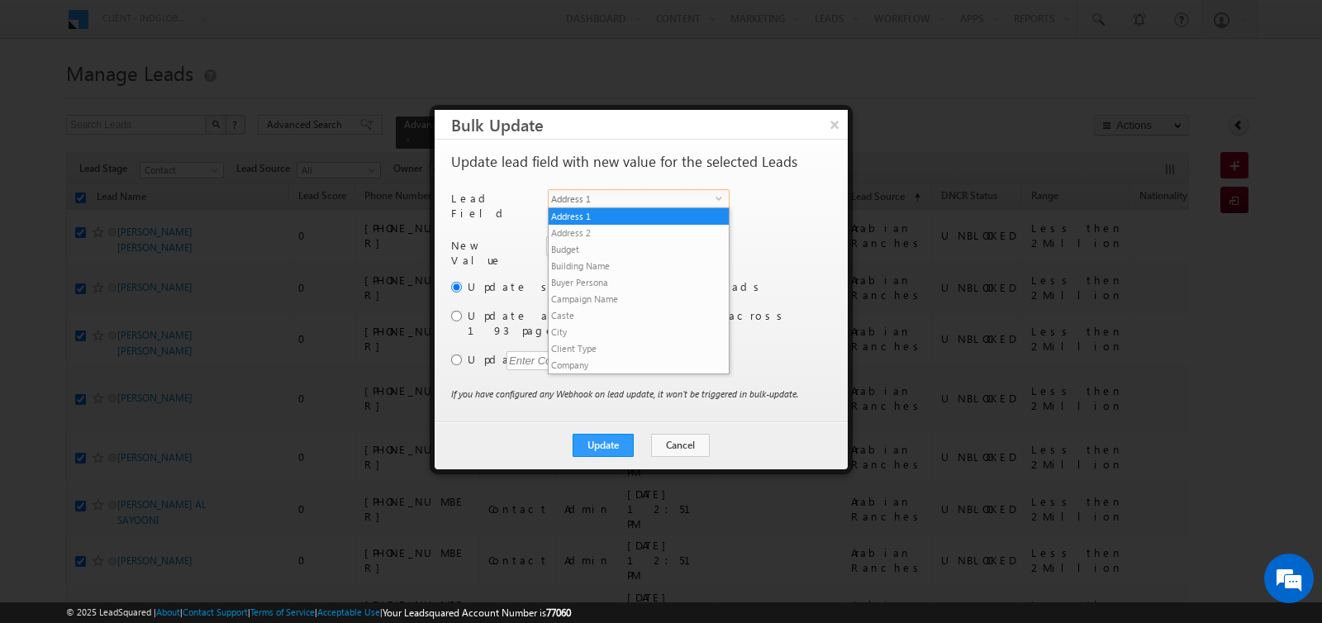
scroll to position [629, 0]
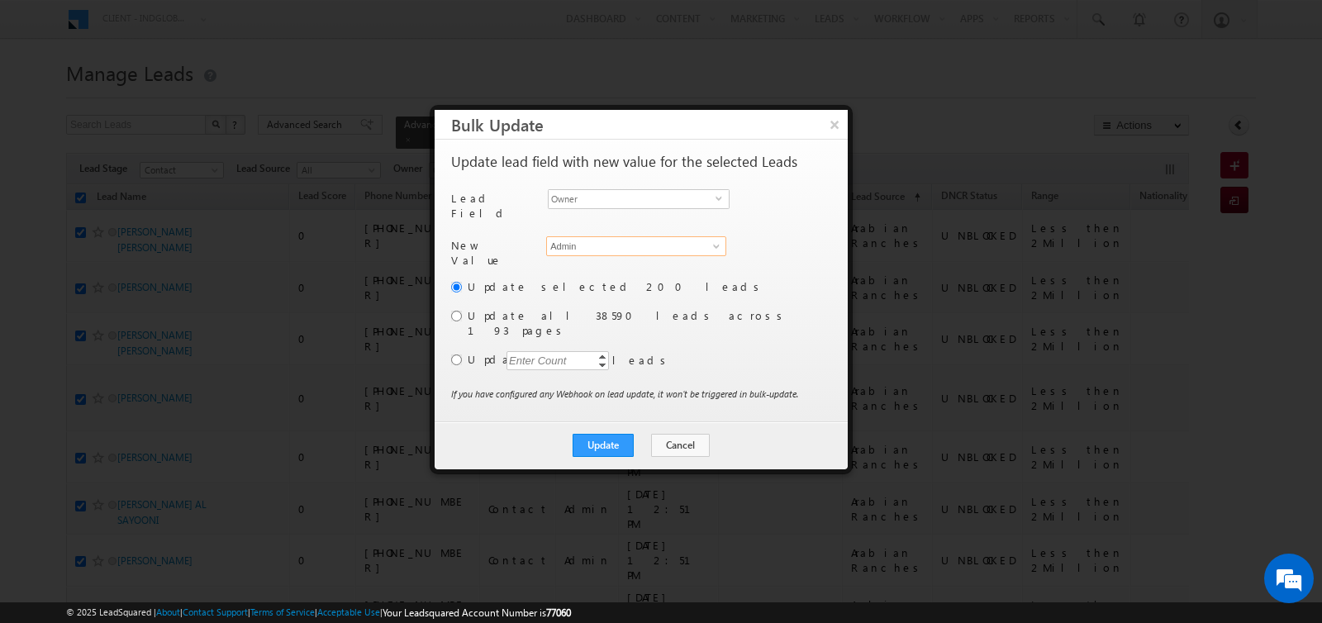
click at [591, 239] on input "Admin" at bounding box center [636, 246] width 180 height 20
click at [583, 262] on link "[PERSON_NAME] [EMAIL_ADDRESS][DOMAIN_NAME]" at bounding box center [636, 271] width 178 height 30
click at [455, 354] on input "radio" at bounding box center [456, 359] width 11 height 11
click at [547, 351] on div "Enter Count" at bounding box center [537, 360] width 63 height 19
click at [598, 434] on button "Update" at bounding box center [602, 445] width 61 height 23
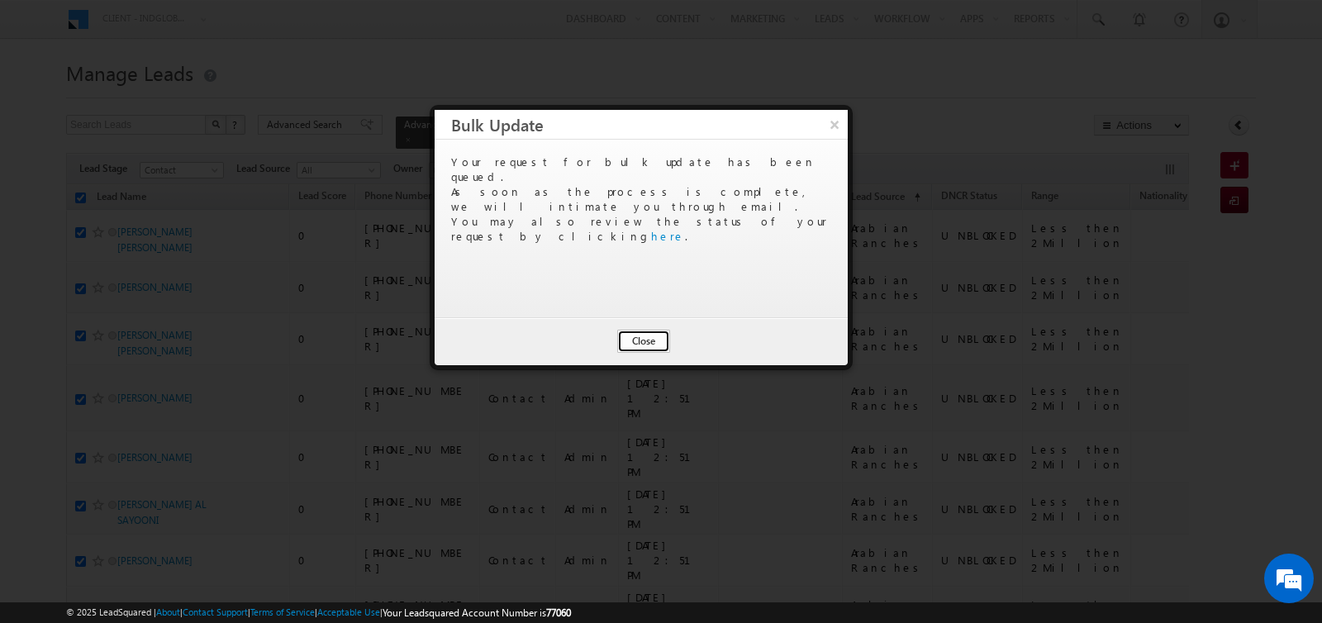
click at [639, 330] on button "Close" at bounding box center [643, 341] width 53 height 23
